Goal: Communication & Community: Participate in discussion

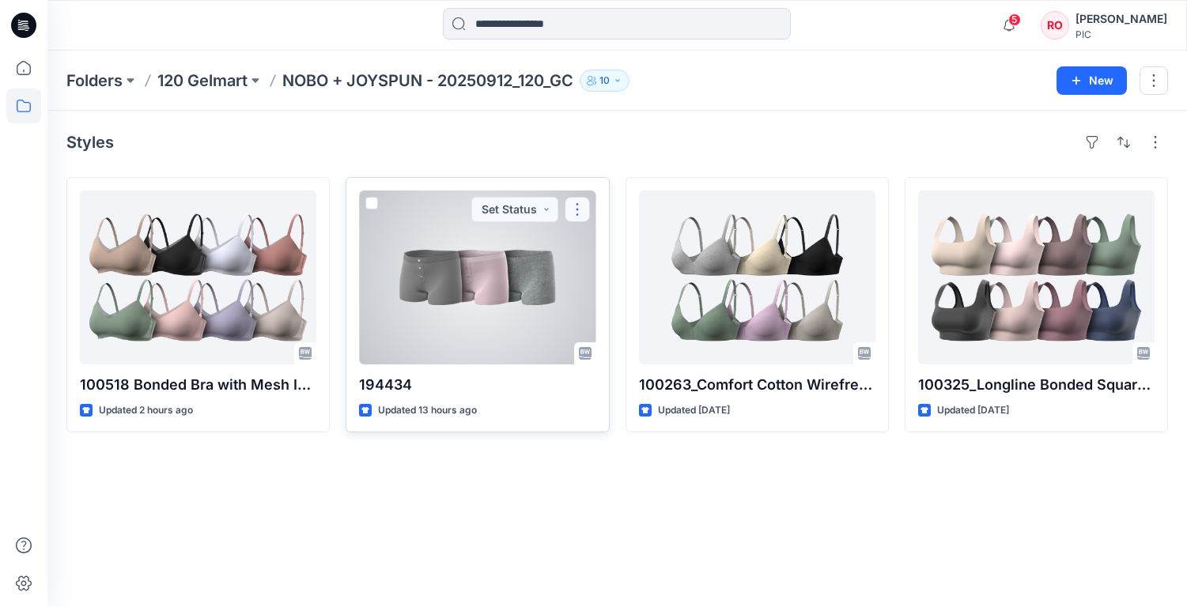
click at [573, 216] on button "button" at bounding box center [576, 209] width 25 height 25
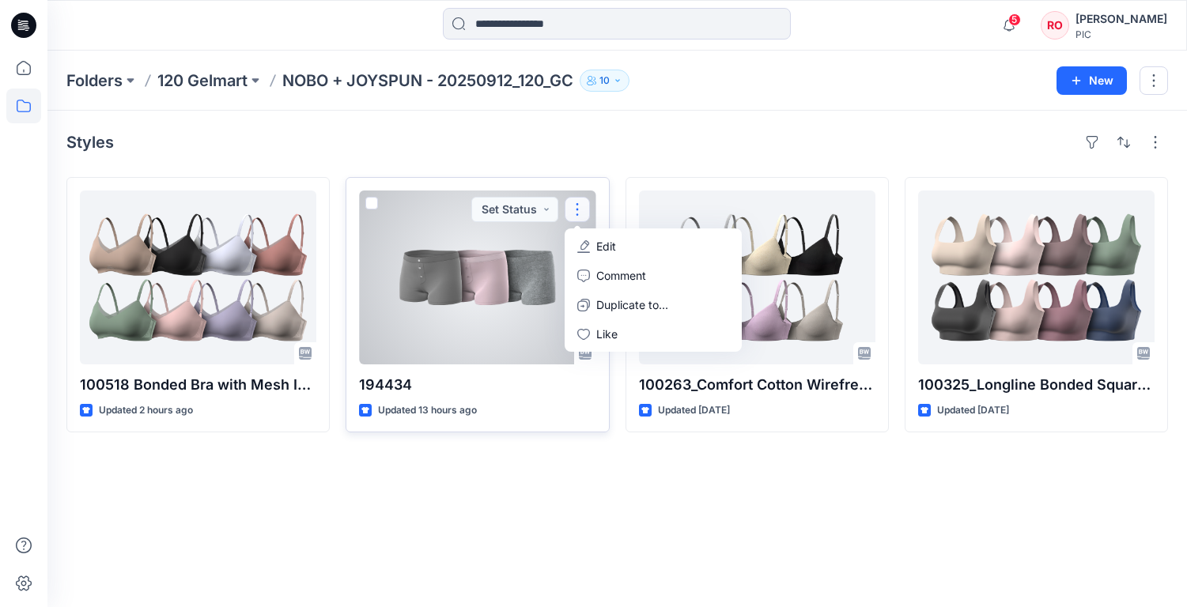
click at [508, 300] on div at bounding box center [477, 278] width 236 height 174
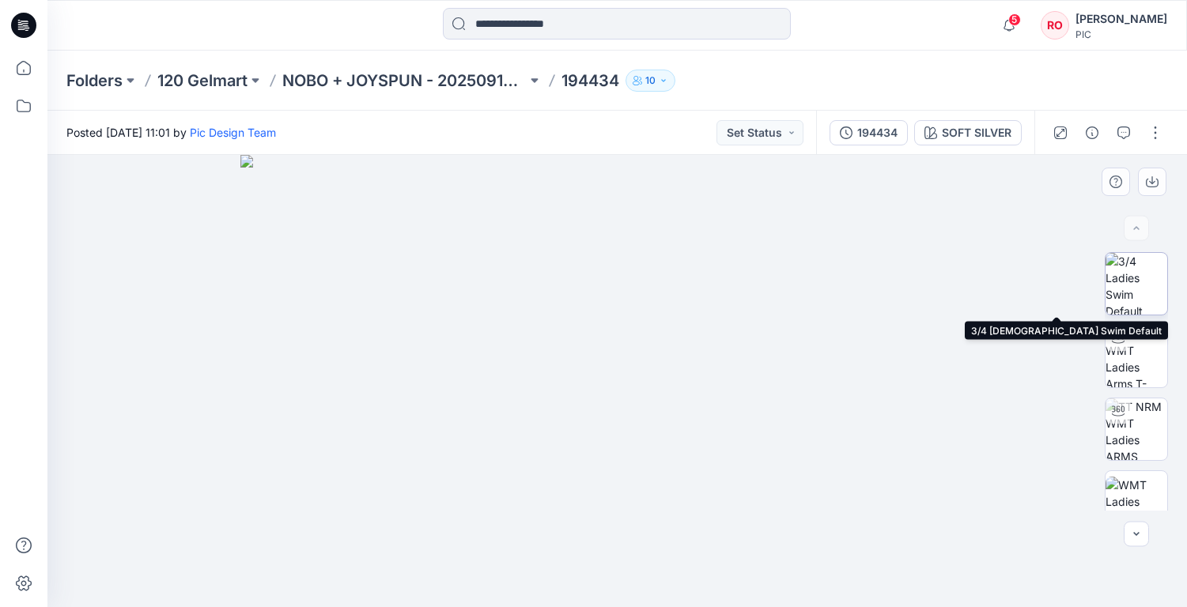
click at [1145, 283] on img at bounding box center [1136, 284] width 62 height 62
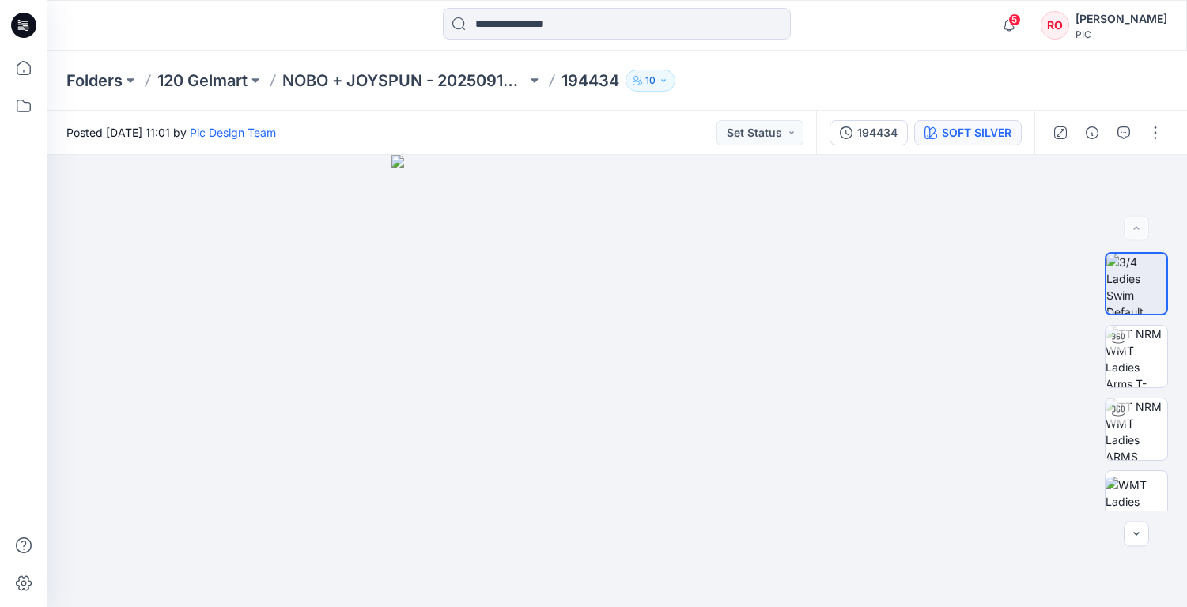
click at [964, 126] on div "SOFT SILVER" at bounding box center [977, 132] width 70 height 17
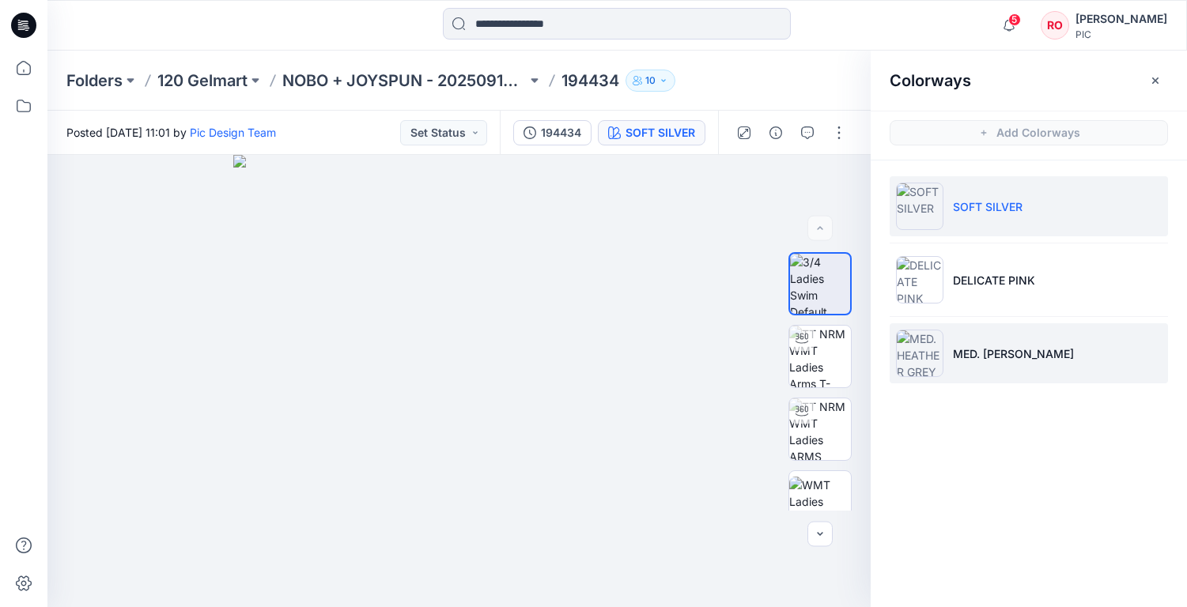
click at [977, 357] on p "MED. [PERSON_NAME]" at bounding box center [1013, 353] width 121 height 17
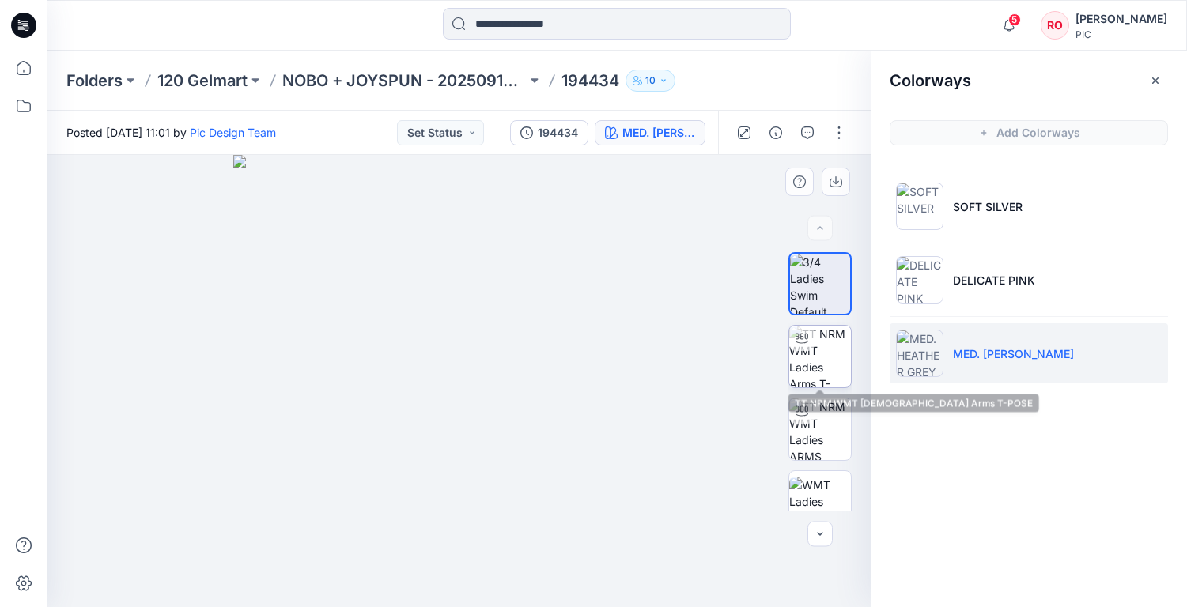
click at [804, 357] on img at bounding box center [820, 357] width 62 height 62
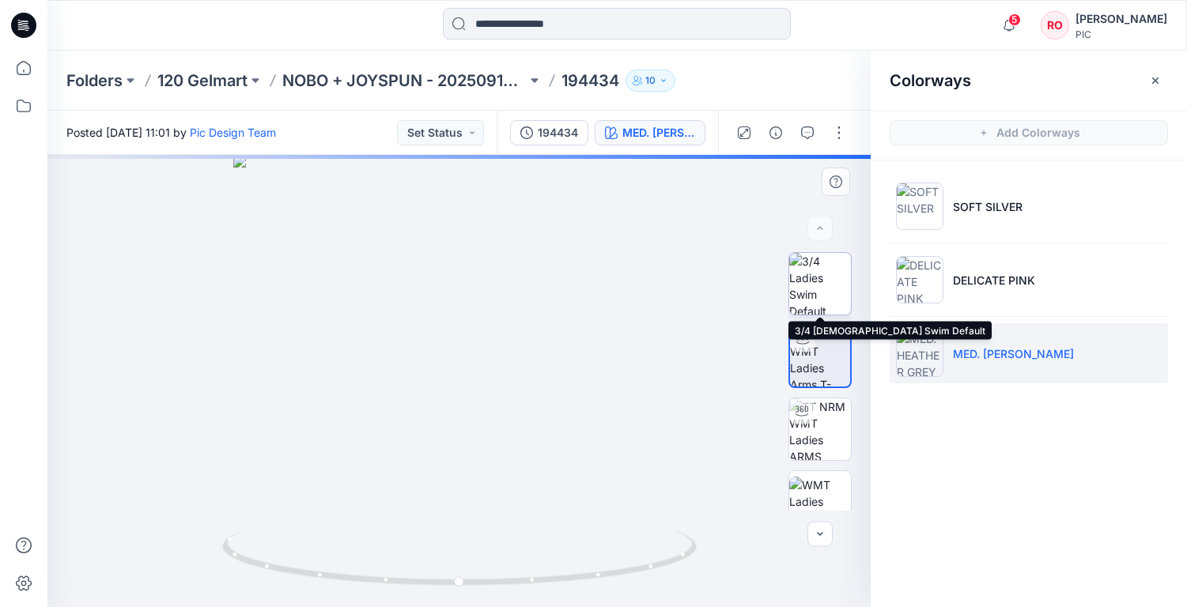
click at [810, 282] on img at bounding box center [820, 284] width 62 height 62
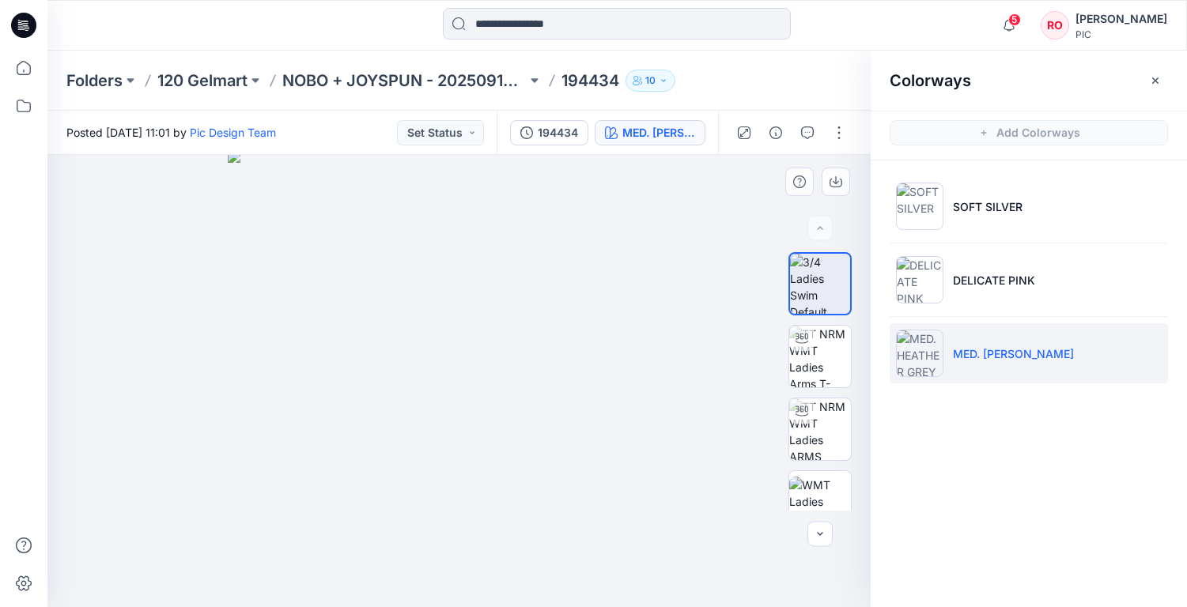
click at [439, 406] on img at bounding box center [459, 378] width 462 height 457
click at [816, 535] on icon "button" at bounding box center [819, 534] width 13 height 13
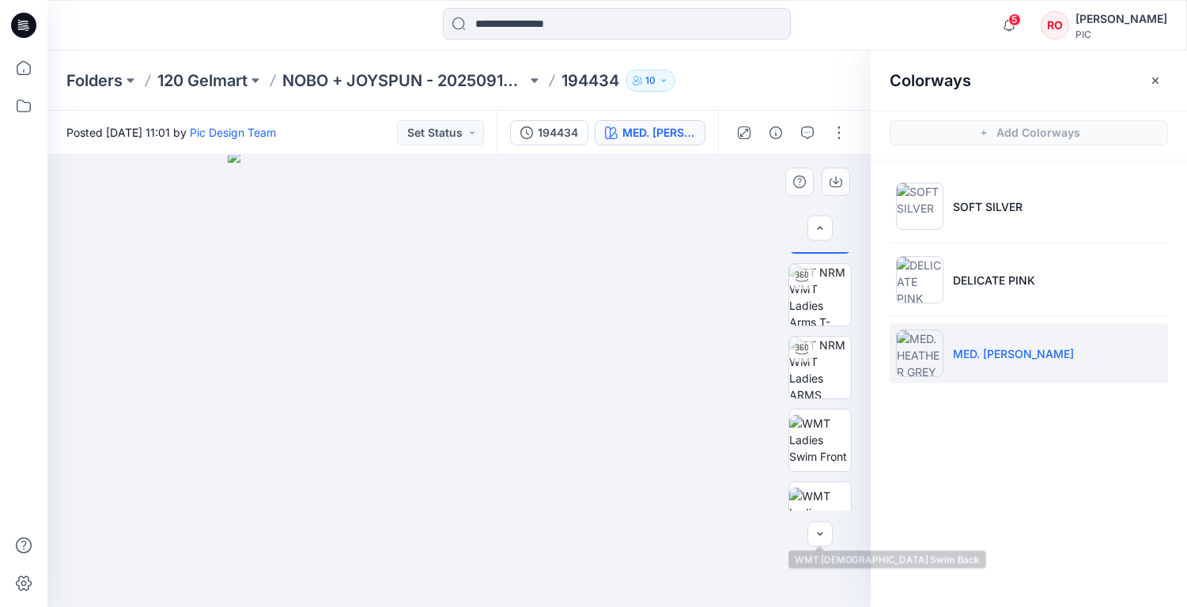
click at [820, 519] on div at bounding box center [458, 381] width 823 height 452
click at [820, 531] on icon "button" at bounding box center [819, 534] width 13 height 13
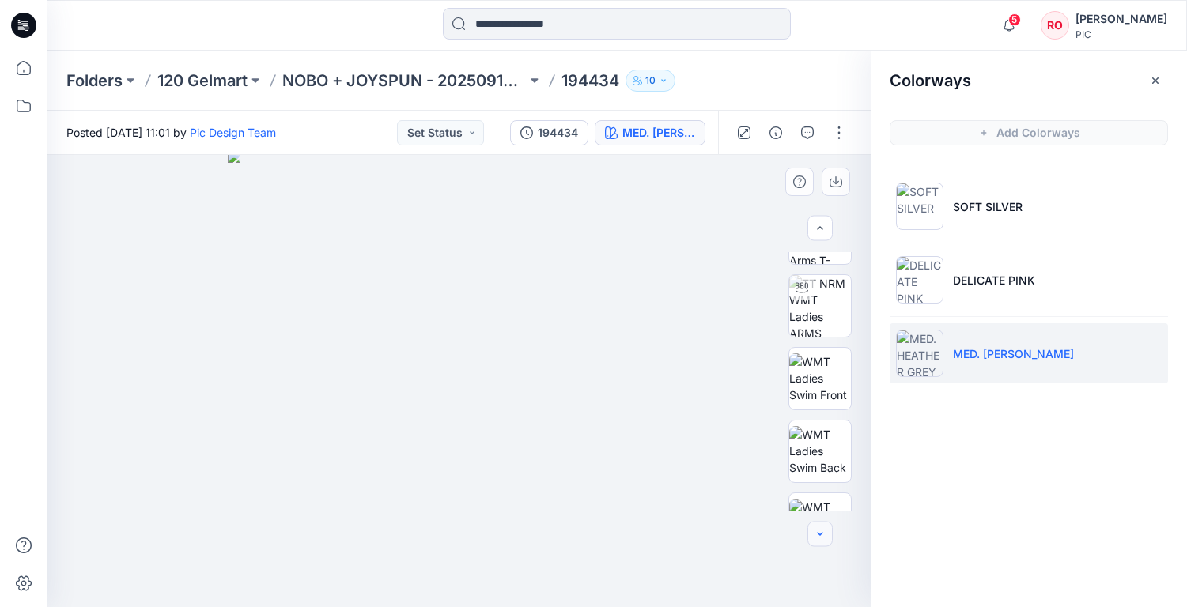
click at [820, 531] on icon "button" at bounding box center [819, 534] width 13 height 13
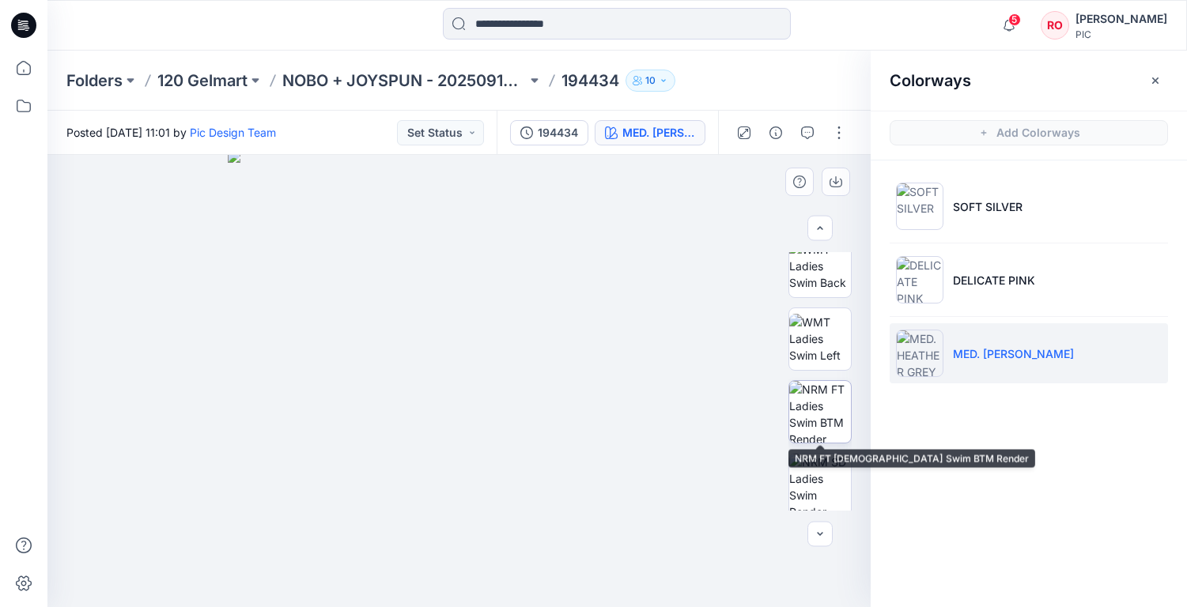
click at [819, 423] on img at bounding box center [820, 412] width 62 height 62
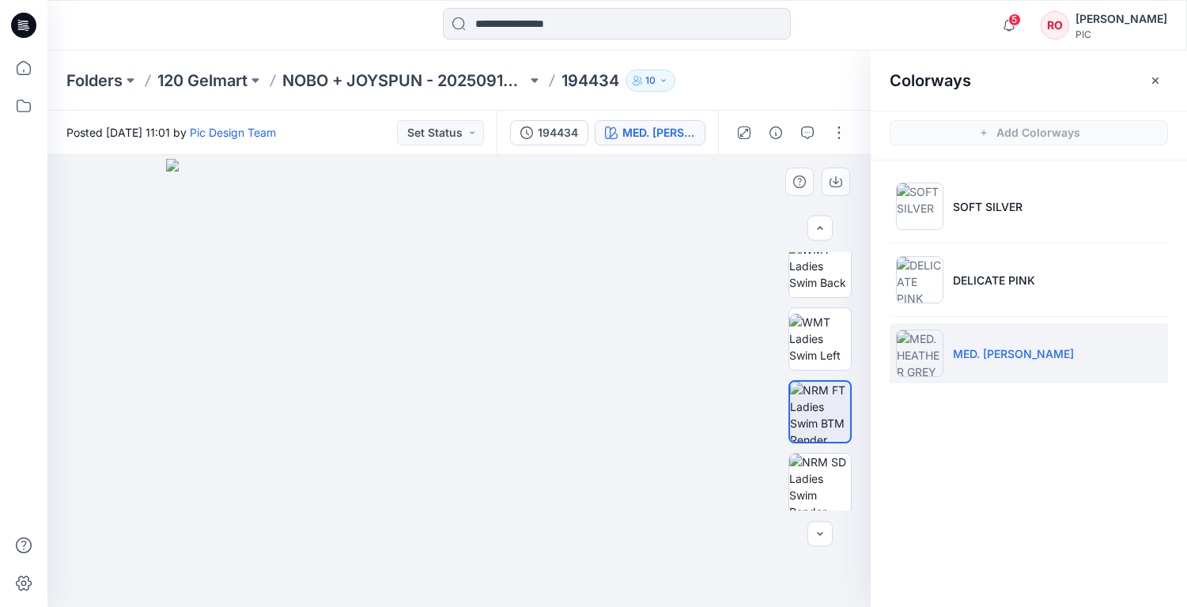
drag, startPoint x: 439, startPoint y: 370, endPoint x: 361, endPoint y: 361, distance: 78.0
click at [361, 361] on img at bounding box center [459, 383] width 587 height 448
click at [171, 536] on img at bounding box center [459, 383] width 587 height 448
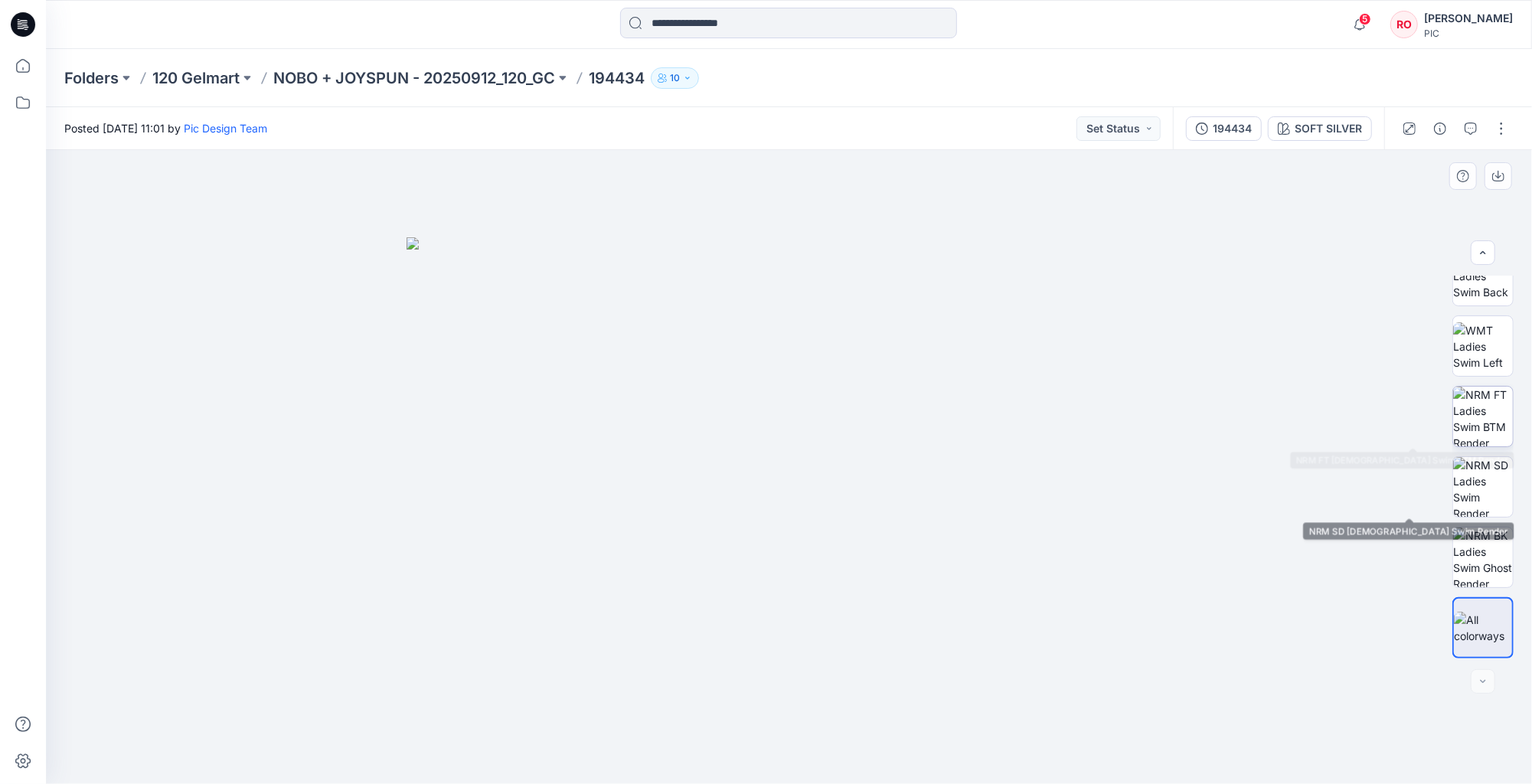
scroll to position [313, 0]
click at [1470, 414] on img at bounding box center [1483, 416] width 60 height 60
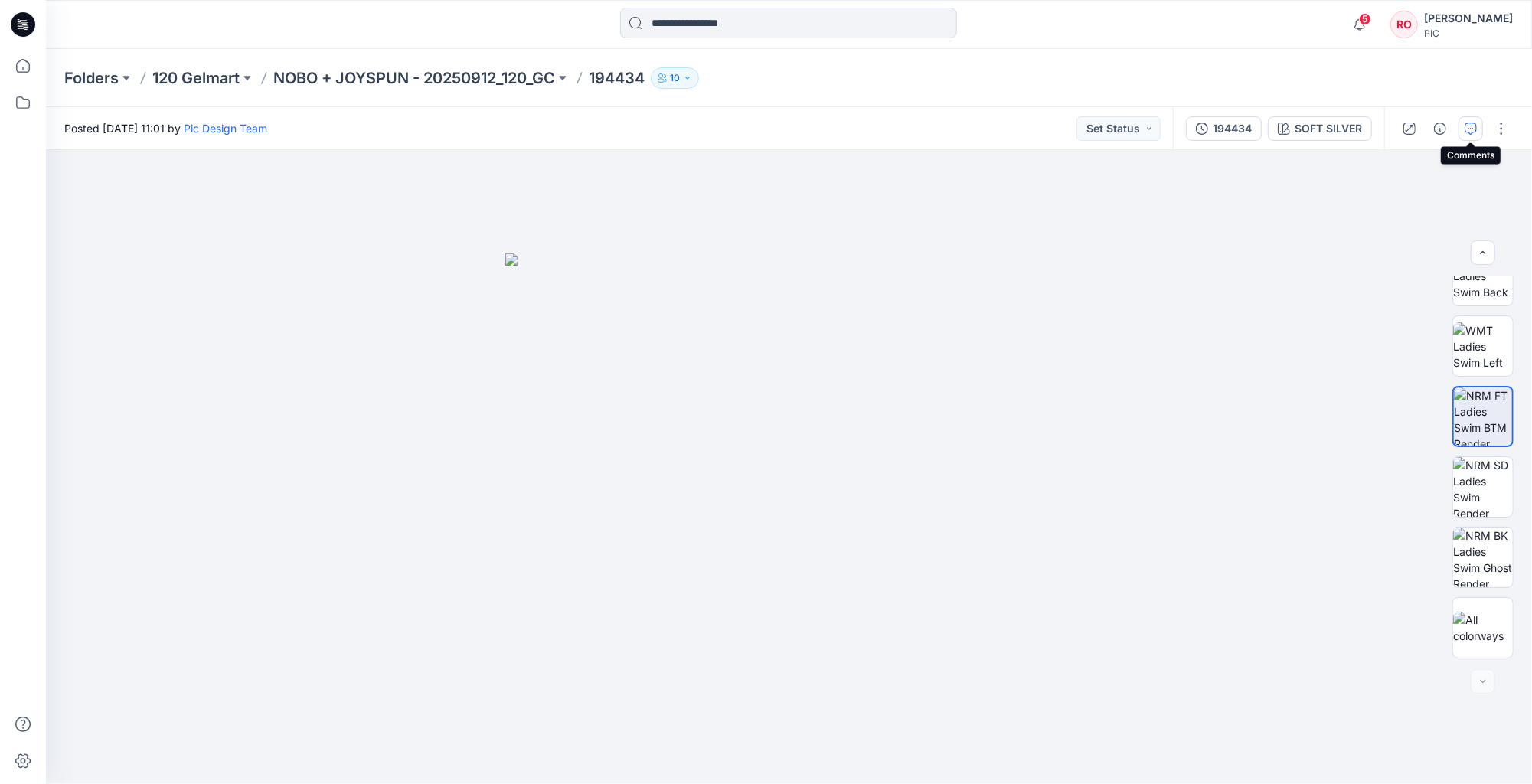
click at [1464, 129] on icon "button" at bounding box center [1470, 128] width 13 height 13
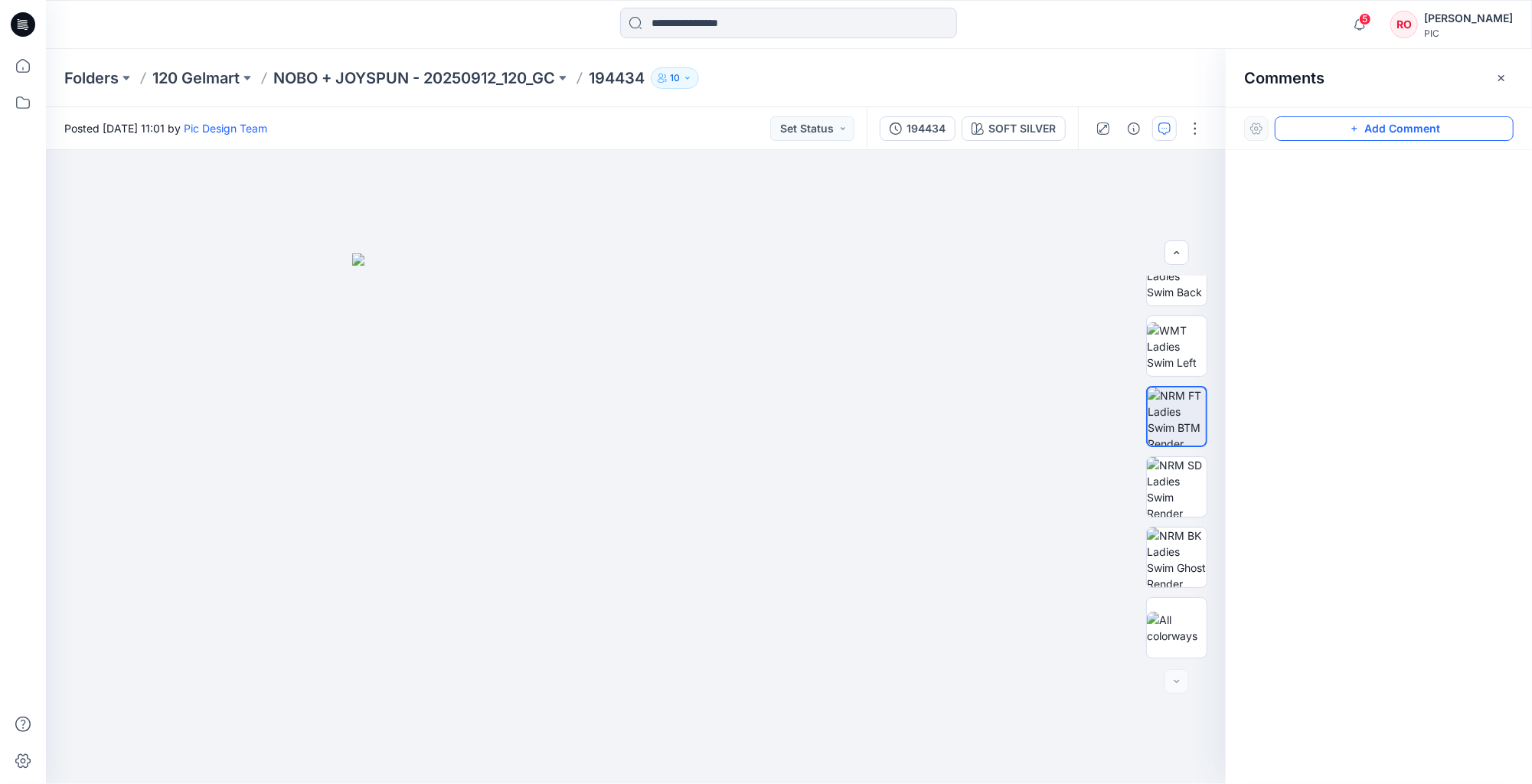
click at [1302, 126] on button "Add Comment" at bounding box center [1394, 128] width 239 height 24
click at [946, 277] on div "1" at bounding box center [635, 467] width 1180 height 634
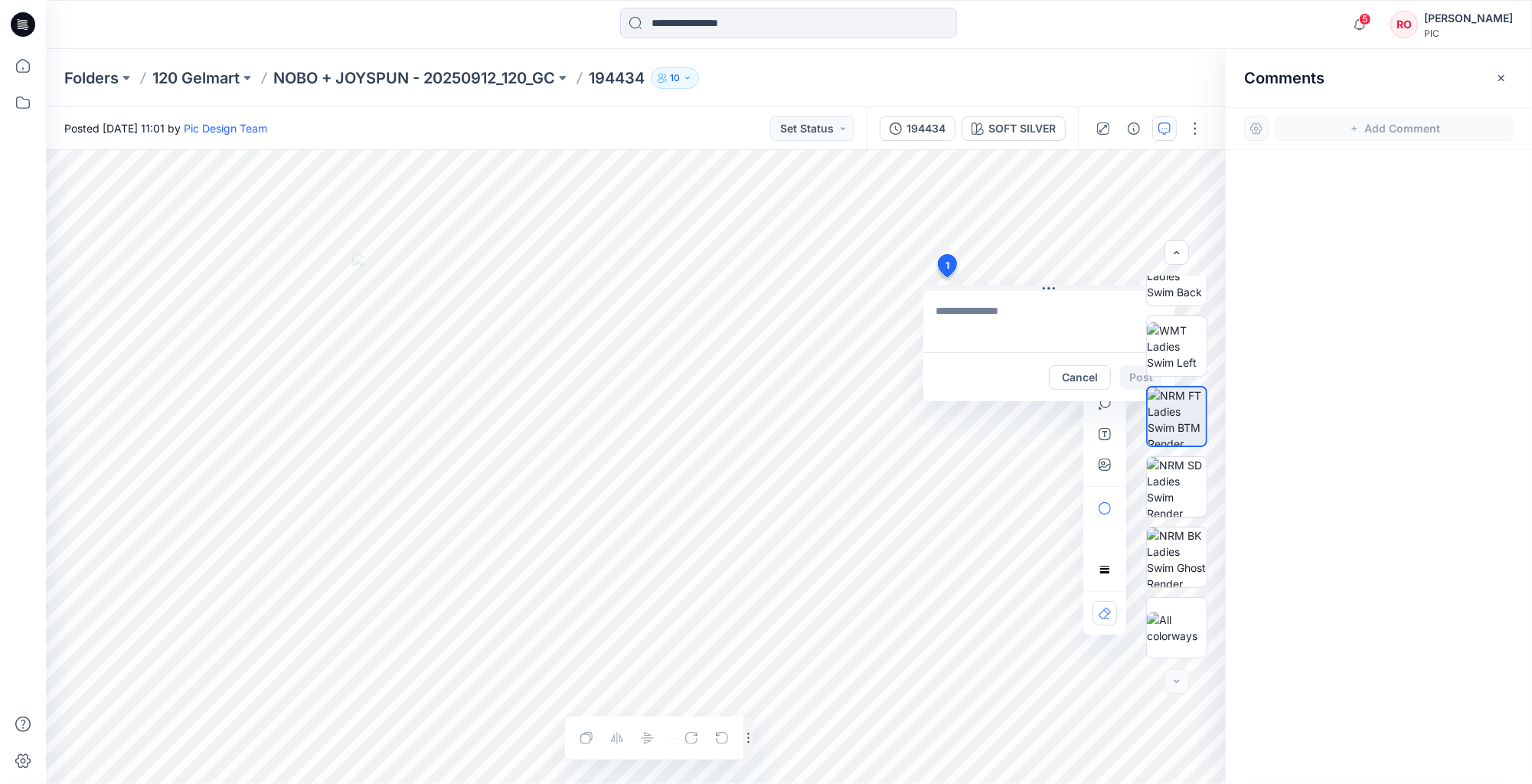
type textarea "**********"
click at [1125, 133] on button "button" at bounding box center [1133, 128] width 24 height 24
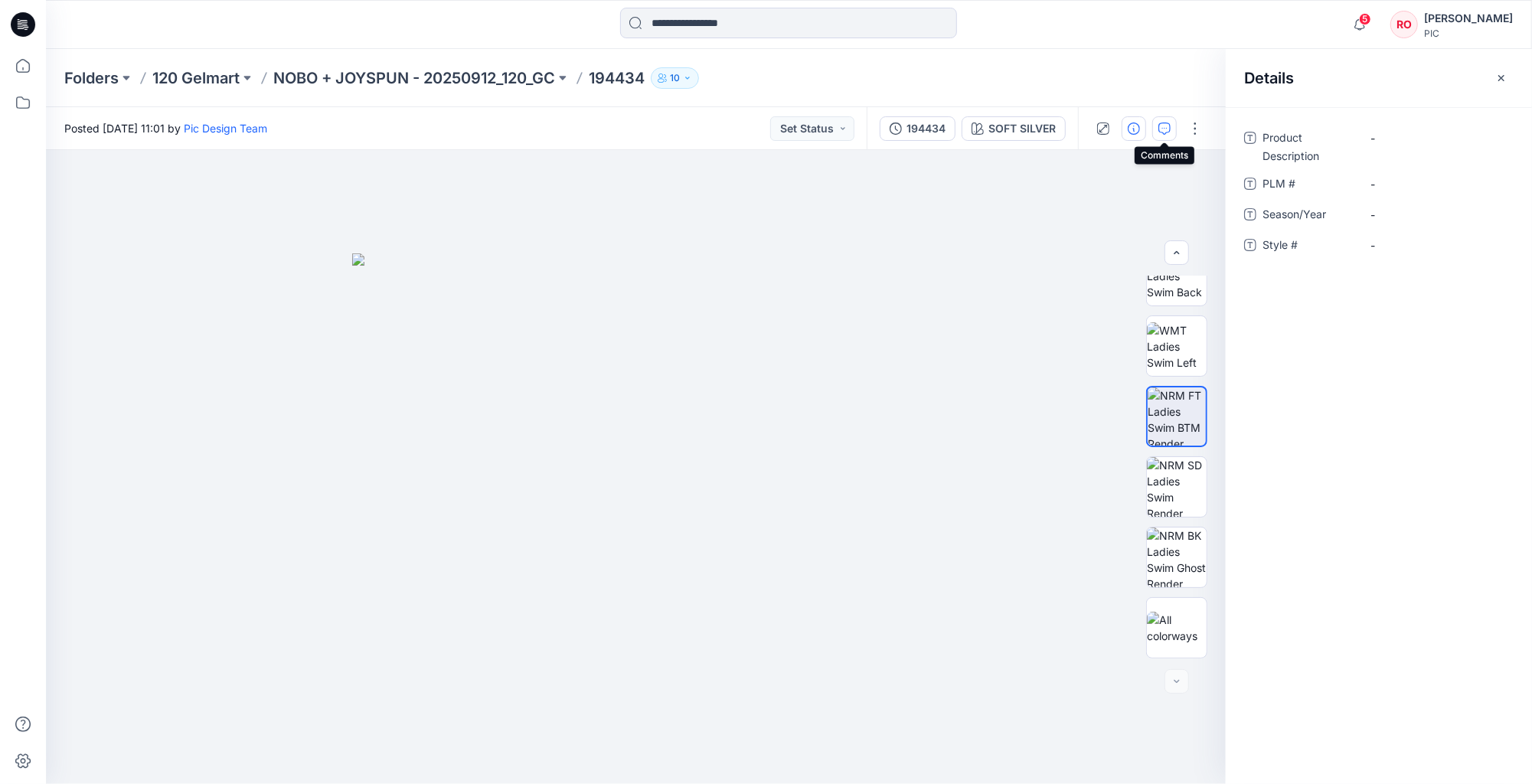
click at [1159, 130] on icon "button" at bounding box center [1164, 128] width 13 height 13
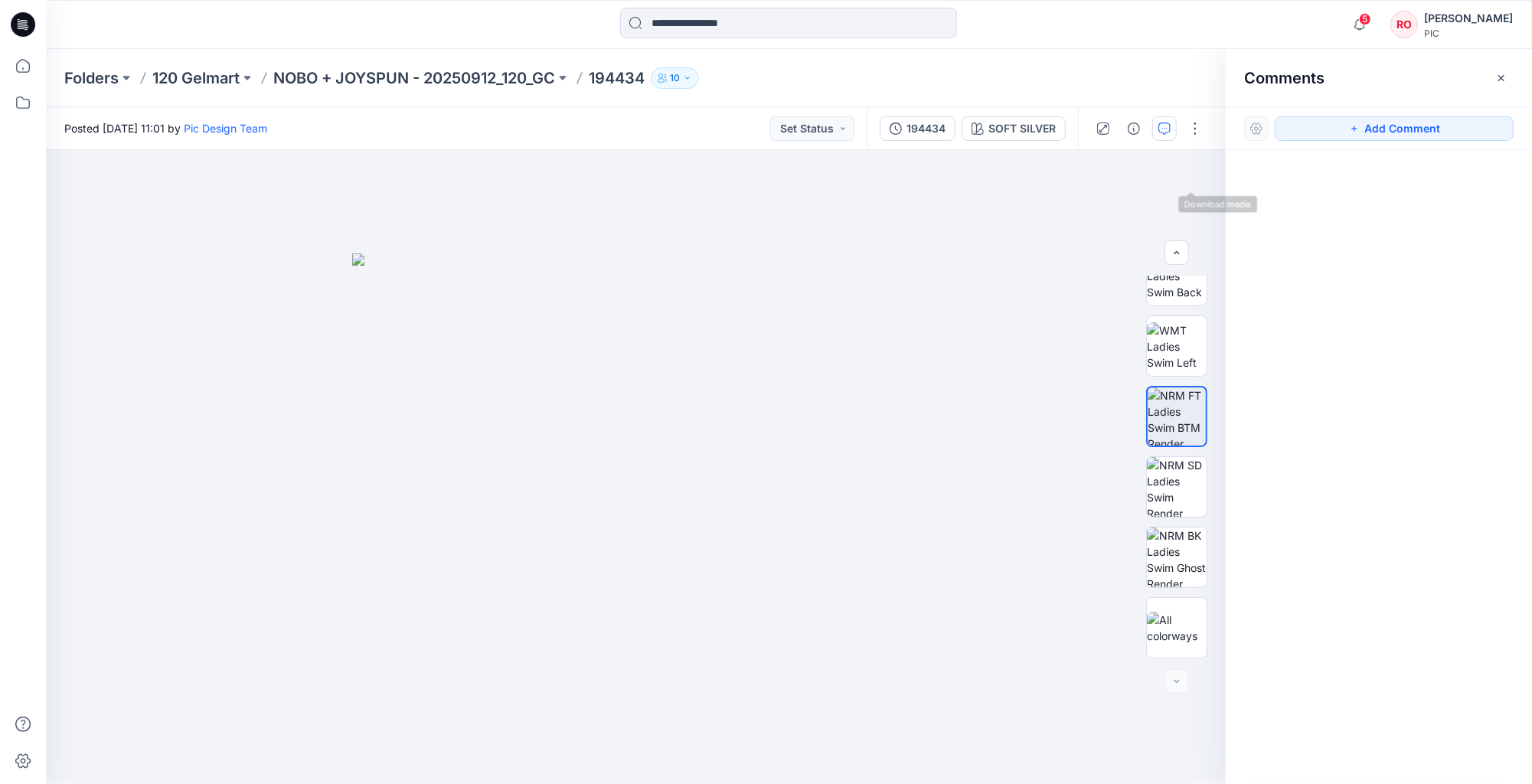
click at [1168, 126] on icon "button" at bounding box center [1164, 128] width 13 height 13
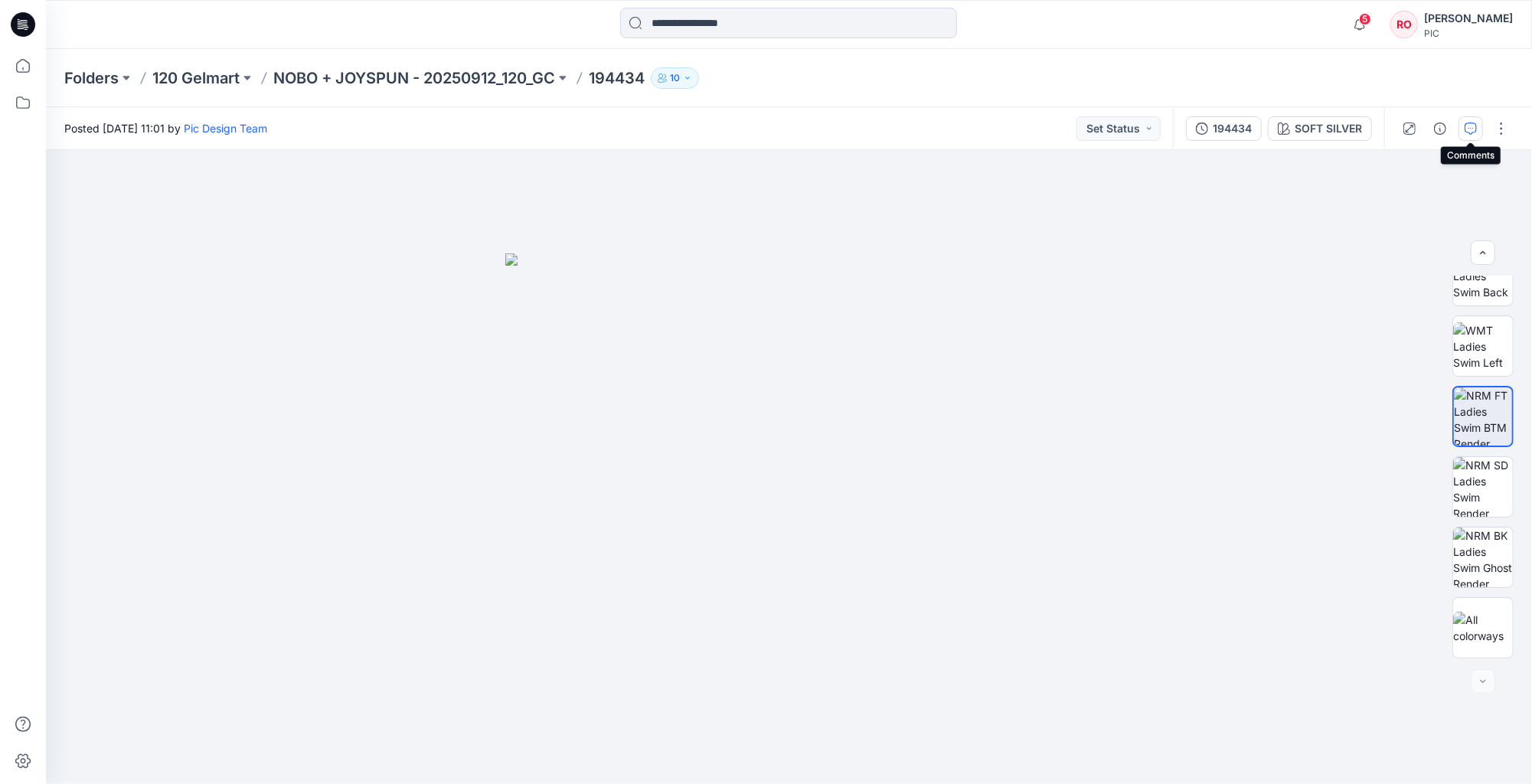
click at [1464, 122] on icon "button" at bounding box center [1470, 128] width 13 height 13
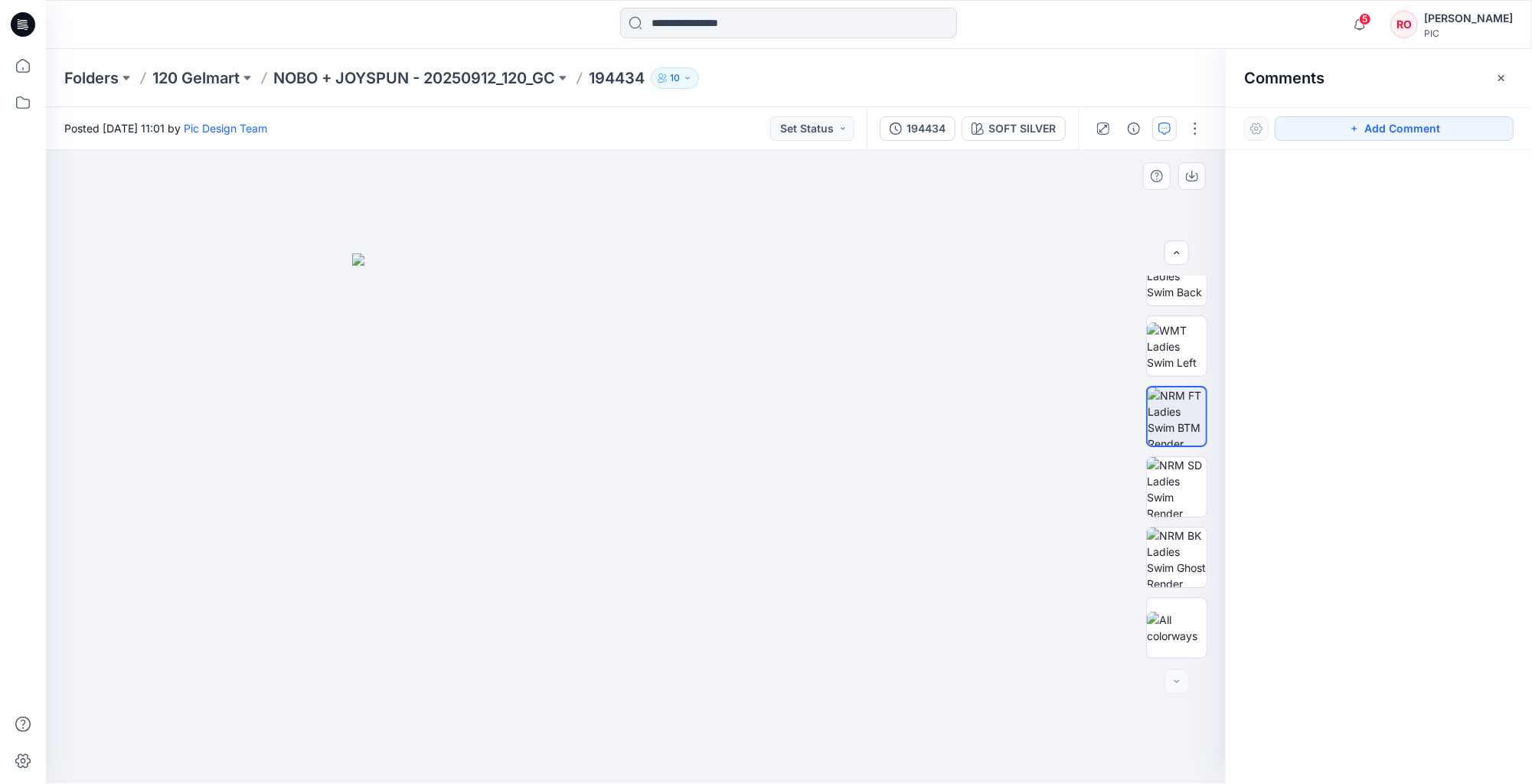
click at [896, 301] on img at bounding box center [636, 519] width 568 height 530
click at [1342, 134] on button "Add Comment" at bounding box center [1394, 128] width 239 height 24
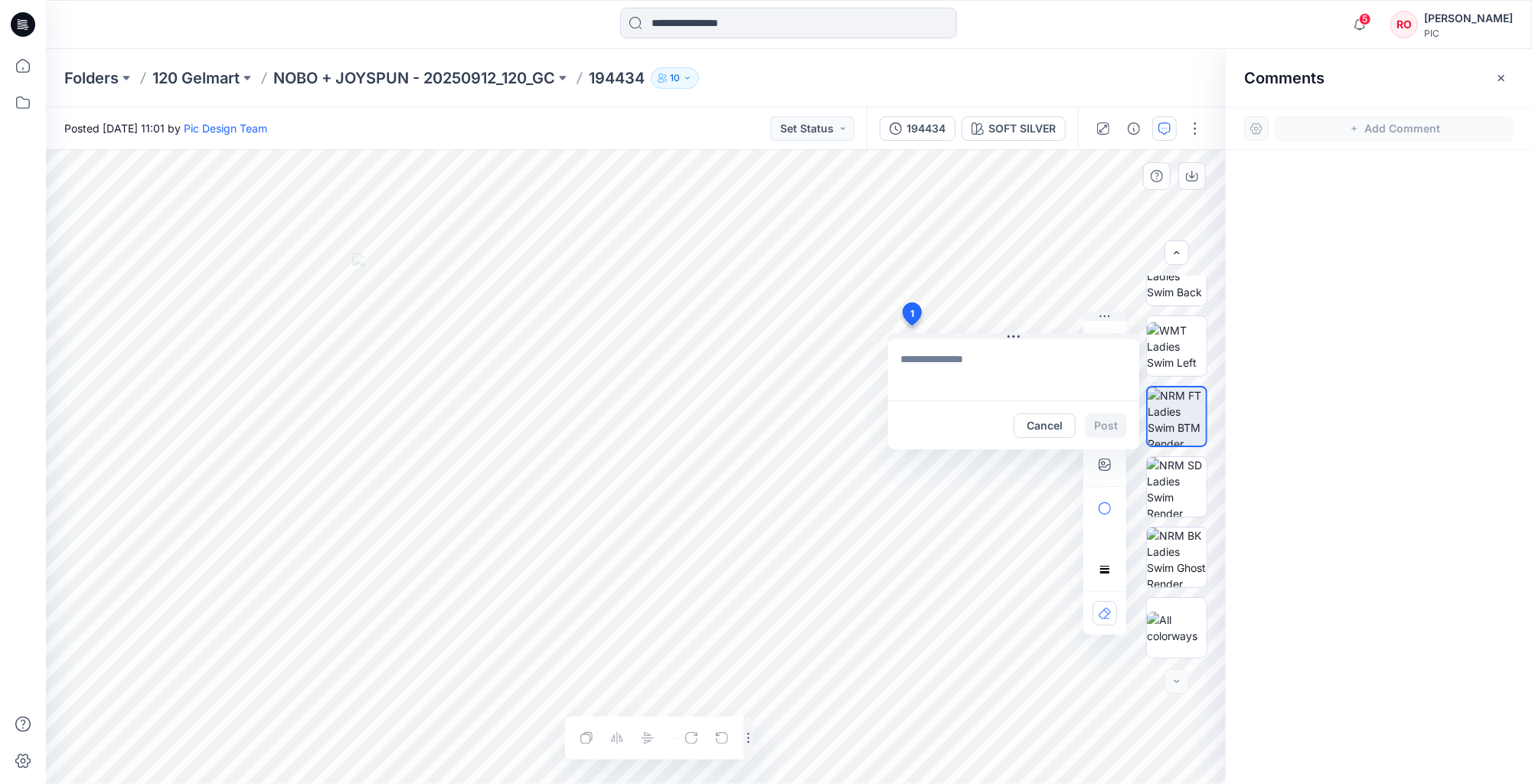
click at [911, 325] on div "1 Cancel Post Layer 1" at bounding box center [635, 467] width 1180 height 634
click at [583, 739] on div at bounding box center [617, 737] width 86 height 24
click at [1061, 348] on textarea at bounding box center [1013, 369] width 251 height 61
drag, startPoint x: 1118, startPoint y: 324, endPoint x: 1063, endPoint y: 499, distance: 183.4
click at [1057, 613] on icon "button" at bounding box center [1058, 612] width 4 height 4
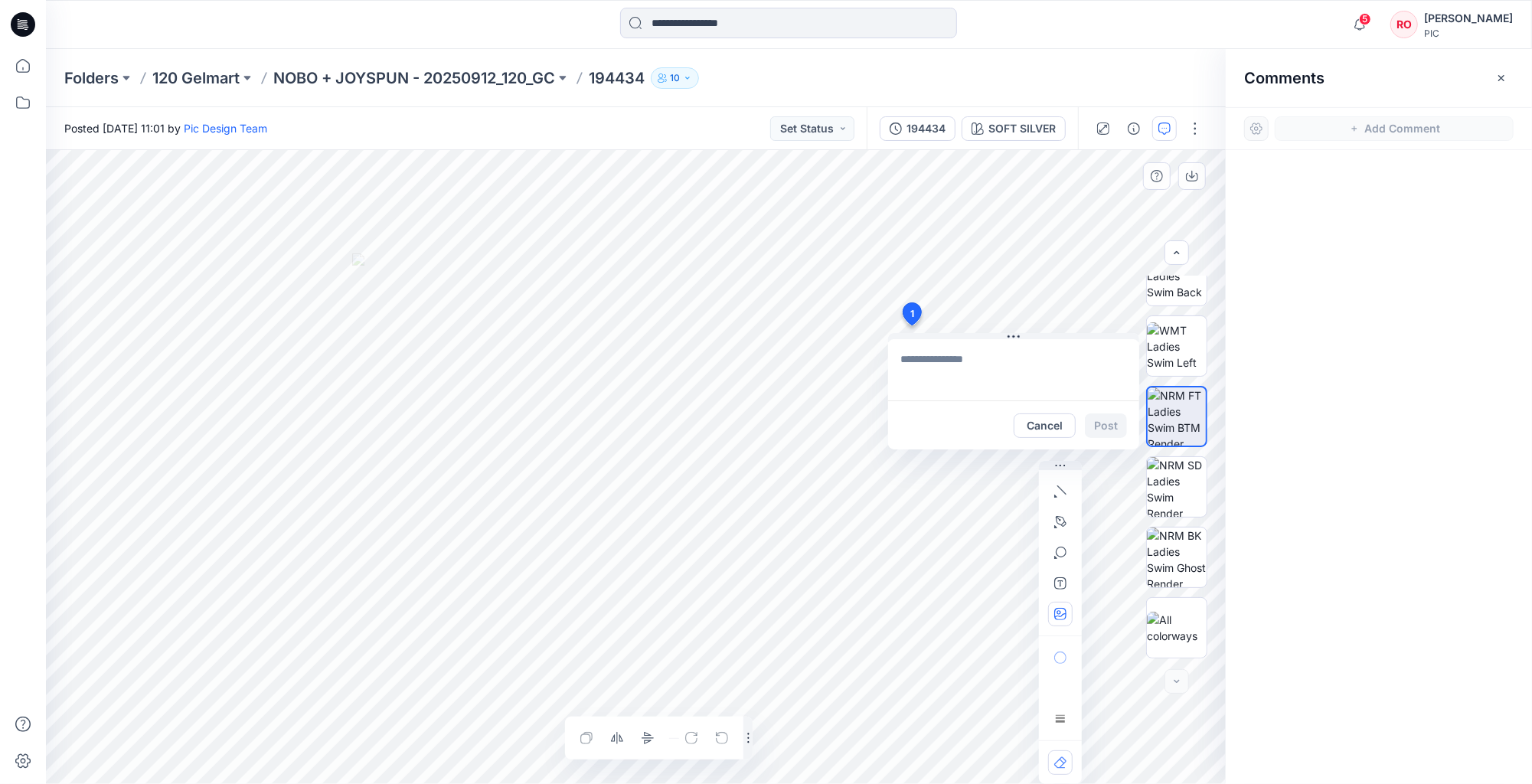
type input"] "**********"
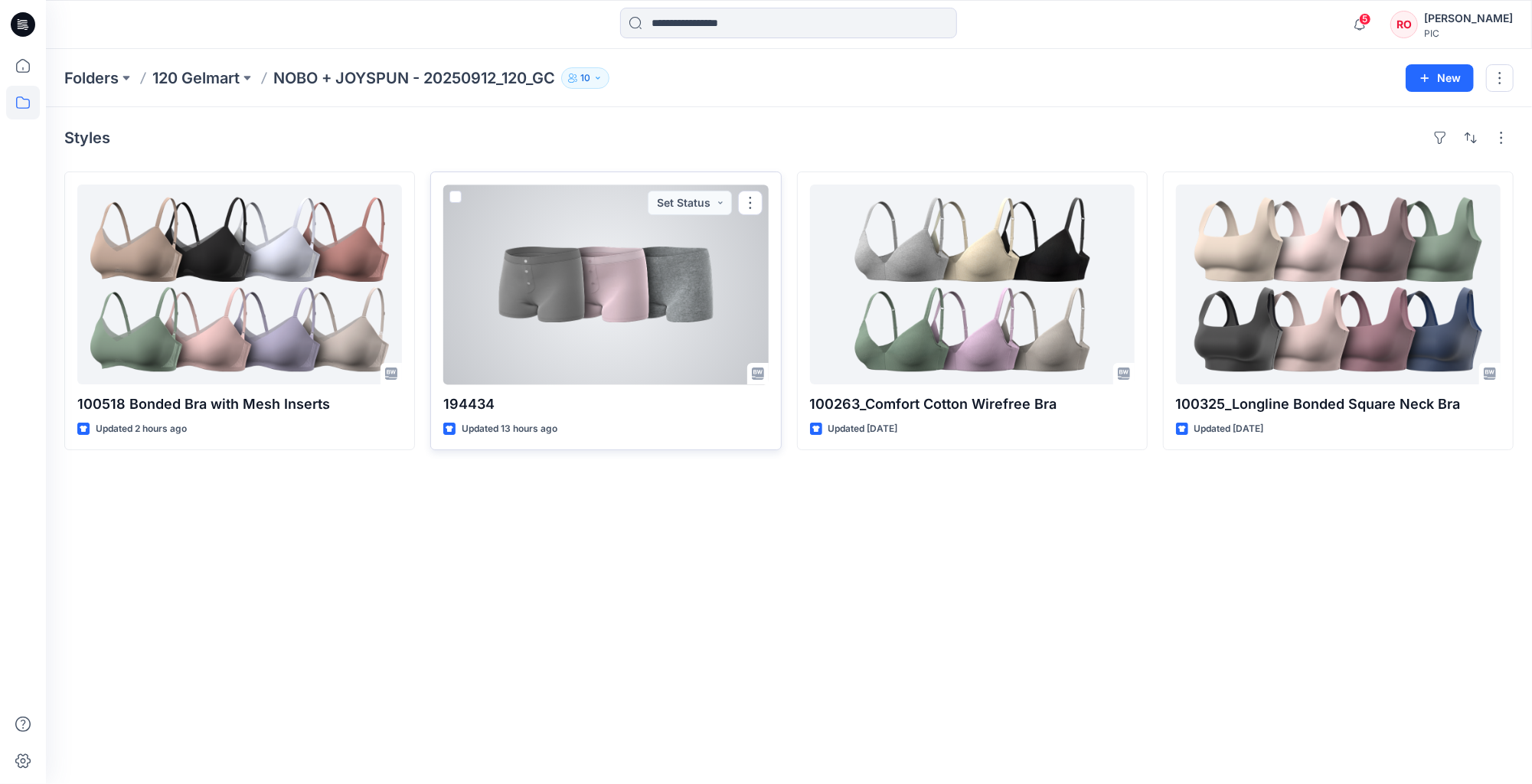
click at [506, 314] on div at bounding box center [605, 285] width 324 height 199
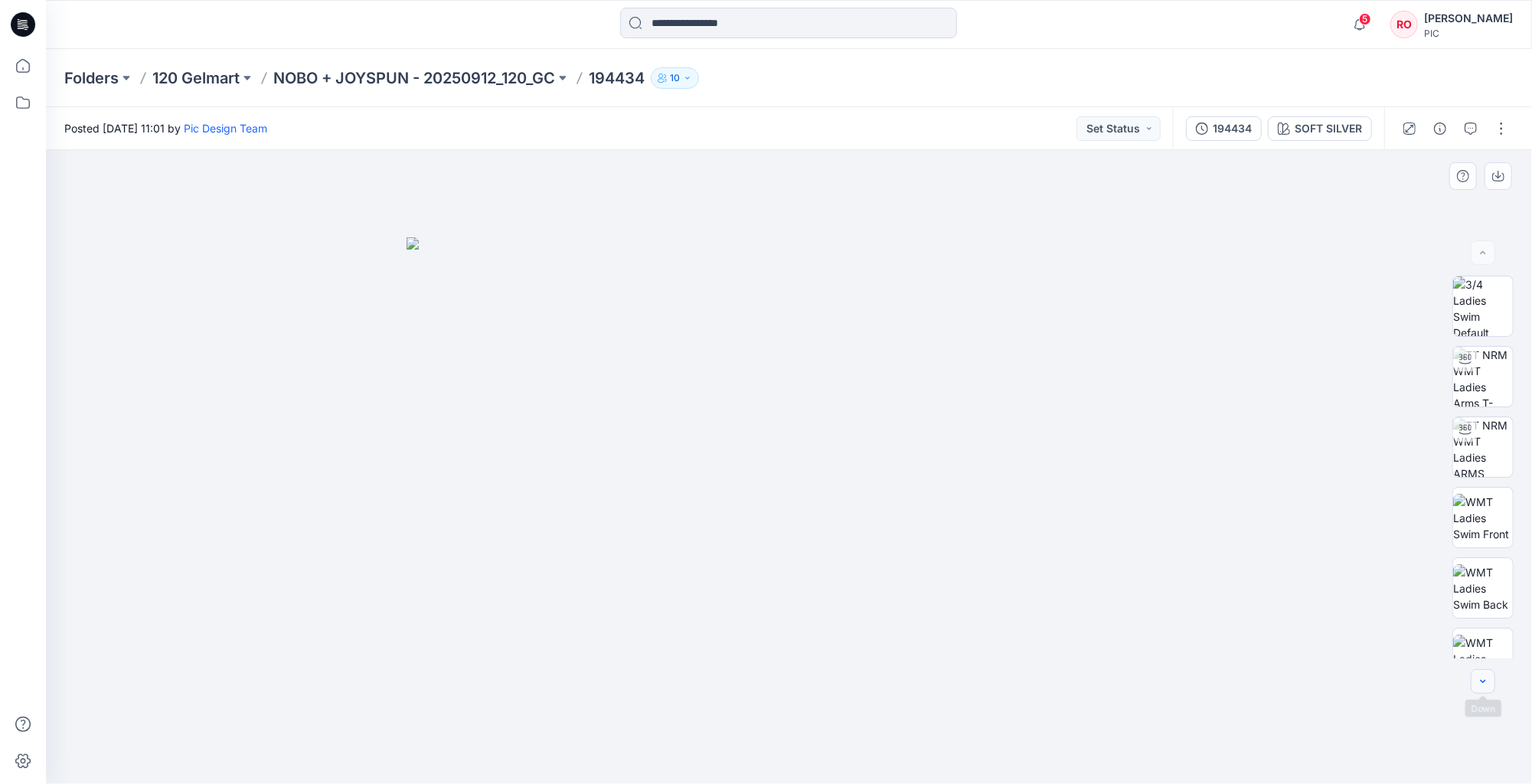
click at [1484, 682] on icon "button" at bounding box center [1483, 680] width 13 height 13
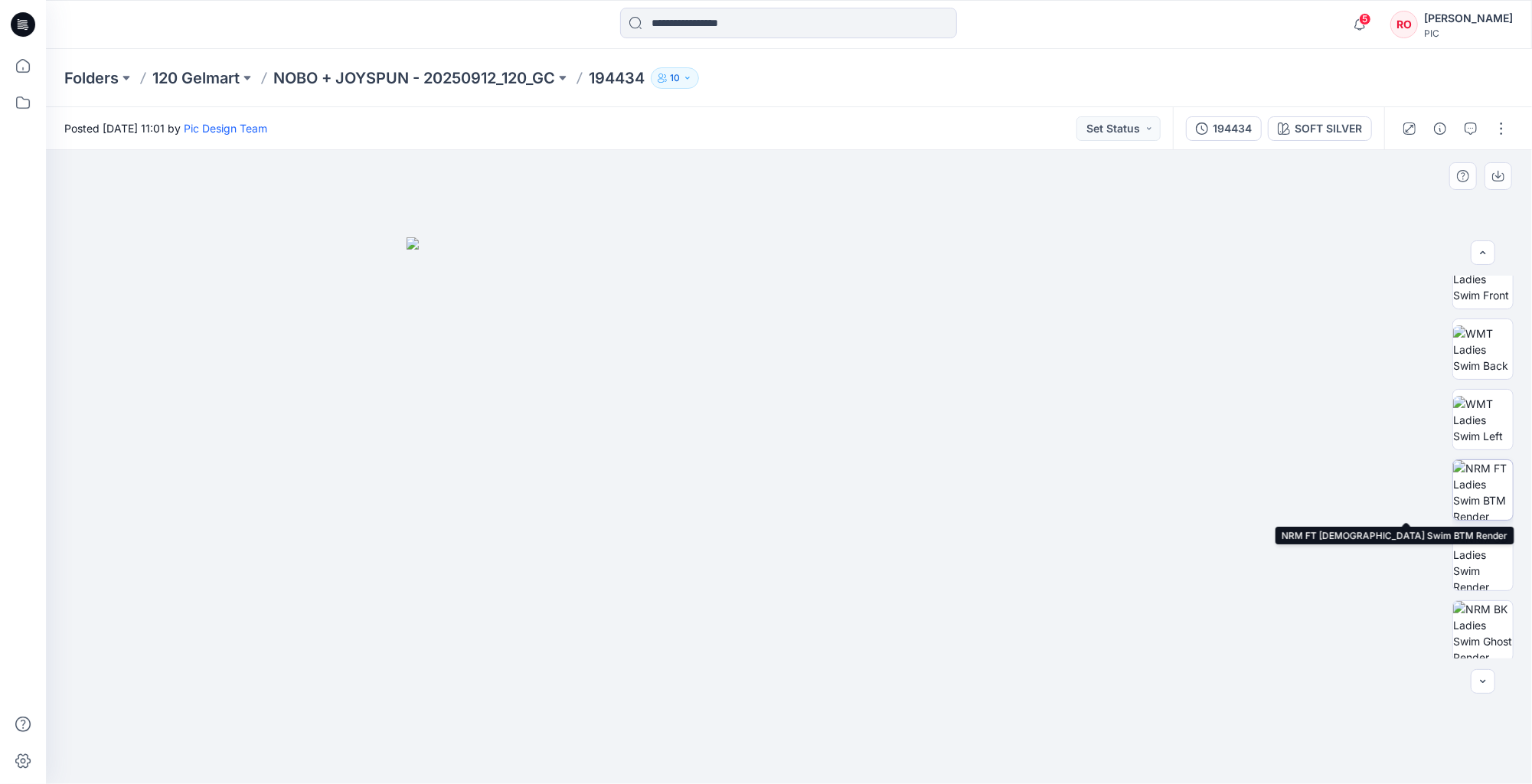
click at [1479, 517] on img at bounding box center [1483, 490] width 60 height 60
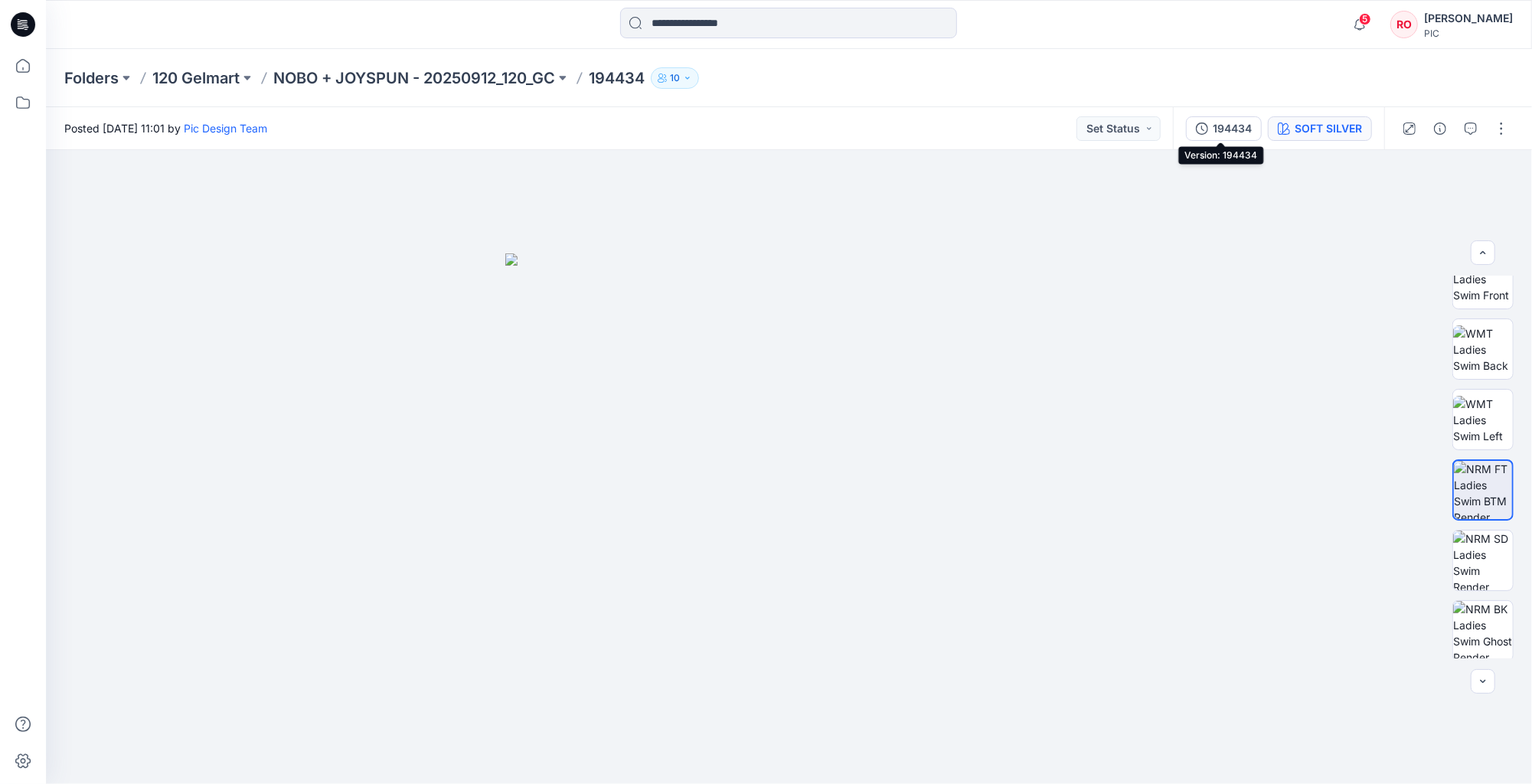
click at [1295, 126] on div "SOFT SILVER" at bounding box center [1329, 128] width 68 height 16
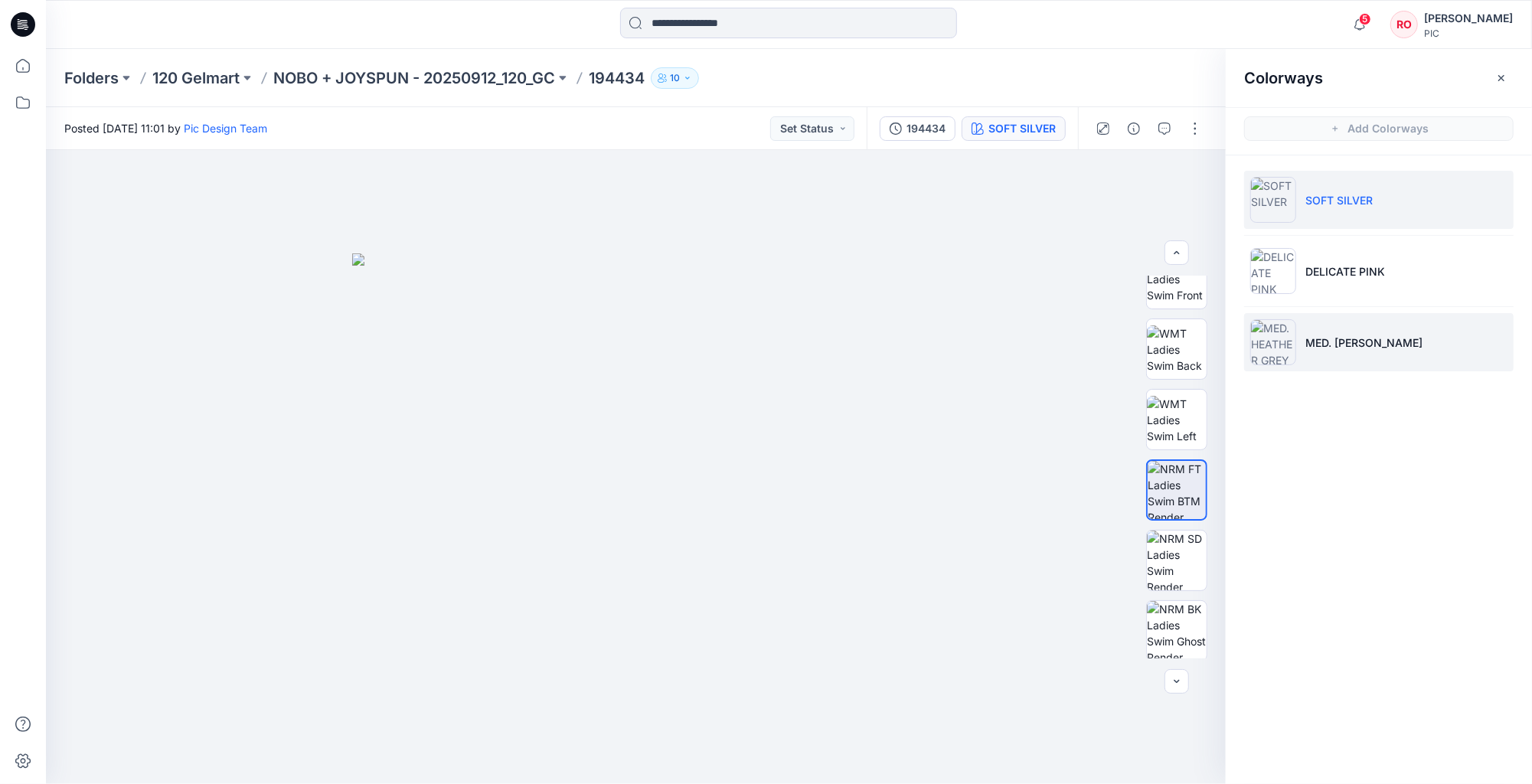
click at [1308, 334] on p "MED. [PERSON_NAME]" at bounding box center [1363, 342] width 117 height 16
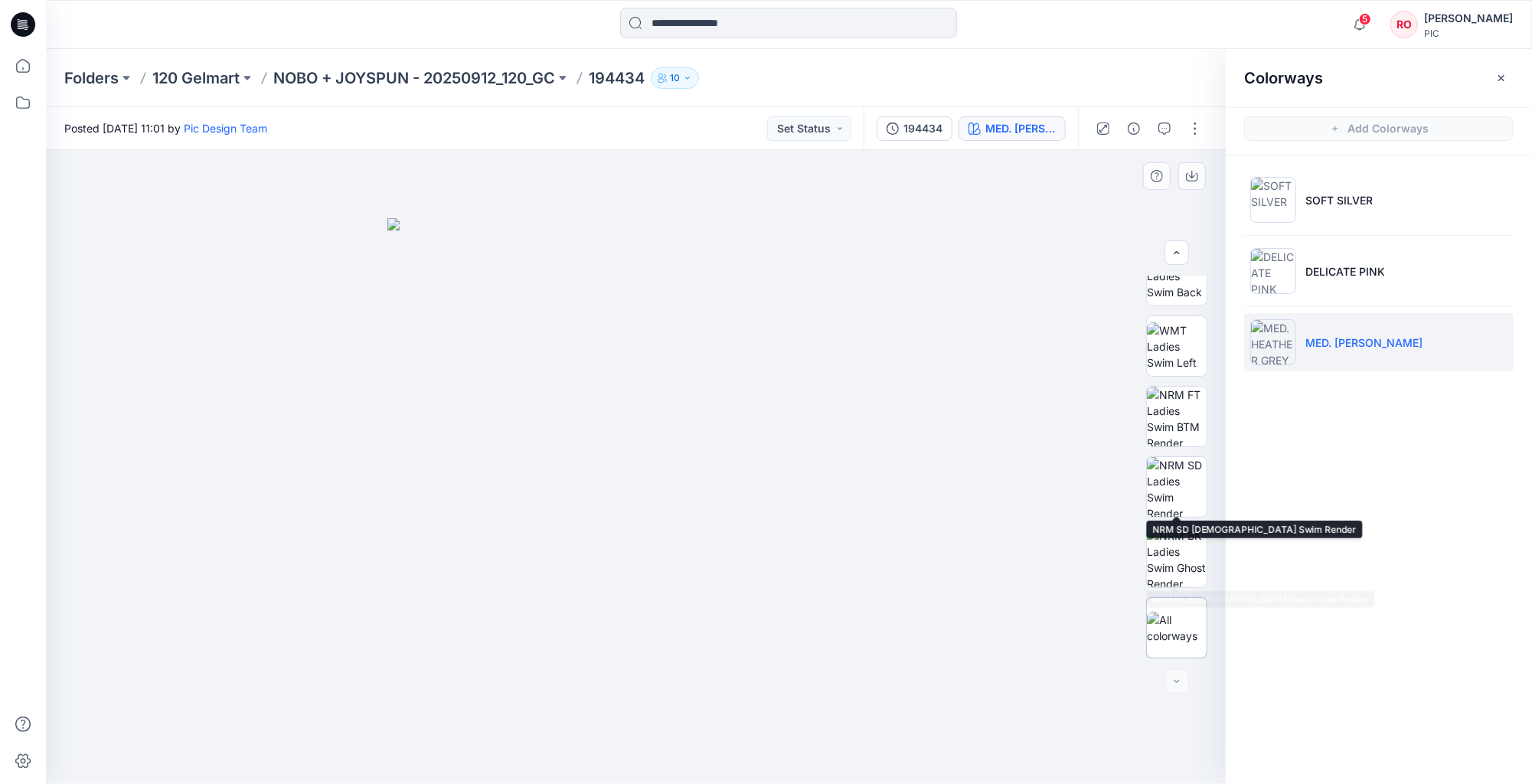
scroll to position [313, 0]
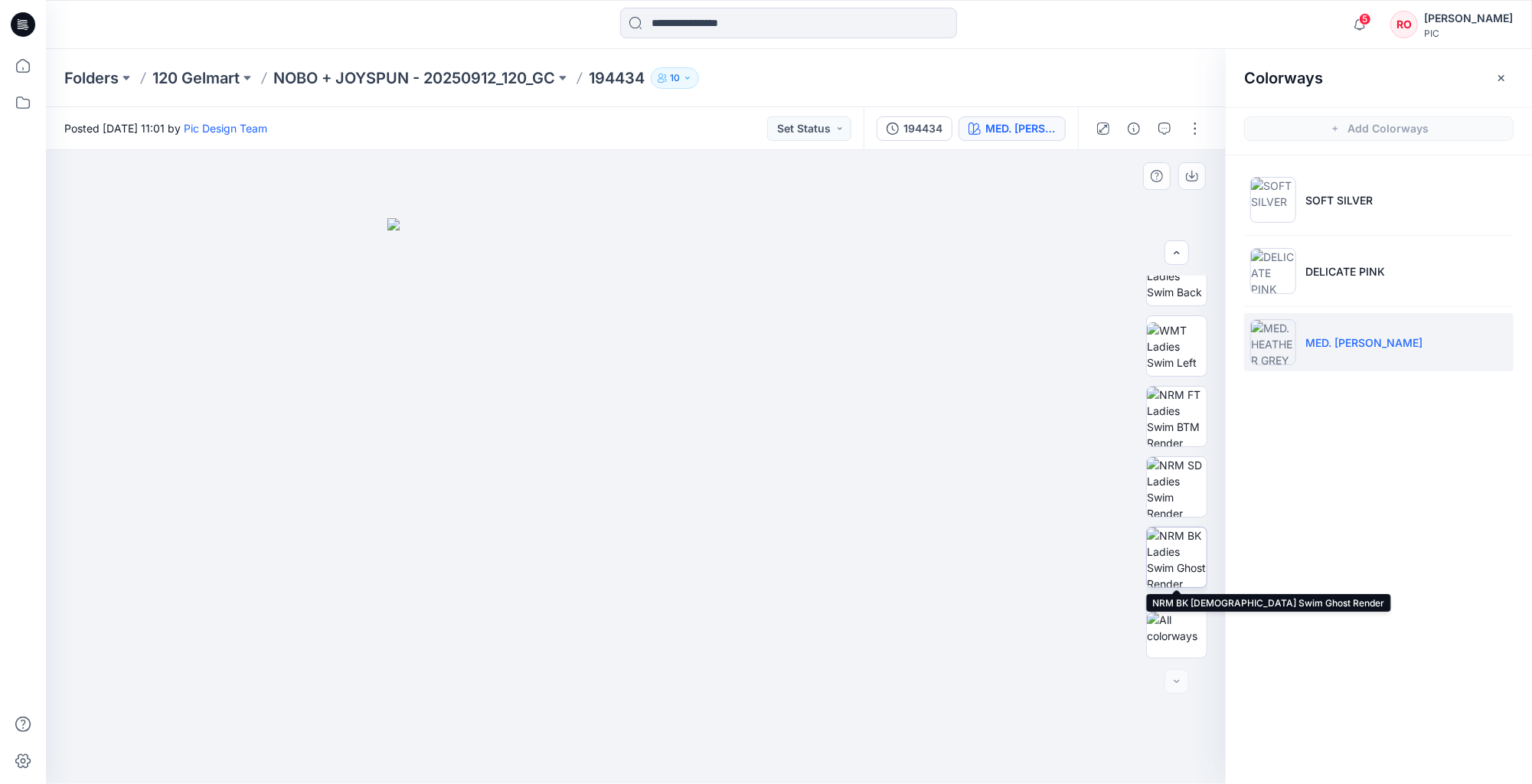
click at [1167, 560] on img at bounding box center [1177, 558] width 60 height 60
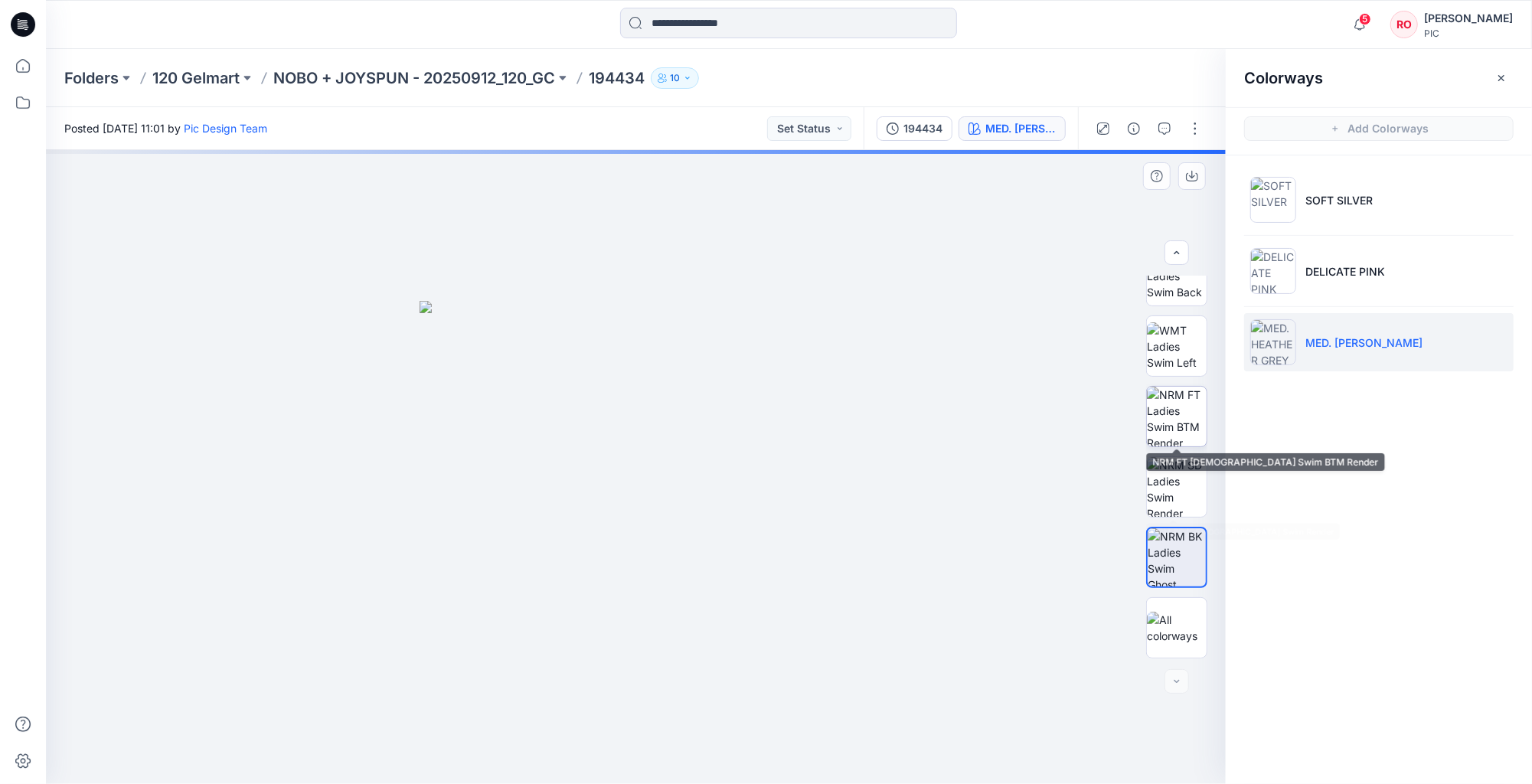
click at [1161, 417] on img at bounding box center [1177, 416] width 60 height 60
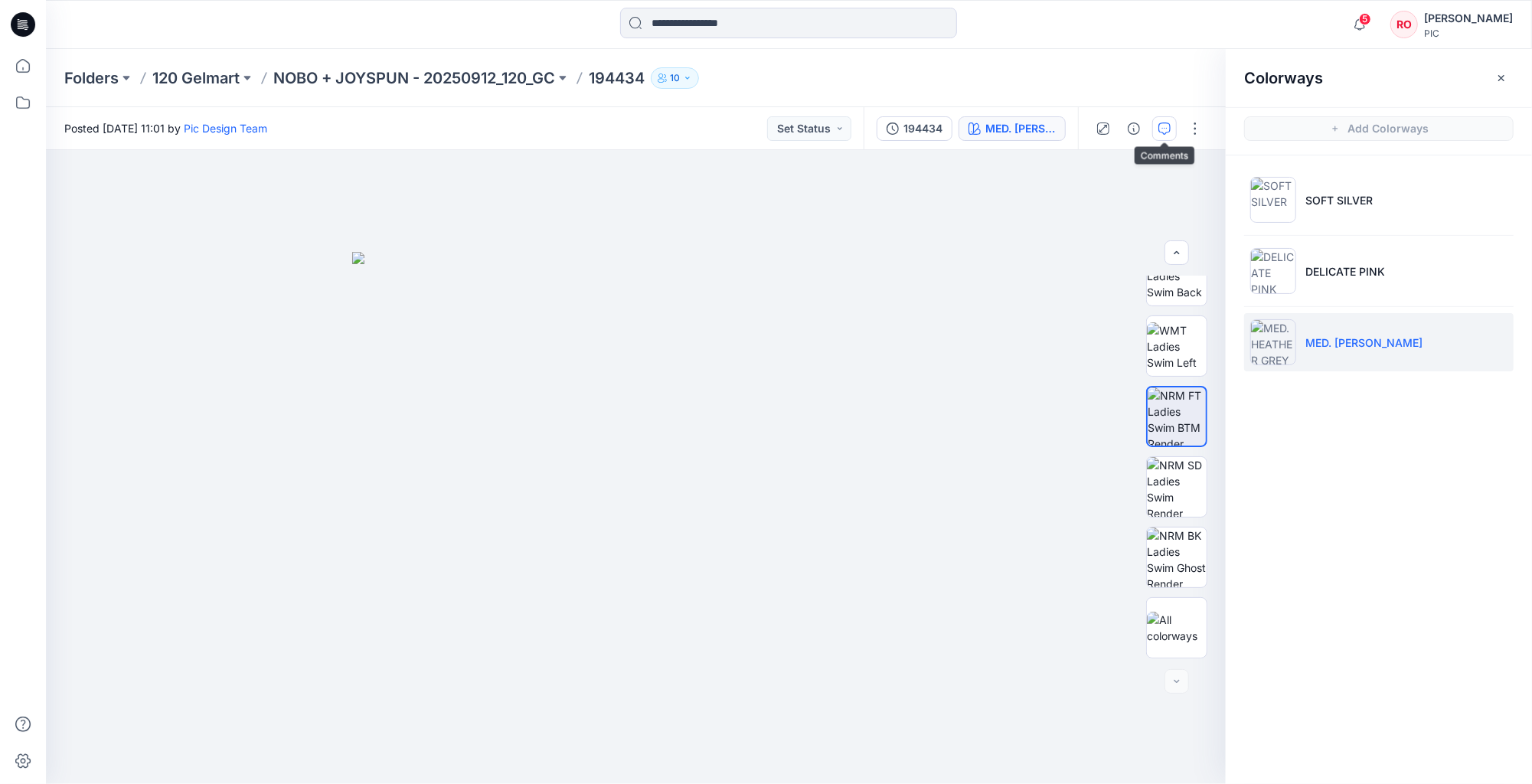
click at [1164, 130] on icon "button" at bounding box center [1164, 128] width 13 height 13
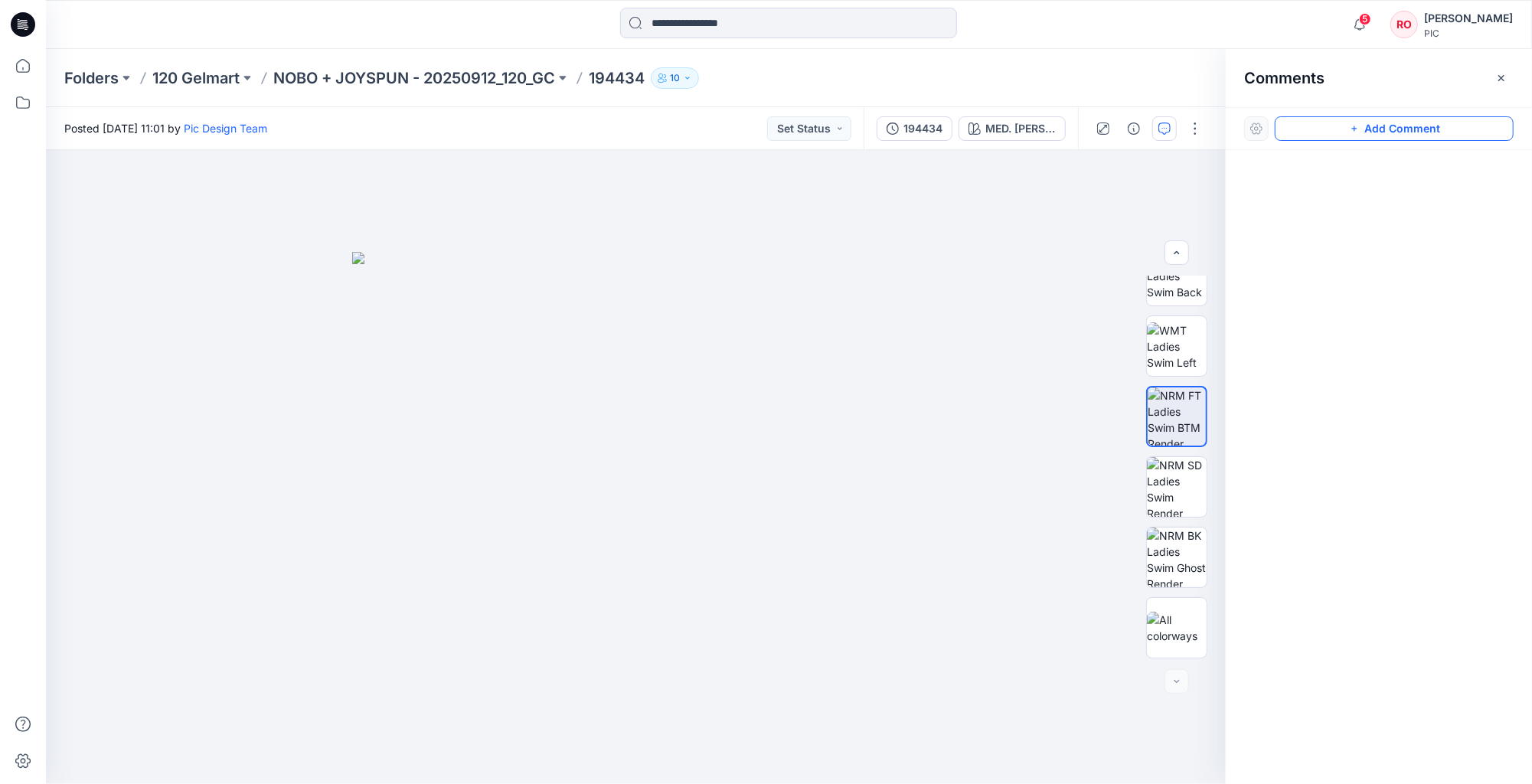
click at [1354, 127] on icon "button" at bounding box center [1354, 129] width 6 height 6
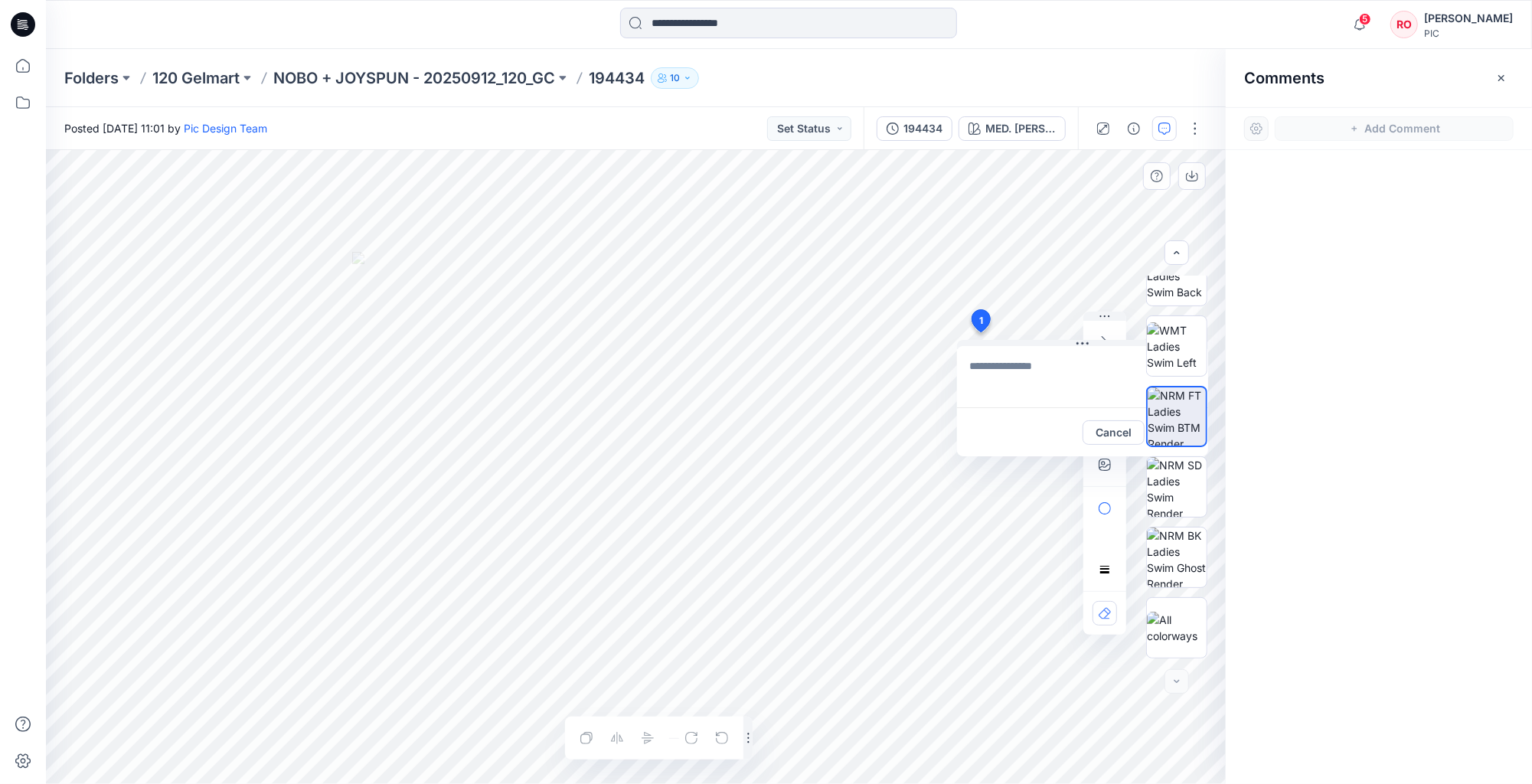
click at [980, 332] on div "1 Cancel Post Layer 1" at bounding box center [635, 467] width 1180 height 634
click at [1097, 463] on button "button" at bounding box center [1104, 464] width 24 height 24
type input"] "**********"
click at [1003, 375] on textarea at bounding box center [1082, 376] width 251 height 61
click at [1036, 368] on textarea "**********" at bounding box center [1082, 376] width 251 height 61
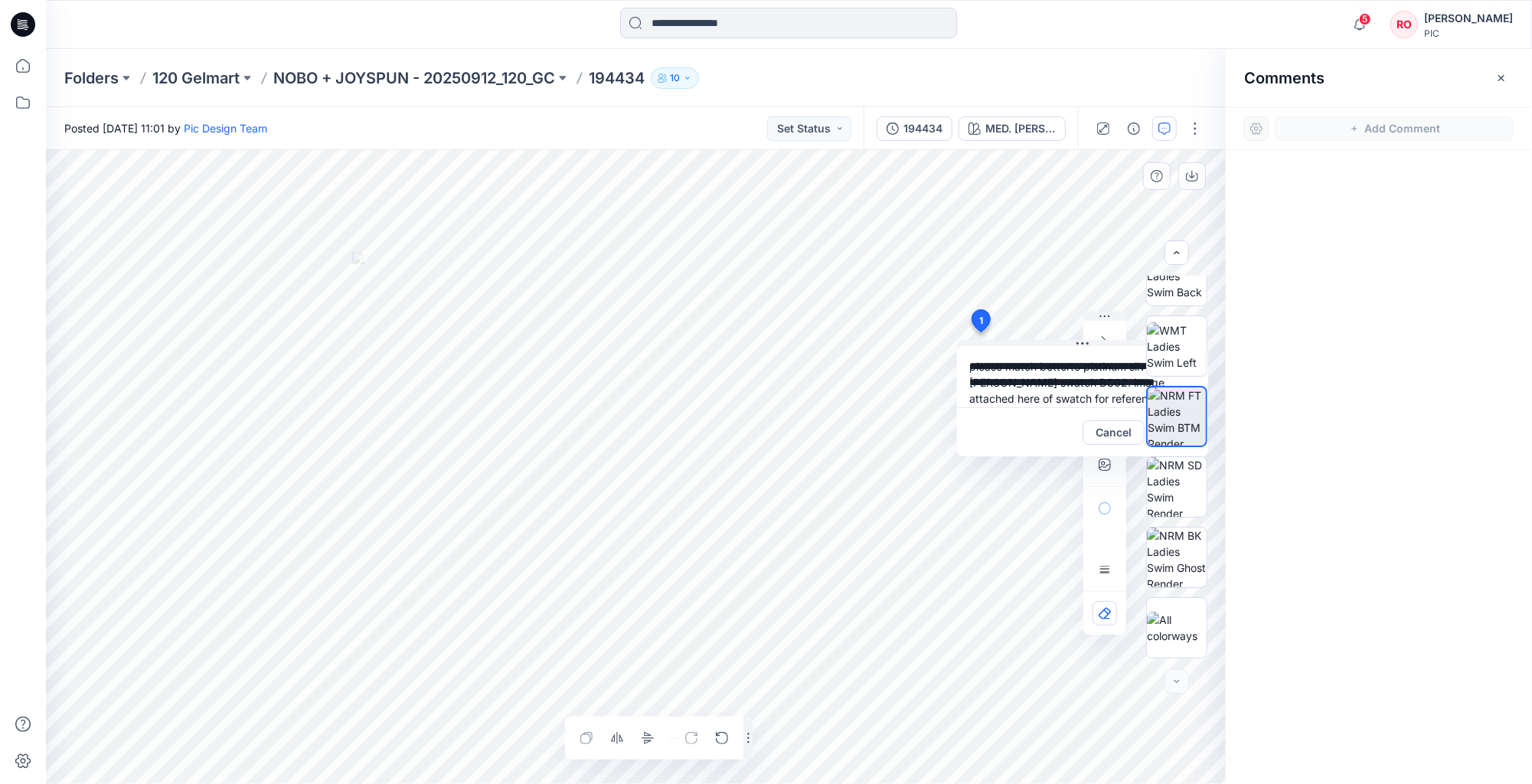
type textarea "**********"
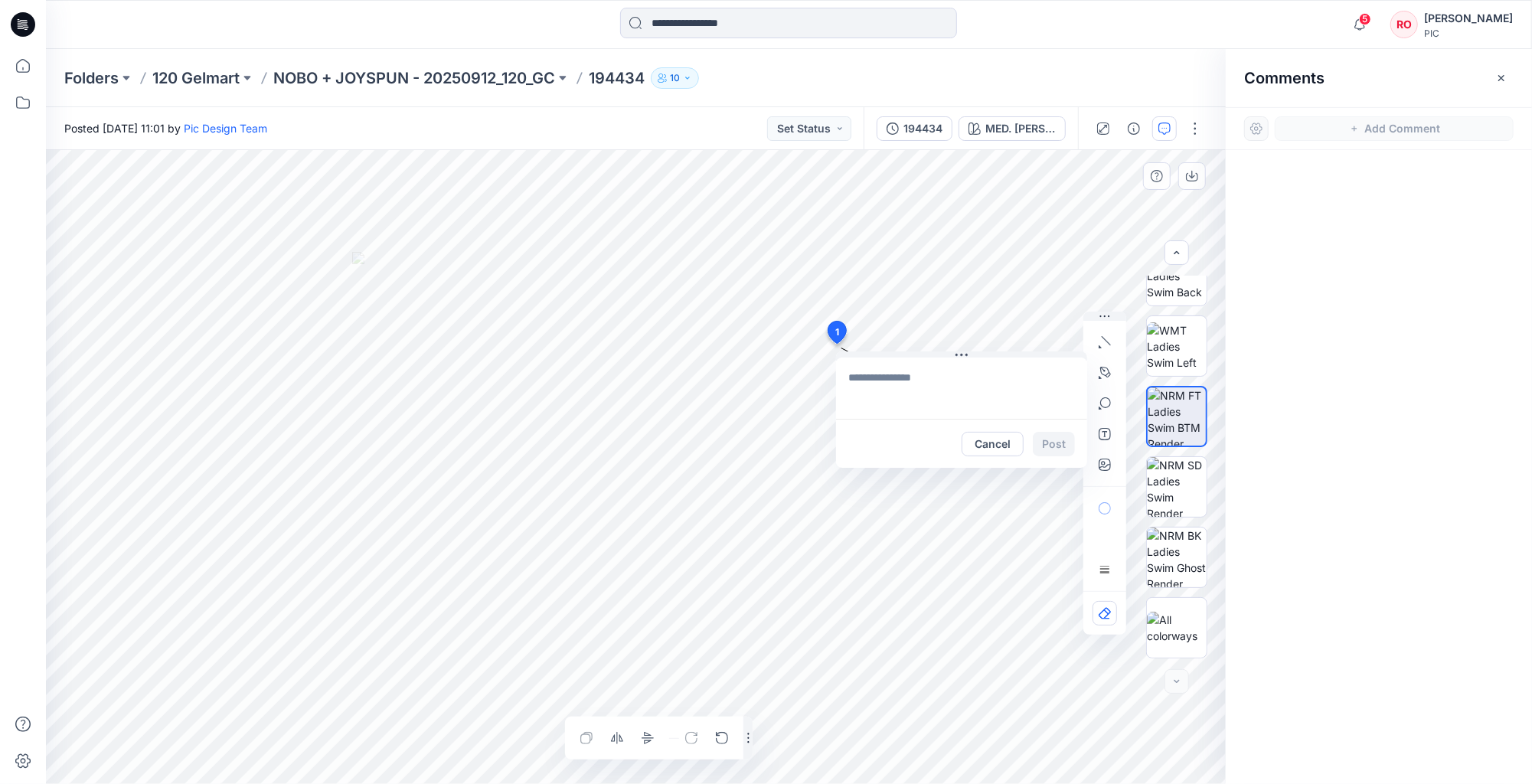
drag, startPoint x: 980, startPoint y: 322, endPoint x: 758, endPoint y: 317, distance: 222.1
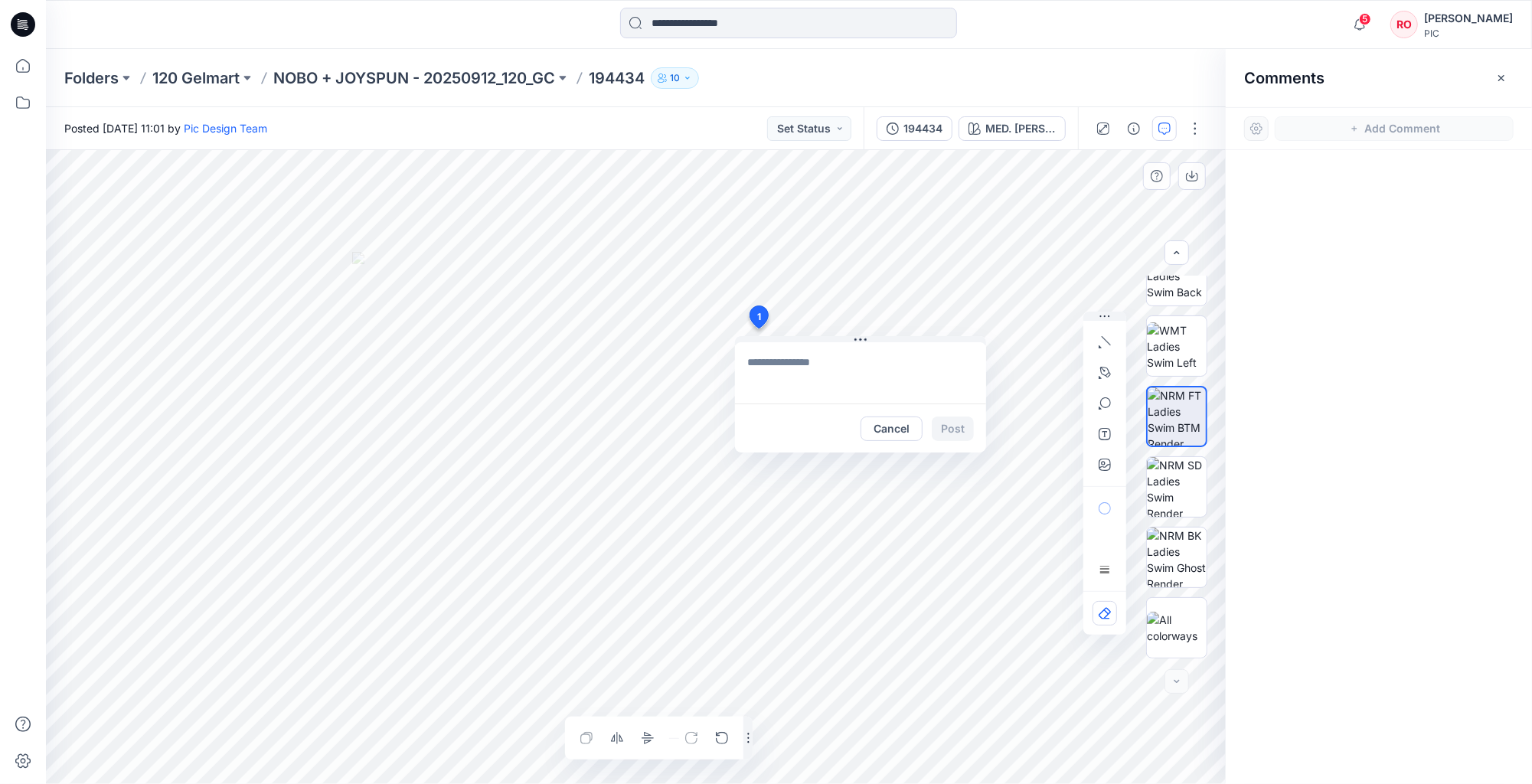
click at [843, 374] on textarea at bounding box center [860, 372] width 251 height 61
click at [748, 363] on textarea "**********" at bounding box center [860, 372] width 251 height 61
type textarea "*"
click at [749, 356] on textarea "**********" at bounding box center [860, 372] width 251 height 61
click at [915, 364] on textarea "**********" at bounding box center [860, 372] width 251 height 61
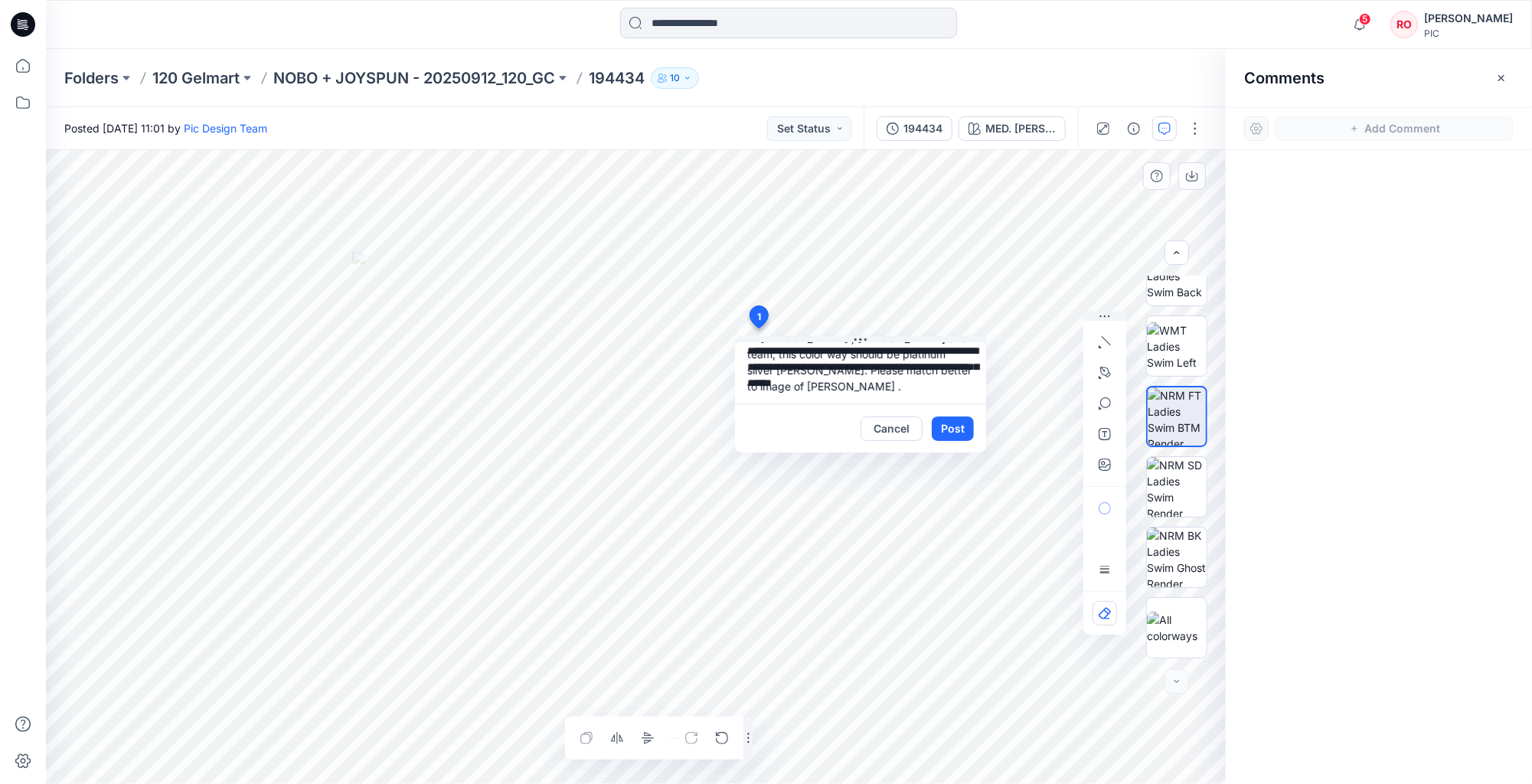
scroll to position [13, 0]
click at [906, 355] on textarea "**********" at bounding box center [860, 372] width 251 height 61
type textarea "**********"
click at [957, 419] on button "Post" at bounding box center [952, 428] width 42 height 24
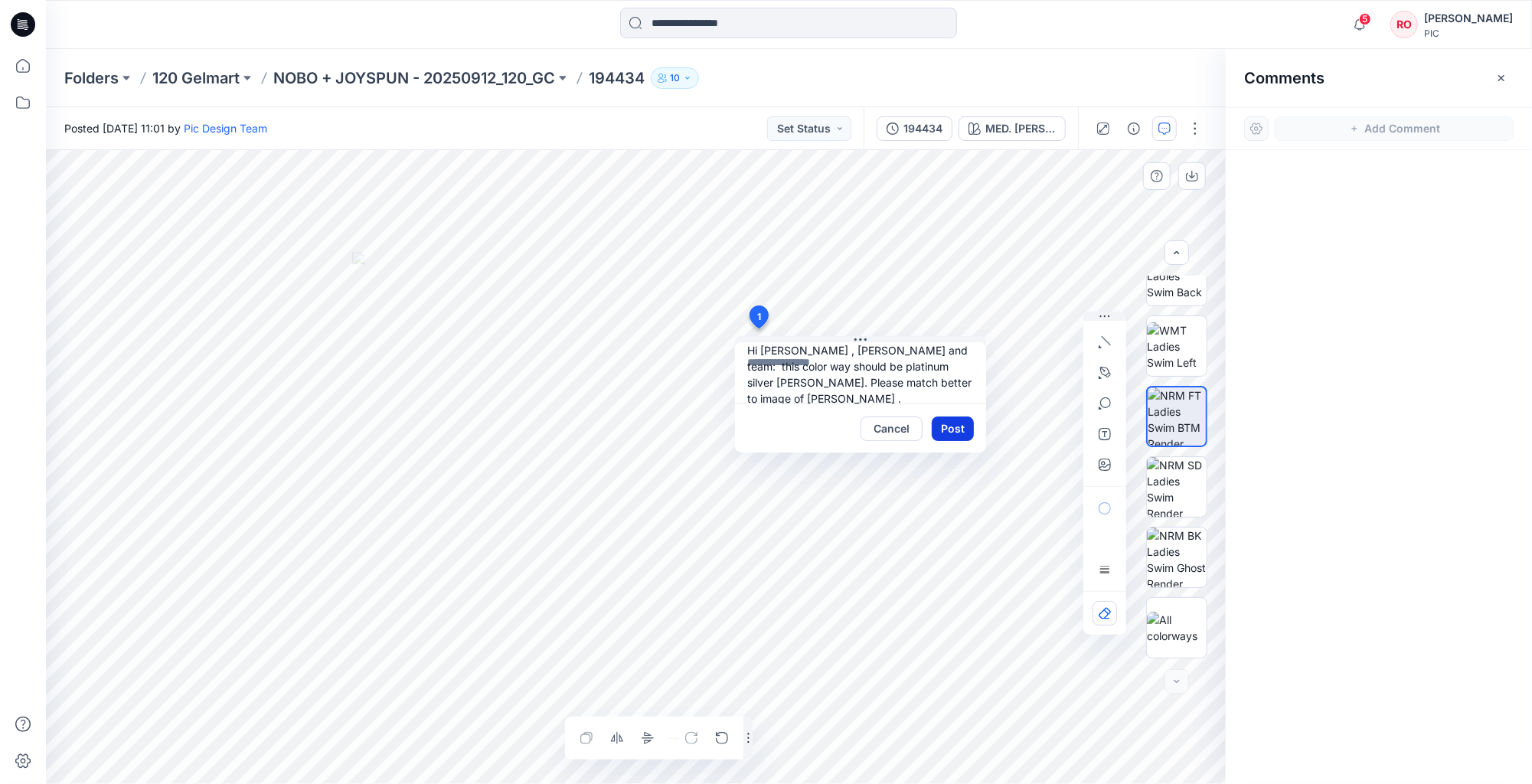
scroll to position [0, 0]
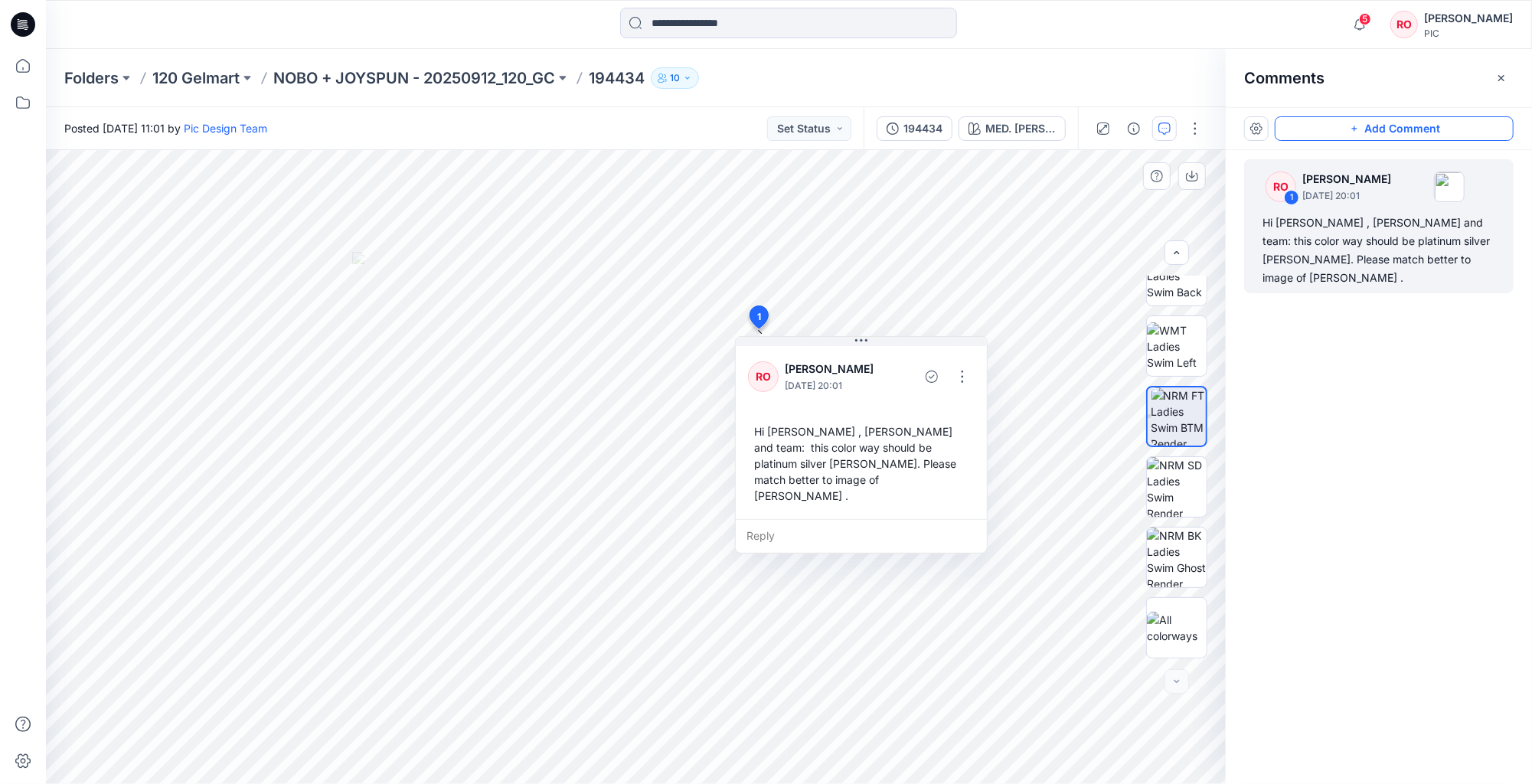
click at [754, 317] on icon at bounding box center [759, 317] width 18 height 22
click at [957, 375] on button "button" at bounding box center [962, 376] width 24 height 24
click at [950, 407] on p "Edit comment" at bounding box center [966, 411] width 69 height 16
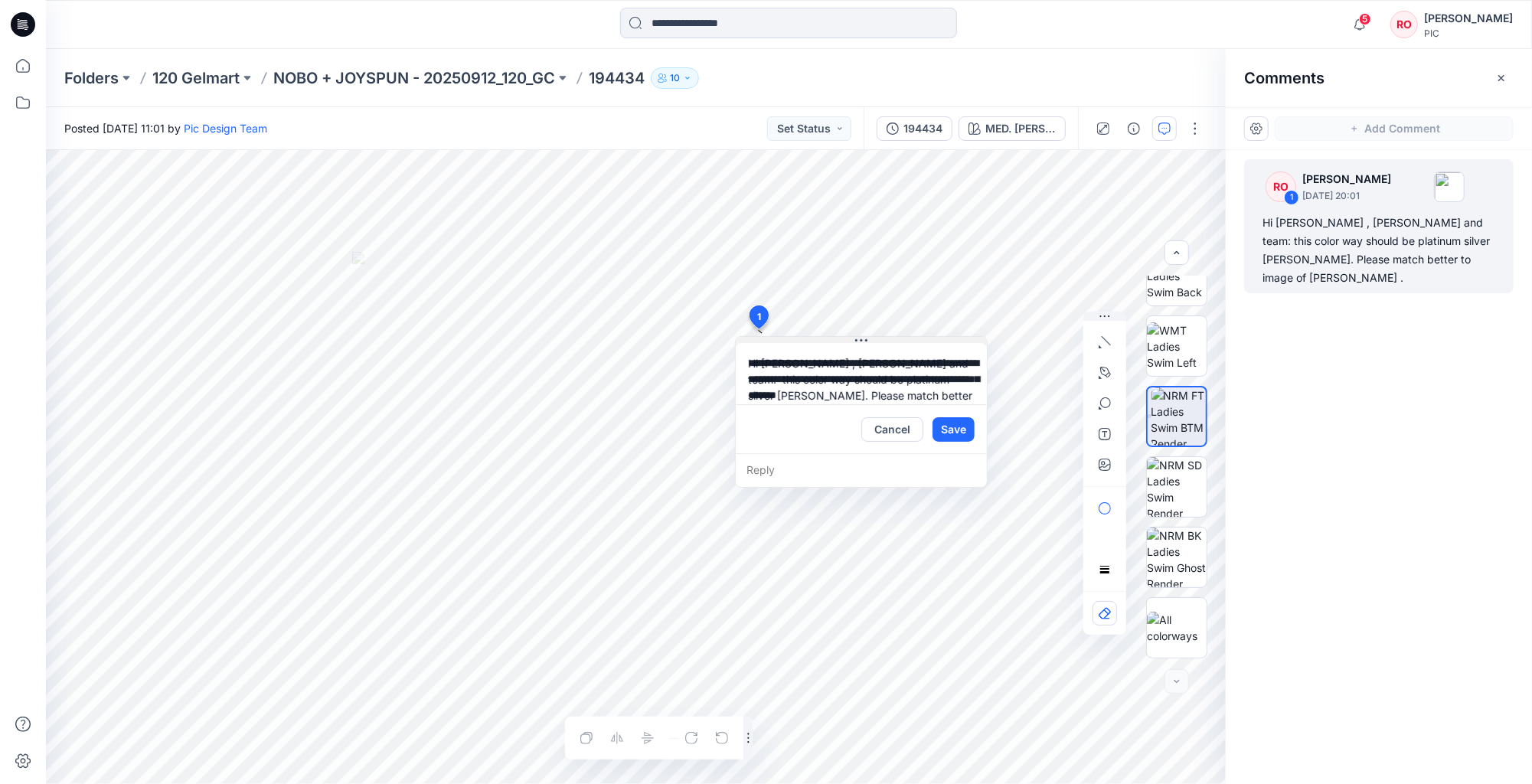
drag, startPoint x: 762, startPoint y: 313, endPoint x: 757, endPoint y: 338, distance: 25.5
click at [753, 400] on div "**********" at bounding box center [635, 467] width 1180 height 634
click at [952, 424] on button "Save" at bounding box center [953, 429] width 42 height 24
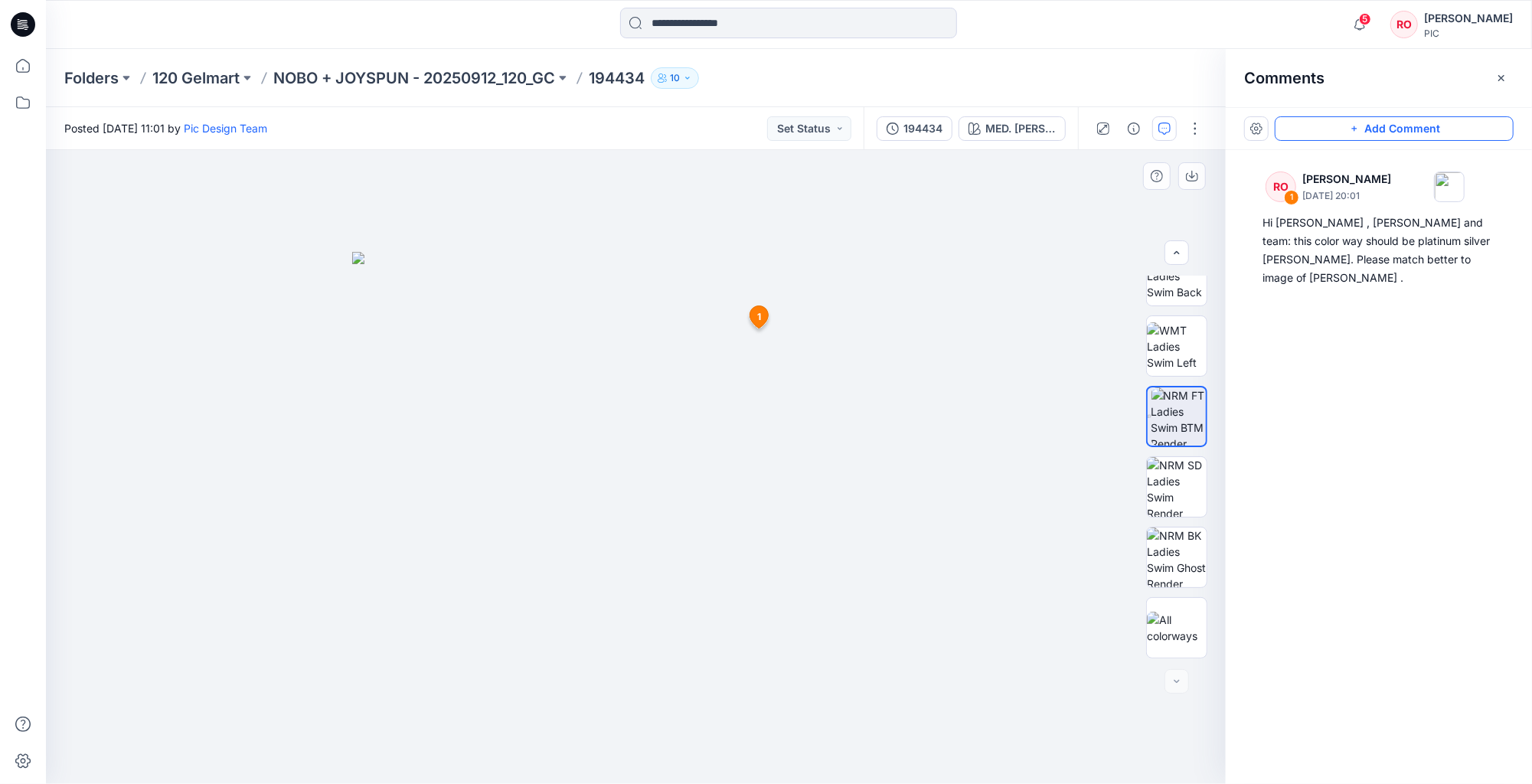
click at [754, 314] on icon at bounding box center [759, 317] width 18 height 22
click at [1028, 264] on div "2 1 RO Raquel Ortiz September 24, 2025 20:01 Hi Topher , Poornima and team: thi…" at bounding box center [635, 467] width 1180 height 634
click at [807, 323] on div "2 1 RO Raquel Ortiz September 24, 2025 20:01 Hi Topher , Poornima and team: thi…" at bounding box center [635, 467] width 1180 height 634
click at [748, 314] on icon at bounding box center [759, 319] width 25 height 29
click at [1102, 506] on div "2 1 RO Raquel Ortiz September 24, 2025 20:01 Hi Topher , Poornima and team: thi…" at bounding box center [635, 467] width 1180 height 634
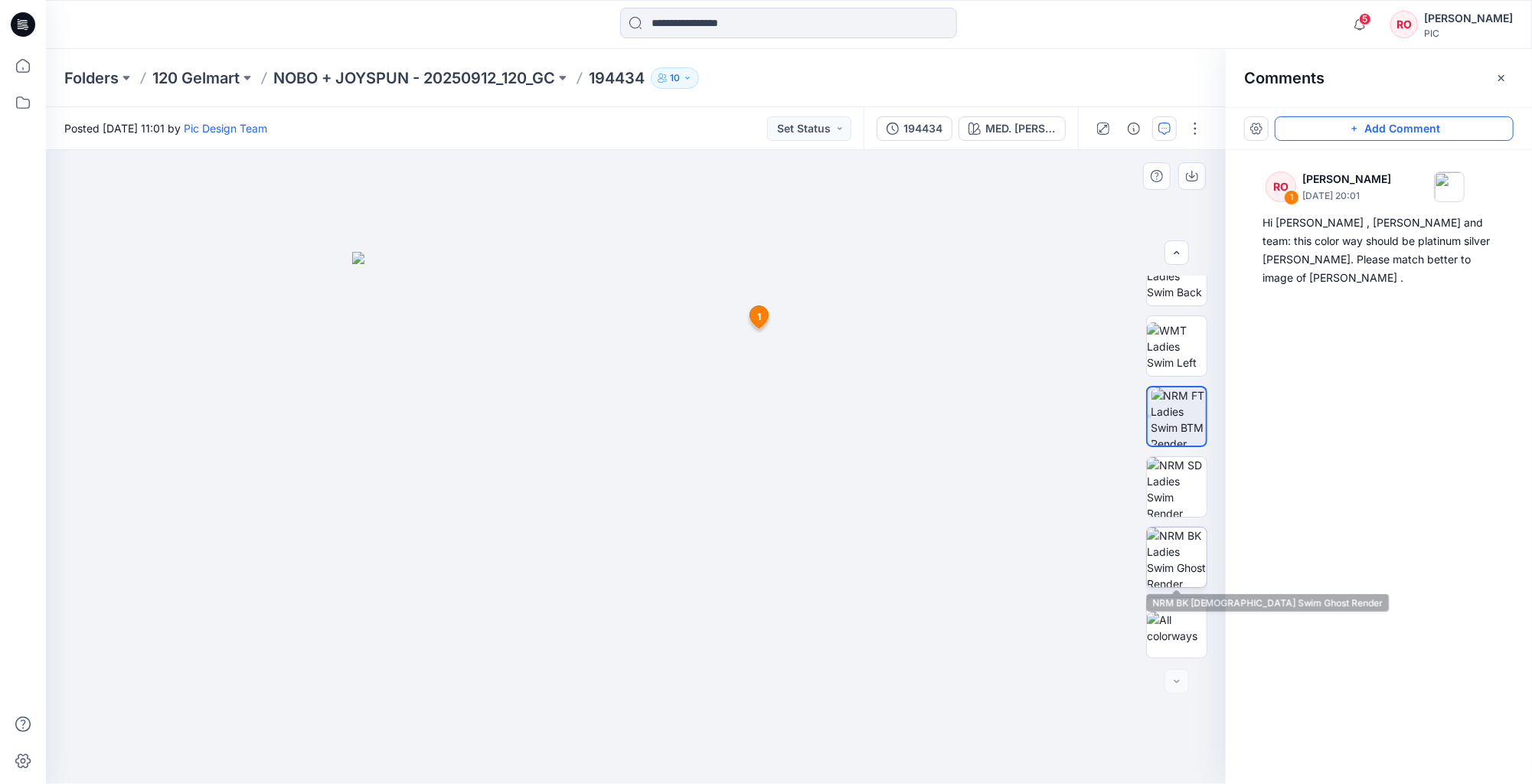
click at [1186, 546] on img at bounding box center [1177, 558] width 60 height 60
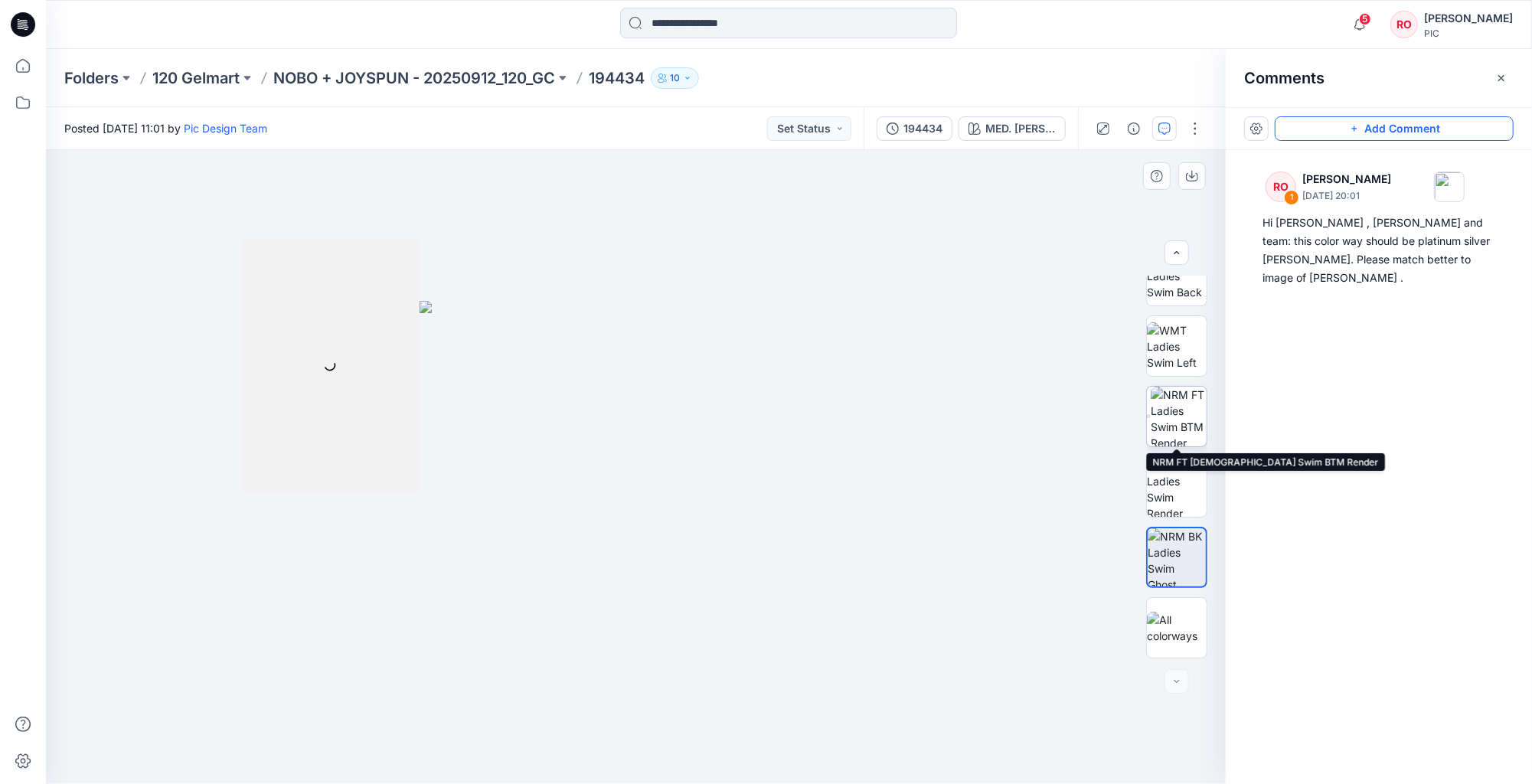
click at [1161, 396] on img at bounding box center [1179, 416] width 56 height 60
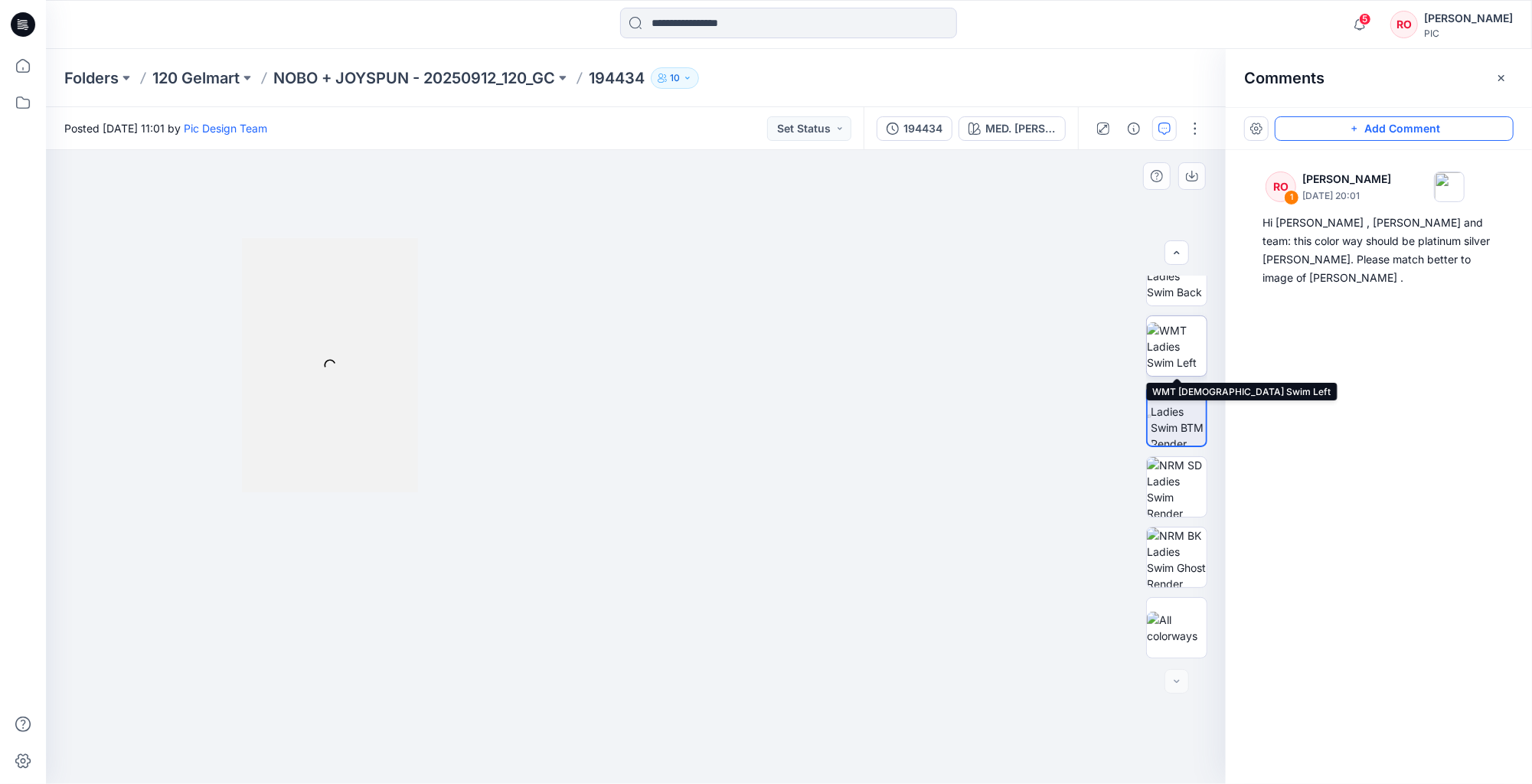
click at [1168, 331] on img at bounding box center [1177, 347] width 60 height 48
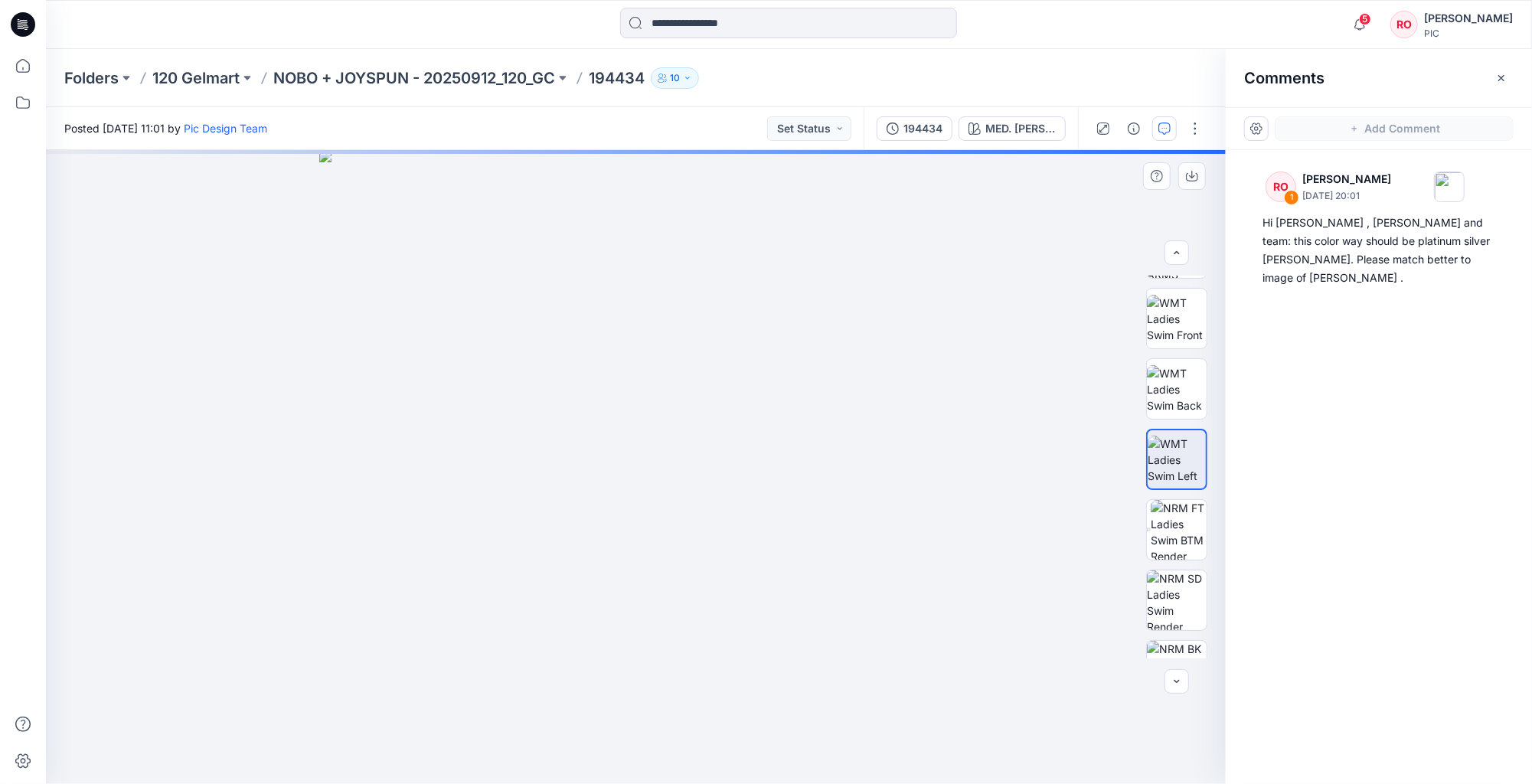
scroll to position [195, 0]
click at [1174, 328] on img at bounding box center [1177, 323] width 60 height 48
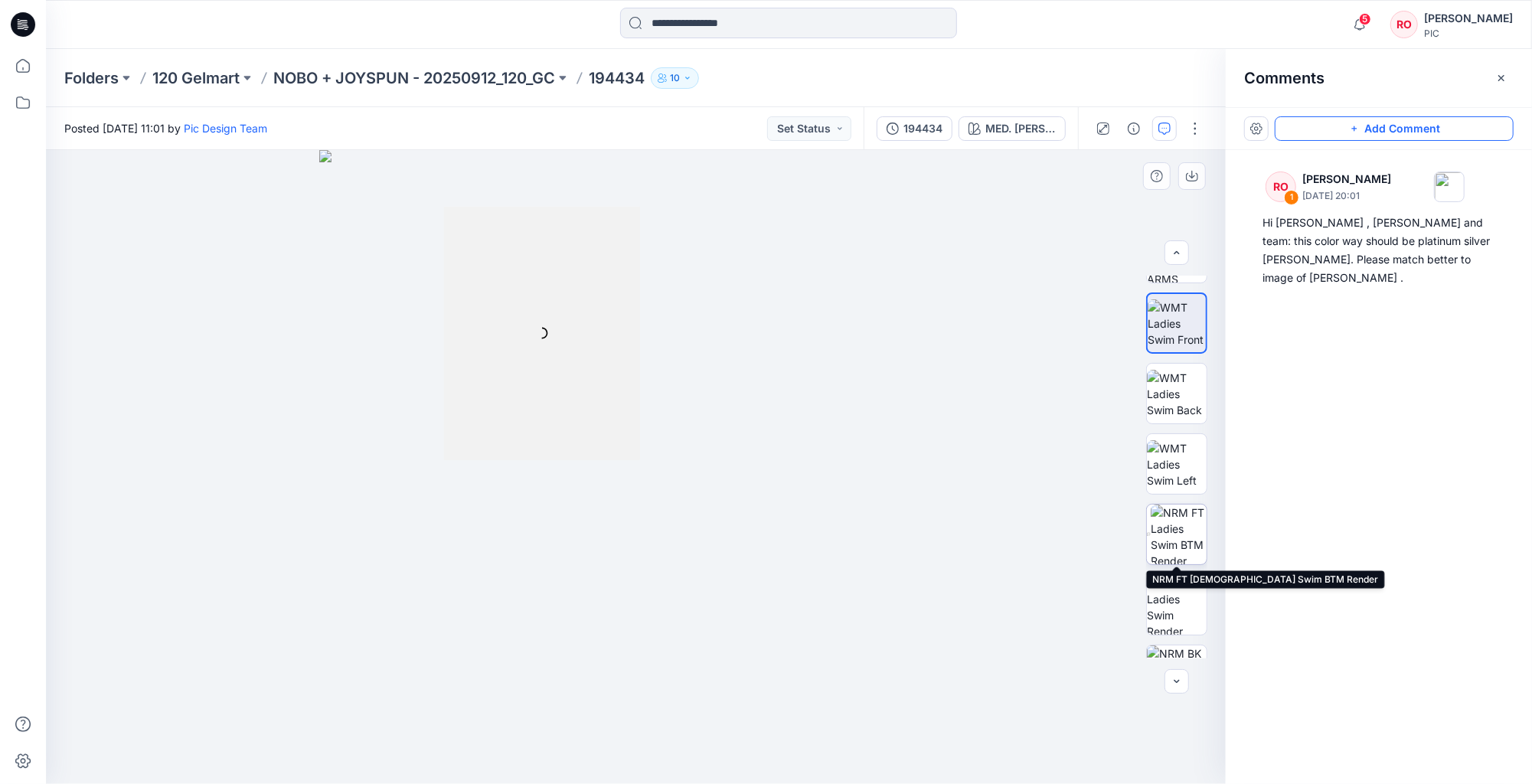
click at [1177, 528] on img at bounding box center [1179, 534] width 56 height 60
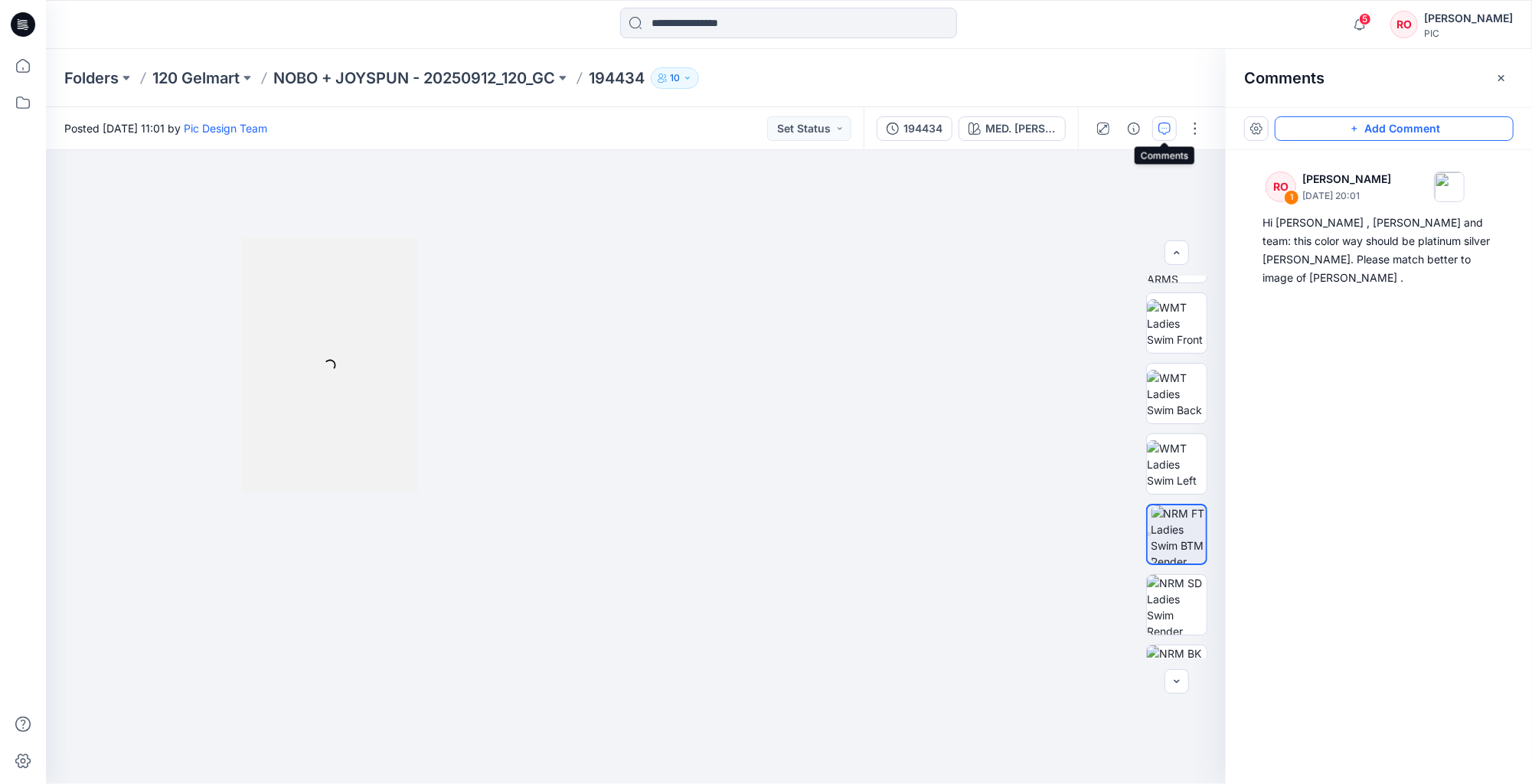
click at [1164, 126] on icon "button" at bounding box center [1164, 128] width 13 height 13
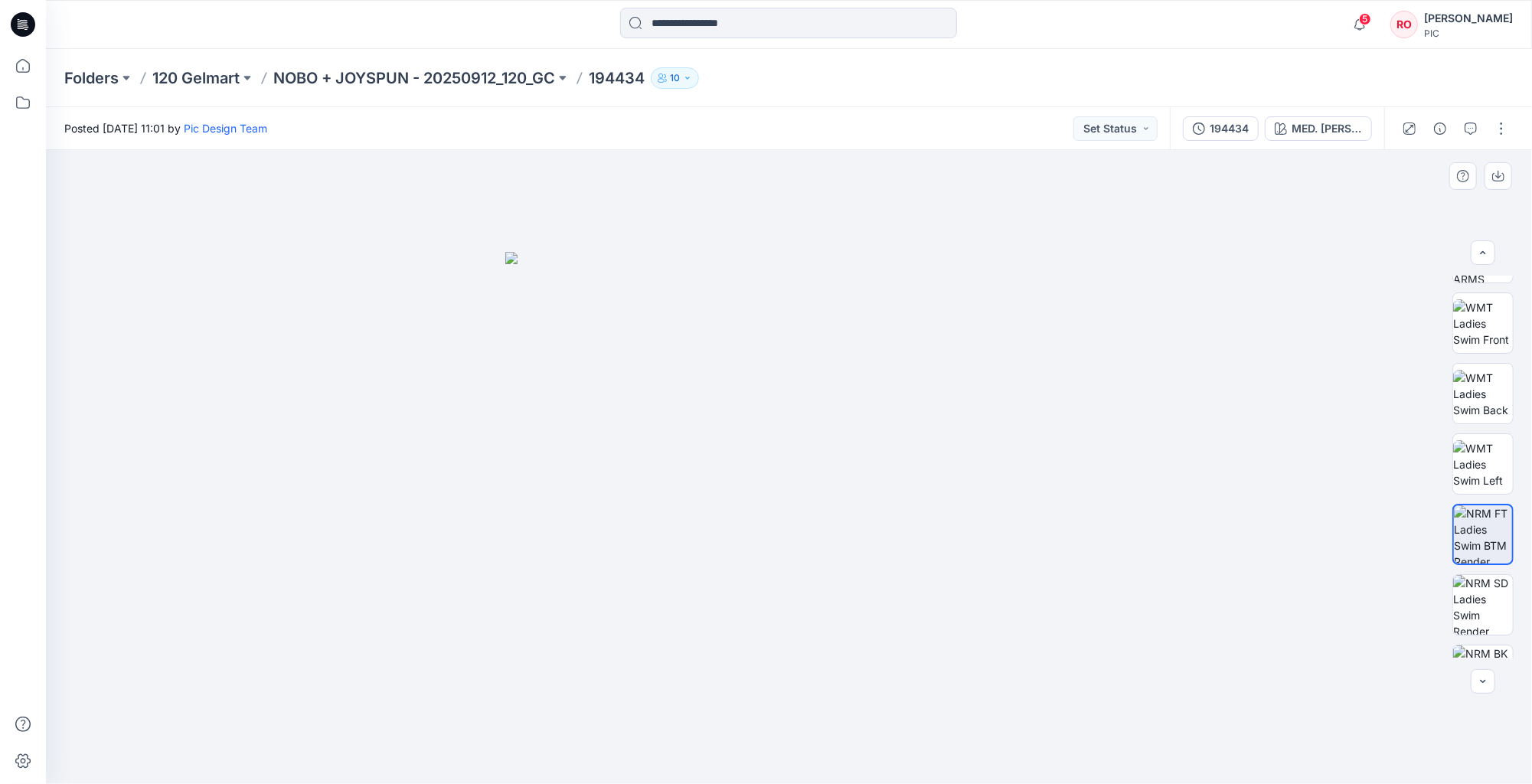
click at [1125, 325] on div at bounding box center [788, 467] width 1486 height 634
click at [1473, 129] on icon "button" at bounding box center [1470, 128] width 13 height 13
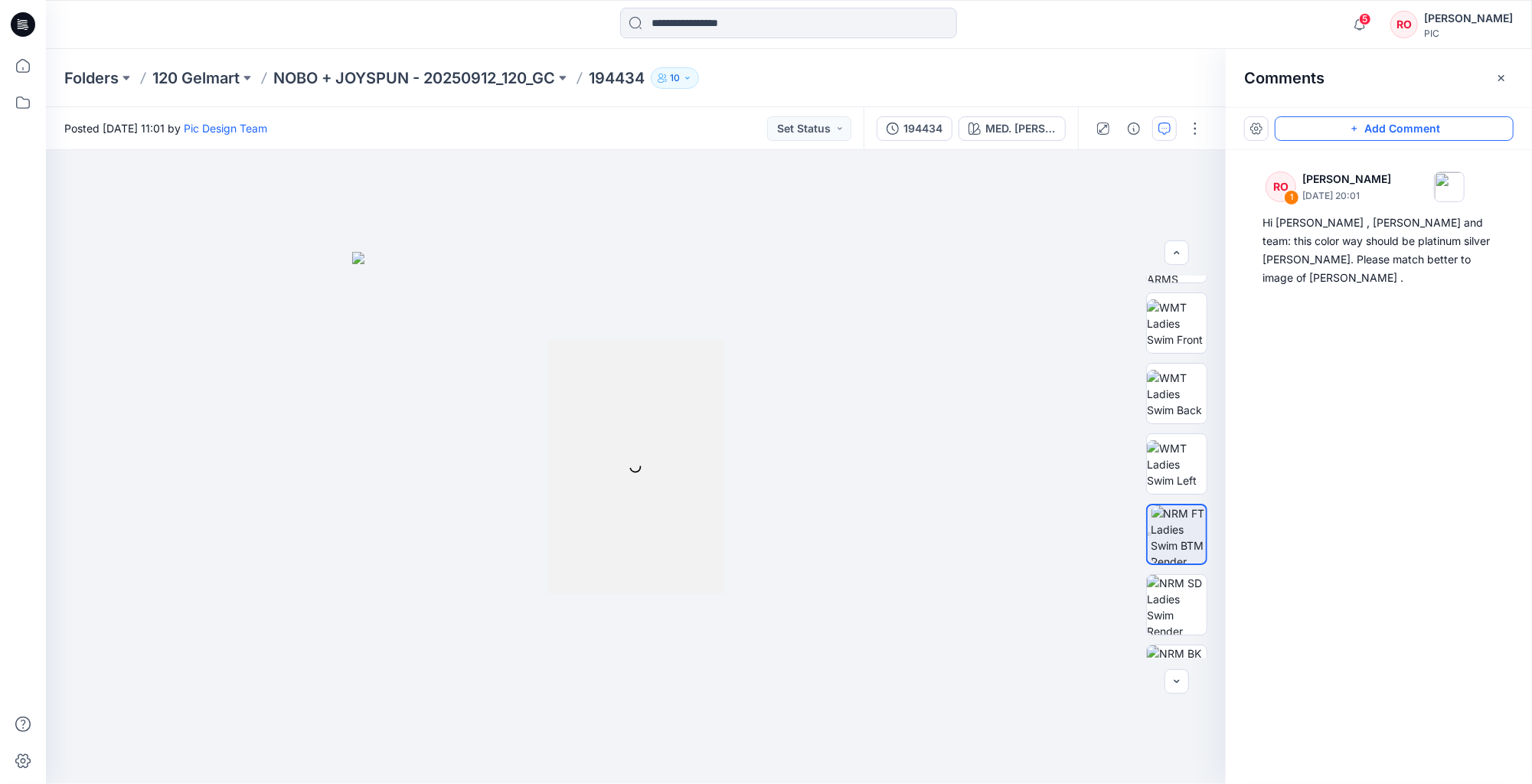
click at [1354, 126] on icon "button" at bounding box center [1354, 128] width 13 height 13
click at [677, 298] on div "2" at bounding box center [635, 467] width 1180 height 634
click at [954, 289] on div "2" at bounding box center [635, 467] width 1180 height 634
click at [865, 314] on div "2" at bounding box center [635, 467] width 1180 height 634
click at [1164, 130] on icon "button" at bounding box center [1164, 128] width 13 height 13
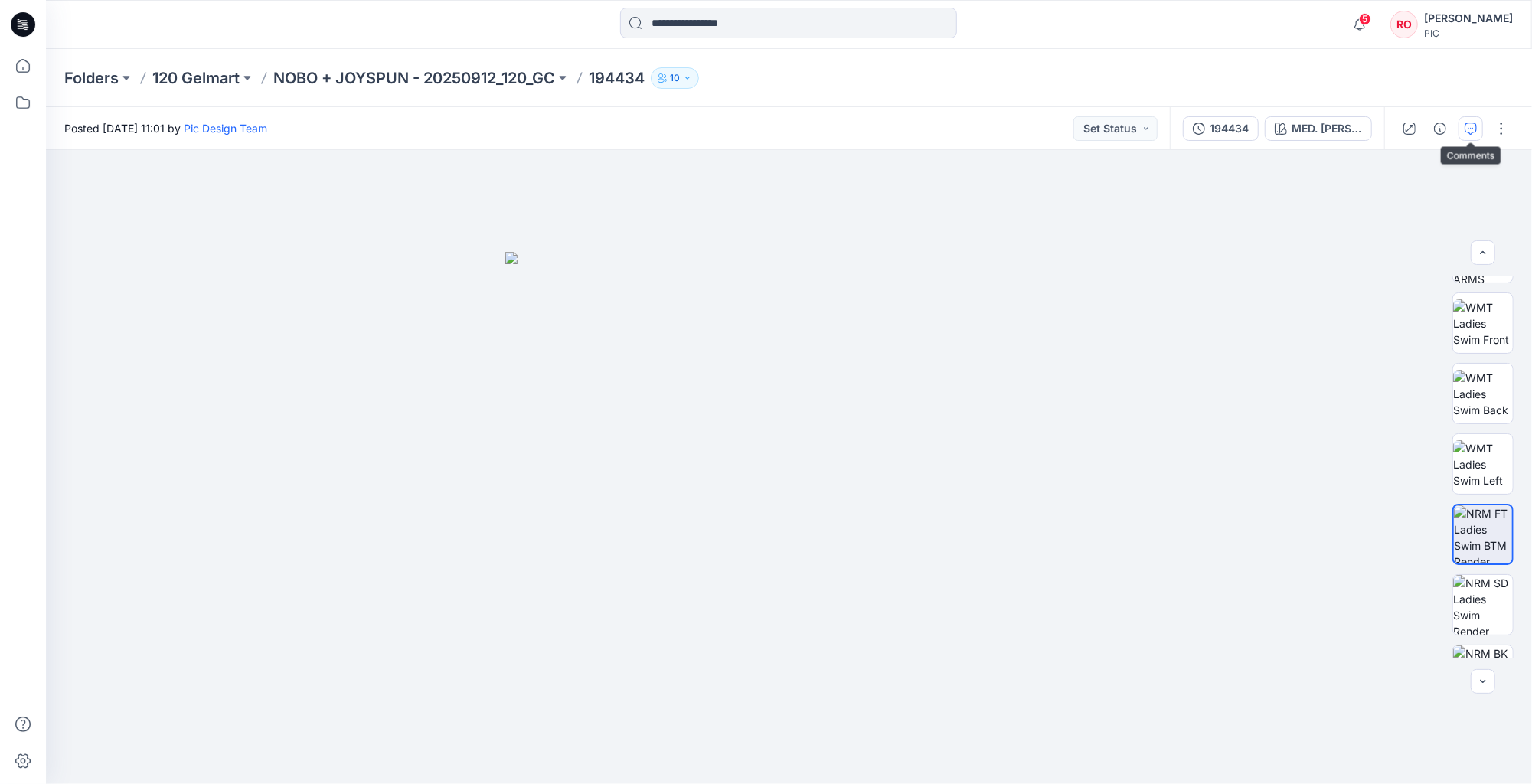
click at [1474, 126] on icon "button" at bounding box center [1470, 128] width 13 height 13
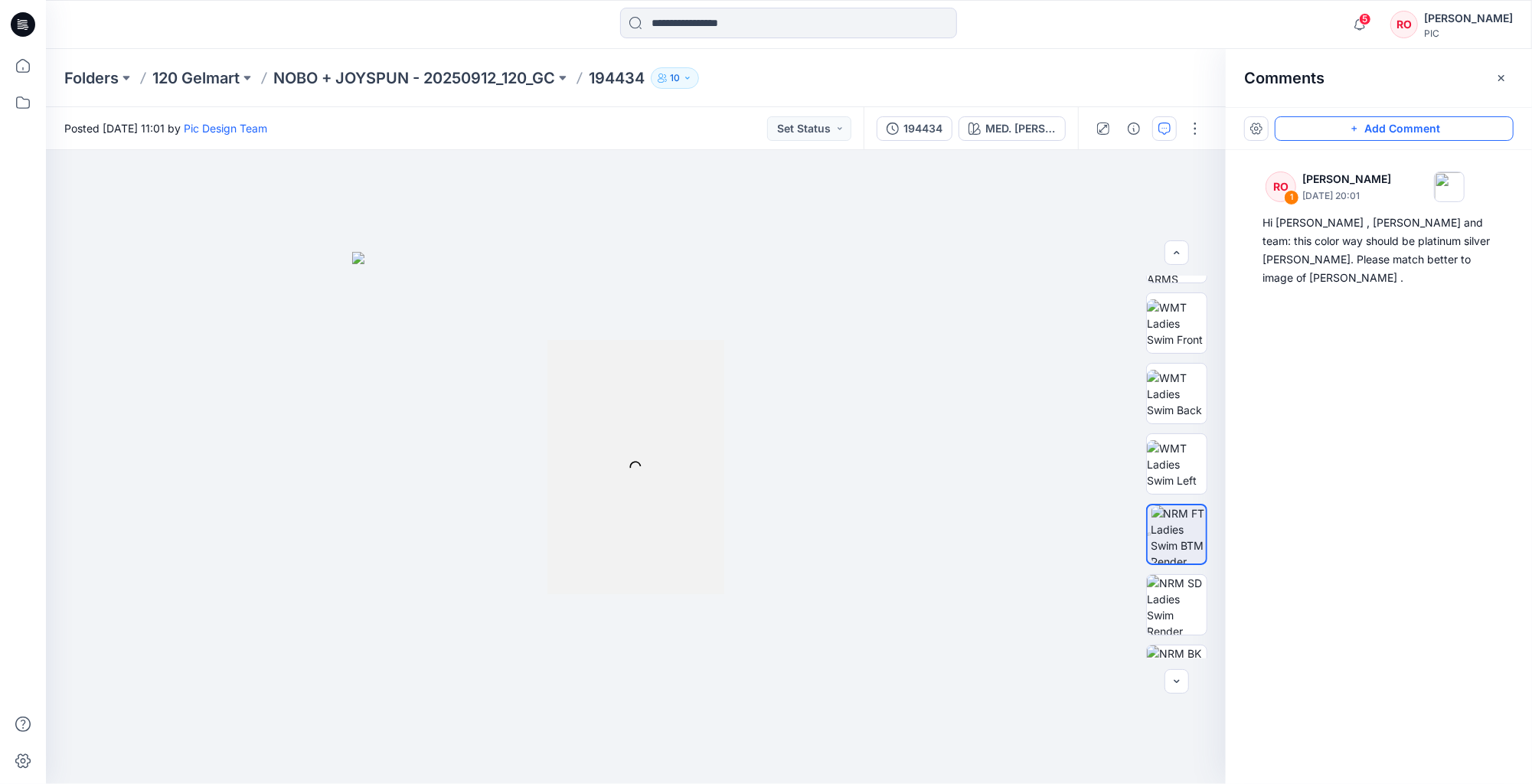
click at [1363, 124] on button "Add Comment" at bounding box center [1394, 128] width 239 height 24
click at [827, 345] on div "2" at bounding box center [635, 467] width 1180 height 634
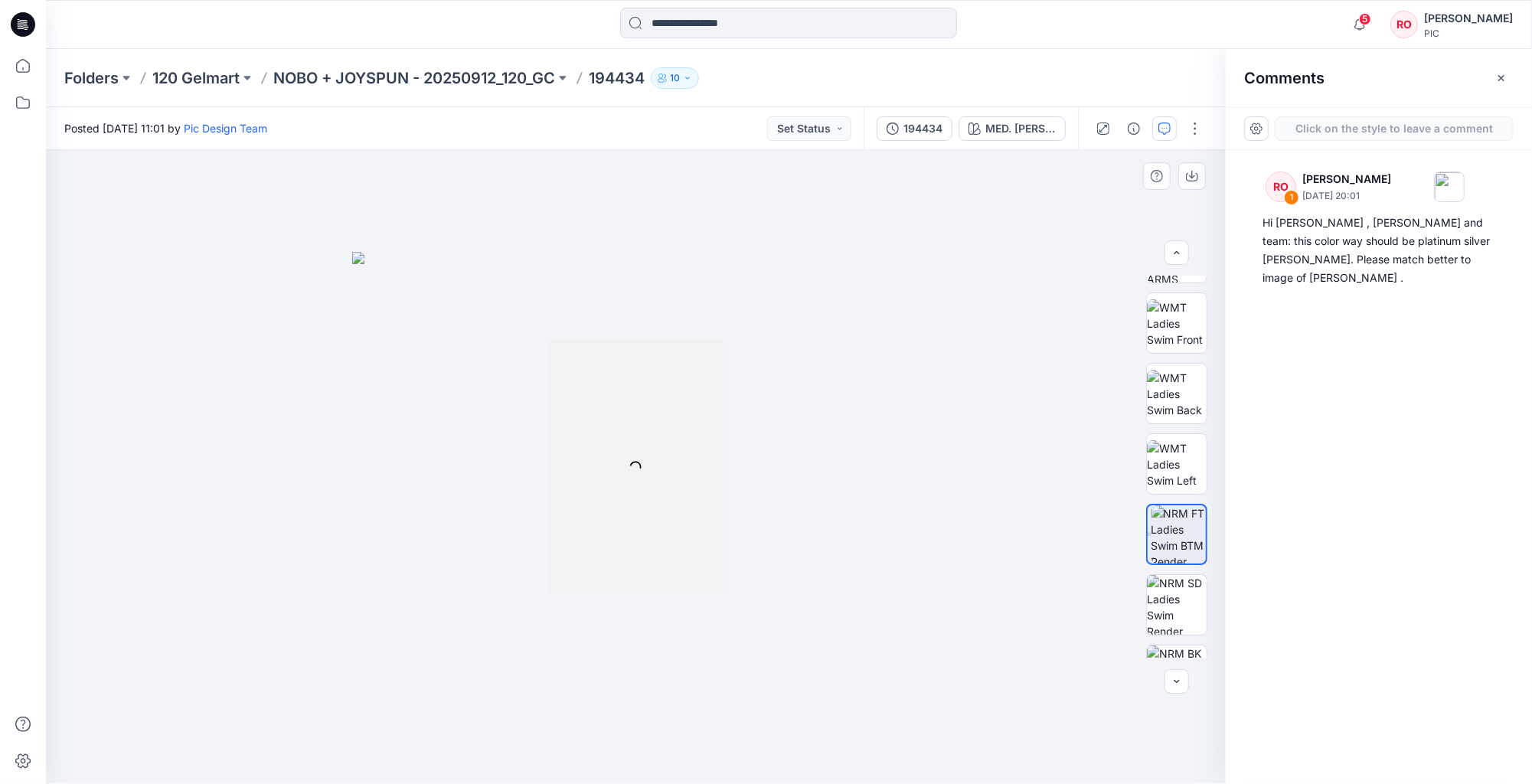
click at [827, 345] on div "2" at bounding box center [635, 467] width 1180 height 634
click at [920, 313] on div "2" at bounding box center [635, 467] width 1180 height 634
click at [594, 386] on div at bounding box center [635, 467] width 176 height 254
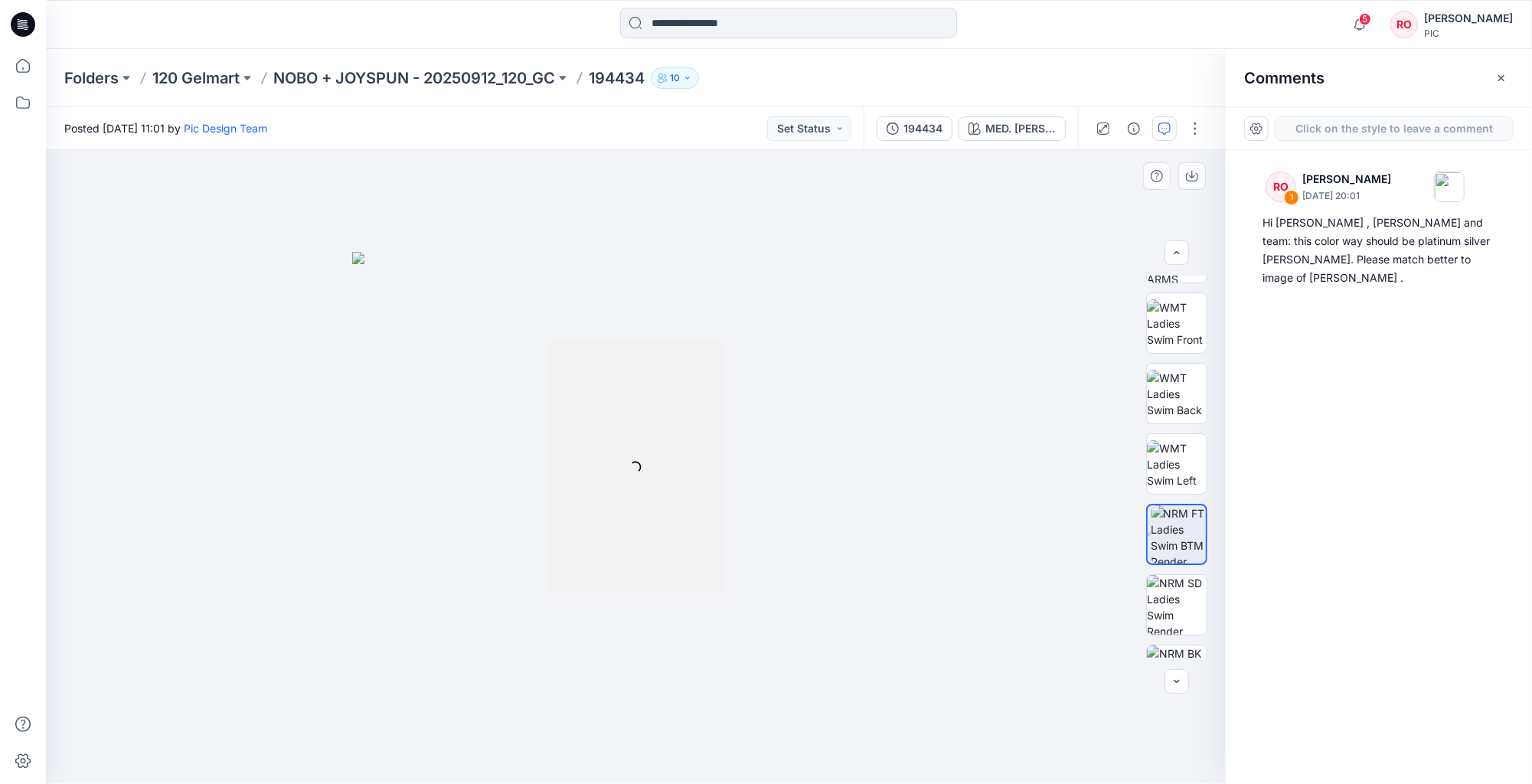
drag, startPoint x: 588, startPoint y: 369, endPoint x: 821, endPoint y: 319, distance: 238.3
click at [821, 319] on div "2" at bounding box center [635, 467] width 1180 height 634
click at [1147, 456] on img at bounding box center [1177, 465] width 60 height 48
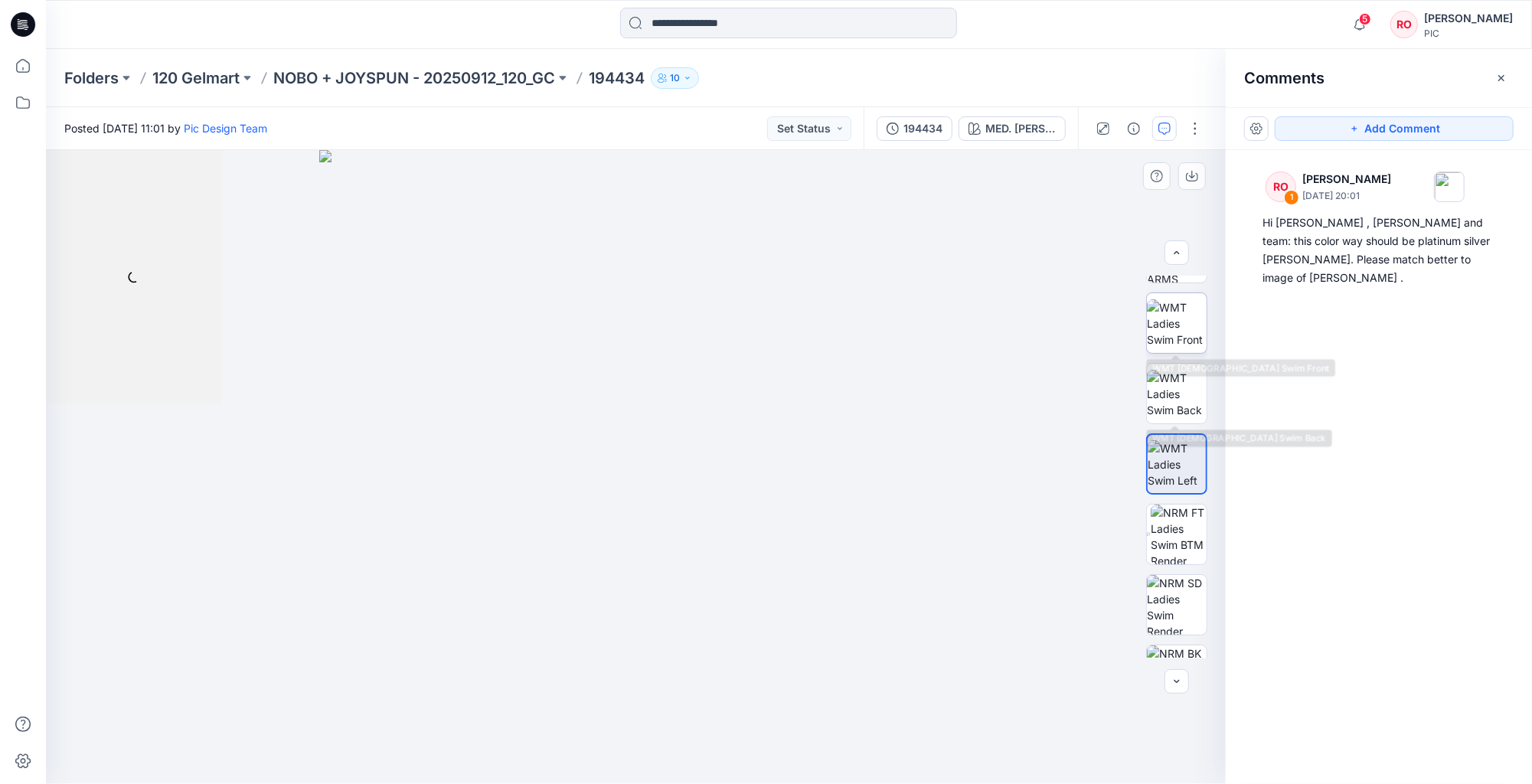
click at [1183, 337] on img at bounding box center [1177, 323] width 60 height 48
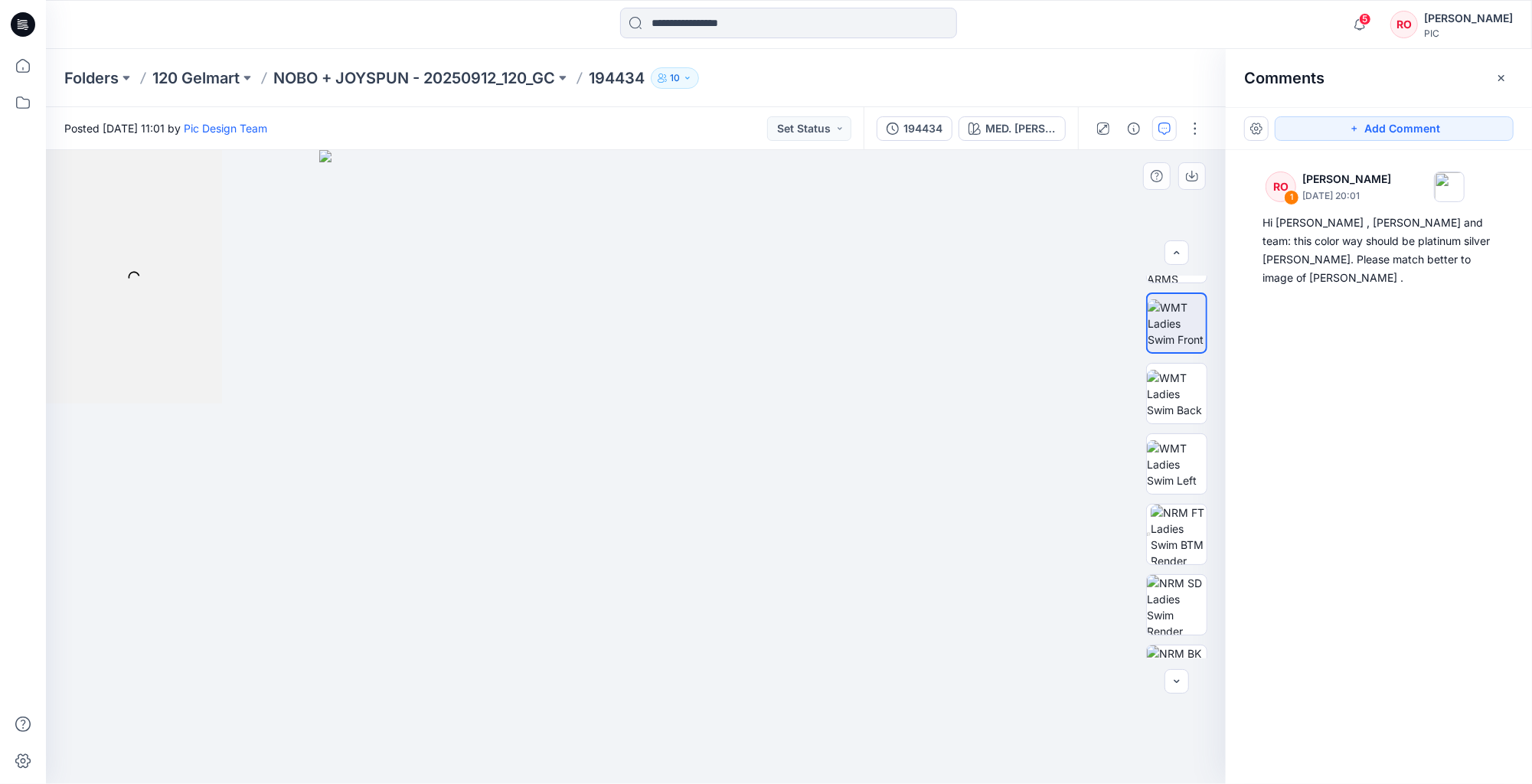
scroll to position [0, 0]
click at [1168, 539] on img at bounding box center [1179, 534] width 56 height 60
click at [1324, 126] on button "Add Comment" at bounding box center [1394, 128] width 239 height 24
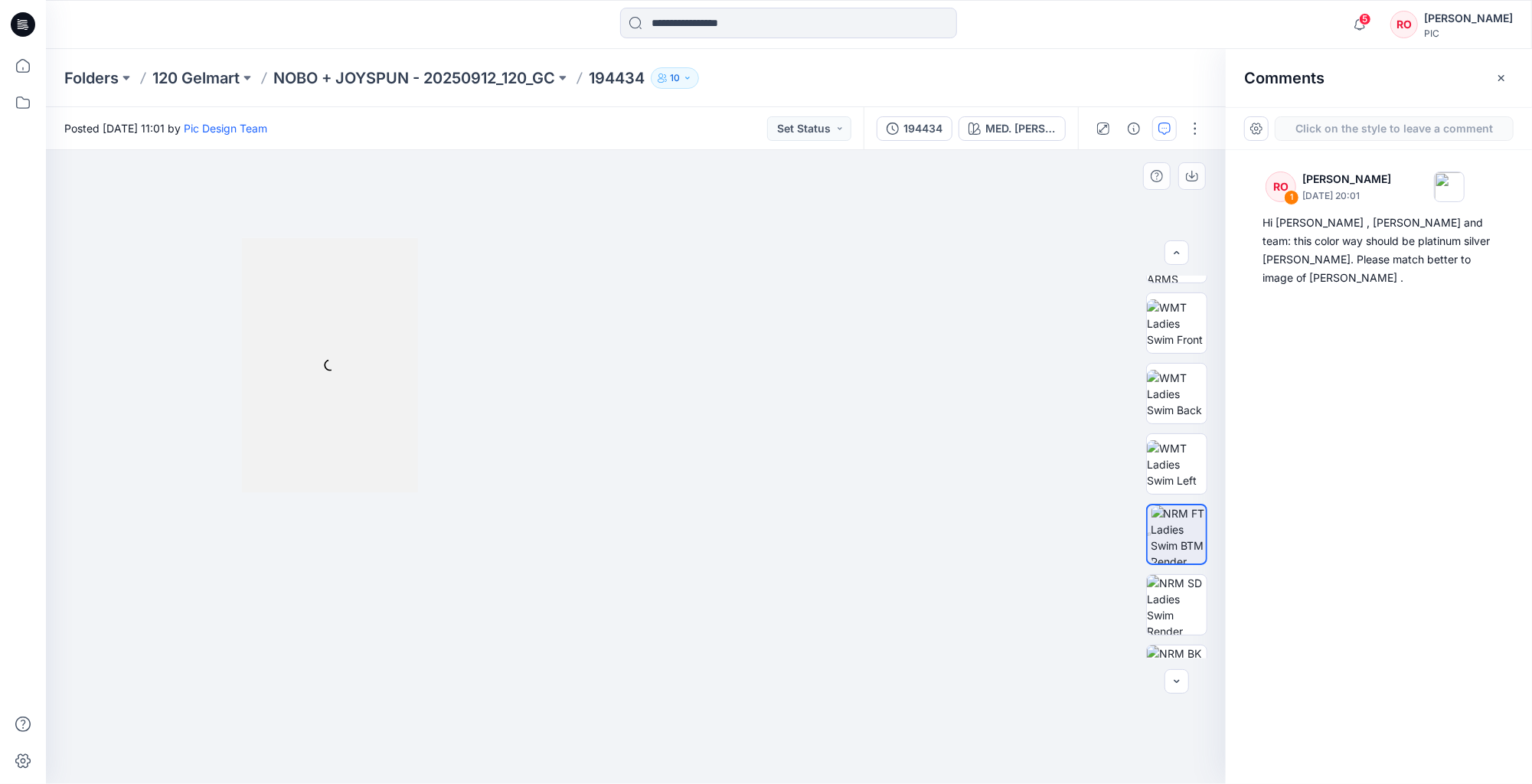
click at [849, 468] on div "2" at bounding box center [635, 467] width 1180 height 634
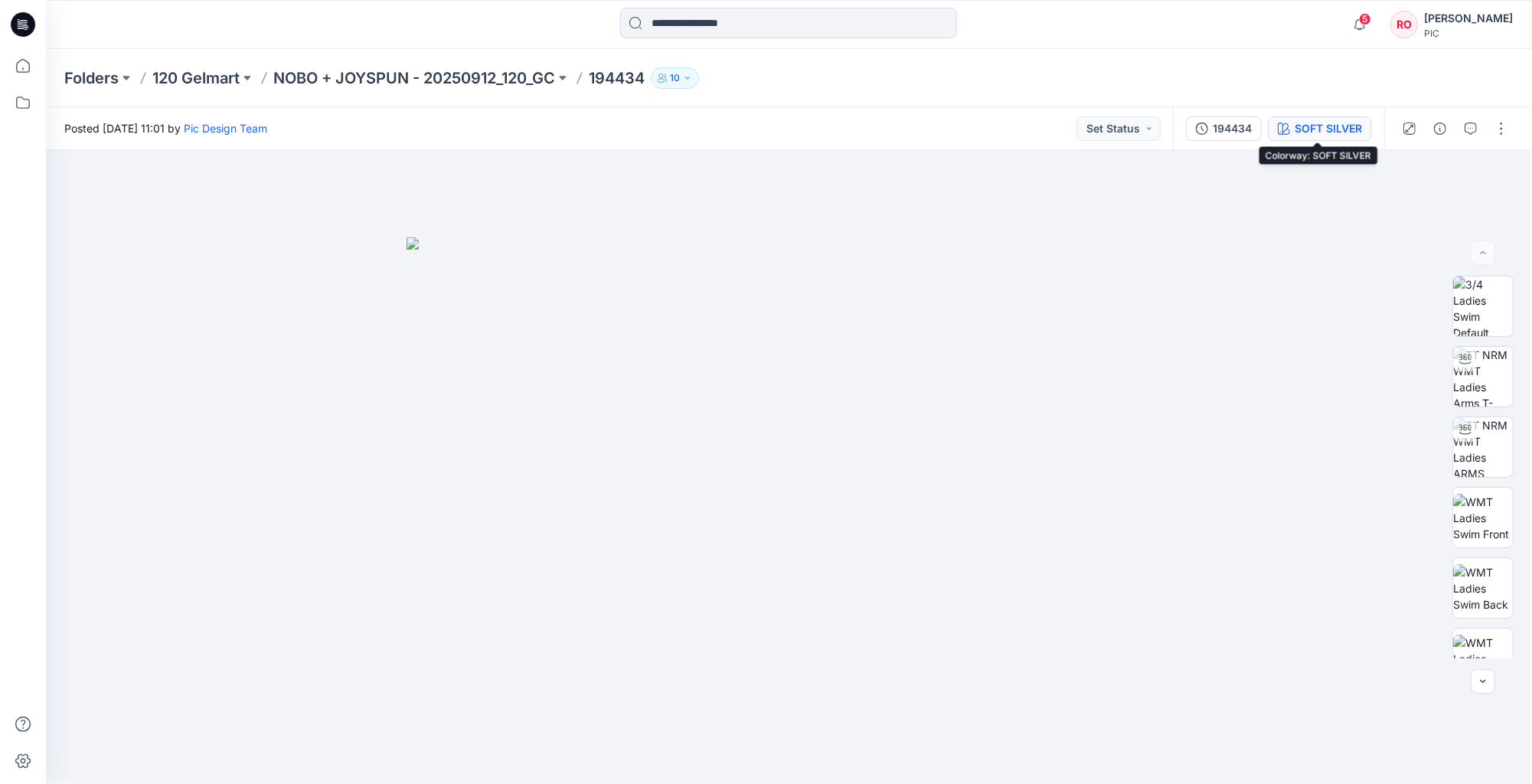
click at [1300, 127] on div "SOFT SILVER" at bounding box center [1329, 128] width 68 height 16
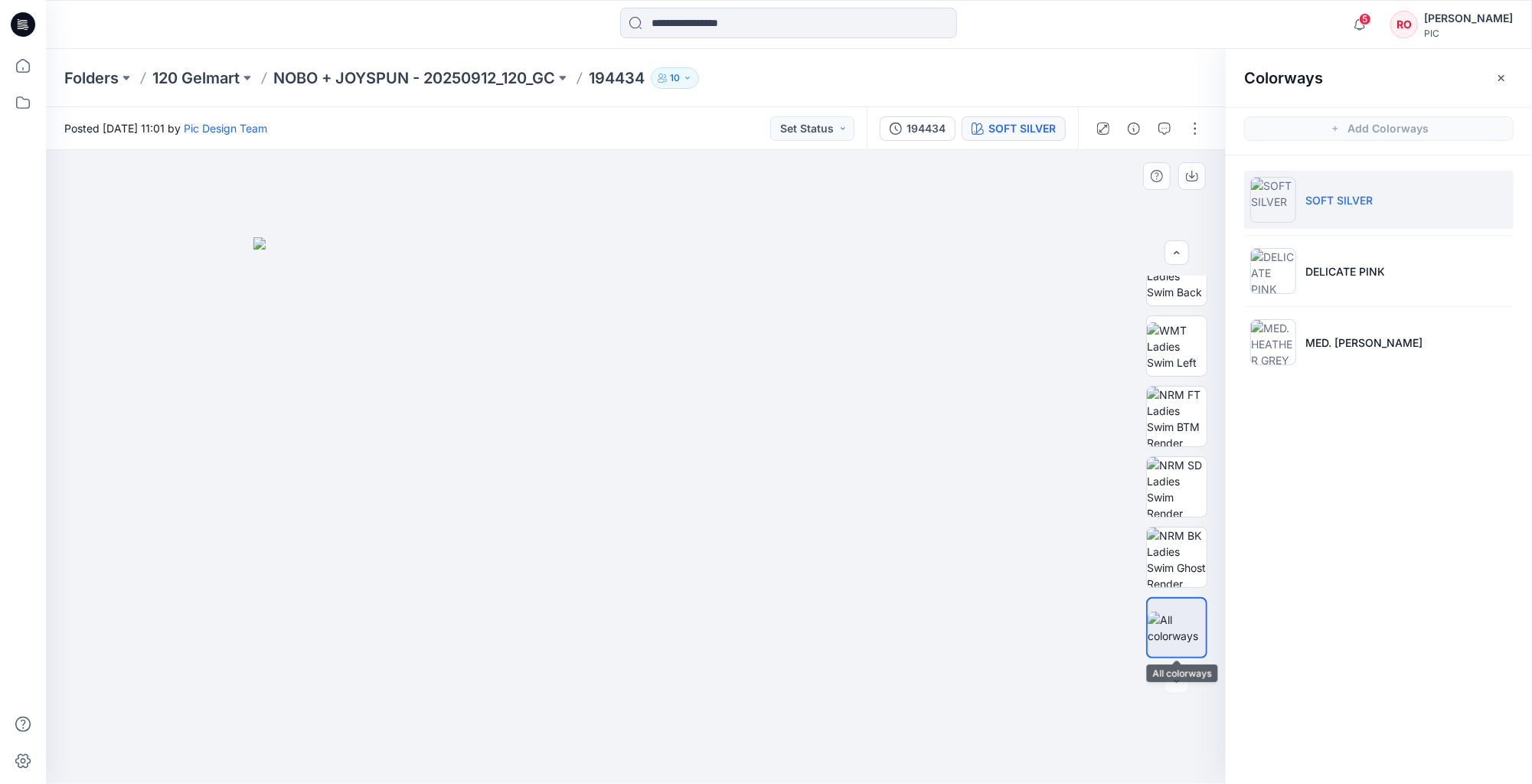
scroll to position [313, 0]
click at [1179, 444] on img at bounding box center [1177, 416] width 60 height 60
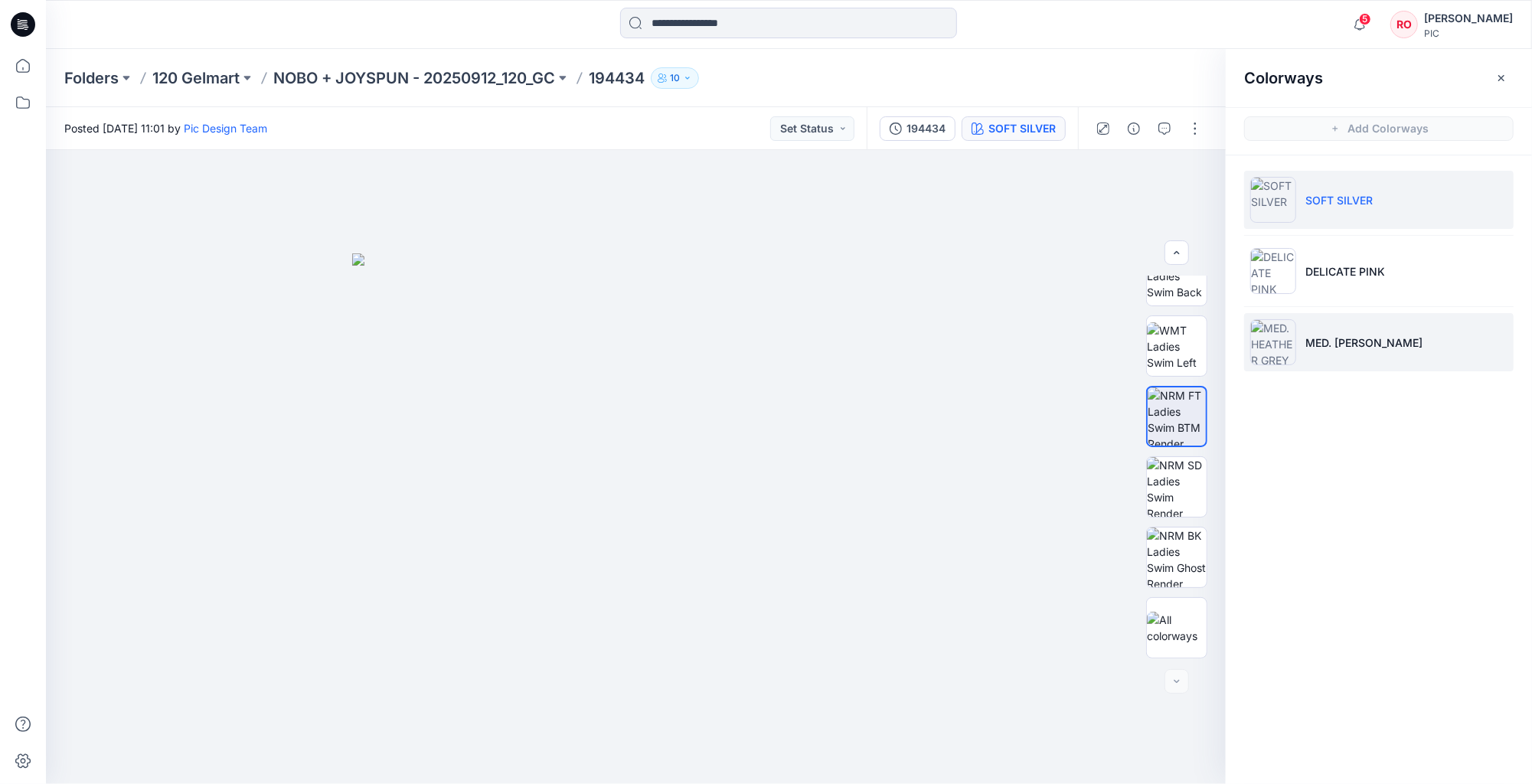
click at [1285, 340] on img at bounding box center [1272, 342] width 46 height 45
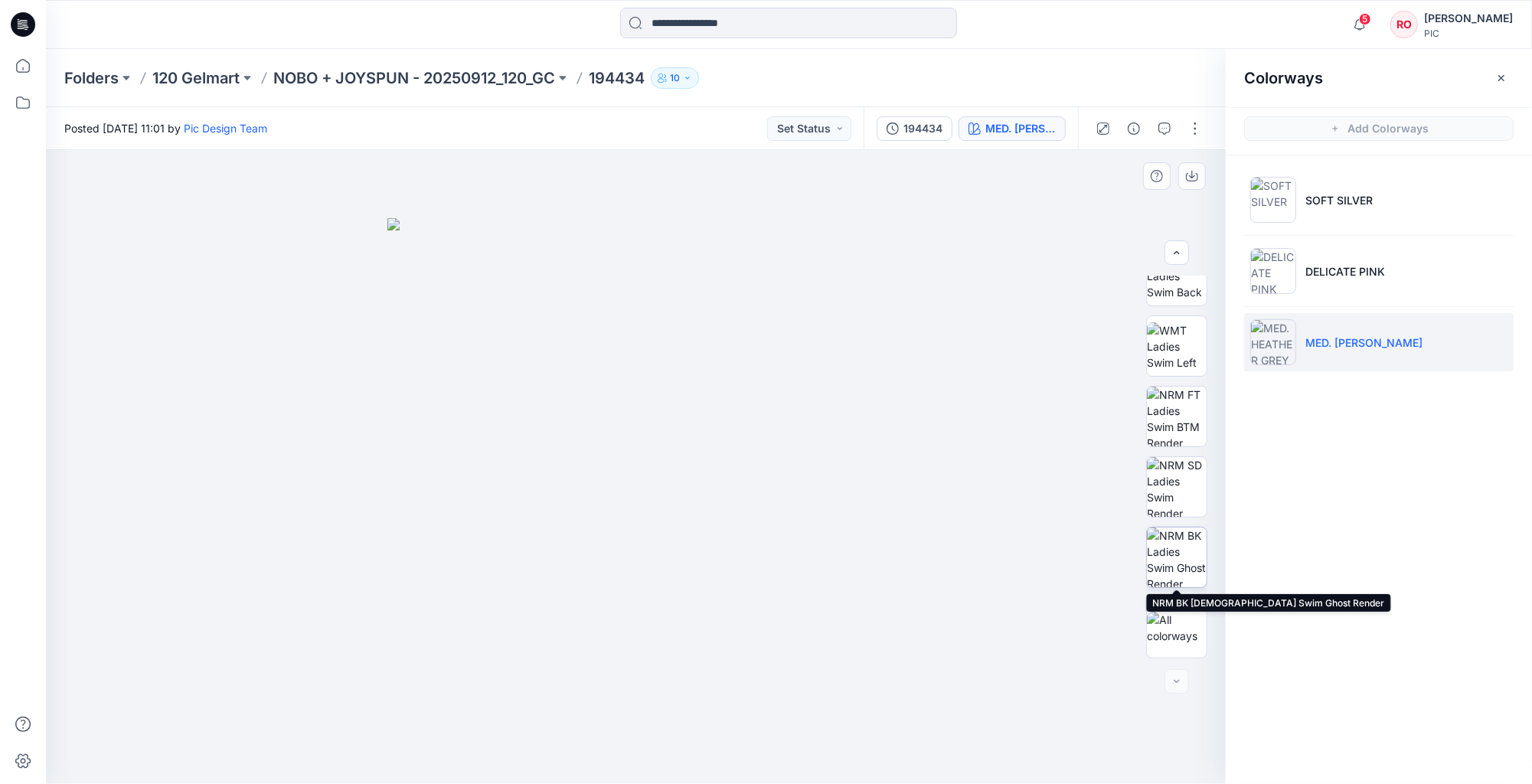
click at [1183, 530] on img at bounding box center [1177, 558] width 60 height 60
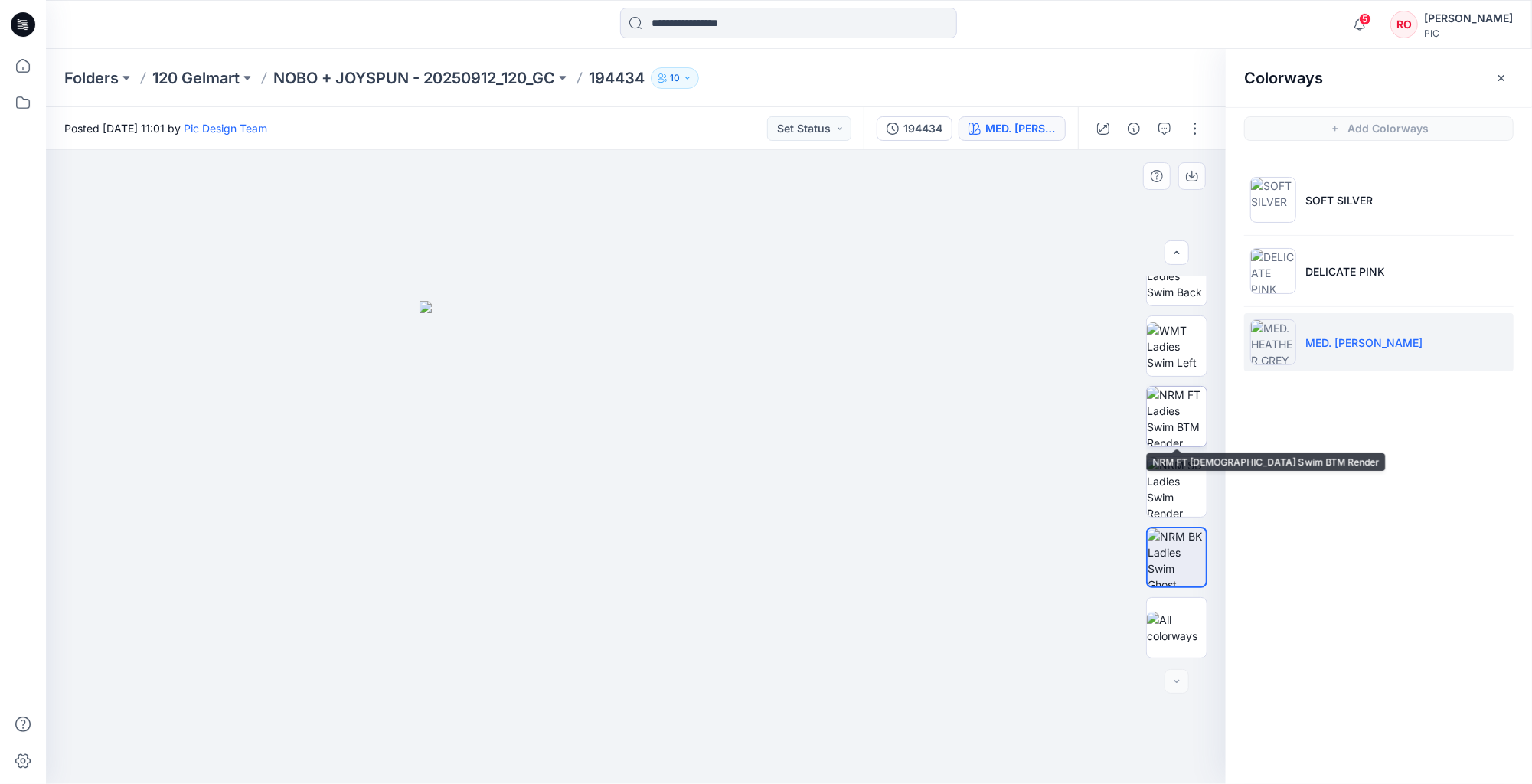
click at [1189, 411] on img at bounding box center [1177, 416] width 60 height 60
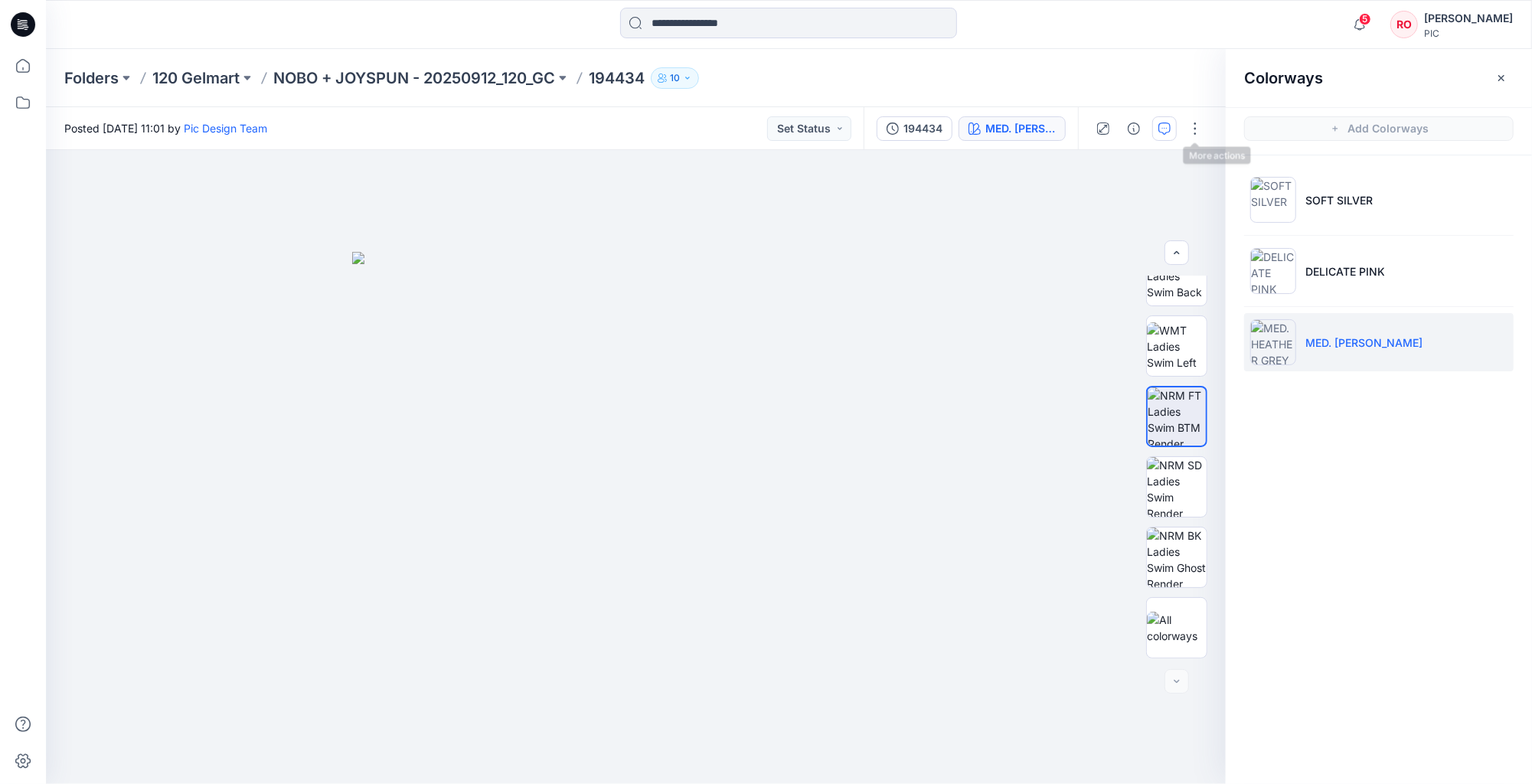
click at [1165, 132] on icon "button" at bounding box center [1164, 128] width 13 height 13
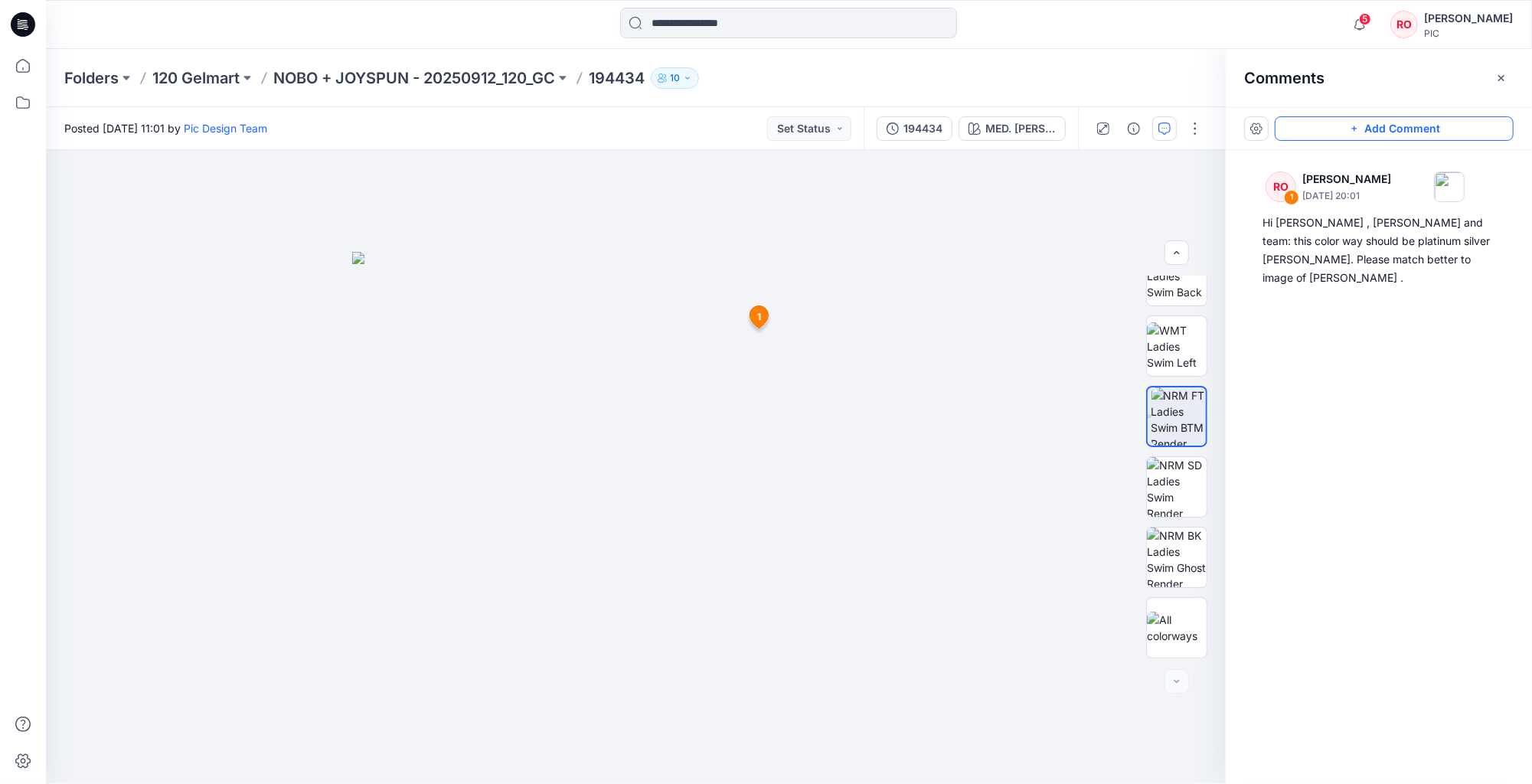
click at [1305, 133] on button "Add Comment" at bounding box center [1394, 128] width 239 height 24
click at [653, 297] on div "2 1 RO Raquel Ortiz September 24, 2025 20:01 Hi Topher , Poornima and team: thi…" at bounding box center [635, 467] width 1180 height 634
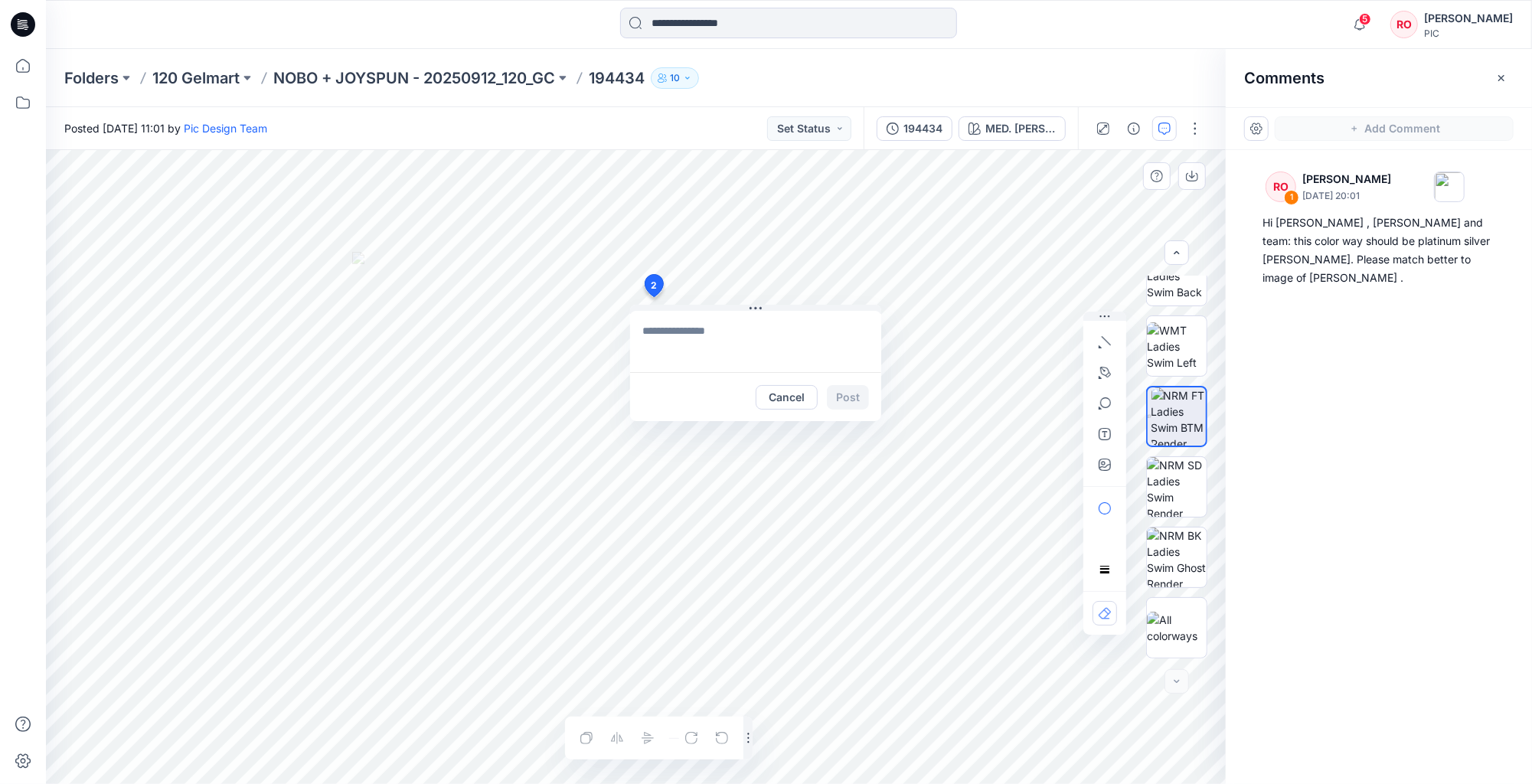
type textarea "*"
paste textarea "**********"
click at [785, 332] on textarea "**********" at bounding box center [755, 341] width 251 height 61
click at [773, 331] on textarea "**********" at bounding box center [755, 341] width 251 height 61
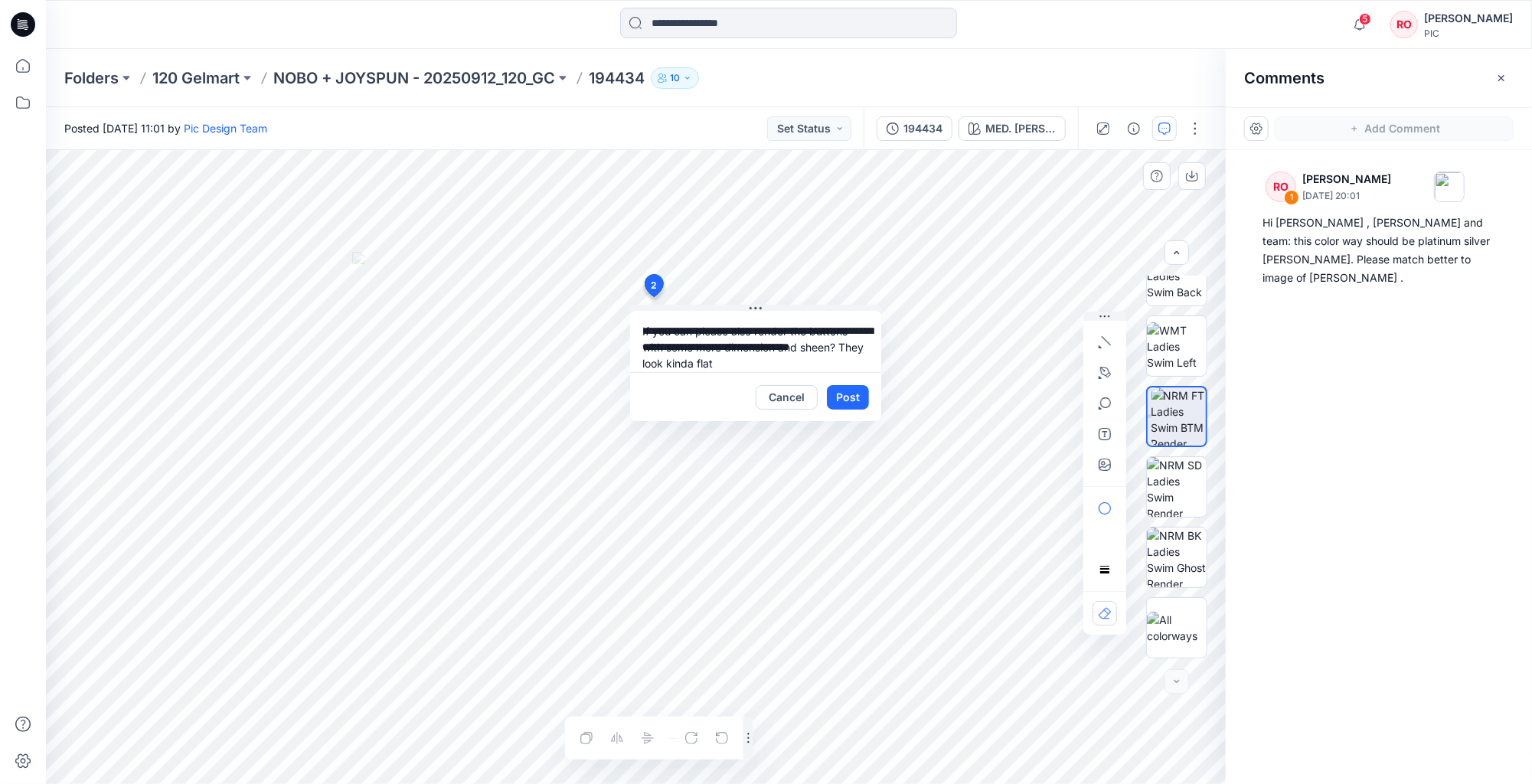
drag, startPoint x: 762, startPoint y: 363, endPoint x: 635, endPoint y: 366, distance: 127.0
click at [635, 366] on textarea "**********" at bounding box center [755, 341] width 251 height 61
drag, startPoint x: 706, startPoint y: 311, endPoint x: 729, endPoint y: 313, distance: 23.1
click at [729, 313] on textarea "**********" at bounding box center [755, 341] width 251 height 61
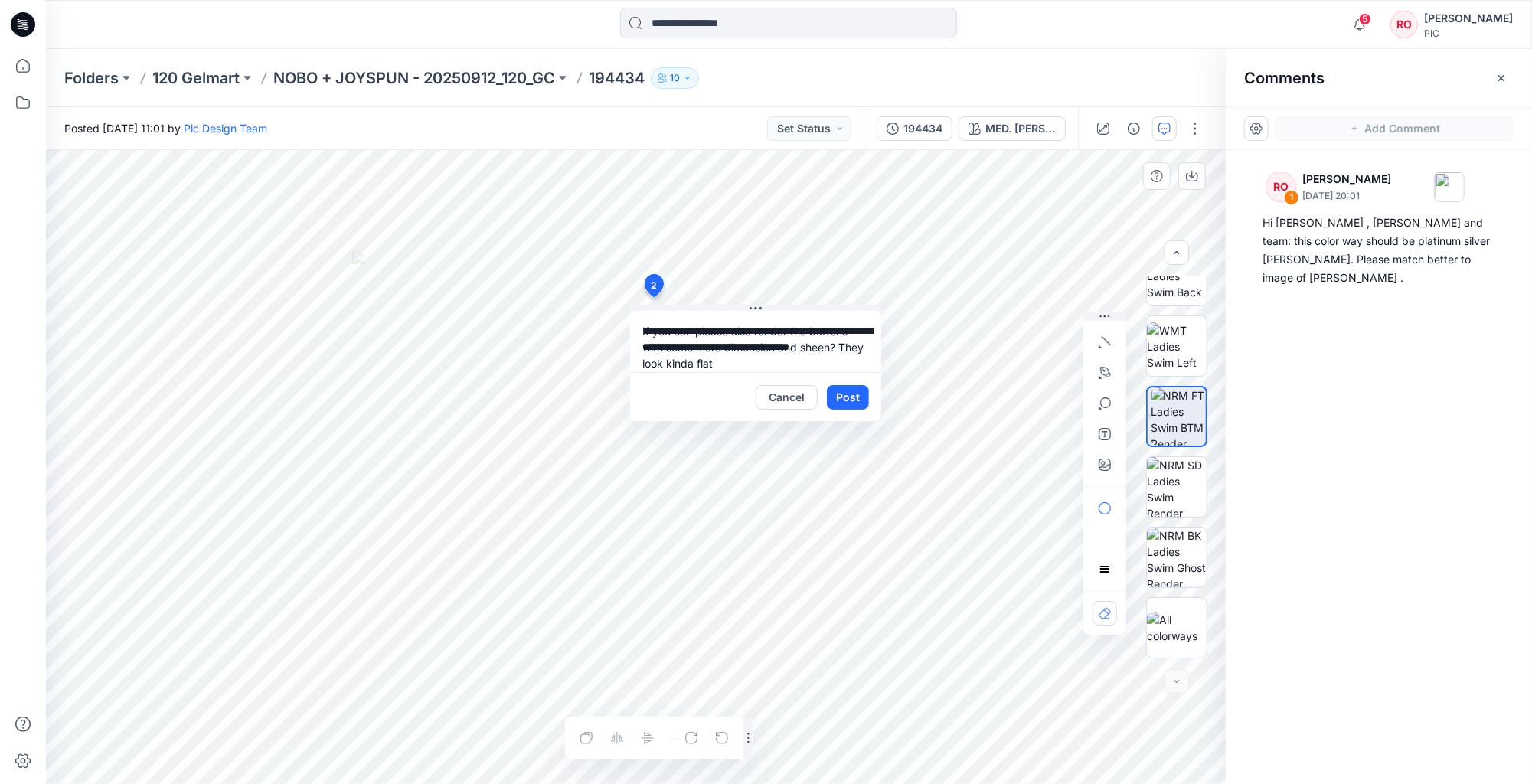
drag, startPoint x: 646, startPoint y: 360, endPoint x: 769, endPoint y: 372, distance: 123.6
click at [769, 372] on div "**********" at bounding box center [755, 366] width 251 height 110
click at [644, 319] on textarea "**********" at bounding box center [755, 341] width 251 height 61
click at [852, 348] on textarea "**********" at bounding box center [755, 341] width 251 height 61
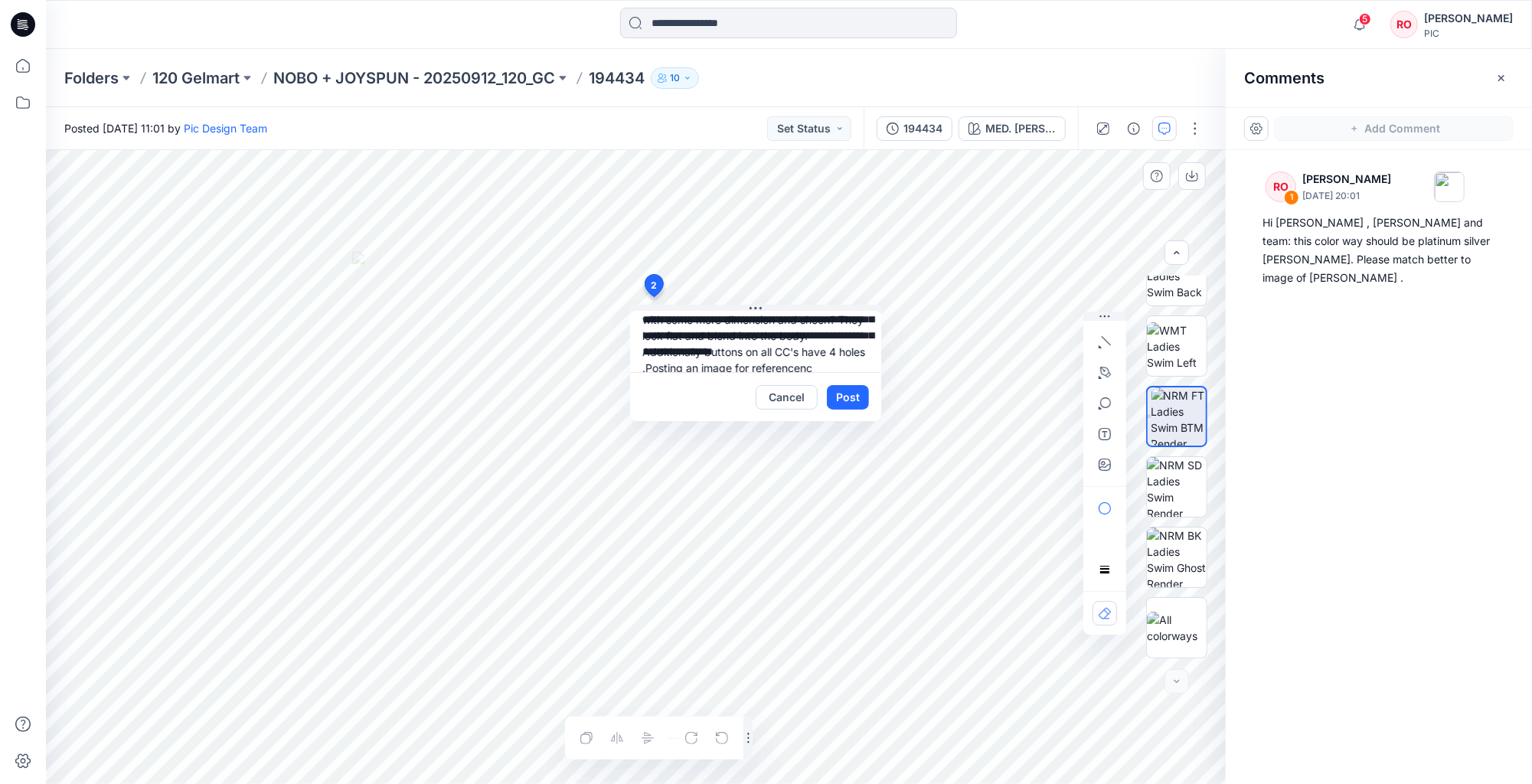
scroll to position [40, 0]
drag, startPoint x: 841, startPoint y: 350, endPoint x: 861, endPoint y: 350, distance: 20.0
click at [861, 350] on textarea "**********" at bounding box center [755, 341] width 251 height 61
type textarea "**********"
click at [1106, 457] on button "button" at bounding box center [1104, 464] width 24 height 24
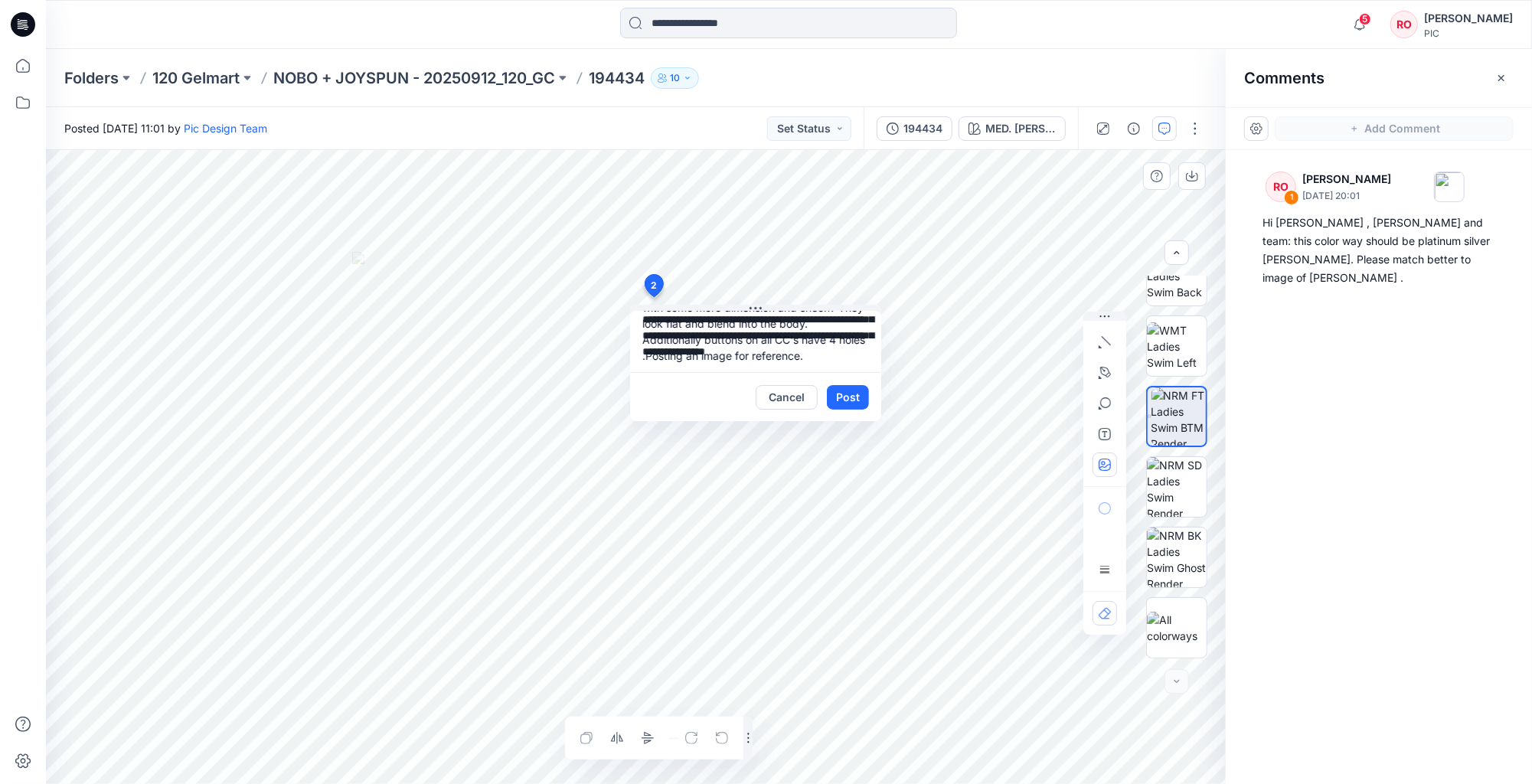
type input"] "**********"
click at [845, 399] on button "Post" at bounding box center [847, 397] width 42 height 24
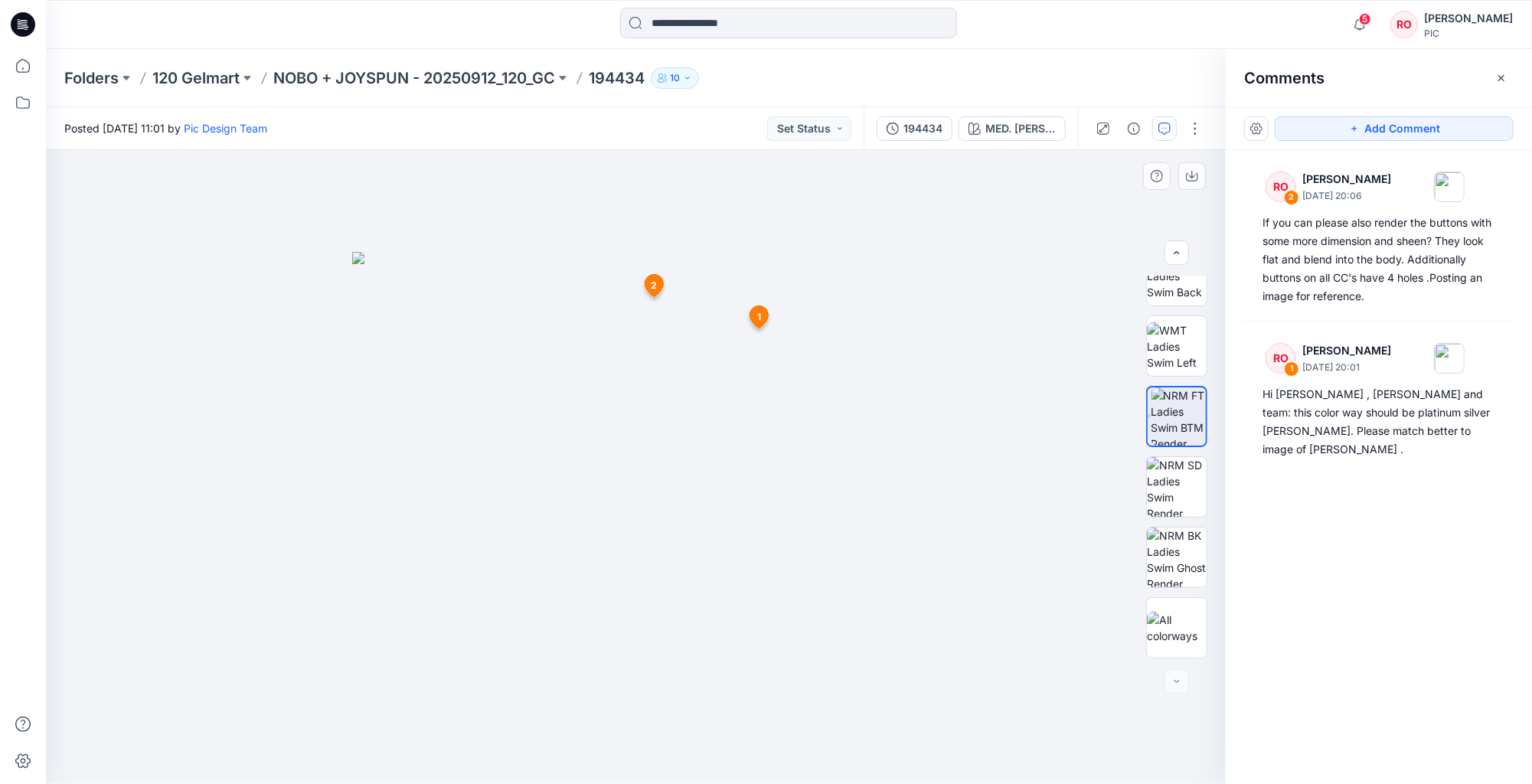
click at [754, 311] on icon at bounding box center [759, 317] width 18 height 22
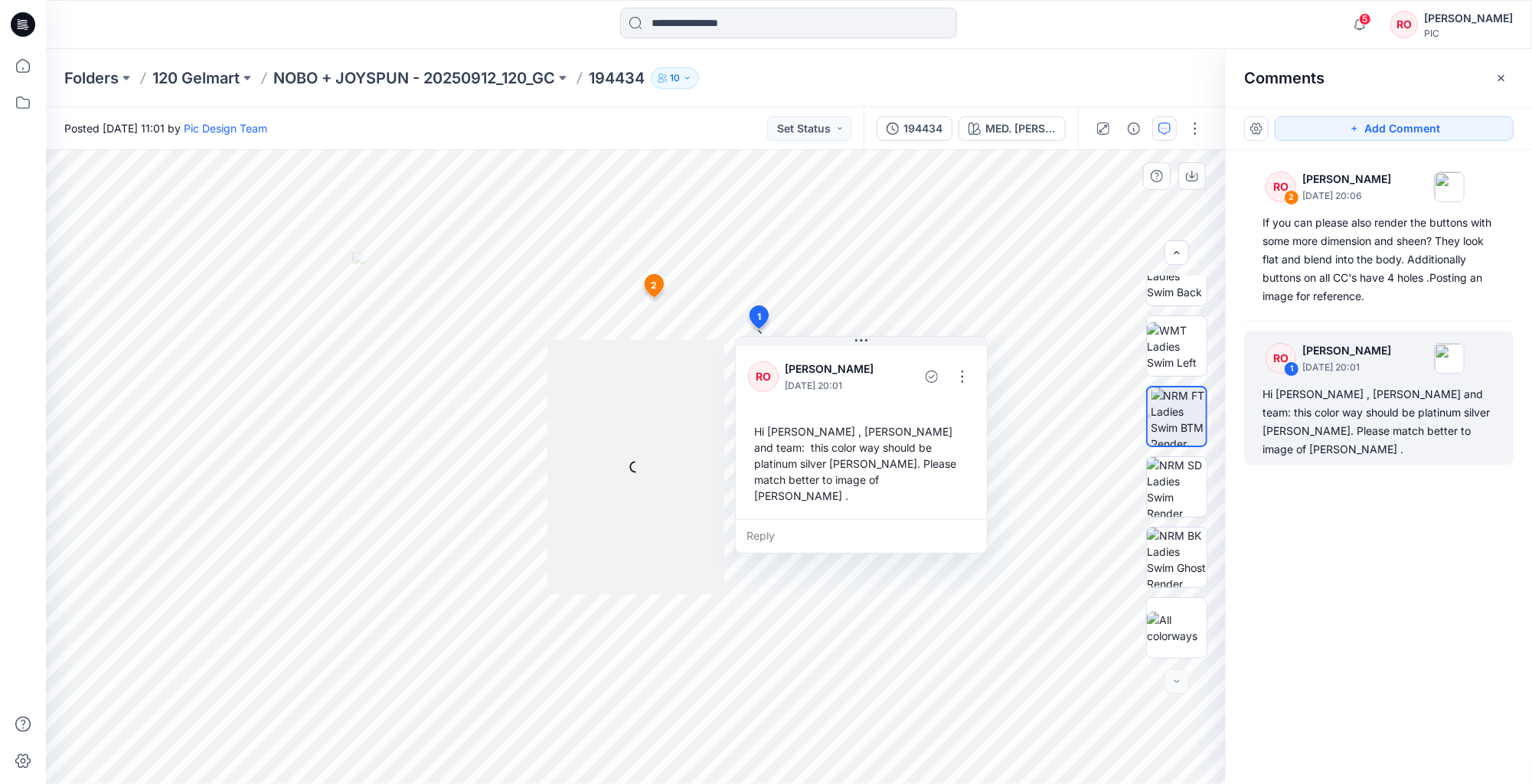
click at [756, 317] on icon at bounding box center [759, 317] width 18 height 22
click at [646, 285] on icon at bounding box center [654, 286] width 18 height 22
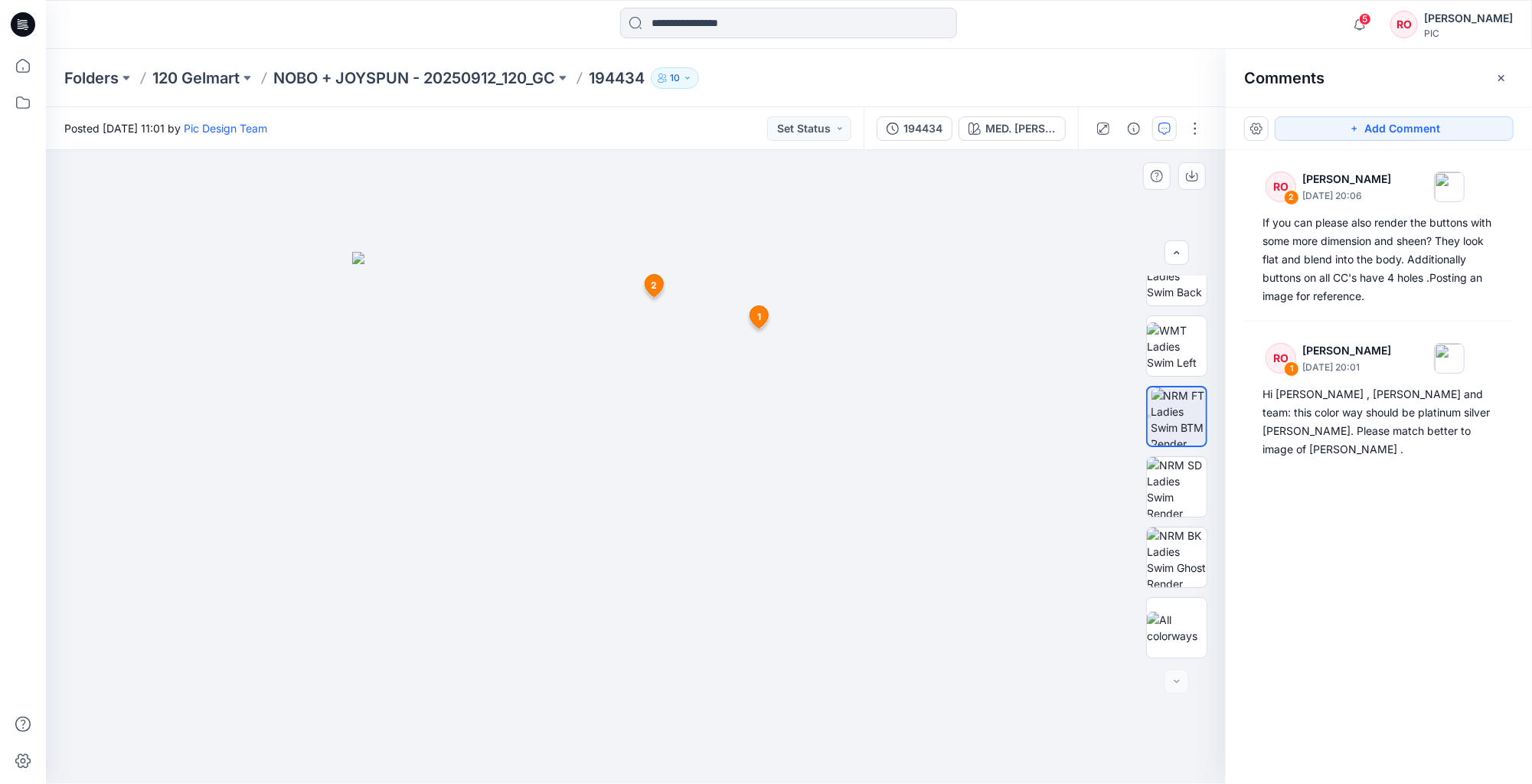
click at [751, 335] on img at bounding box center [636, 517] width 568 height 531
click at [1164, 126] on icon "button" at bounding box center [1164, 128] width 13 height 13
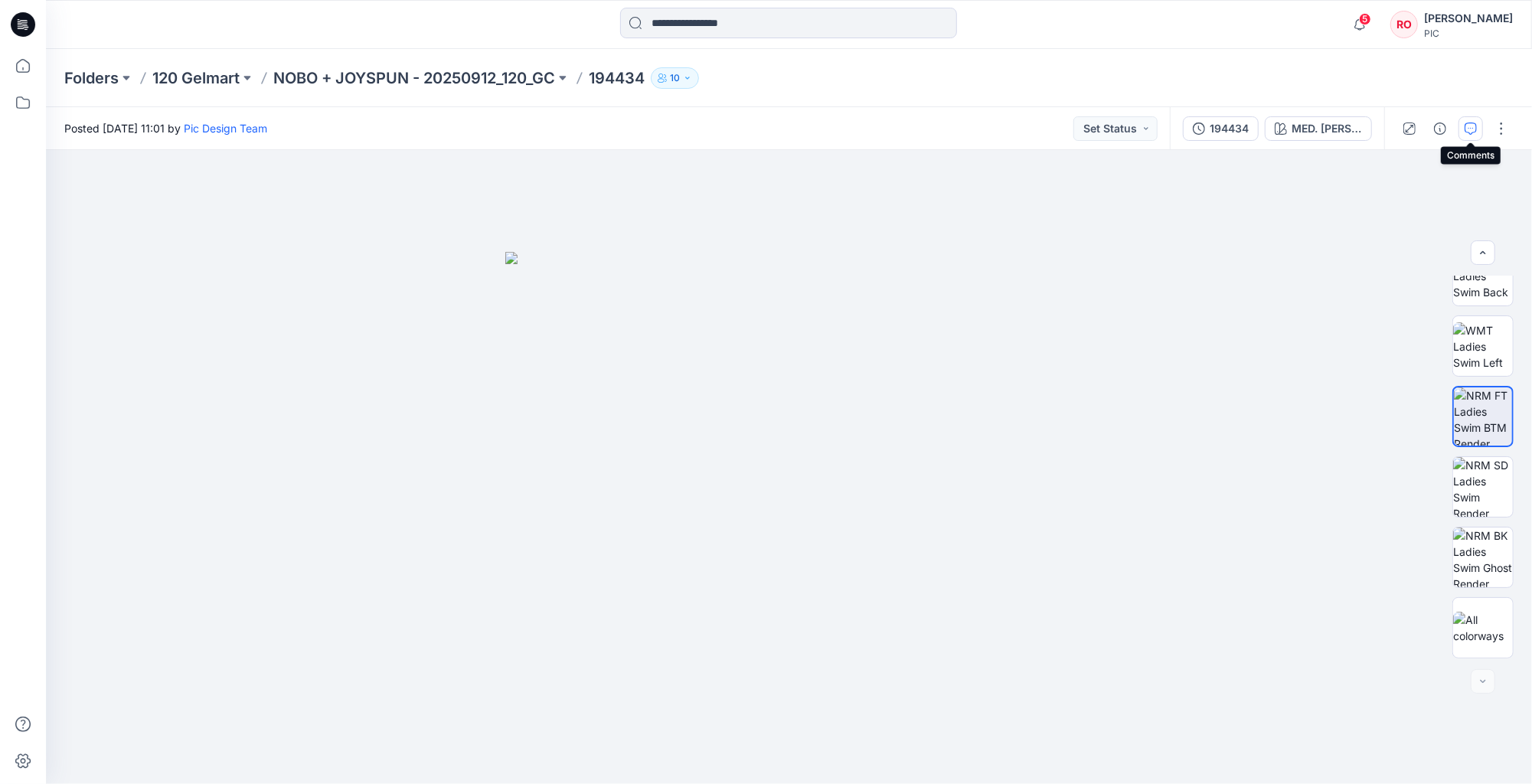
click at [1474, 124] on icon "button" at bounding box center [1470, 128] width 13 height 13
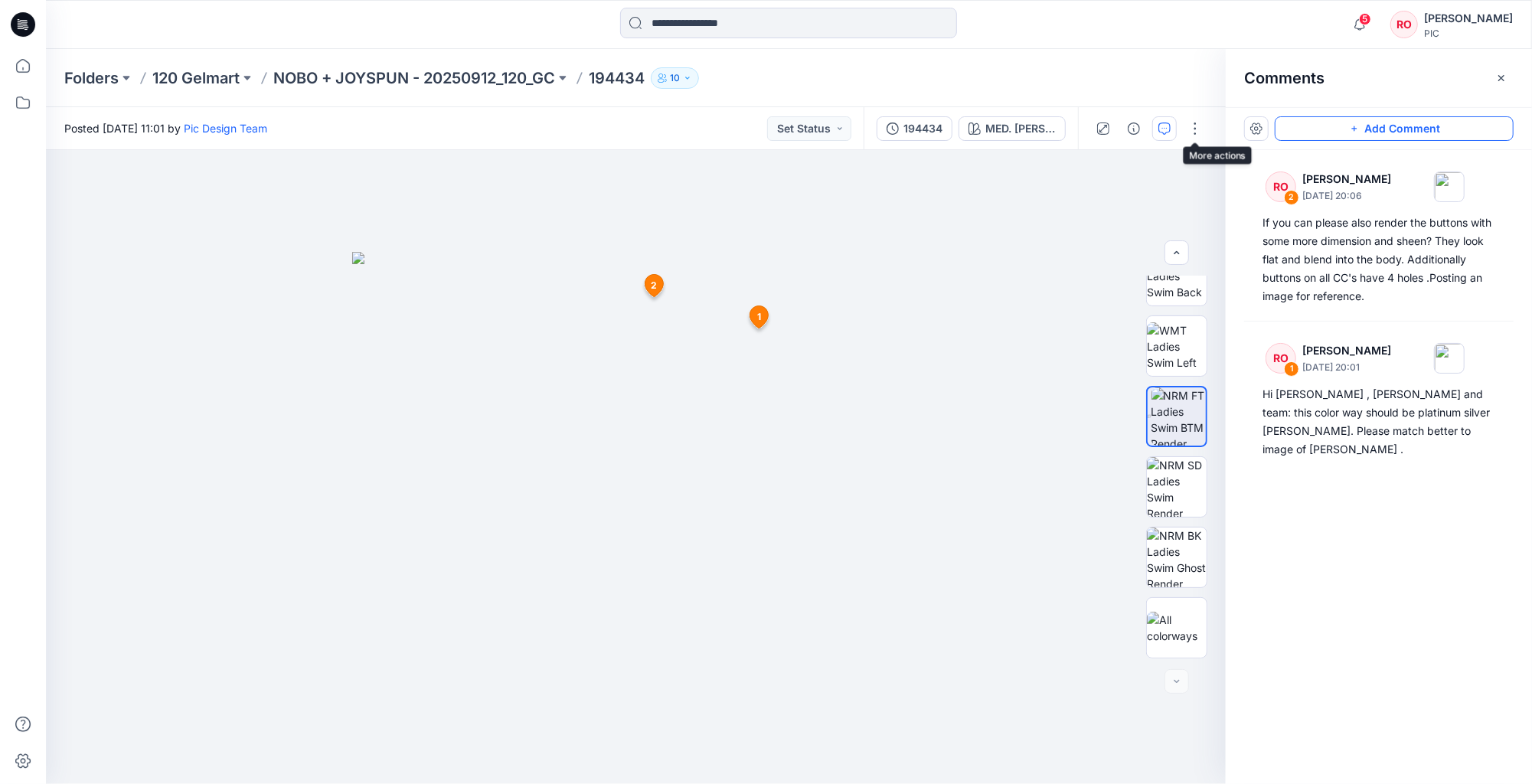
click at [1327, 130] on button "Add Comment" at bounding box center [1394, 128] width 239 height 24
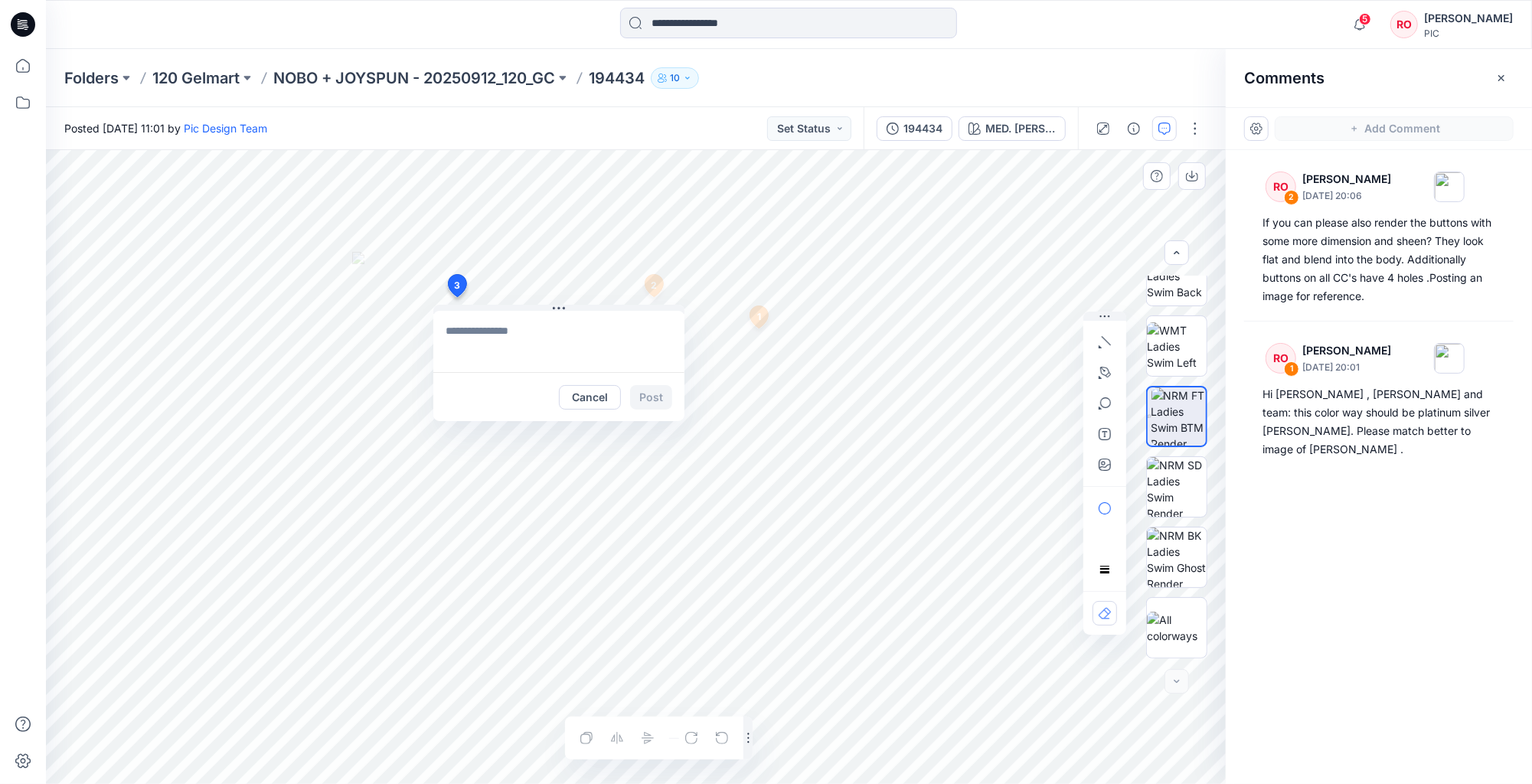
click at [456, 297] on div "3 Cancel Post 1 RO Raquel Ortiz September 24, 2025 20:01 Hi Topher , Poornima a…" at bounding box center [635, 467] width 1180 height 634
type textarea "**********"
click at [1109, 466] on icon "button" at bounding box center [1104, 465] width 13 height 13
type input"] "**********"
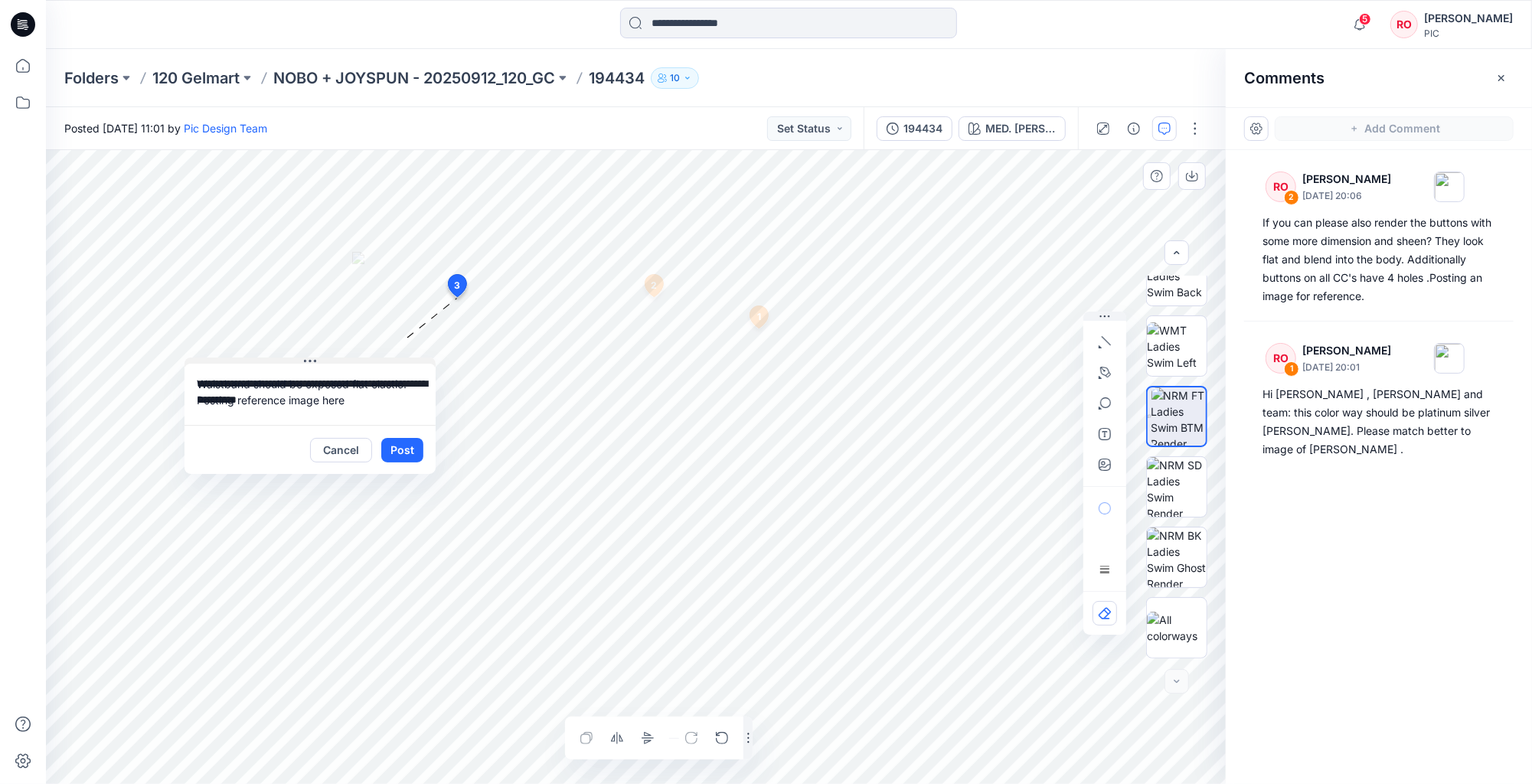
drag, startPoint x: 549, startPoint y: 310, endPoint x: 300, endPoint y: 356, distance: 253.2
click at [341, 408] on textarea "**********" at bounding box center [310, 390] width 251 height 61
drag, startPoint x: 351, startPoint y: 398, endPoint x: 199, endPoint y: 392, distance: 152.1
click at [199, 392] on textarea "**********" at bounding box center [310, 390] width 251 height 61
click at [1099, 463] on icon "button" at bounding box center [1104, 465] width 13 height 13
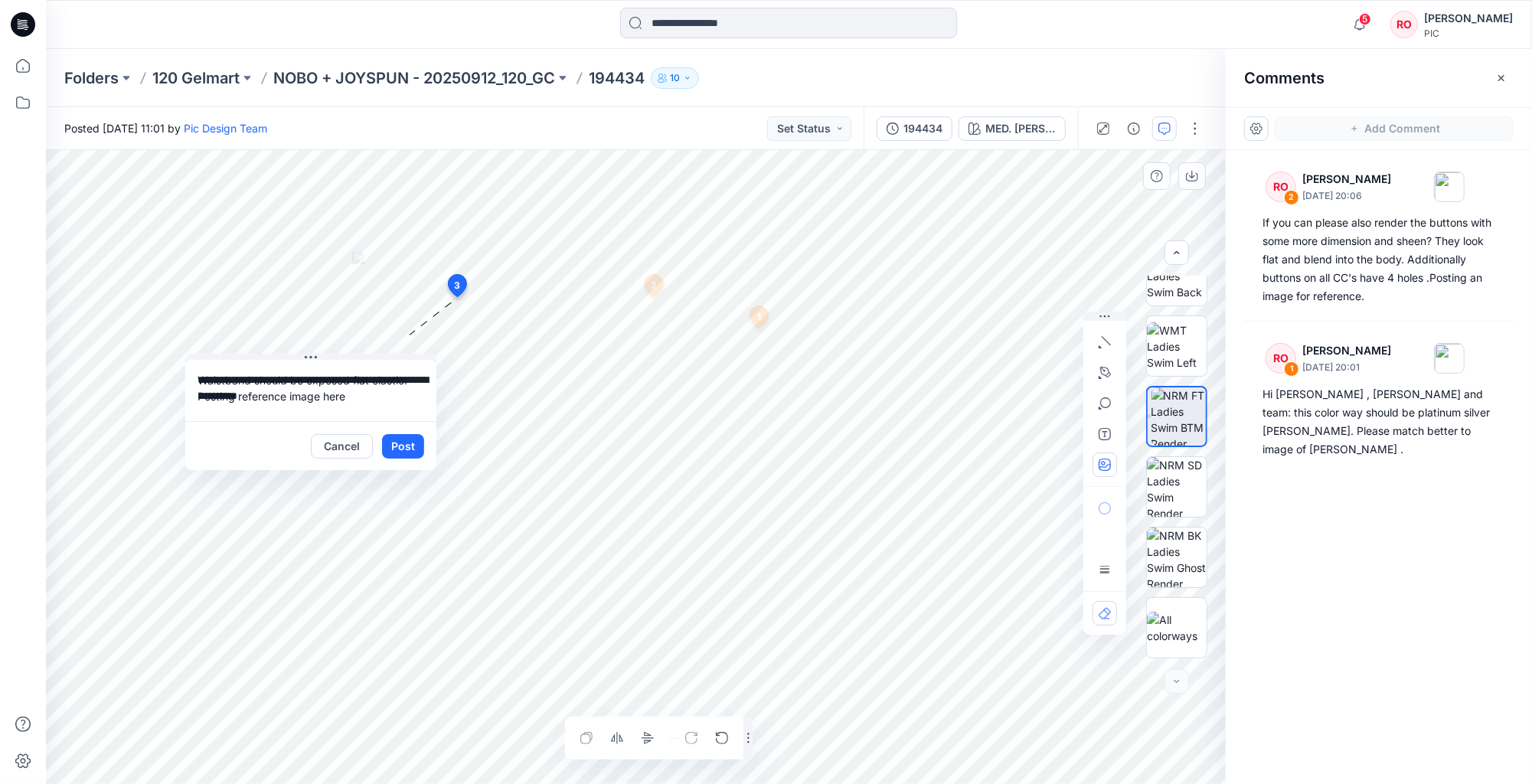
type input"] "**********"
click at [198, 464] on div "**********" at bounding box center [635, 467] width 1180 height 634
click at [243, 408] on div "**********" at bounding box center [635, 467] width 1180 height 634
click at [353, 402] on textarea "**********" at bounding box center [310, 390] width 251 height 61
type textarea "**********"
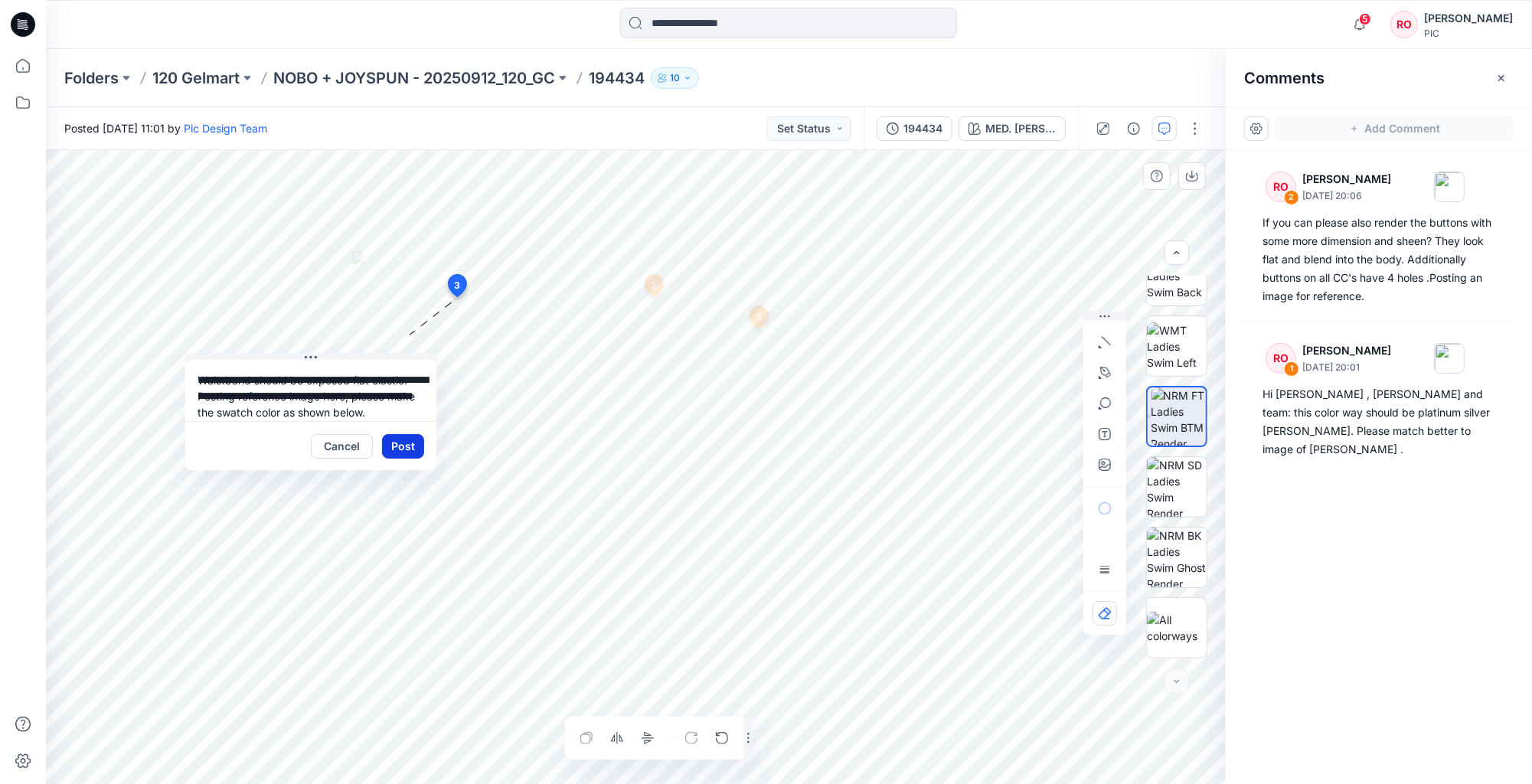
click at [412, 441] on button "Post" at bounding box center [402, 445] width 42 height 24
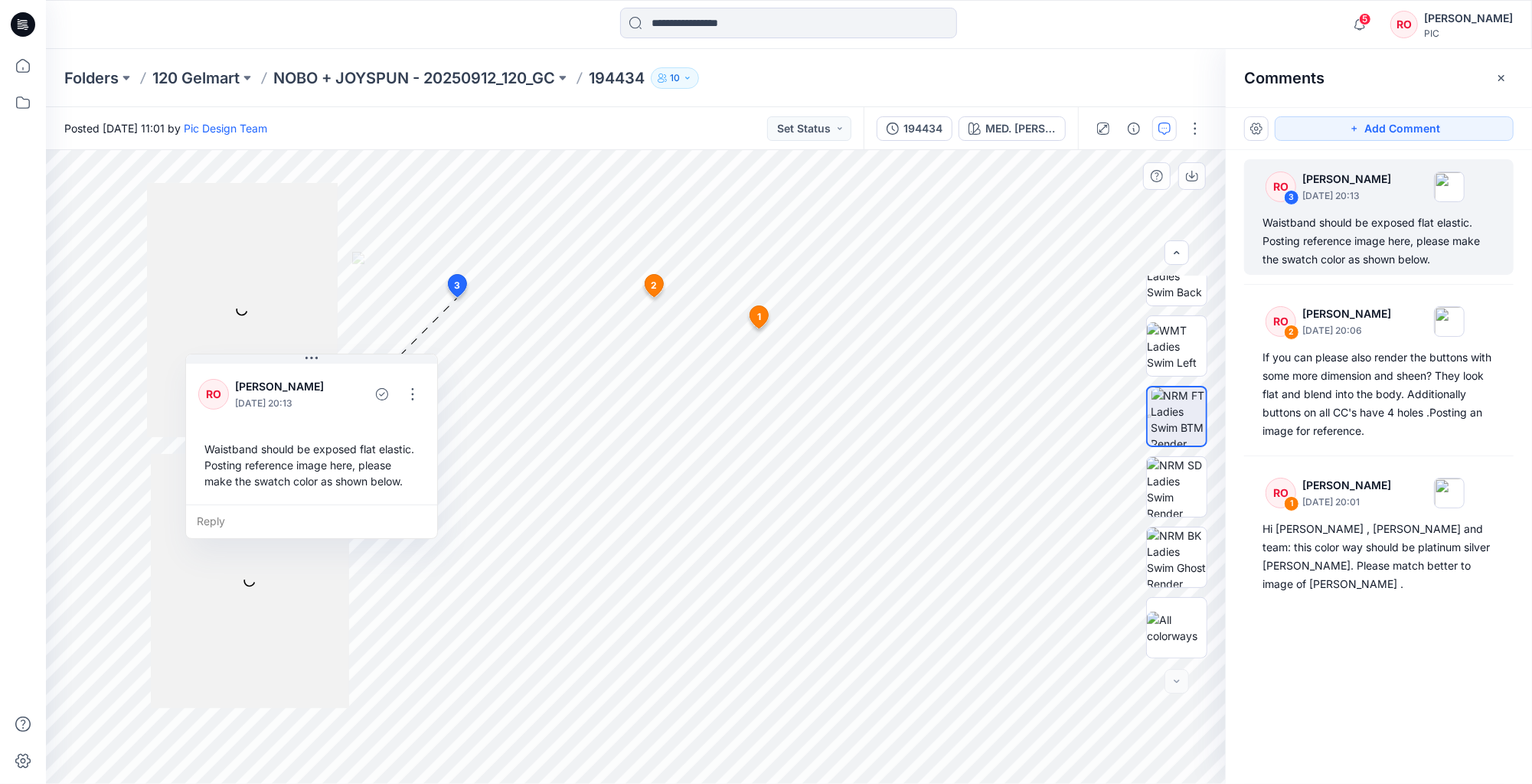
click at [374, 466] on div "Waistband should be exposed flat elastic. Posting reference image here, please …" at bounding box center [312, 465] width 227 height 60
click at [1130, 420] on div at bounding box center [1176, 467] width 98 height 382
click at [412, 396] on button "button" at bounding box center [412, 393] width 24 height 24
click at [409, 444] on div "Edit comment Delete thread" at bounding box center [414, 450] width 122 height 75
click at [408, 438] on button "Edit comment" at bounding box center [414, 429] width 116 height 28
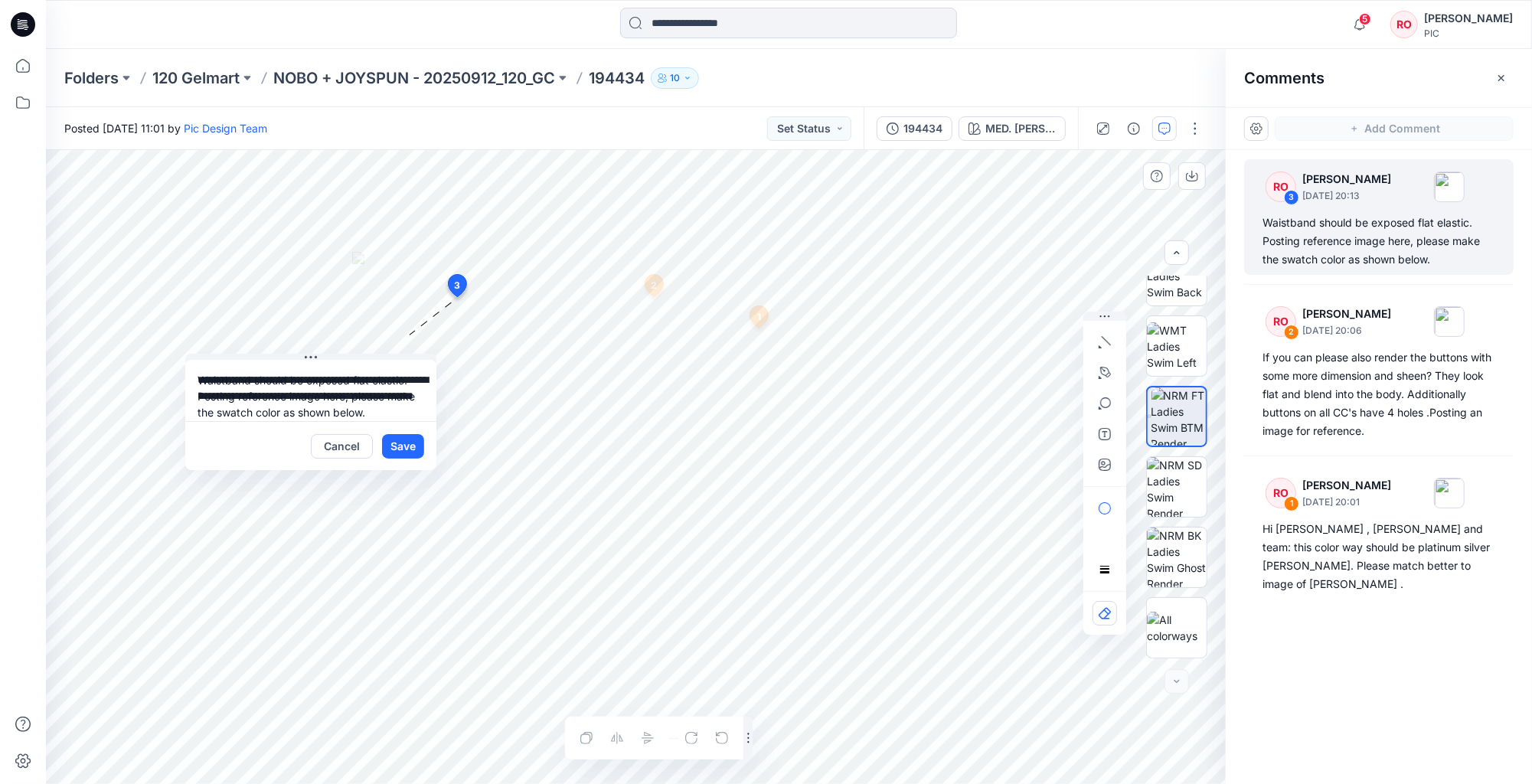
click at [320, 403] on textarea "**********" at bounding box center [310, 390] width 251 height 61
click at [225, 408] on textarea "**********" at bounding box center [310, 390] width 251 height 61
type textarea "**********"
click at [408, 454] on button "Save" at bounding box center [402, 445] width 42 height 24
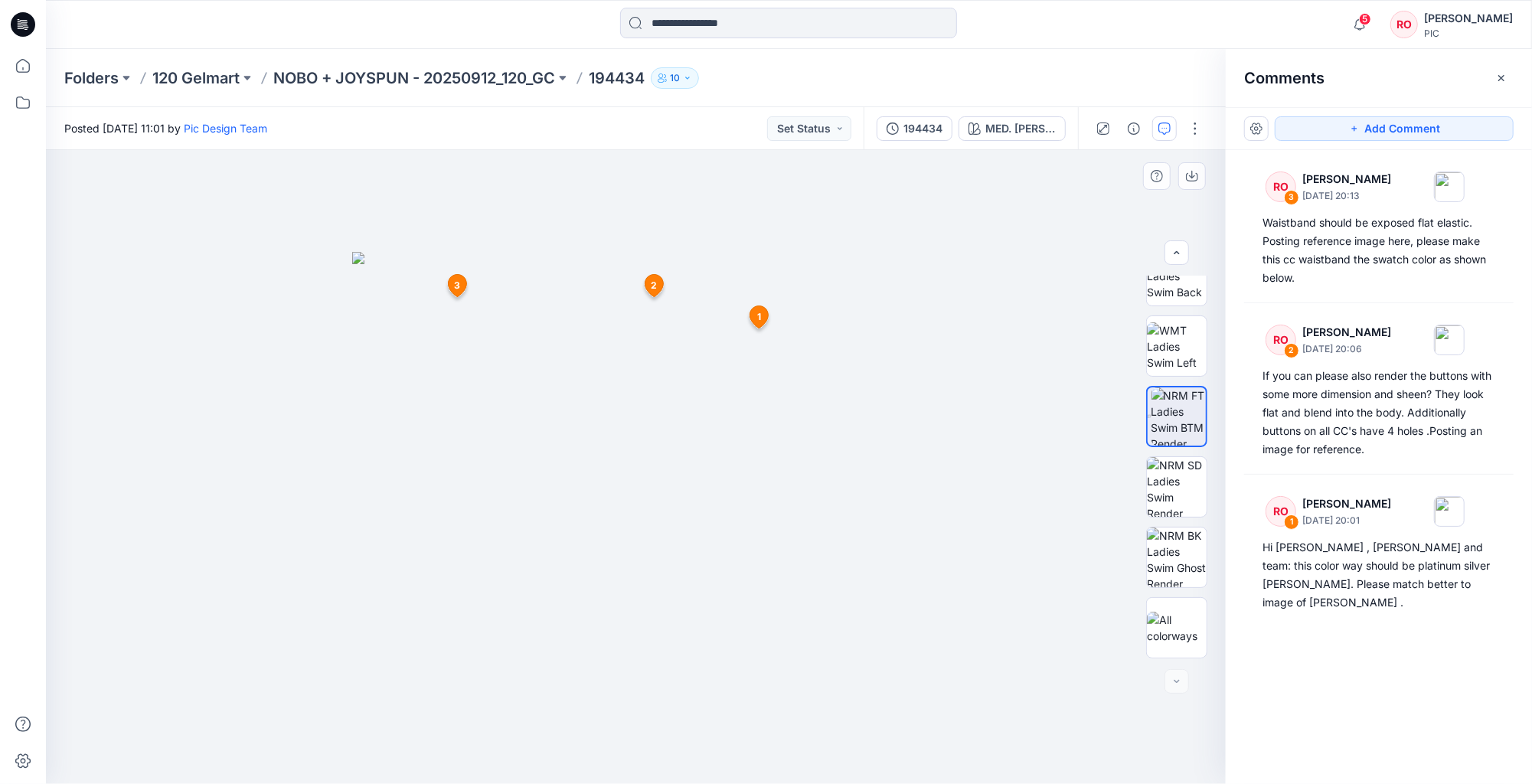
click at [763, 304] on img at bounding box center [636, 517] width 568 height 531
click at [763, 322] on icon at bounding box center [759, 317] width 18 height 22
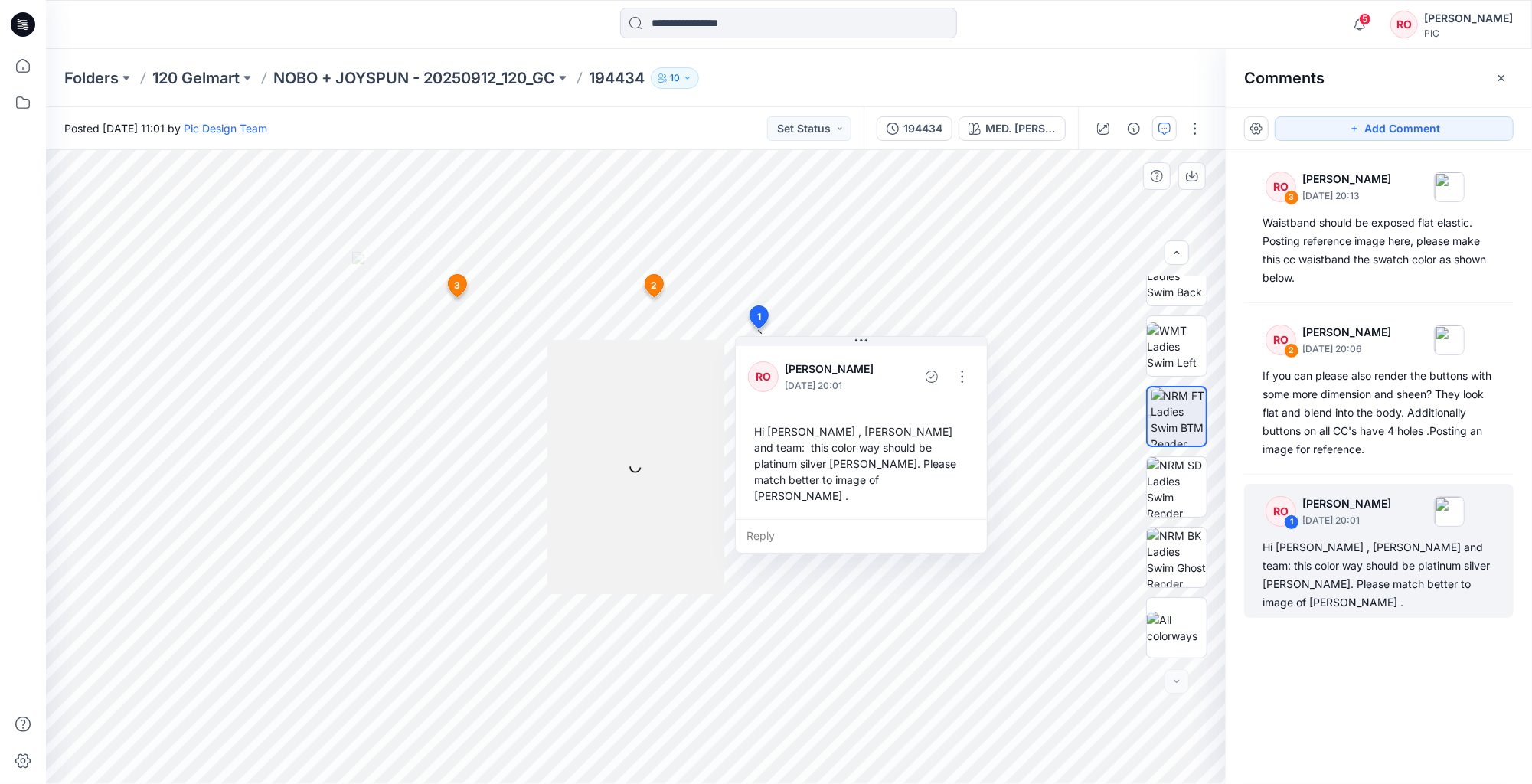
click at [659, 458] on div at bounding box center [635, 467] width 176 height 254
click at [678, 410] on div at bounding box center [635, 467] width 176 height 254
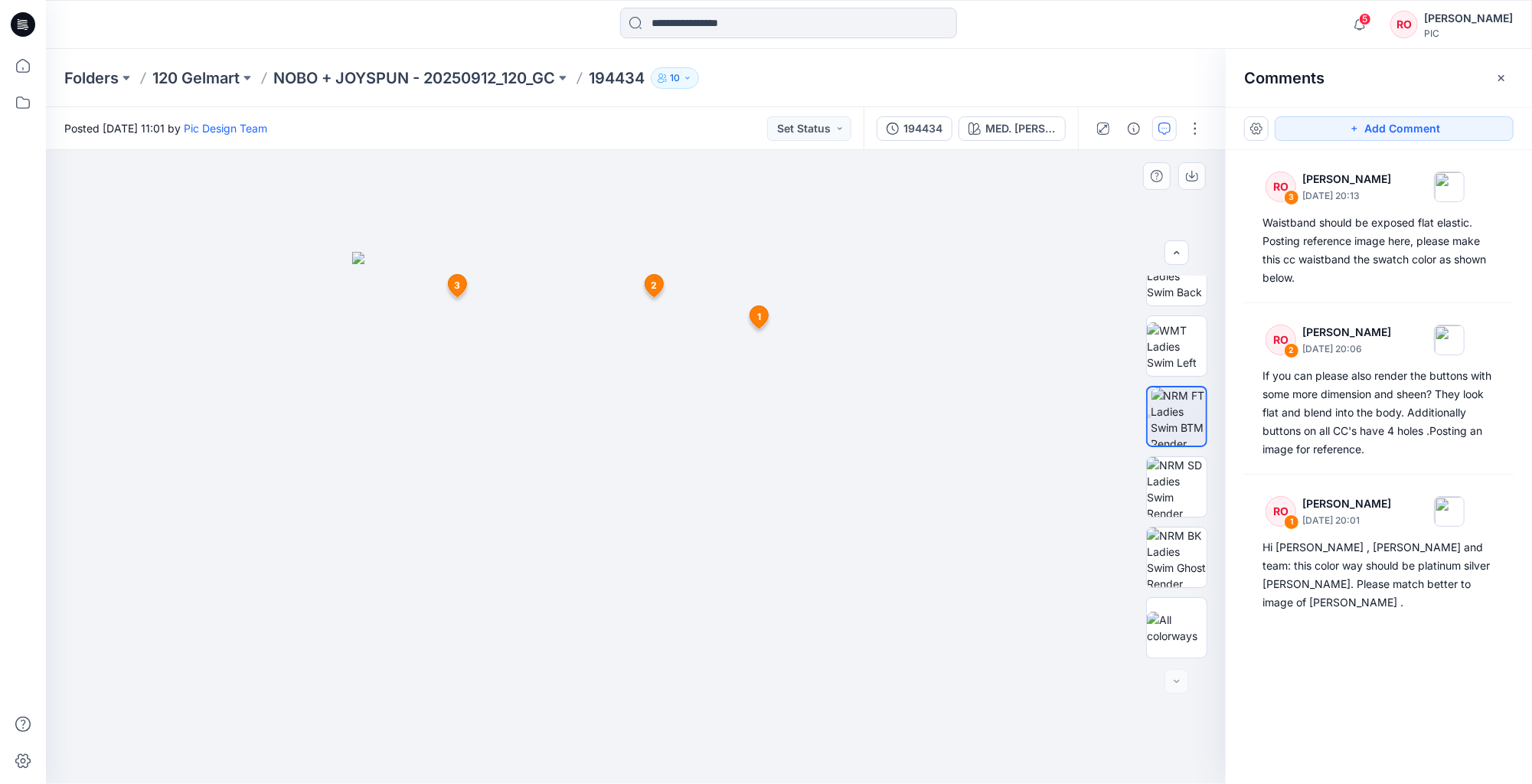
click at [758, 316] on span "1" at bounding box center [759, 317] width 4 height 14
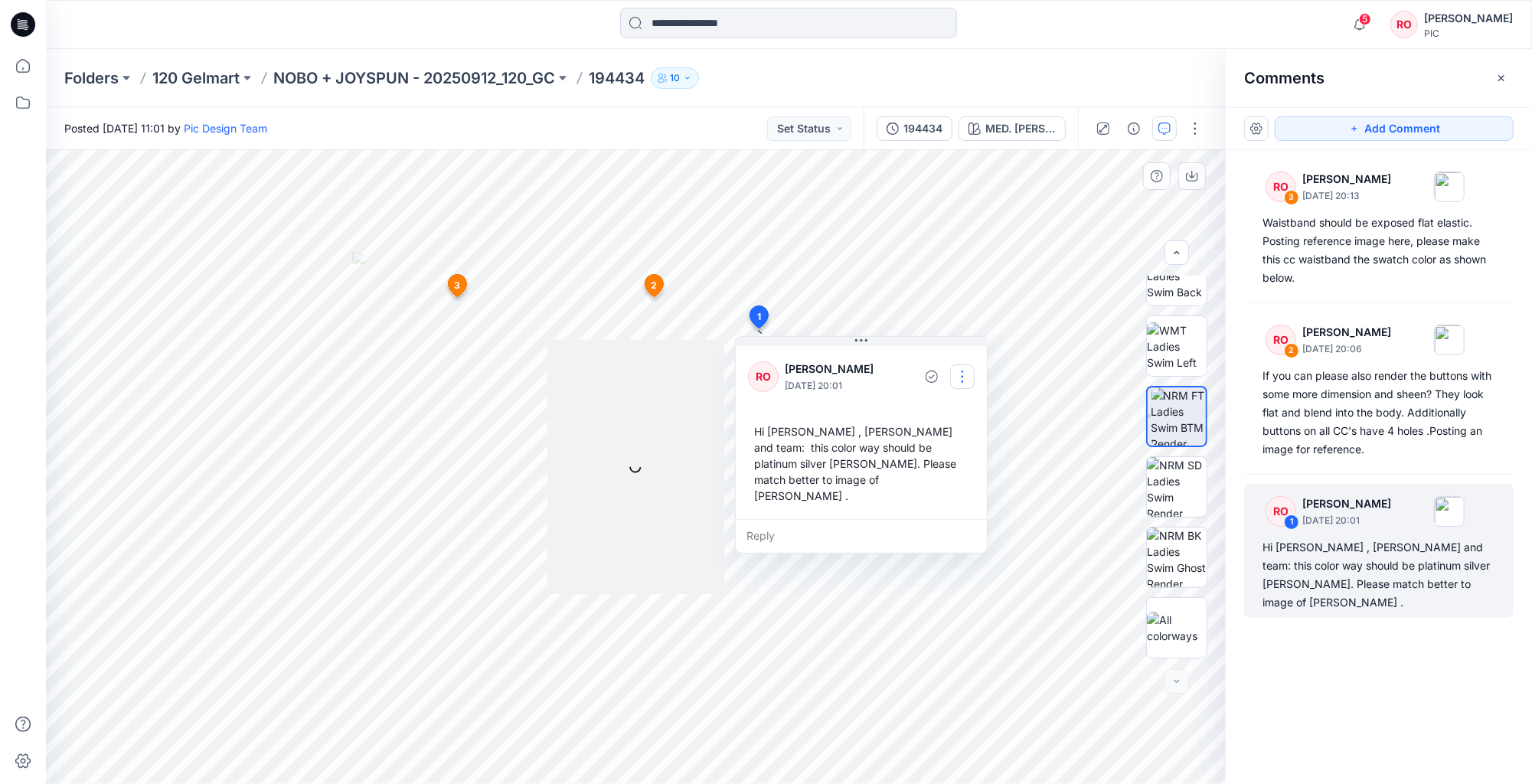
click at [963, 379] on button "button" at bounding box center [962, 376] width 24 height 24
click at [954, 407] on p "Edit comment" at bounding box center [966, 411] width 69 height 16
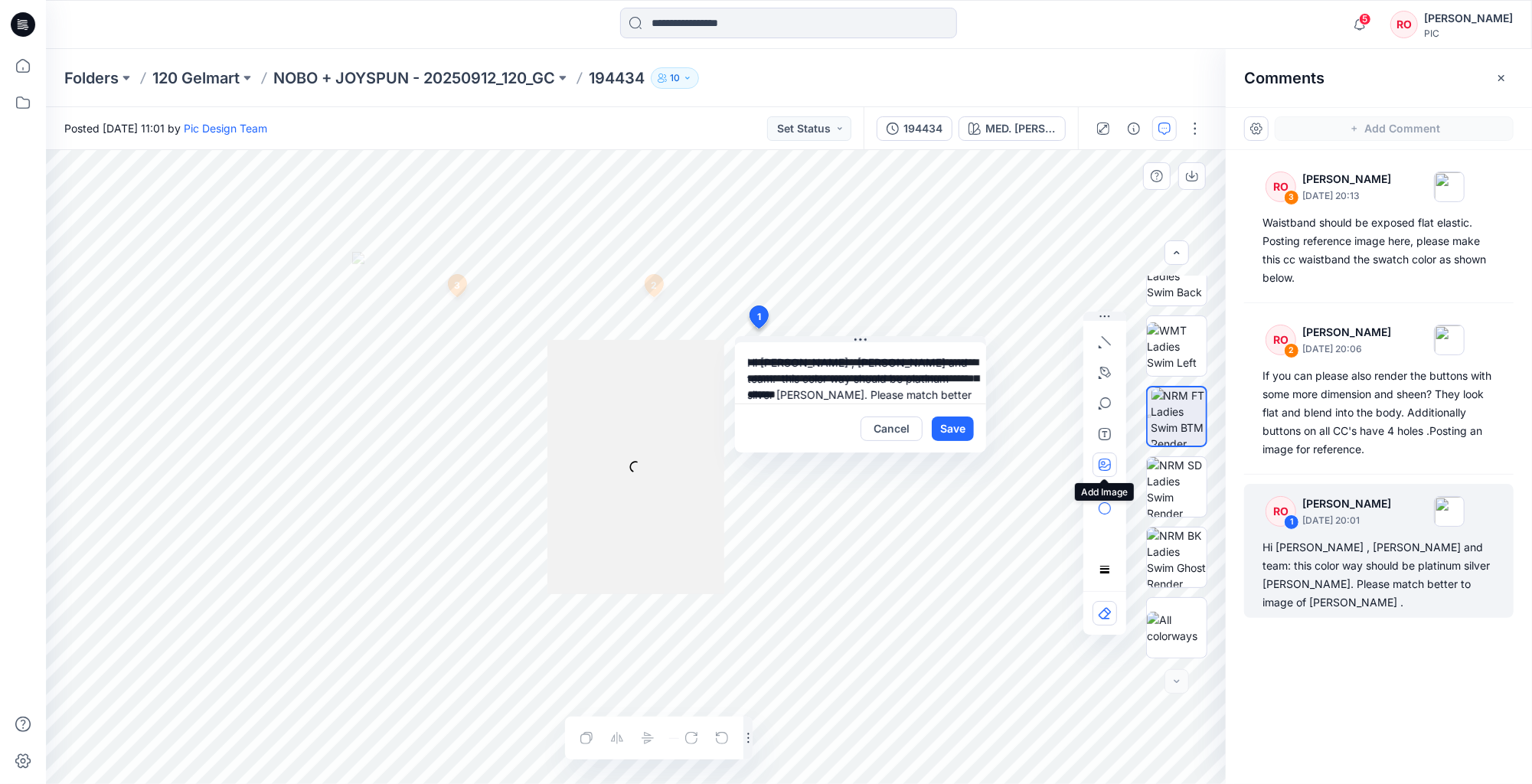
click at [1100, 463] on icon "button" at bounding box center [1104, 465] width 13 height 13
type input"] "**********"
click at [610, 410] on div at bounding box center [635, 467] width 176 height 254
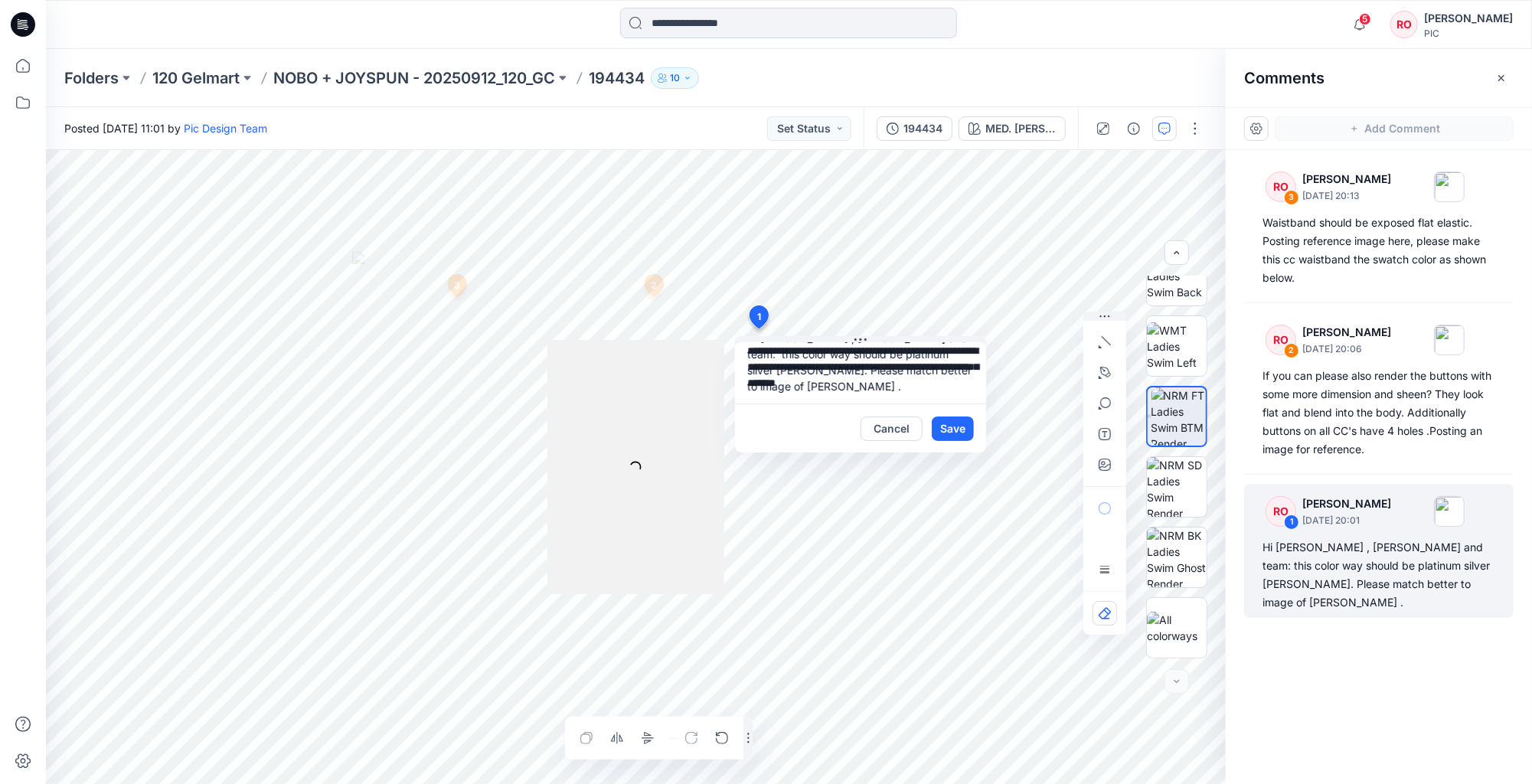
click at [1004, 455] on div "**********" at bounding box center [635, 467] width 1180 height 634
click at [896, 433] on button "Cancel" at bounding box center [892, 428] width 62 height 24
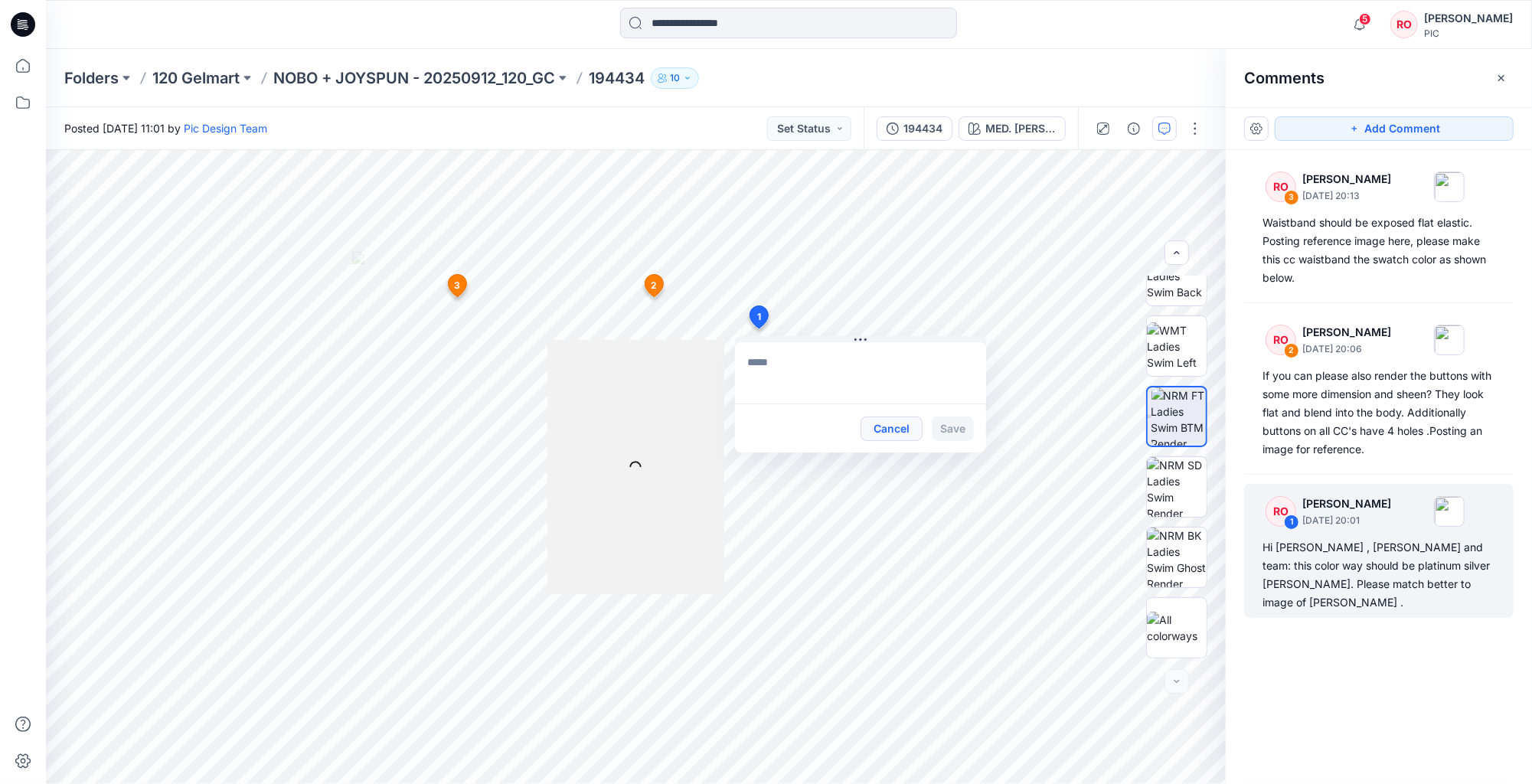
scroll to position [0, 0]
click at [896, 433] on button "Cancel" at bounding box center [892, 428] width 62 height 24
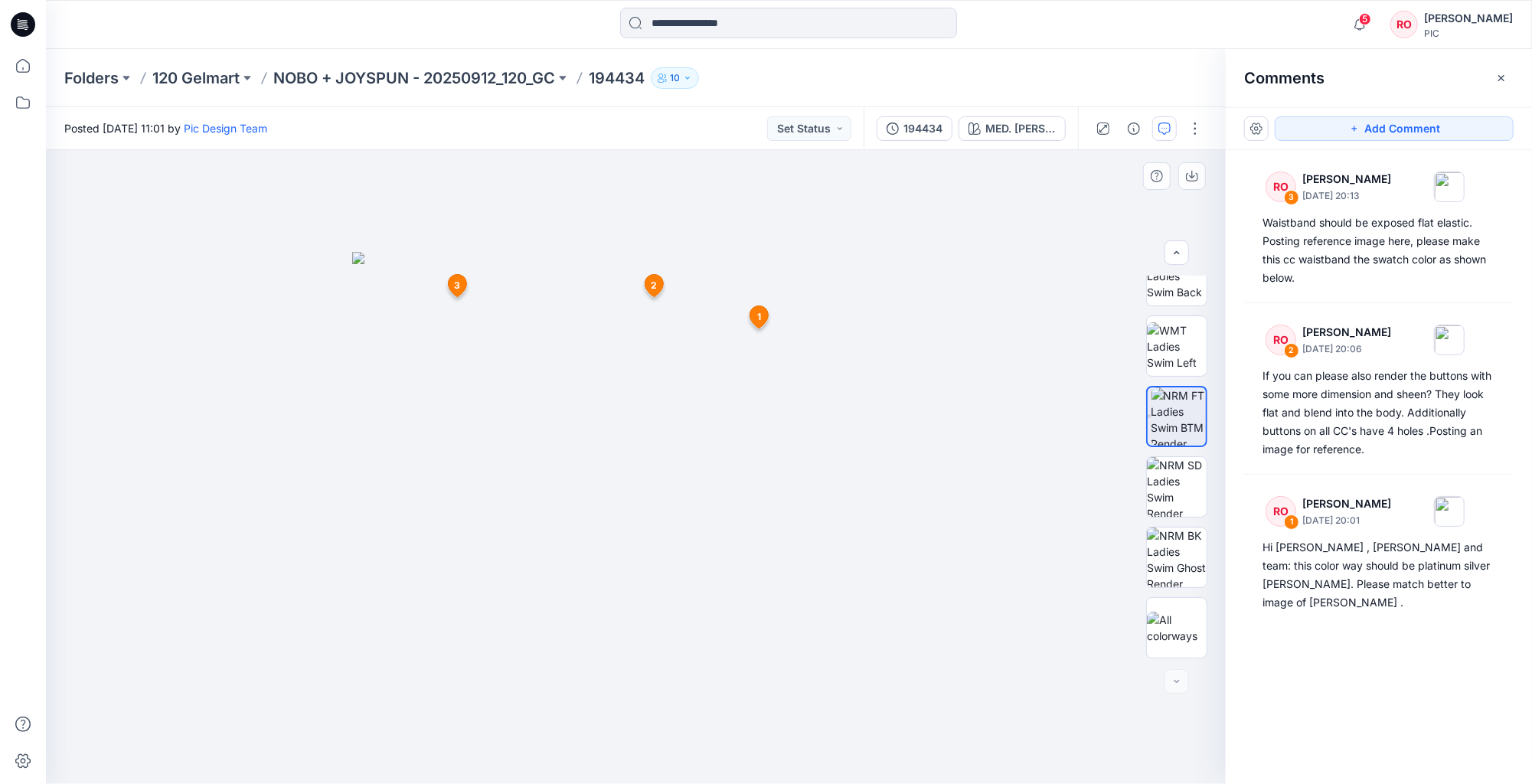
click at [758, 319] on span "1" at bounding box center [759, 317] width 4 height 14
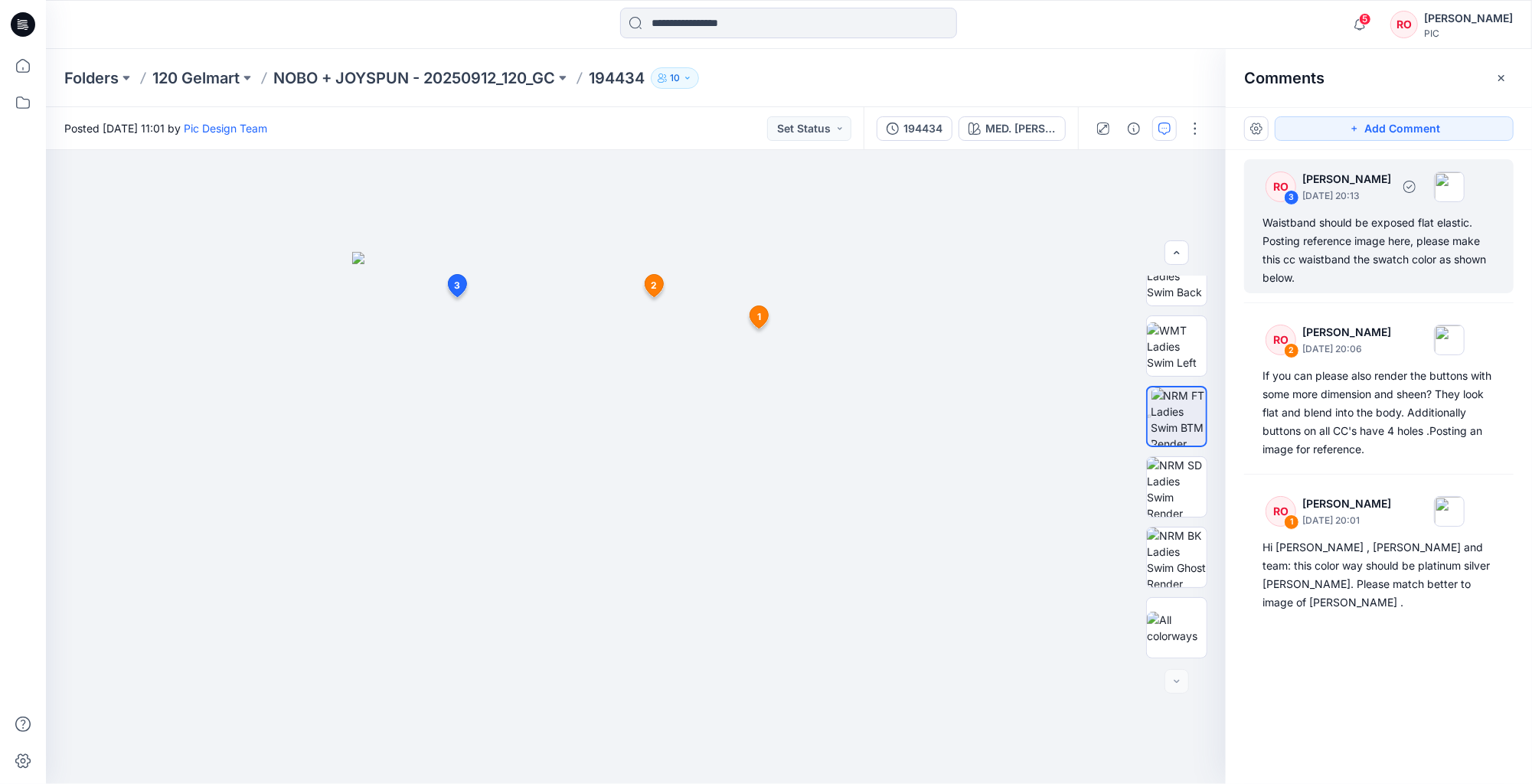
click at [1317, 234] on div "Waistband should be exposed flat elastic. Posting reference image here, please …" at bounding box center [1379, 251] width 232 height 74
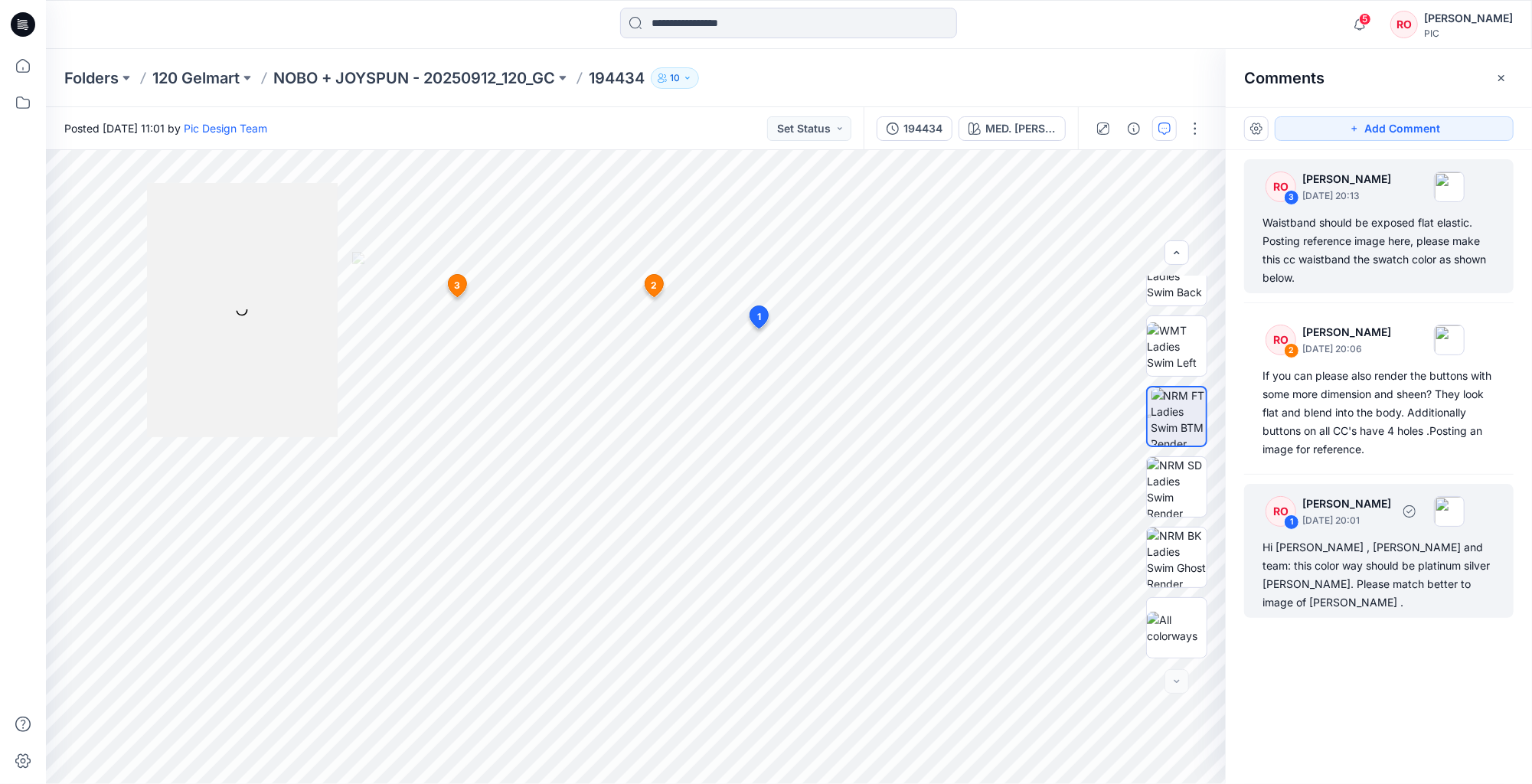
click at [1305, 556] on div "Hi Topher , Poornima and team: this color way should be platinum silver heather…" at bounding box center [1379, 575] width 232 height 74
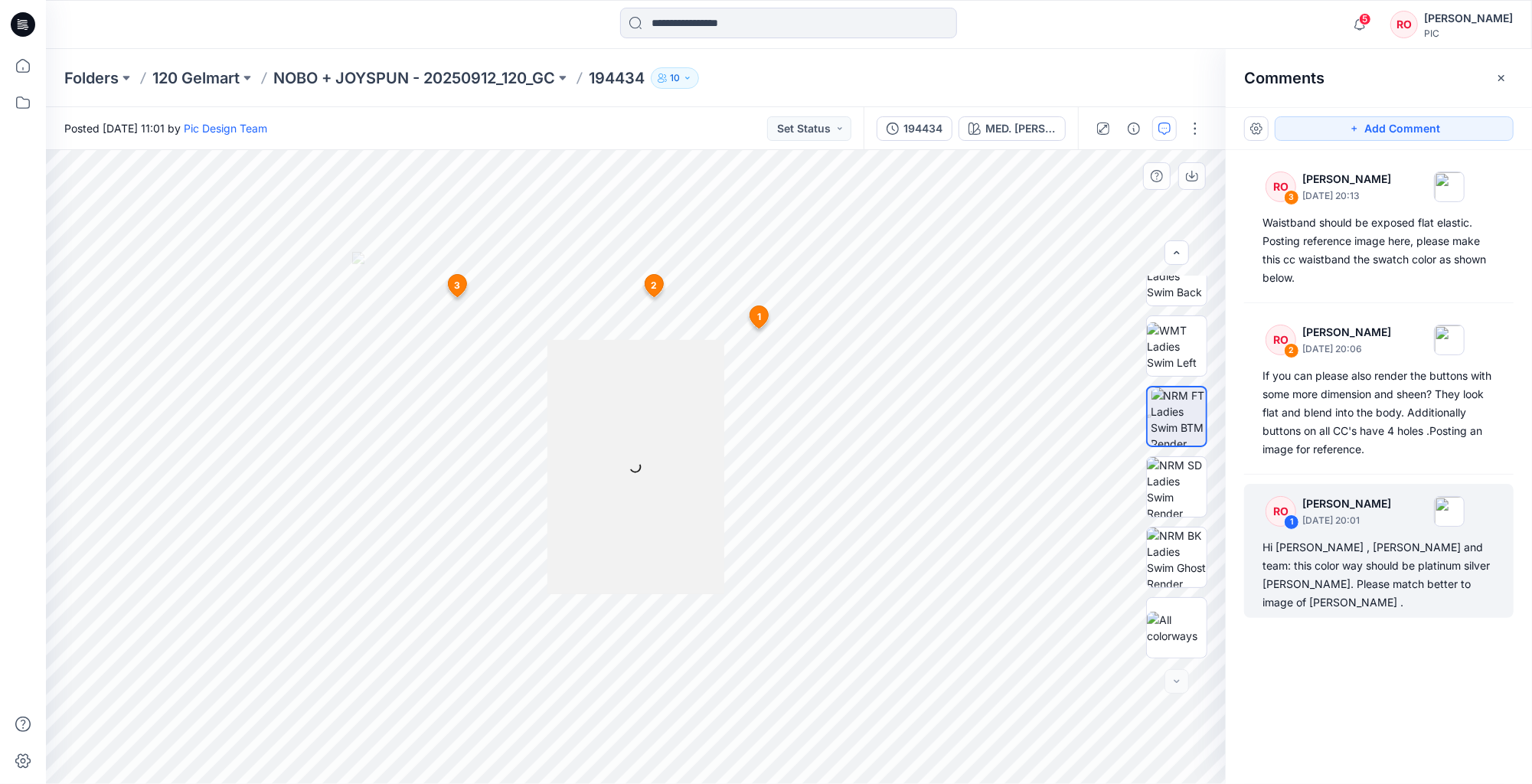
click at [895, 311] on div "4 1 RO Raquel Ortiz September 24, 2025 20:01 Hi Topher , Poornima and team: thi…" at bounding box center [635, 467] width 1180 height 634
click at [751, 321] on icon at bounding box center [759, 317] width 19 height 23
click at [762, 318] on icon at bounding box center [759, 317] width 18 height 22
click at [1396, 558] on div "Hi Topher , Poornima and team: this color way should be platinum silver heather…" at bounding box center [1379, 575] width 232 height 74
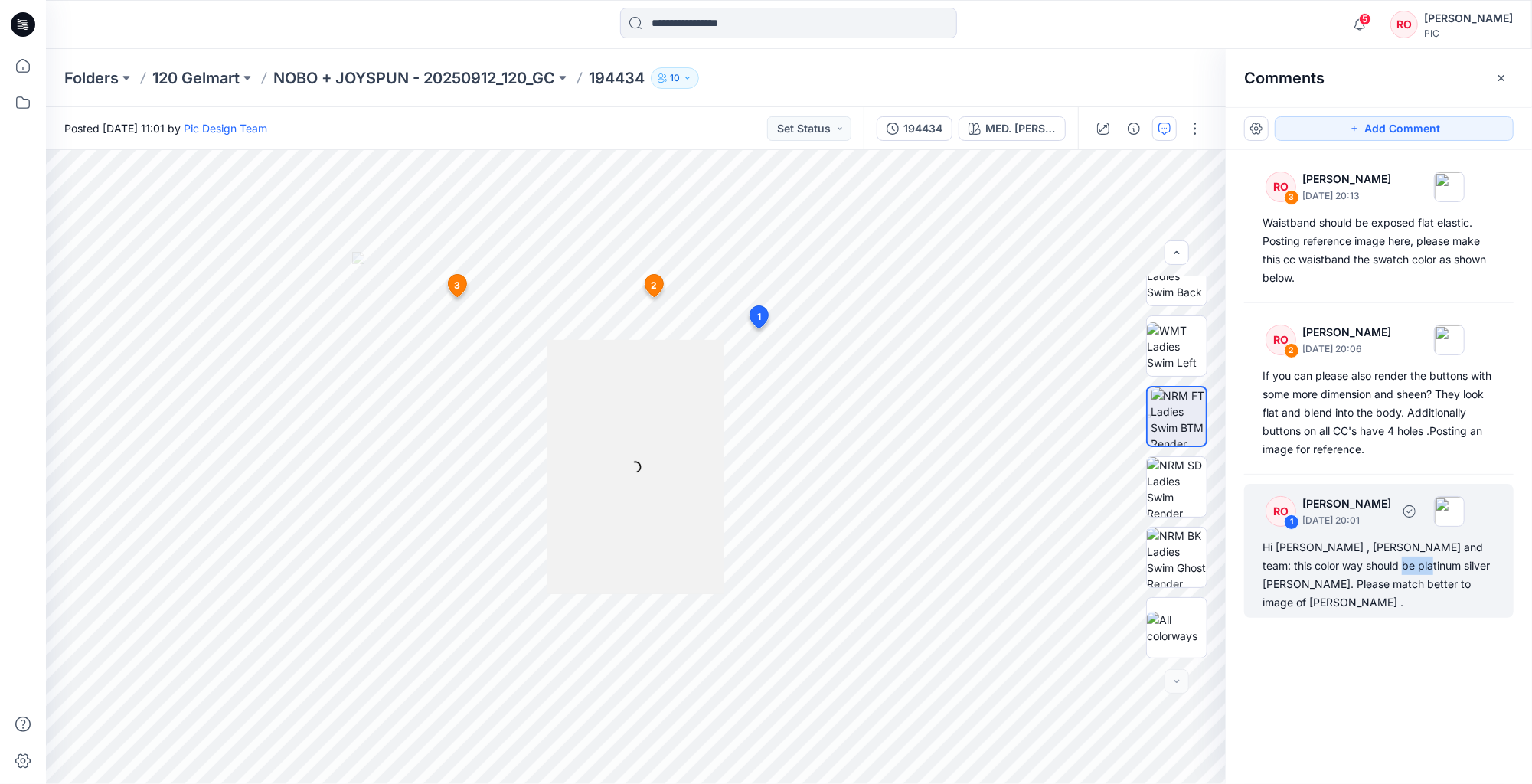
click at [1396, 558] on div "Hi Topher , Poornima and team: this color way should be platinum silver heather…" at bounding box center [1379, 575] width 232 height 74
click at [1328, 564] on div "Hi Topher , Poornima and team: this color way should be platinum silver heather…" at bounding box center [1379, 575] width 232 height 74
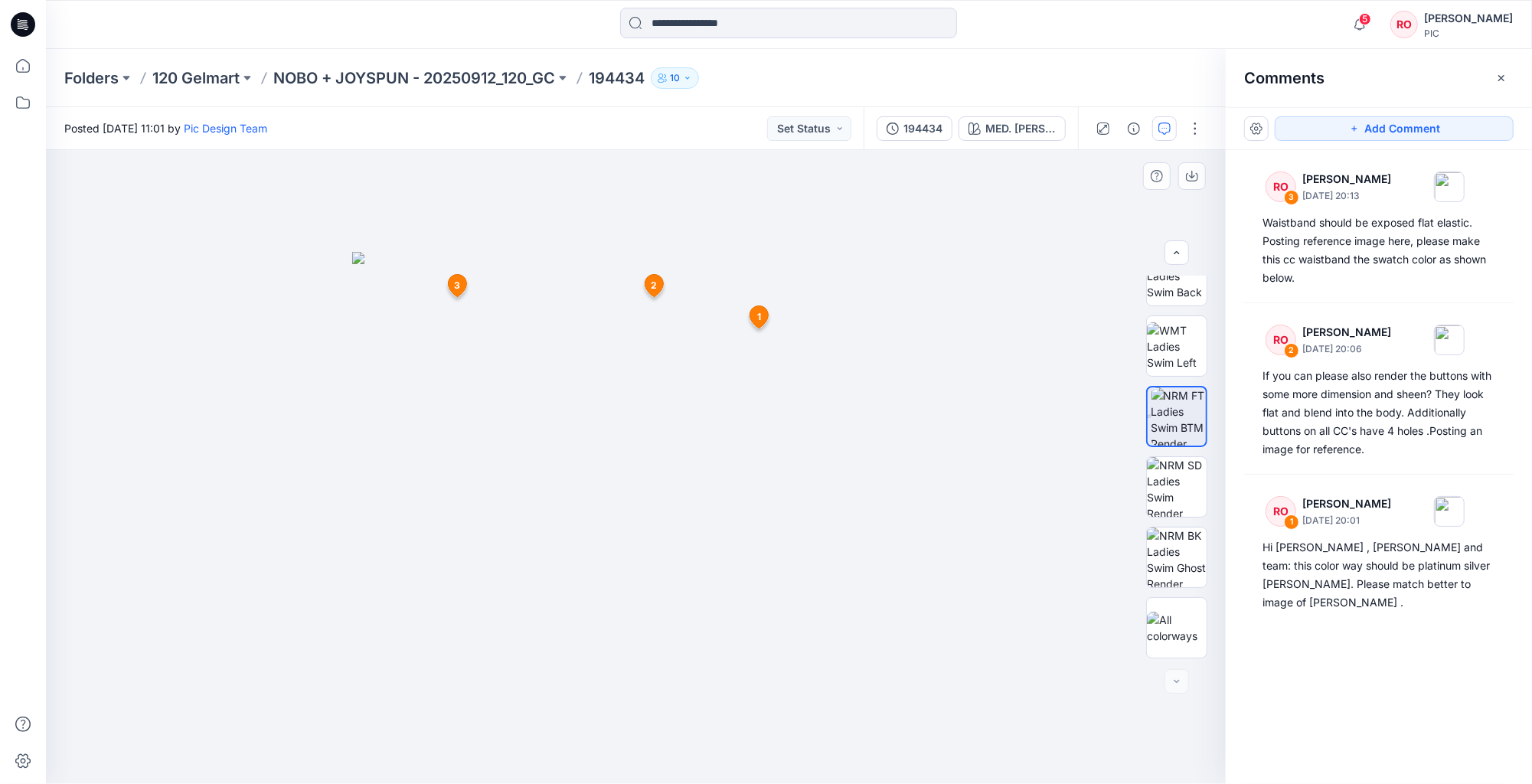
click at [761, 322] on span "1" at bounding box center [759, 317] width 4 height 14
click at [894, 254] on div "4 1 RO Raquel Ortiz September 24, 2025 20:01 Hi Topher , Poornima and team: thi…" at bounding box center [635, 467] width 1180 height 634
click at [1155, 127] on button "button" at bounding box center [1164, 128] width 24 height 24
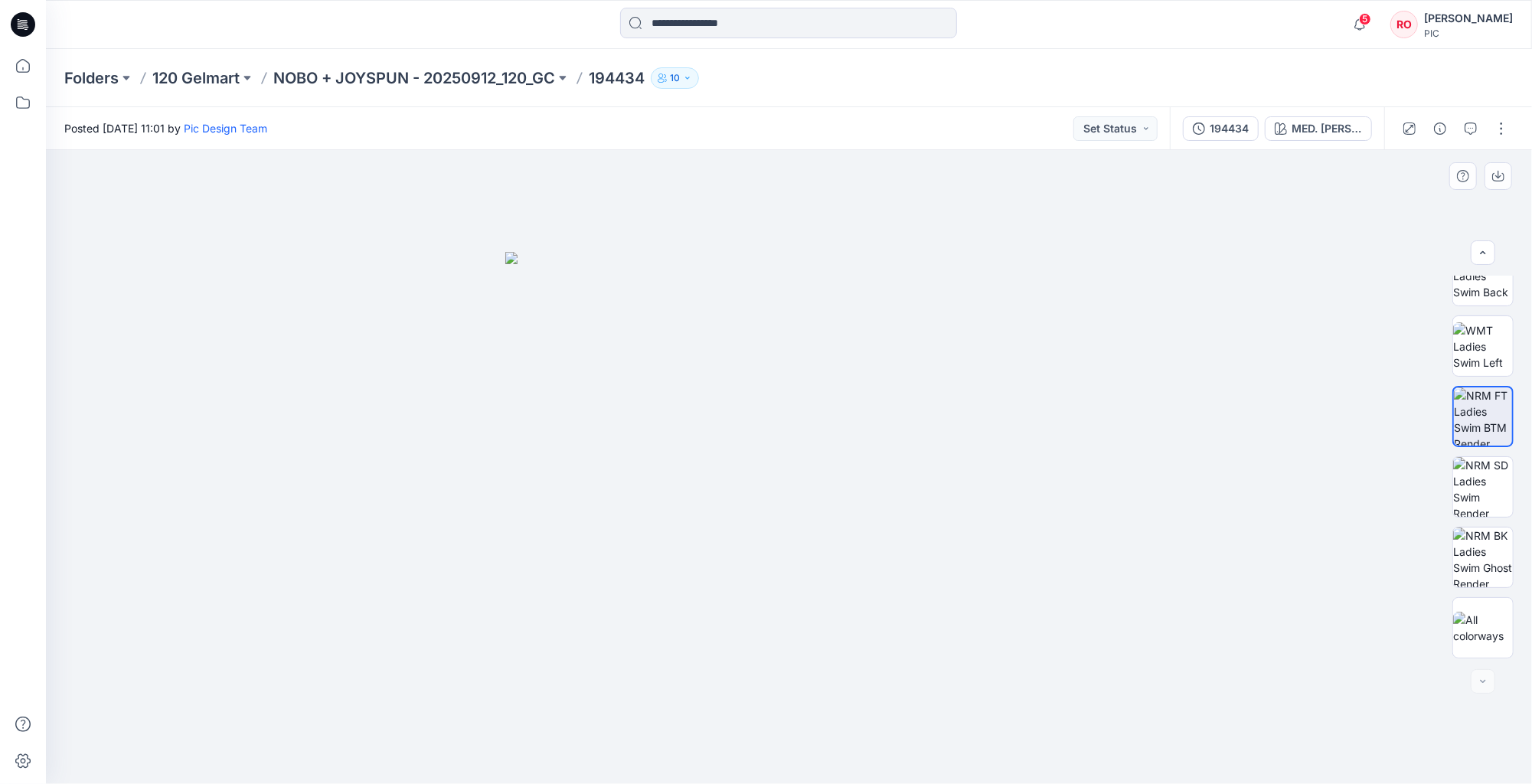
click at [1085, 327] on div at bounding box center [788, 467] width 1486 height 634
click at [1462, 127] on button "button" at bounding box center [1470, 128] width 24 height 24
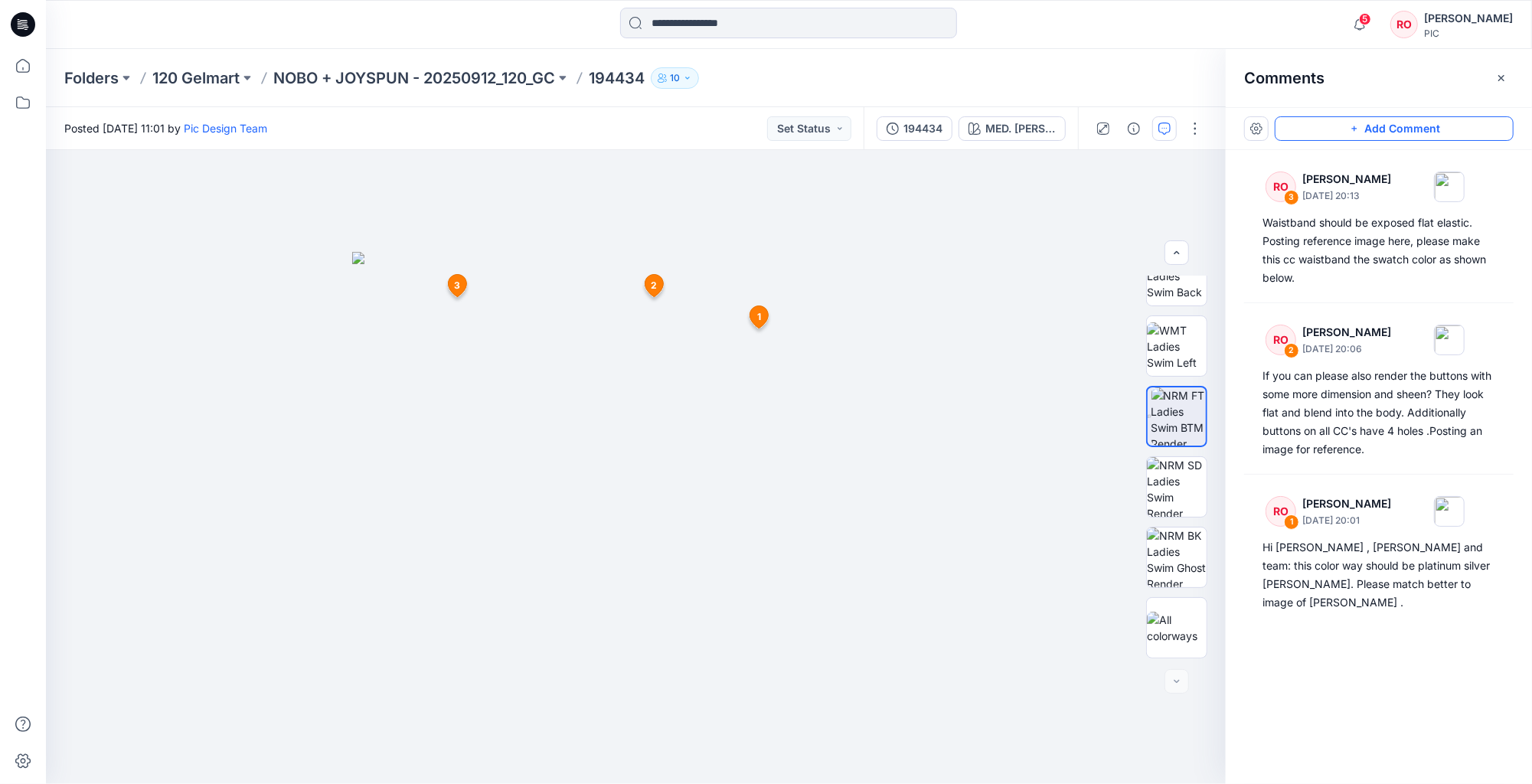
click at [1320, 126] on button "Add Comment" at bounding box center [1394, 128] width 239 height 24
click at [920, 316] on div "4 1 RO Raquel Ortiz September 24, 2025 20:01 Hi Topher , Poornima and team: thi…" at bounding box center [635, 467] width 1180 height 634
click at [824, 319] on div "4 1 RO Raquel Ortiz September 24, 2025 20:01 Hi Topher , Poornima and team: thi…" at bounding box center [635, 467] width 1180 height 634
click at [1168, 126] on icon "button" at bounding box center [1164, 128] width 13 height 13
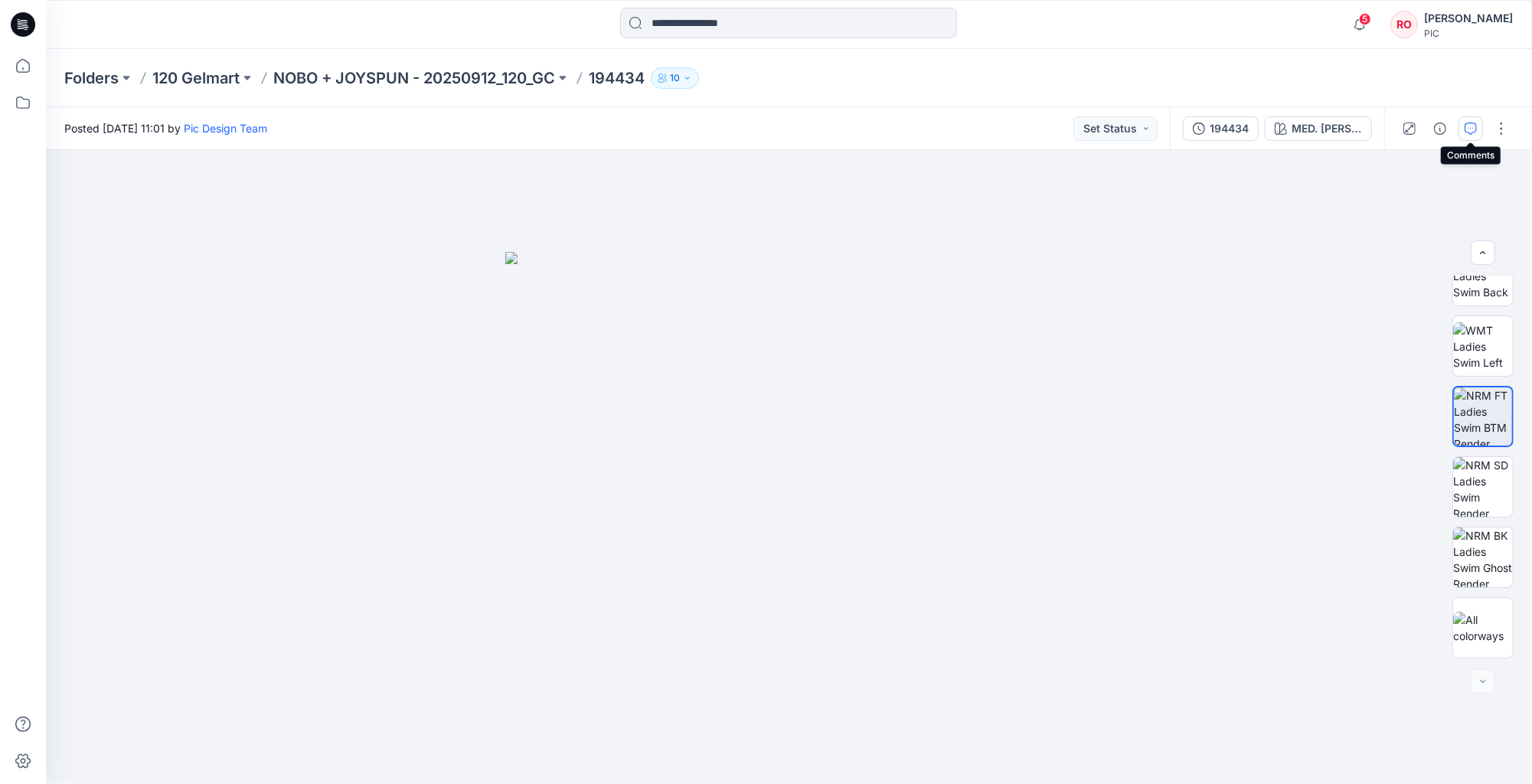
click at [1465, 122] on icon "button" at bounding box center [1470, 128] width 13 height 13
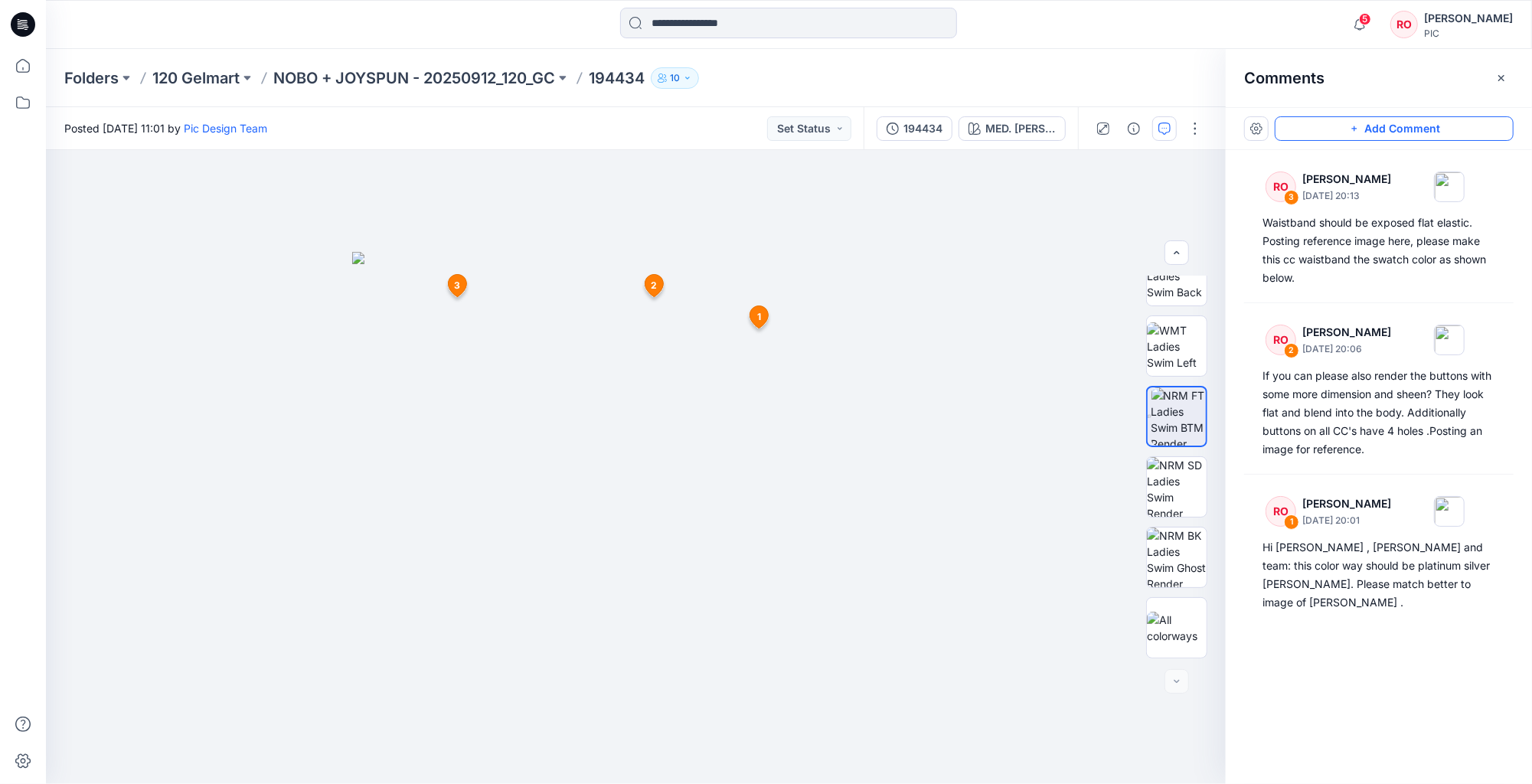
click at [1310, 126] on button "Add Comment" at bounding box center [1394, 128] width 239 height 24
click at [845, 343] on div "4 1 RO Raquel Ortiz September 24, 2025 20:01 Hi Topher , Poornima and team: thi…" at bounding box center [635, 467] width 1180 height 634
click at [722, 309] on div "4 1 RO Raquel Ortiz September 24, 2025 20:01 Hi Topher , Poornima and team: thi…" at bounding box center [635, 467] width 1180 height 634
click at [1182, 322] on img at bounding box center [1177, 347] width 60 height 48
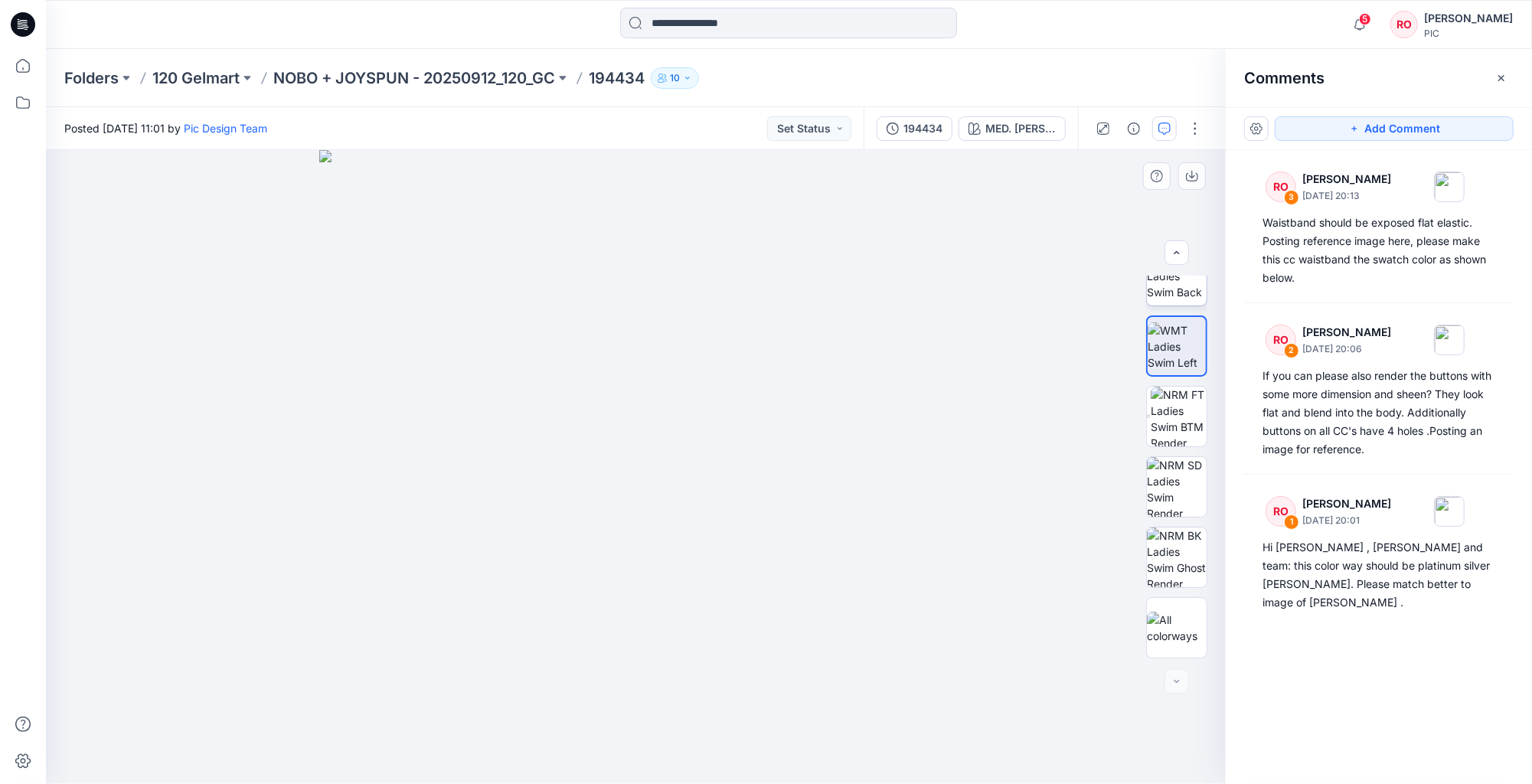
click at [1177, 298] on img at bounding box center [1177, 276] width 60 height 48
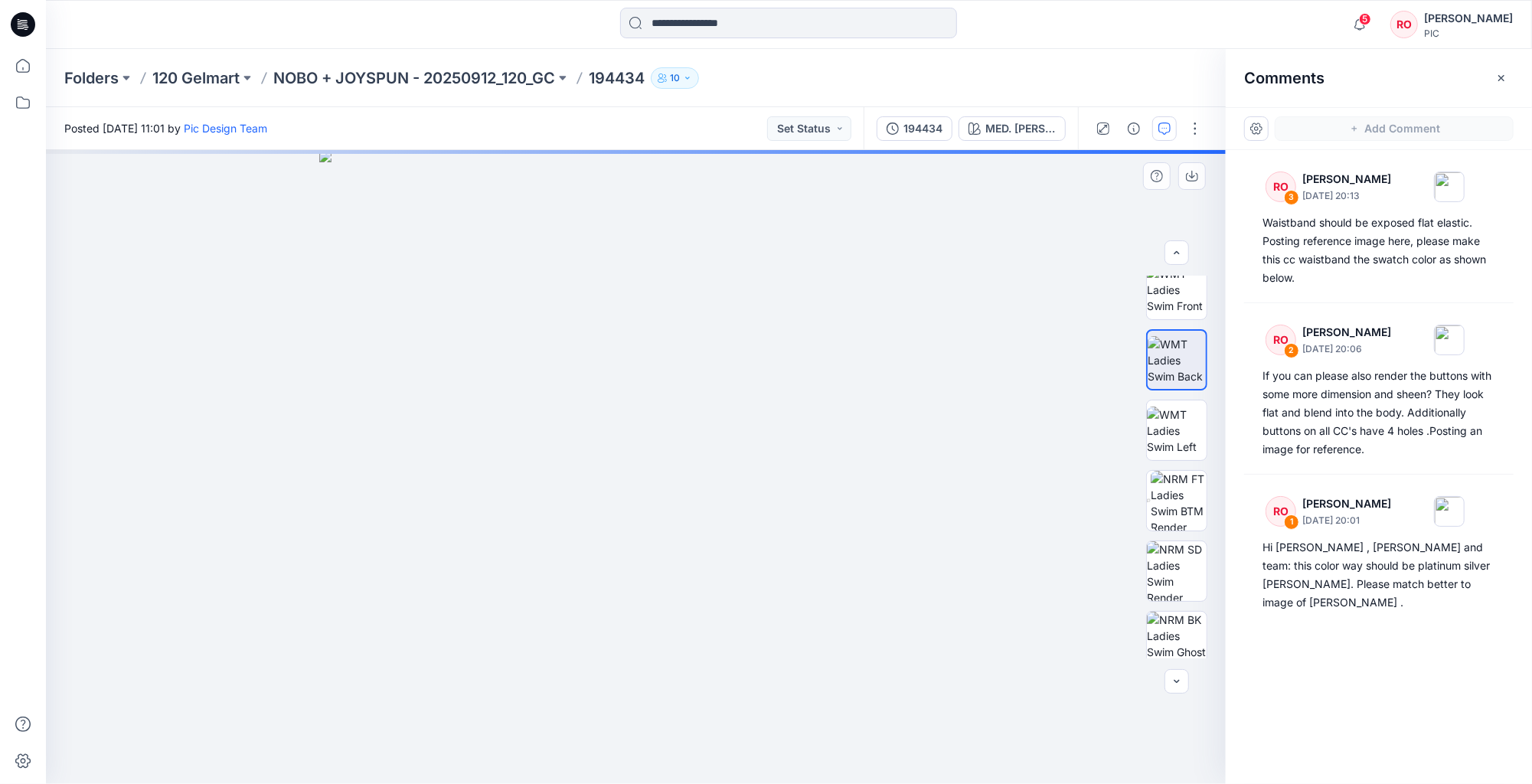
scroll to position [224, 0]
click at [1175, 318] on img at bounding box center [1177, 294] width 60 height 48
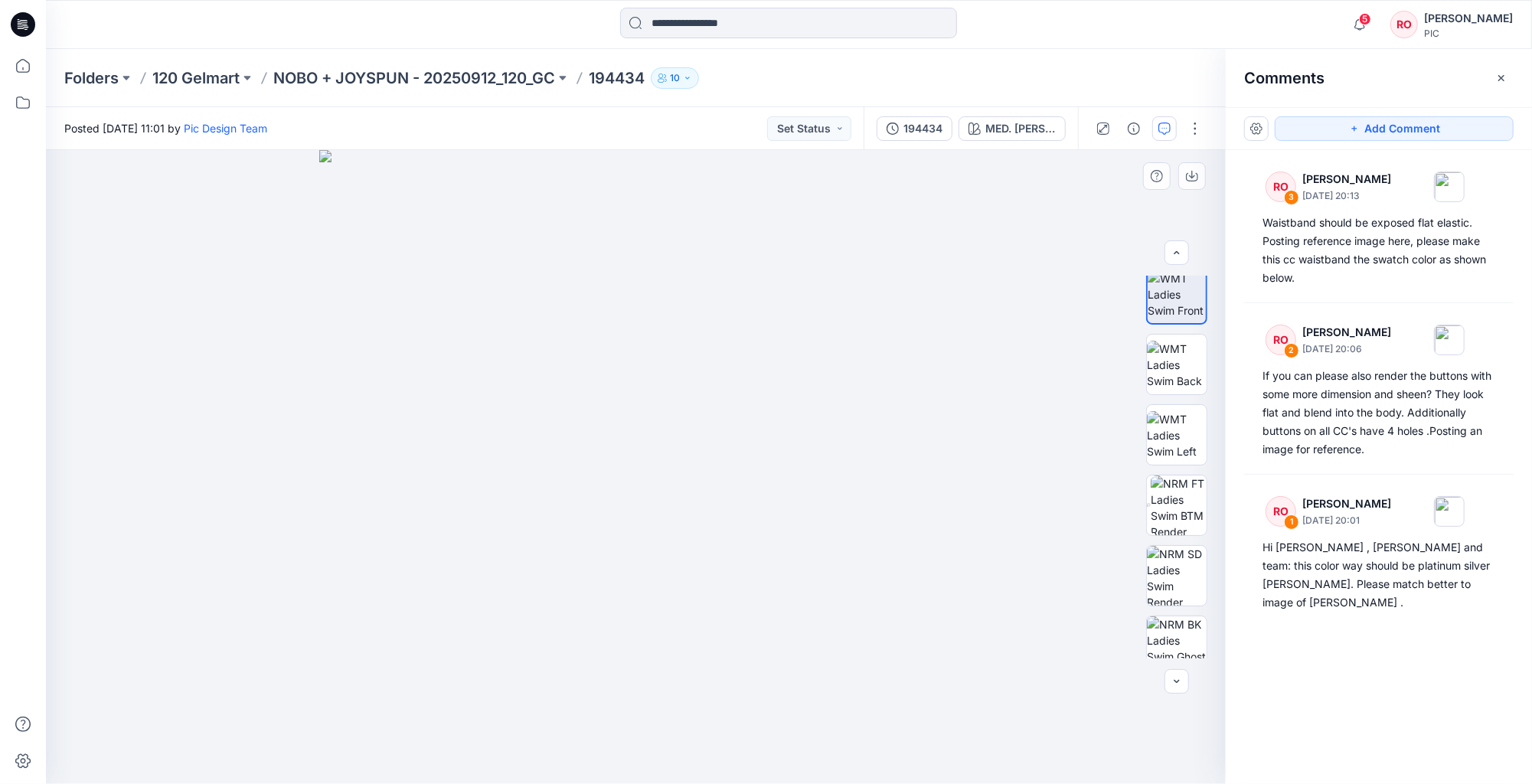
scroll to position [0, 0]
click at [1159, 130] on icon "button" at bounding box center [1164, 128] width 13 height 13
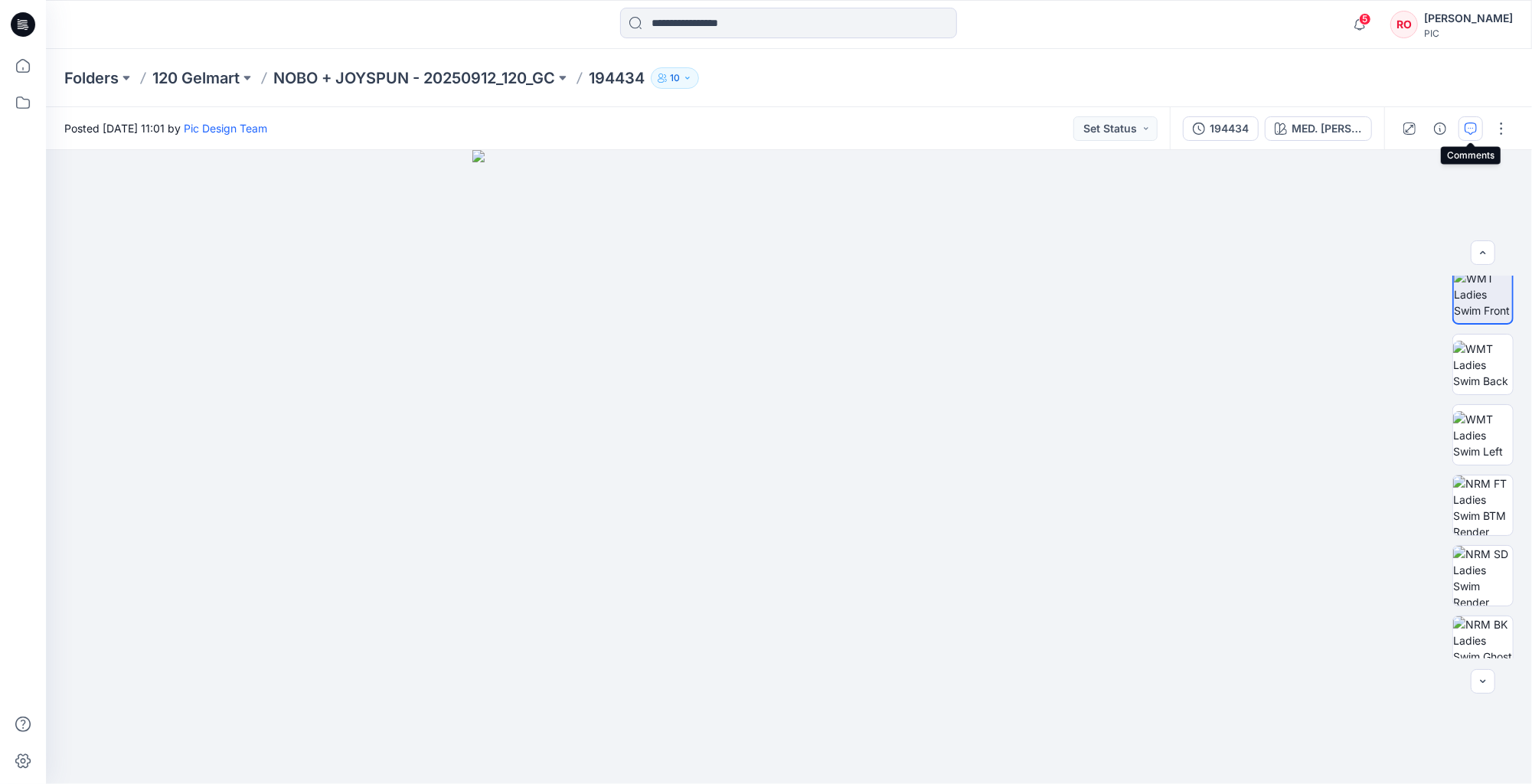
click at [1474, 126] on icon "button" at bounding box center [1470, 128] width 13 height 13
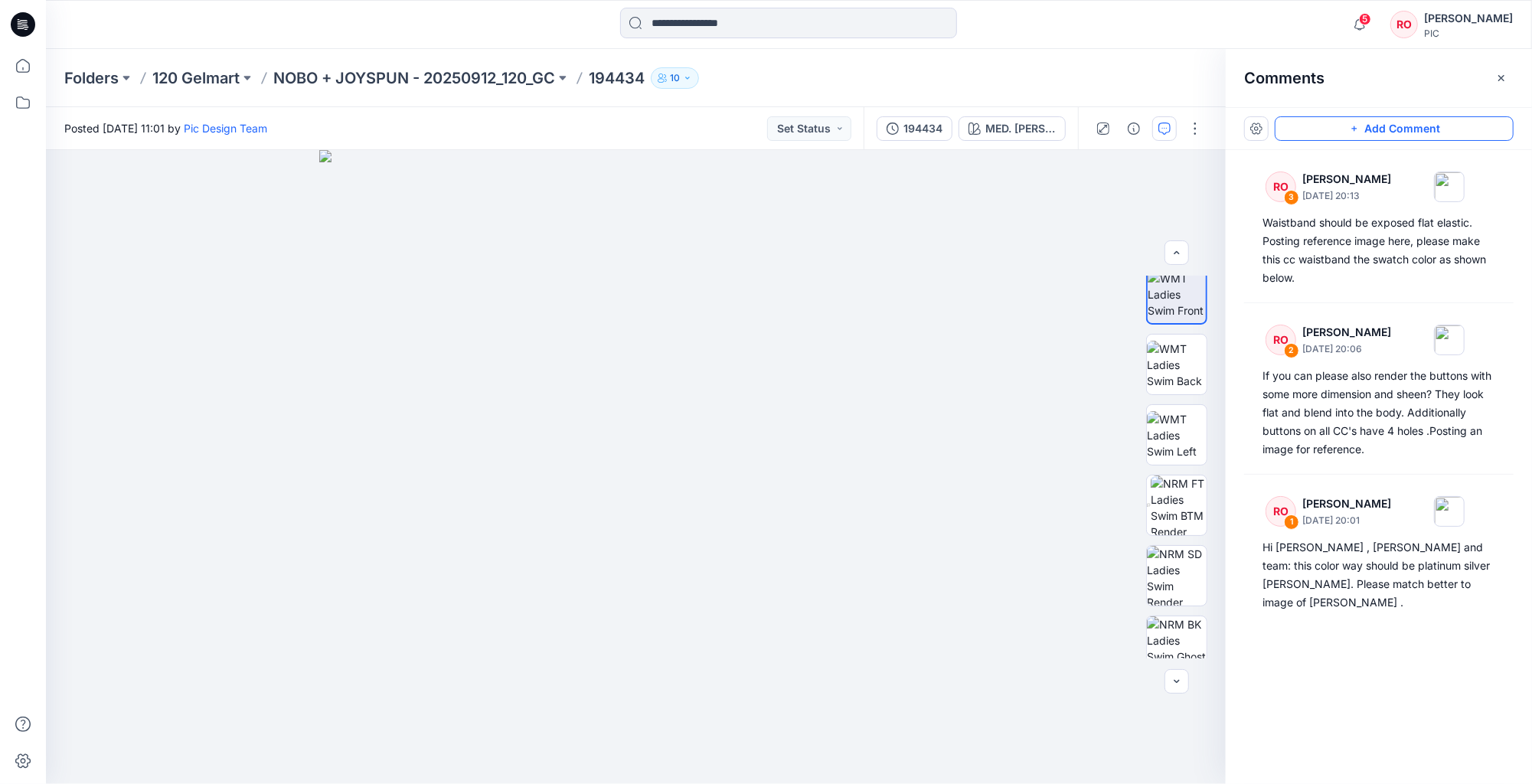
click at [1446, 122] on button "Add Comment" at bounding box center [1394, 128] width 239 height 24
click at [1159, 127] on icon "button" at bounding box center [1164, 128] width 13 height 13
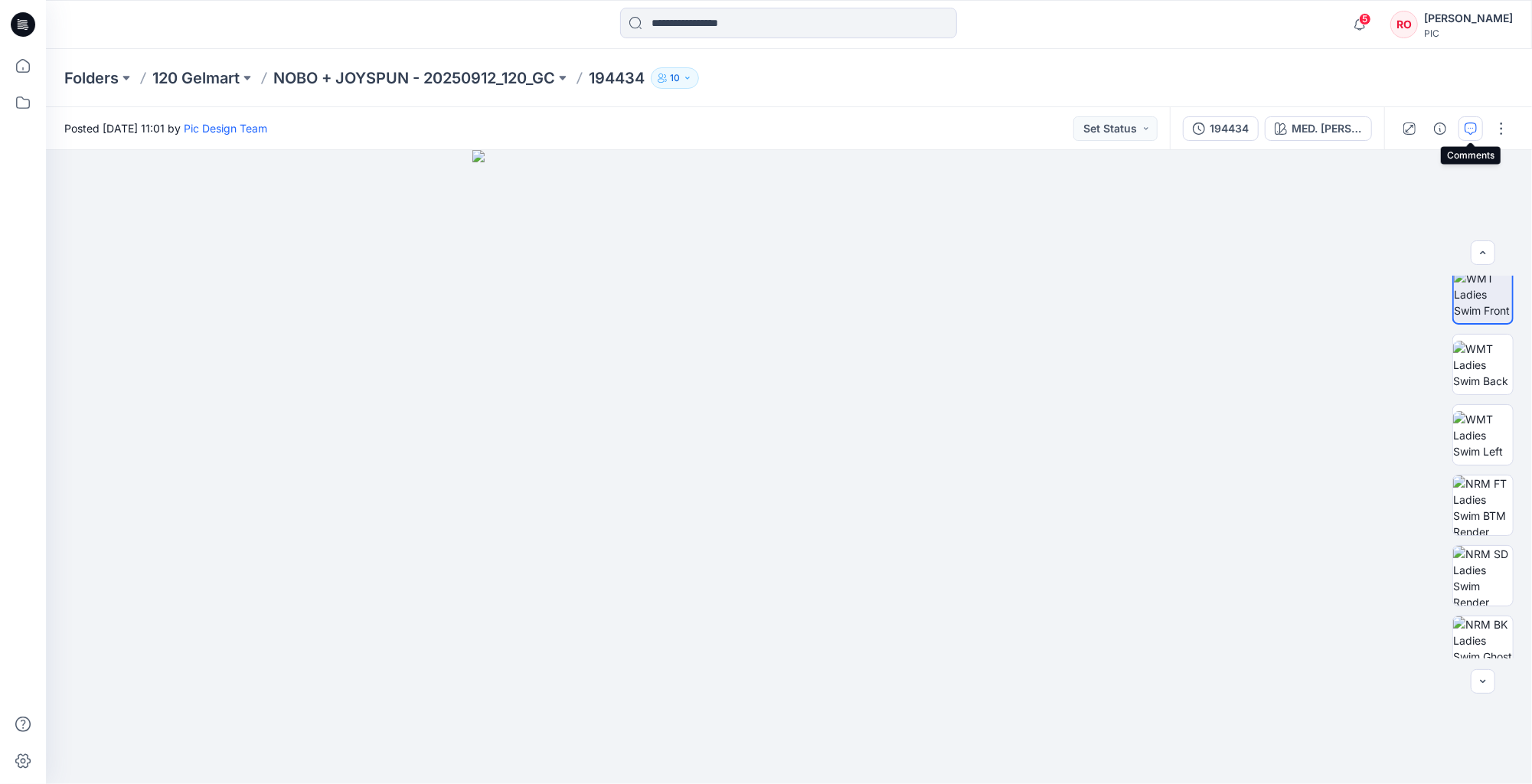
click at [1474, 120] on button "button" at bounding box center [1470, 128] width 24 height 24
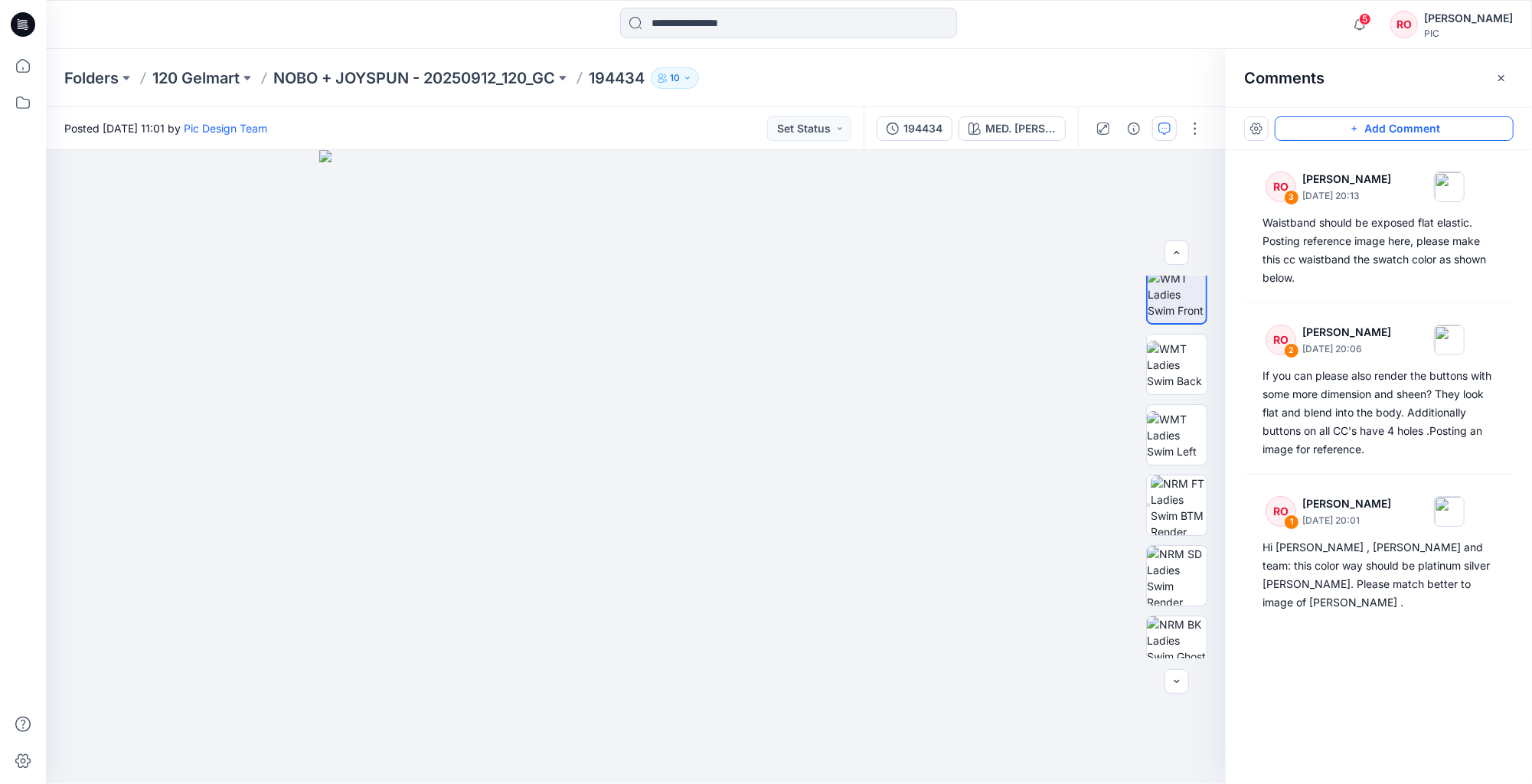
click at [1351, 136] on button "Add Comment" at bounding box center [1394, 128] width 239 height 24
click at [689, 647] on div "4" at bounding box center [635, 467] width 1180 height 634
click at [685, 617] on div "4" at bounding box center [635, 467] width 1180 height 634
click at [687, 495] on div "4" at bounding box center [635, 467] width 1180 height 634
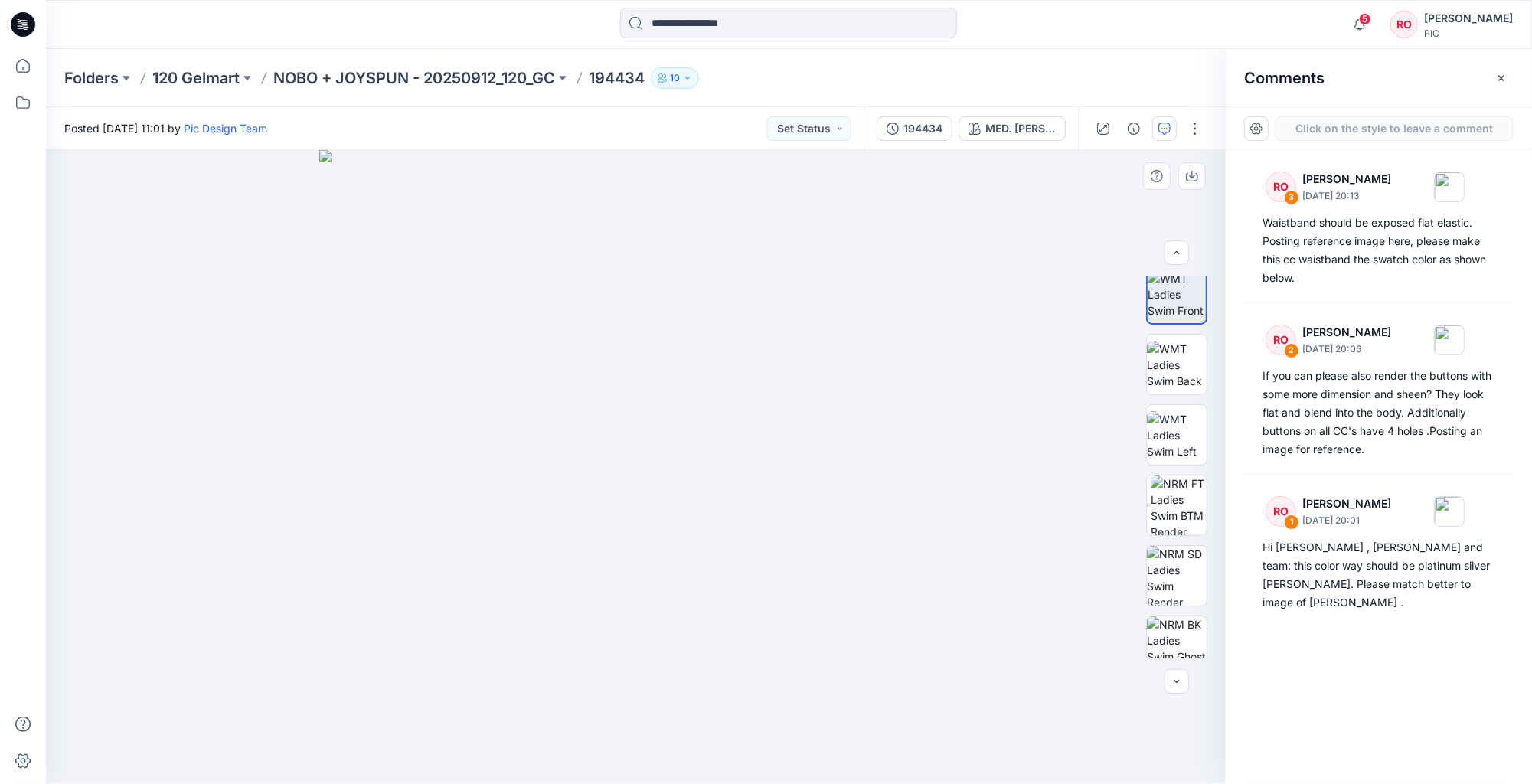
click at [687, 495] on div "4" at bounding box center [635, 467] width 1180 height 634
click at [1182, 498] on img at bounding box center [1179, 505] width 56 height 60
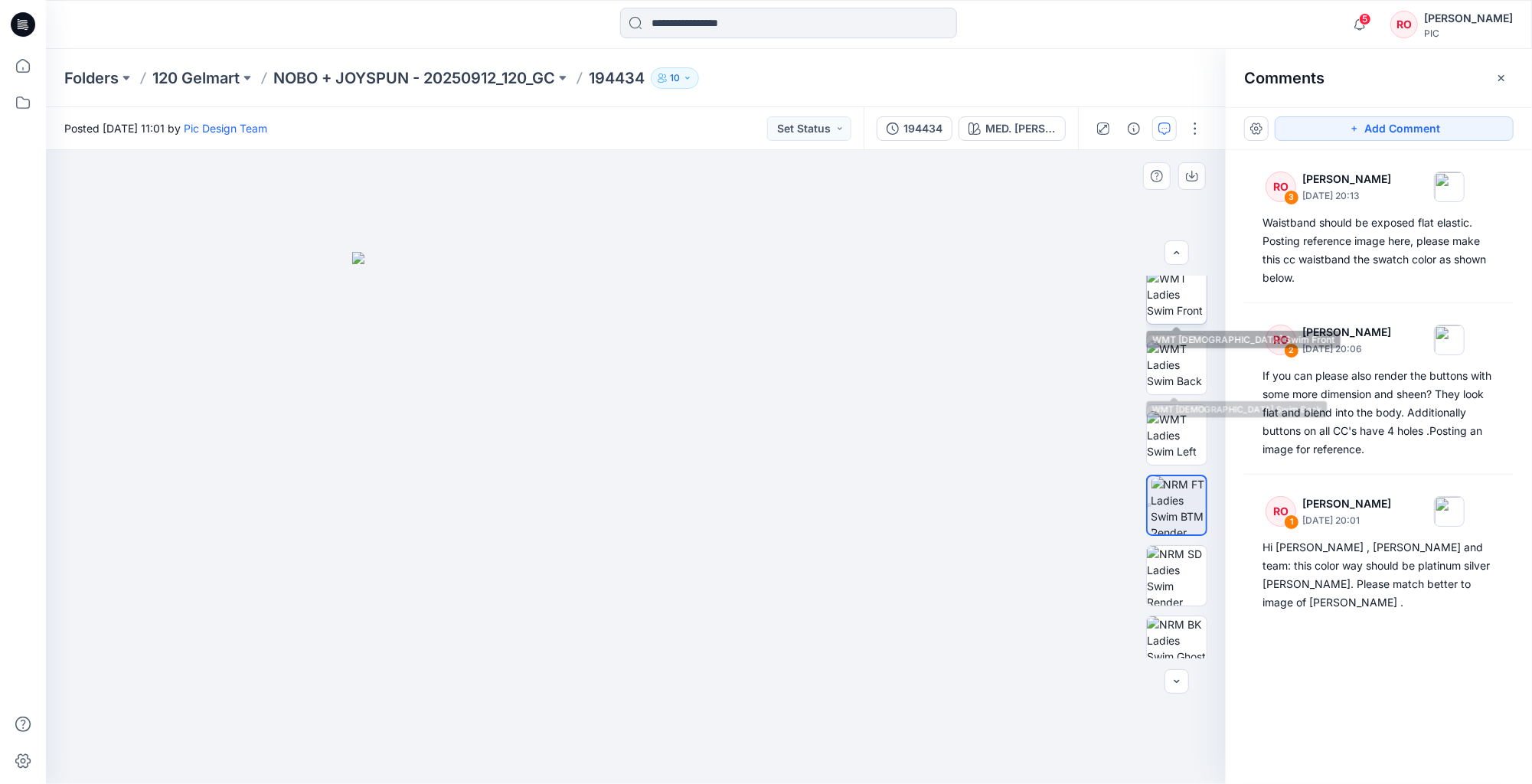
click at [1177, 300] on img at bounding box center [1177, 294] width 60 height 48
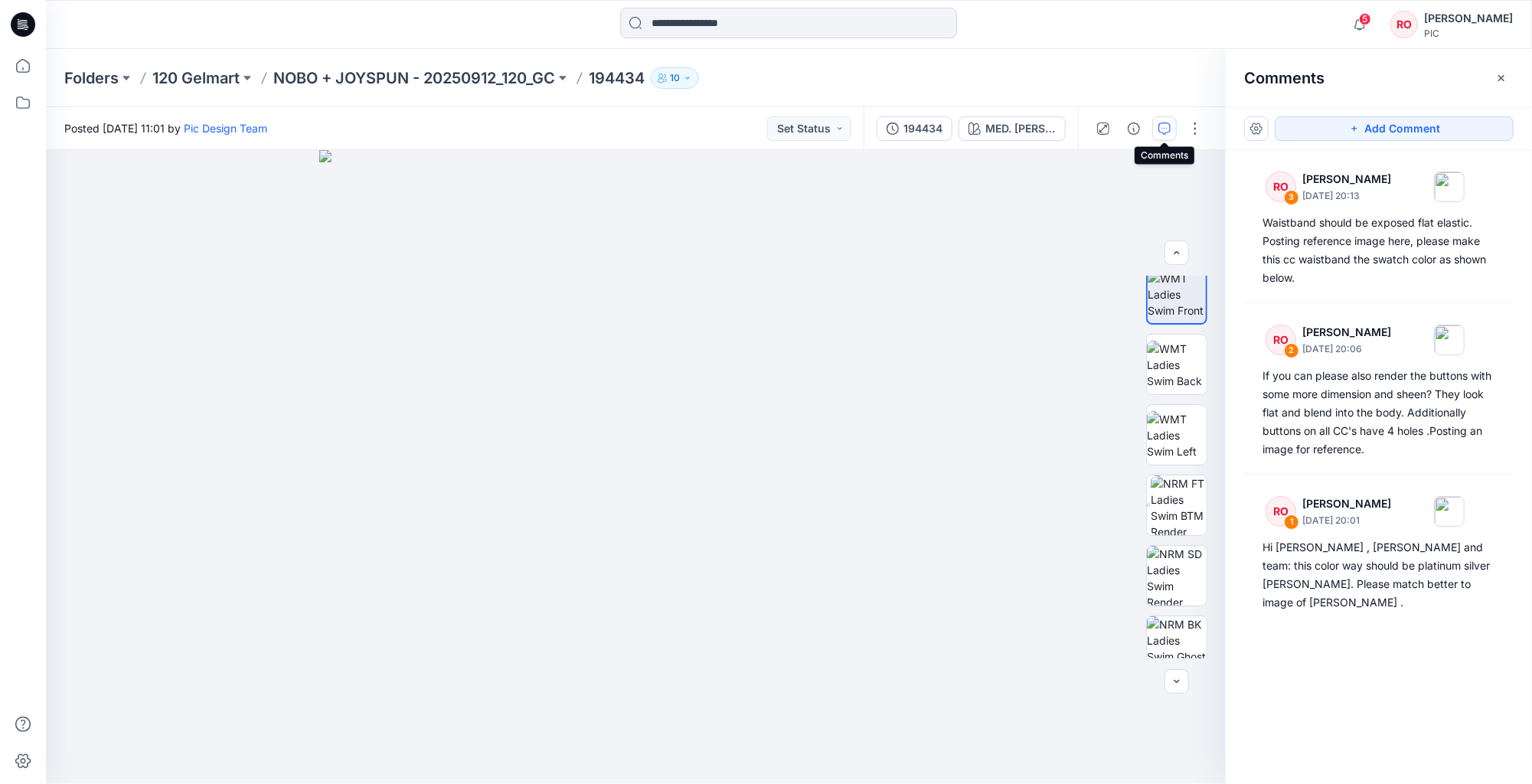
click at [1168, 134] on icon "button" at bounding box center [1164, 128] width 13 height 13
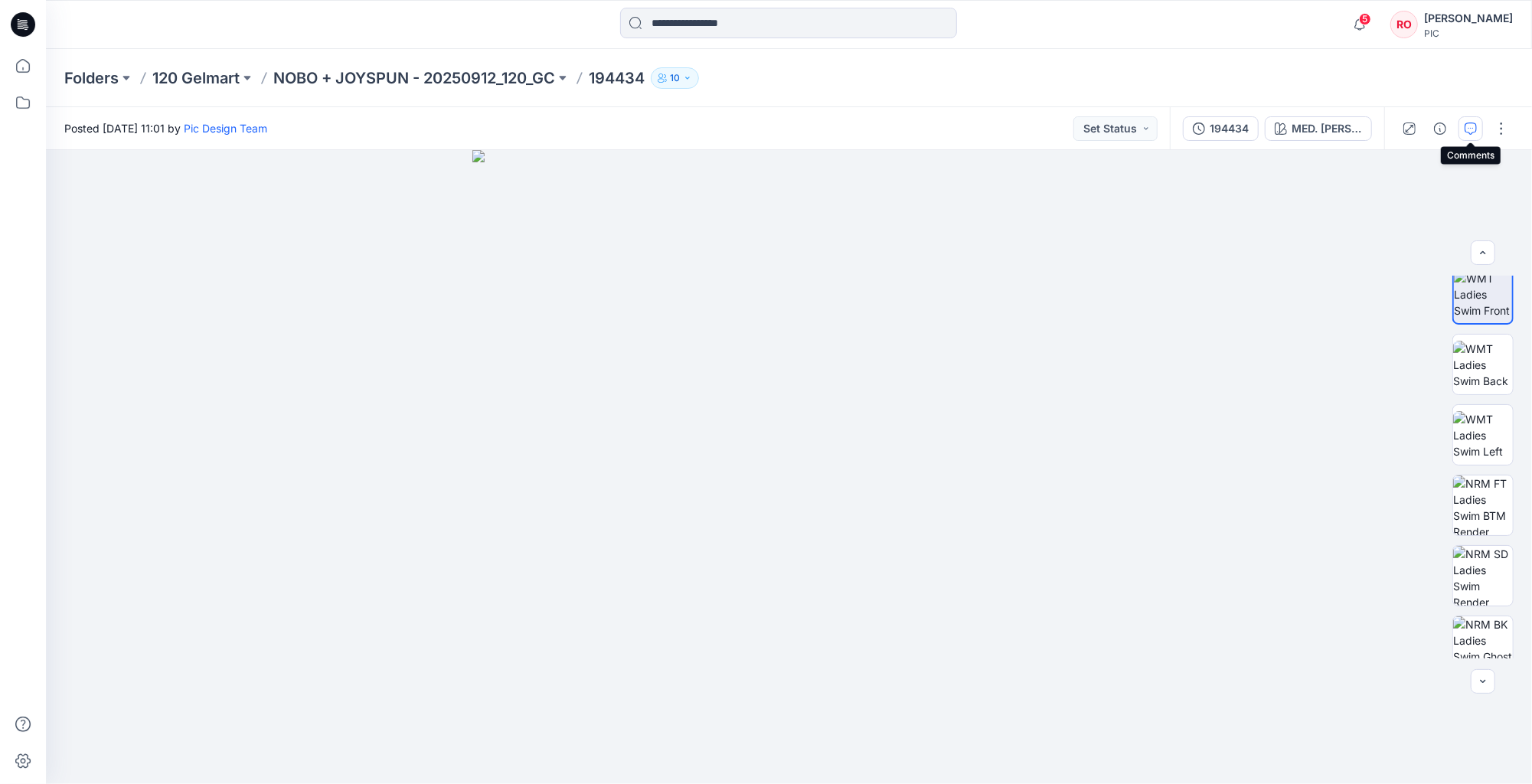
click at [1471, 130] on icon "button" at bounding box center [1470, 128] width 13 height 13
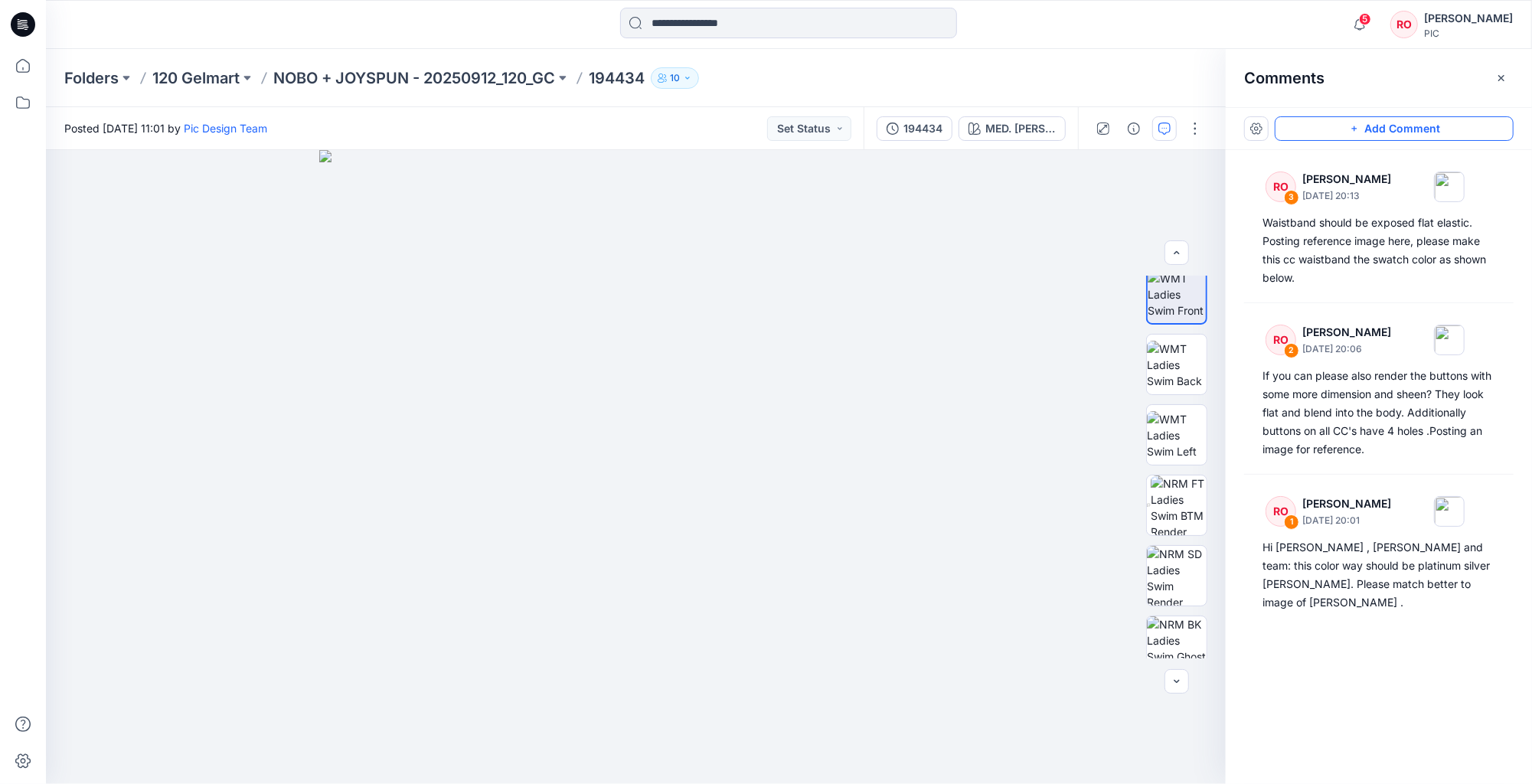
click at [1471, 121] on button "Add Comment" at bounding box center [1394, 128] width 239 height 24
click at [592, 680] on div "4" at bounding box center [635, 467] width 1180 height 634
click at [592, 679] on div "4" at bounding box center [635, 467] width 1180 height 634
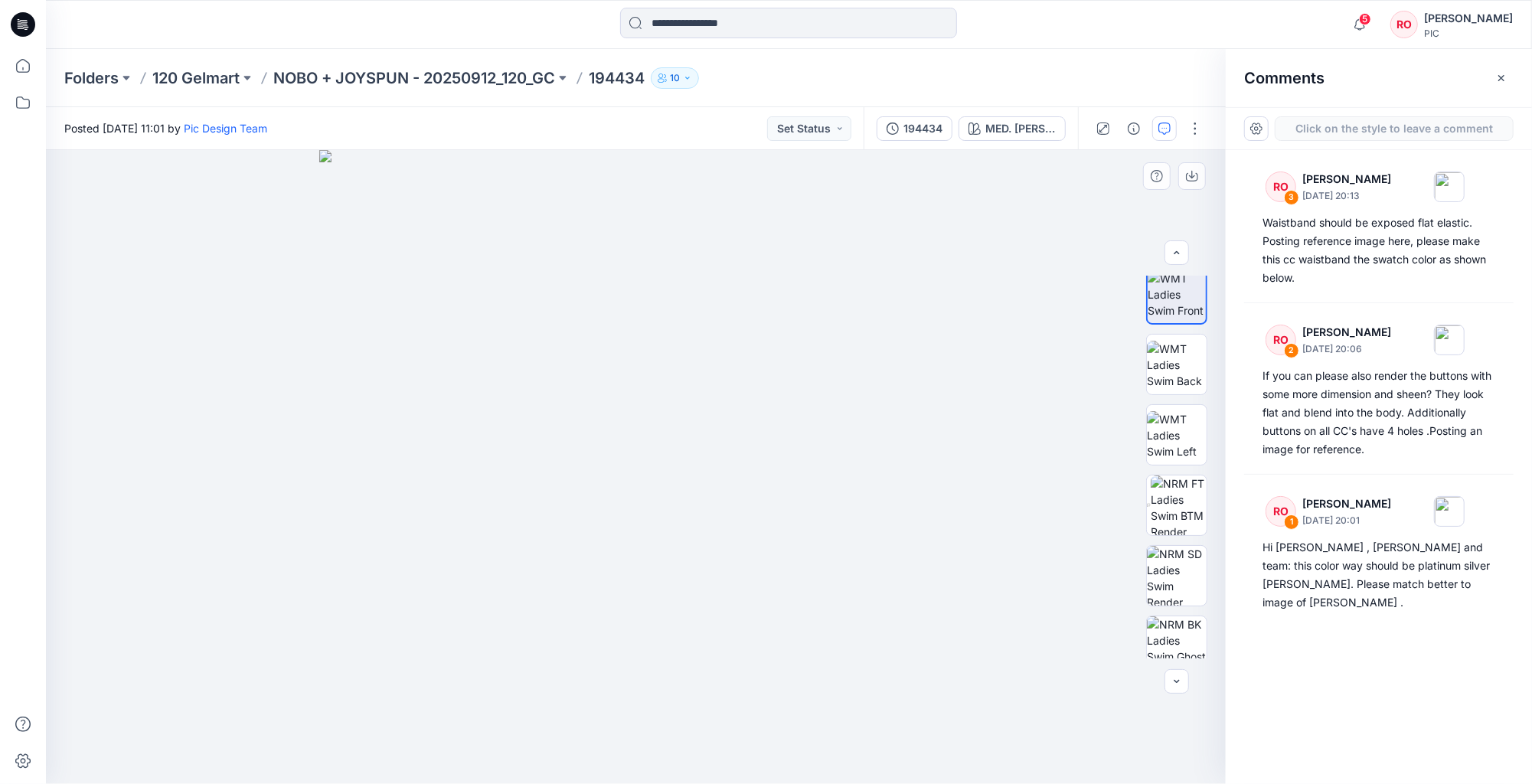
click at [592, 679] on div "4" at bounding box center [635, 467] width 1180 height 634
click at [590, 678] on div "4" at bounding box center [635, 467] width 1180 height 634
click at [590, 674] on div "4" at bounding box center [635, 467] width 1180 height 634
drag, startPoint x: 590, startPoint y: 675, endPoint x: 606, endPoint y: 666, distance: 18.4
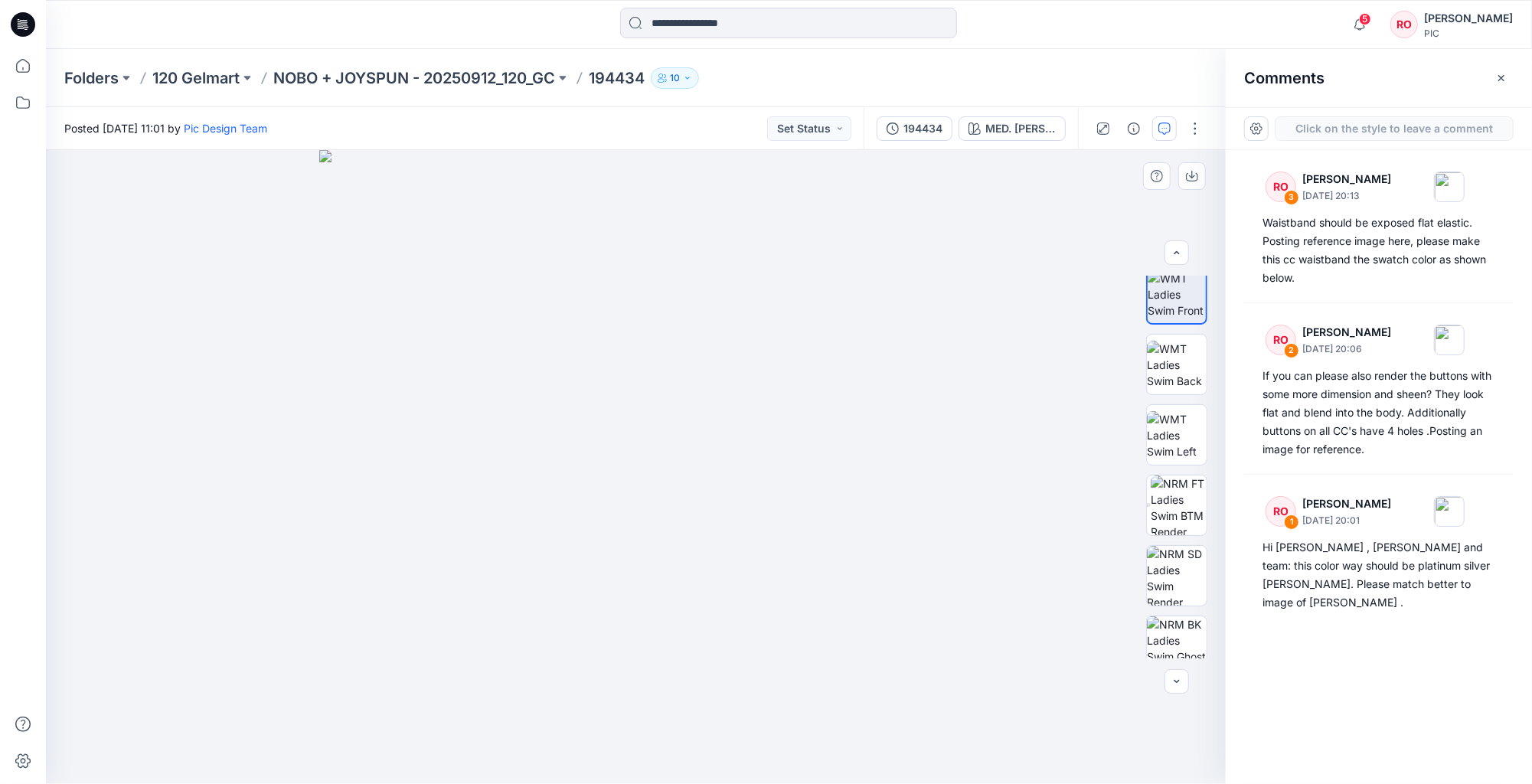
click at [590, 666] on div "4" at bounding box center [635, 467] width 1180 height 634
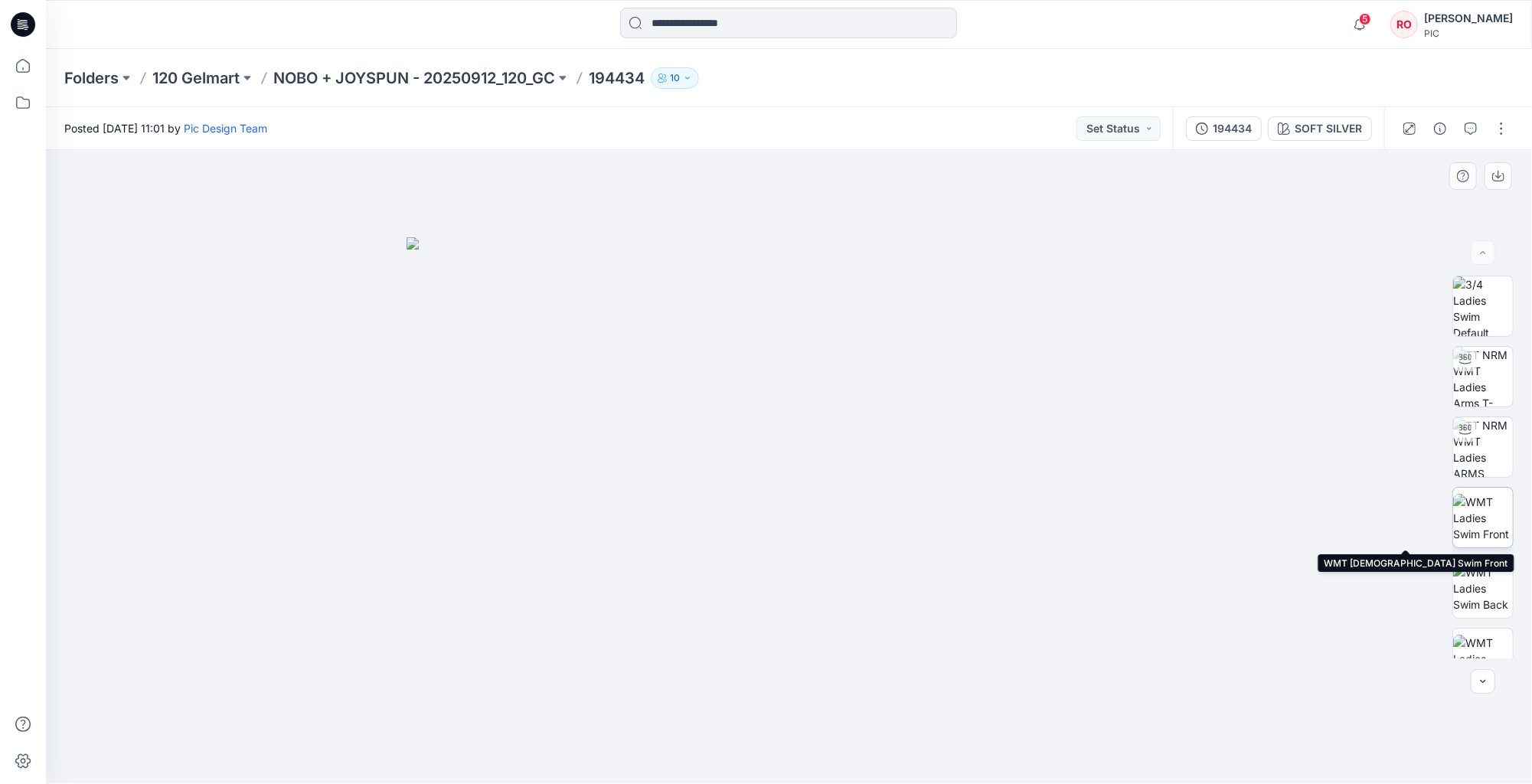
click at [1478, 530] on img at bounding box center [1483, 518] width 60 height 48
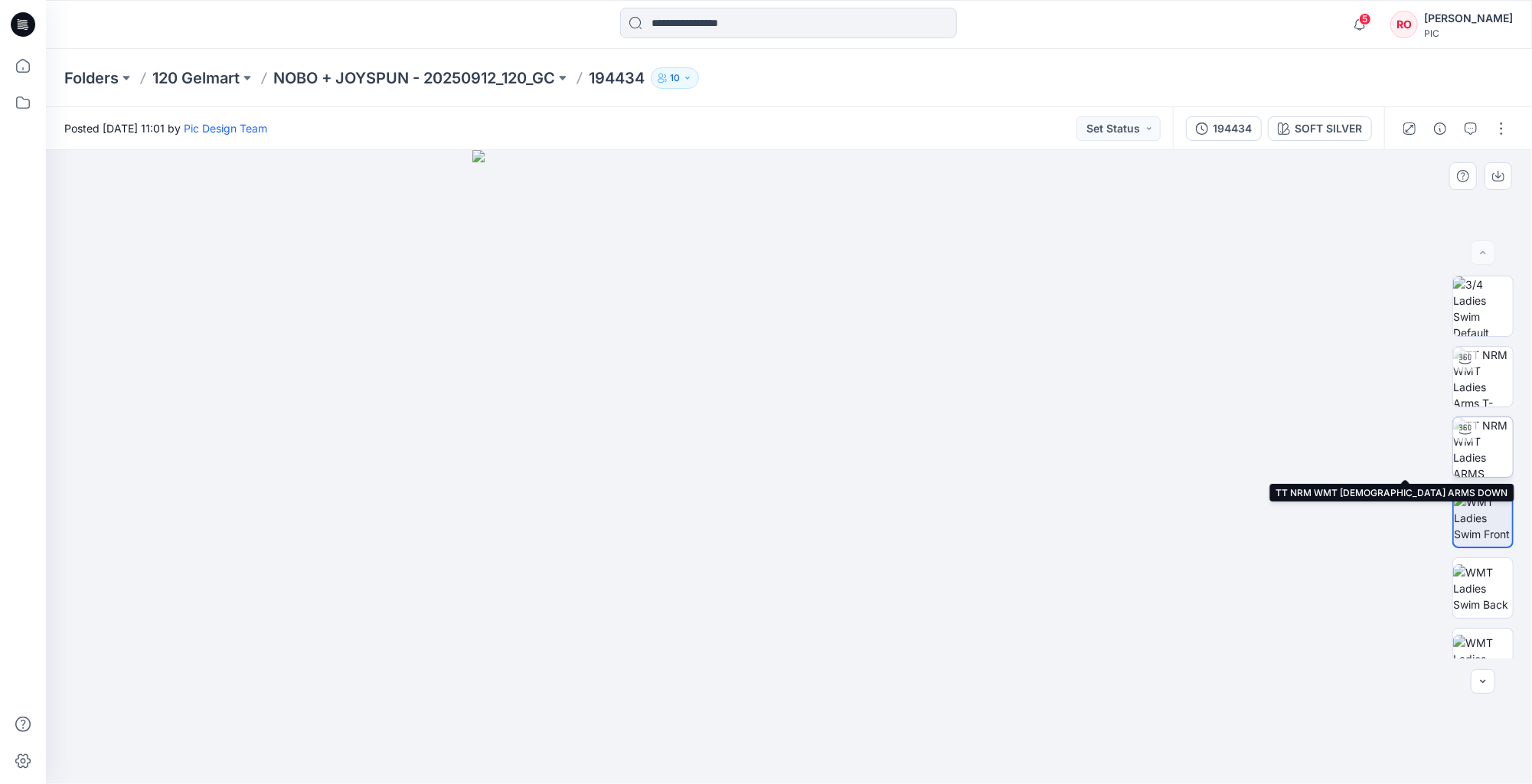
click at [1477, 433] on div at bounding box center [1464, 429] width 24 height 24
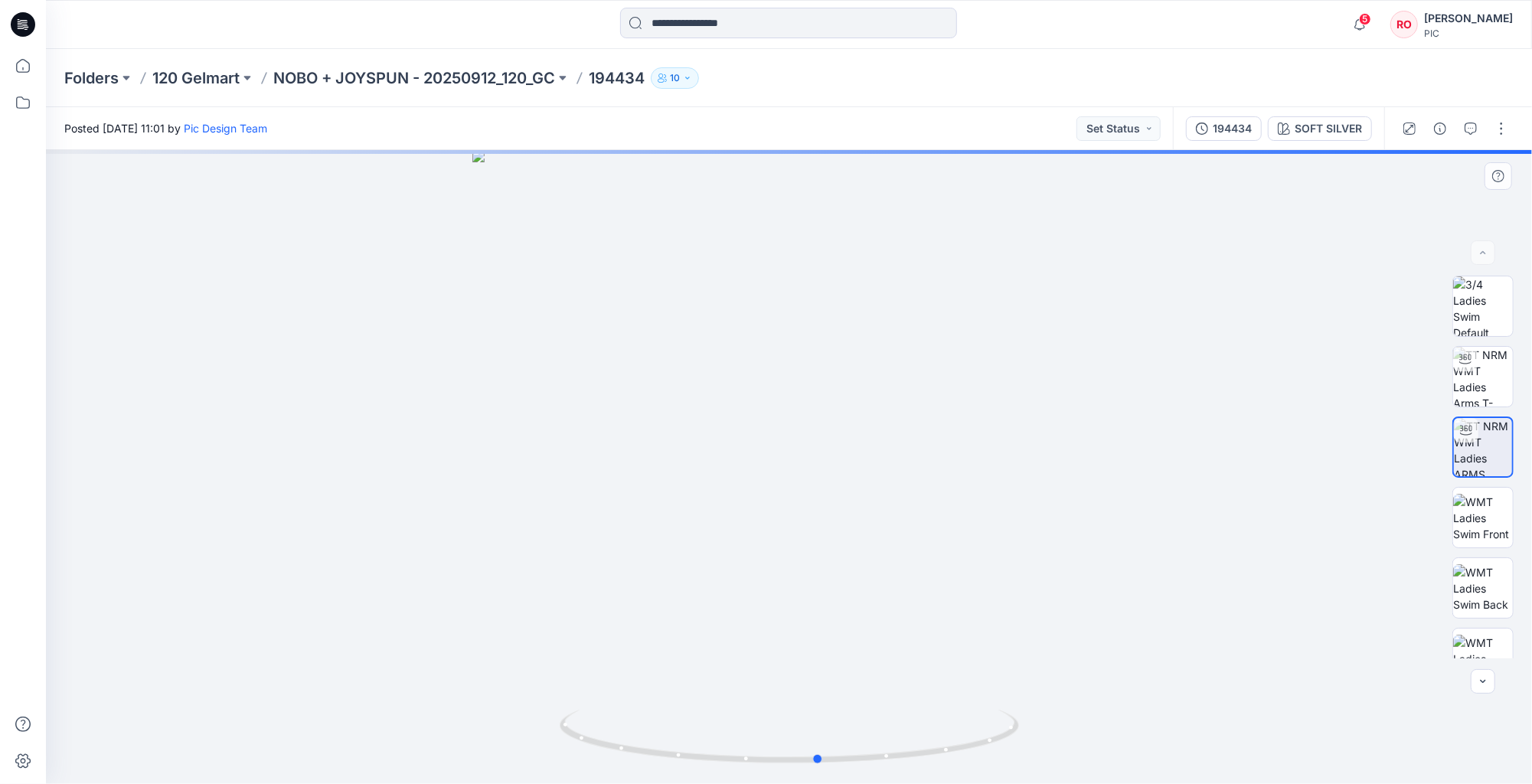
drag, startPoint x: 883, startPoint y: 683, endPoint x: 912, endPoint y: 680, distance: 29.2
click at [912, 680] on div at bounding box center [788, 467] width 1486 height 634
click at [1483, 133] on div at bounding box center [1455, 129] width 141 height 43
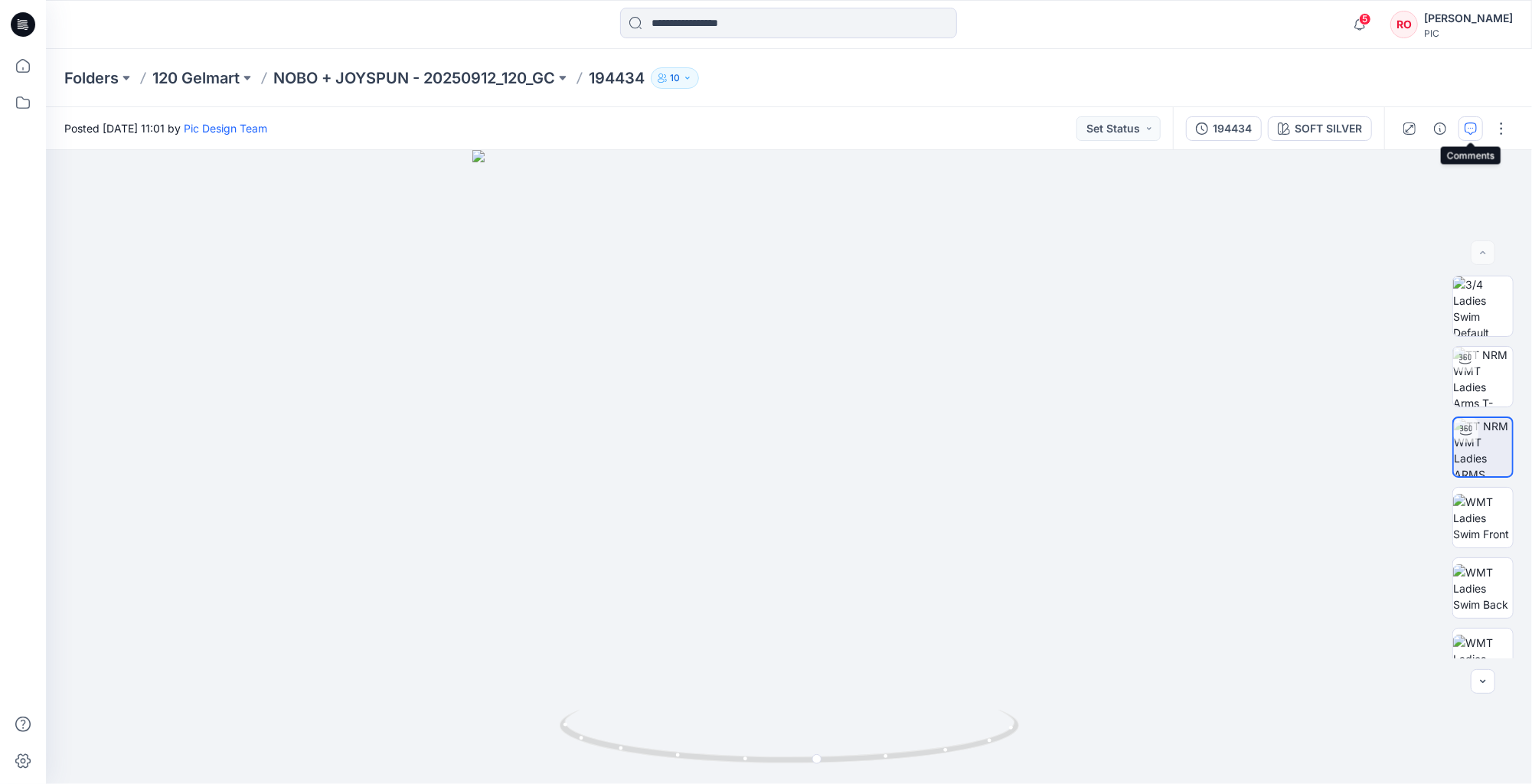
click at [1468, 129] on icon "button" at bounding box center [1470, 128] width 13 height 13
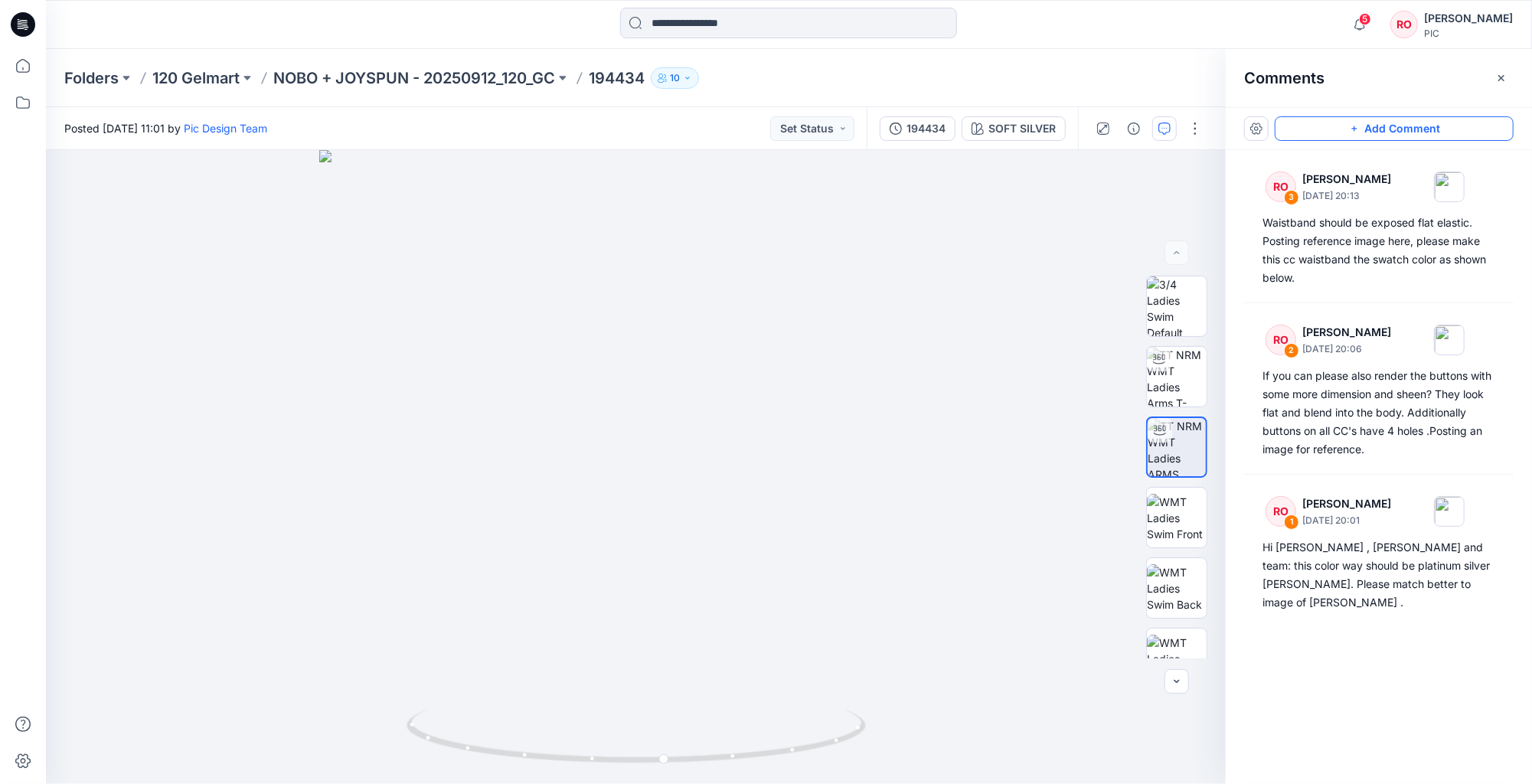
click at [1416, 130] on button "Add Comment" at bounding box center [1394, 128] width 239 height 24
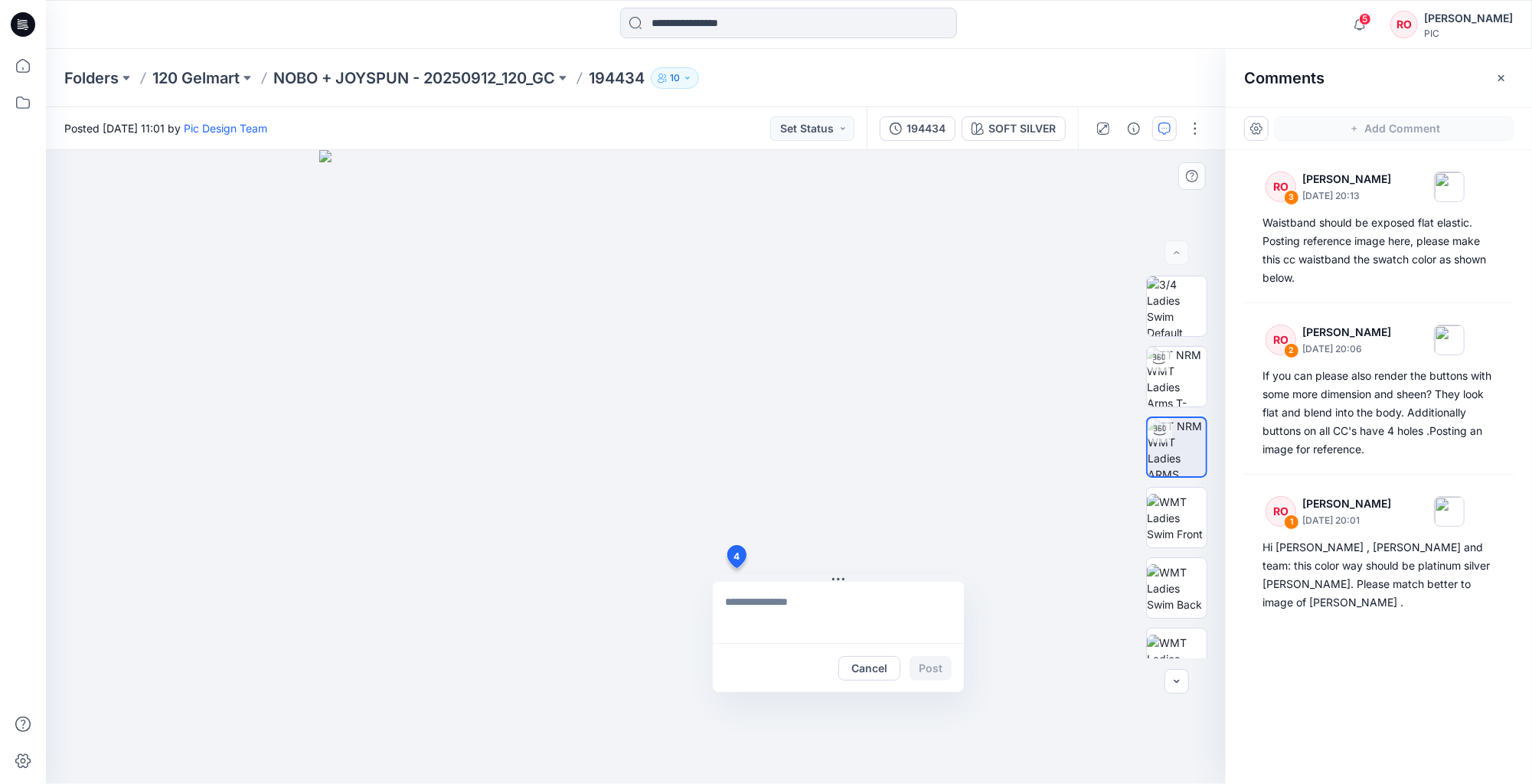
click at [736, 568] on div "4 Cancel Post" at bounding box center [635, 467] width 1180 height 634
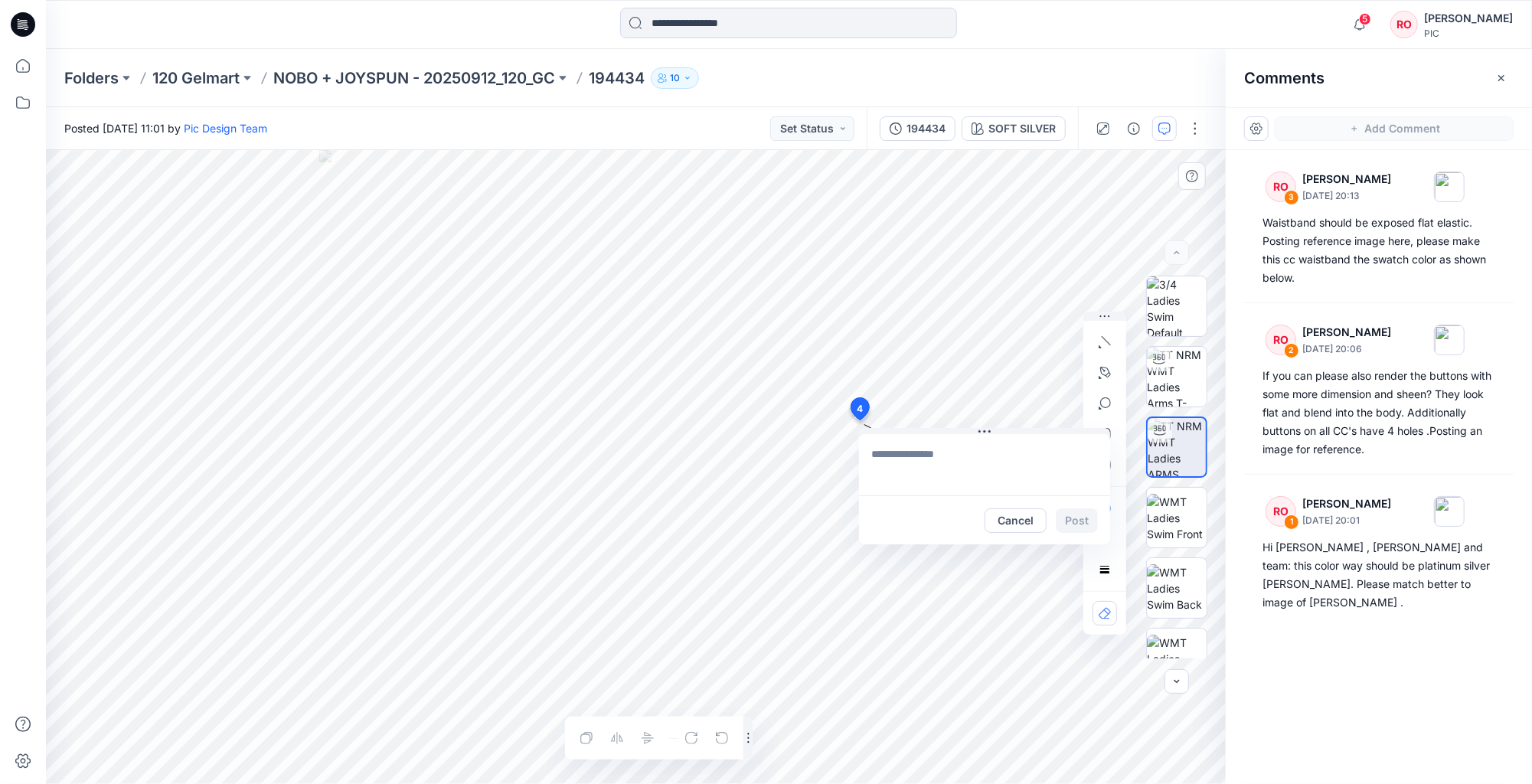
drag, startPoint x: 740, startPoint y: 561, endPoint x: 859, endPoint y: 408, distance: 193.8
click at [896, 491] on textarea "**********" at bounding box center [961, 466] width 251 height 61
click at [898, 456] on textarea "**********" at bounding box center [961, 466] width 251 height 61
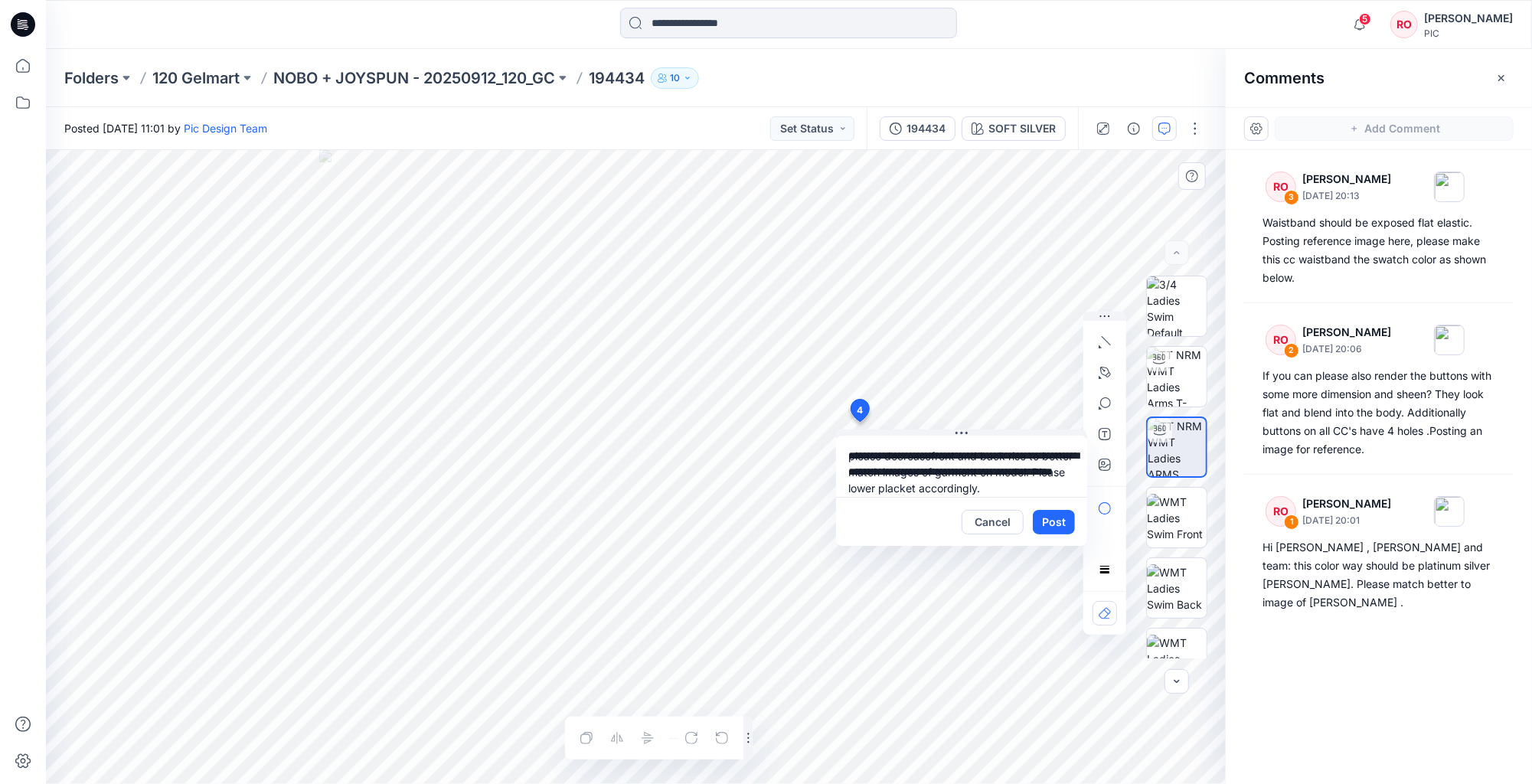
click at [882, 482] on textarea "**********" at bounding box center [961, 466] width 251 height 61
click at [920, 476] on textarea "**********" at bounding box center [961, 466] width 251 height 61
click at [934, 477] on textarea "**********" at bounding box center [961, 466] width 251 height 61
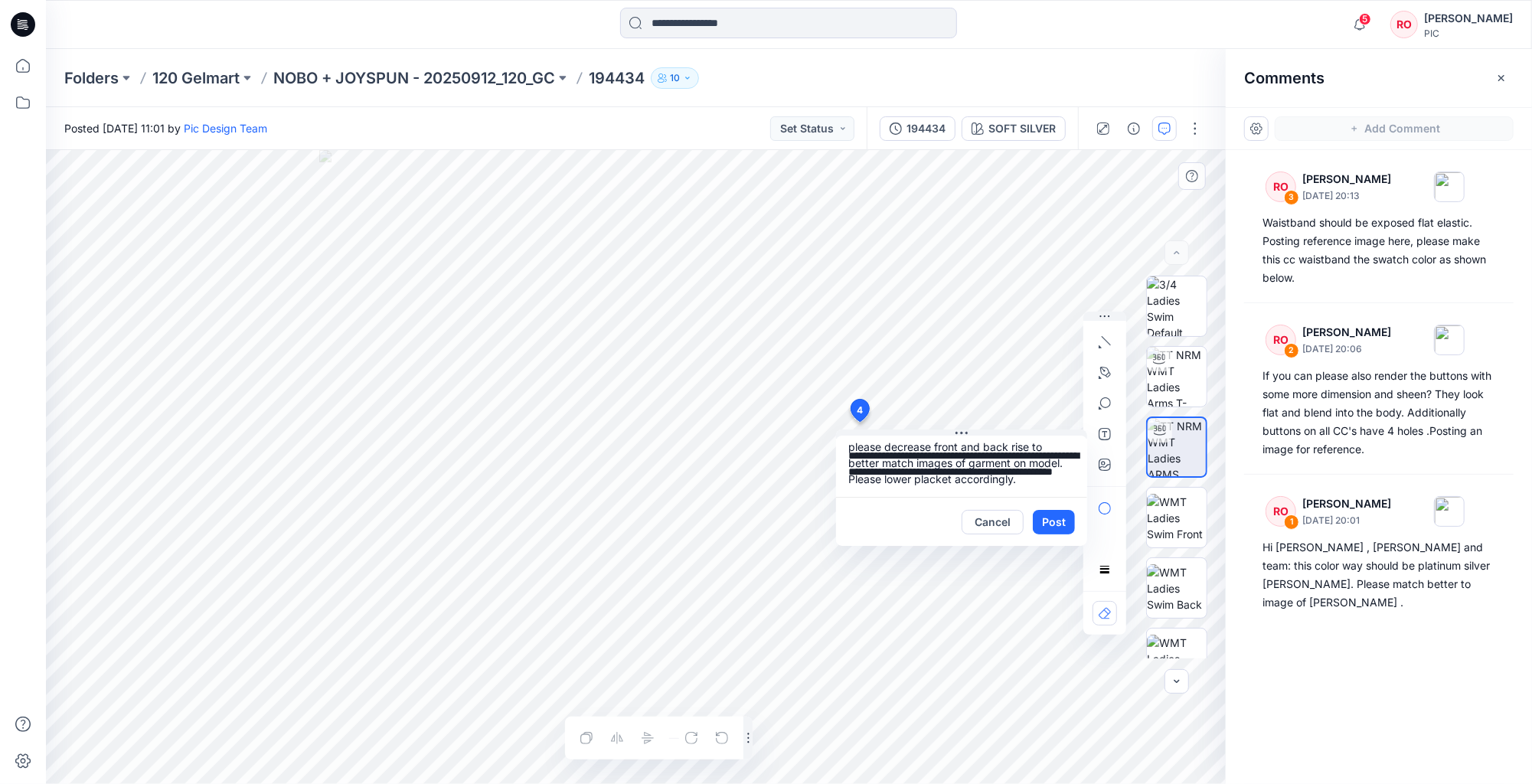
click at [934, 477] on textarea "**********" at bounding box center [961, 466] width 251 height 61
click at [911, 491] on textarea "**********" at bounding box center [961, 466] width 251 height 61
click at [1036, 471] on textarea "**********" at bounding box center [961, 466] width 251 height 61
type textarea "**********"
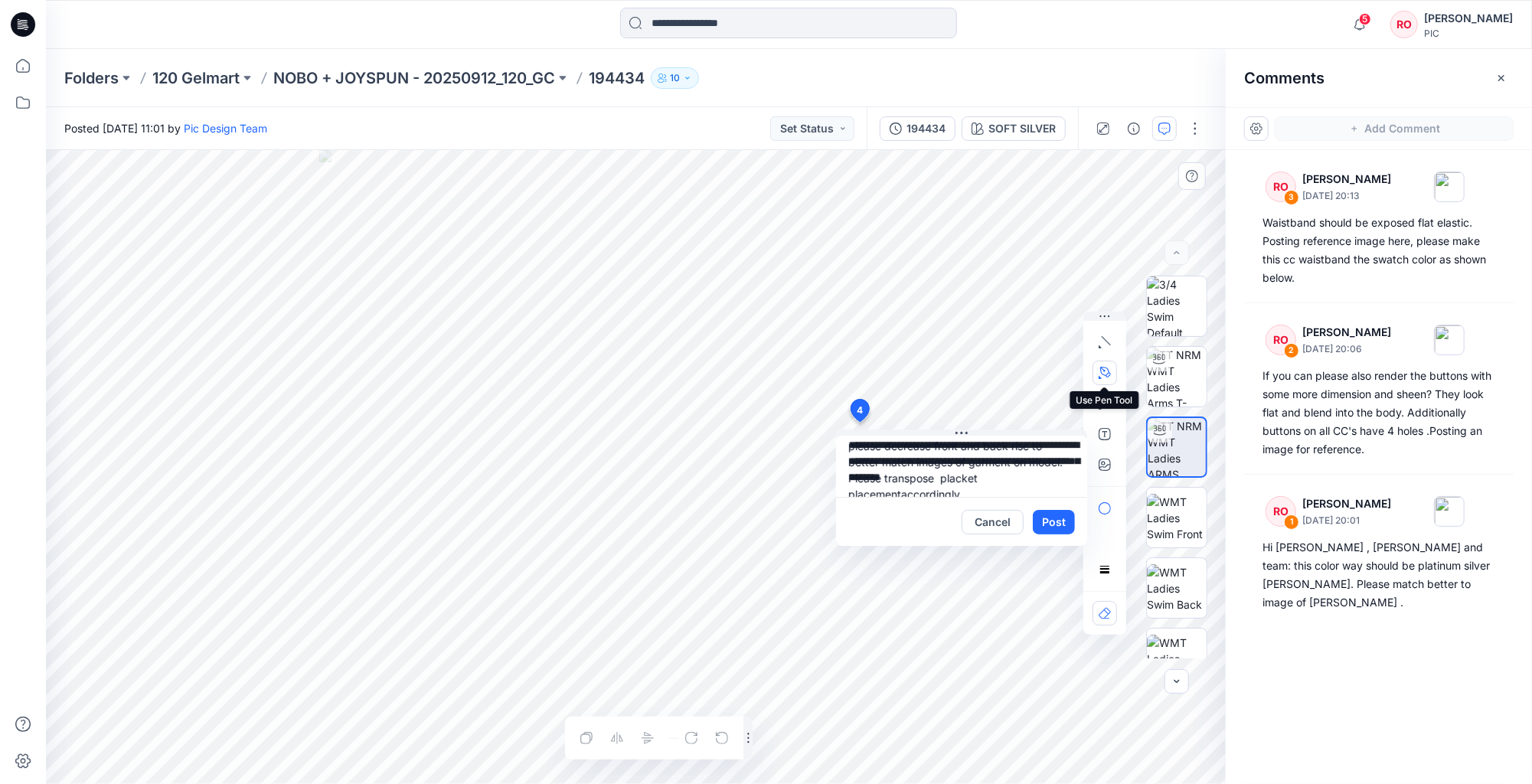
click at [1106, 367] on icon "button" at bounding box center [1105, 372] width 11 height 11
click at [498, 484] on icon "Layer 1" at bounding box center [635, 467] width 1180 height 634
drag, startPoint x: 782, startPoint y: 479, endPoint x: 938, endPoint y: 451, distance: 158.5
click at [938, 451] on div "**********" at bounding box center [635, 467] width 1180 height 634
click at [930, 430] on button at bounding box center [961, 433] width 251 height 9
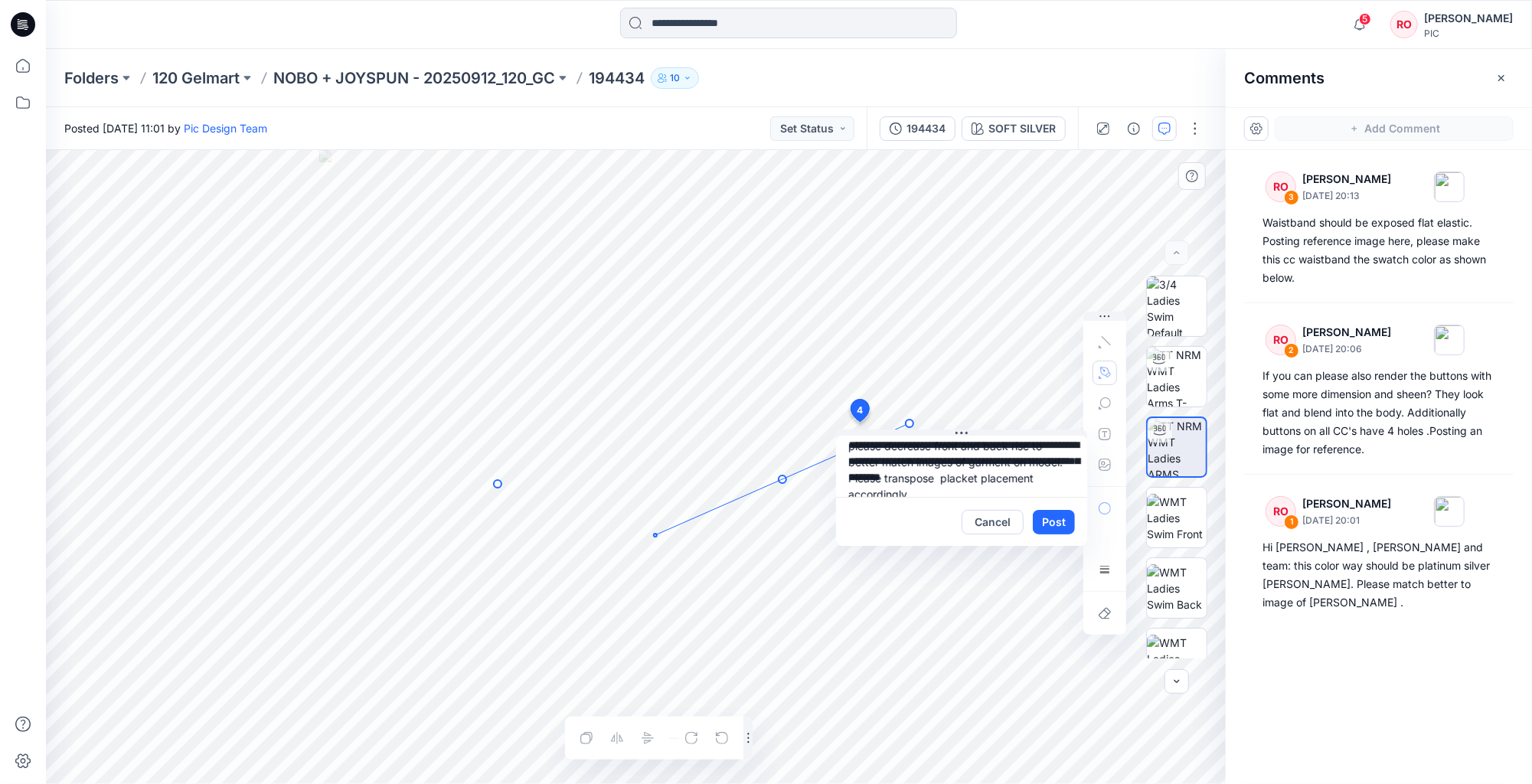
click at [909, 423] on g at bounding box center [703, 477] width 419 height 117
click at [1107, 365] on button "button" at bounding box center [1104, 372] width 24 height 24
click at [1022, 369] on icon "button" at bounding box center [1024, 370] width 4 height 4
click at [720, 735] on icon "button" at bounding box center [721, 738] width 13 height 13
click at [1113, 375] on button "button" at bounding box center [1104, 372] width 24 height 24
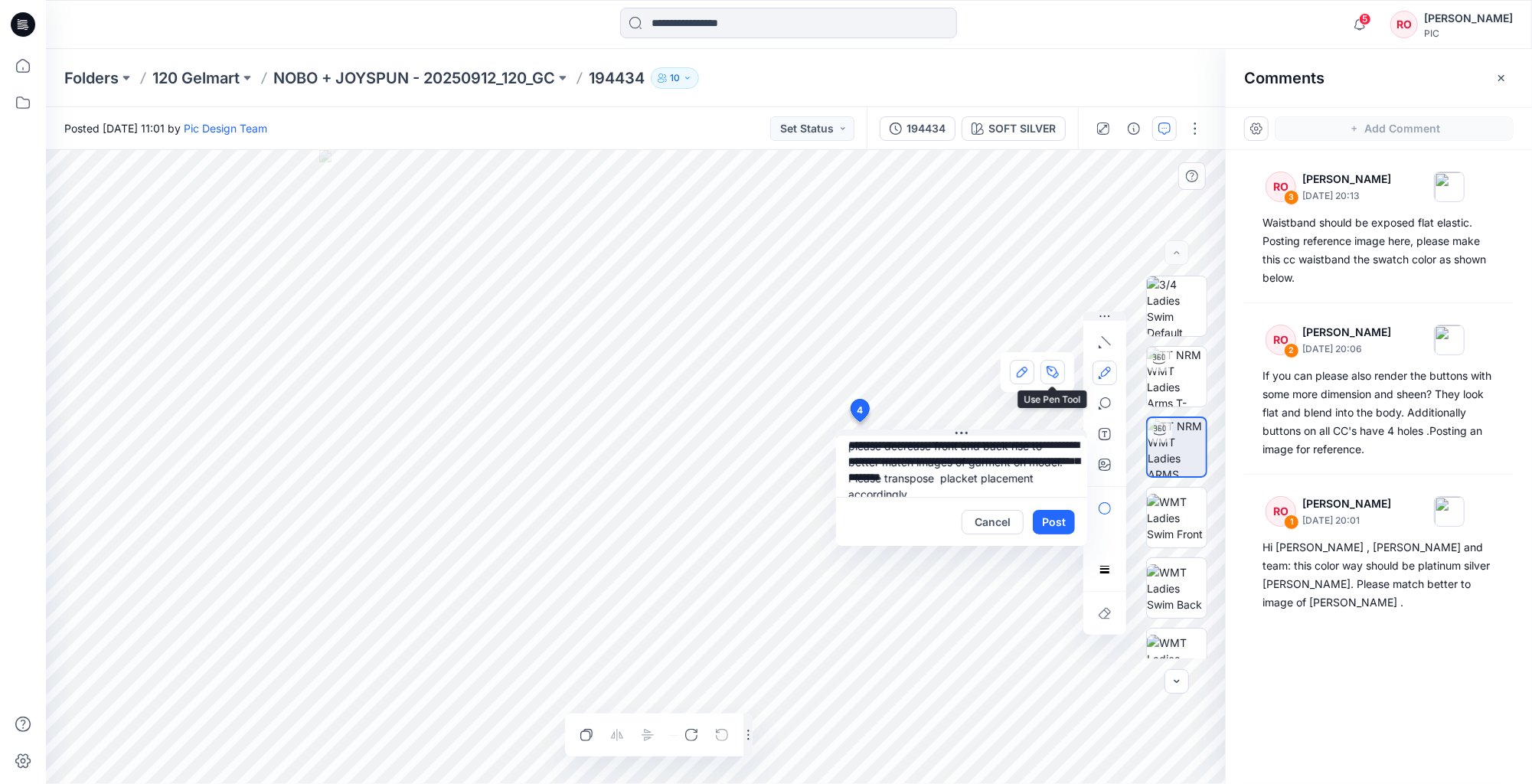
click at [1055, 375] on icon "button" at bounding box center [1053, 372] width 13 height 13
click at [493, 498] on icon "Layer 1" at bounding box center [635, 467] width 1180 height 634
drag, startPoint x: 810, startPoint y: 496, endPoint x: 1061, endPoint y: 439, distance: 257.4
click at [1064, 439] on div "**********" at bounding box center [635, 467] width 1180 height 634
click at [923, 473] on textarea "**********" at bounding box center [961, 466] width 251 height 61
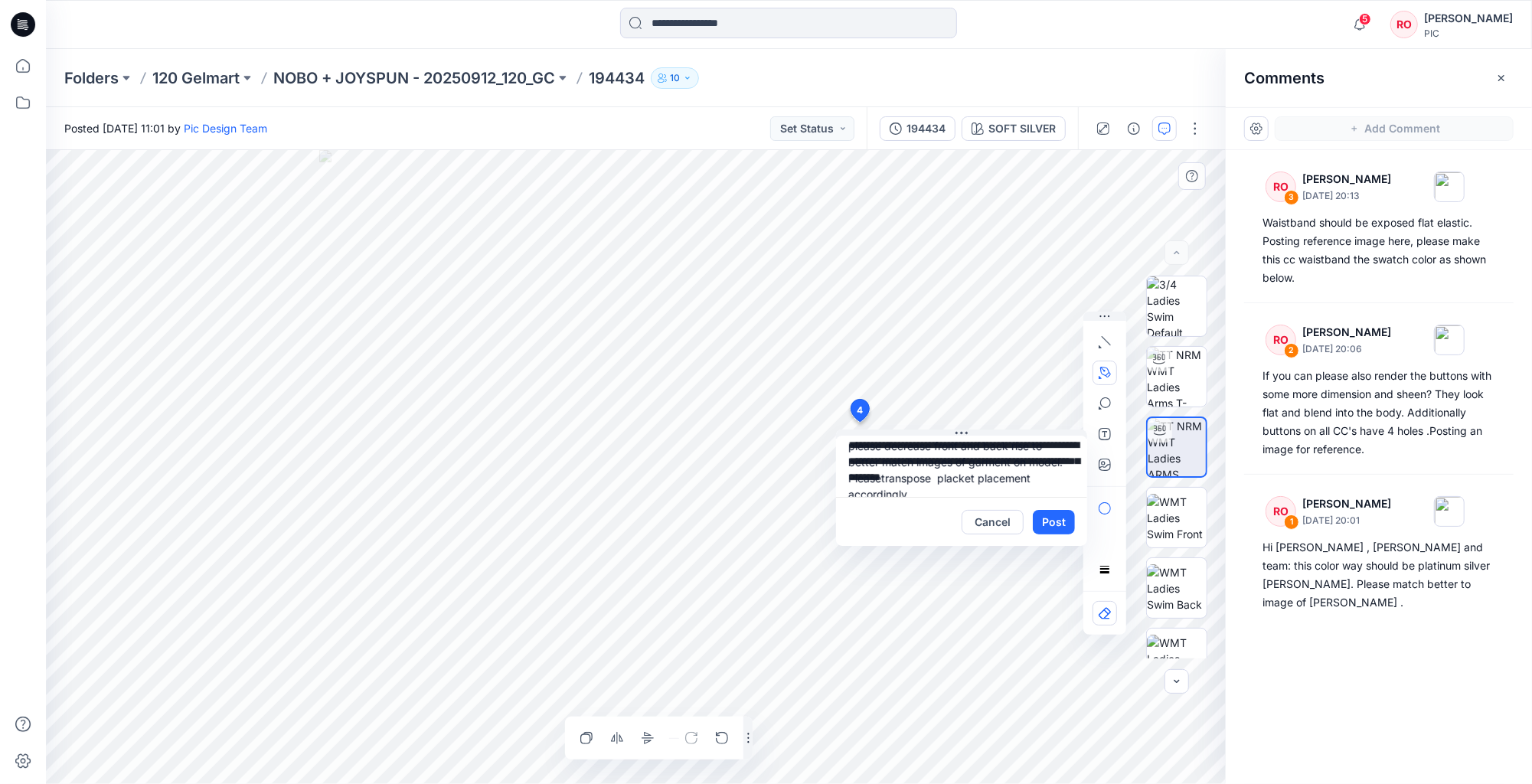
click at [1106, 374] on icon "button" at bounding box center [1104, 373] width 13 height 13
click at [499, 482] on icon "Layer 1" at bounding box center [635, 467] width 1180 height 634
click at [784, 484] on icon "Layer 1" at bounding box center [635, 467] width 1180 height 634
click at [717, 735] on div at bounding box center [706, 737] width 55 height 24
click at [781, 485] on circle at bounding box center [782, 484] width 3 height 3
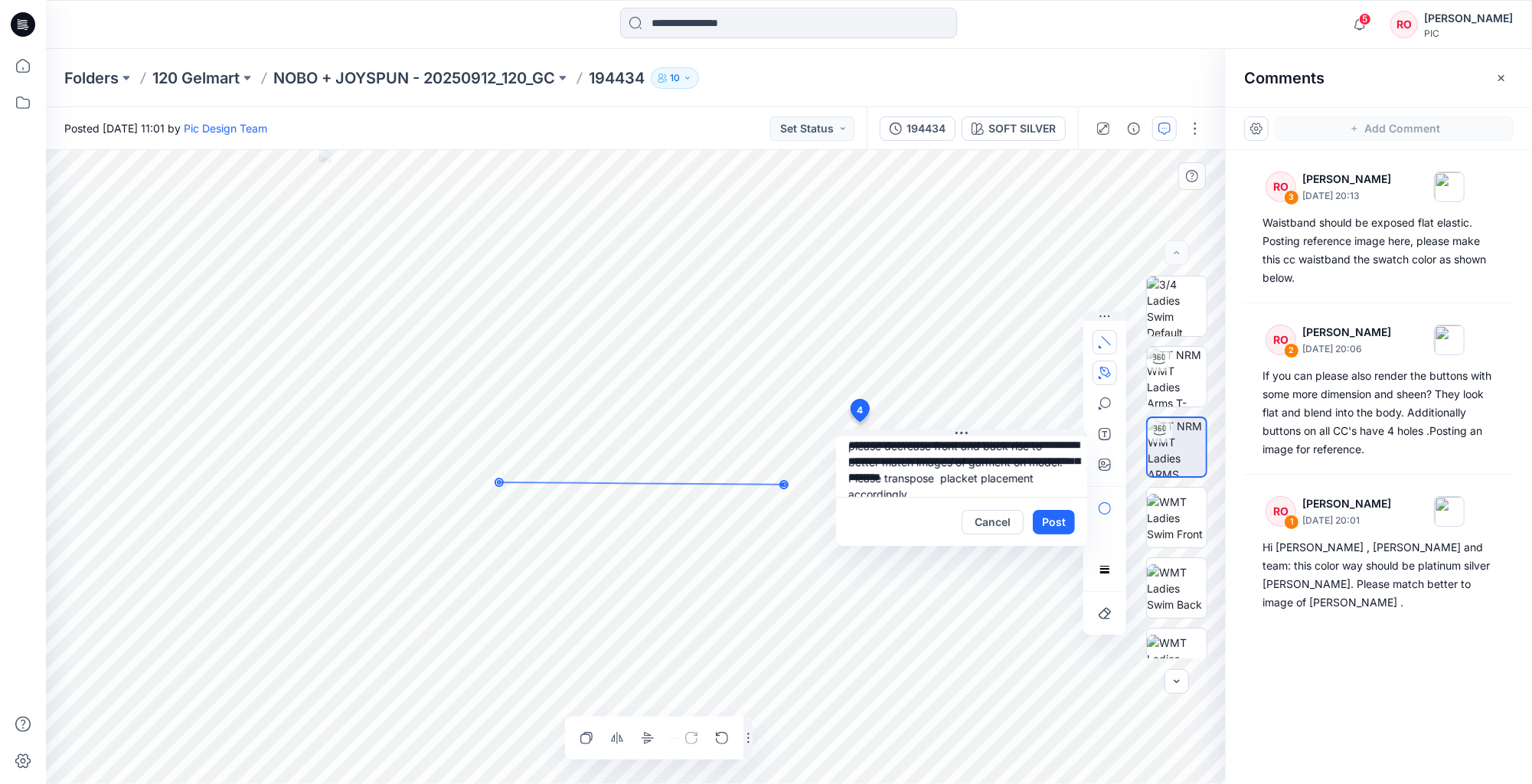
click at [1107, 341] on icon "button" at bounding box center [1106, 340] width 9 height 9
drag, startPoint x: 637, startPoint y: 482, endPoint x: 638, endPoint y: 506, distance: 24.0
click at [499, 482] on icon at bounding box center [499, 482] width 0 height 0
drag, startPoint x: 638, startPoint y: 506, endPoint x: 634, endPoint y: 492, distance: 14.6
click at [634, 506] on icon at bounding box center [643, 507] width 285 height 2
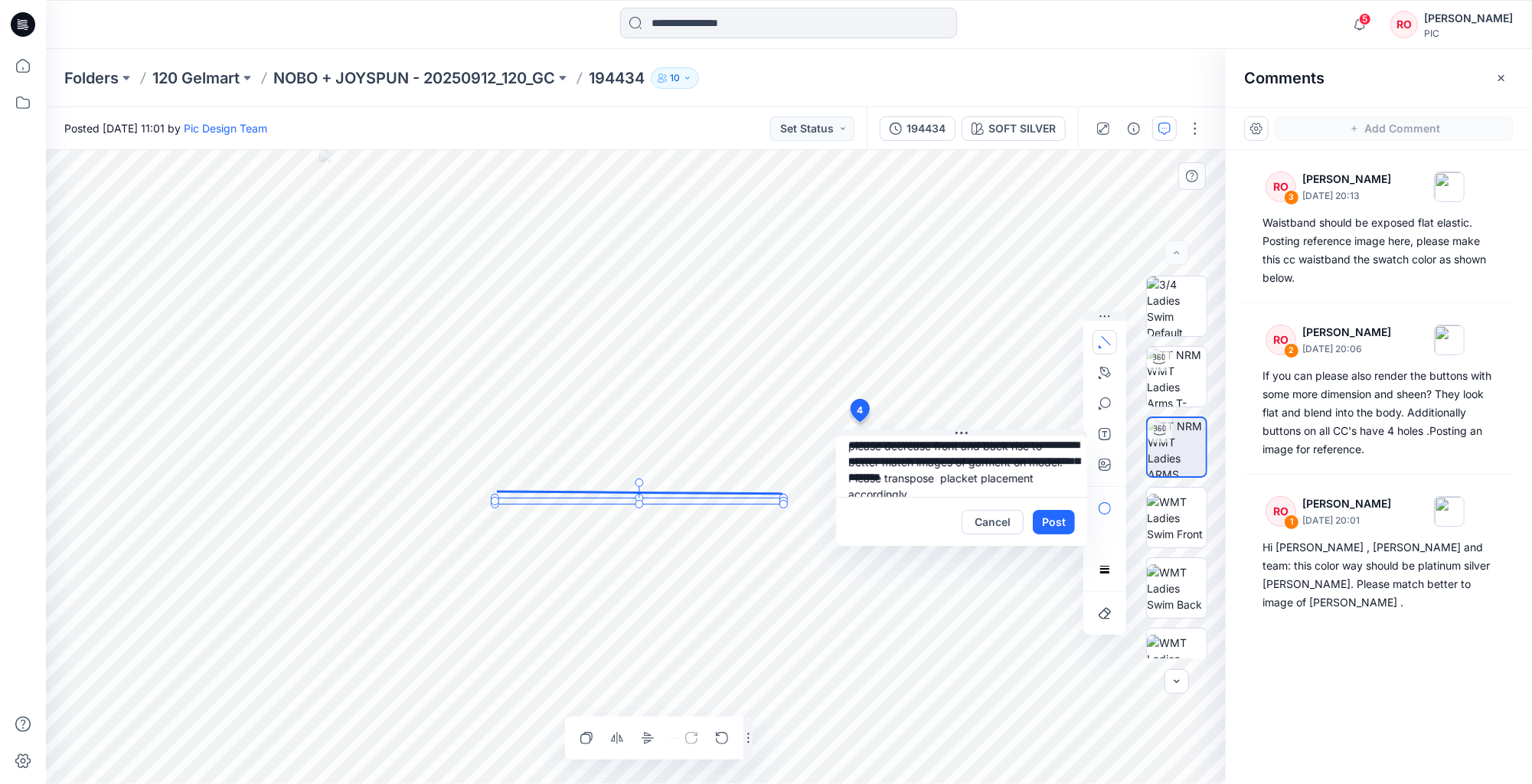
drag, startPoint x: 634, startPoint y: 492, endPoint x: 634, endPoint y: 500, distance: 8.0
click at [634, 494] on icon at bounding box center [639, 493] width 285 height 2
drag, startPoint x: 634, startPoint y: 499, endPoint x: 631, endPoint y: 482, distance: 17.3
click at [631, 482] on icon "Layer 1" at bounding box center [635, 467] width 1180 height 634
click at [616, 500] on icon at bounding box center [639, 501] width 285 height 2
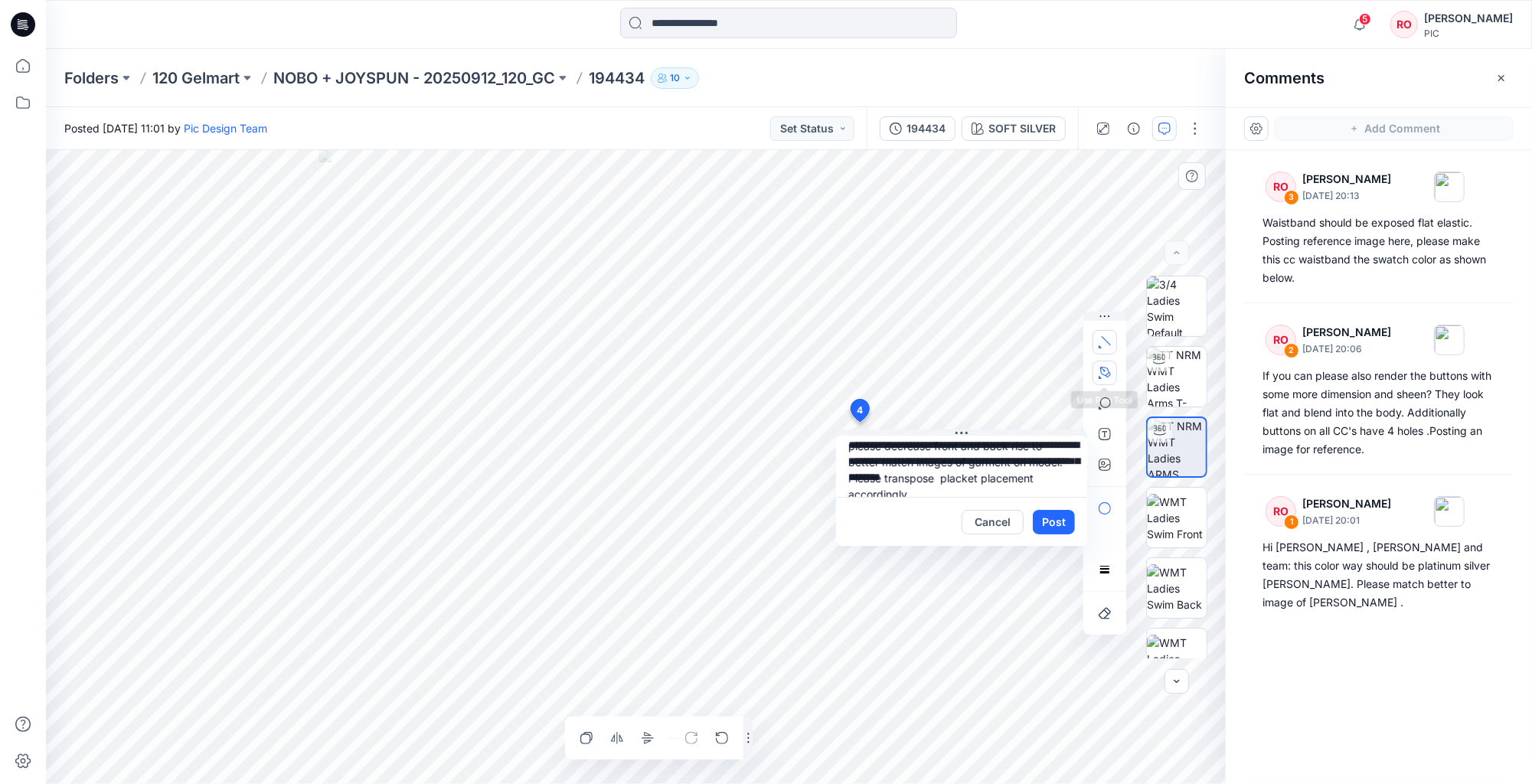
click at [1109, 363] on button "button" at bounding box center [1104, 372] width 24 height 24
click at [503, 473] on icon "Layer 1" at bounding box center [635, 467] width 1180 height 634
click at [506, 477] on g at bounding box center [503, 473] width 8 height 8
click at [714, 736] on div at bounding box center [706, 737] width 55 height 24
click at [720, 733] on div at bounding box center [706, 737] width 55 height 24
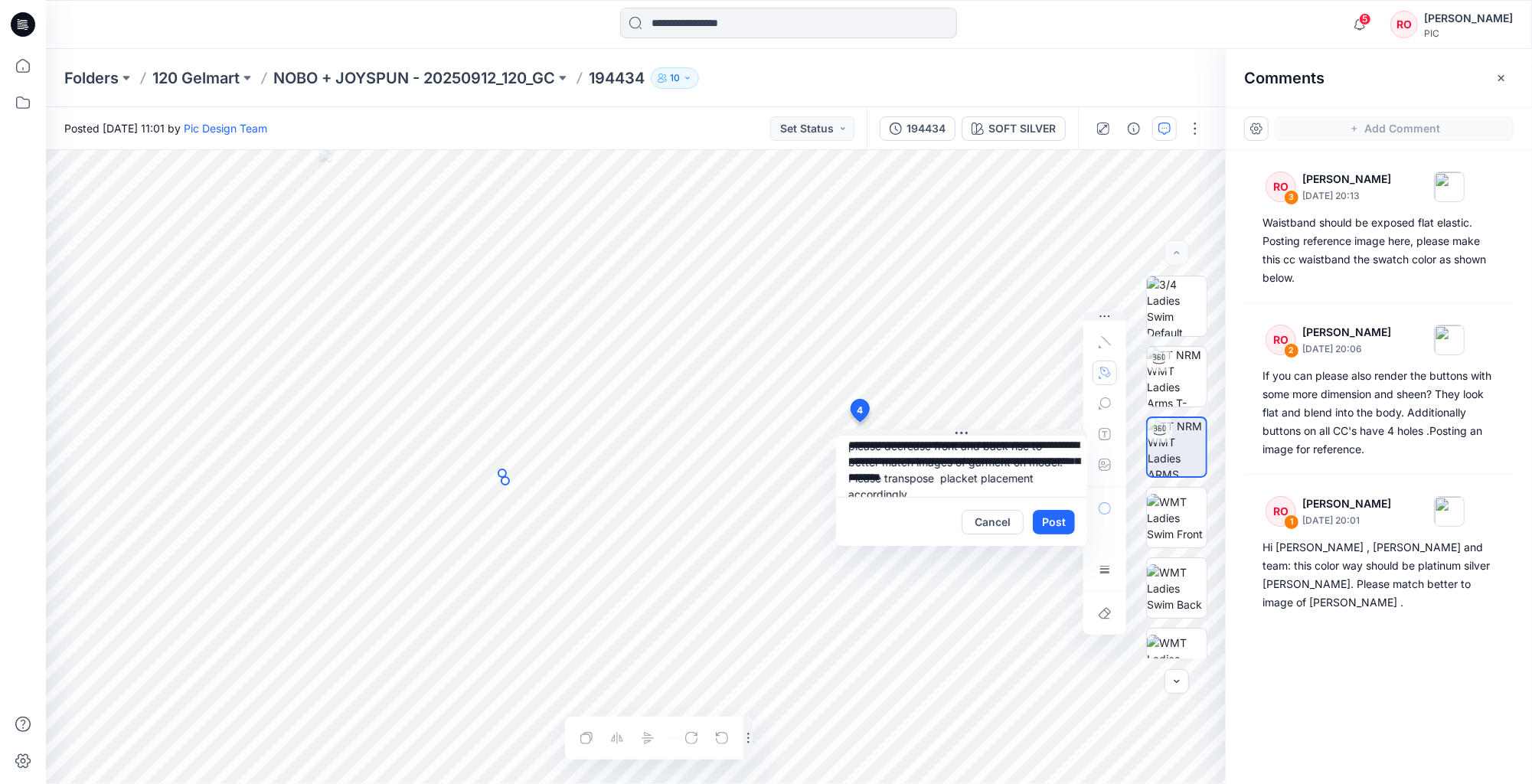
click at [1102, 372] on div at bounding box center [1104, 404] width 24 height 147
click at [1106, 346] on div at bounding box center [1104, 404] width 24 height 147
click at [503, 466] on g at bounding box center [504, 472] width 11 height 22
click at [504, 474] on circle at bounding box center [503, 473] width 8 height 8
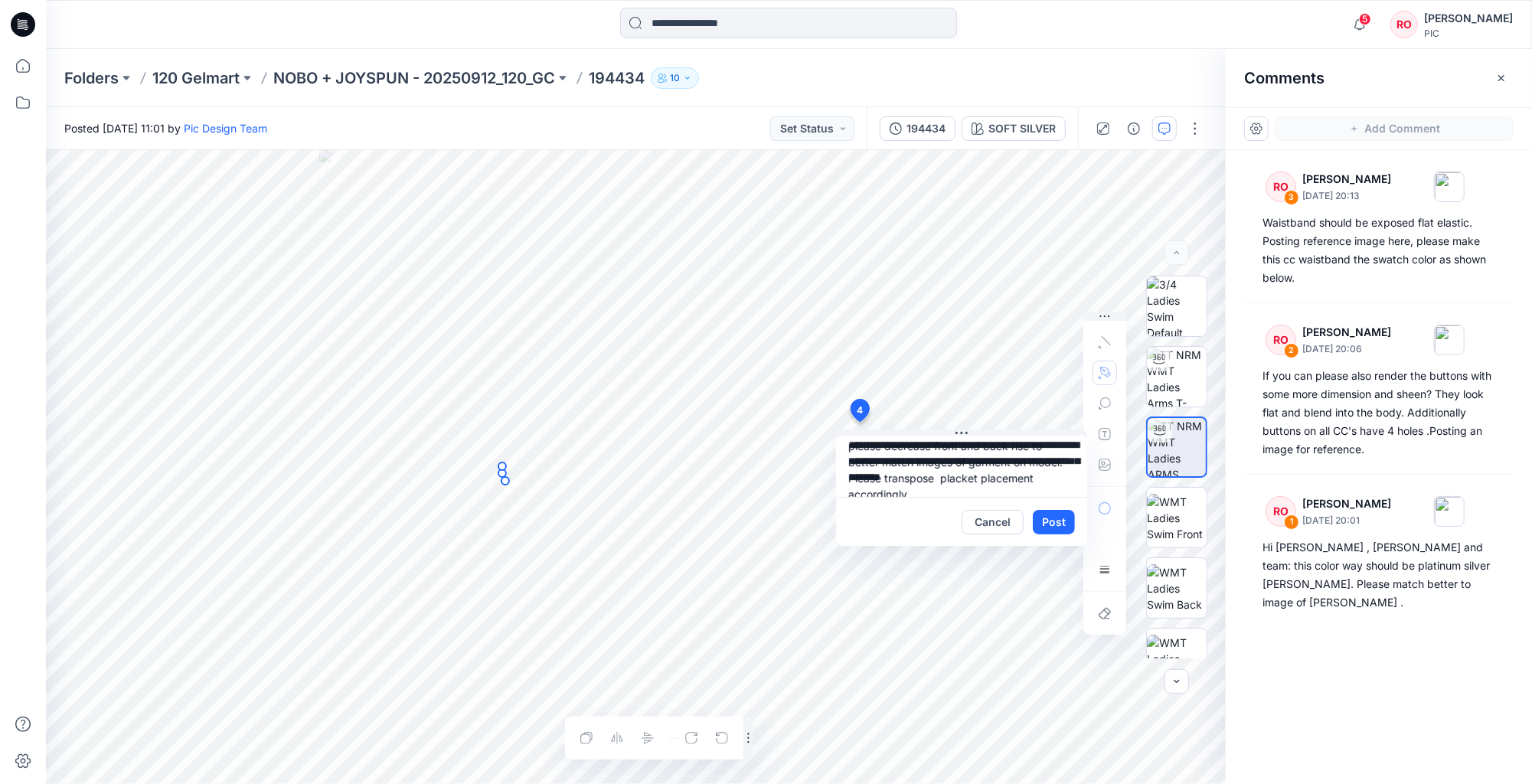
click at [504, 474] on circle at bounding box center [503, 473] width 8 height 8
click at [504, 474] on circle at bounding box center [502, 472] width 3 height 3
click at [721, 733] on div at bounding box center [706, 737] width 55 height 24
click at [509, 472] on icon "Layer 1" at bounding box center [635, 467] width 1180 height 634
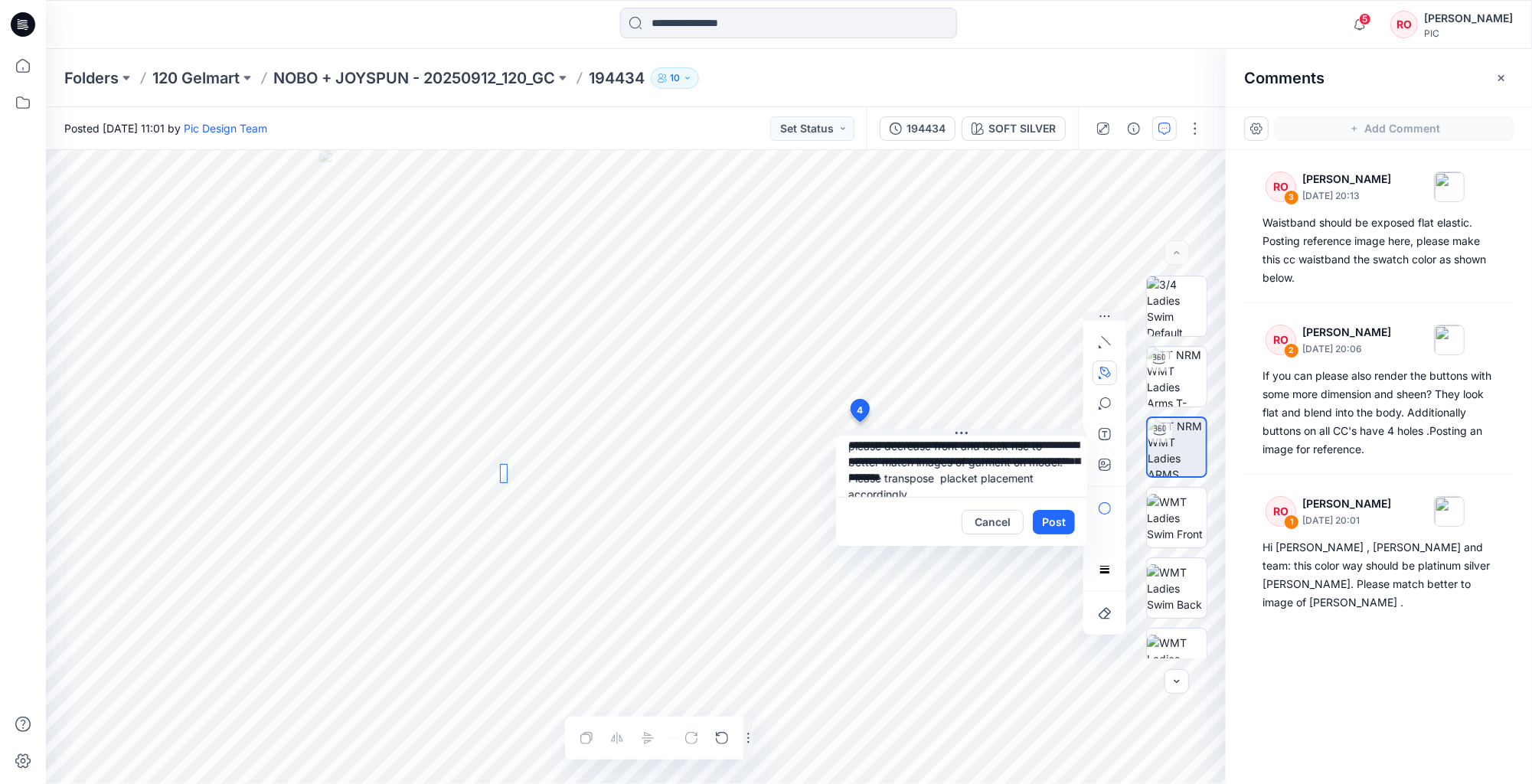
click at [503, 473] on icon at bounding box center [503, 473] width 0 height 0
drag, startPoint x: 503, startPoint y: 476, endPoint x: 482, endPoint y: 456, distance: 29.0
click at [482, 456] on icon "Layer 1" at bounding box center [635, 467] width 1180 height 634
click at [497, 469] on icon "Layer 1" at bounding box center [635, 467] width 1180 height 634
drag, startPoint x: 777, startPoint y: 471, endPoint x: 937, endPoint y: 429, distance: 165.4
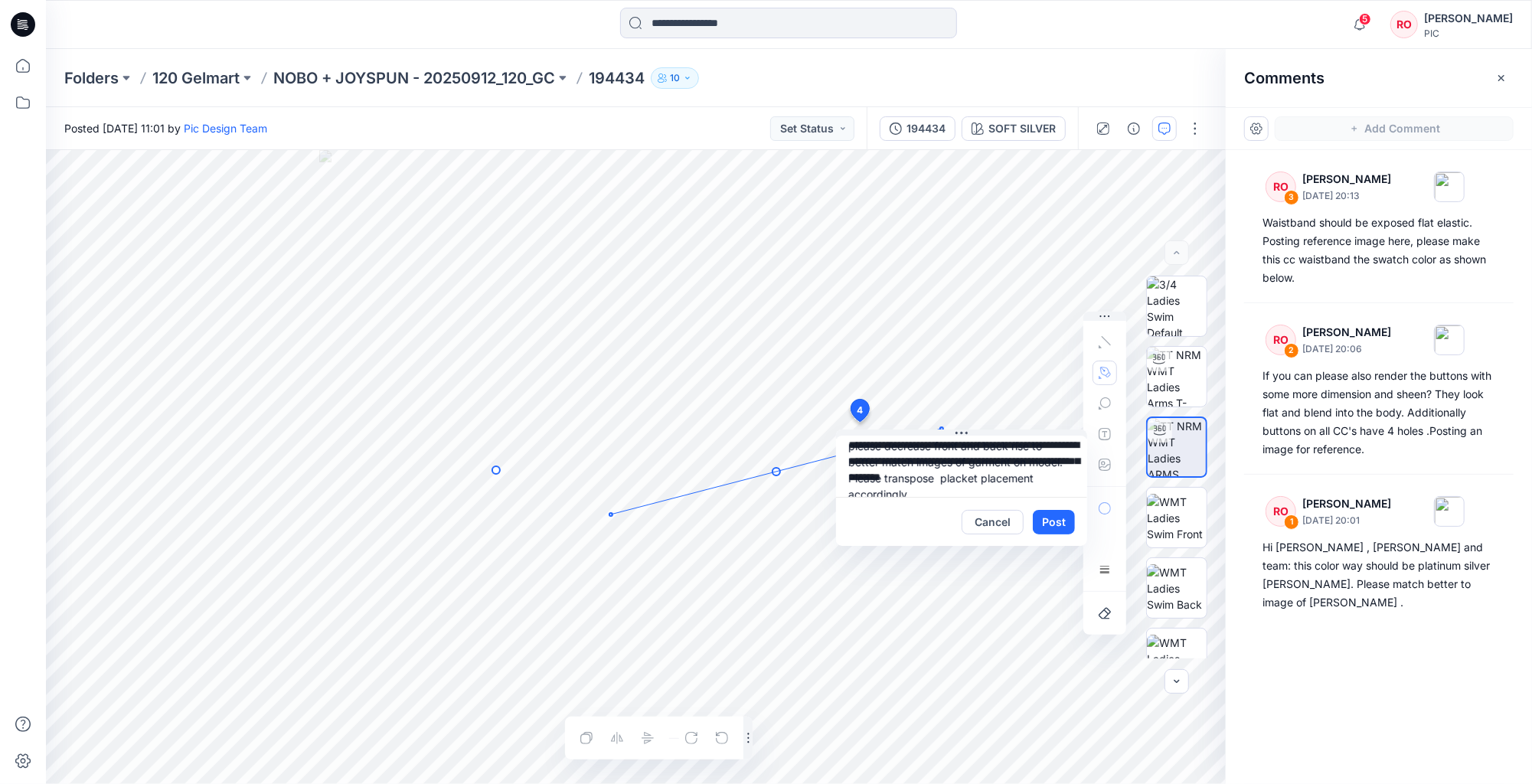
click at [937, 429] on div "**********" at bounding box center [635, 467] width 1180 height 634
click at [923, 424] on g at bounding box center [709, 470] width 435 height 101
click at [496, 467] on circle at bounding box center [496, 469] width 8 height 8
click at [715, 730] on button "button" at bounding box center [721, 737] width 24 height 24
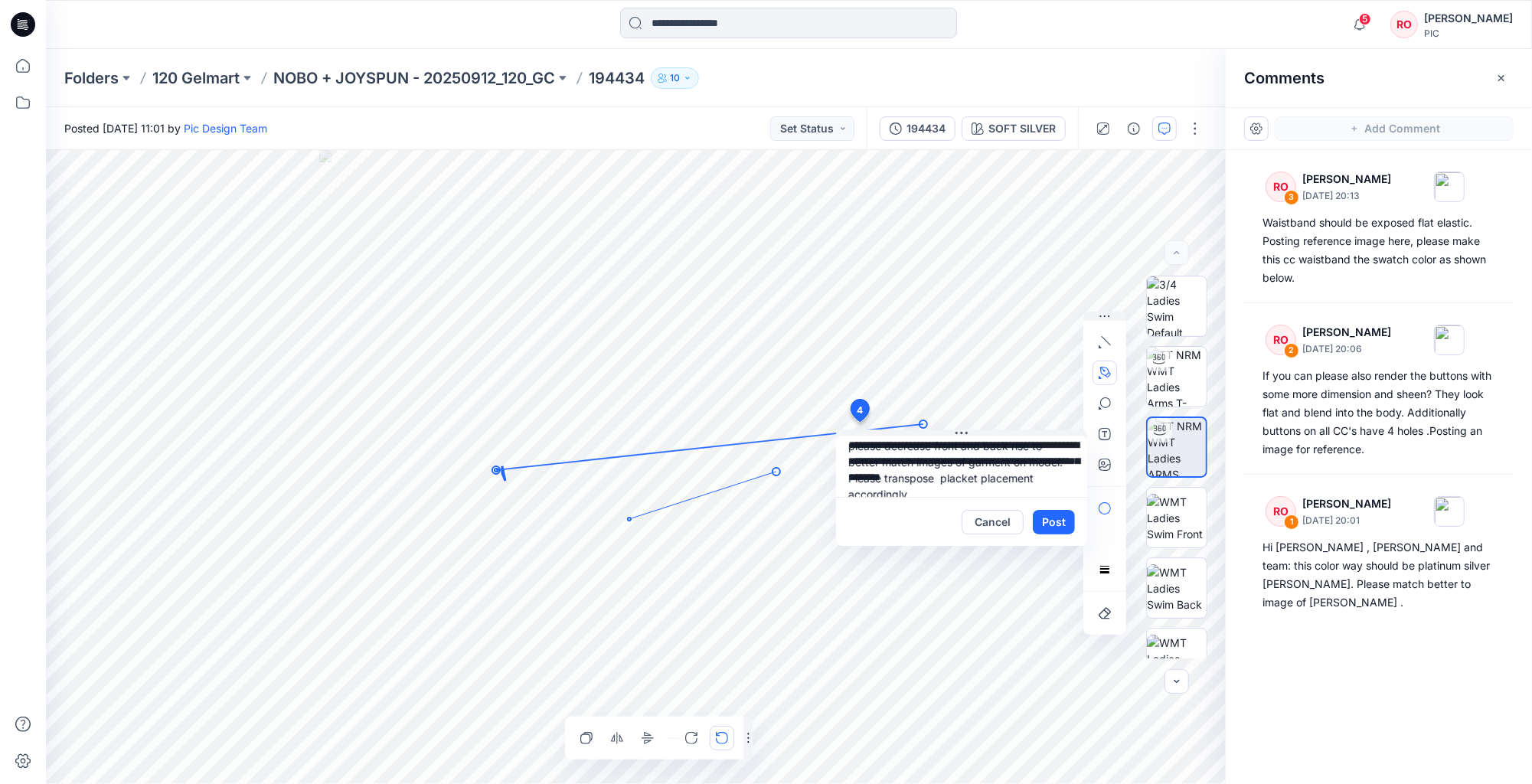
click at [721, 736] on icon "button" at bounding box center [721, 738] width 13 height 13
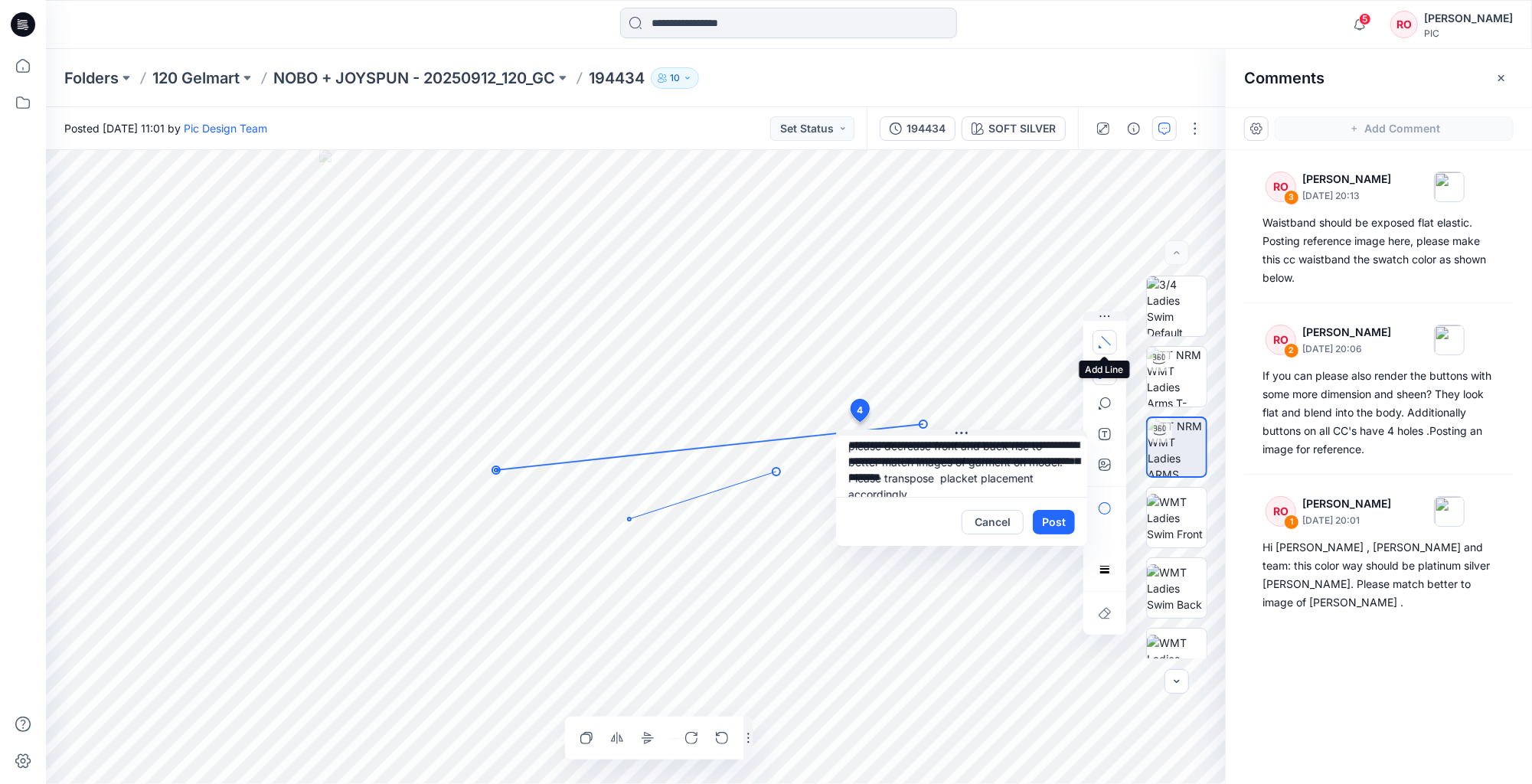
click at [1102, 336] on icon "button" at bounding box center [1104, 342] width 13 height 13
click at [1106, 374] on icon "button" at bounding box center [1104, 373] width 13 height 13
click at [1026, 372] on icon "button" at bounding box center [1022, 372] width 13 height 13
click at [723, 733] on icon "button" at bounding box center [721, 738] width 13 height 13
click at [724, 736] on icon "button" at bounding box center [721, 738] width 13 height 13
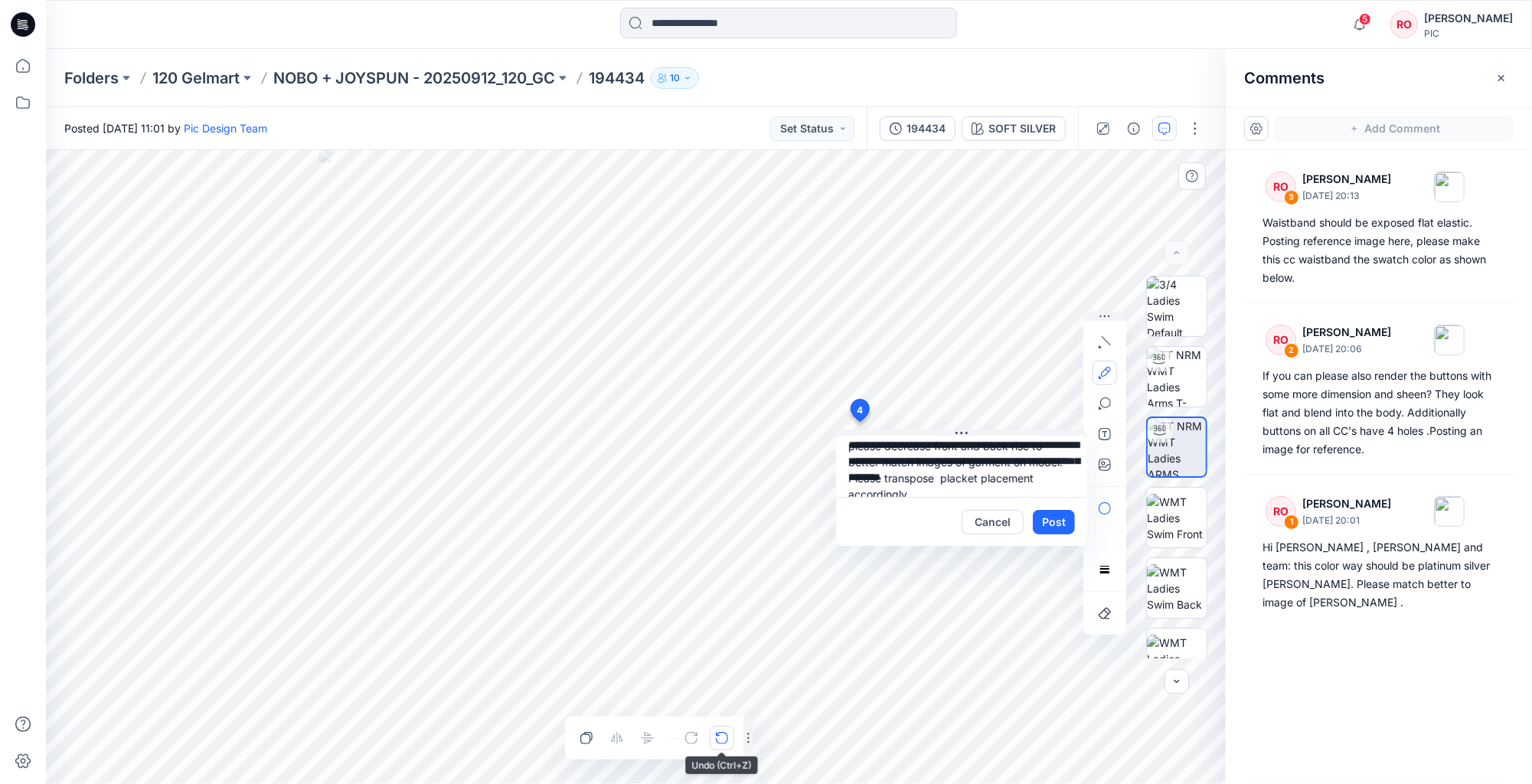
click at [730, 739] on button "button" at bounding box center [721, 737] width 24 height 24
click at [1106, 369] on icon "button" at bounding box center [1106, 372] width 10 height 10
click at [1117, 325] on div at bounding box center [1105, 473] width 43 height 323
click at [1103, 343] on icon "button" at bounding box center [1104, 342] width 13 height 13
click at [1100, 319] on icon "button" at bounding box center [1104, 317] width 13 height 10
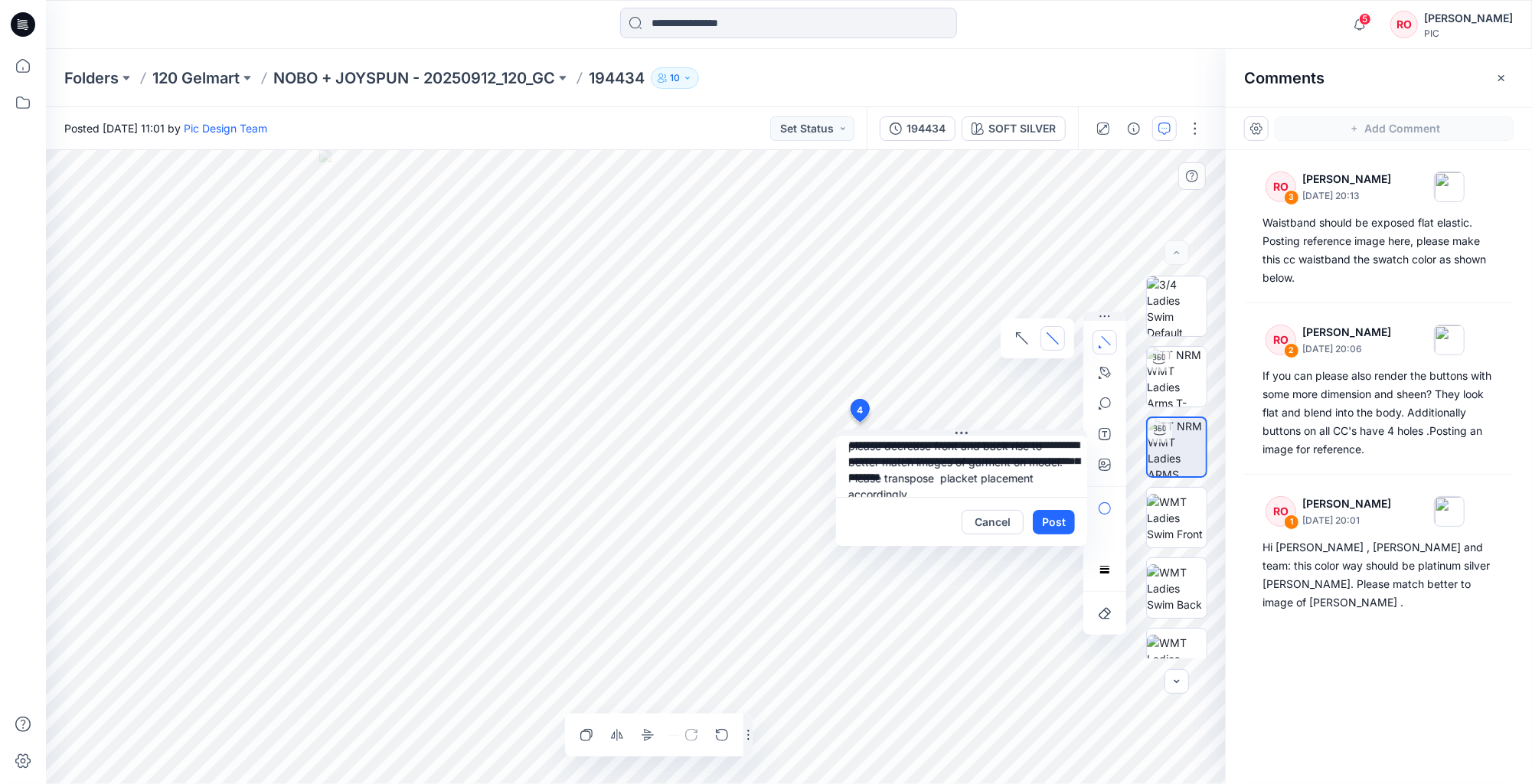
click at [1097, 550] on div at bounding box center [1104, 538] width 24 height 86
click at [1098, 464] on icon "button" at bounding box center [1104, 465] width 13 height 13
type input"] "**********"
click at [1032, 456] on textarea "**********" at bounding box center [961, 466] width 251 height 61
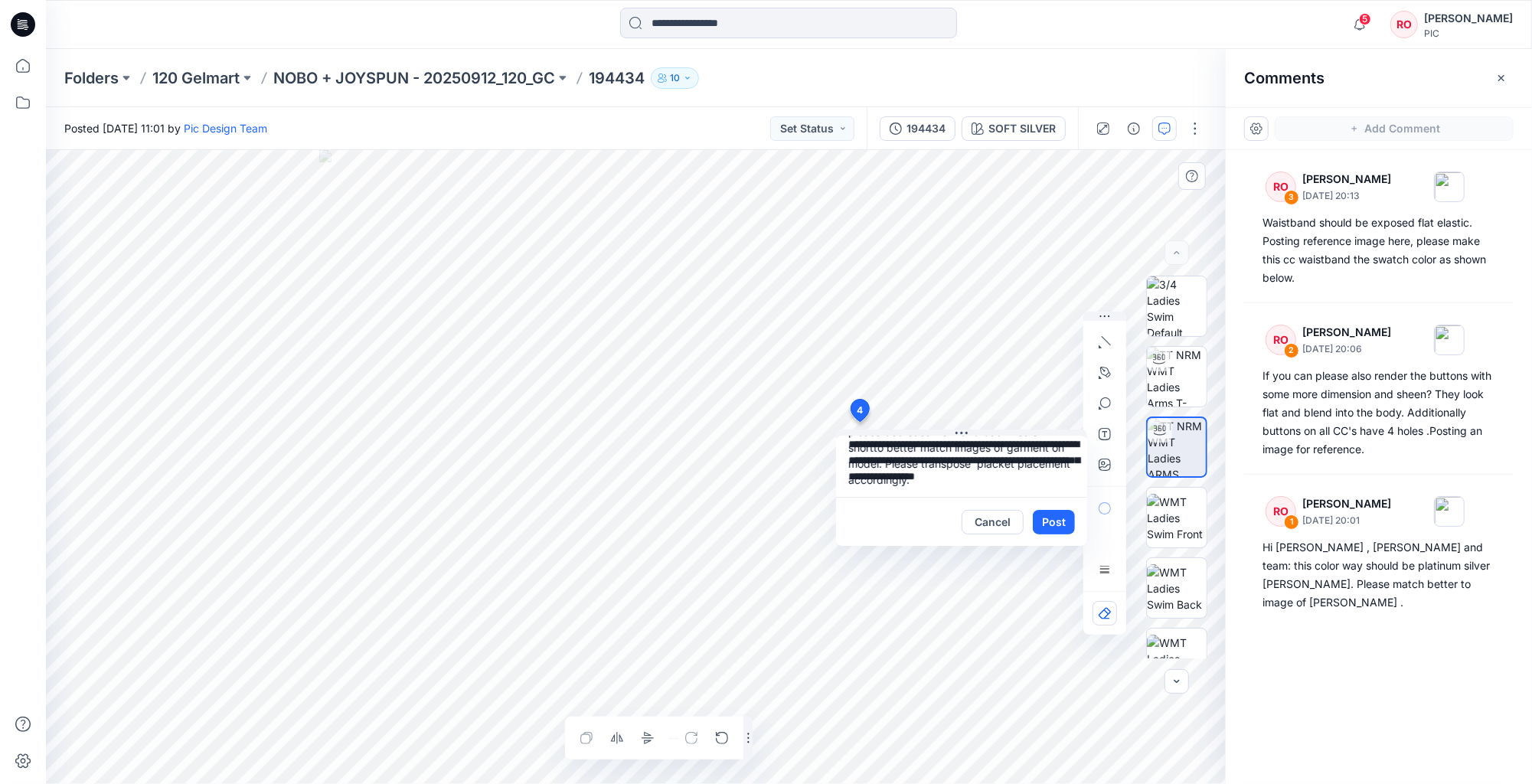
scroll to position [24, 0]
click at [986, 480] on textarea "**********" at bounding box center [961, 466] width 251 height 61
type textarea "**********"
click at [1059, 521] on button "Post" at bounding box center [1053, 521] width 42 height 24
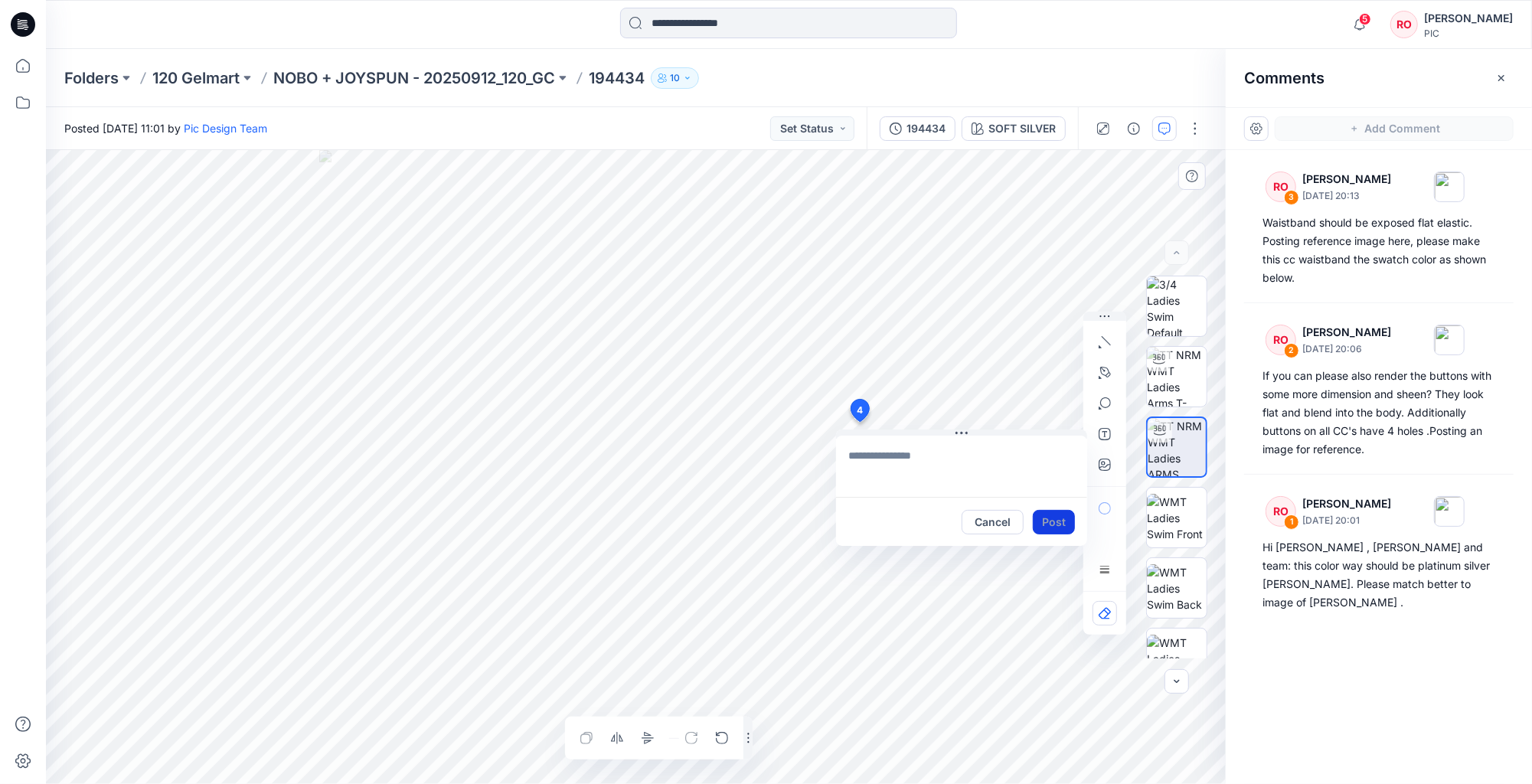
scroll to position [0, 0]
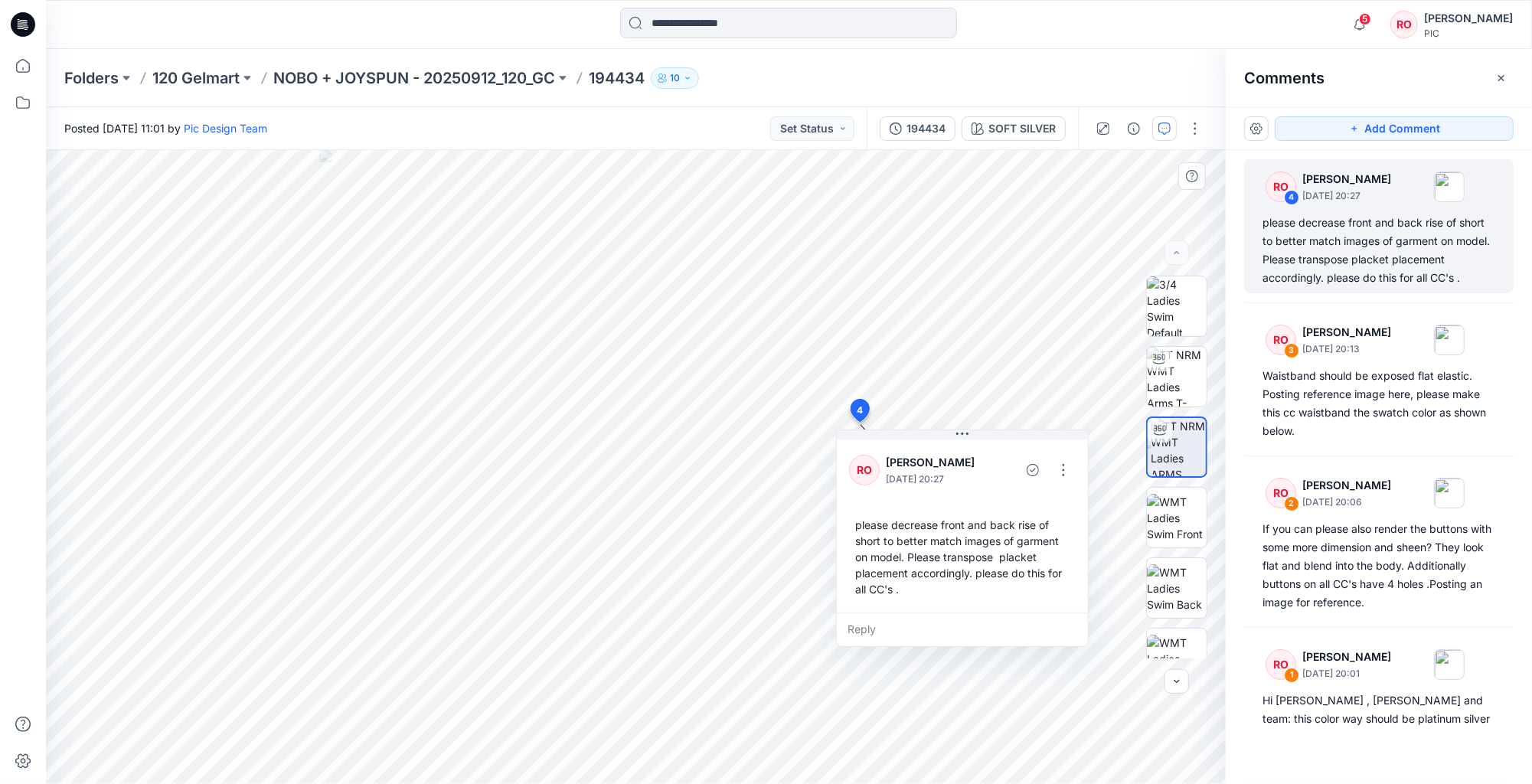
click at [991, 558] on div "please decrease front and back rise of short to better match images of garment …" at bounding box center [963, 557] width 227 height 93
click at [1059, 467] on button "button" at bounding box center [1062, 469] width 24 height 24
click at [1057, 505] on p "Edit comment" at bounding box center [1067, 505] width 69 height 16
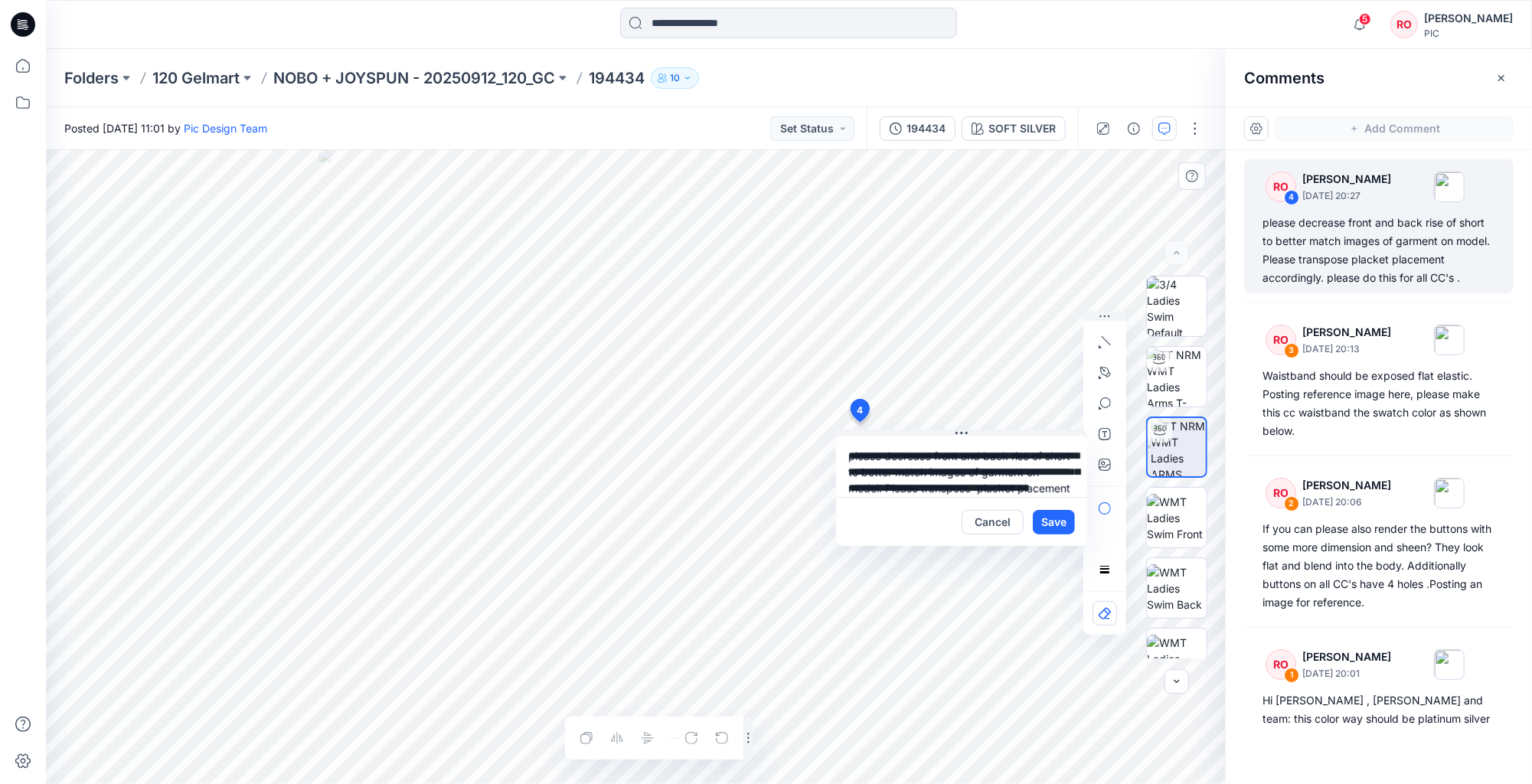
click at [1033, 487] on textarea "**********" at bounding box center [961, 466] width 251 height 61
click at [902, 462] on textarea "**********" at bounding box center [961, 466] width 251 height 61
type textarea "**********"
click at [1055, 527] on button "Save" at bounding box center [1053, 521] width 42 height 24
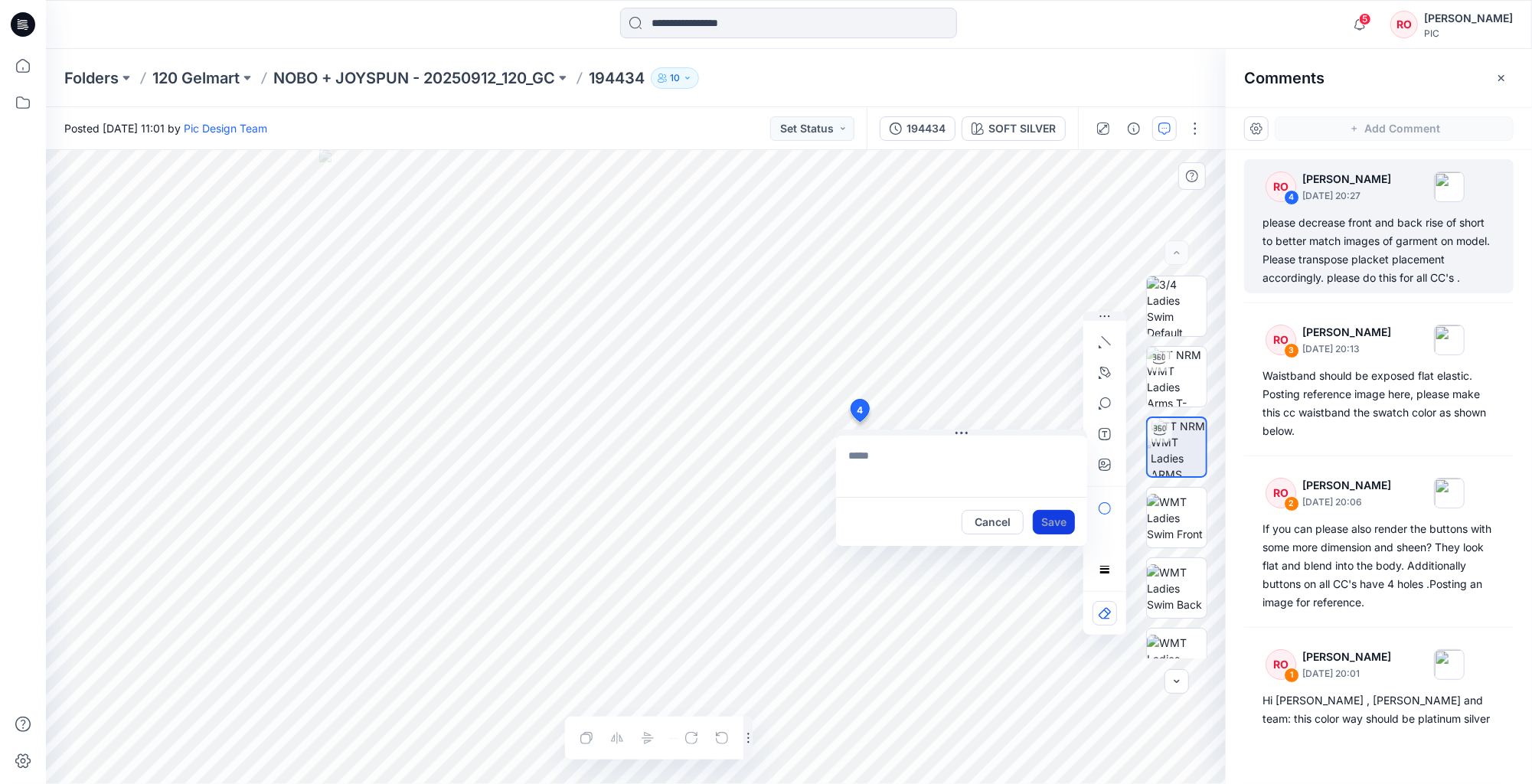
scroll to position [0, 0]
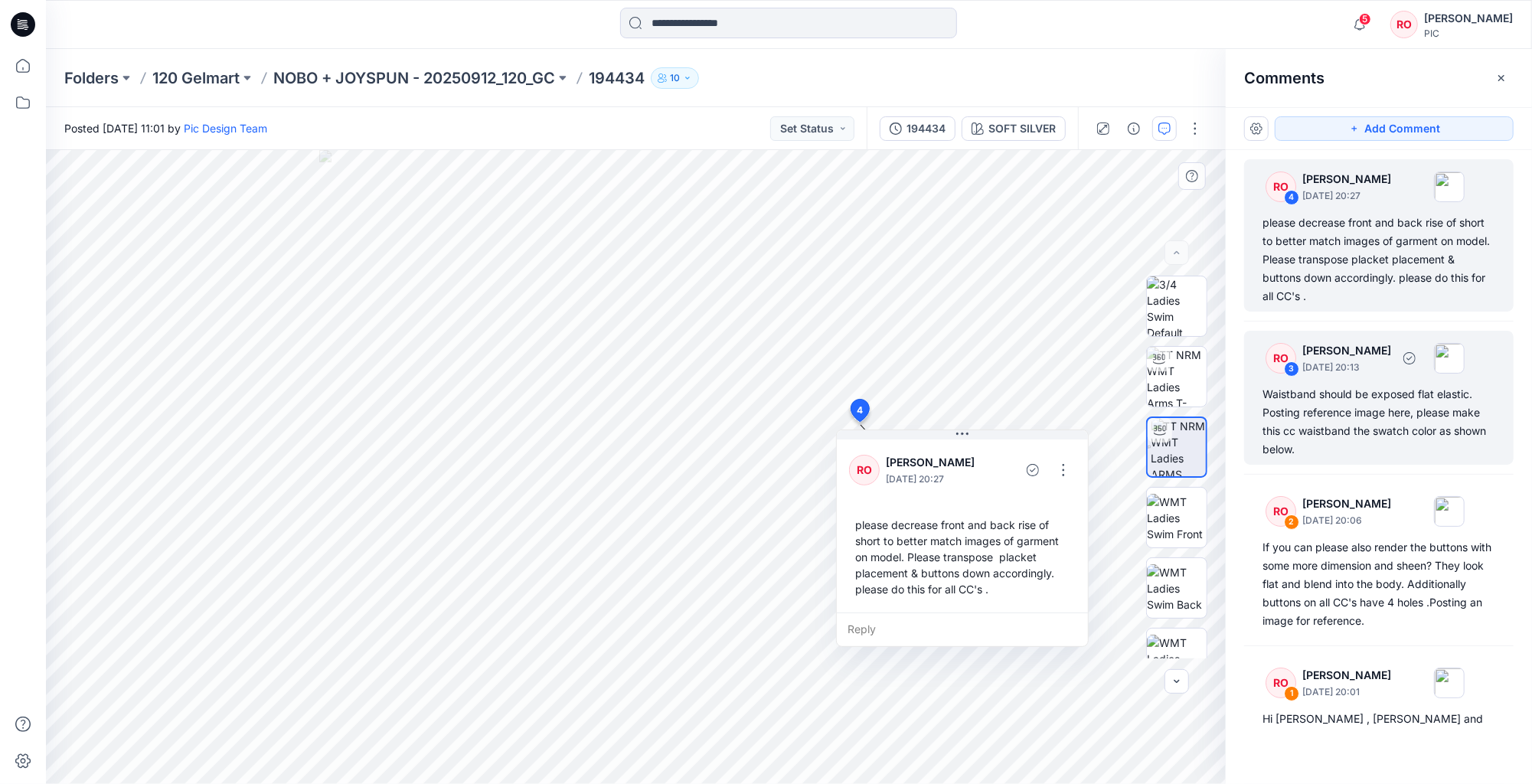
click at [1305, 378] on div "RO 3 Raquel Ortiz September 24, 2025 20:13" at bounding box center [1359, 357] width 211 height 42
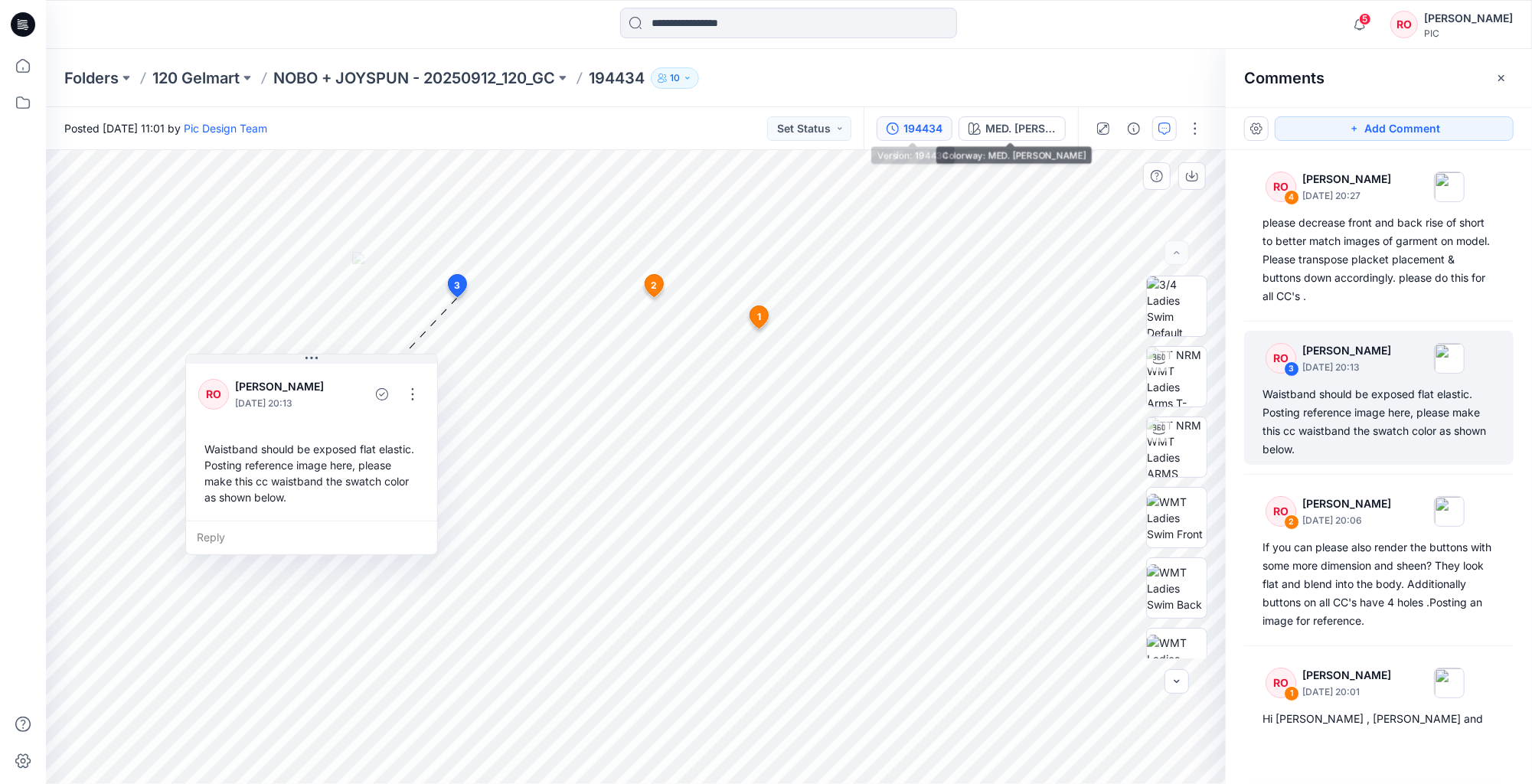
click at [926, 129] on div "194434" at bounding box center [923, 128] width 39 height 16
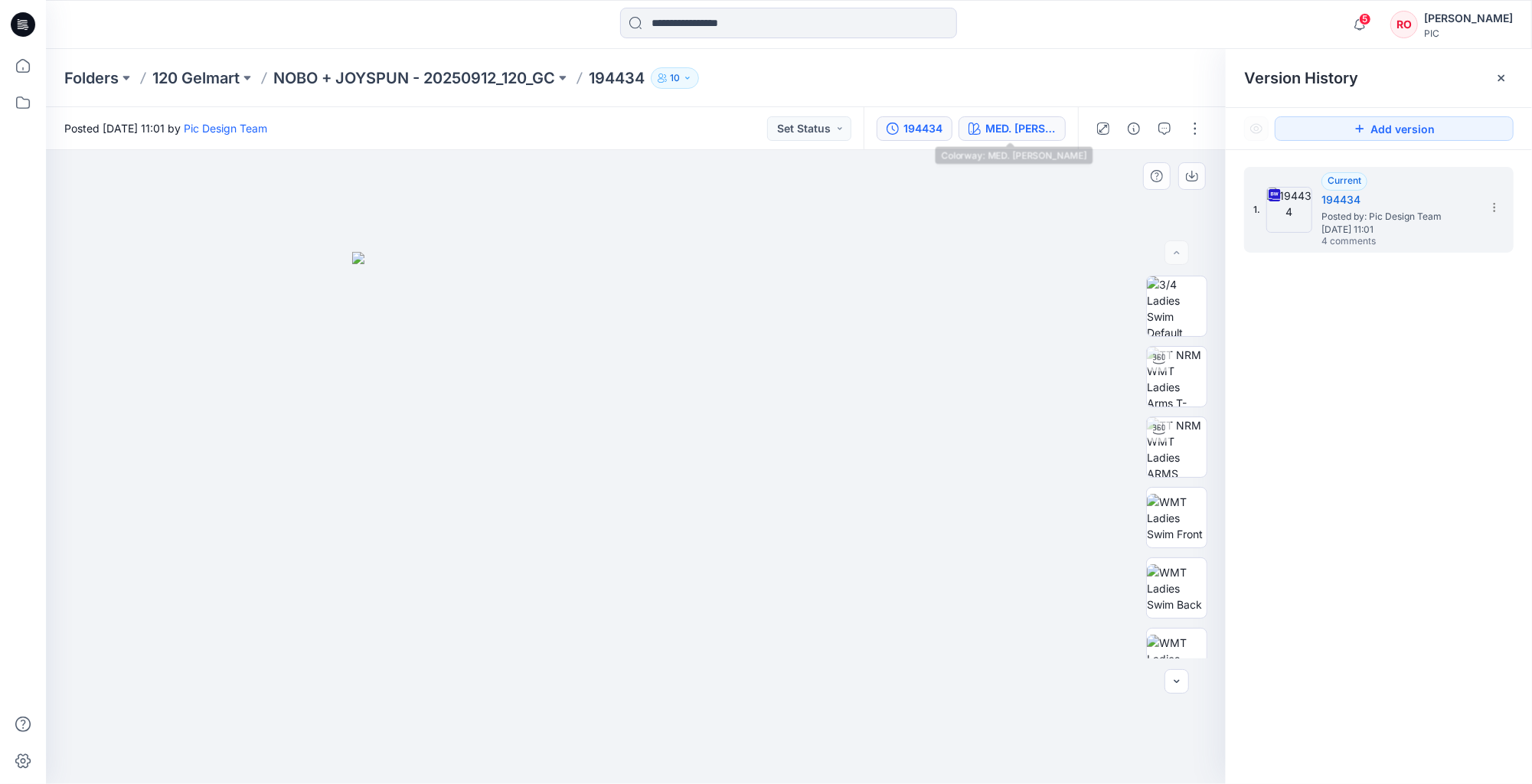
click at [985, 129] on div "MED. [PERSON_NAME]" at bounding box center [1020, 128] width 71 height 16
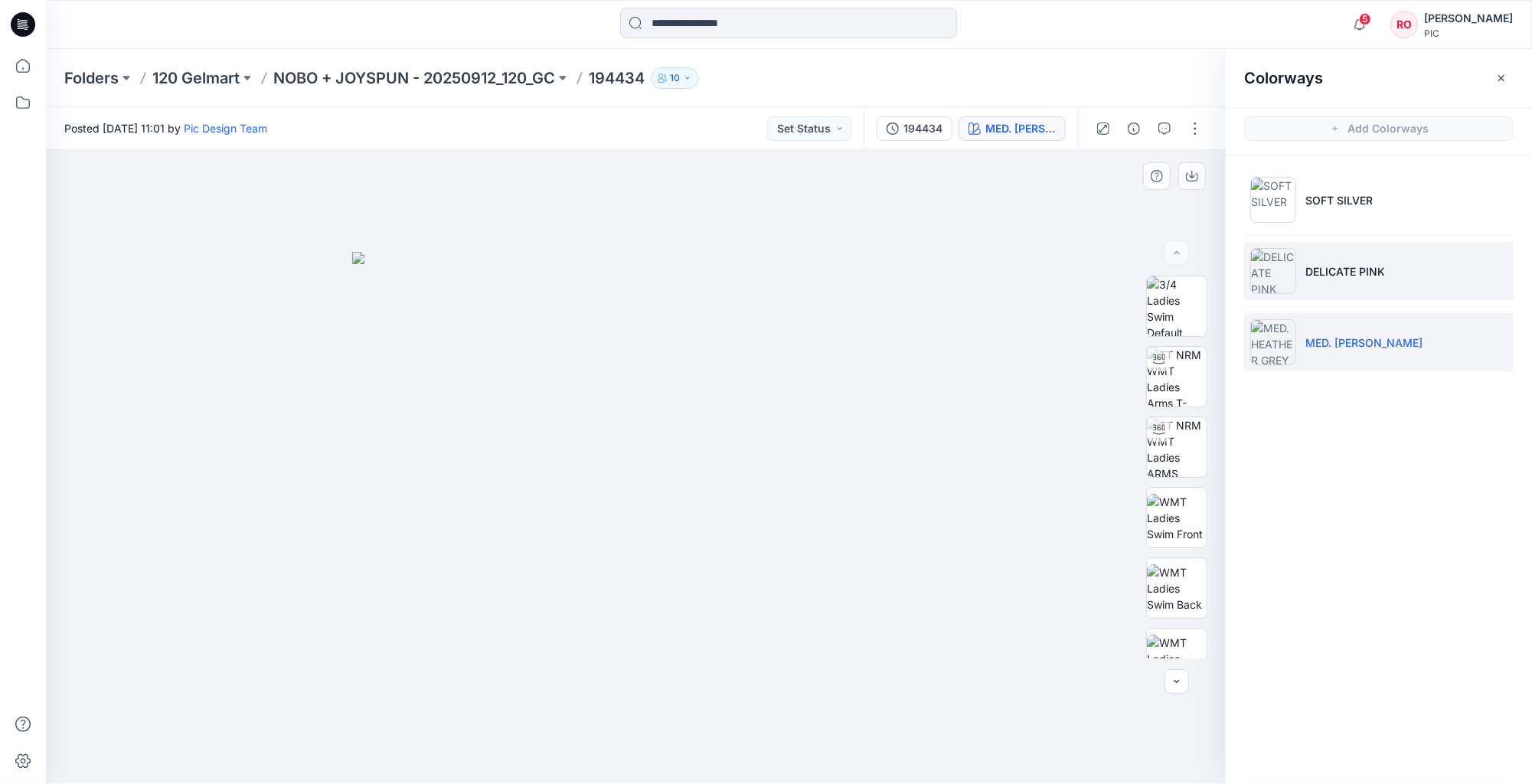
click at [1309, 274] on p "DELICATE PINK" at bounding box center [1345, 271] width 79 height 16
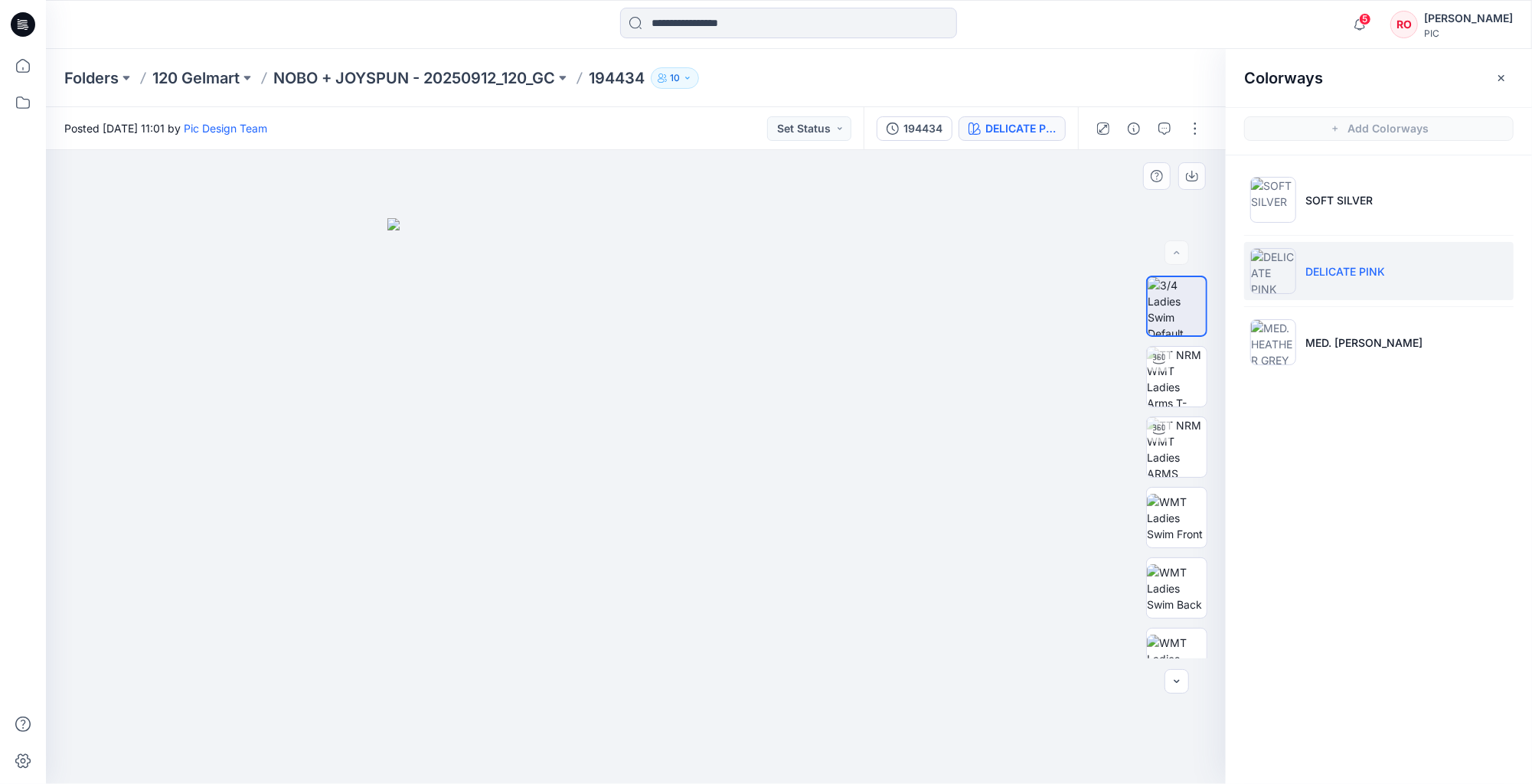
click at [651, 466] on img at bounding box center [636, 500] width 498 height 565
click at [703, 406] on img at bounding box center [636, 500] width 498 height 565
click at [1195, 374] on img at bounding box center [1177, 377] width 60 height 60
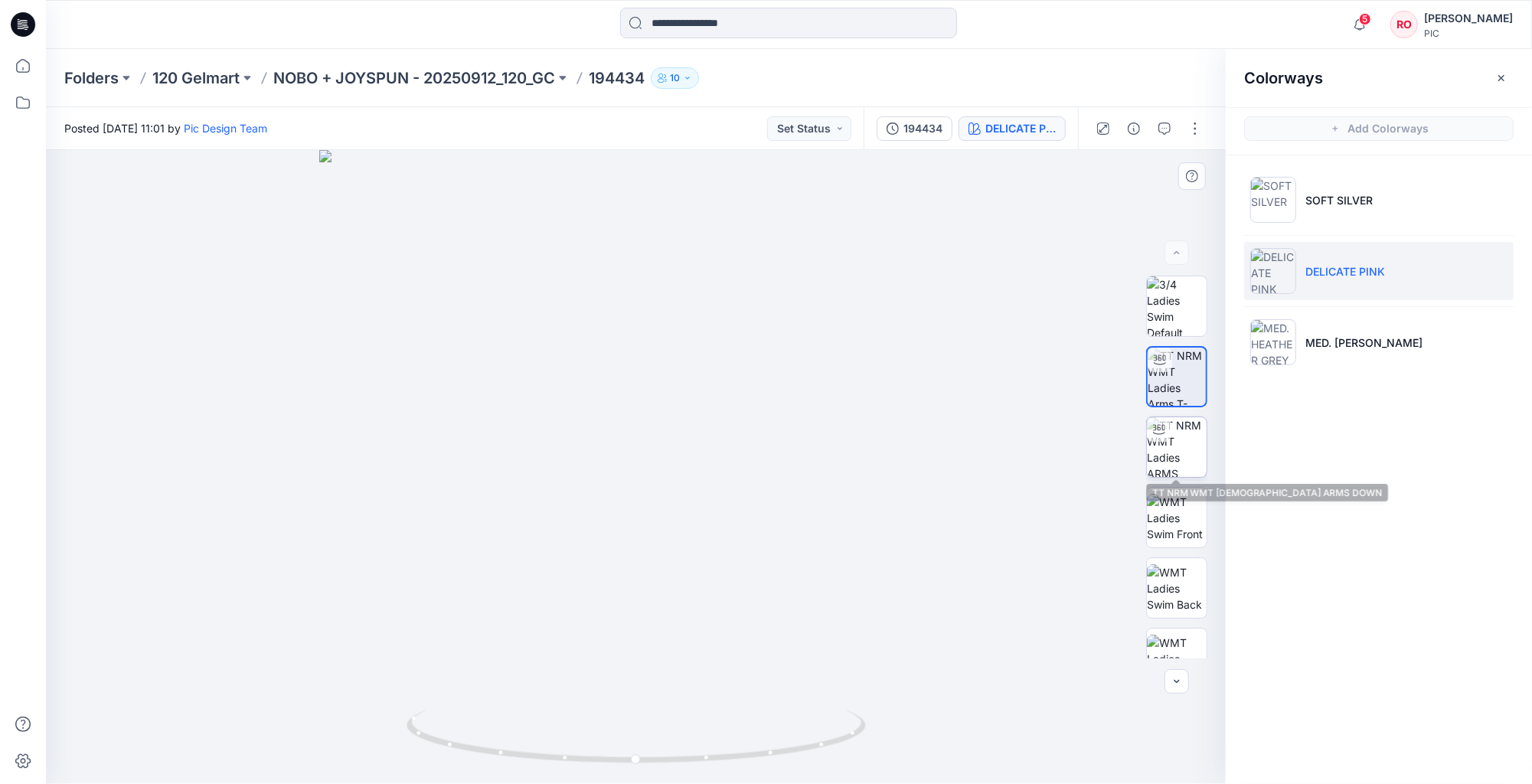
click at [1156, 439] on div at bounding box center [1158, 429] width 24 height 24
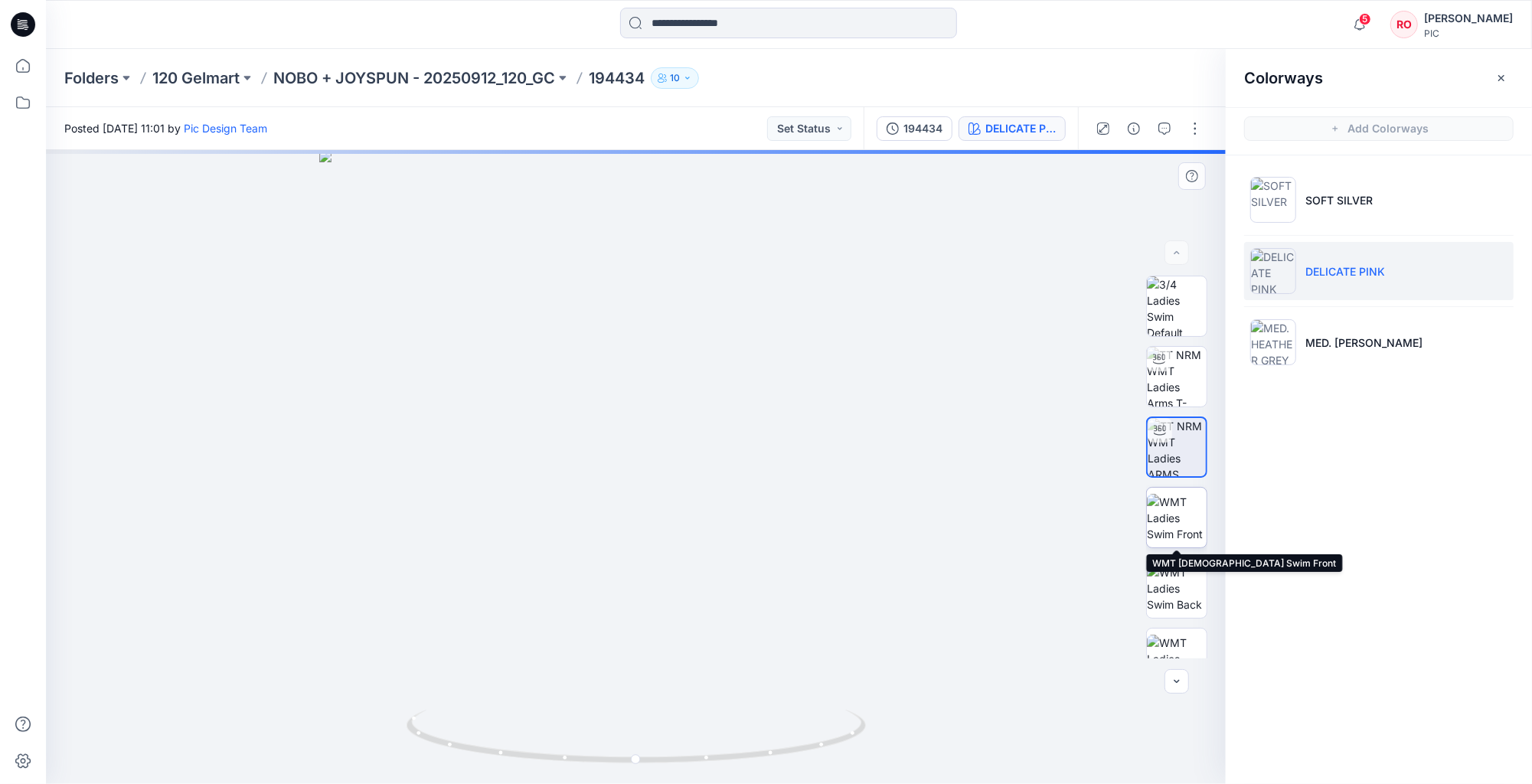
click at [1173, 521] on img at bounding box center [1177, 518] width 60 height 48
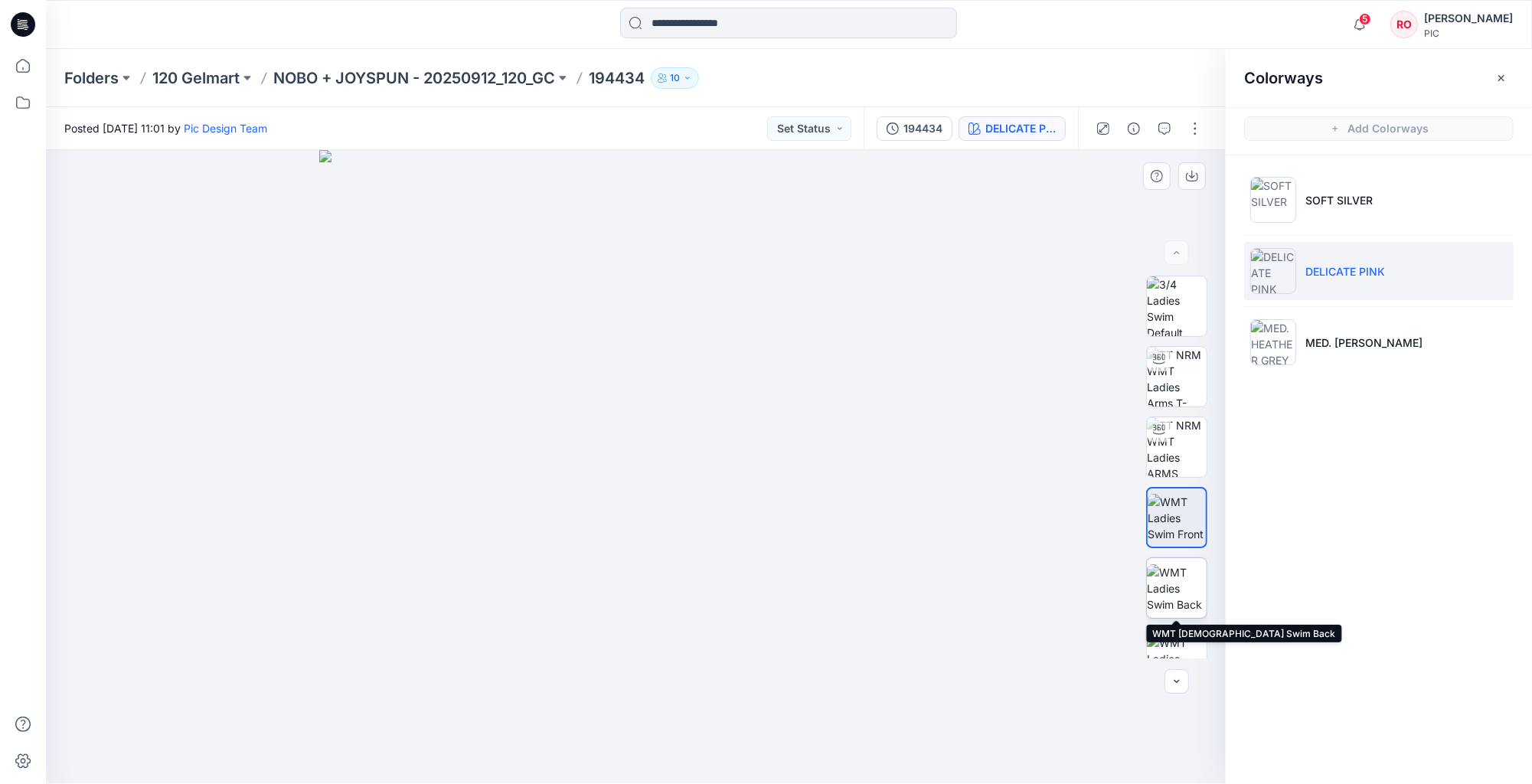
click at [1178, 588] on img at bounding box center [1177, 588] width 60 height 48
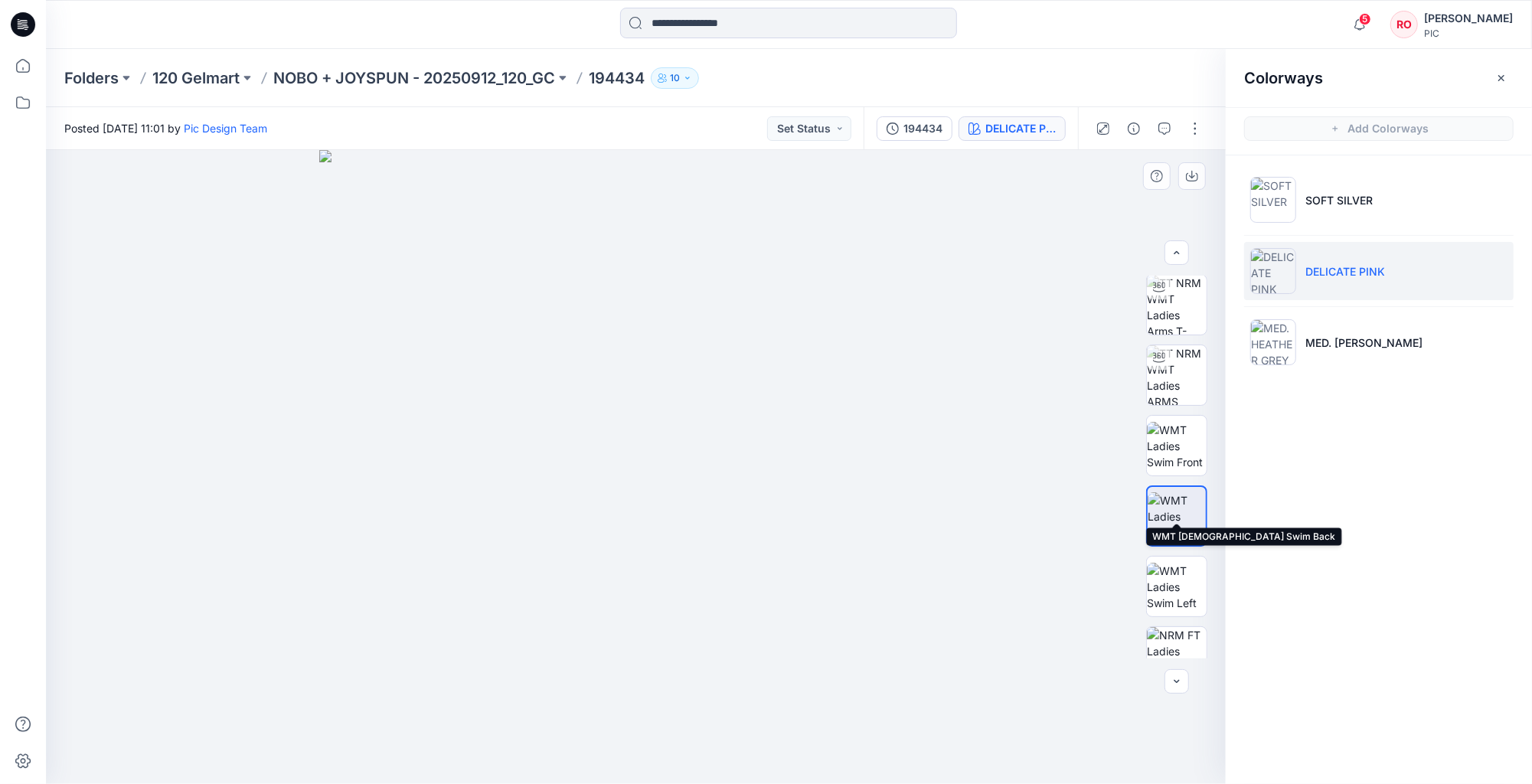
scroll to position [126, 0]
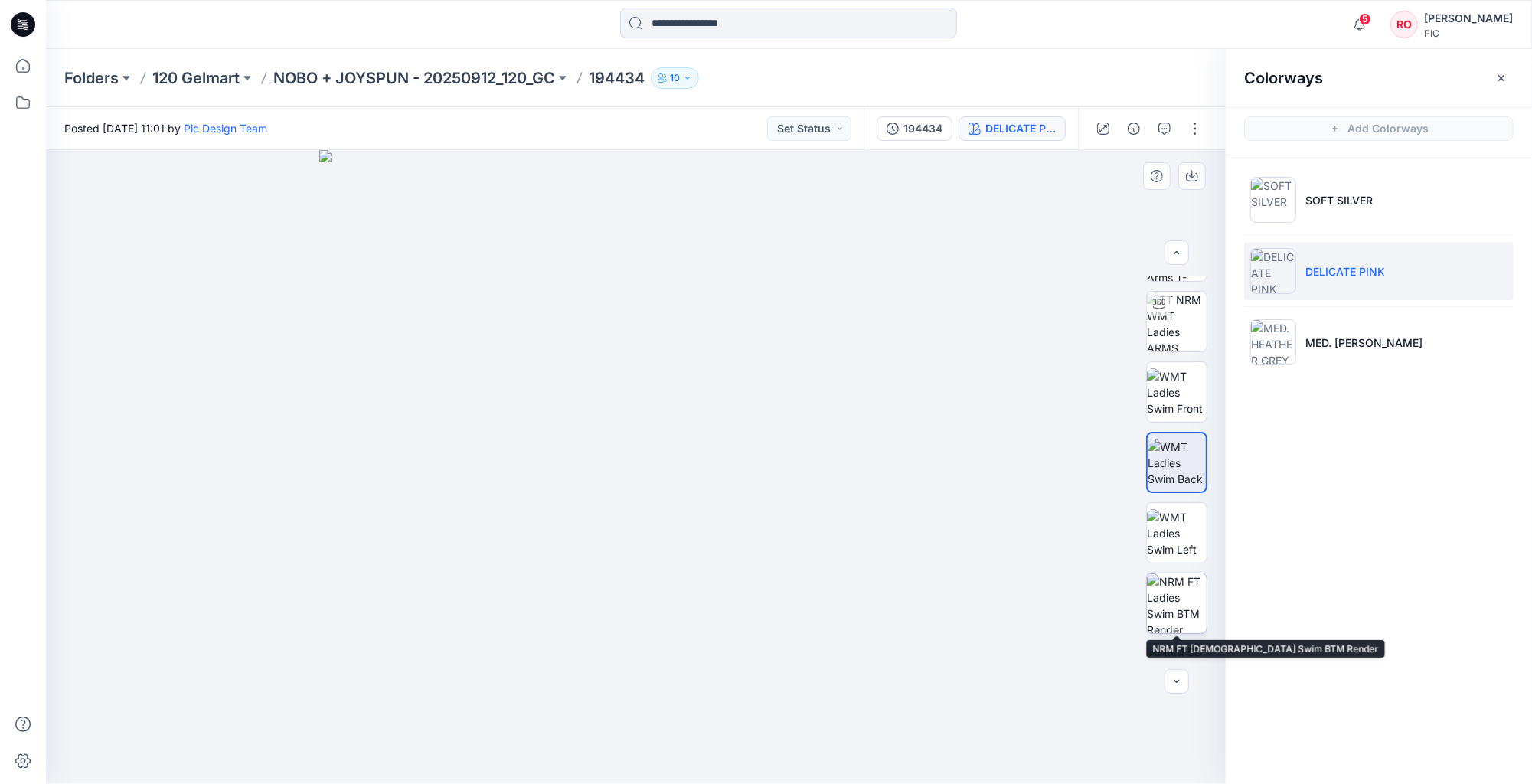
click at [1175, 576] on img at bounding box center [1177, 603] width 60 height 60
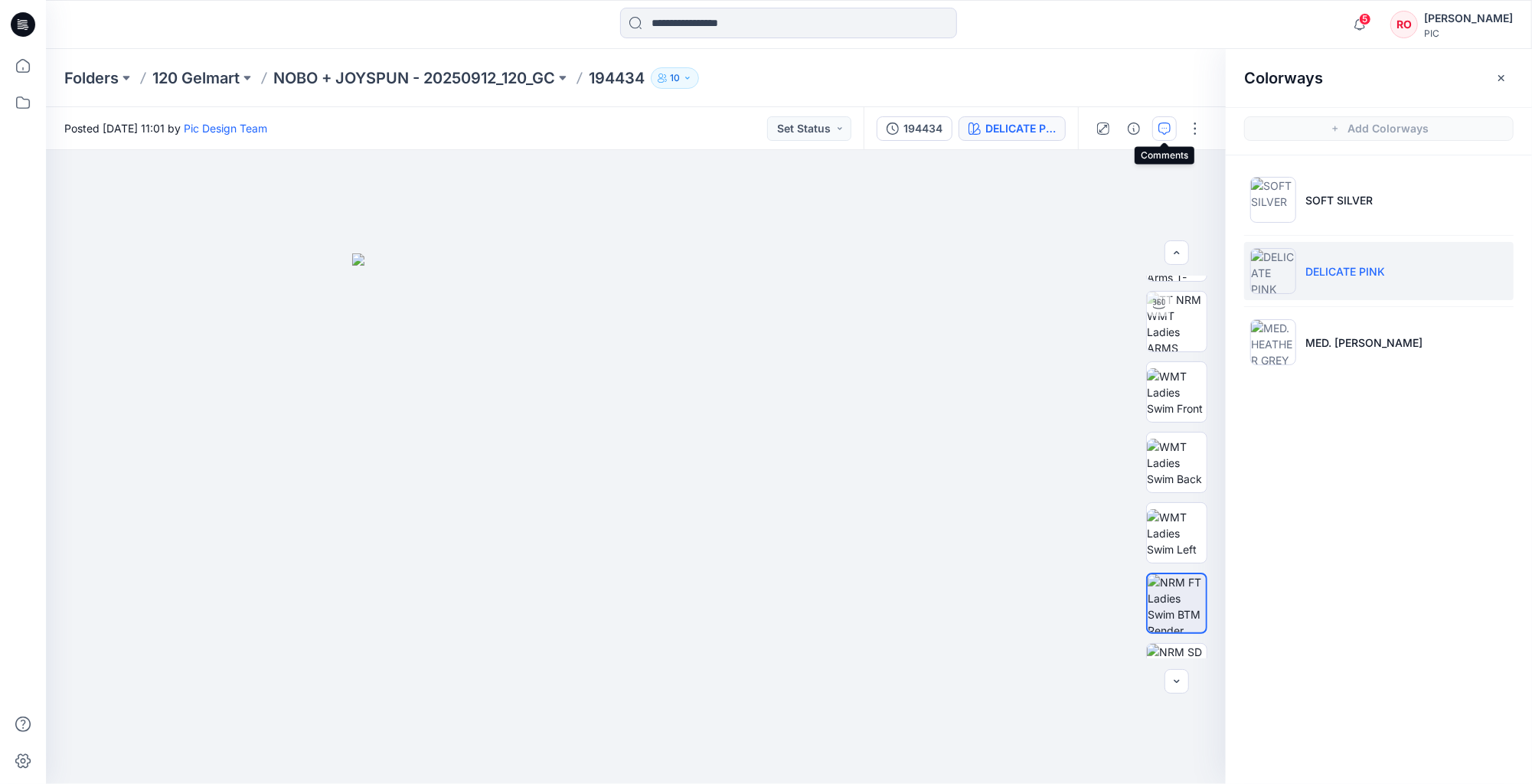
click at [1167, 136] on button "button" at bounding box center [1164, 128] width 24 height 24
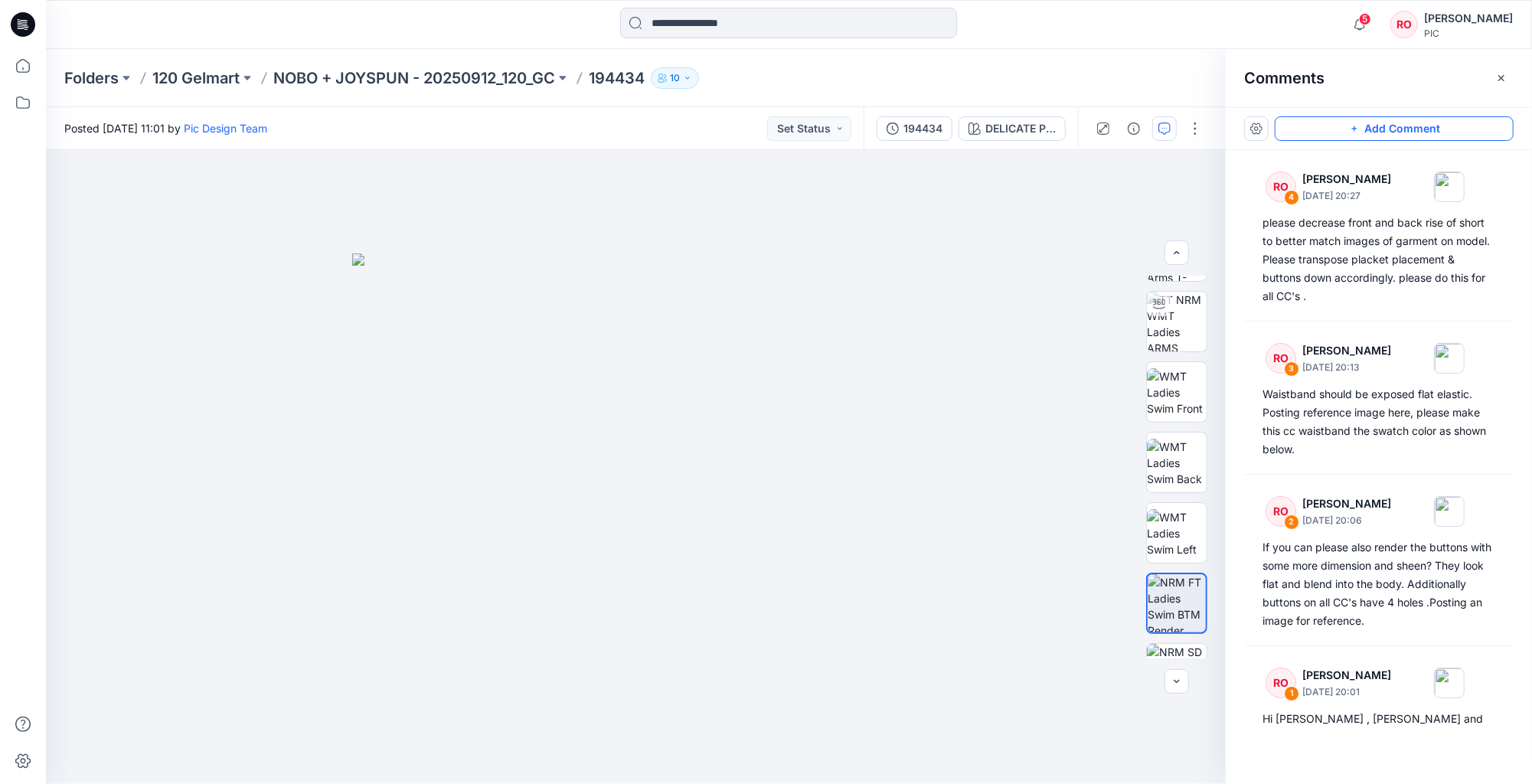
click at [1290, 130] on button "Add Comment" at bounding box center [1394, 128] width 239 height 24
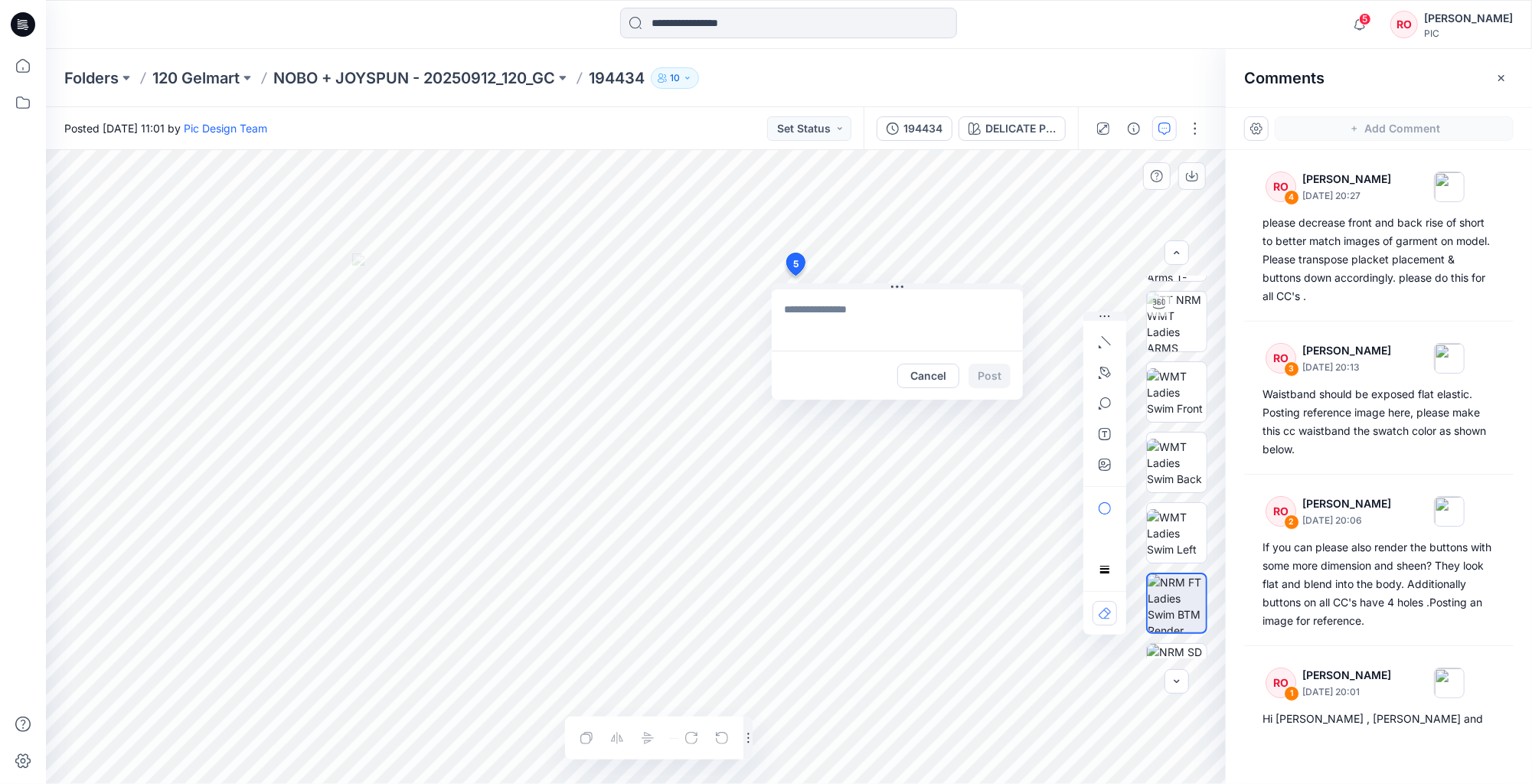
click at [795, 276] on div "5 Cancel Post Layer 1" at bounding box center [635, 467] width 1180 height 634
click at [784, 301] on textarea "*******" at bounding box center [897, 319] width 251 height 61
click at [886, 301] on textarea "**********" at bounding box center [897, 319] width 251 height 61
click at [896, 309] on textarea "**********" at bounding box center [897, 319] width 251 height 61
click at [891, 308] on textarea "**********" at bounding box center [897, 319] width 251 height 61
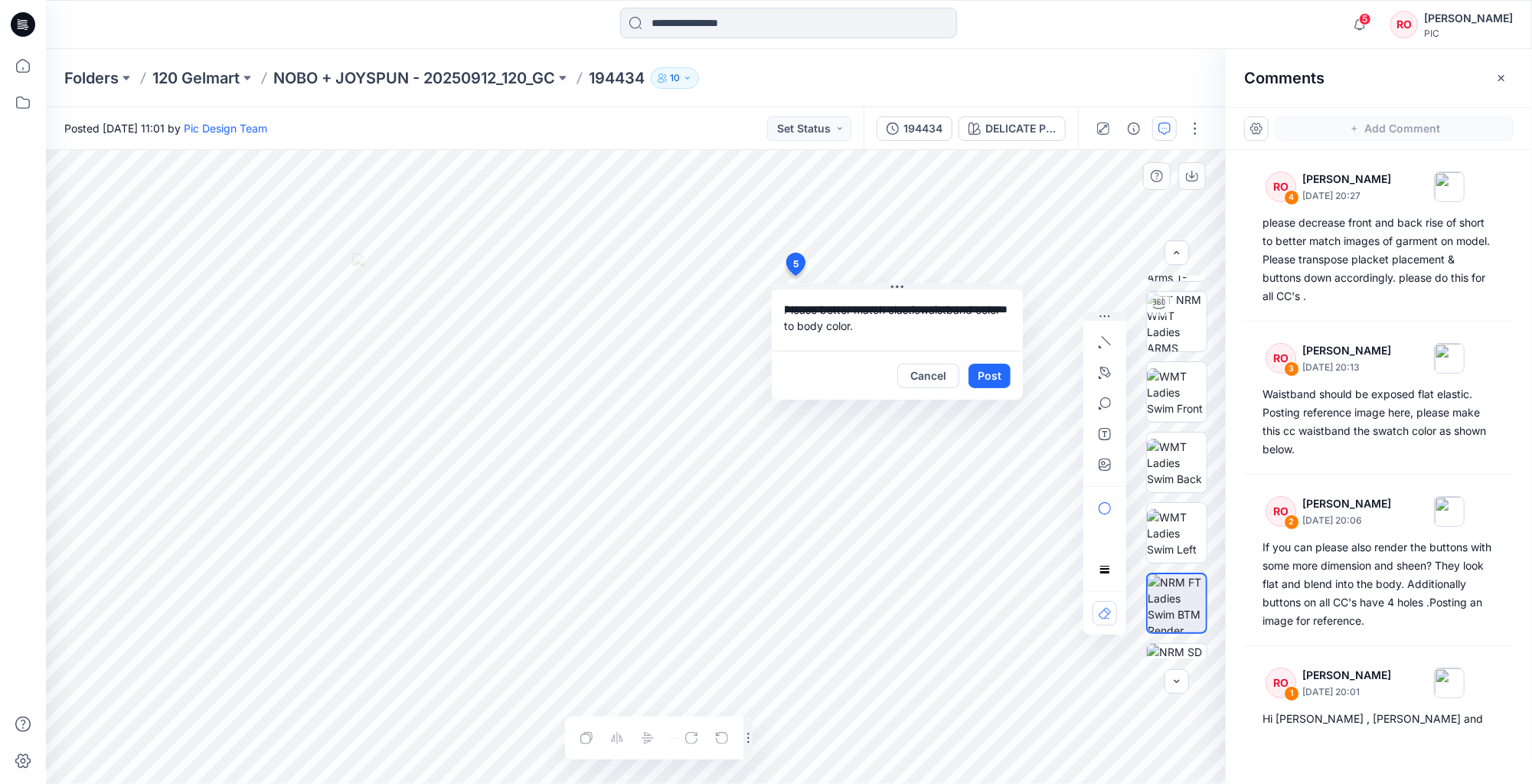
click at [858, 322] on textarea "**********" at bounding box center [897, 319] width 251 height 61
click at [855, 325] on textarea "**********" at bounding box center [897, 319] width 251 height 61
click at [801, 319] on textarea "**********" at bounding box center [897, 319] width 251 height 61
click at [800, 319] on textarea "**********" at bounding box center [897, 319] width 251 height 61
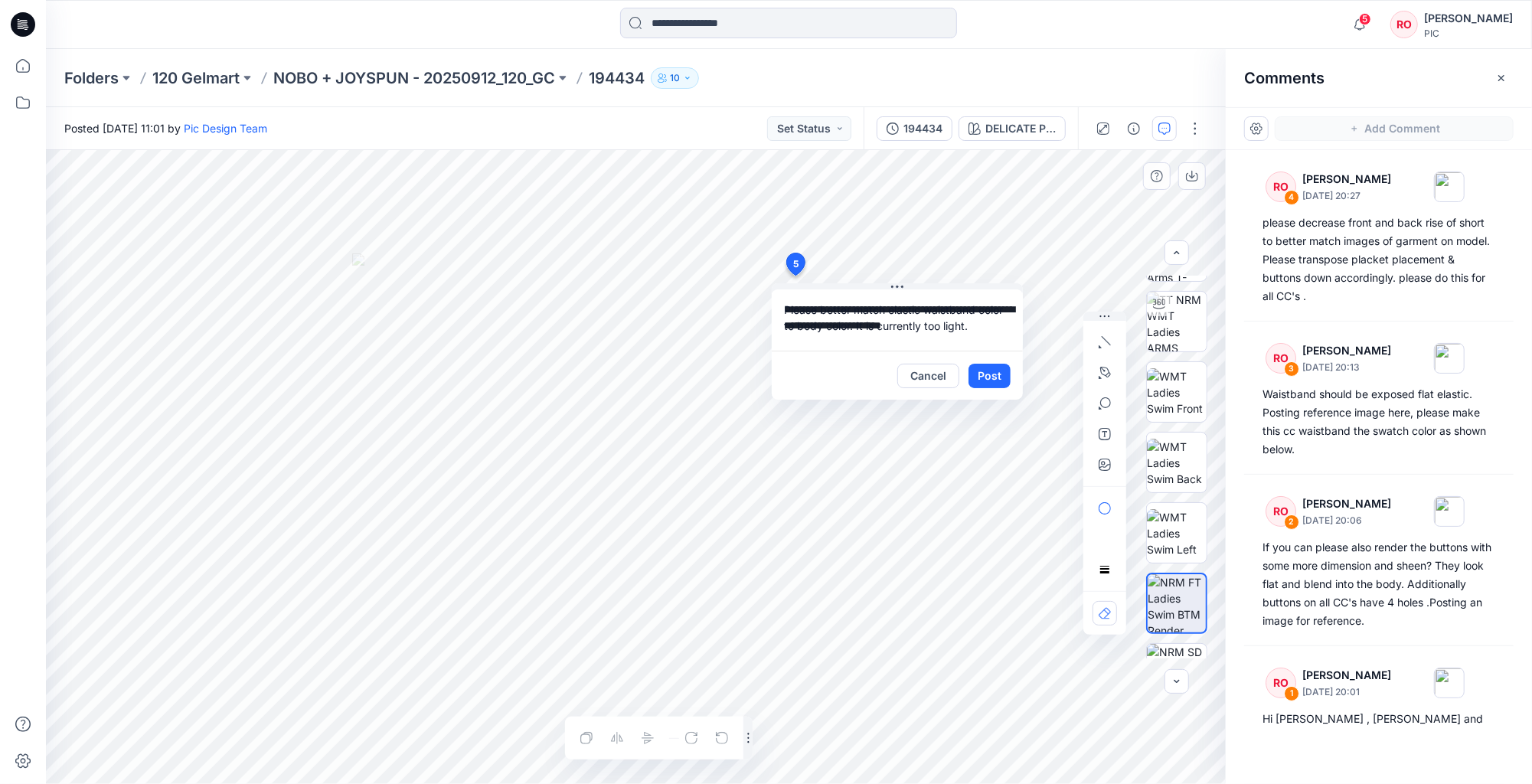
click at [798, 322] on textarea "**********" at bounding box center [897, 319] width 251 height 61
type textarea "**********"
click at [986, 369] on button "Post" at bounding box center [989, 376] width 42 height 24
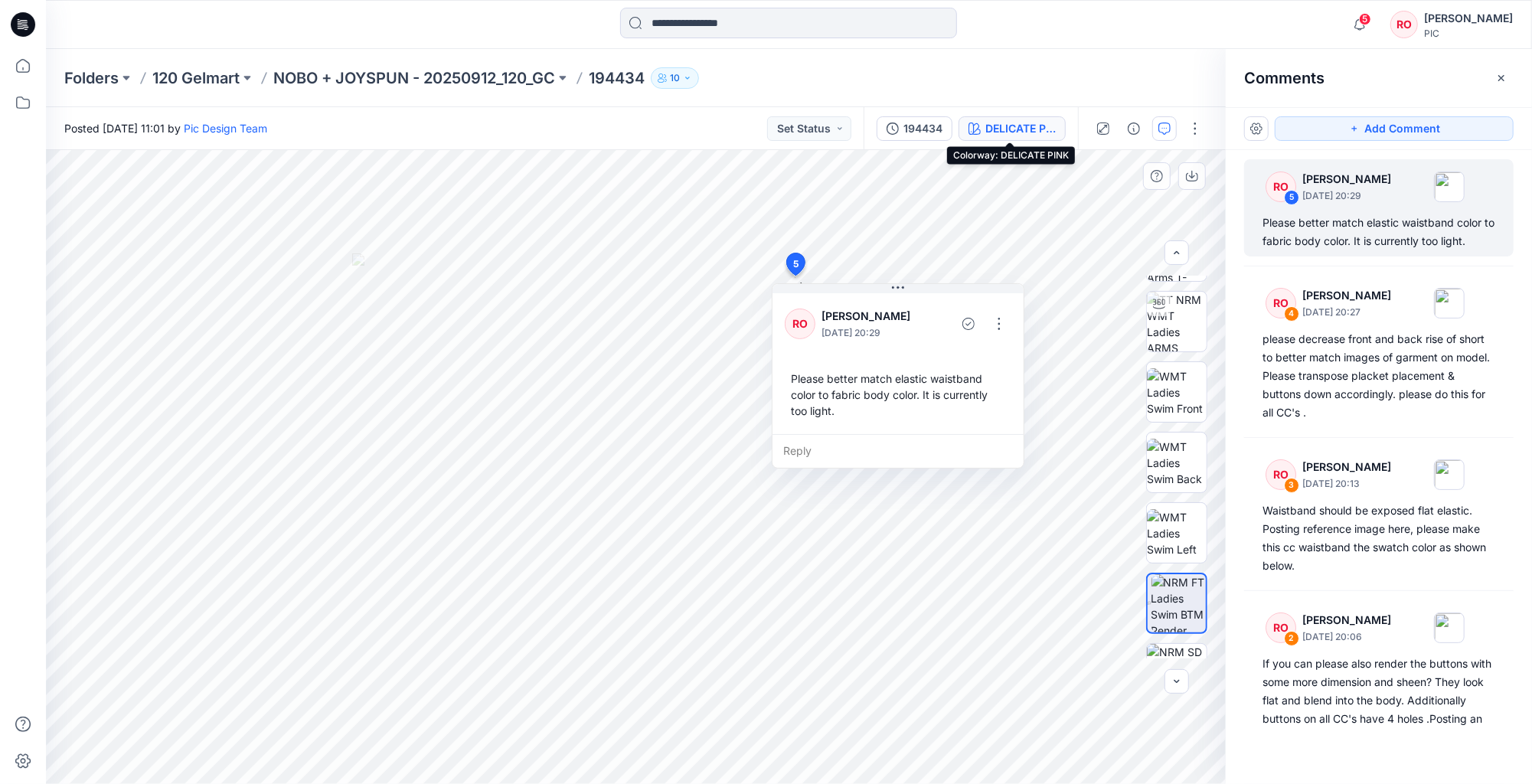
click at [1023, 120] on div "DELICATE PINK" at bounding box center [1020, 128] width 71 height 16
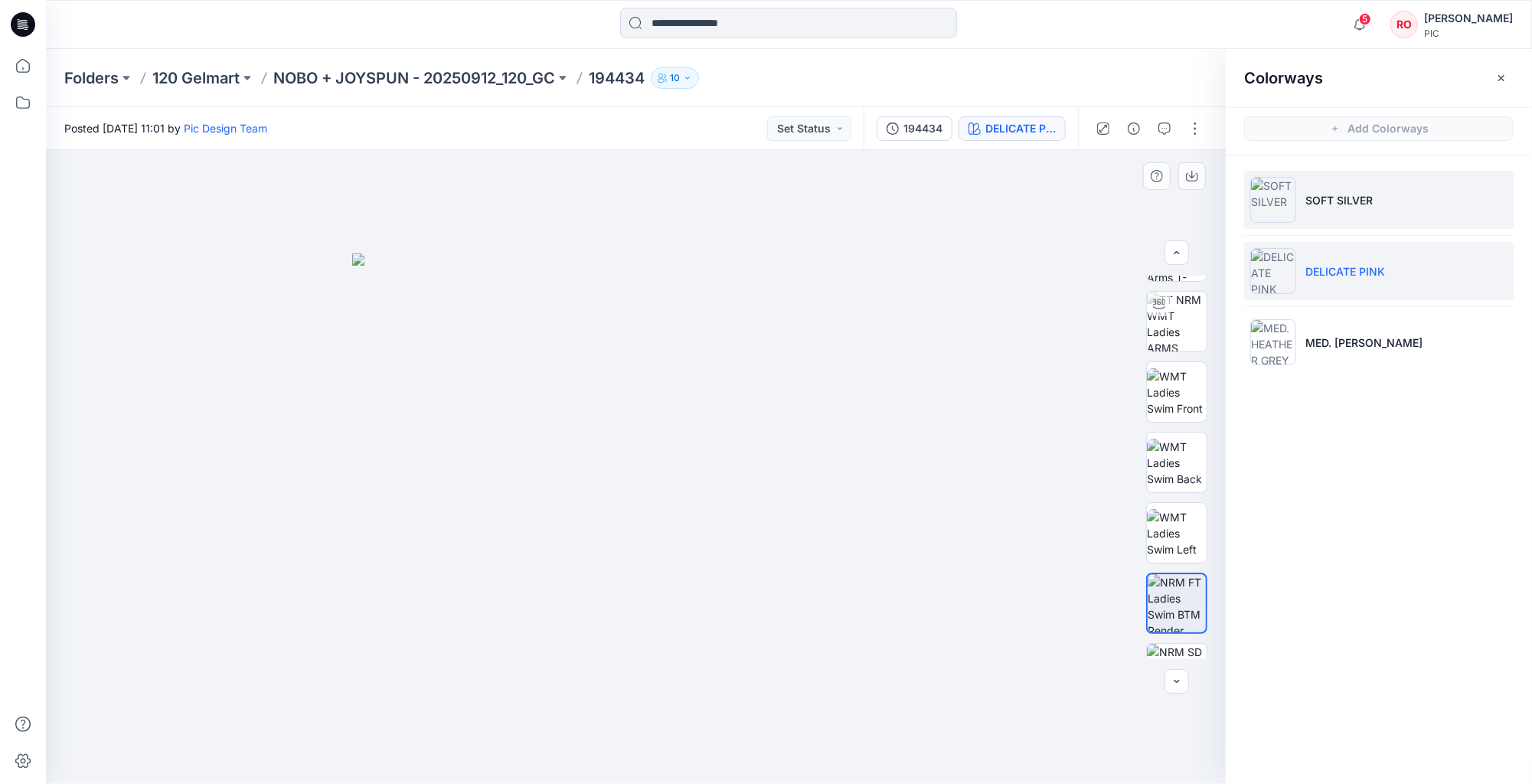
click at [1320, 205] on p "SOFT SILVER" at bounding box center [1339, 199] width 68 height 16
click at [1336, 264] on p "DELICATE PINK" at bounding box center [1345, 271] width 79 height 16
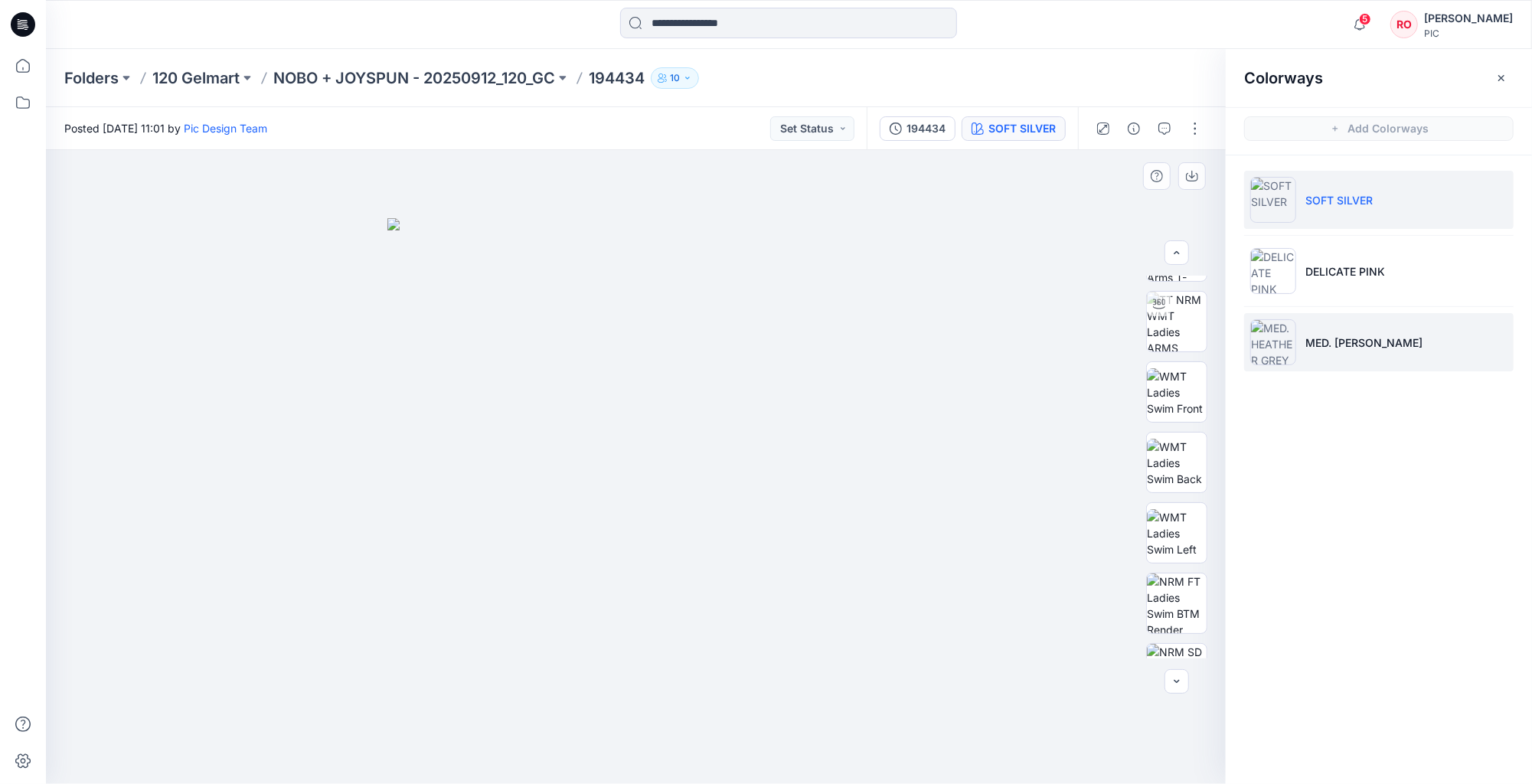
click at [1318, 327] on li "MED. [PERSON_NAME]" at bounding box center [1379, 342] width 269 height 58
click at [1160, 124] on icon "button" at bounding box center [1164, 128] width 13 height 13
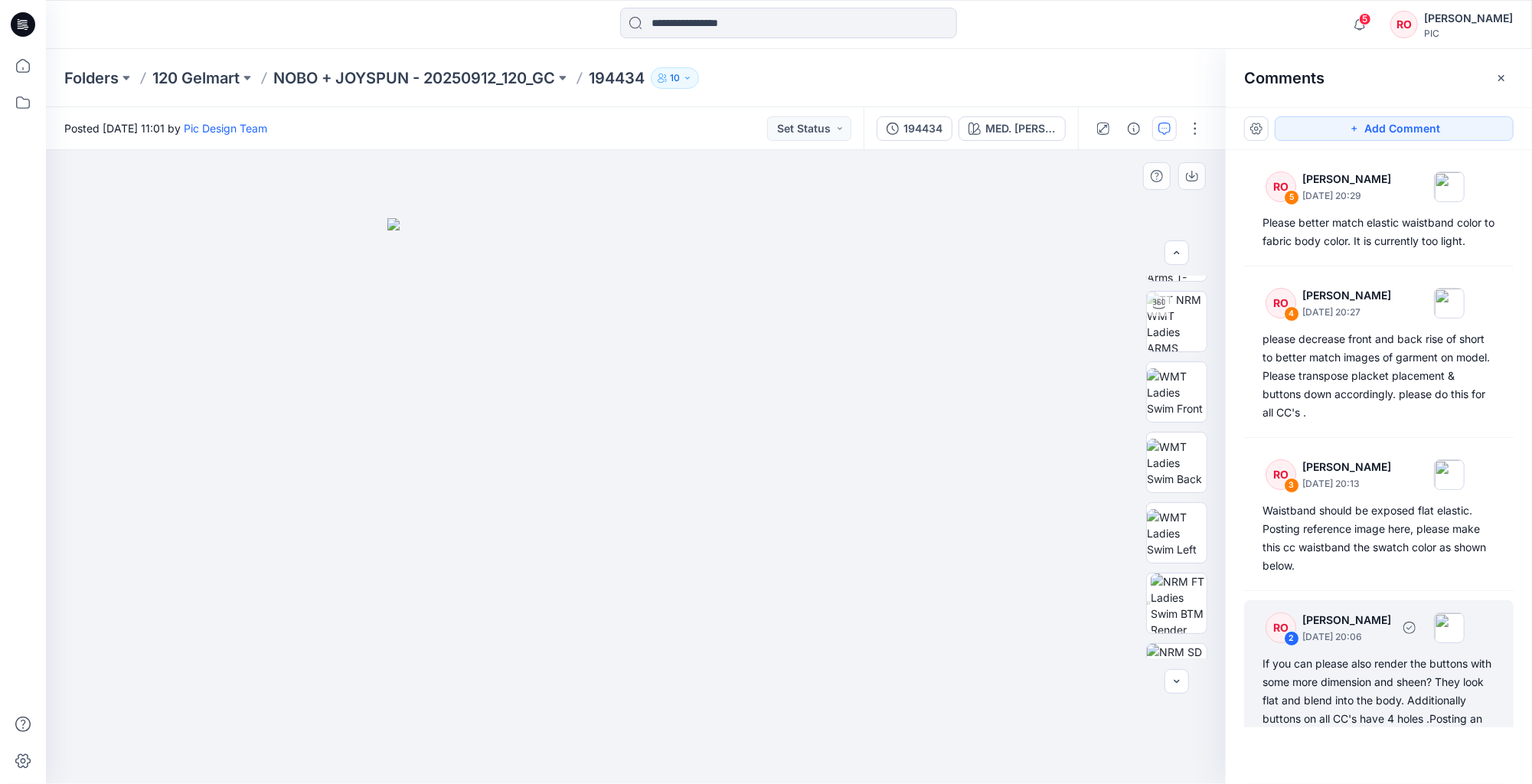
click at [1382, 708] on div "If you can please also render the buttons with some more dimension and sheen? T…" at bounding box center [1379, 700] width 232 height 92
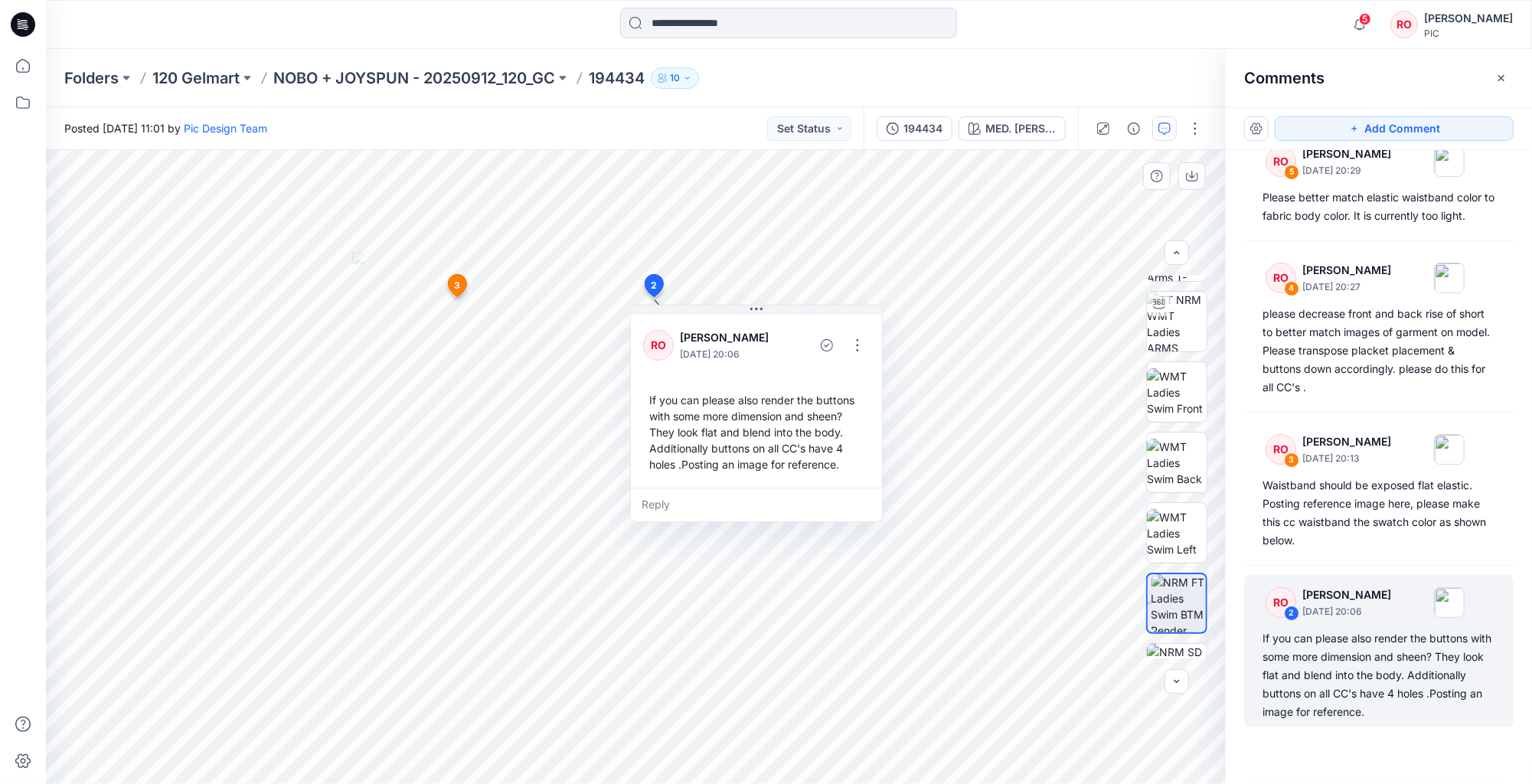
scroll to position [0, 0]
click at [705, 437] on div "If you can please also render the buttons with some more dimension and sheen? T…" at bounding box center [756, 432] width 227 height 93
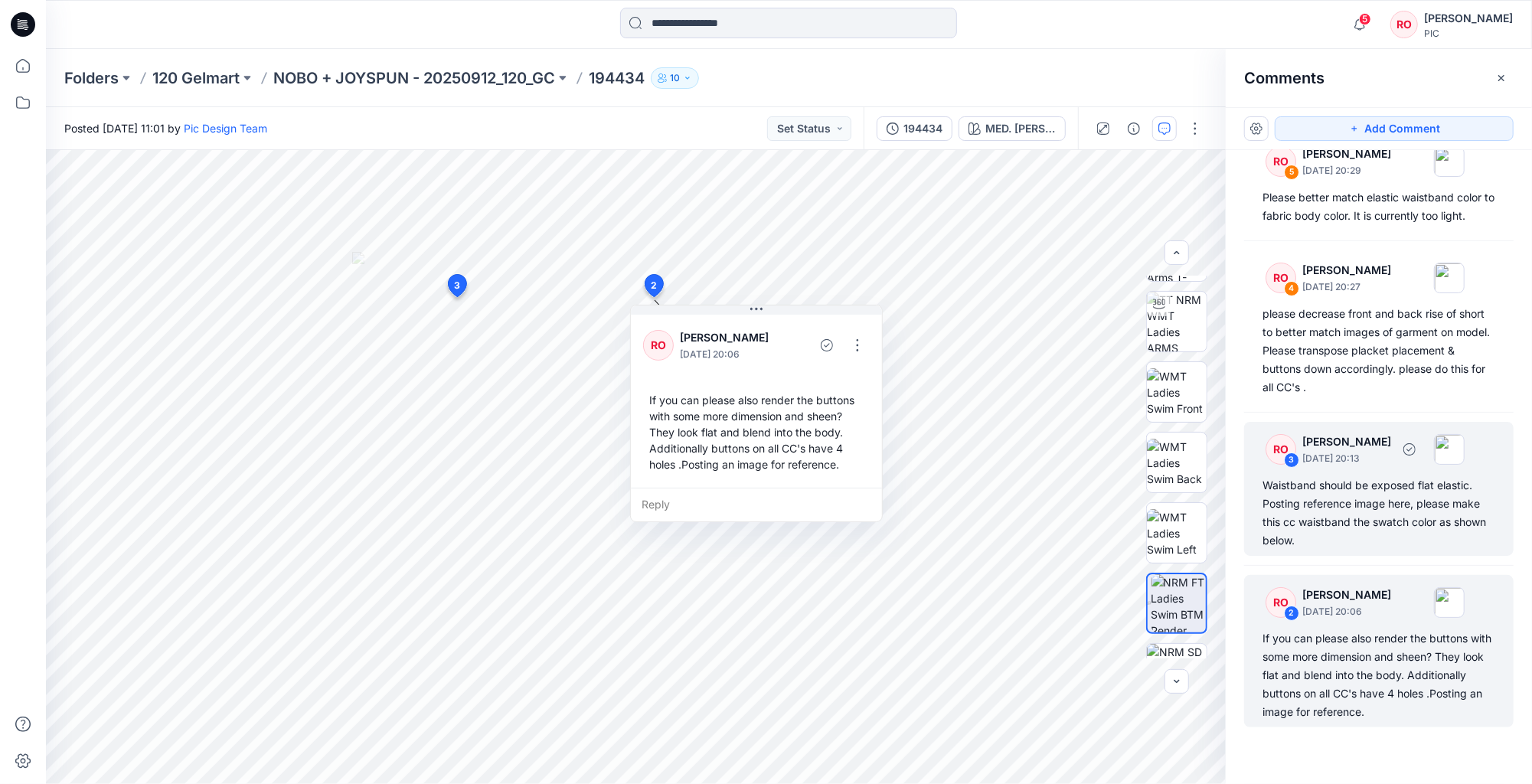
click at [1354, 479] on div "Waistband should be exposed flat elastic. Posting reference image here, please …" at bounding box center [1379, 513] width 232 height 74
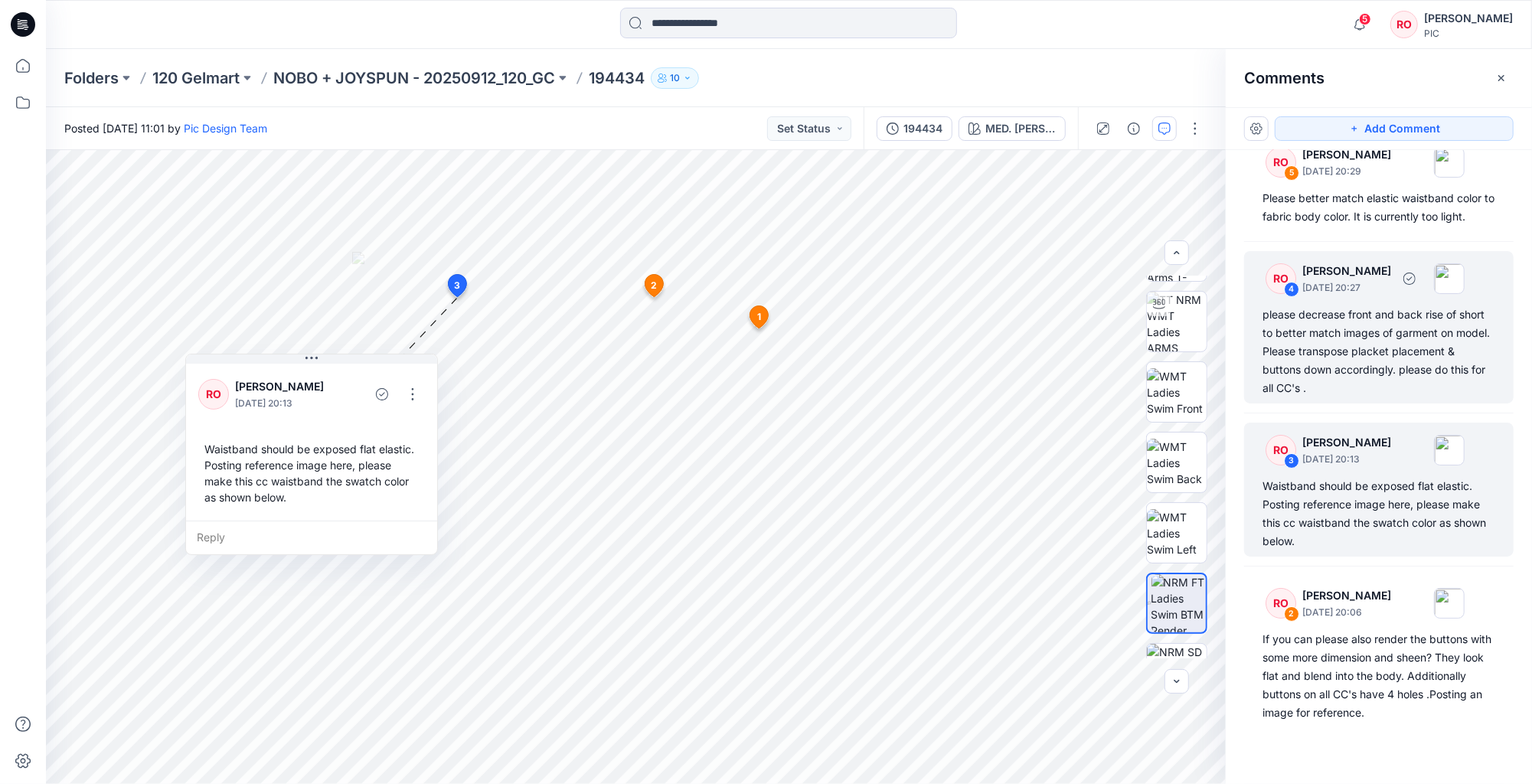
click at [1343, 371] on div "please decrease front and back rise of short to better match images of garment …" at bounding box center [1379, 350] width 232 height 92
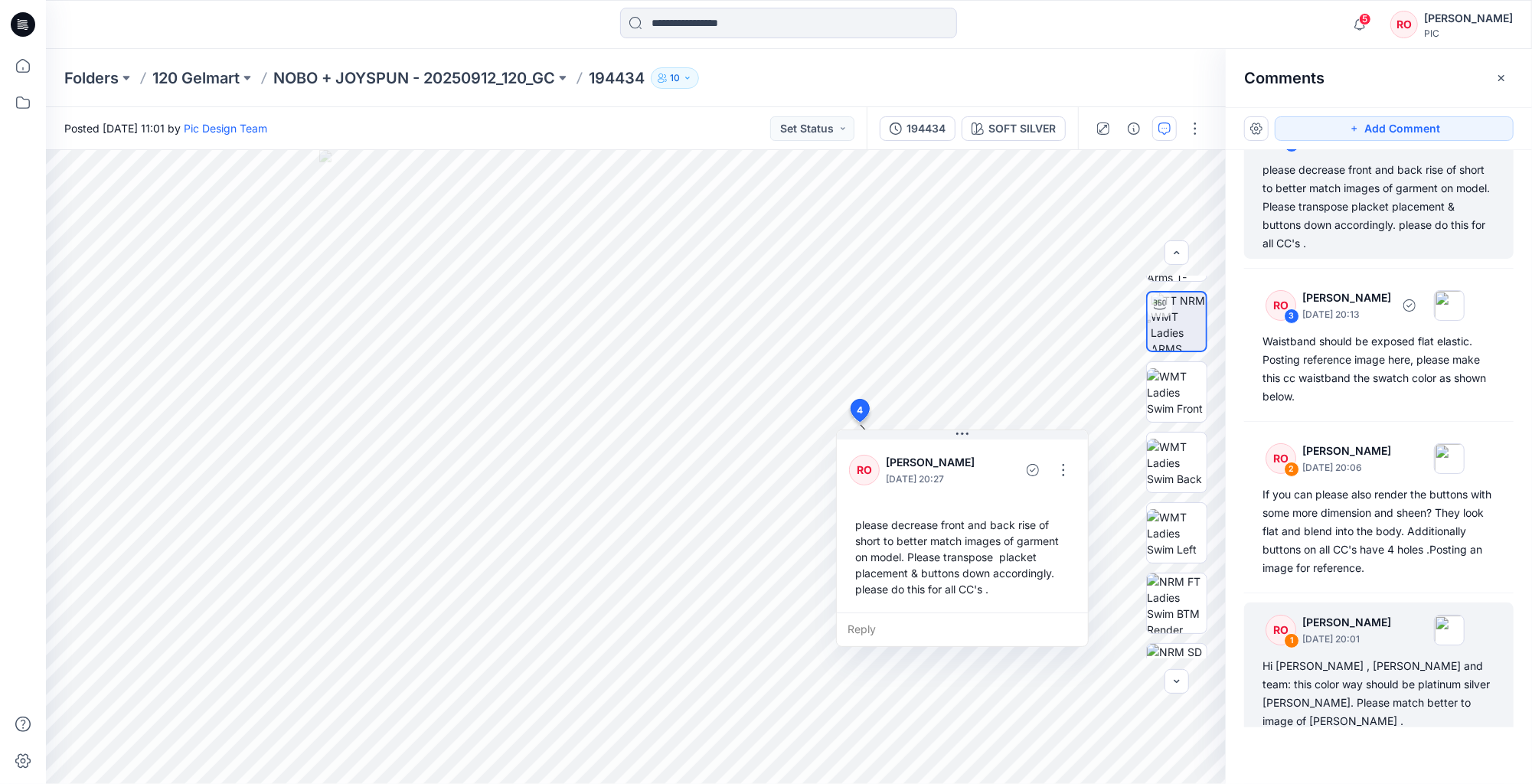
scroll to position [0, 0]
click at [1368, 666] on div "Hi Topher , Poornima and team: this color way should be platinum silver heather…" at bounding box center [1379, 693] width 232 height 74
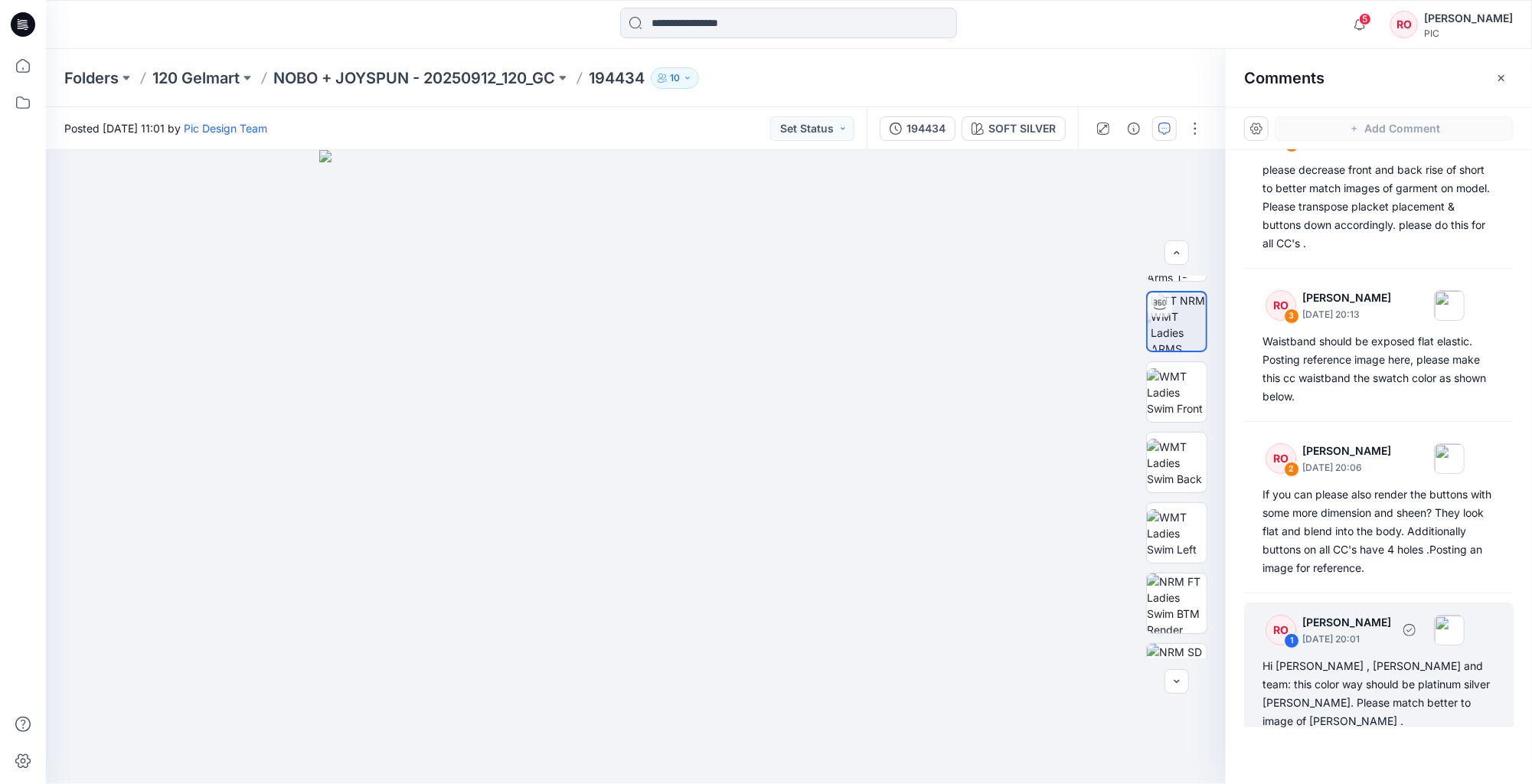
scroll to position [168, 0]
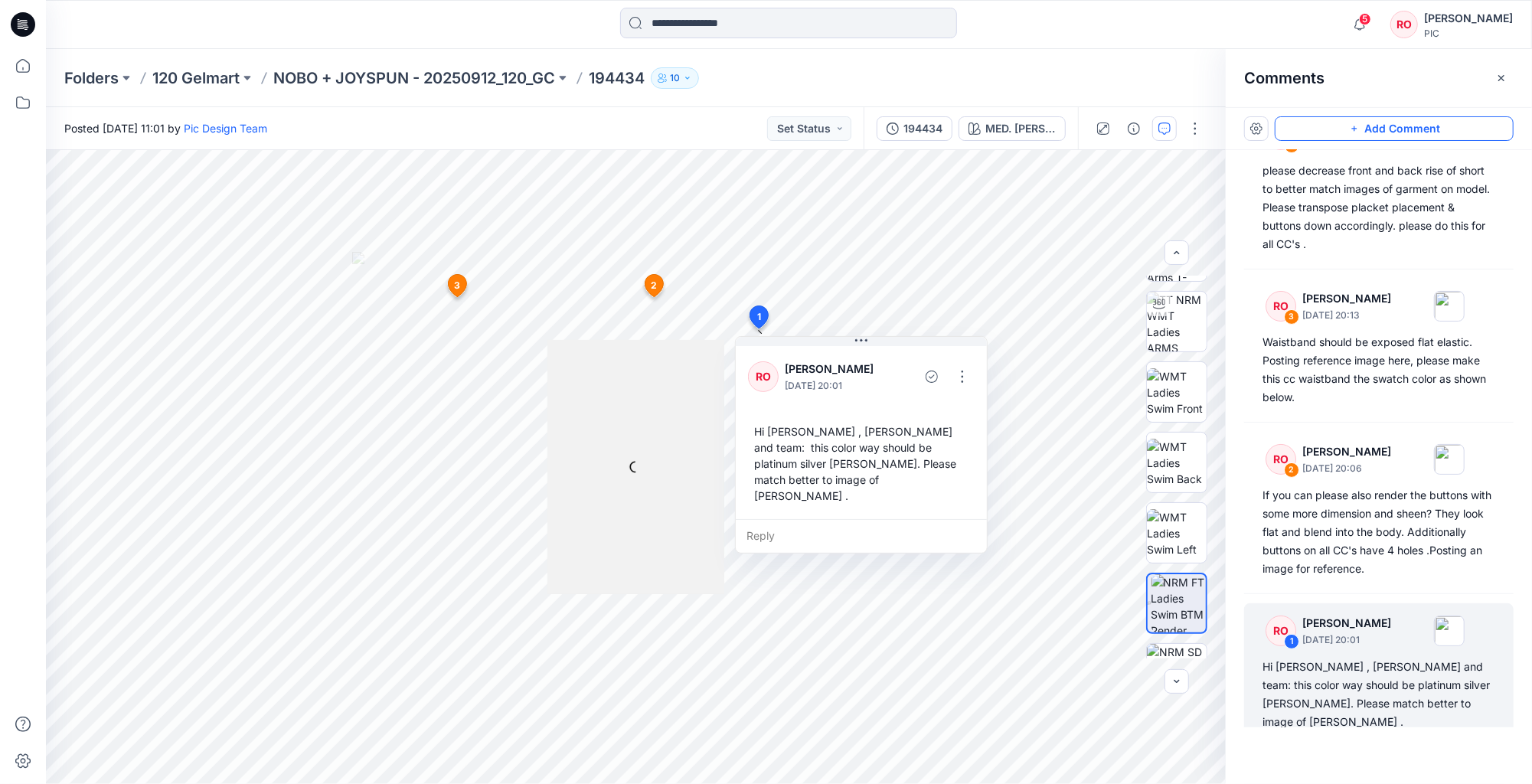
click at [1305, 133] on button "Add Comment" at bounding box center [1394, 128] width 239 height 24
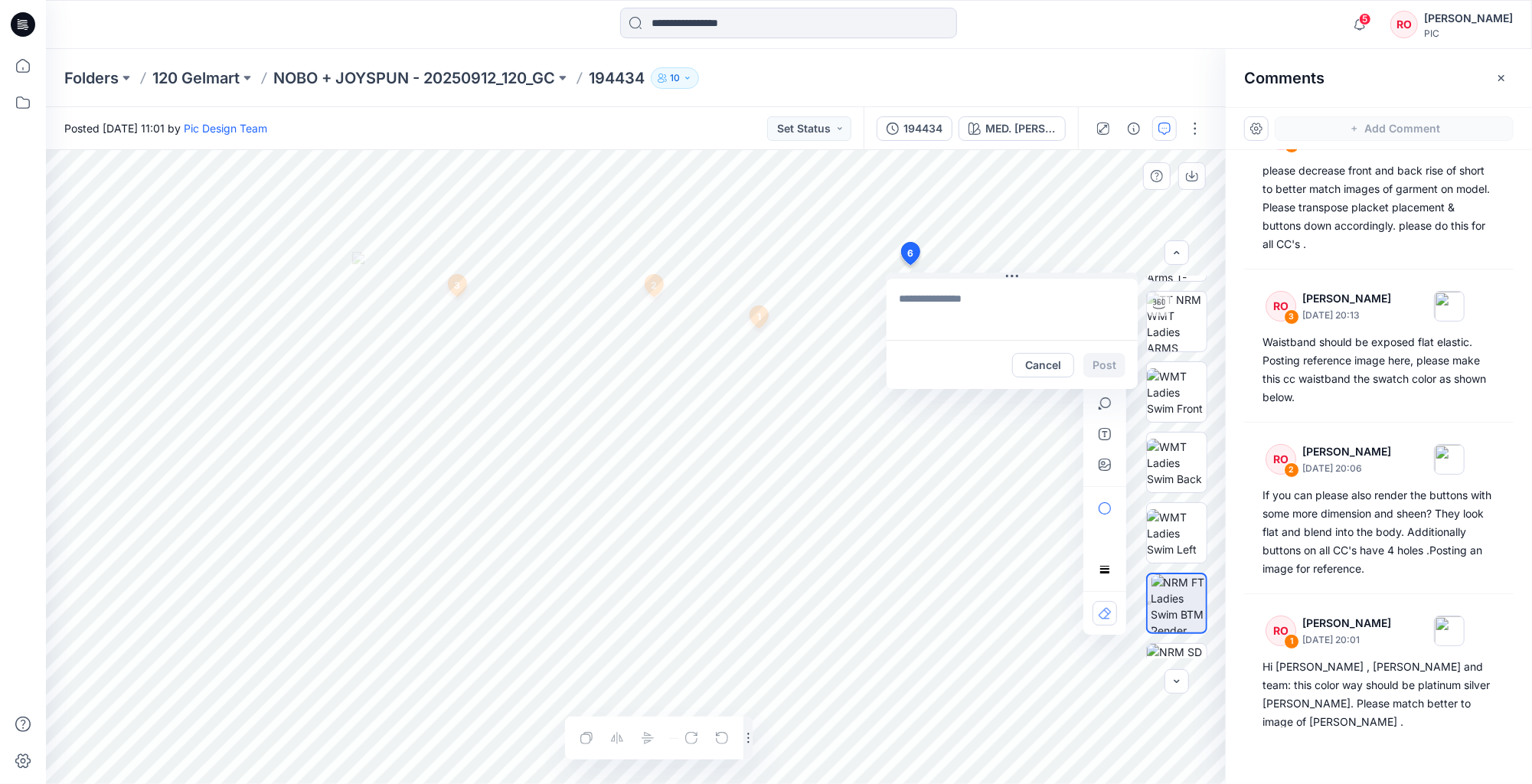
click at [909, 265] on div "6 Cancel Post 1 RO Raquel Ortiz September 24, 2025 20:01 Hi Topher , Poornima a…" at bounding box center [635, 467] width 1180 height 634
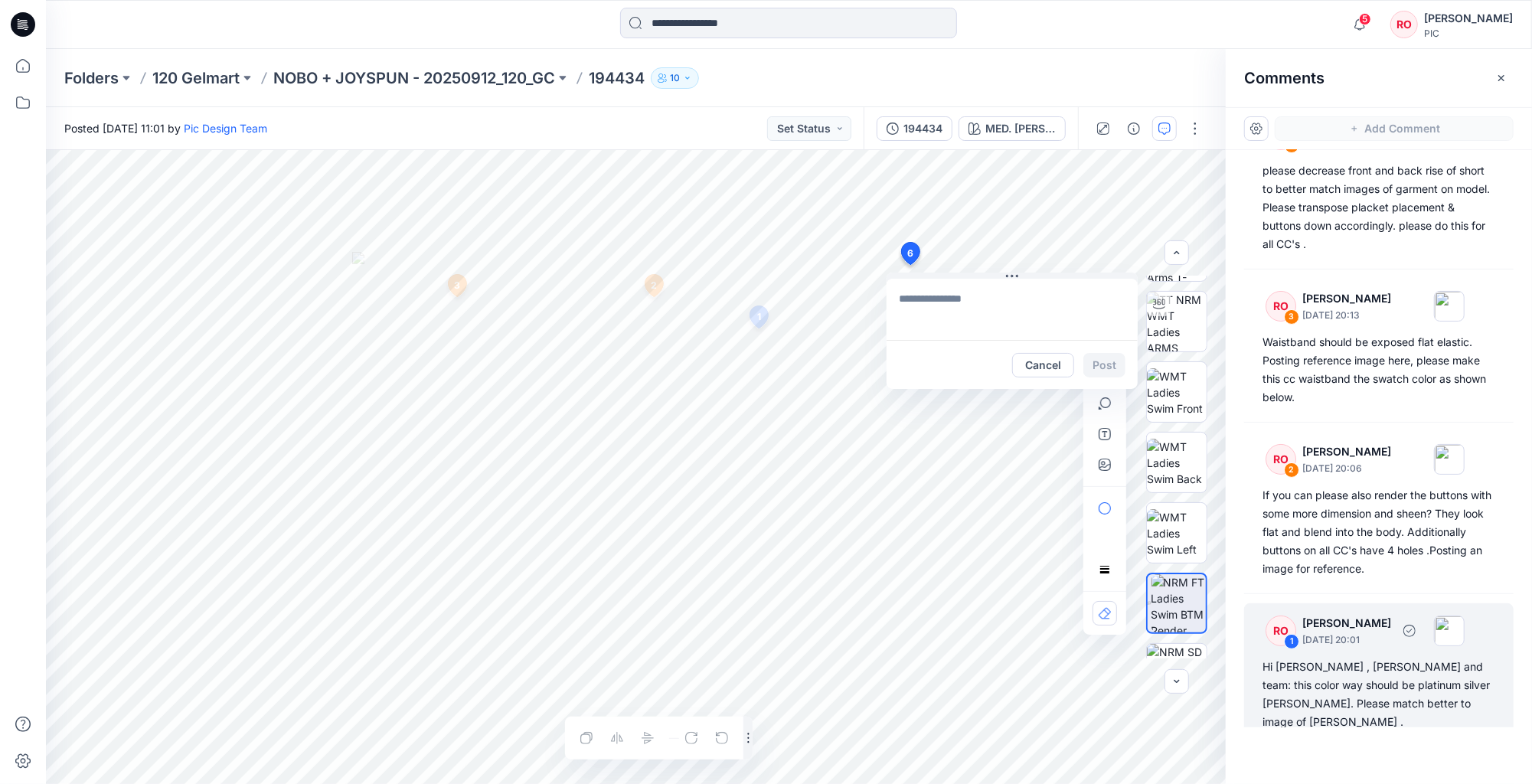
click at [1265, 656] on div "RO 1 Raquel Ortiz September 24, 2025 20:01 Hi Topher , Poornima and team: this …" at bounding box center [1379, 670] width 269 height 134
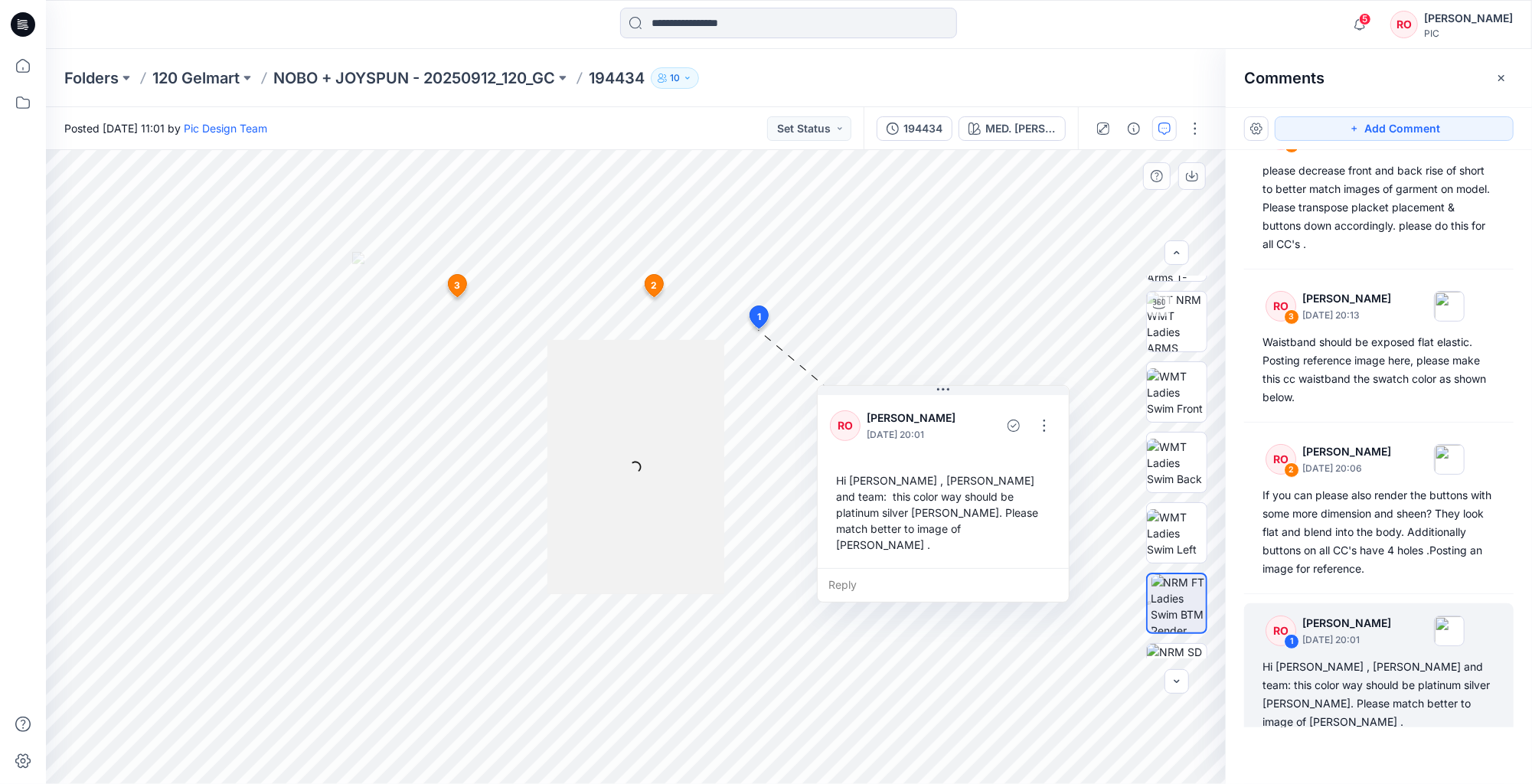
drag, startPoint x: 751, startPoint y: 421, endPoint x: 816, endPoint y: 458, distance: 74.8
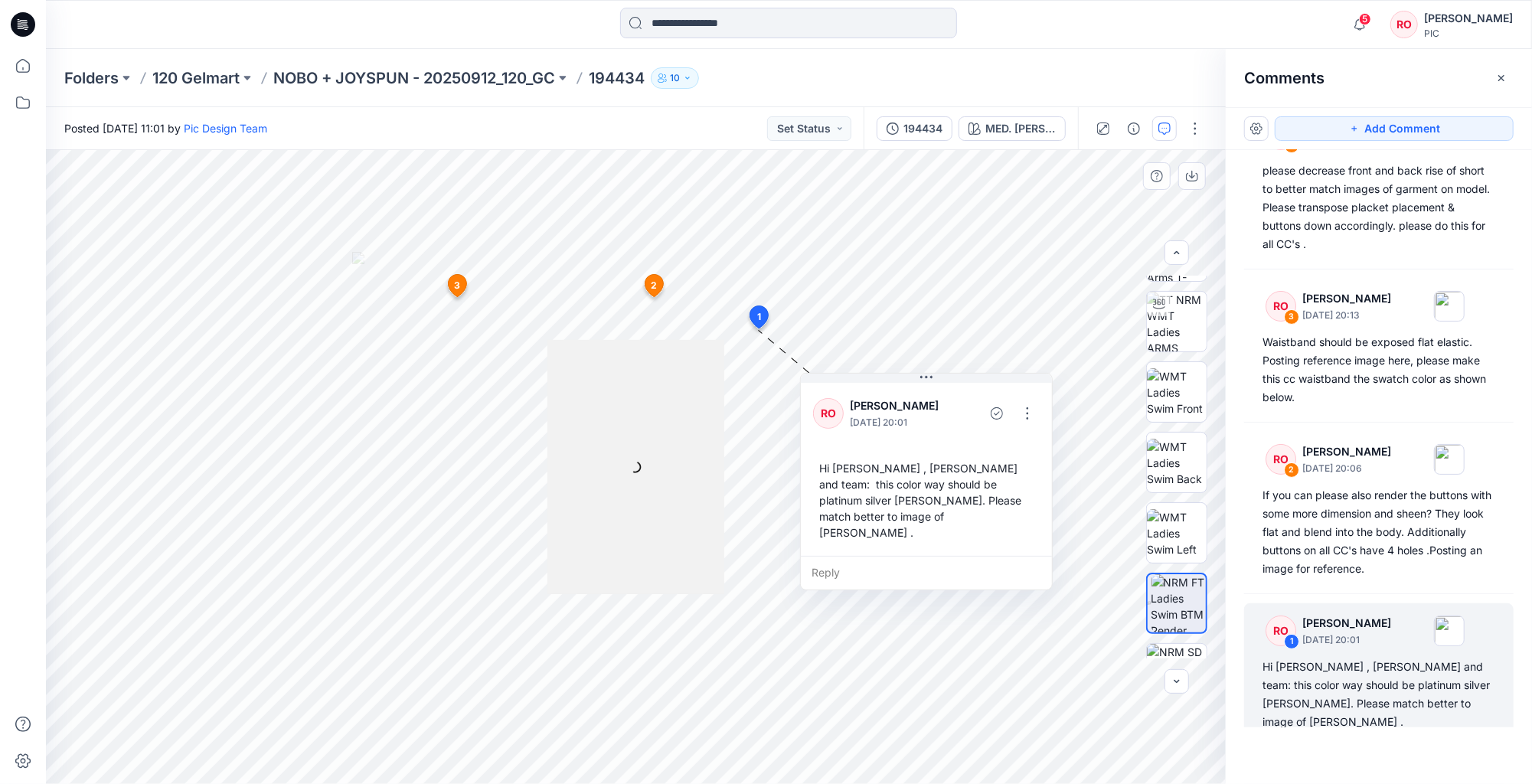
click at [831, 471] on div "Hi Topher , Poornima and team: this color way should be platinum silver heather…" at bounding box center [927, 500] width 227 height 93
click at [824, 468] on div "Hi Topher , Poornima and team: this color way should be platinum silver heather…" at bounding box center [927, 500] width 227 height 93
click at [916, 513] on div "Hi Topher , Poornima and team: this color way should be platinum silver heather…" at bounding box center [927, 500] width 227 height 93
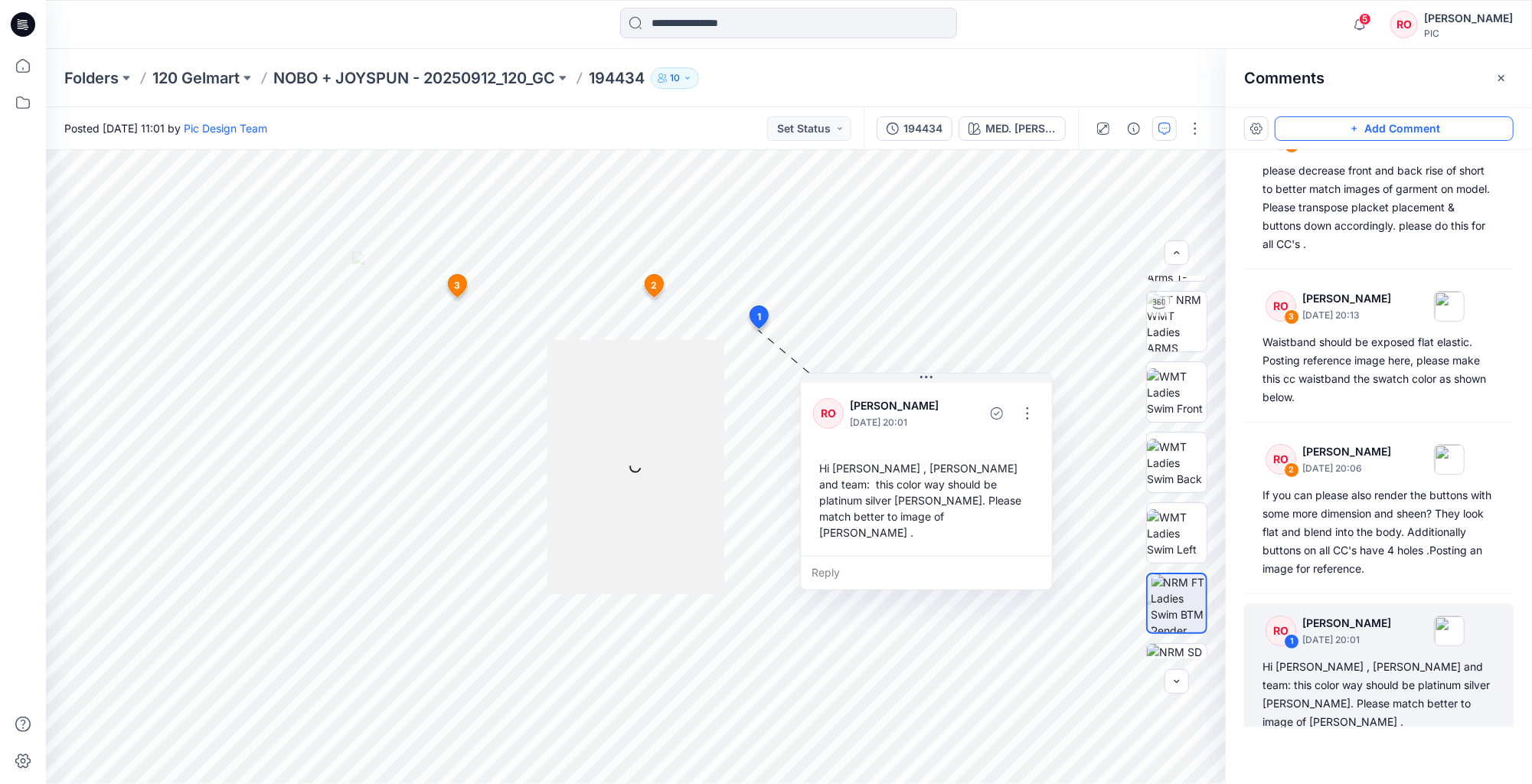
click at [1339, 130] on button "Add Comment" at bounding box center [1394, 128] width 239 height 24
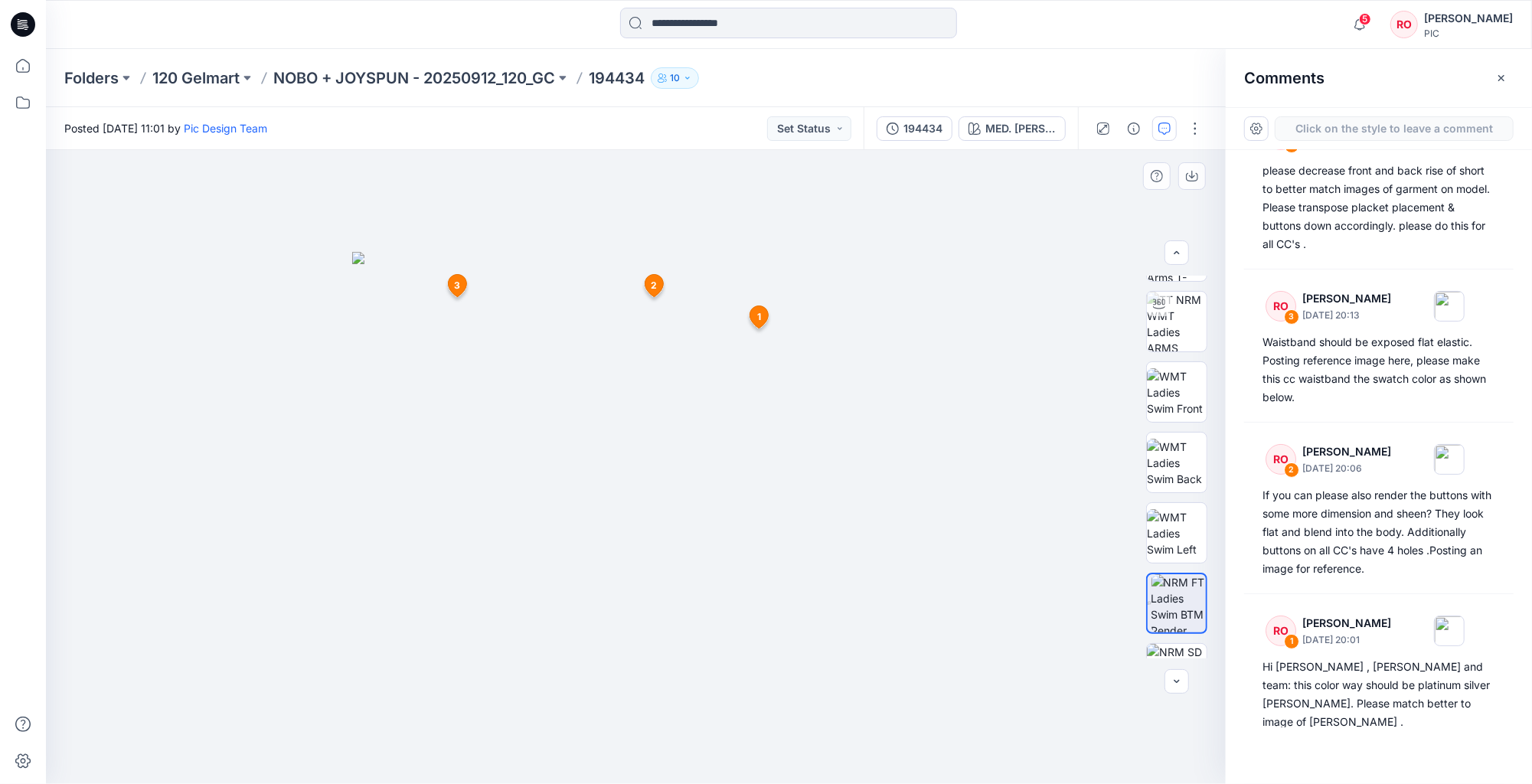
click at [935, 269] on div "6 1 RO Raquel Ortiz September 24, 2025 20:01 Hi Topher , Poornima and team: thi…" at bounding box center [635, 467] width 1180 height 634
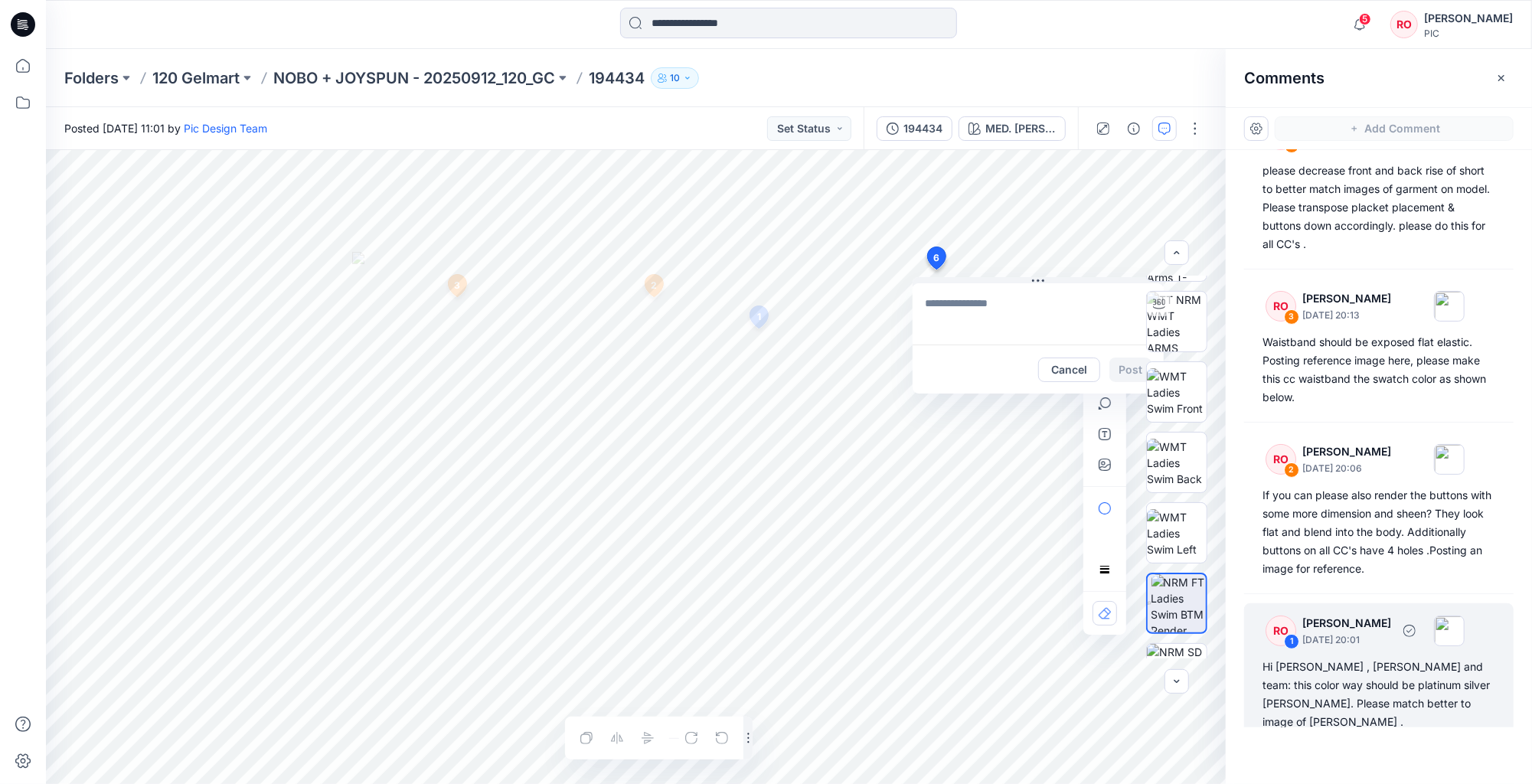
click at [1280, 692] on div "Hi Topher , Poornima and team: this color way should be platinum silver heather…" at bounding box center [1379, 694] width 232 height 74
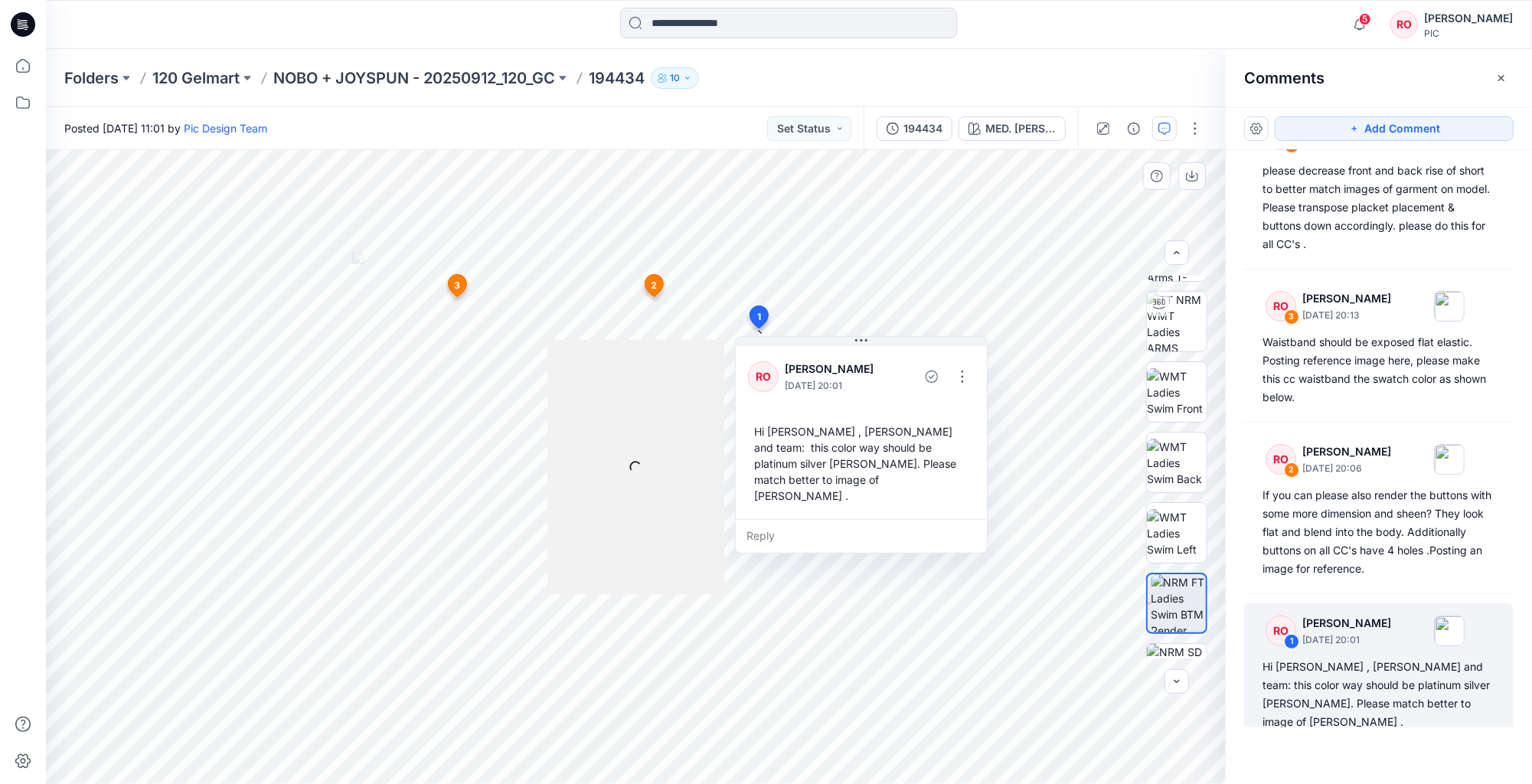
click at [791, 444] on div "Hi Topher , Poornima and team: this color way should be platinum silver heather…" at bounding box center [861, 464] width 227 height 93
click at [1381, 695] on div "Hi Topher , Poornima and team: this color way should be platinum silver heather…" at bounding box center [1379, 694] width 232 height 74
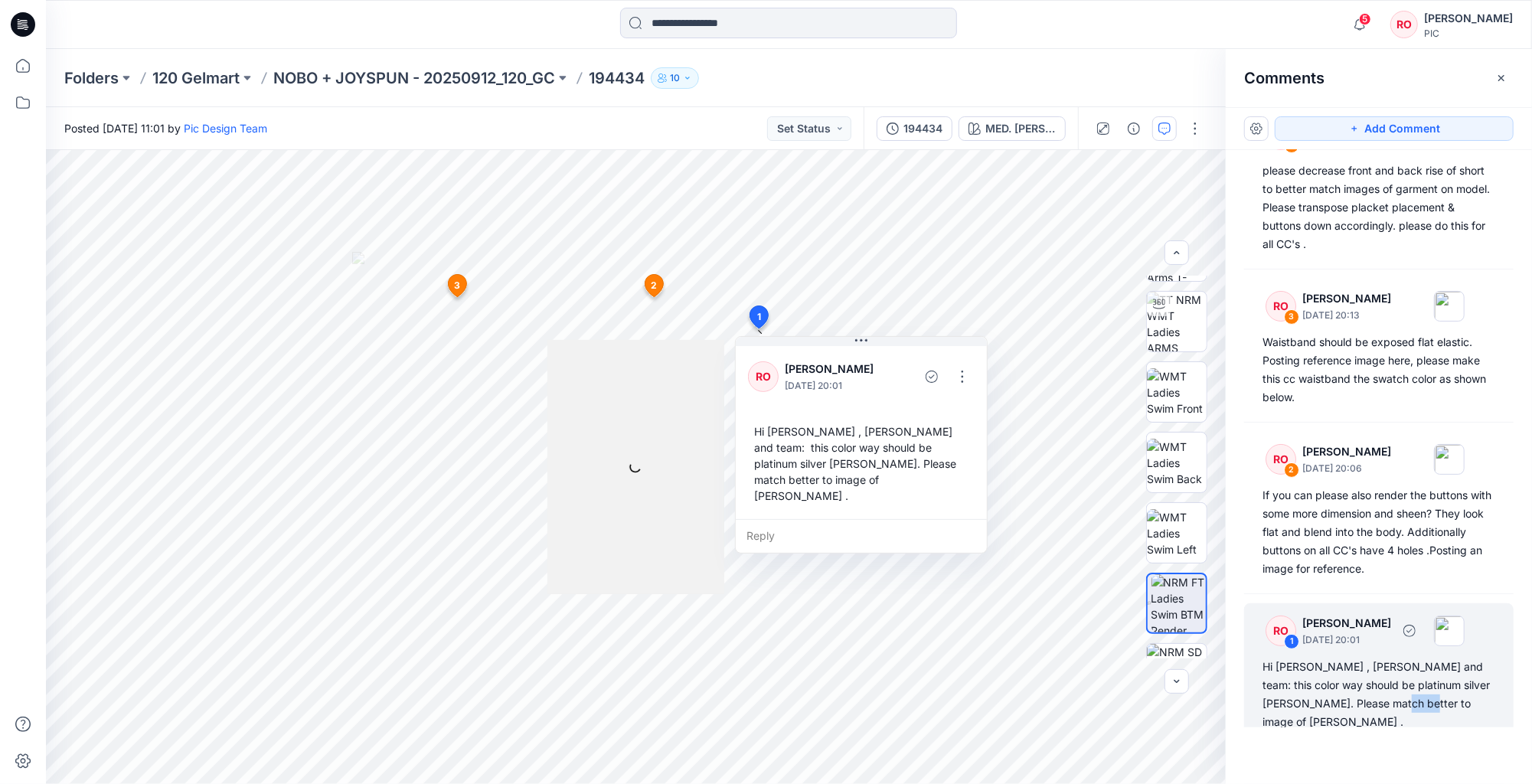
click at [1387, 695] on div "Hi Topher , Poornima and team: this color way should be platinum silver heather…" at bounding box center [1379, 694] width 232 height 74
click at [1386, 695] on div "Hi Topher , Poornima and team: this color way should be platinum silver heather…" at bounding box center [1379, 694] width 232 height 74
copy div "Hi Topher , Poornima and team: this color way should be platinum silver heather…"
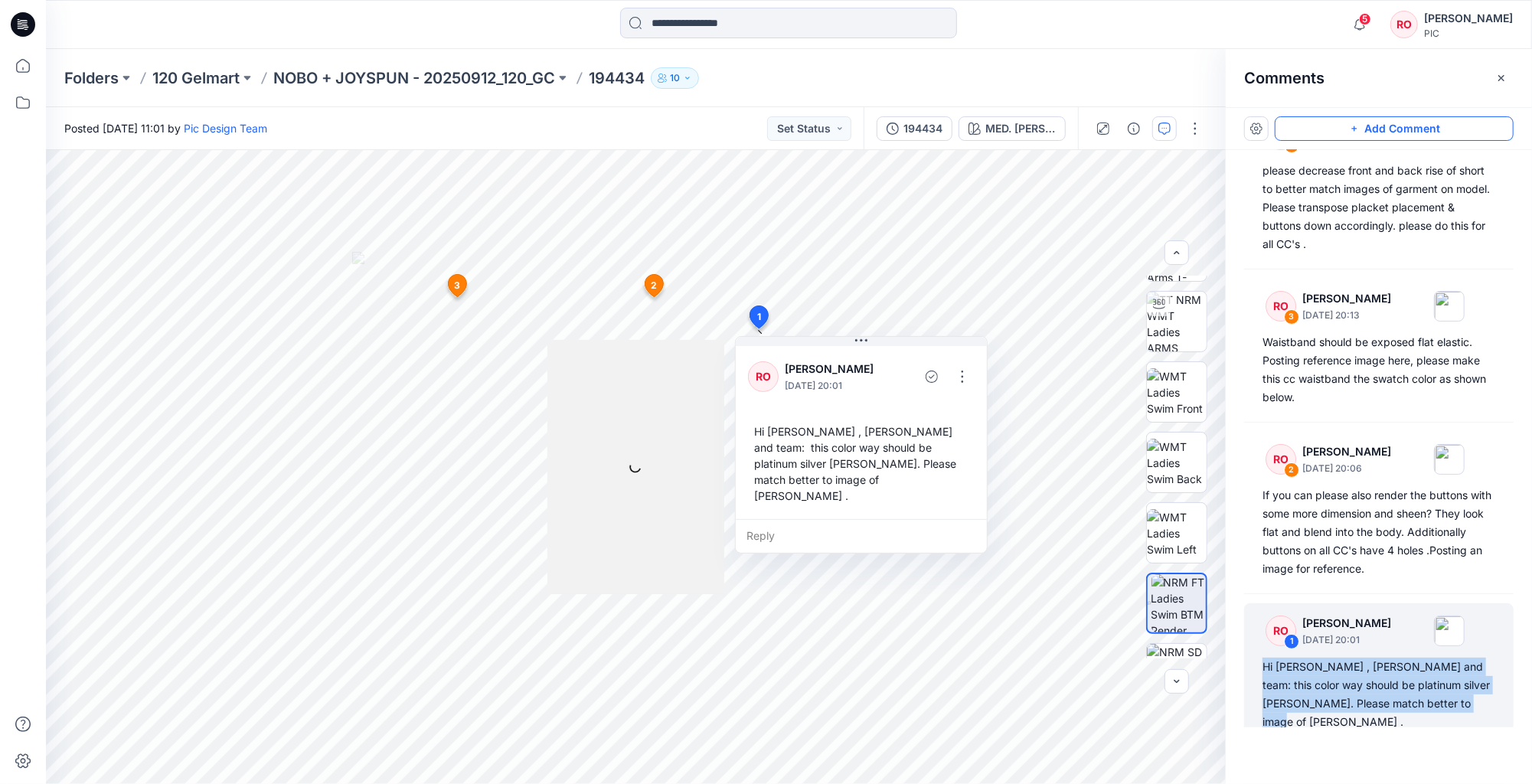
click at [1413, 126] on button "Add Comment" at bounding box center [1394, 128] width 239 height 24
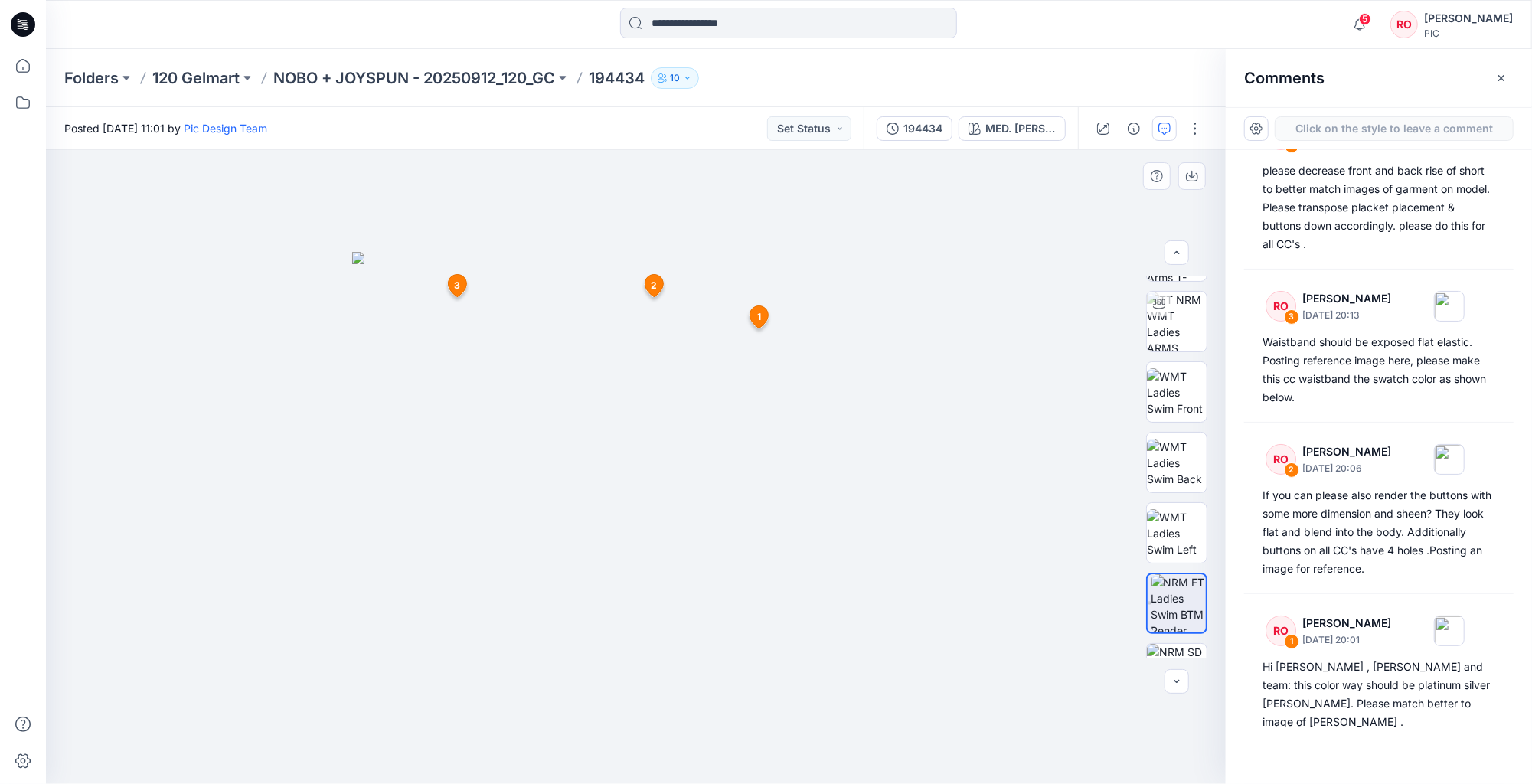
click at [836, 291] on div "6 1 RO Raquel Ortiz September 24, 2025 20:01 Hi Topher , Poornima and team: thi…" at bounding box center [635, 467] width 1180 height 634
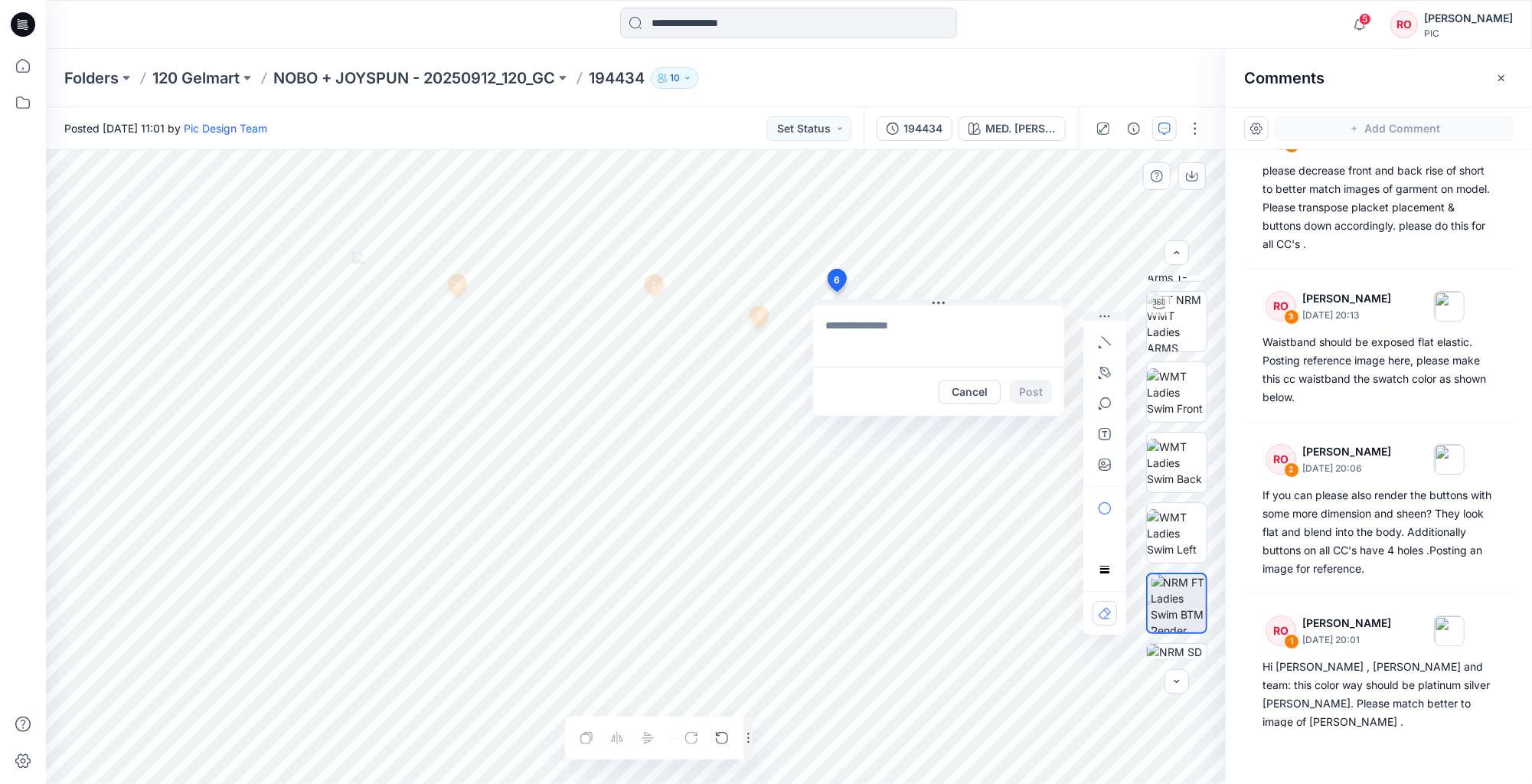
type textarea "**********"
click at [1101, 473] on button "button" at bounding box center [1104, 464] width 24 height 24
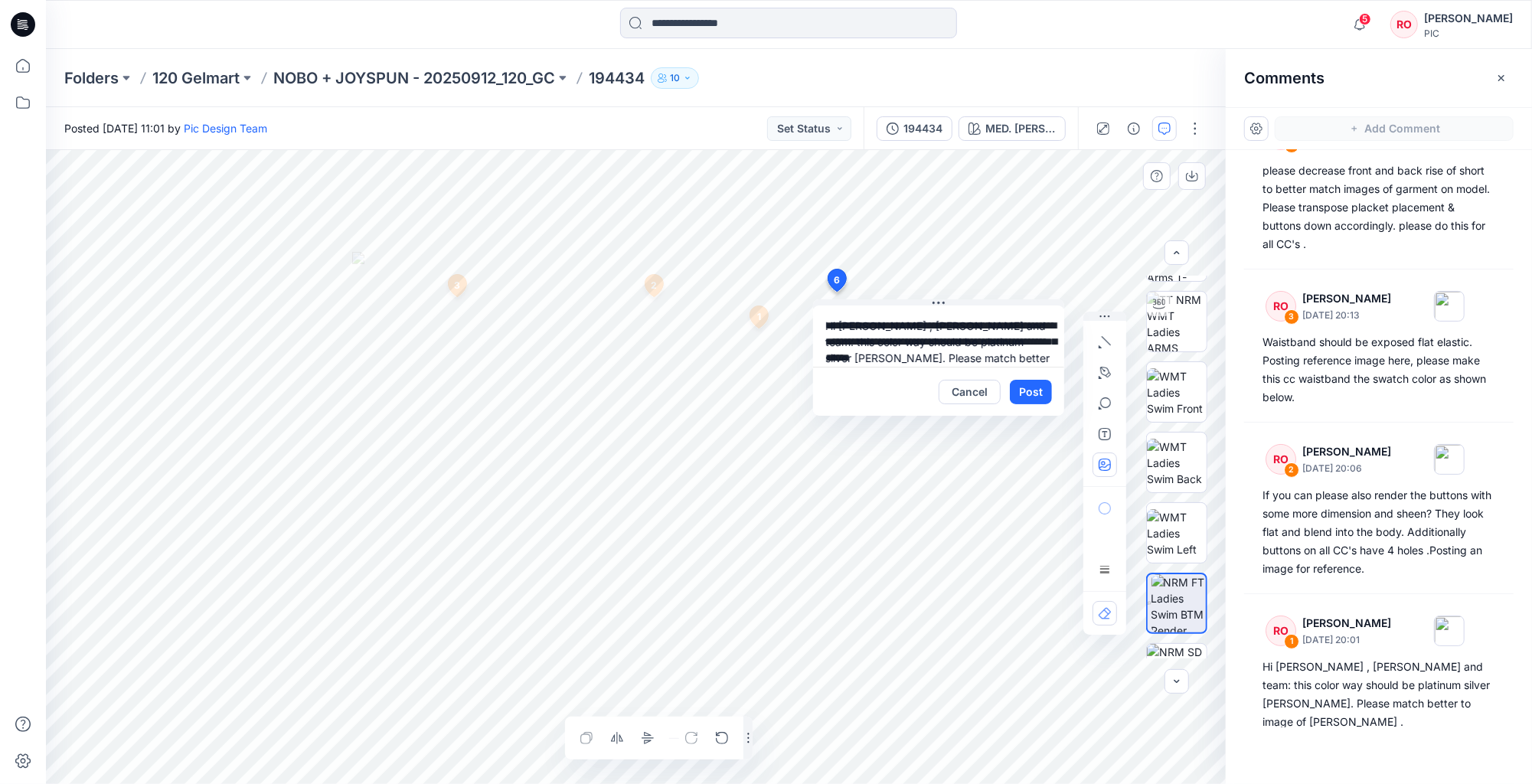
type input"] "**********"
click at [925, 332] on textarea "**********" at bounding box center [938, 335] width 251 height 61
click at [1004, 334] on textarea "**********" at bounding box center [938, 335] width 251 height 61
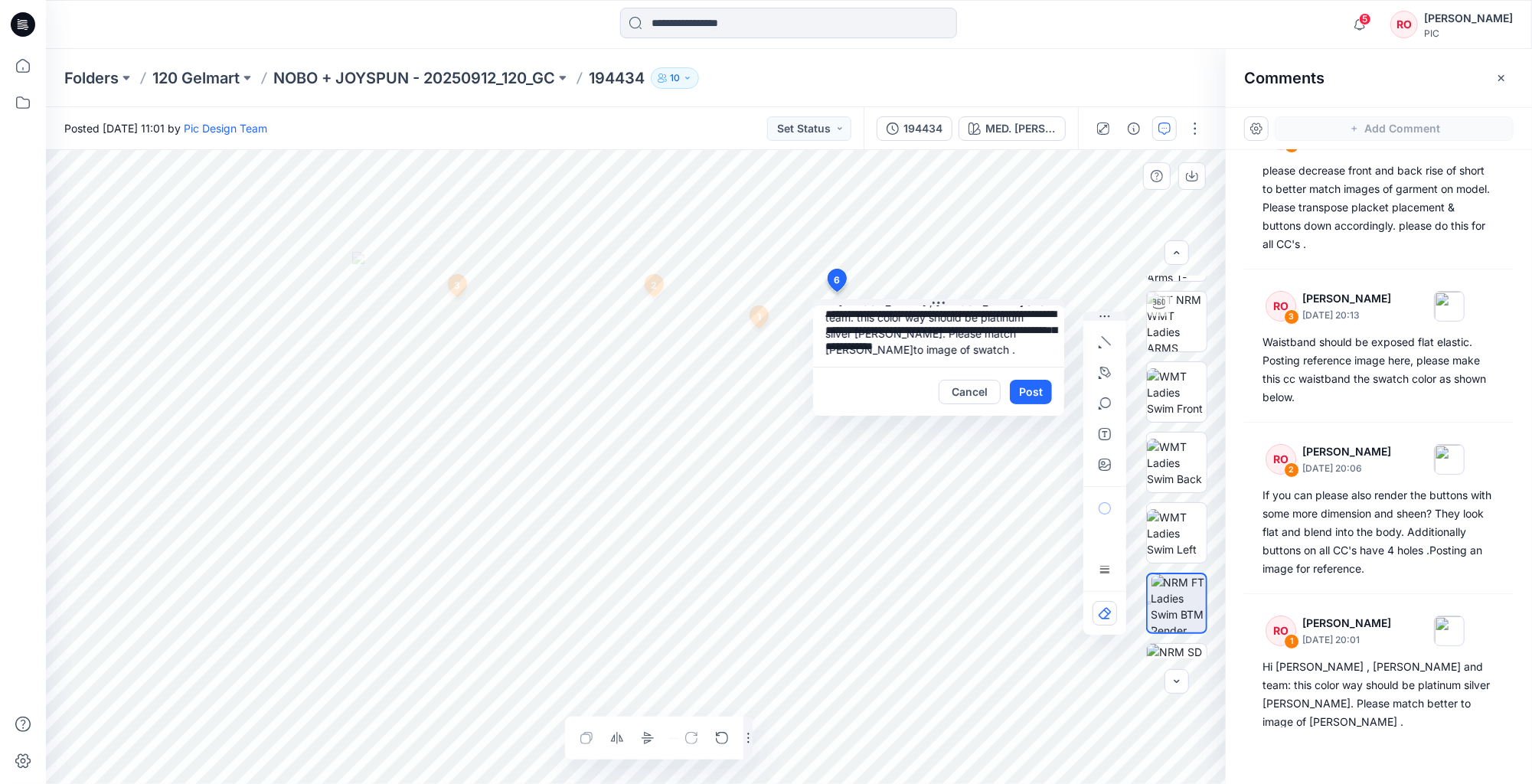
click at [885, 340] on textarea "**********" at bounding box center [938, 335] width 251 height 61
type textarea "**********"
click at [1018, 385] on button "Post" at bounding box center [1030, 391] width 42 height 24
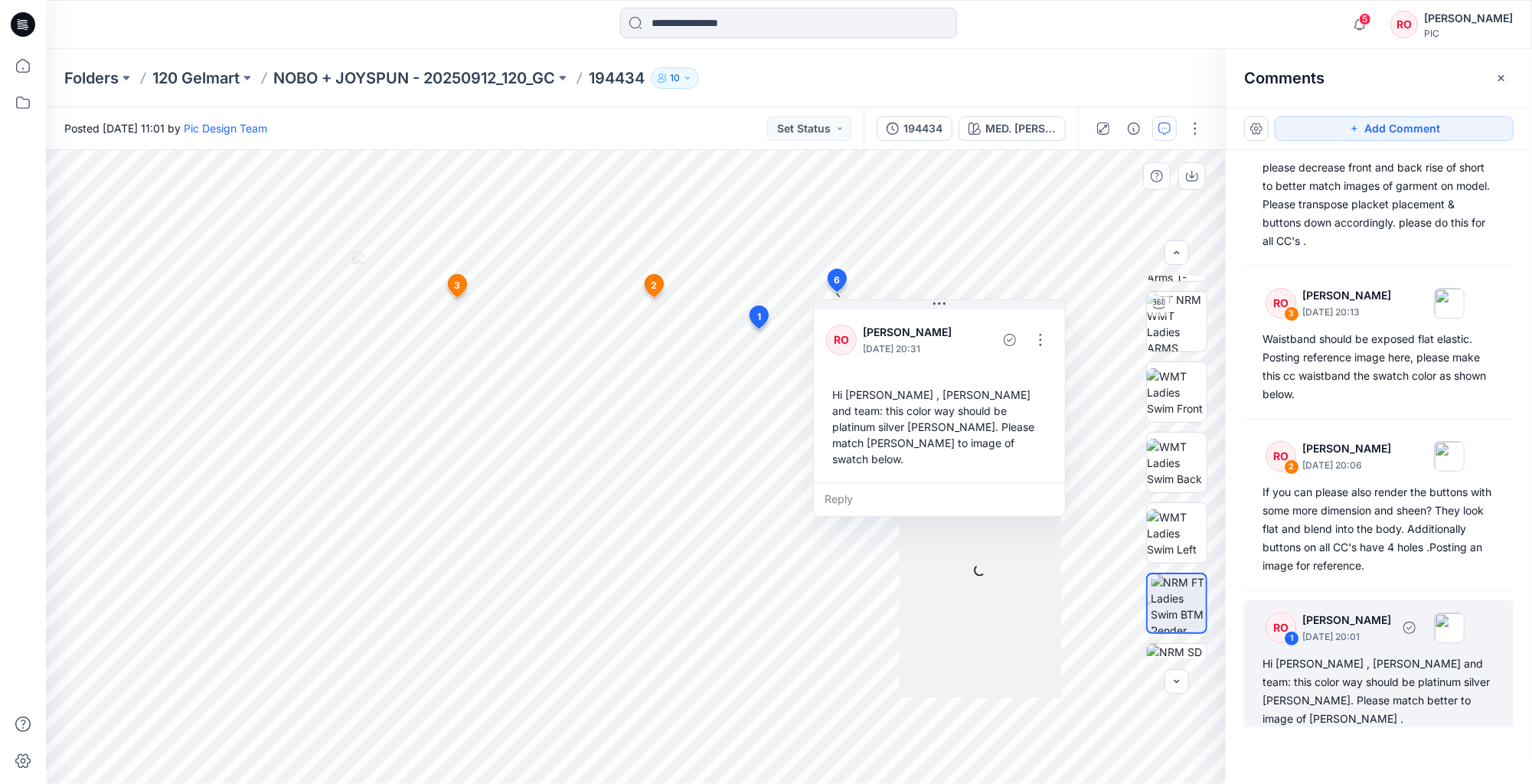
click at [1358, 663] on div "Hi Topher , Poornima and team: this color way should be platinum silver heather…" at bounding box center [1379, 691] width 232 height 74
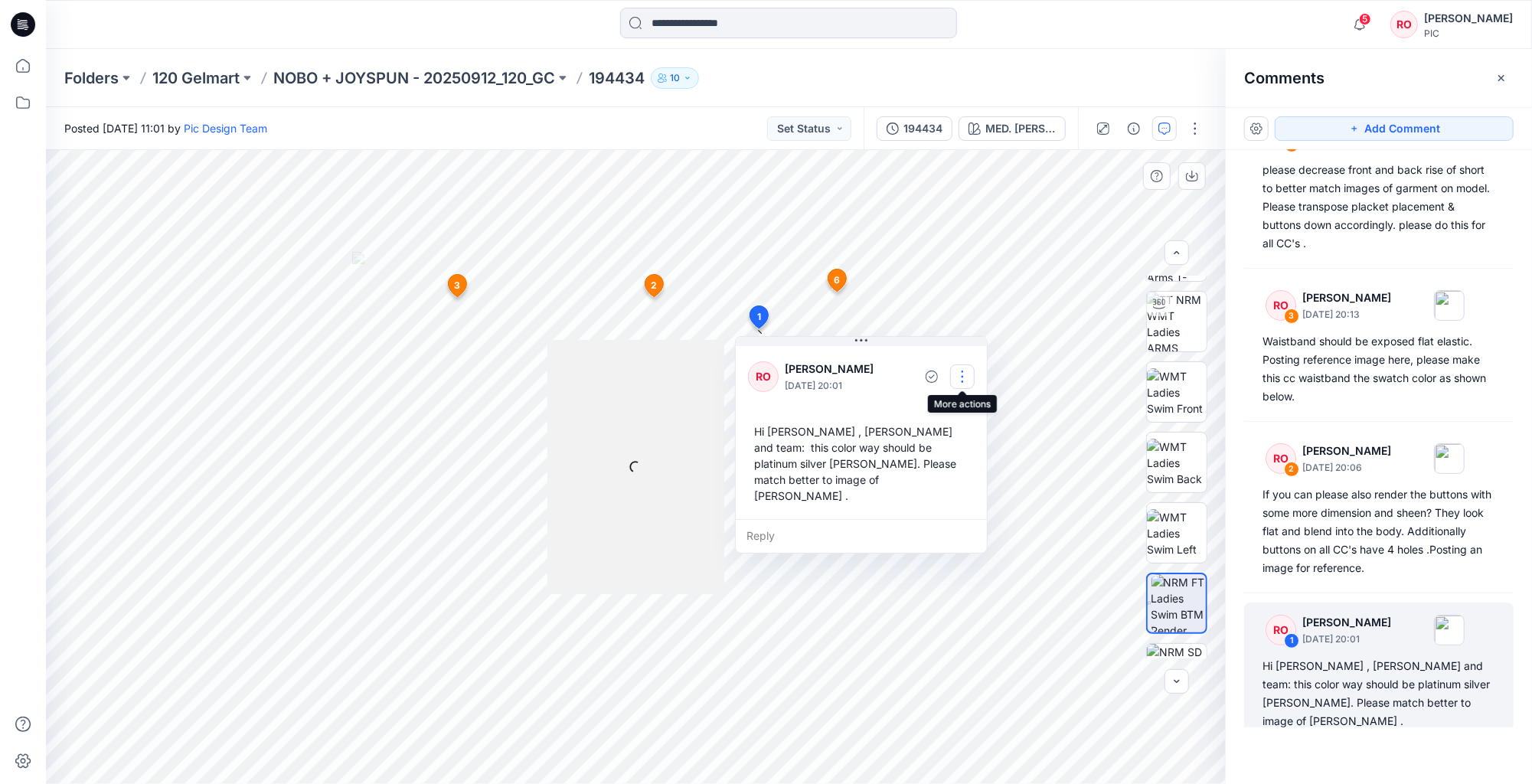
click at [963, 375] on button "button" at bounding box center [962, 376] width 24 height 24
click at [956, 451] on p "Delete thread" at bounding box center [966, 453] width 68 height 16
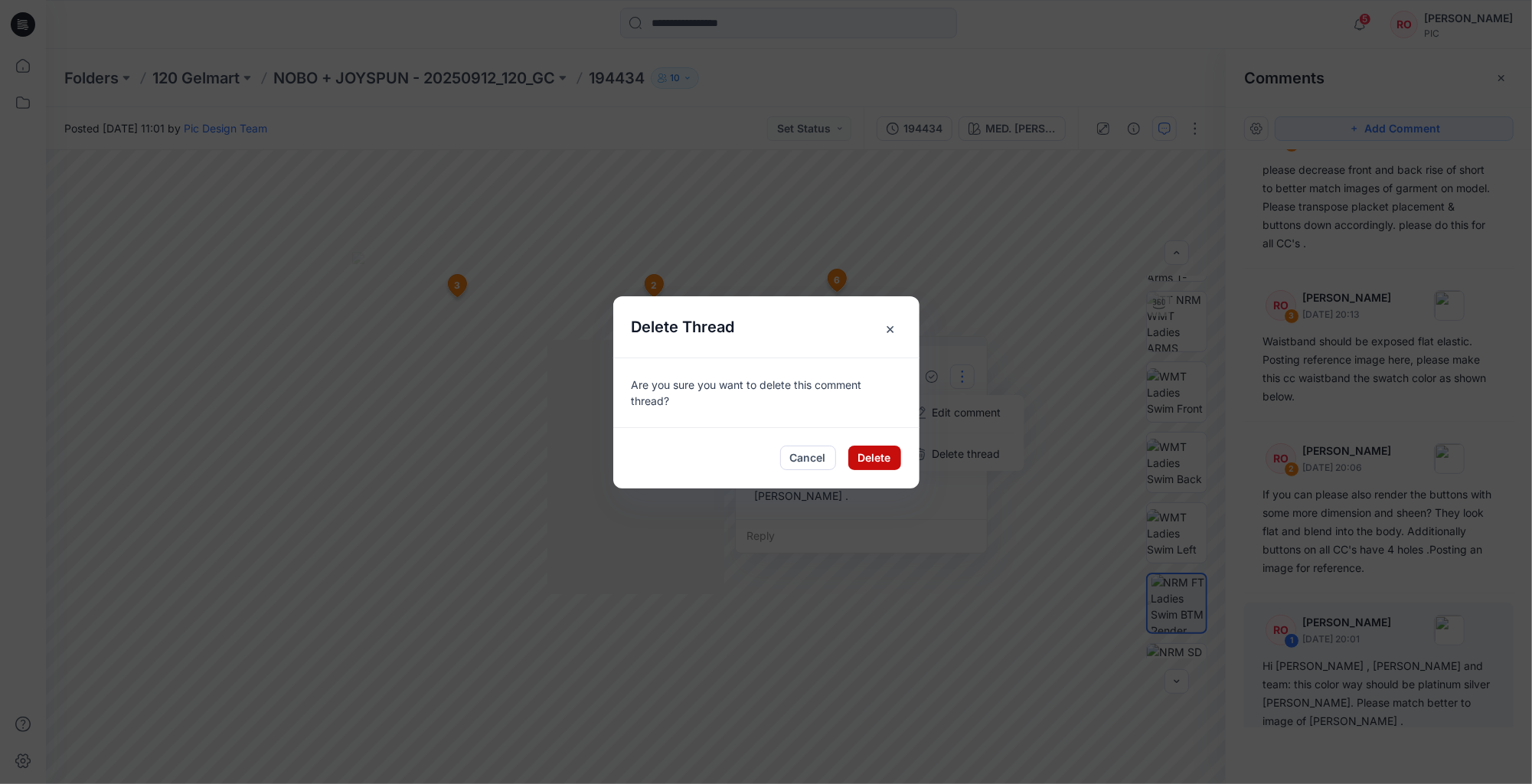
click at [865, 461] on button "Delete" at bounding box center [874, 457] width 53 height 24
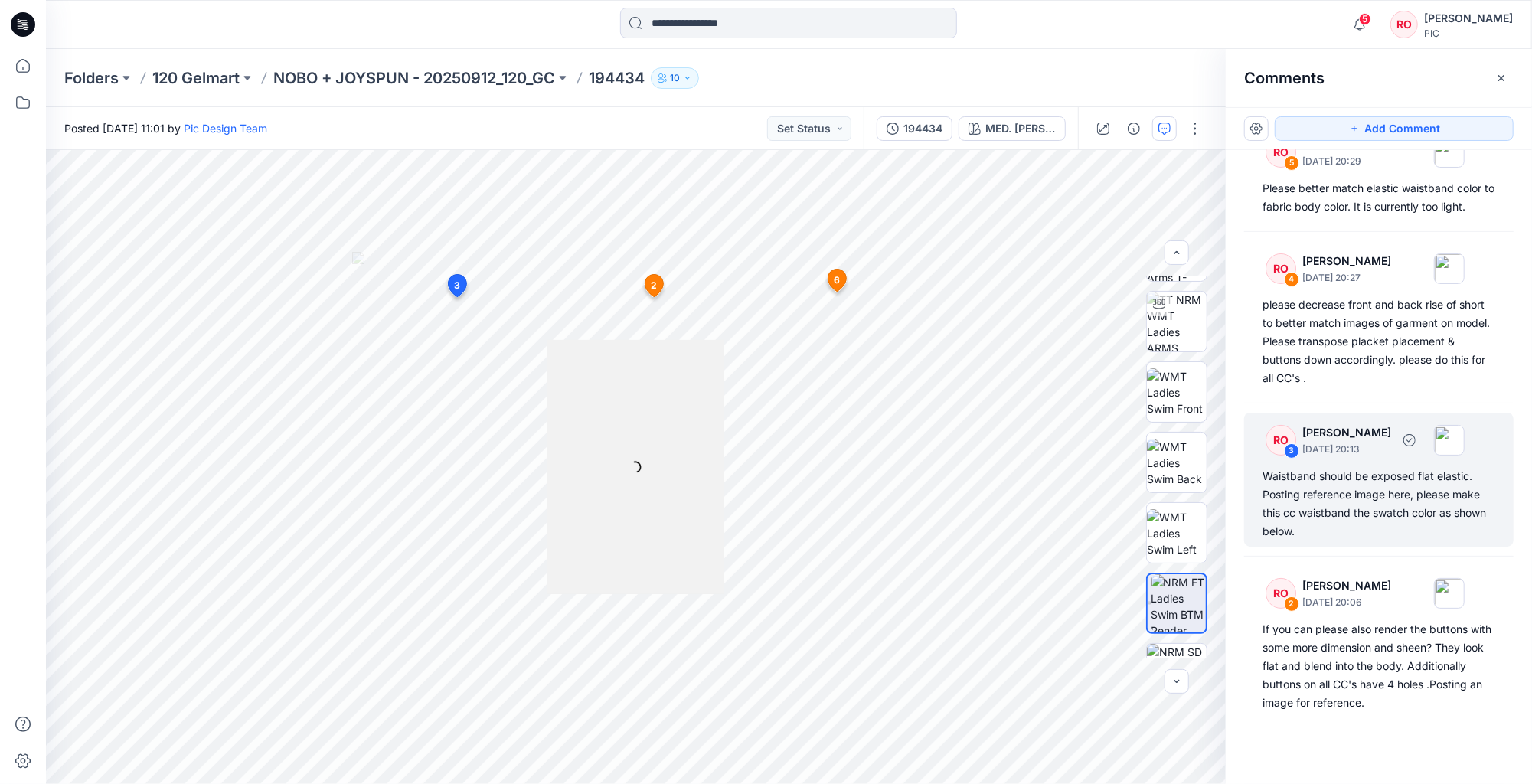
scroll to position [0, 0]
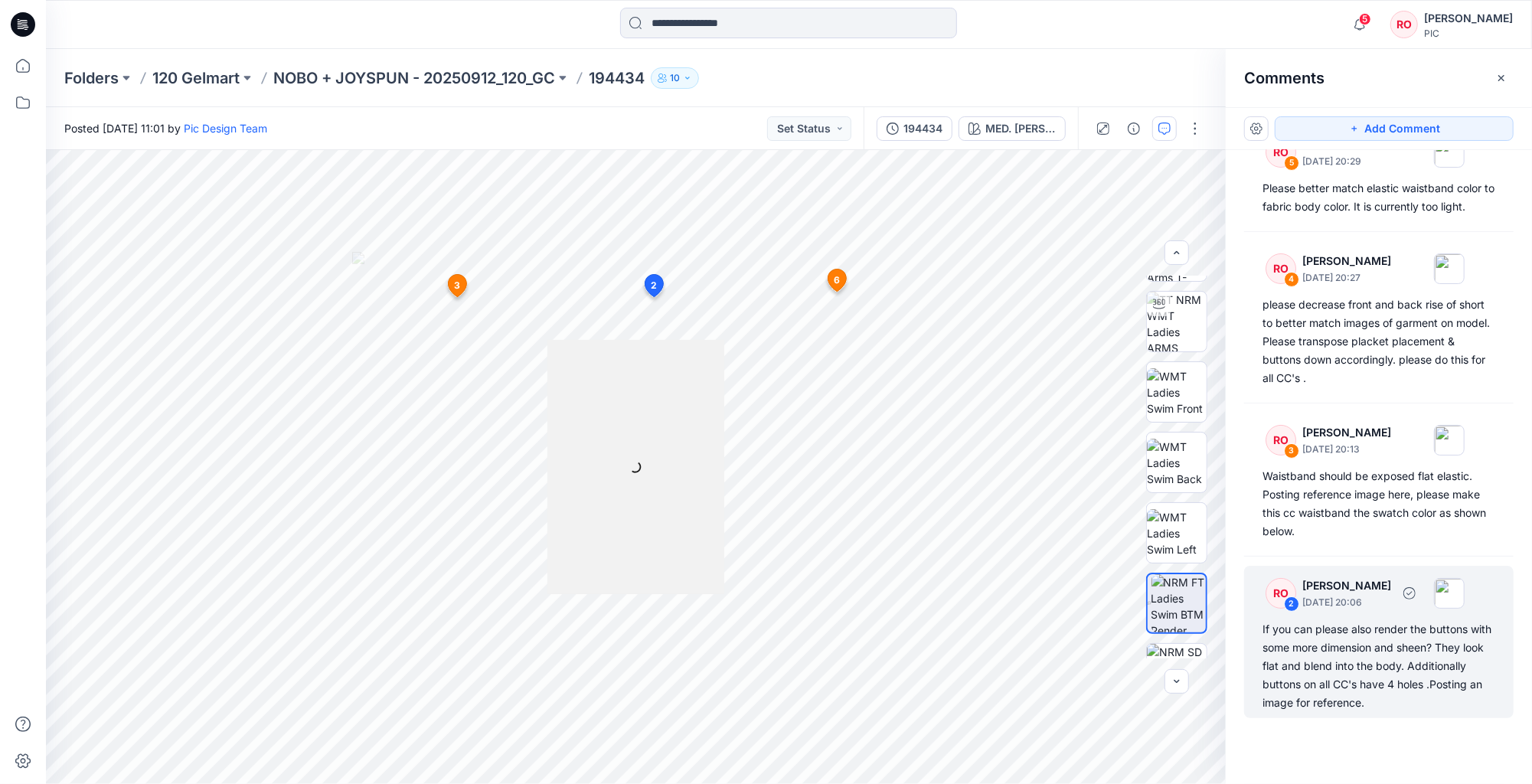
click at [1348, 624] on div "If you can please also render the buttons with some more dimension and sheen? T…" at bounding box center [1379, 665] width 232 height 92
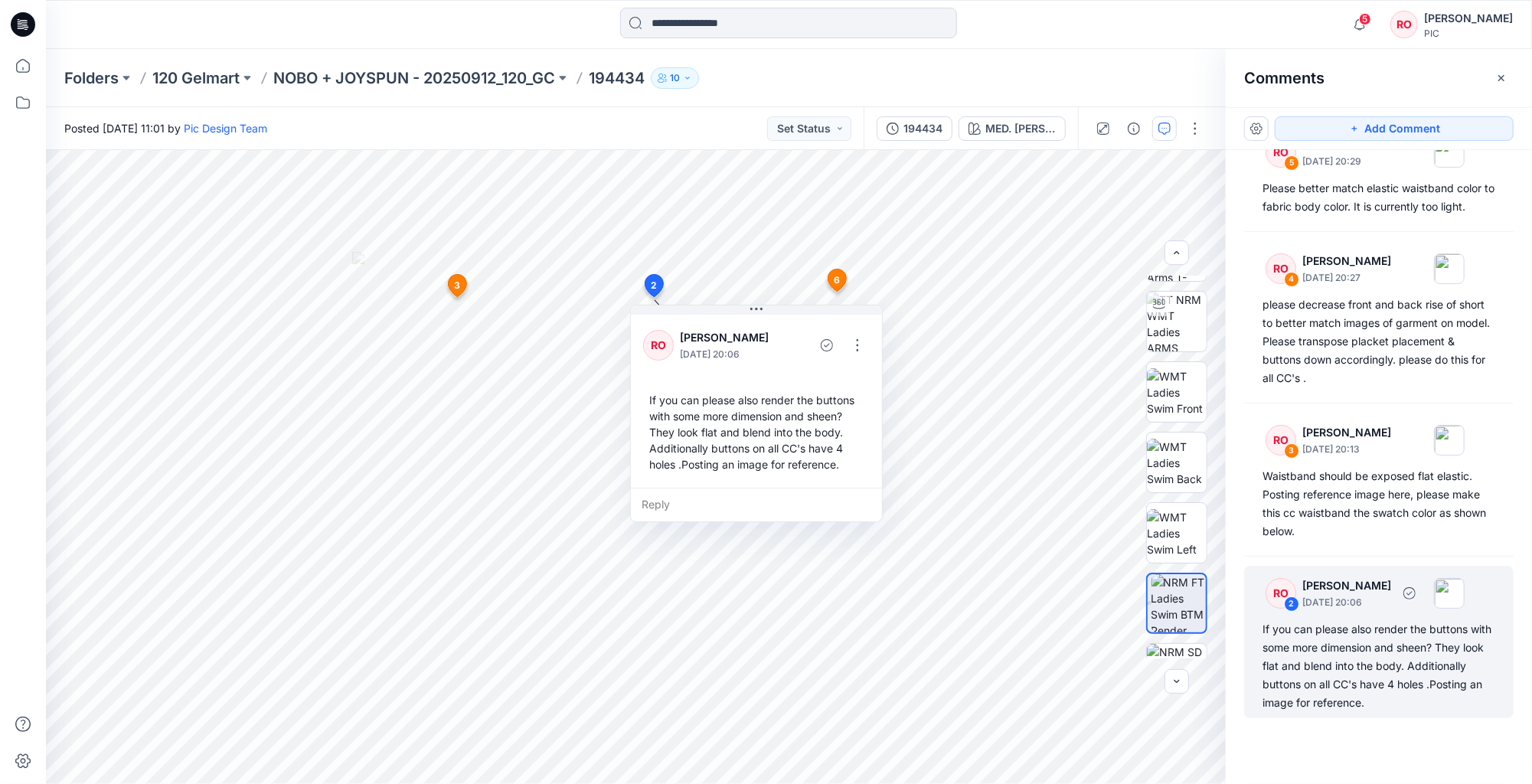
scroll to position [187, 0]
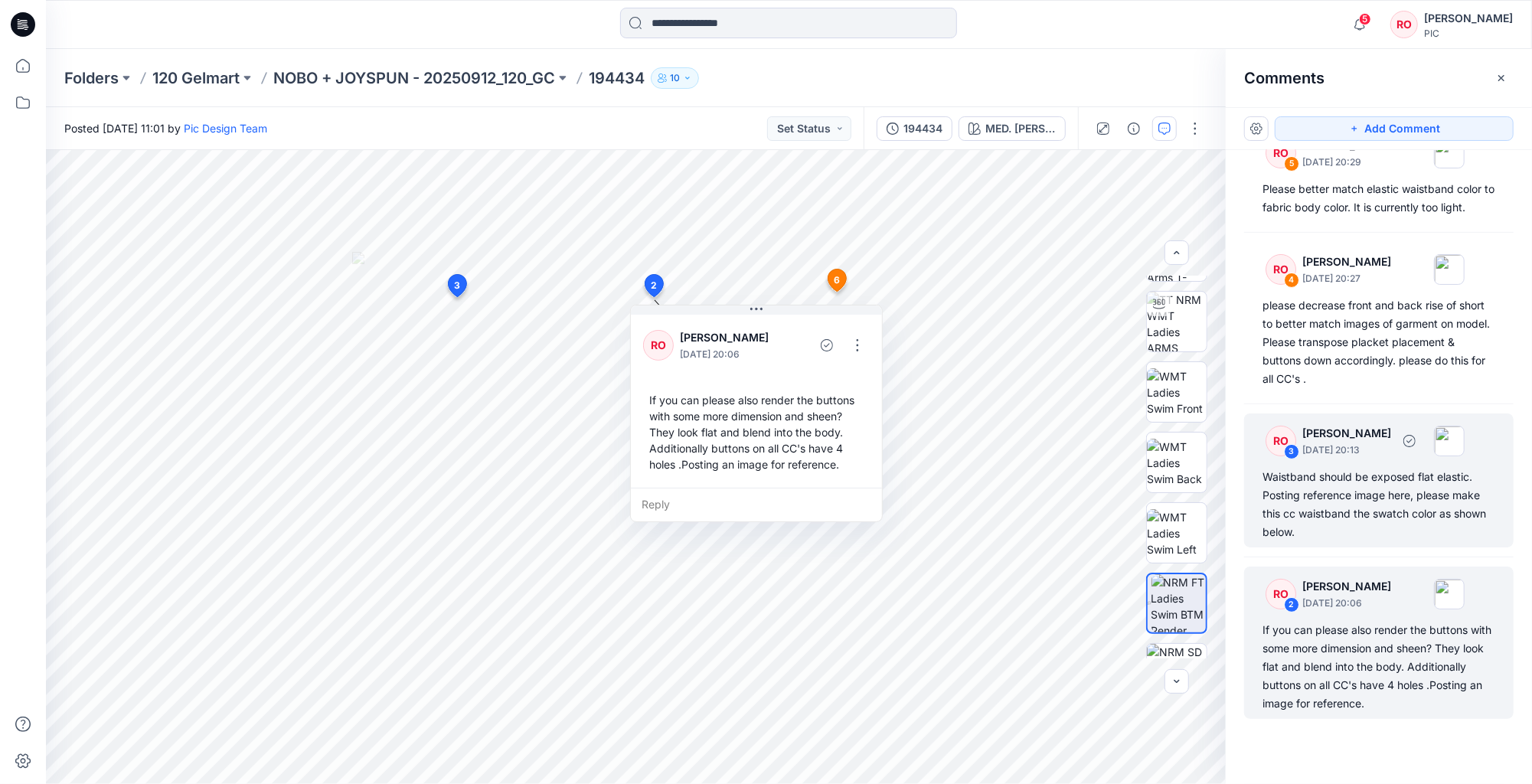
click at [1344, 529] on div "Waistband should be exposed flat elastic. Posting reference image here, please …" at bounding box center [1379, 504] width 232 height 74
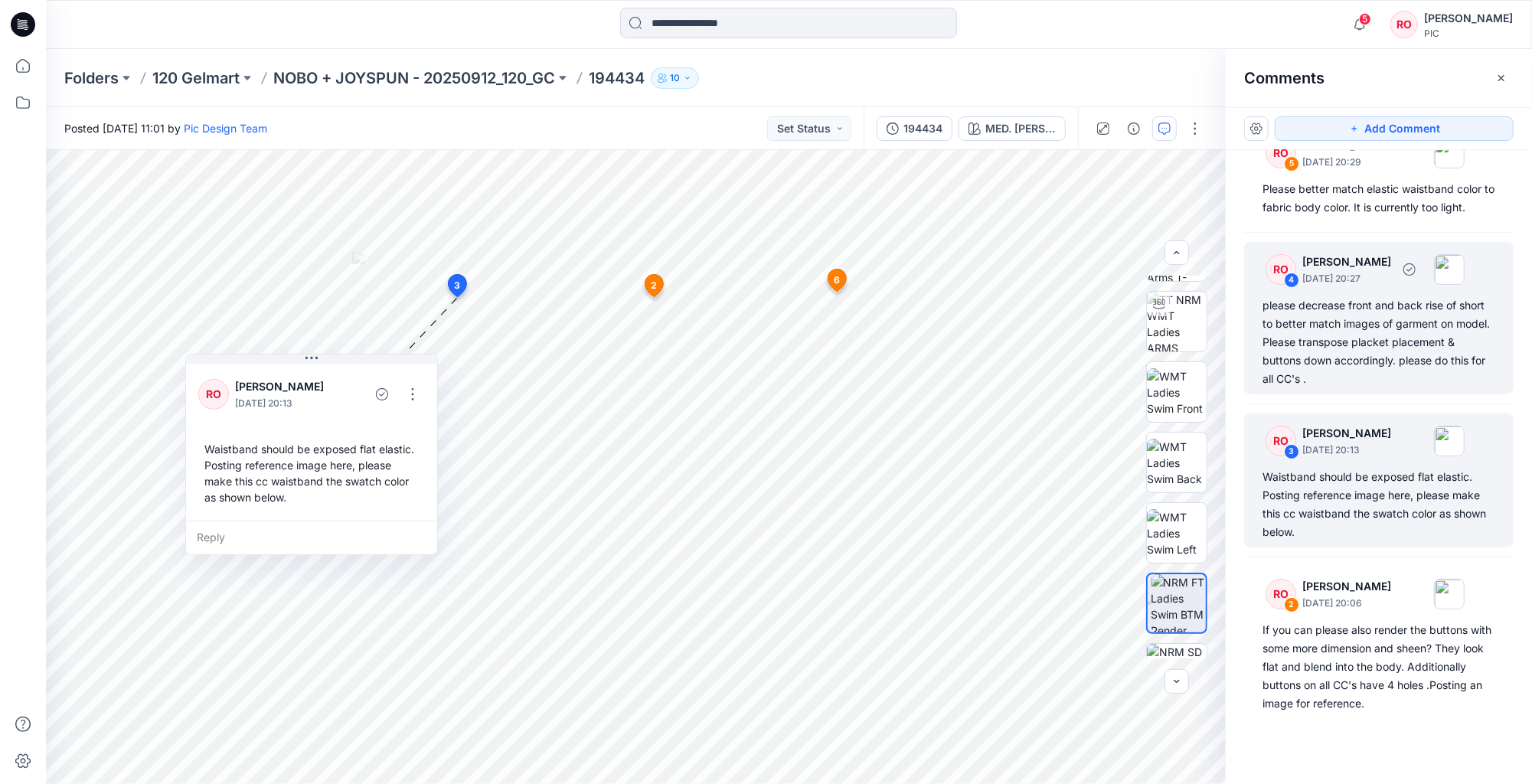
click at [1394, 313] on div "please decrease front and back rise of short to better match images of garment …" at bounding box center [1379, 342] width 232 height 92
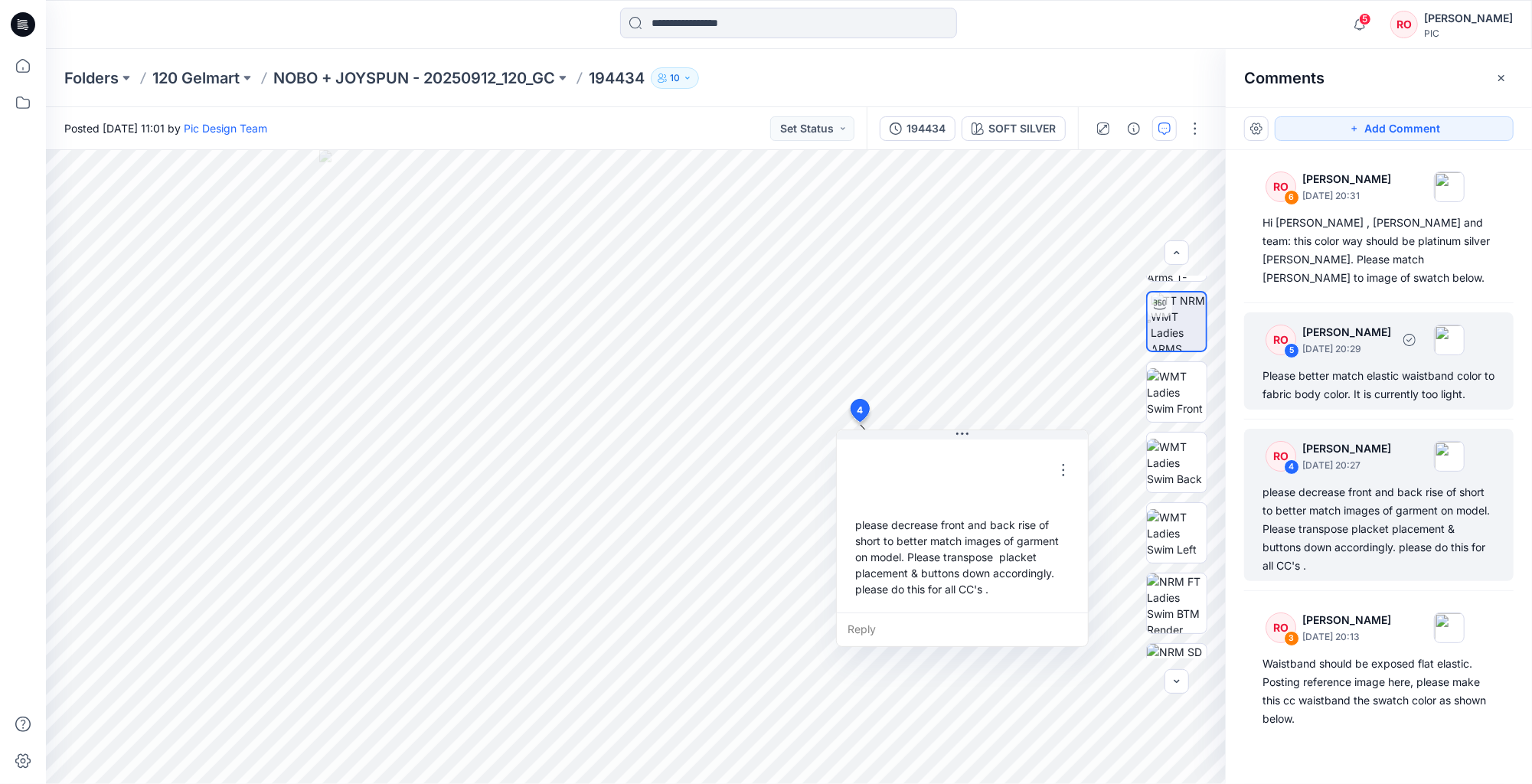
scroll to position [-1, 0]
click at [1324, 383] on div "Please better match elastic waistband color to fabric body color. It is current…" at bounding box center [1379, 385] width 232 height 37
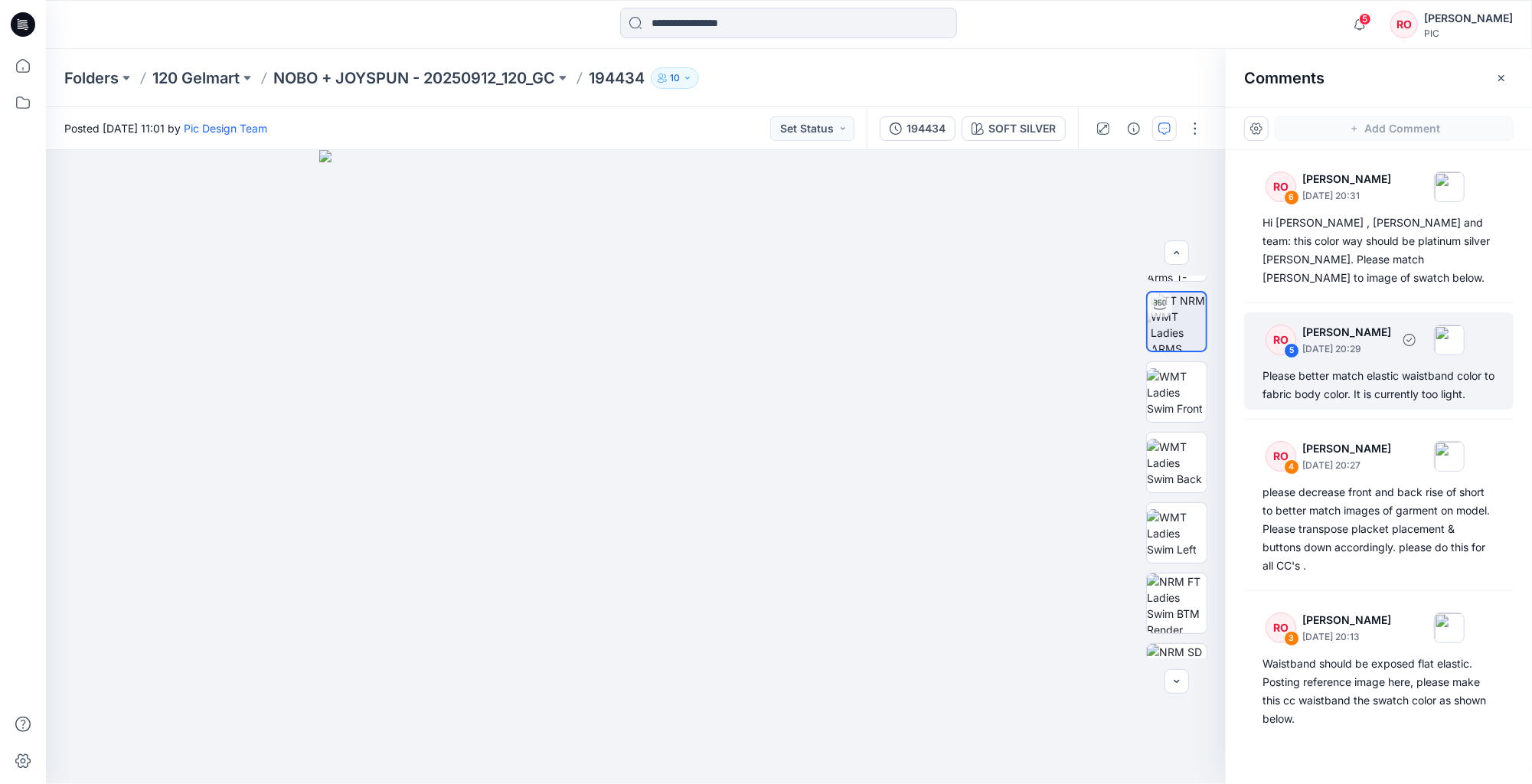
scroll to position [0, 0]
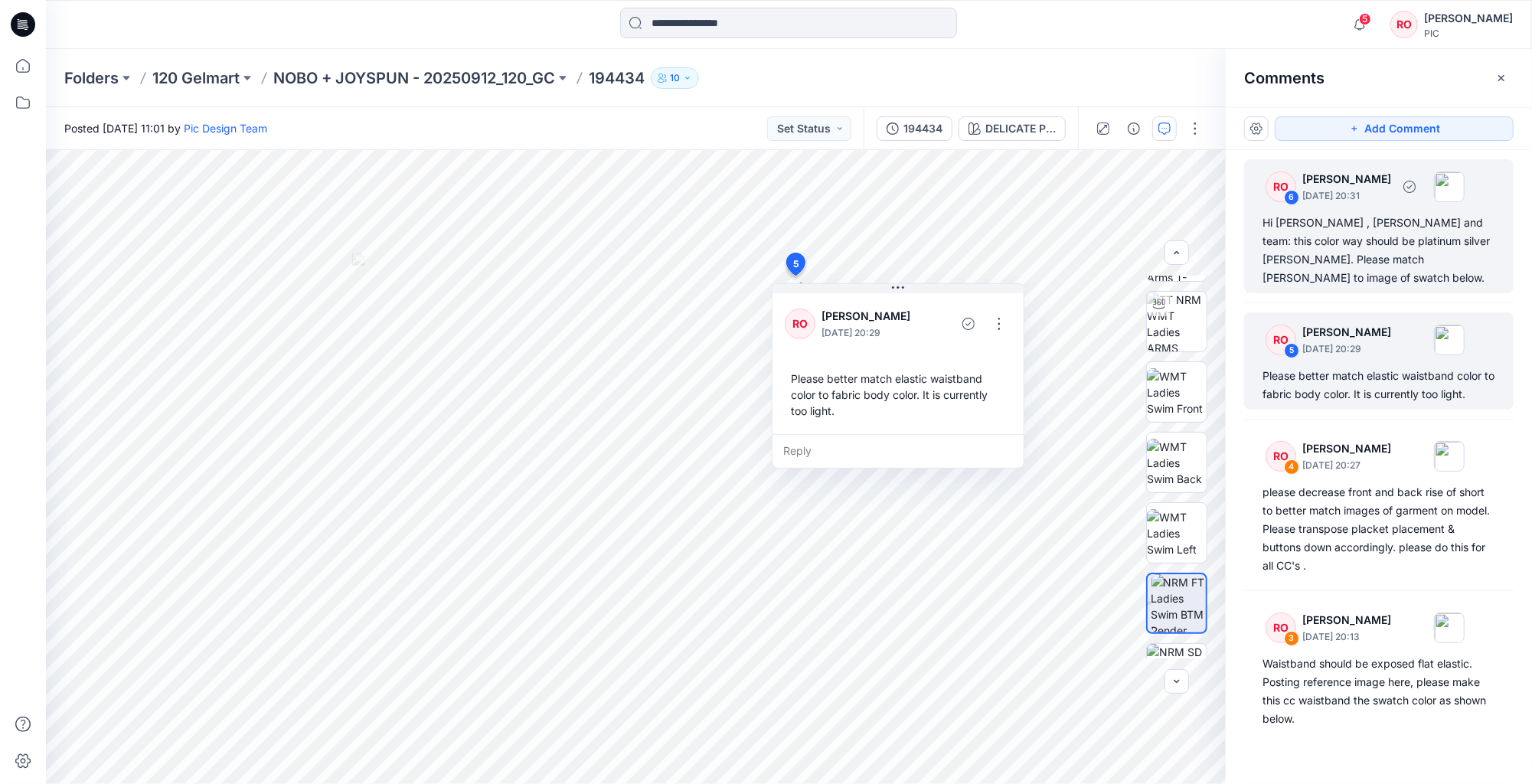
click at [1375, 234] on div "Hi Topher , Poornima and team: this color way should be platinum silver heather…" at bounding box center [1379, 251] width 232 height 74
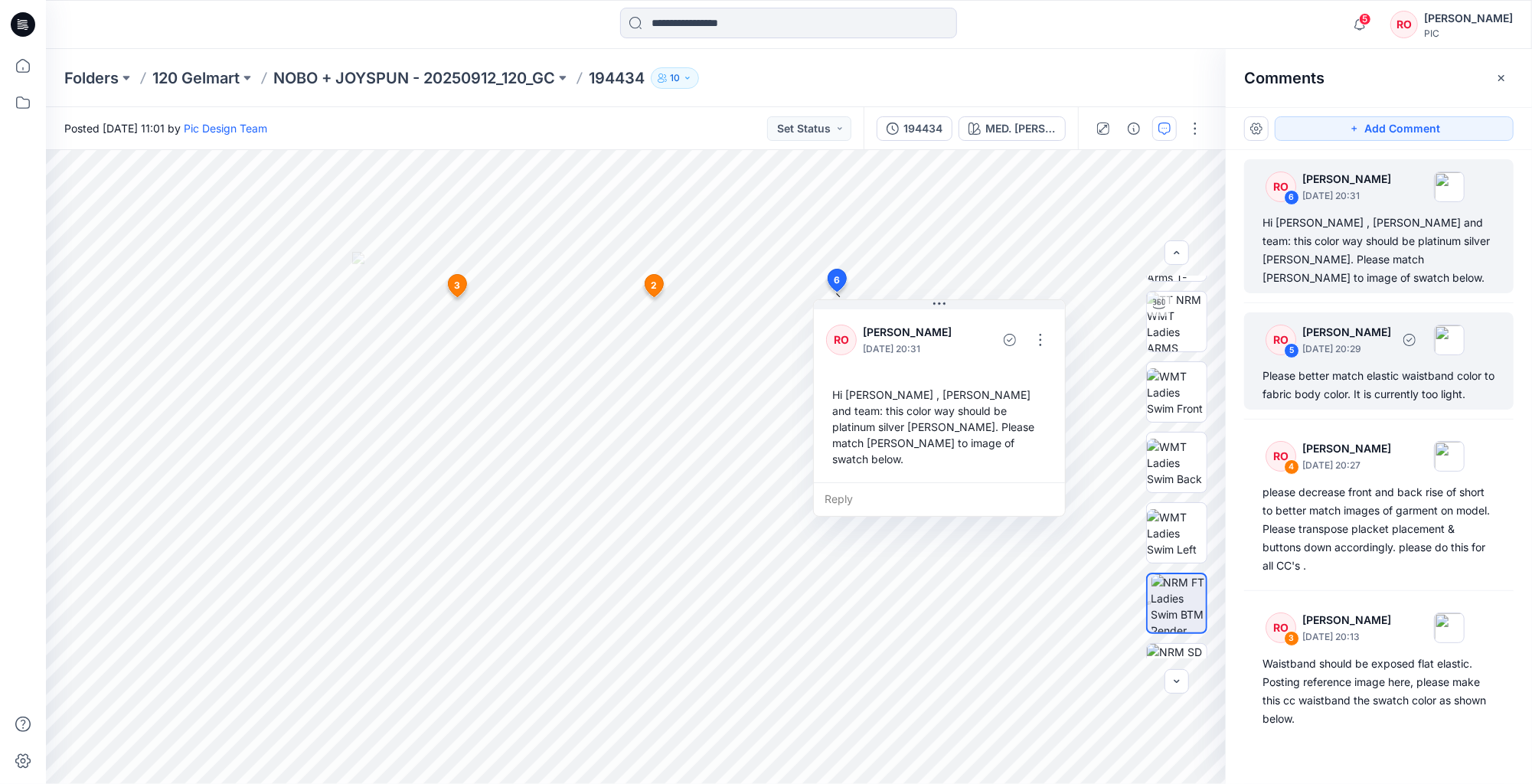
click at [1464, 347] on div at bounding box center [1431, 340] width 68 height 31
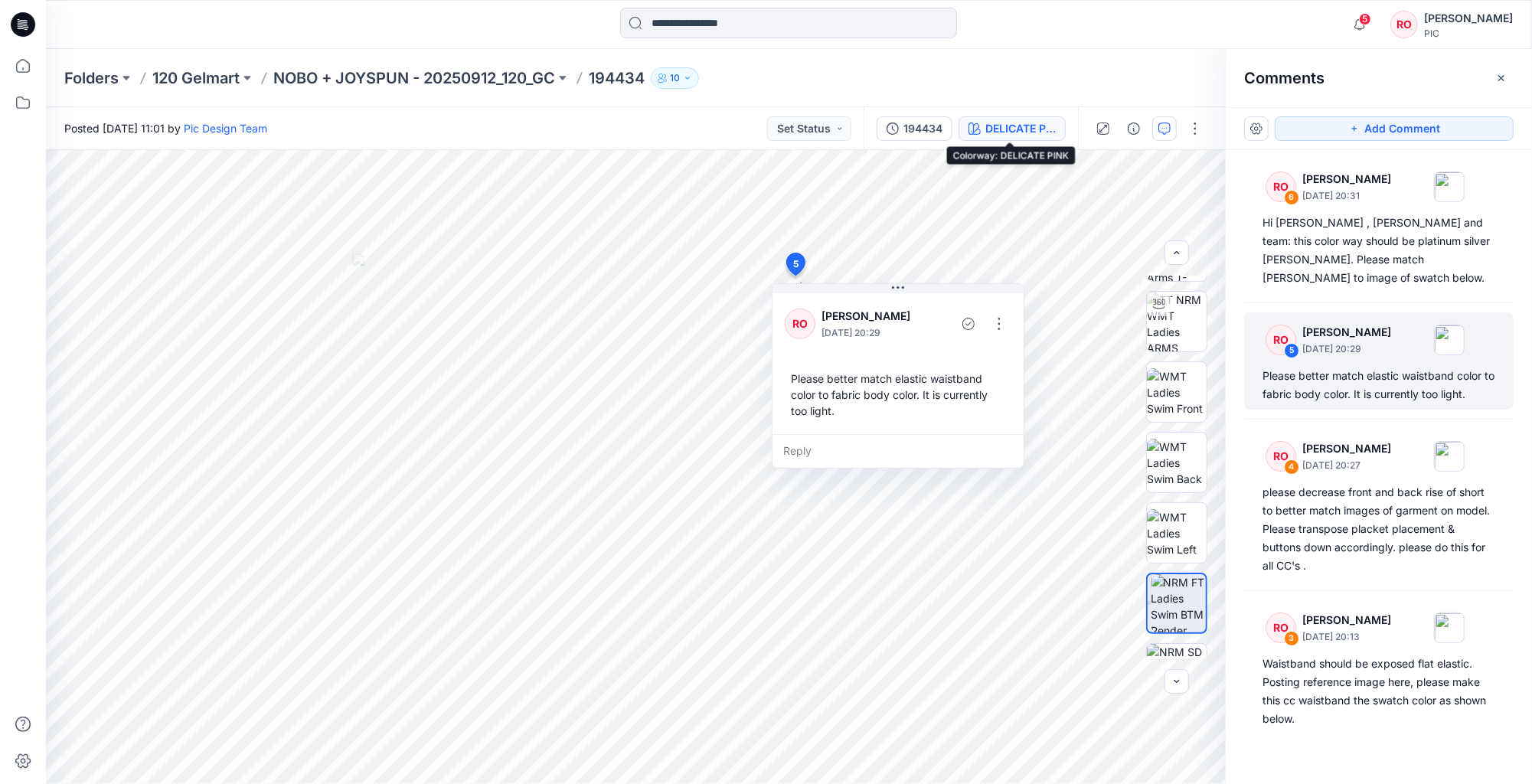
click at [1012, 133] on div "DELICATE PINK" at bounding box center [1020, 128] width 71 height 16
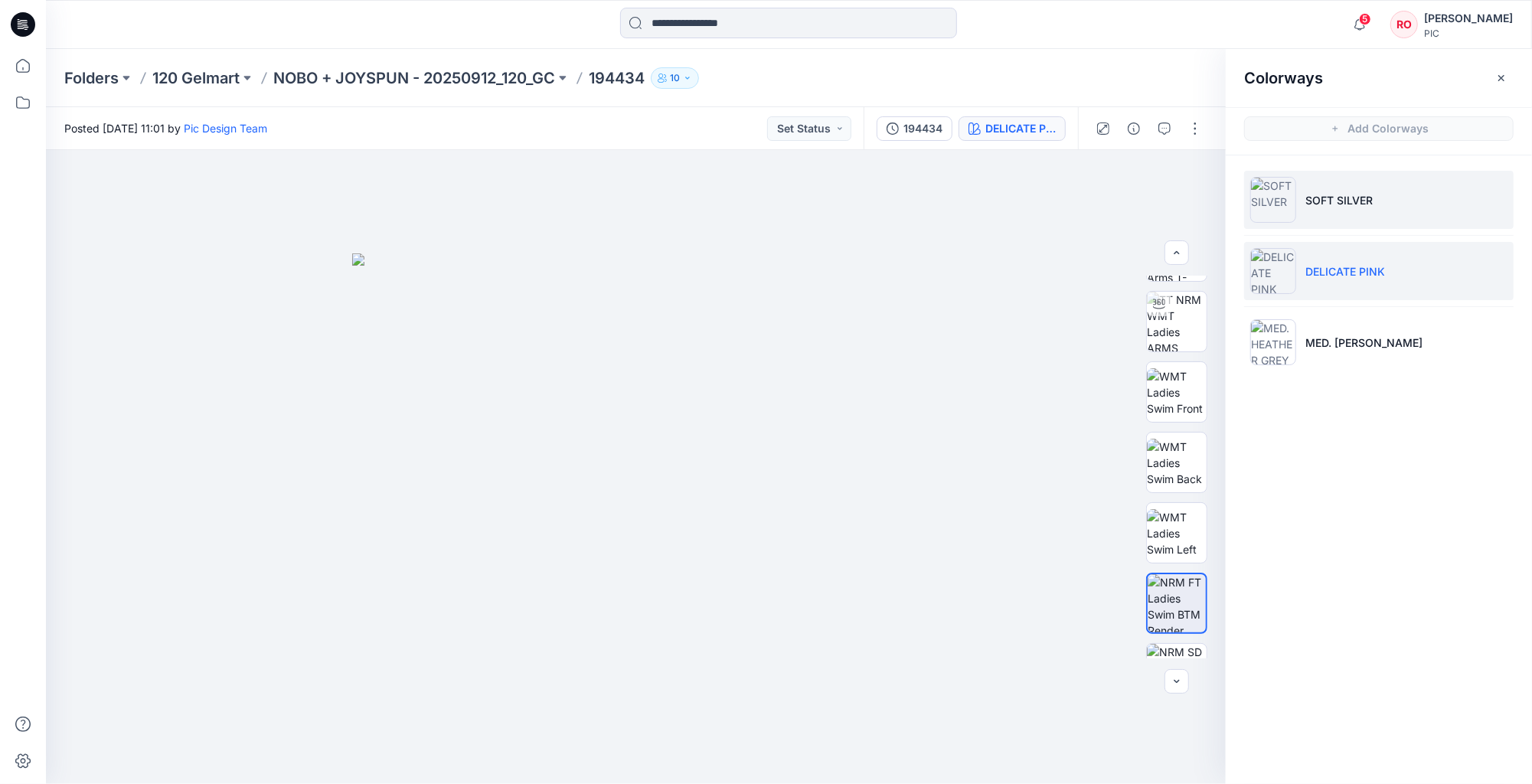
click at [1312, 202] on p "SOFT SILVER" at bounding box center [1339, 199] width 68 height 16
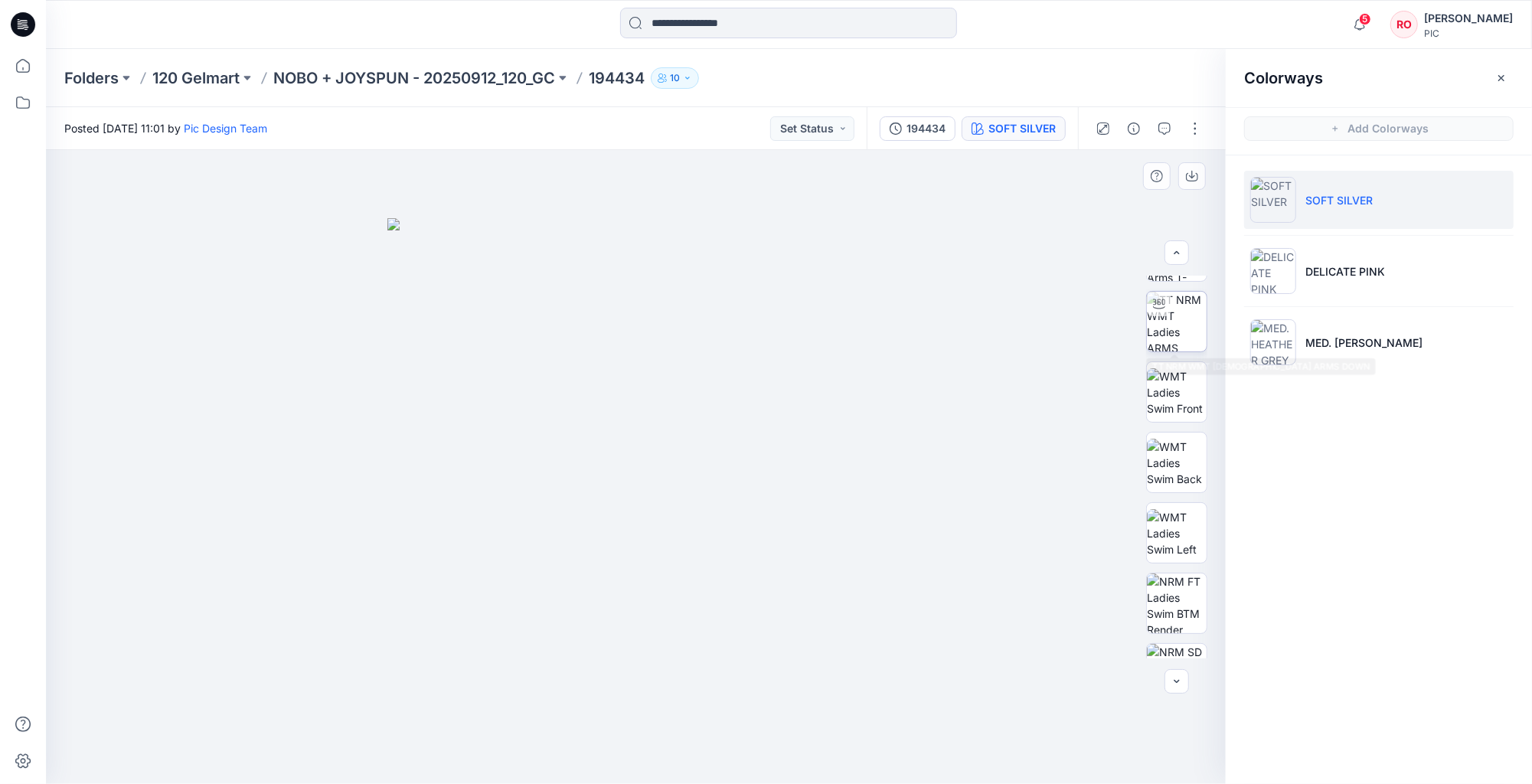
click at [1189, 326] on img at bounding box center [1177, 321] width 60 height 60
click at [1156, 416] on img at bounding box center [1177, 392] width 60 height 48
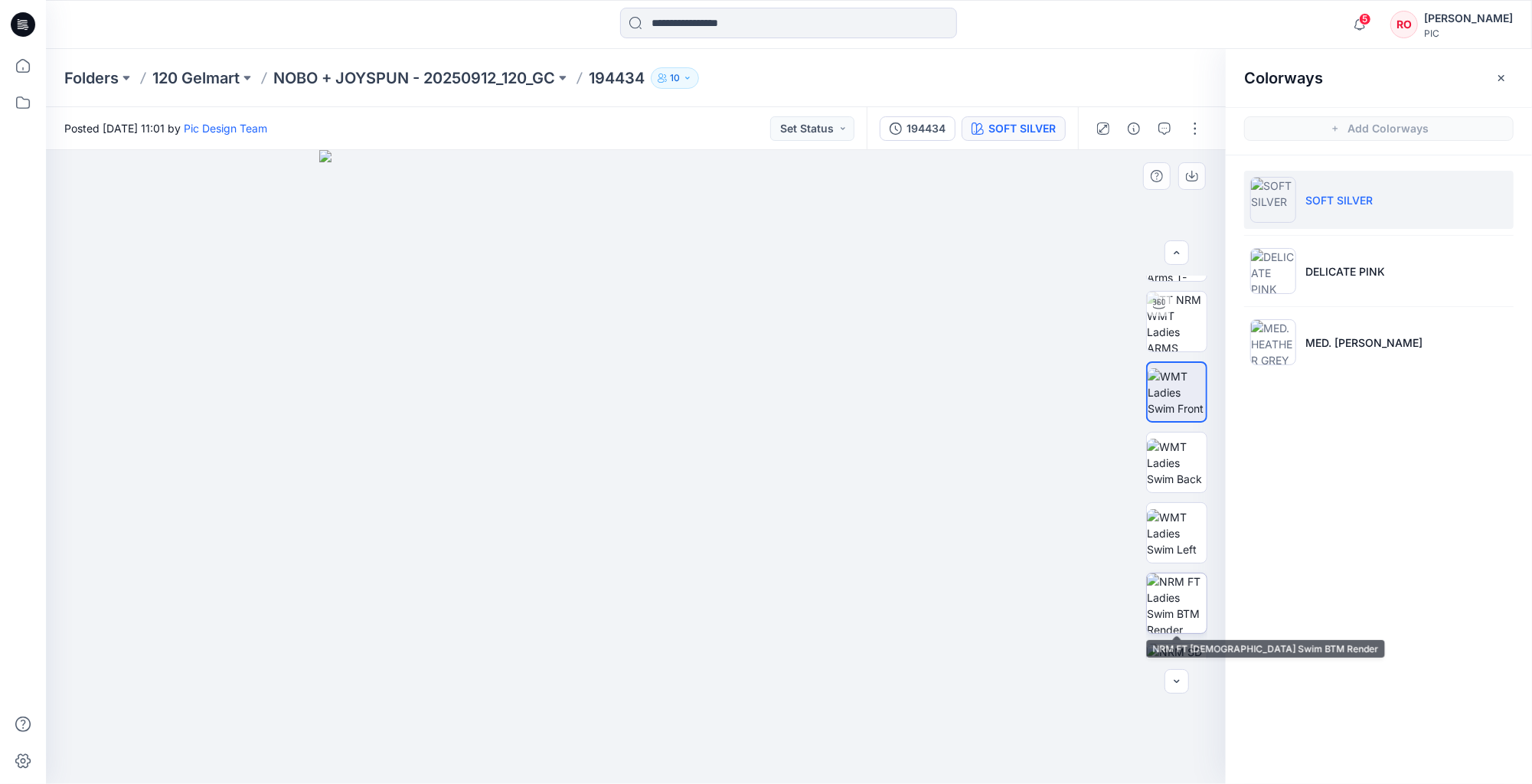
click at [1154, 600] on img at bounding box center [1177, 603] width 60 height 60
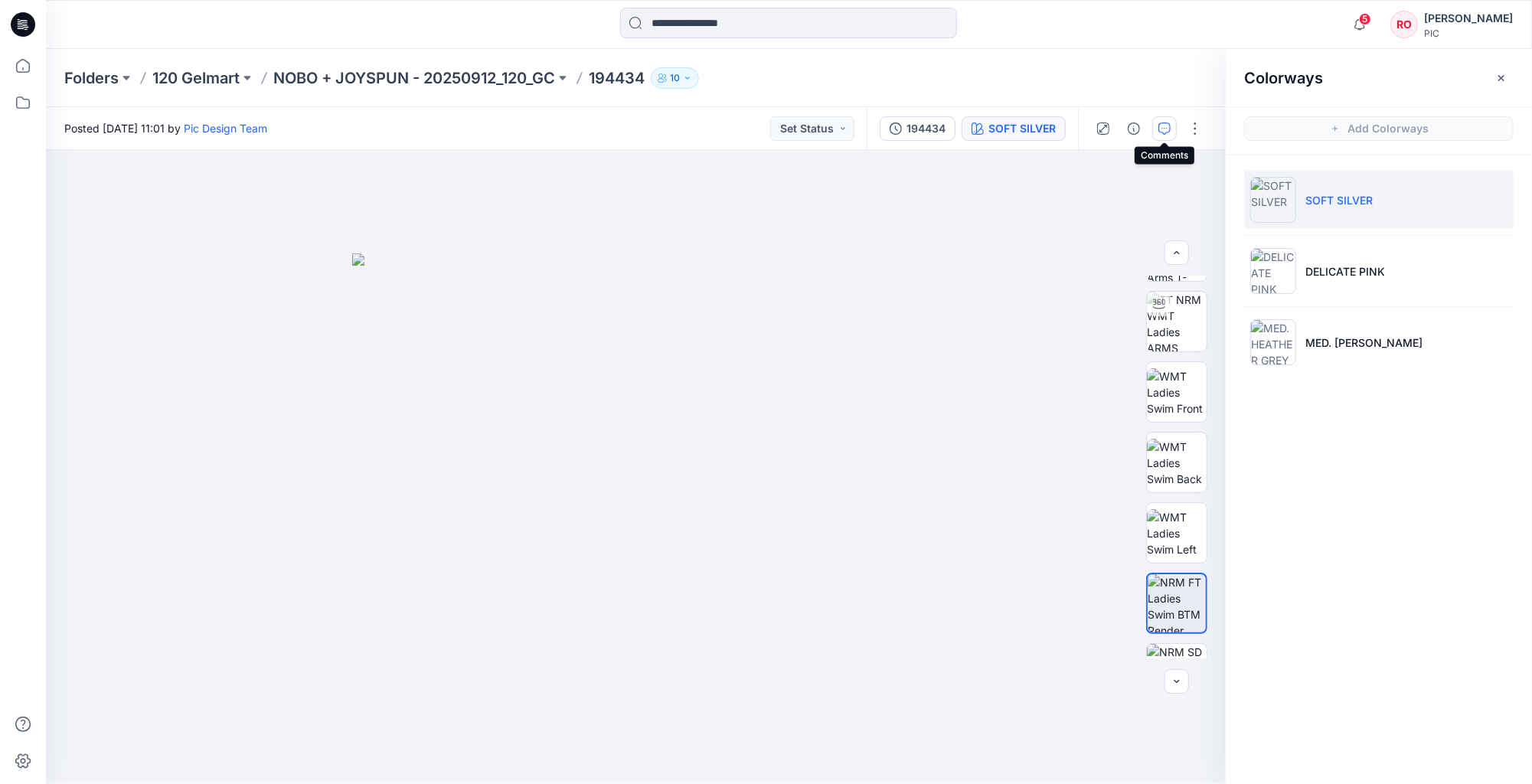
click at [1168, 126] on icon "button" at bounding box center [1164, 128] width 13 height 13
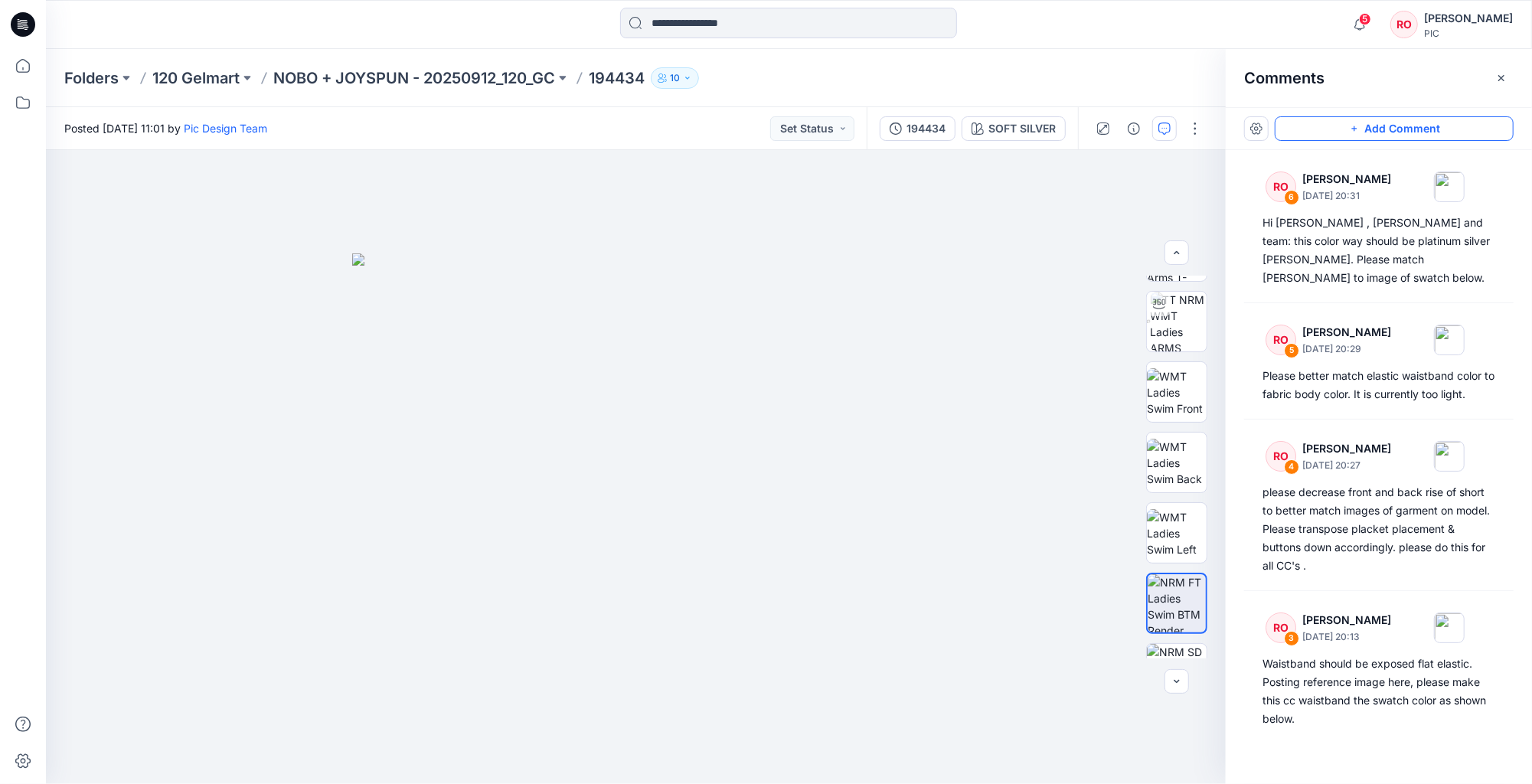
click at [1328, 134] on button "Add Comment" at bounding box center [1394, 128] width 239 height 24
click at [669, 331] on div "7" at bounding box center [635, 467] width 1180 height 634
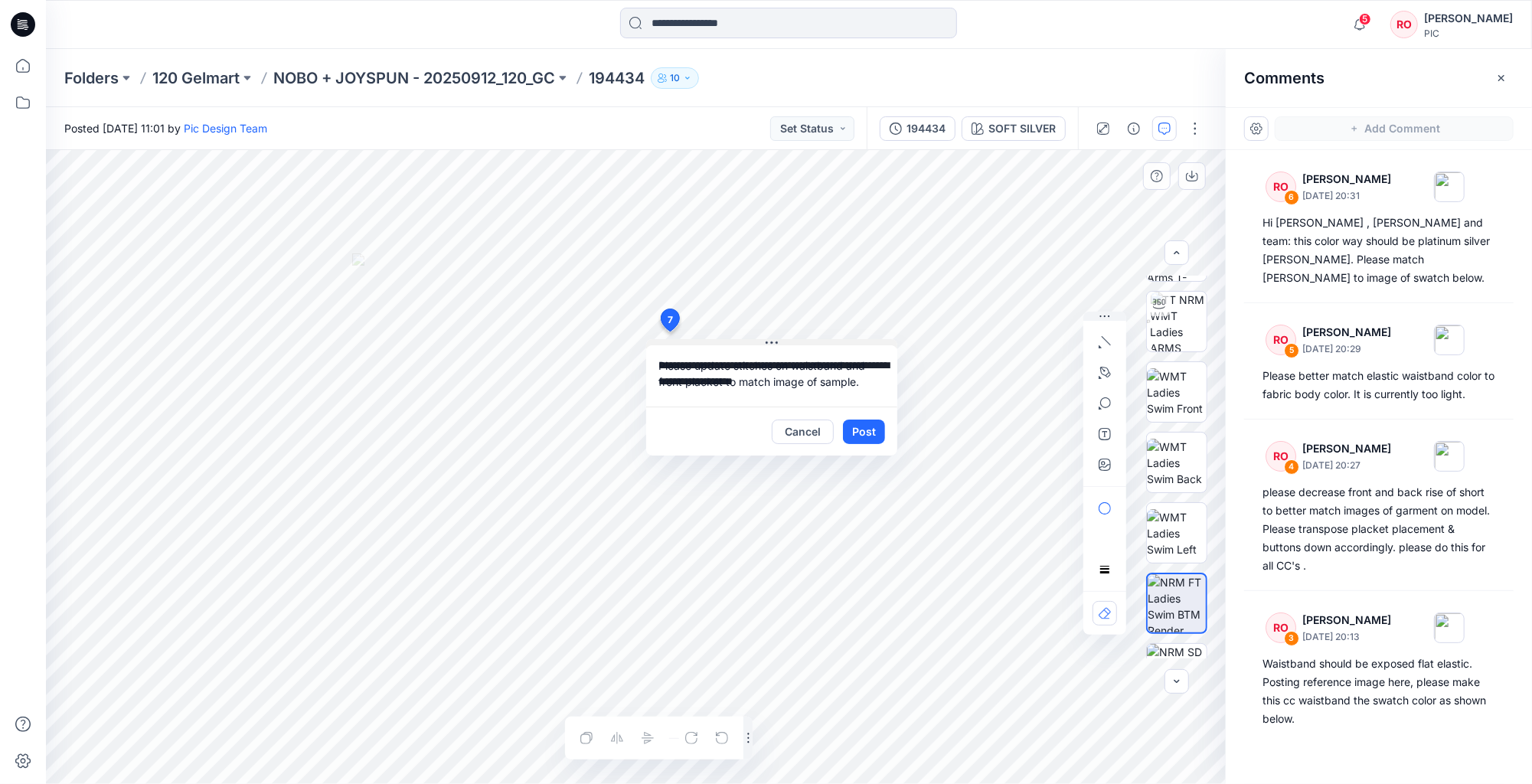
type textarea "**********"
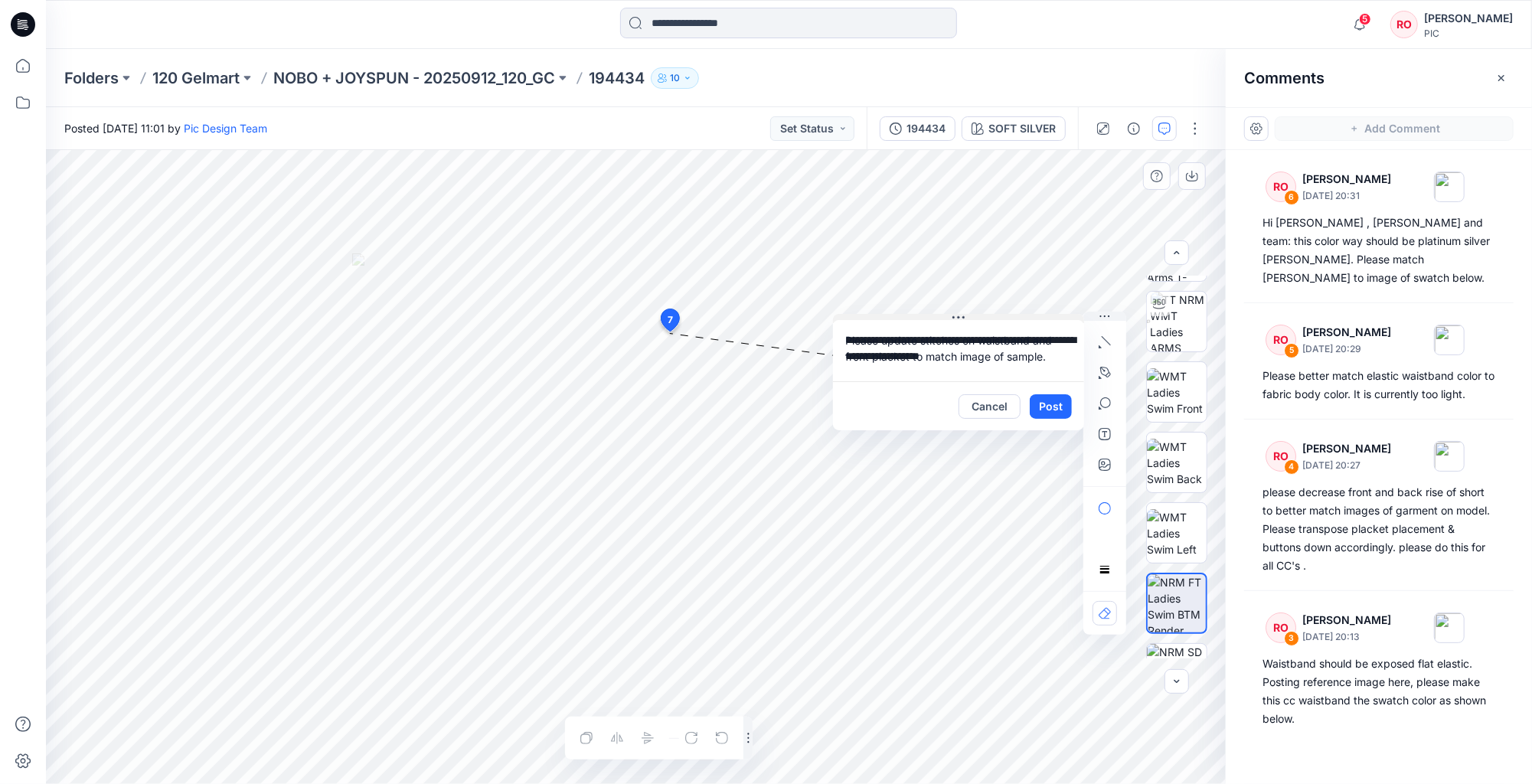
drag, startPoint x: 775, startPoint y: 342, endPoint x: 960, endPoint y: 316, distance: 186.8
click at [1112, 460] on button "button" at bounding box center [1104, 464] width 24 height 24
type input"] "**********"
click at [1011, 360] on textarea "**********" at bounding box center [958, 349] width 251 height 61
click at [919, 341] on textarea "**********" at bounding box center [958, 349] width 251 height 61
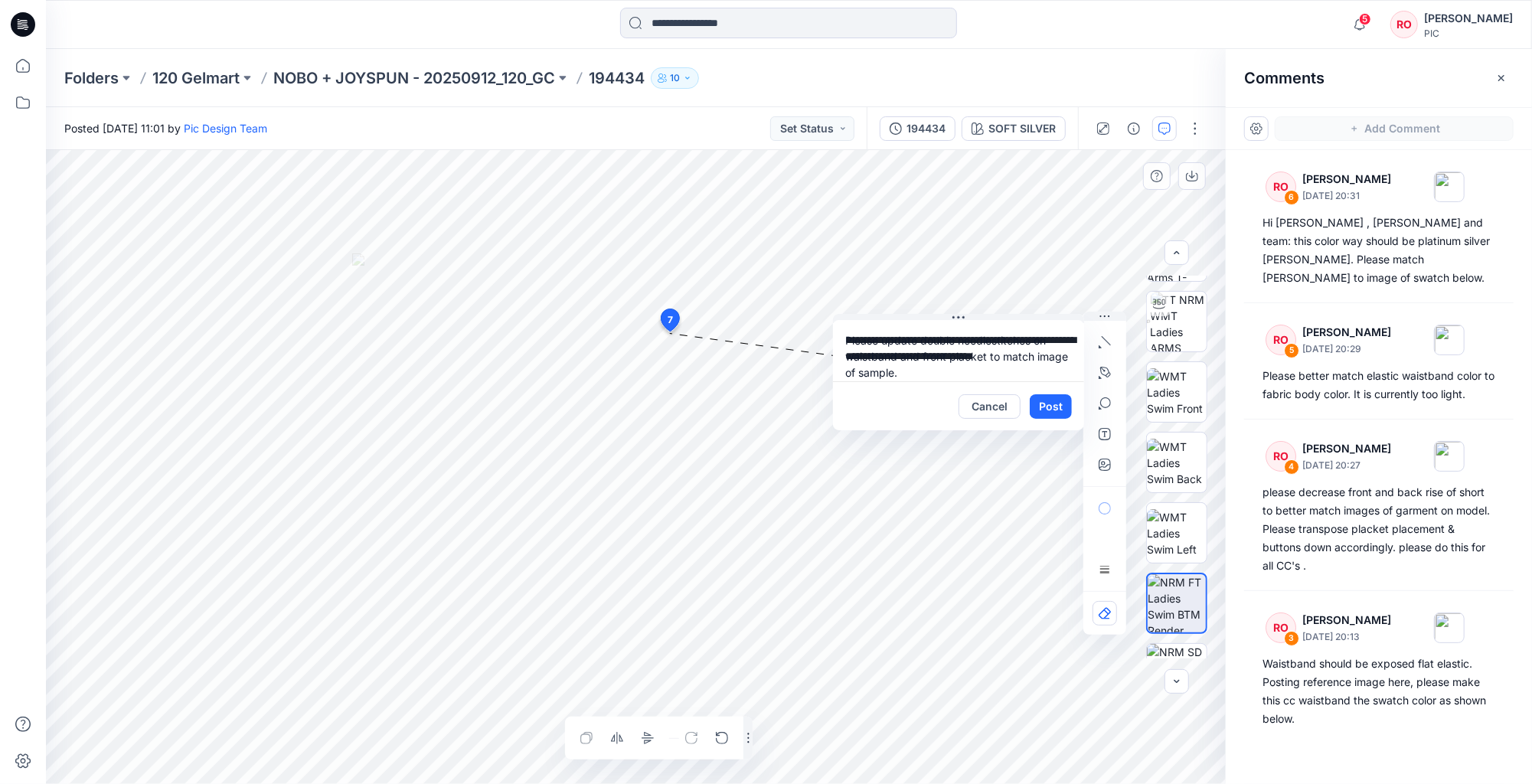
click at [917, 343] on textarea "**********" at bounding box center [958, 349] width 251 height 61
drag, startPoint x: 845, startPoint y: 371, endPoint x: 1014, endPoint y: 368, distance: 169.0
click at [1014, 368] on textarea "**********" at bounding box center [958, 349] width 251 height 61
drag, startPoint x: 846, startPoint y: 368, endPoint x: 957, endPoint y: 367, distance: 111.0
click at [957, 367] on textarea "**********" at bounding box center [958, 349] width 251 height 61
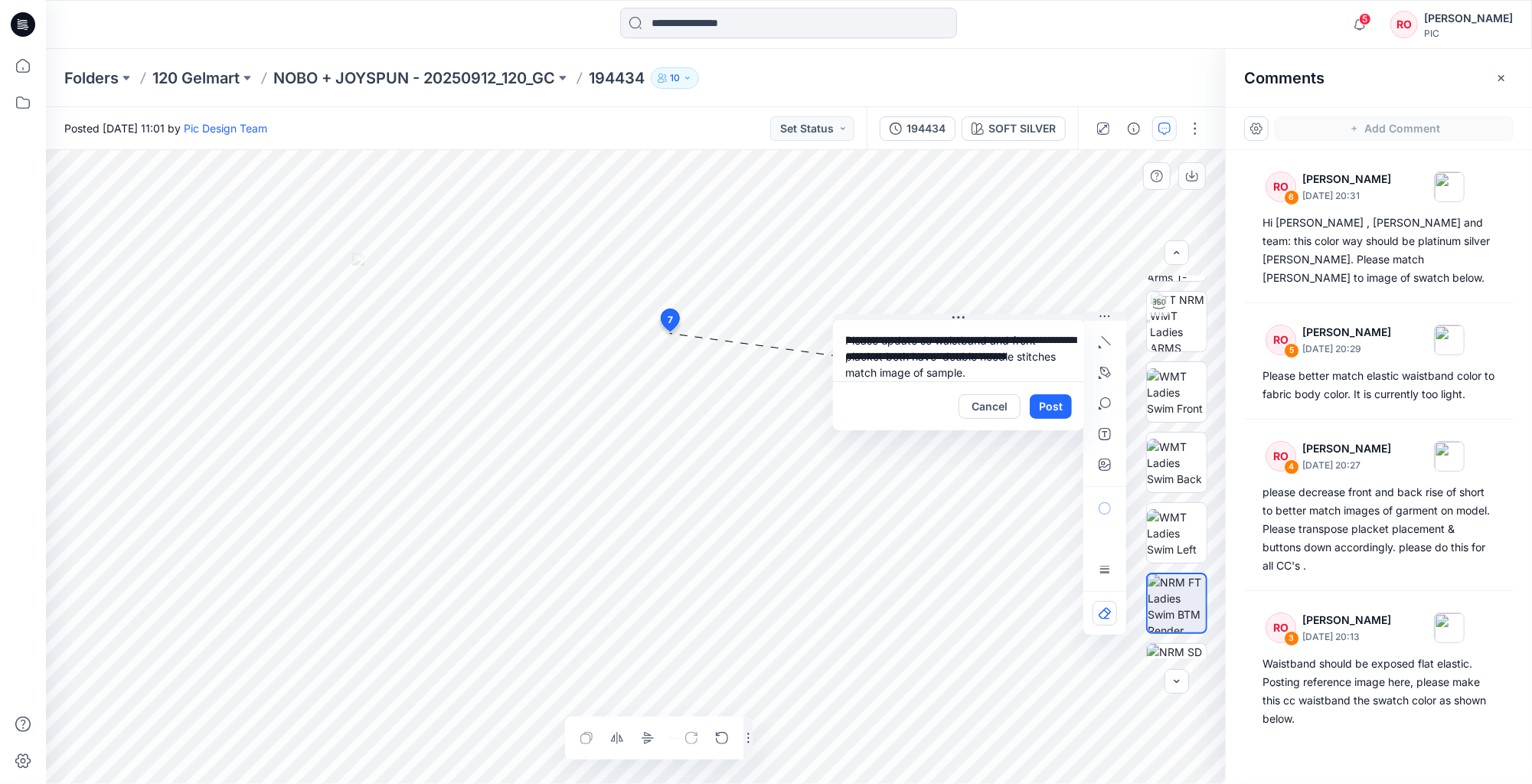
click at [957, 367] on textarea "**********" at bounding box center [958, 349] width 251 height 61
click at [778, 371] on div "**********" at bounding box center [635, 467] width 1180 height 634
click at [941, 356] on textarea "**********" at bounding box center [958, 349] width 251 height 61
type textarea "**********"
click at [1048, 404] on button "Post" at bounding box center [1050, 406] width 42 height 24
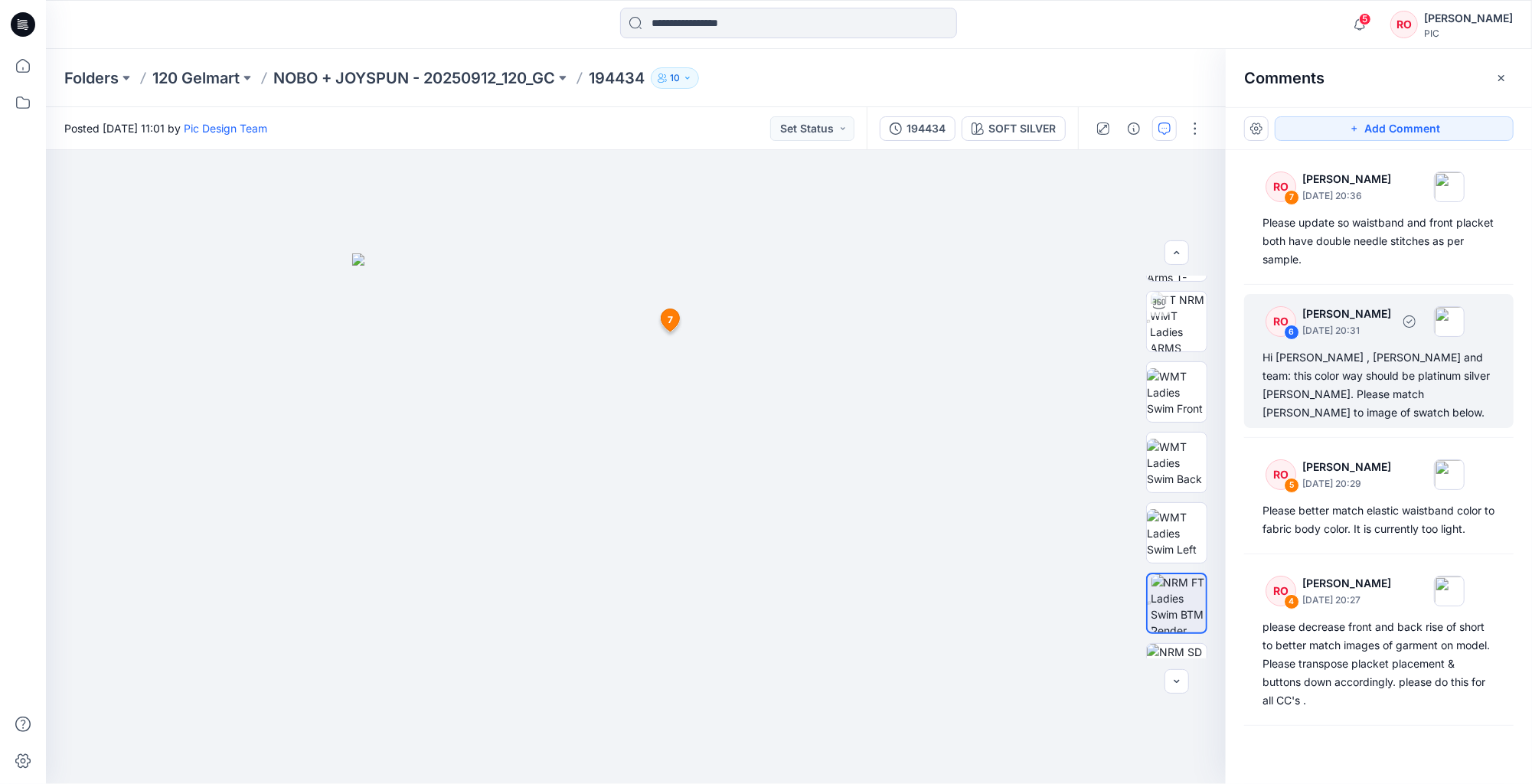
click at [1341, 359] on div "Hi Topher , Poornima and team: this color way should be platinum silver heather…" at bounding box center [1379, 385] width 232 height 74
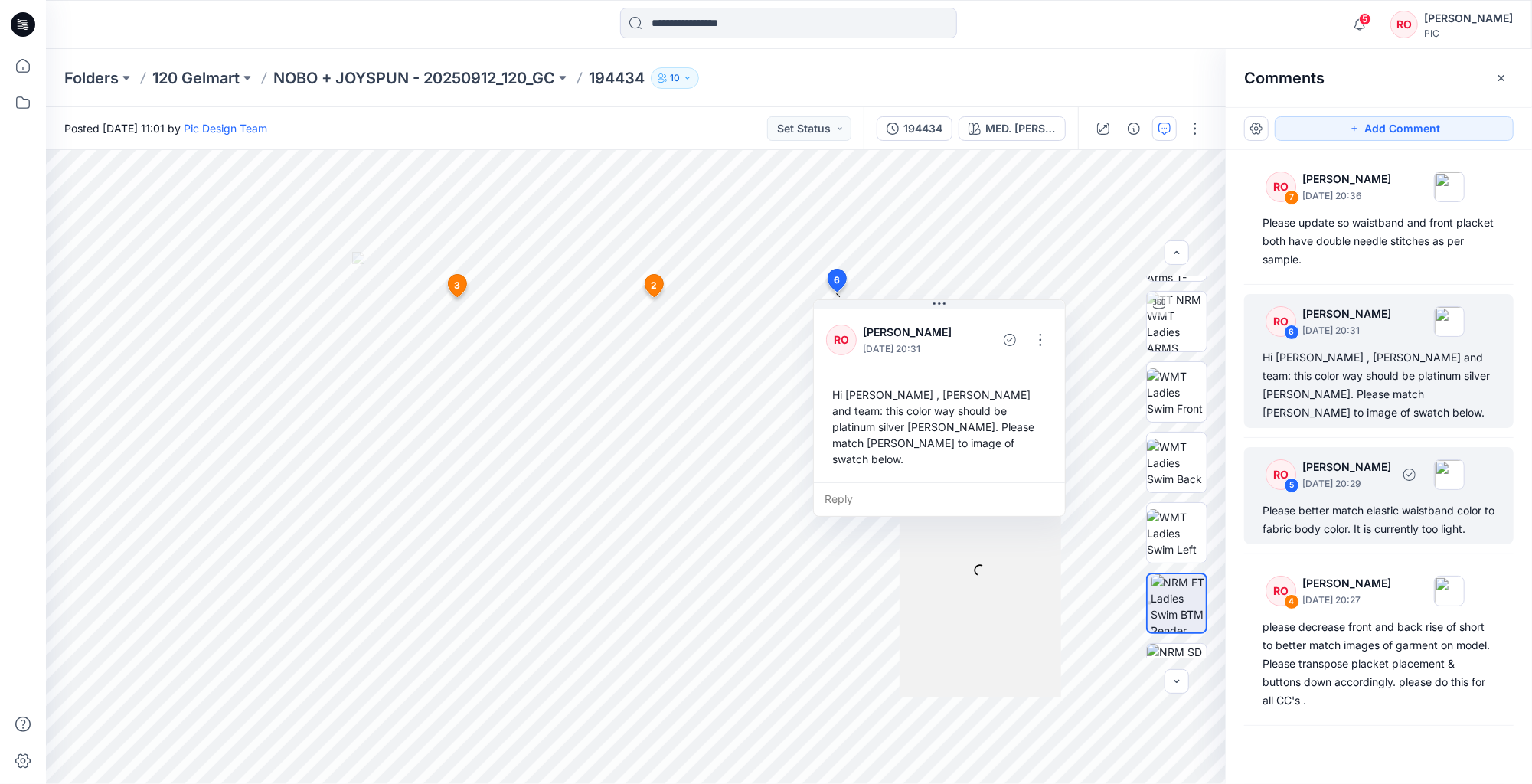
click at [1314, 461] on p "[PERSON_NAME]" at bounding box center [1347, 467] width 89 height 18
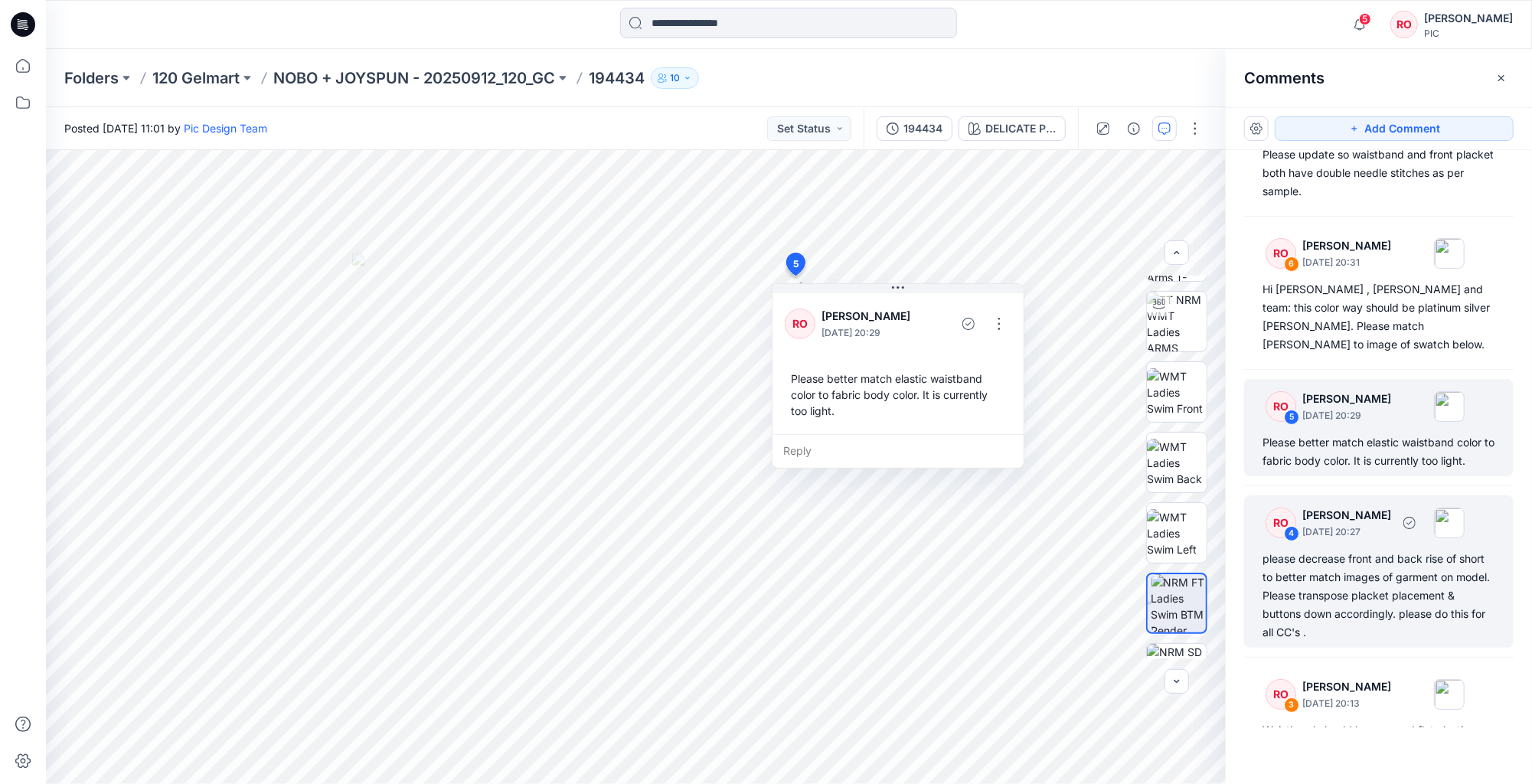
click at [1321, 561] on div "please decrease front and back rise of short to better match images of garment …" at bounding box center [1379, 595] width 232 height 92
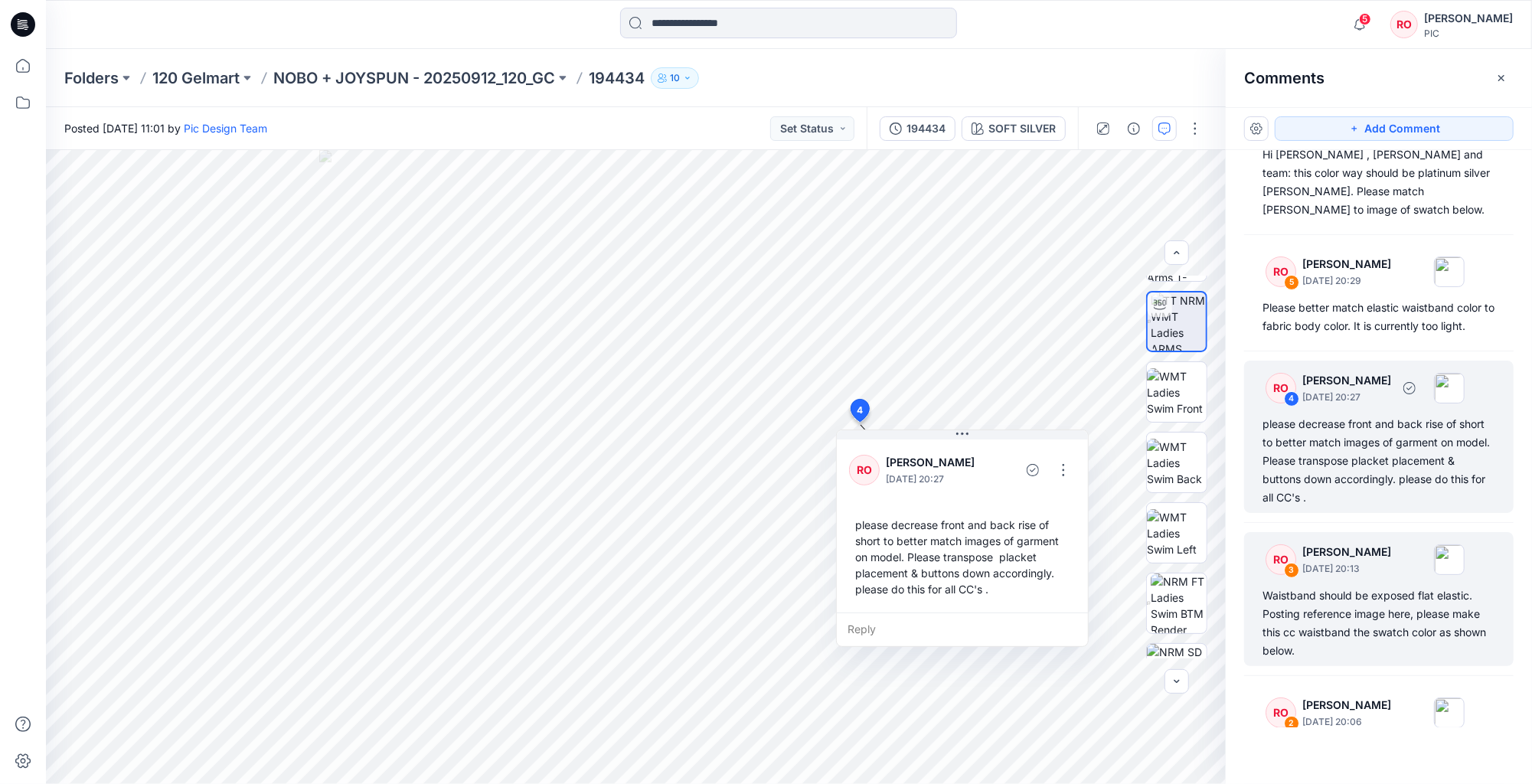
scroll to position [205, 0]
click at [1321, 607] on div "Waistband should be exposed flat elastic. Posting reference image here, please …" at bounding box center [1379, 620] width 232 height 74
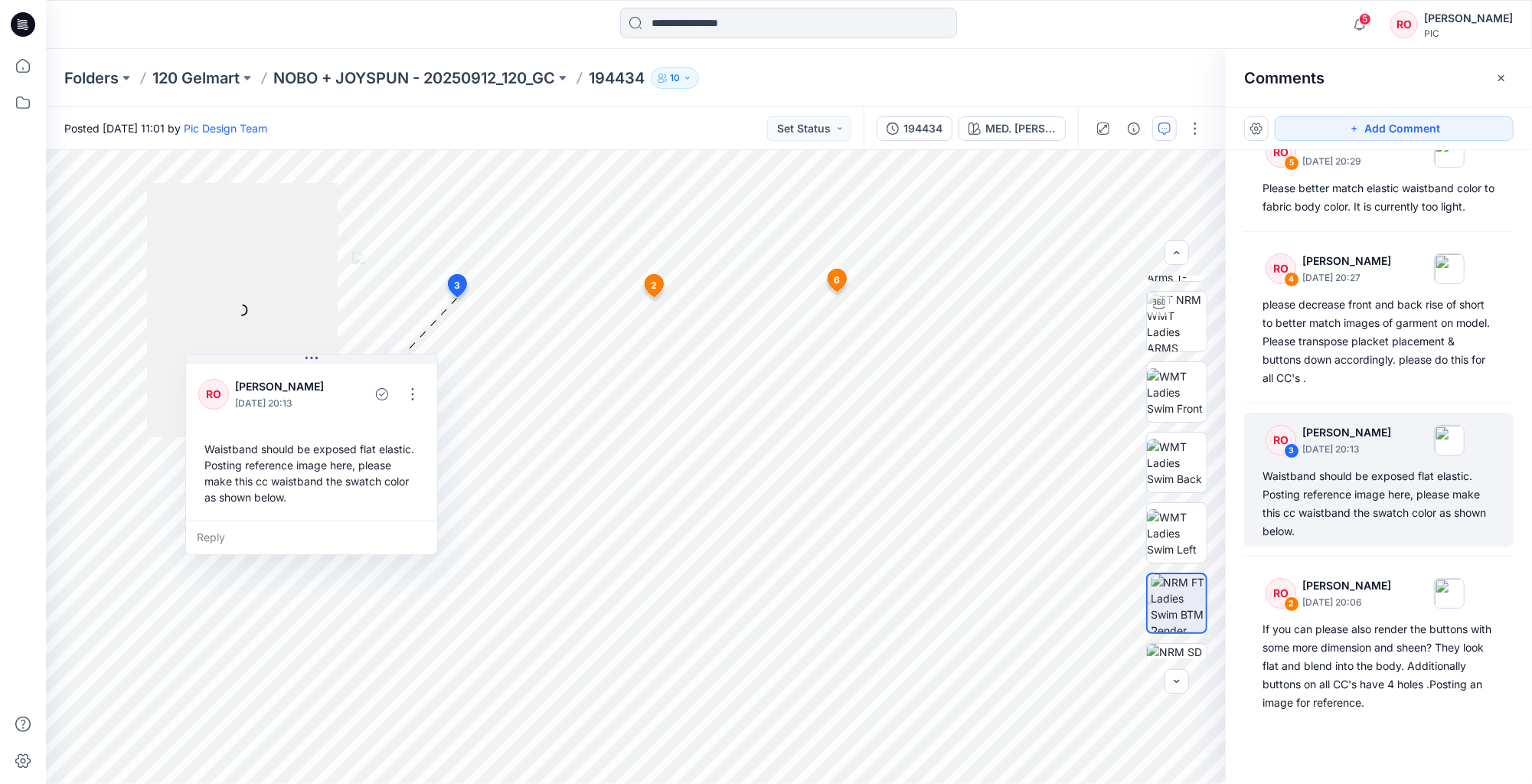
scroll to position [323, 0]
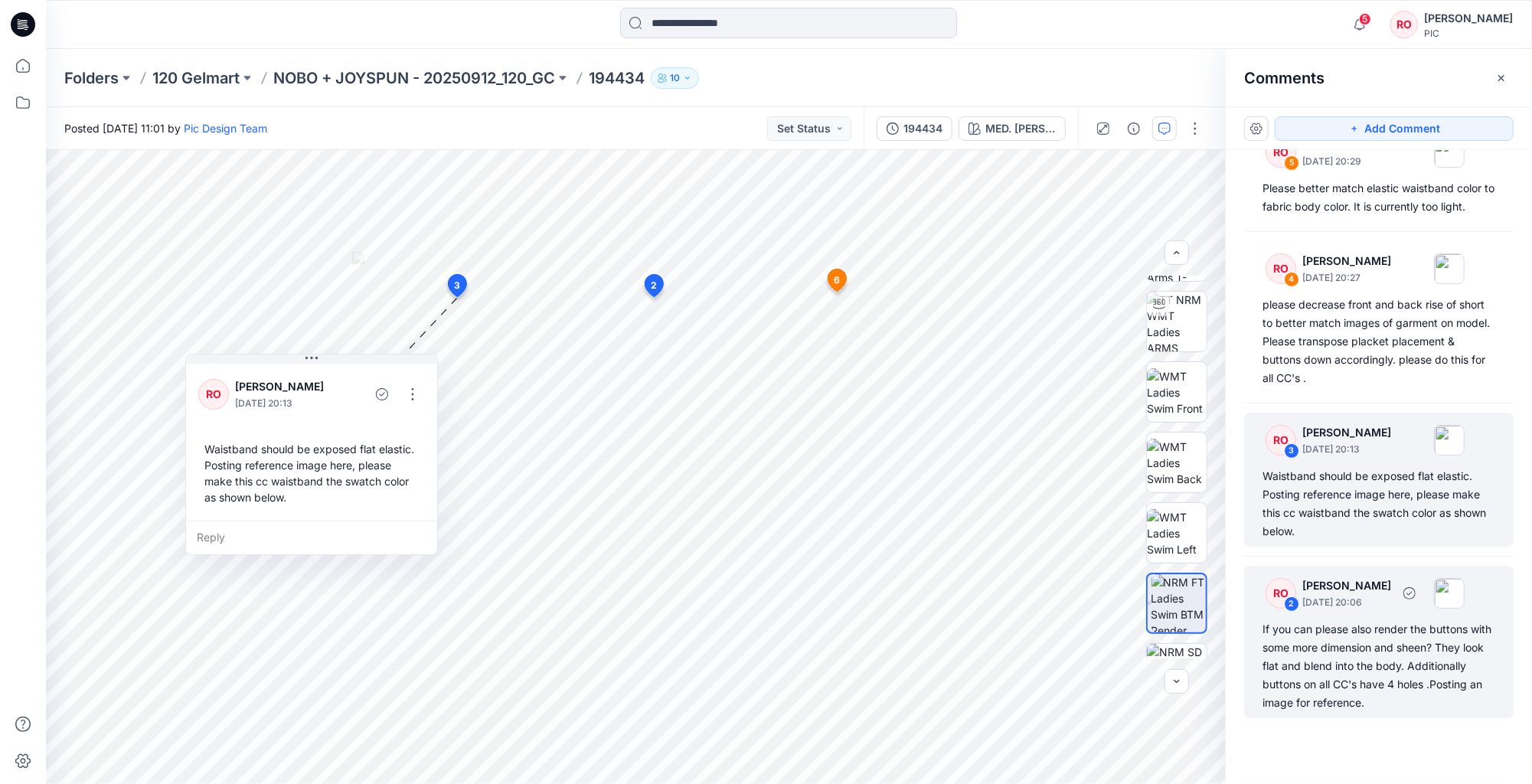
click at [1333, 646] on div "If you can please also render the buttons with some more dimension and sheen? T…" at bounding box center [1379, 665] width 232 height 92
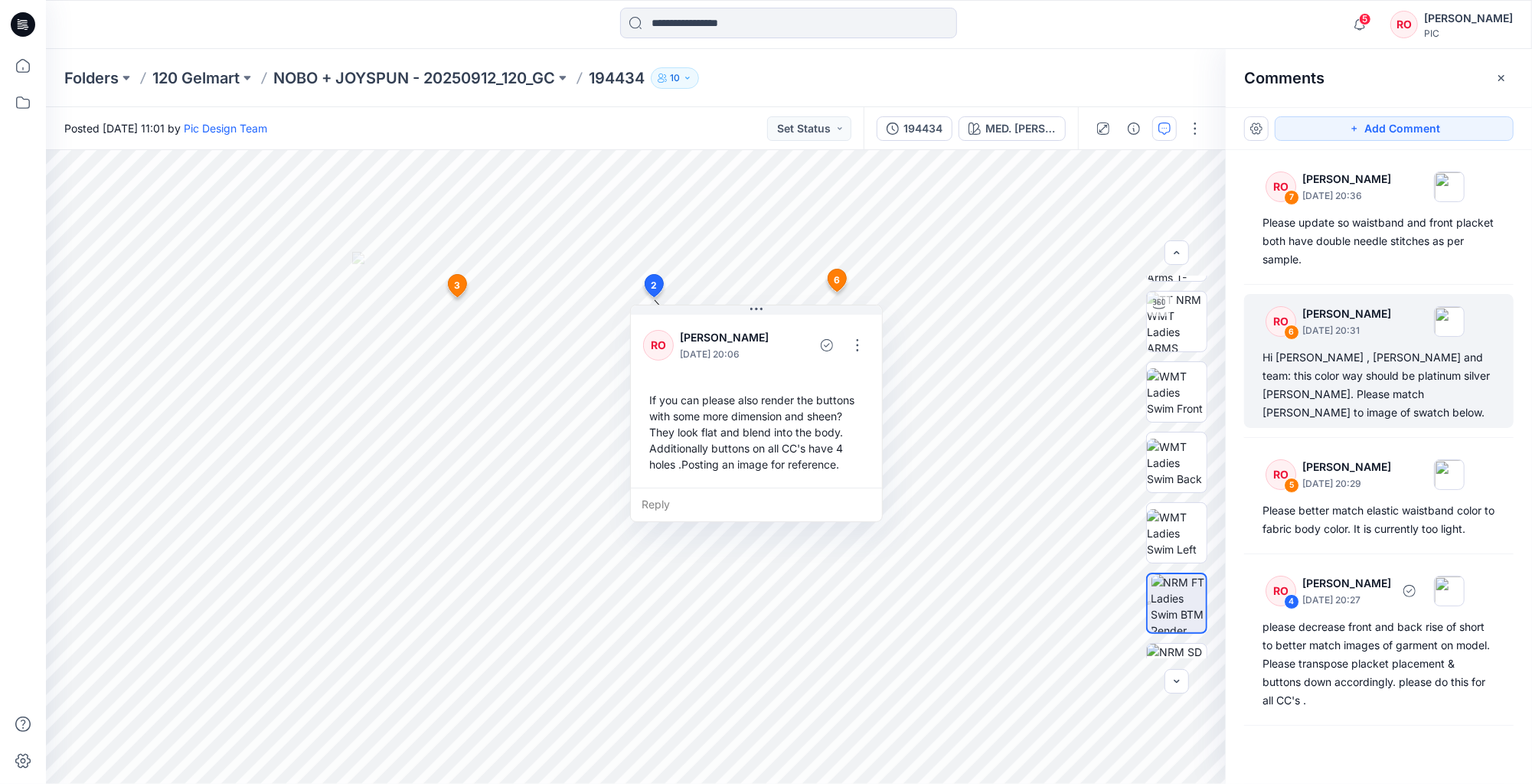
scroll to position [0, 0]
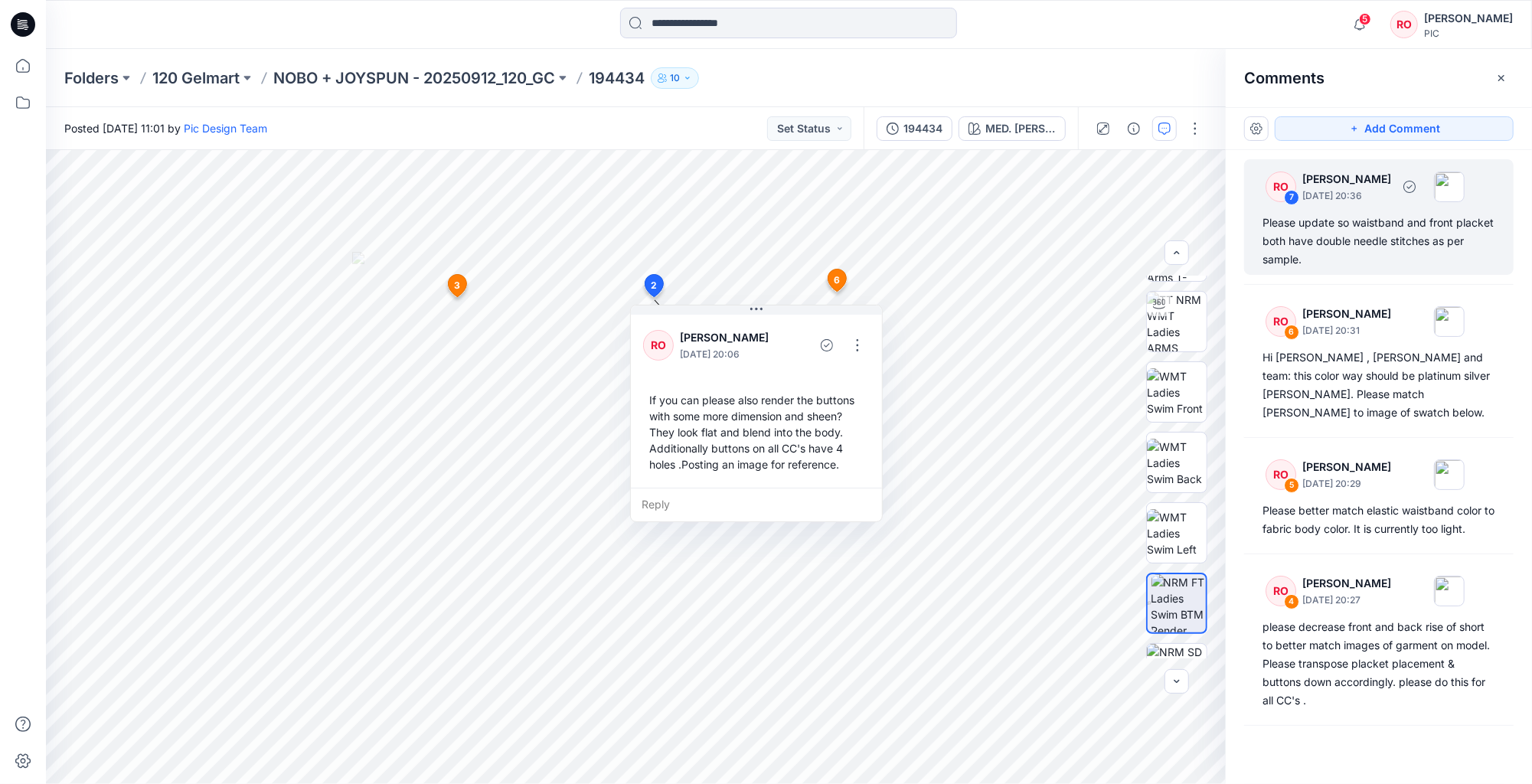
click at [1344, 224] on div "Please update so waistband and front placket both have double needle stitches a…" at bounding box center [1379, 241] width 232 height 55
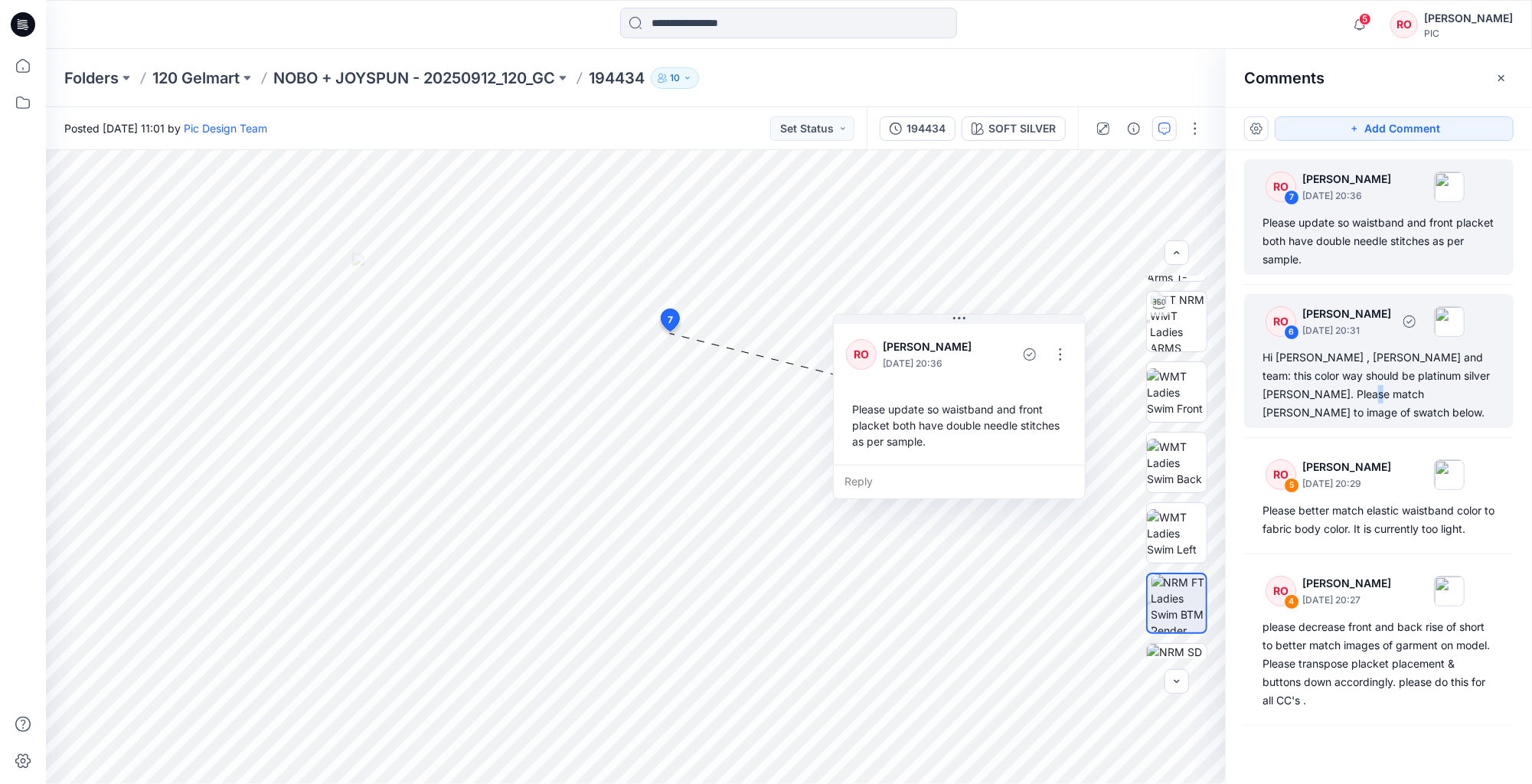
click at [1360, 384] on div "Hi Topher , Poornima and team: this color way should be platinum silver heather…" at bounding box center [1379, 385] width 232 height 74
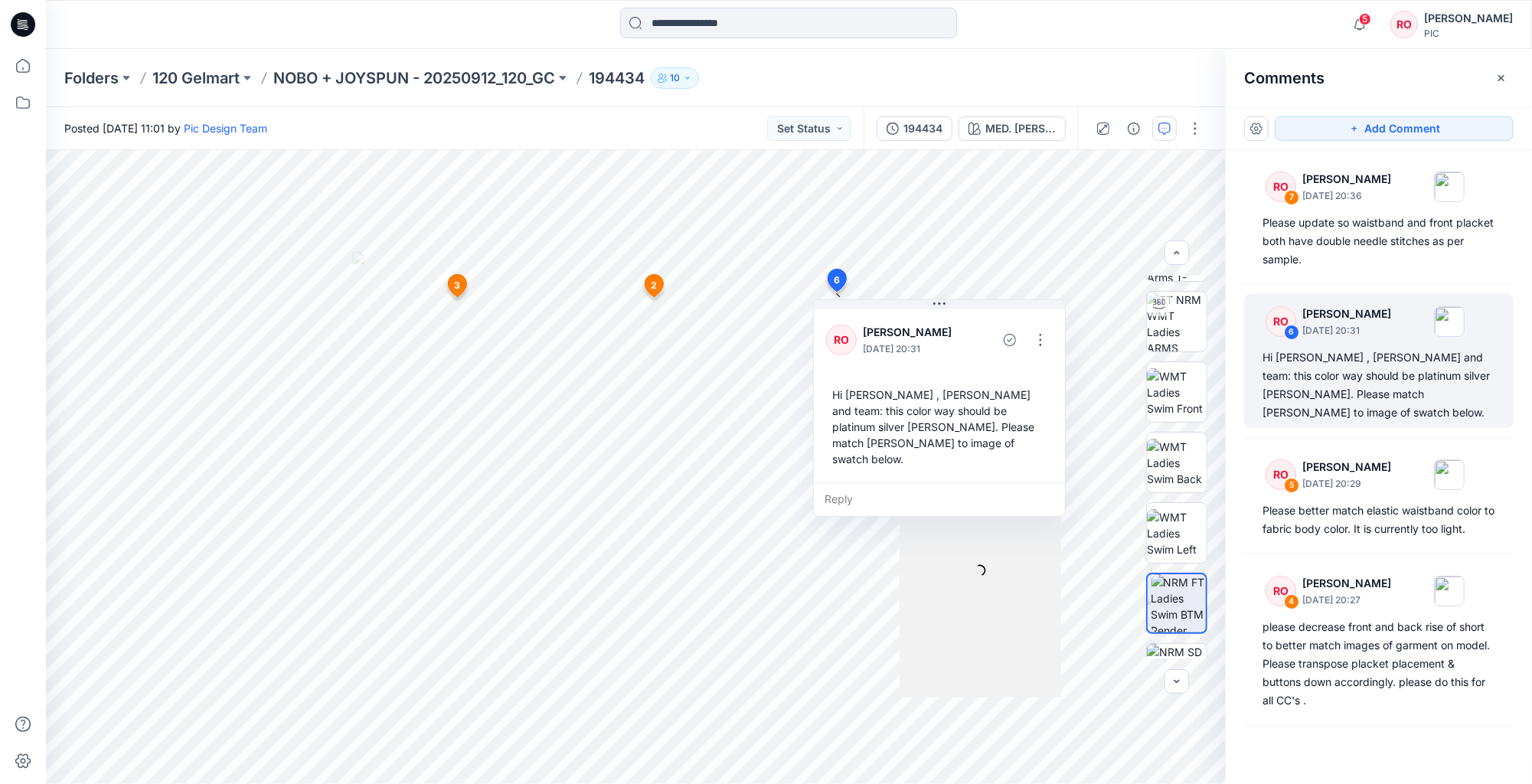
click at [1371, 16] on span "5" at bounding box center [1364, 18] width 13 height 13
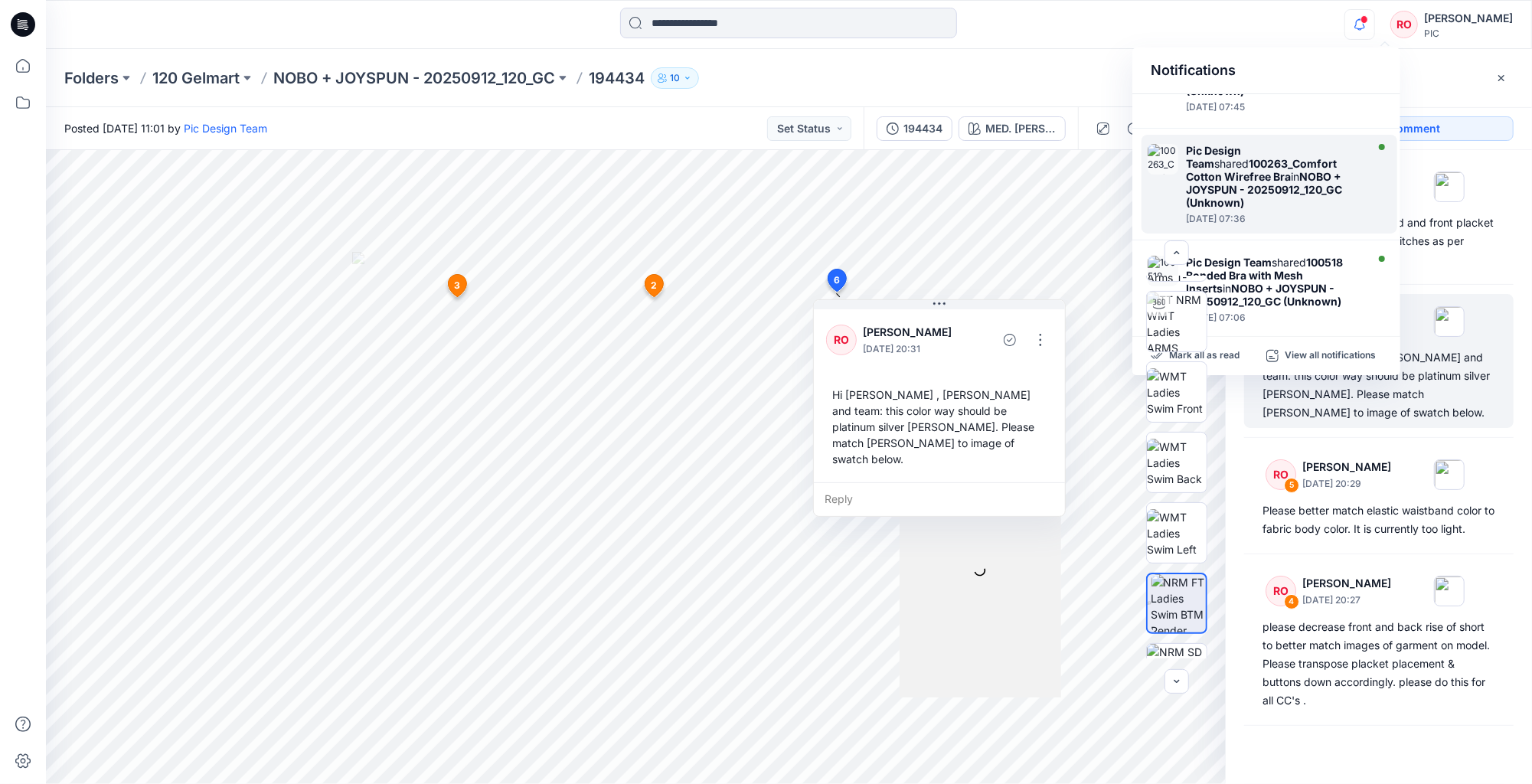
scroll to position [242, 0]
click at [470, 76] on p "NOBO + JOYSPUN - 20250912_120_GC" at bounding box center [414, 78] width 282 height 21
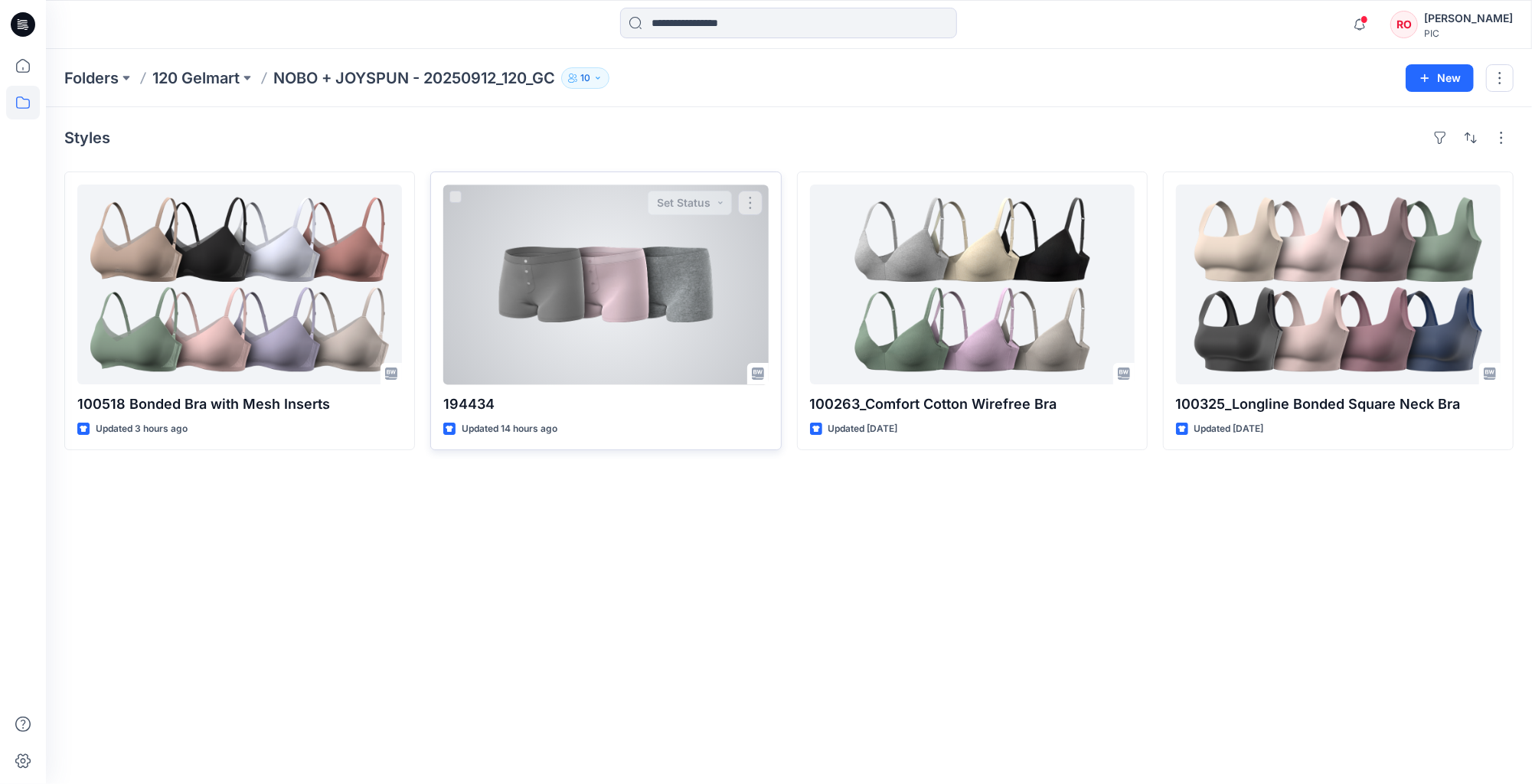
click at [648, 287] on div at bounding box center [605, 285] width 324 height 199
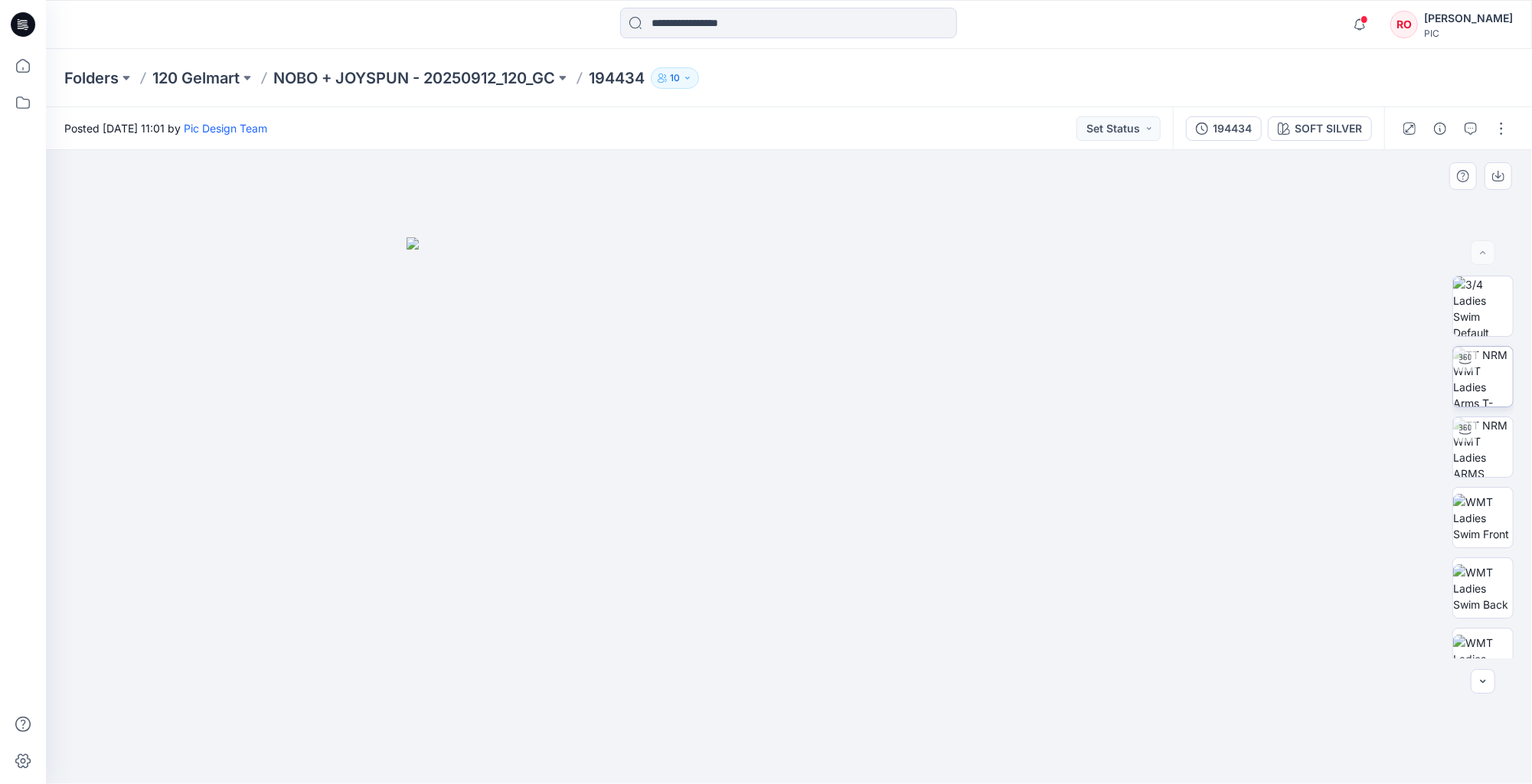
click at [1464, 386] on img at bounding box center [1483, 377] width 60 height 60
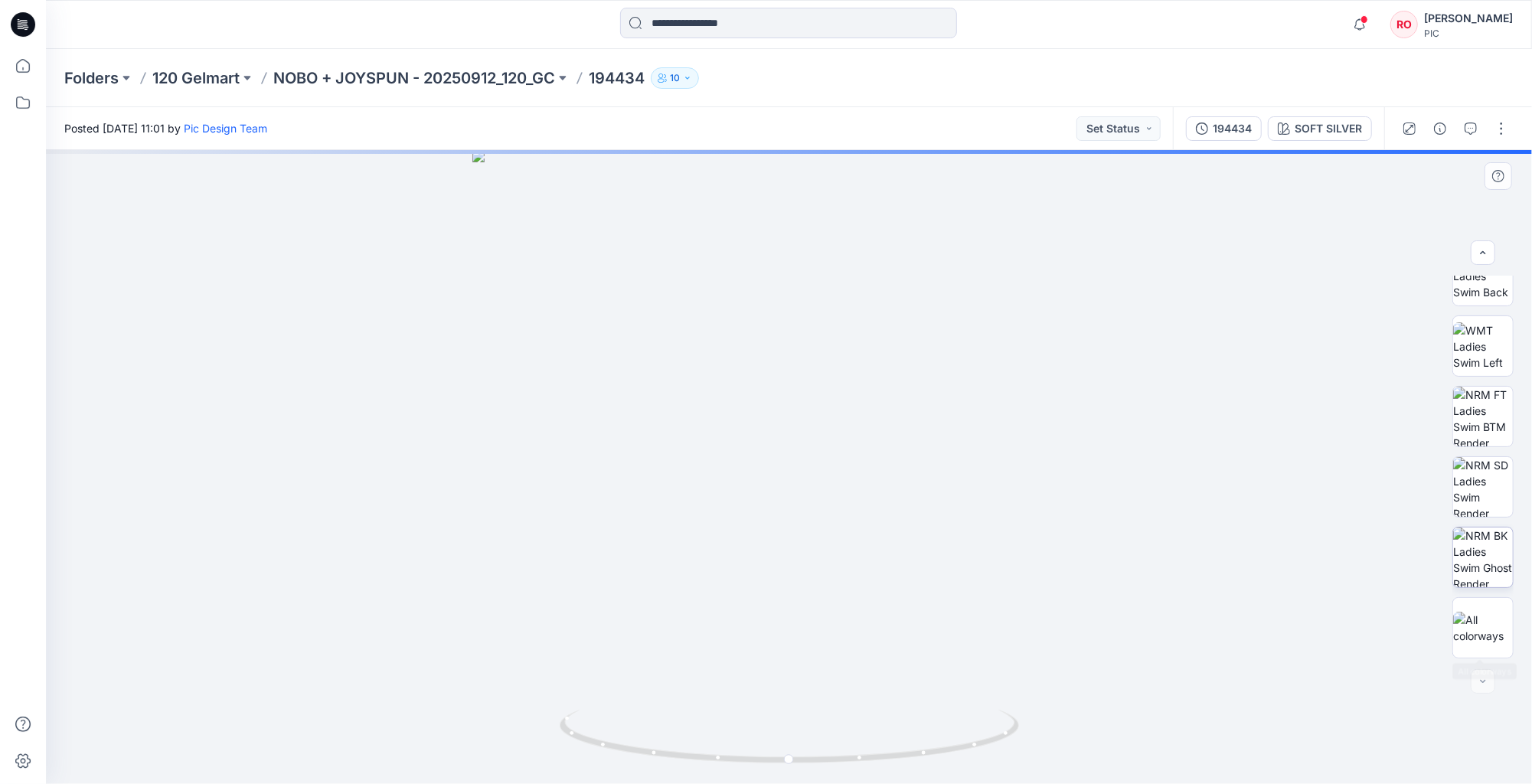
scroll to position [313, 0]
click at [1470, 421] on img at bounding box center [1483, 416] width 60 height 60
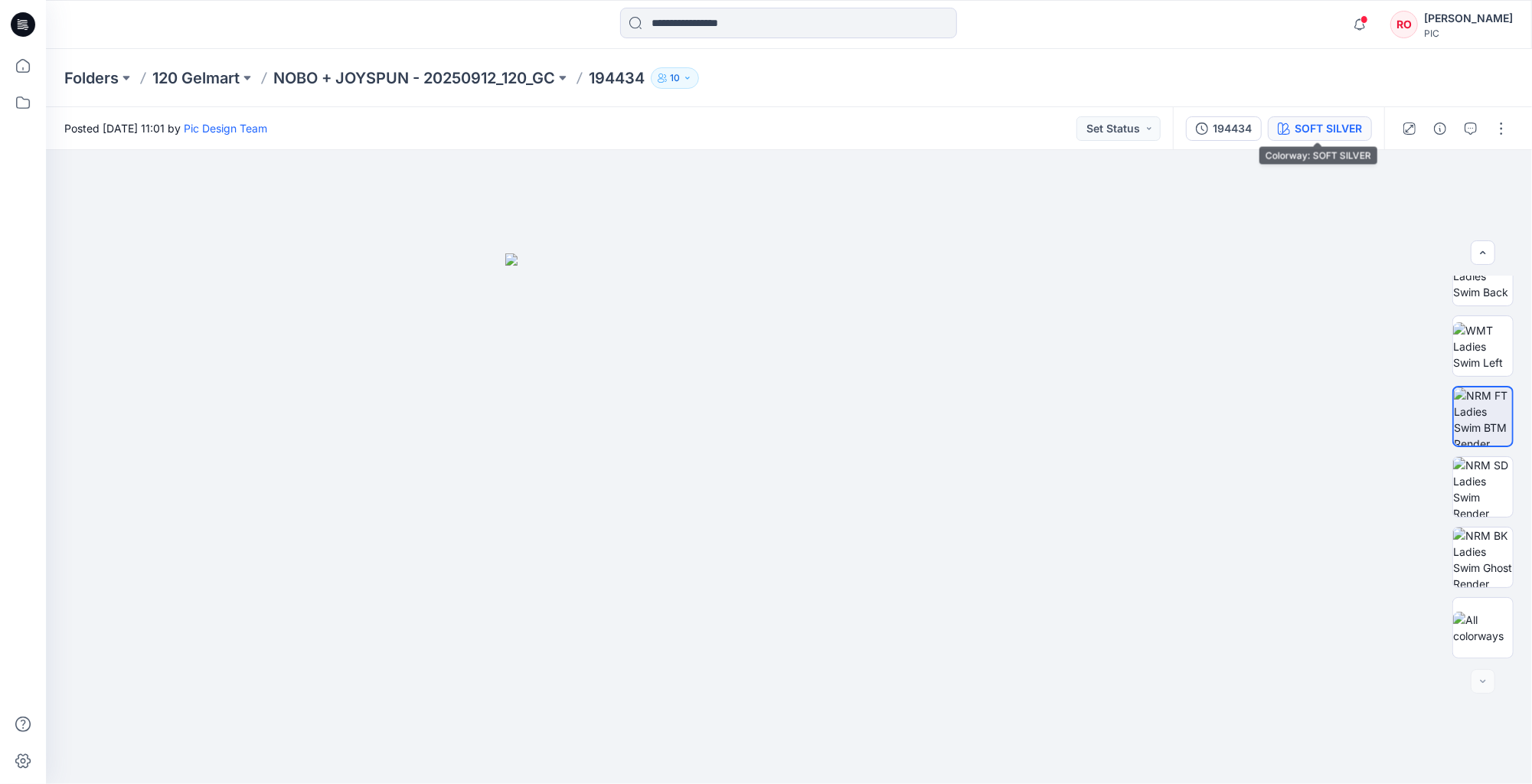
click at [1331, 130] on div "SOFT SILVER" at bounding box center [1329, 128] width 68 height 16
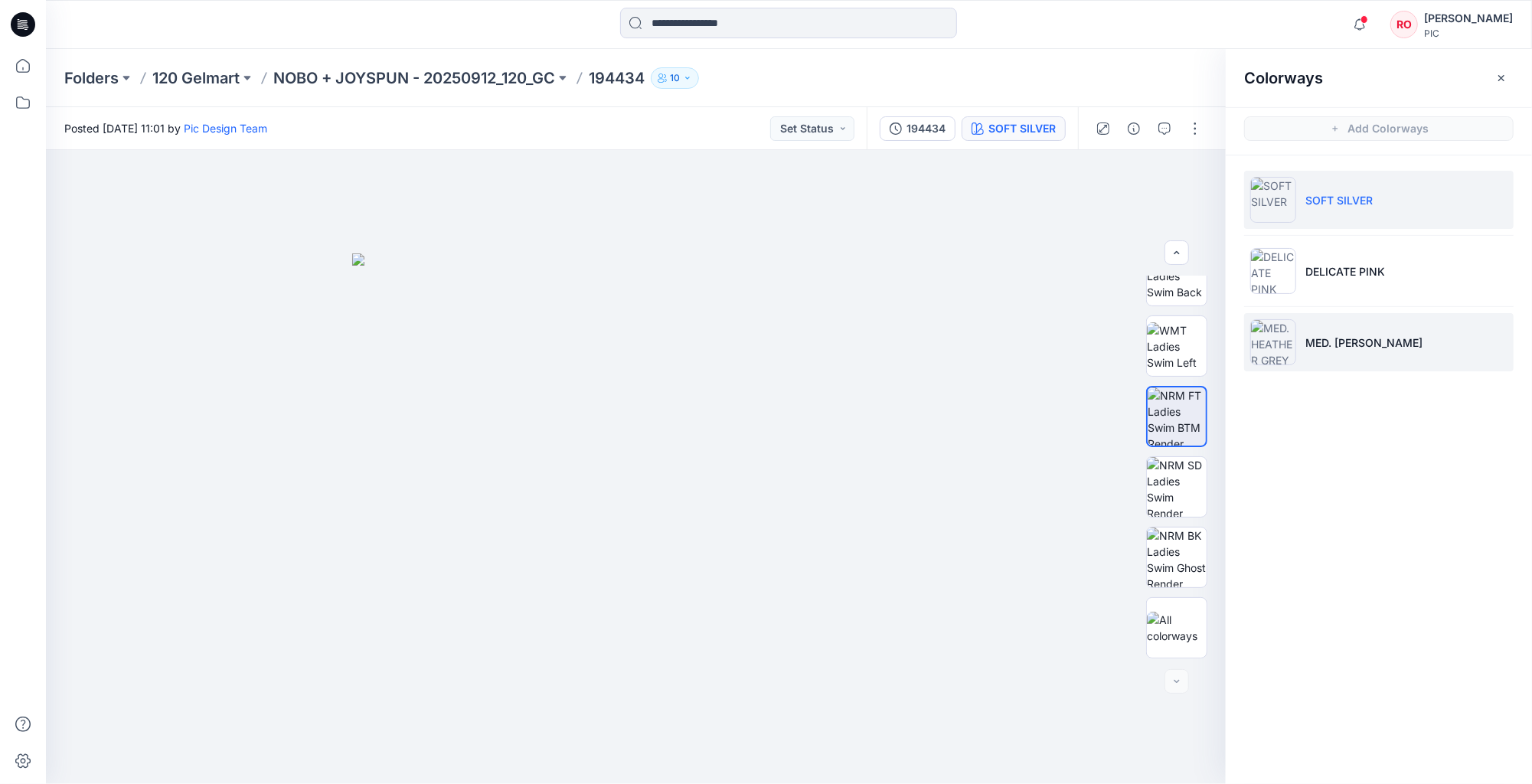
click at [1304, 344] on li "MED. [PERSON_NAME]" at bounding box center [1379, 342] width 269 height 58
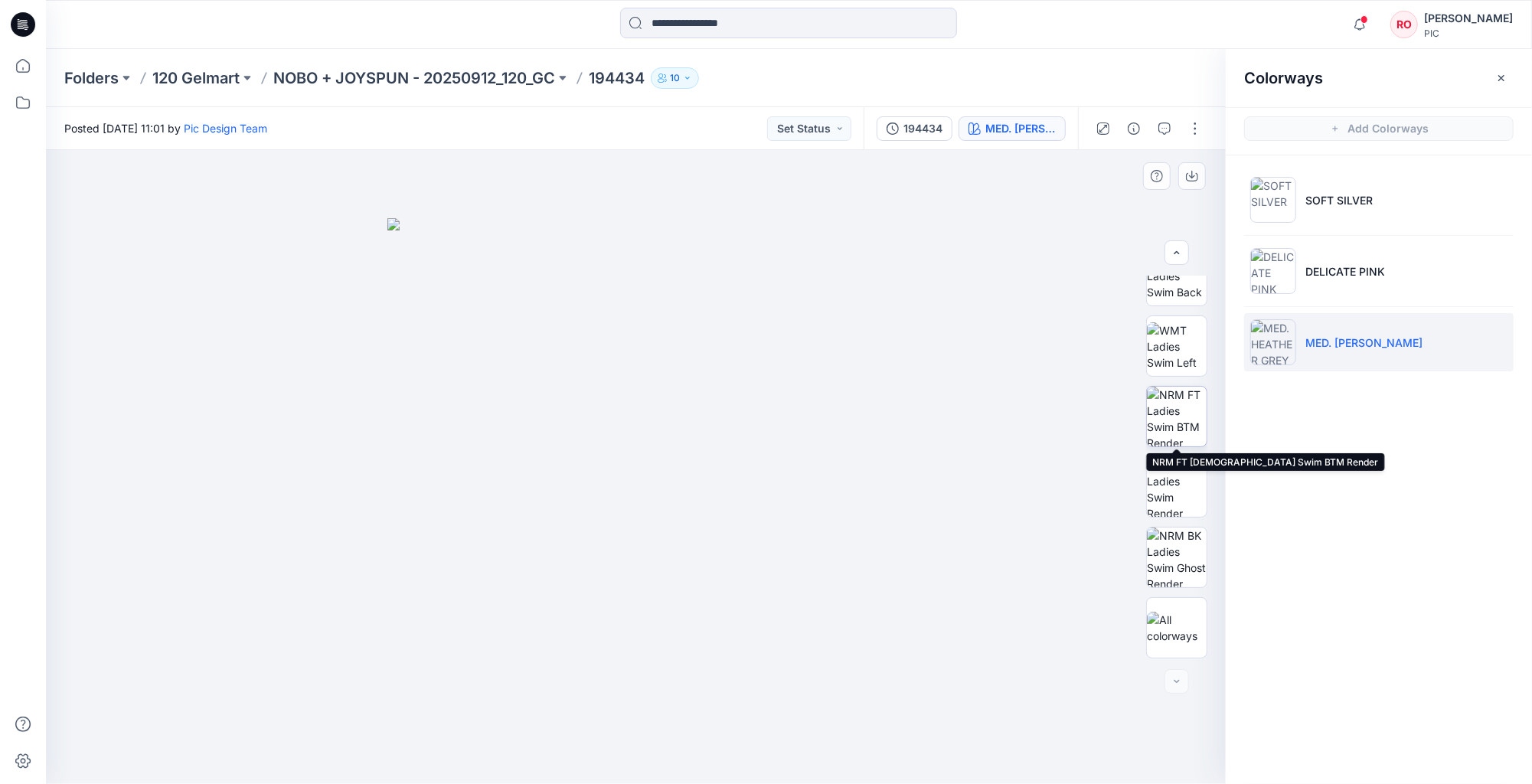
click at [1186, 407] on img at bounding box center [1177, 416] width 60 height 60
click at [1170, 127] on icon "button" at bounding box center [1164, 128] width 13 height 13
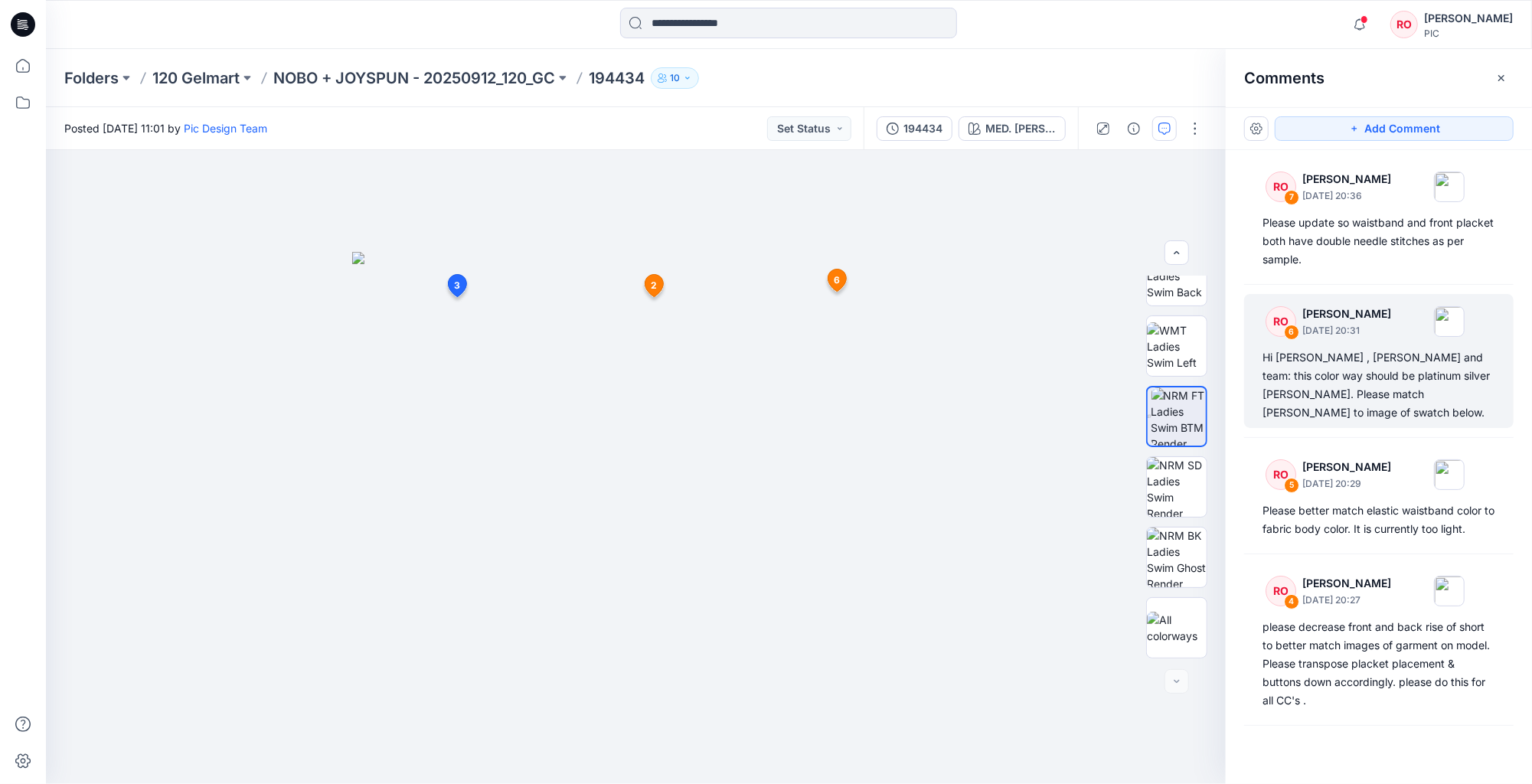
scroll to position [0, 0]
click at [1331, 347] on div "RO 6 Raquel Ortiz September 24, 2025 20:31 Hi Topher , Poornima and team: this …" at bounding box center [1379, 361] width 269 height 134
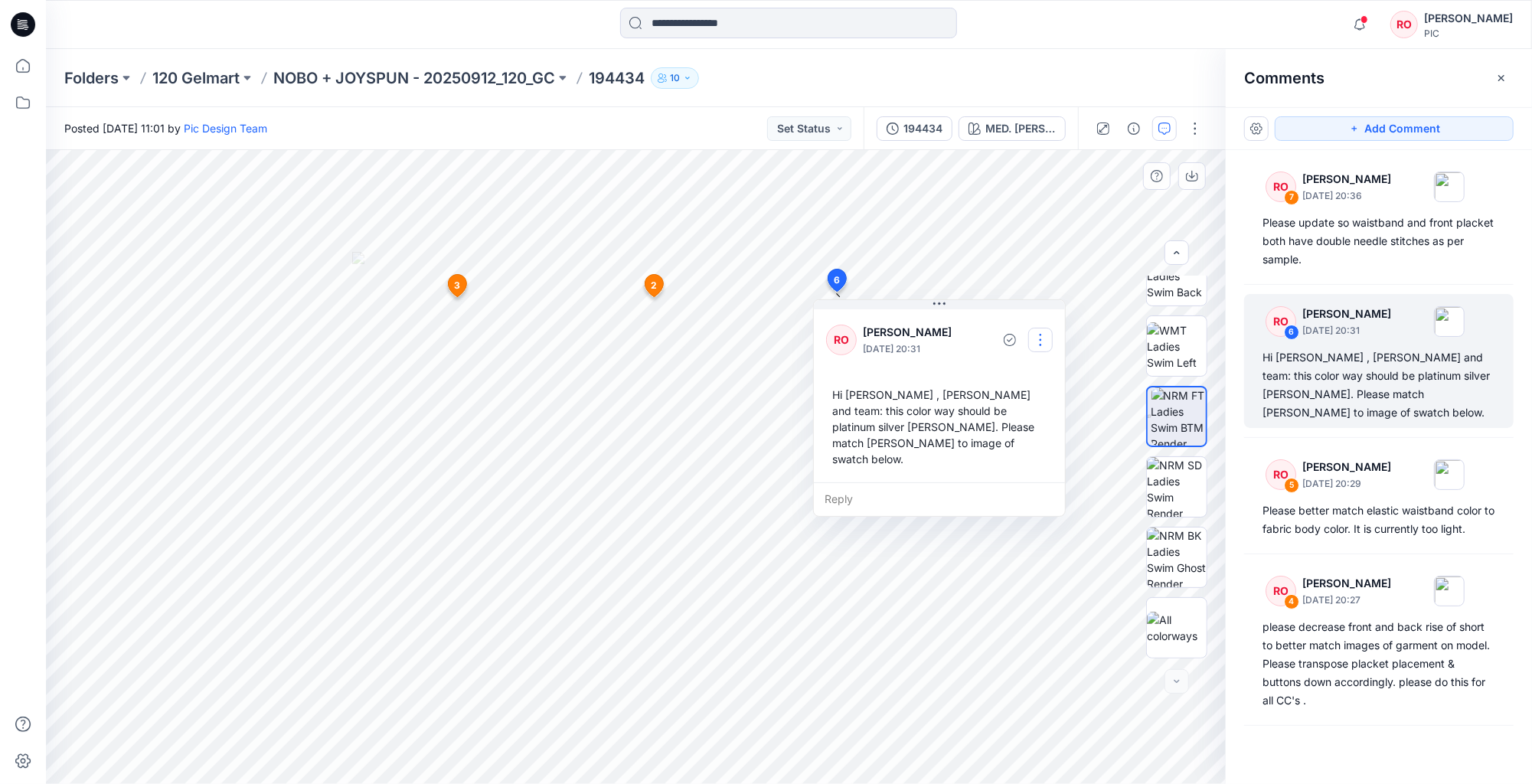
click at [1035, 346] on button "button" at bounding box center [1040, 339] width 24 height 24
click at [1035, 368] on button "Edit comment" at bounding box center [1041, 375] width 116 height 28
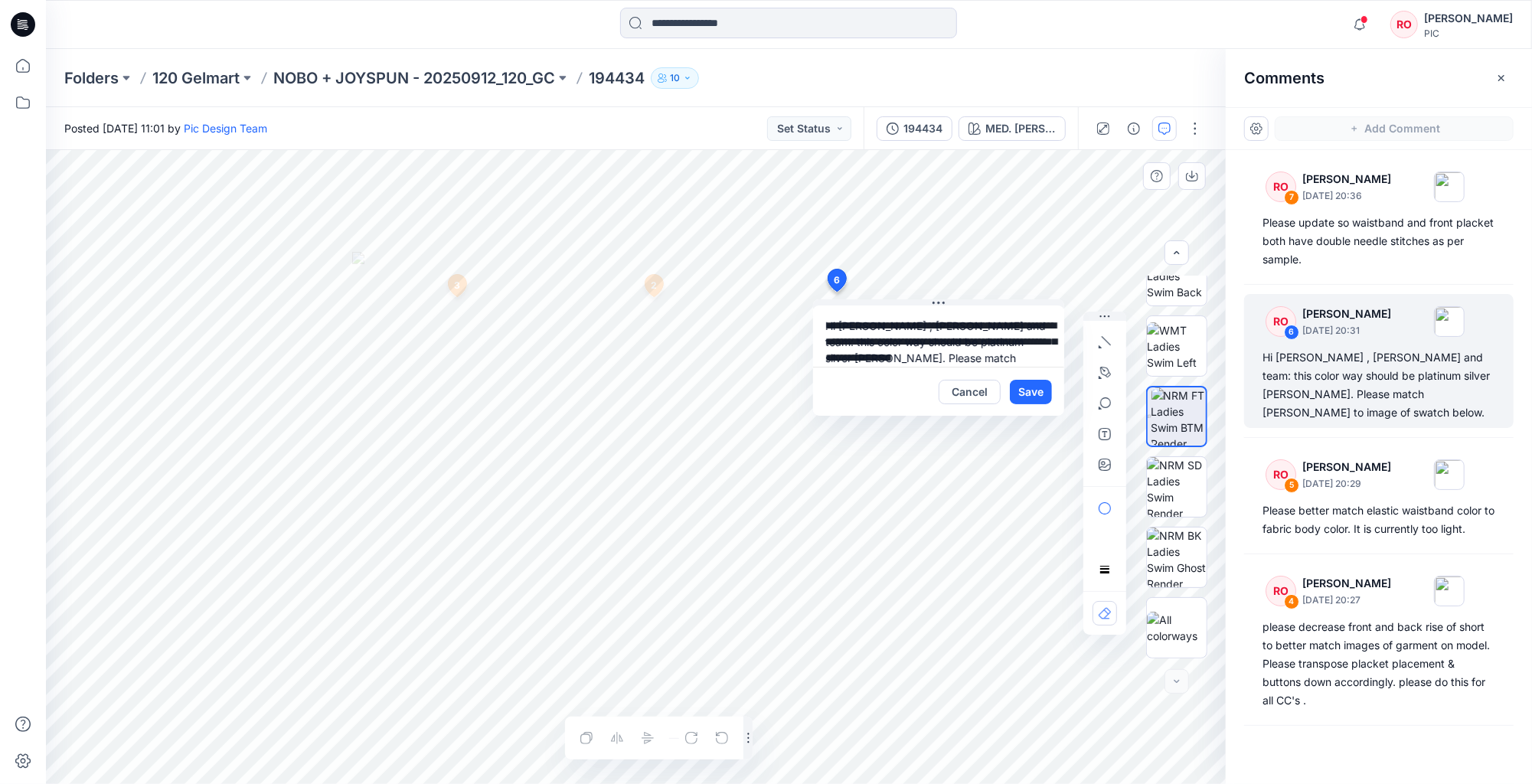
click at [895, 323] on textarea "**********" at bounding box center [938, 335] width 251 height 61
click at [870, 500] on p "poornima@parallel-innovation.com" at bounding box center [925, 506] width 115 height 15
click at [861, 325] on textarea "**********" at bounding box center [938, 335] width 251 height 61
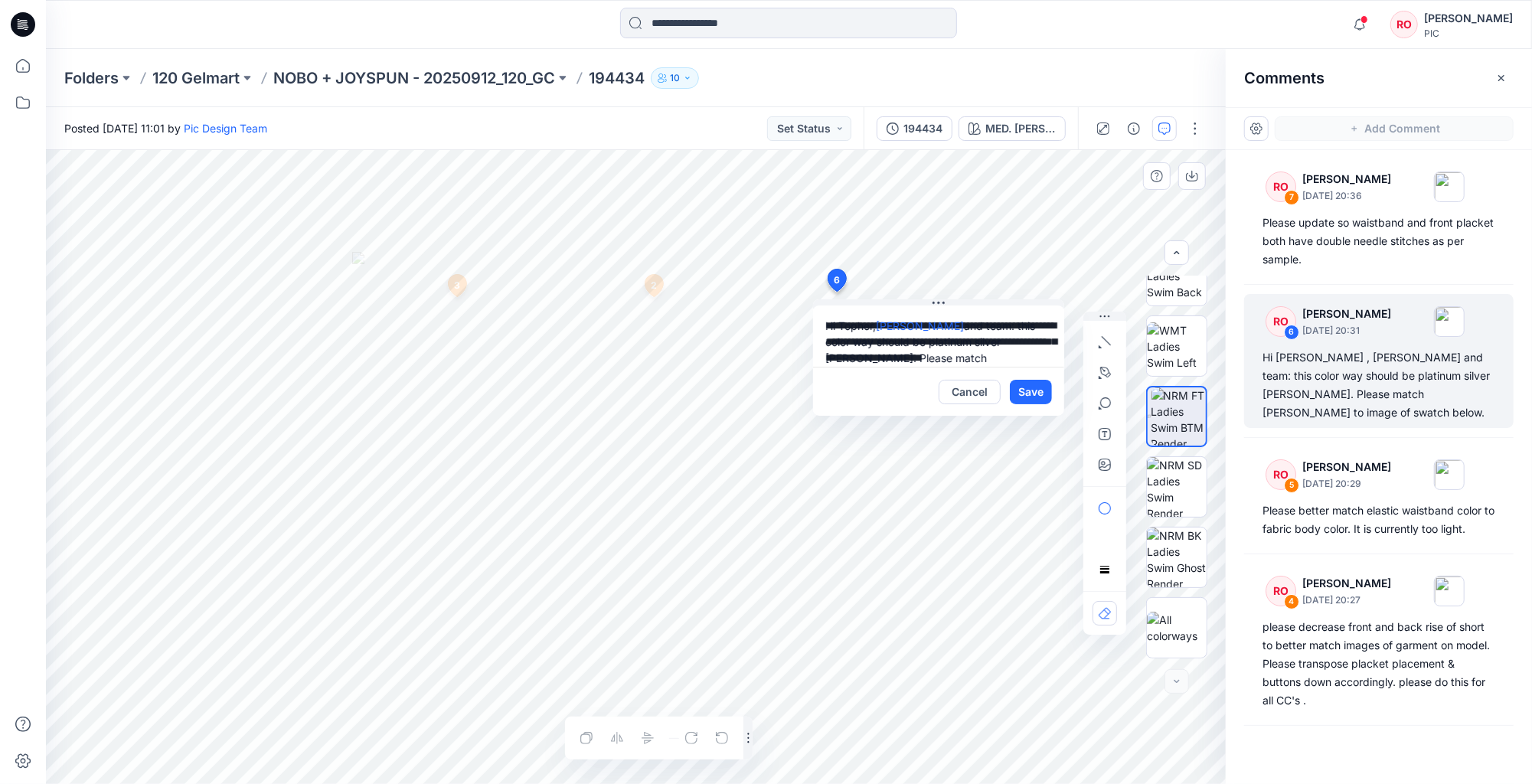
click at [941, 318] on textarea "**********" at bounding box center [938, 335] width 251 height 61
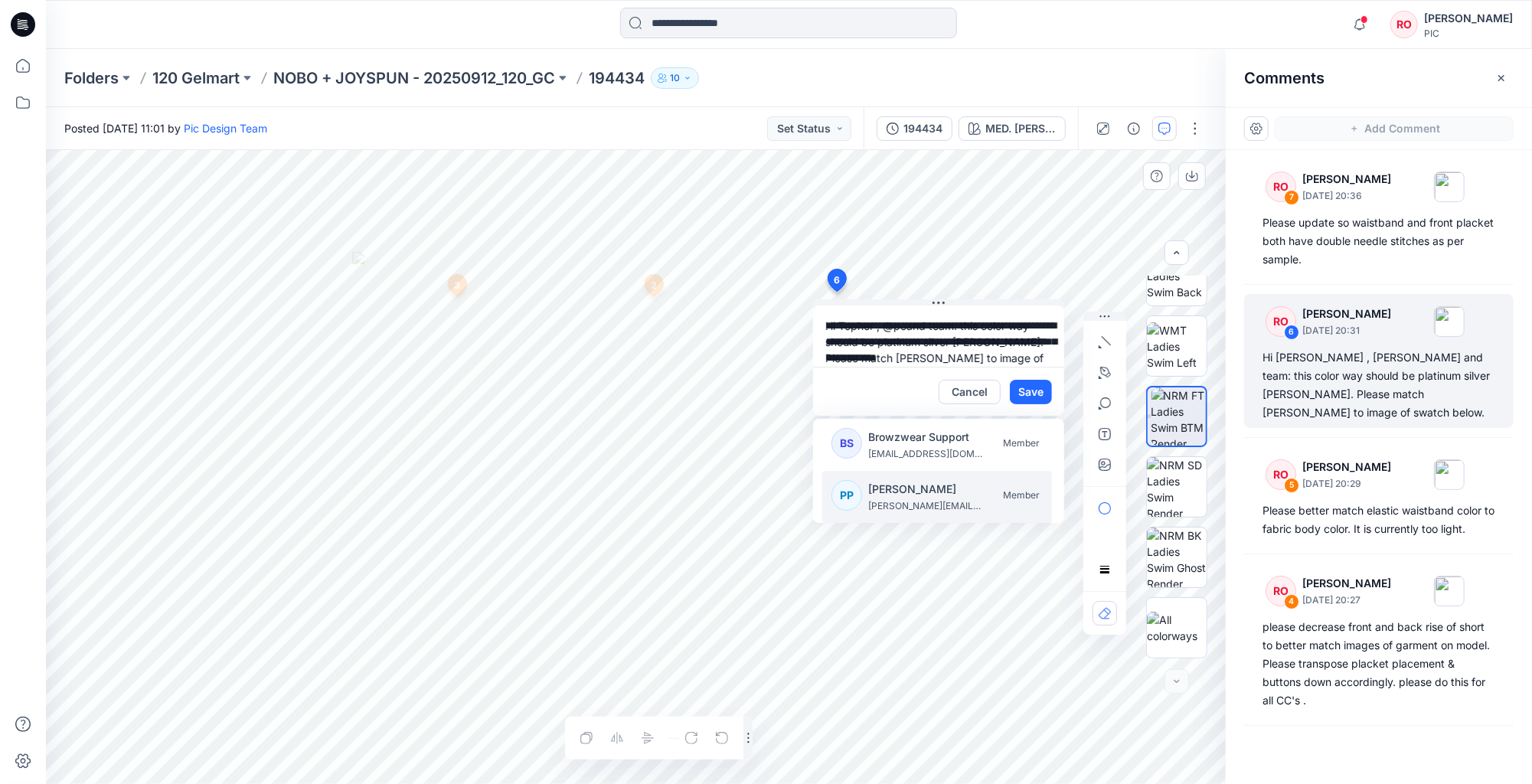
click at [919, 490] on p "Poornima Perera" at bounding box center [925, 489] width 115 height 18
type textarea "**********"
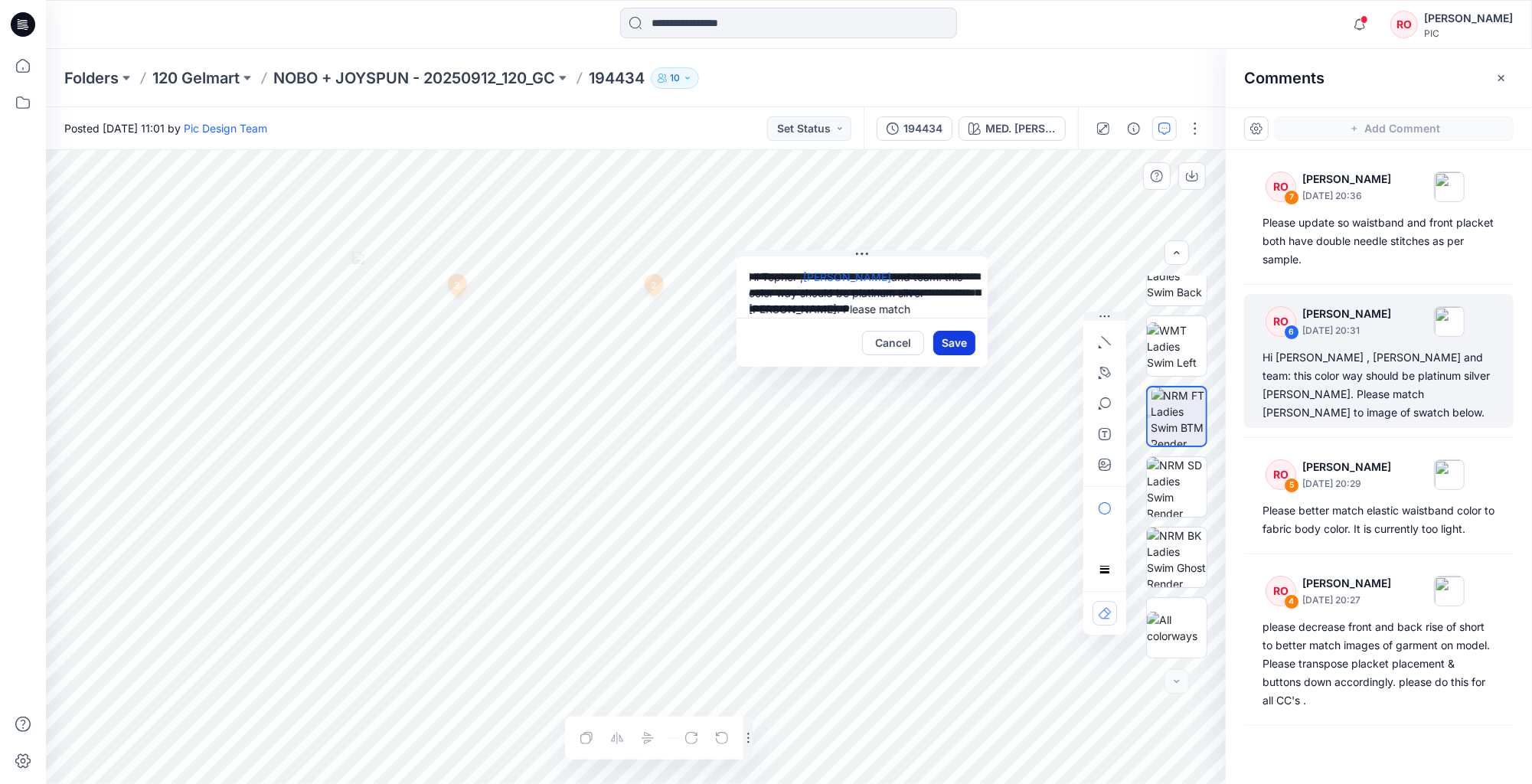
drag, startPoint x: 1030, startPoint y: 393, endPoint x: 956, endPoint y: 343, distance: 89.3
click at [956, 343] on button "Save" at bounding box center [955, 343] width 42 height 24
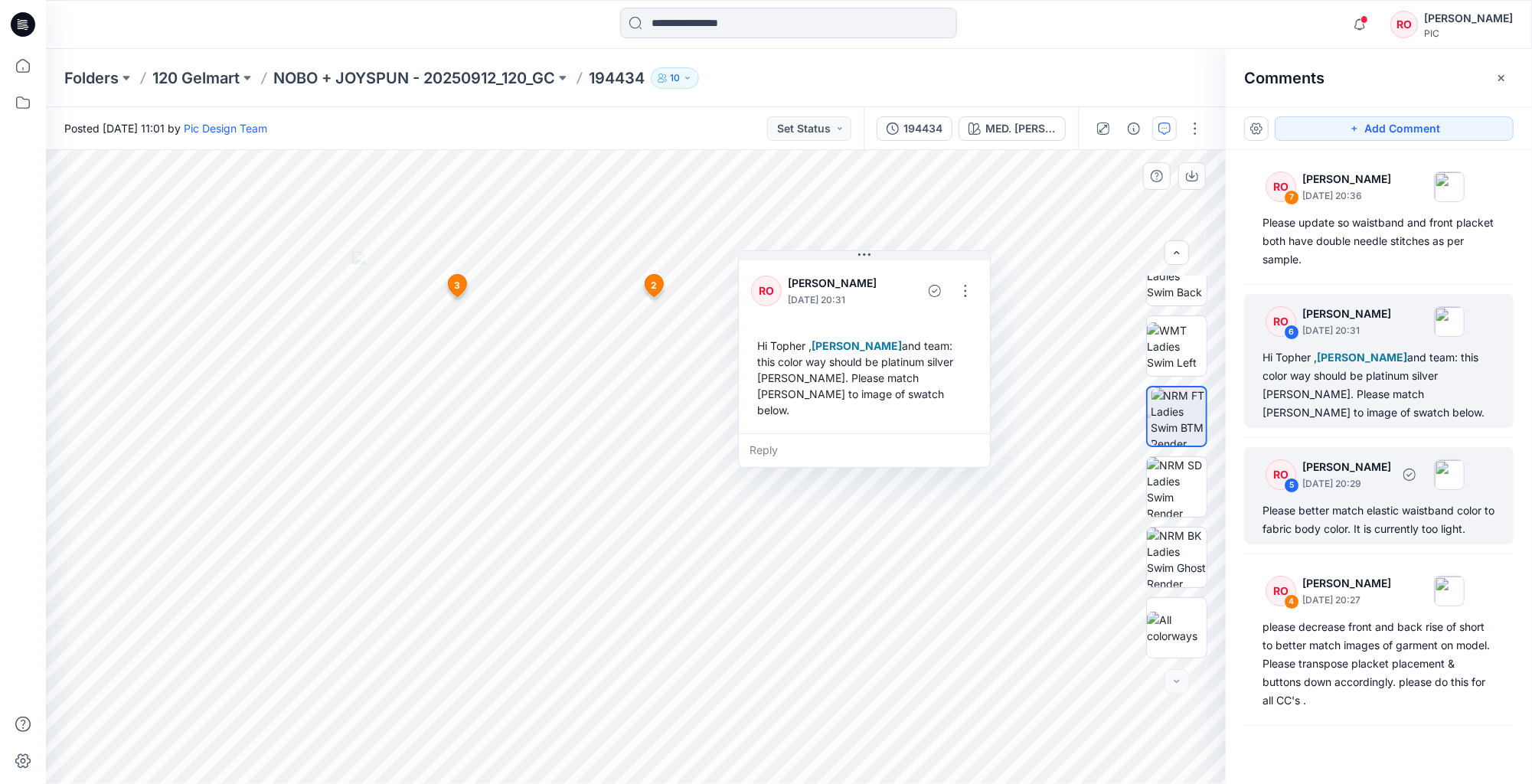
click at [1382, 487] on p "September 24, 2025 20:29" at bounding box center [1347, 484] width 89 height 15
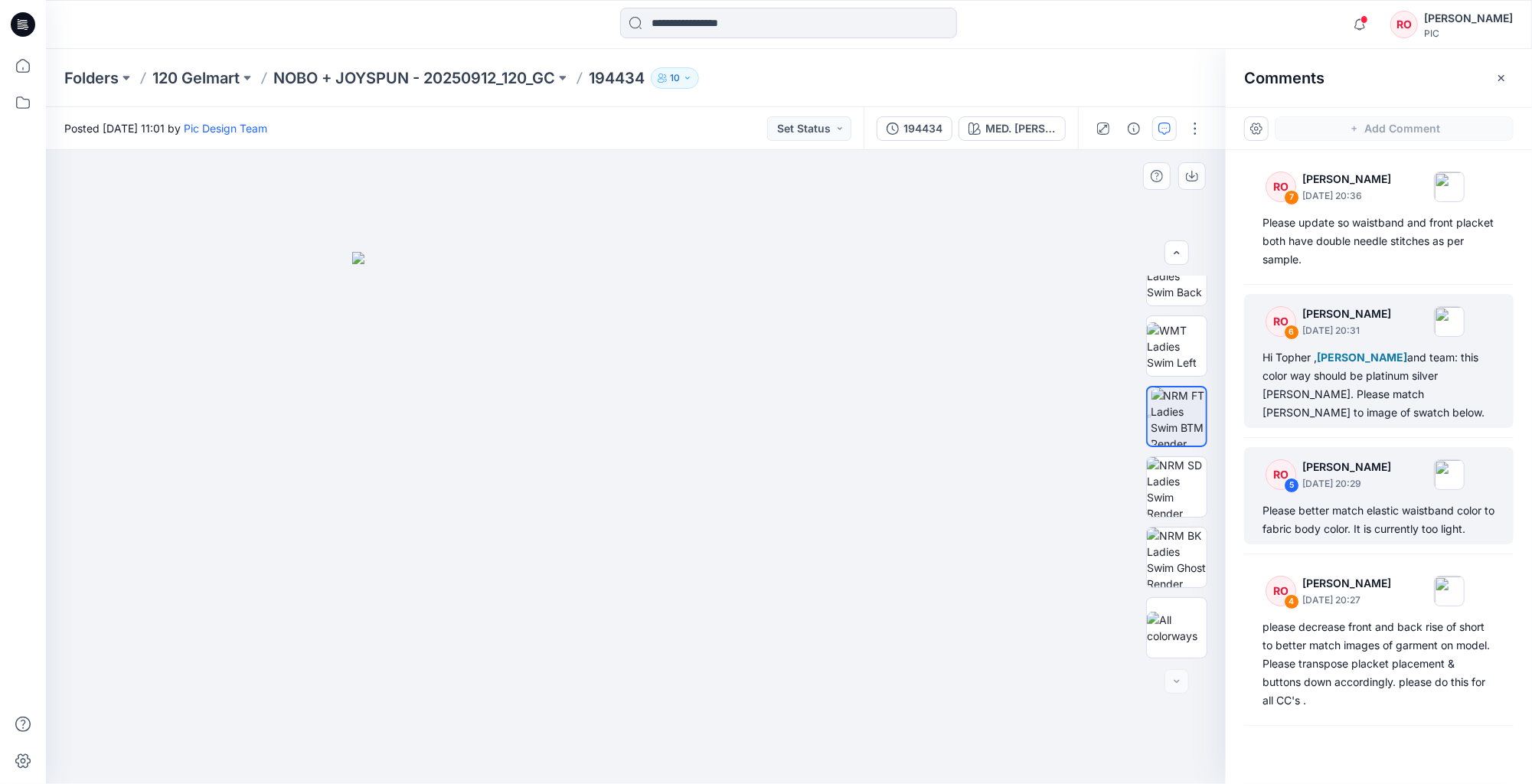
click at [1346, 377] on div "Hi Topher , Poornima Perera and team: this color way should be platinum silver …" at bounding box center [1379, 385] width 232 height 74
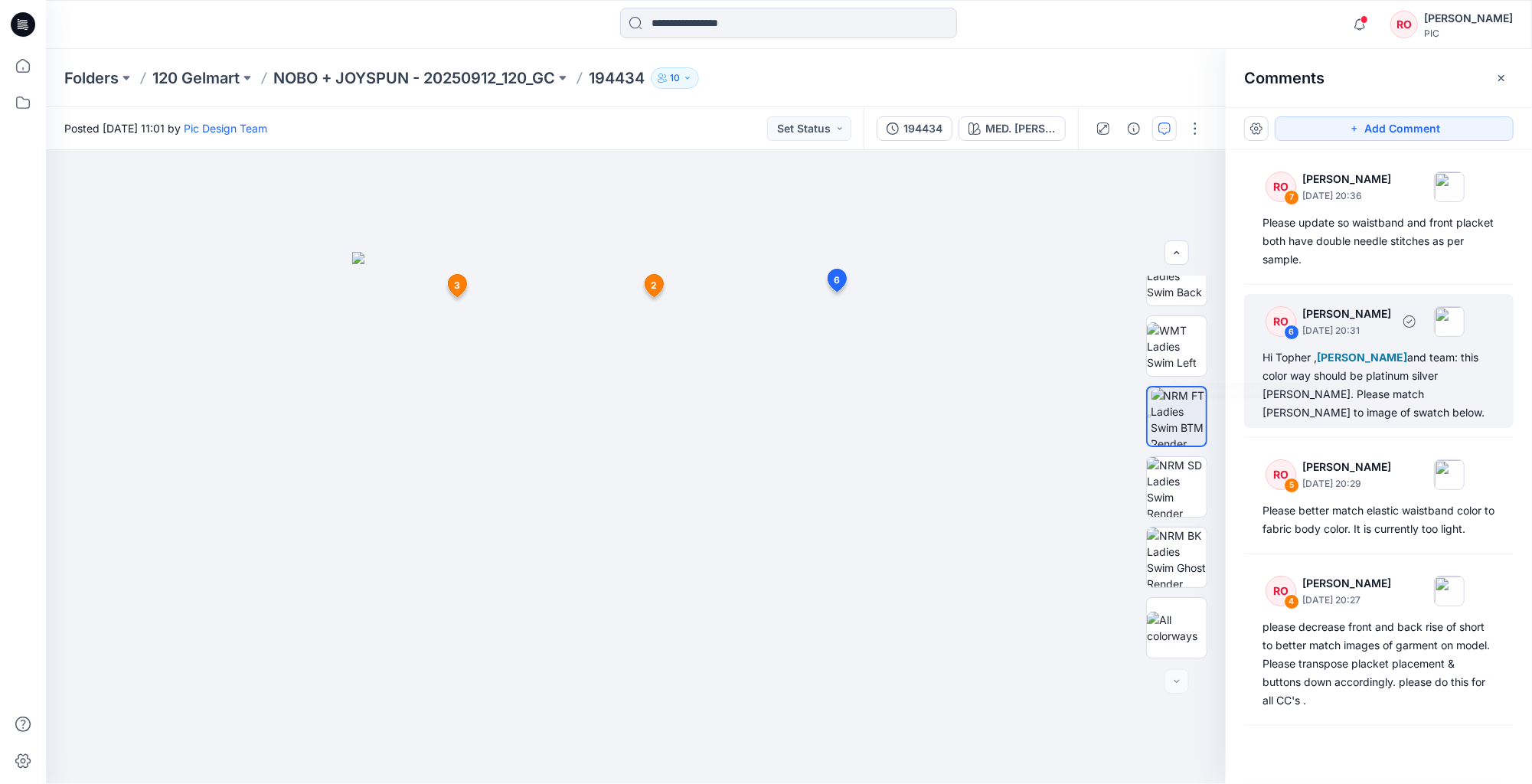
click at [1323, 398] on div "Hi Topher , Poornima Perera and team: this color way should be platinum silver …" at bounding box center [1379, 385] width 232 height 74
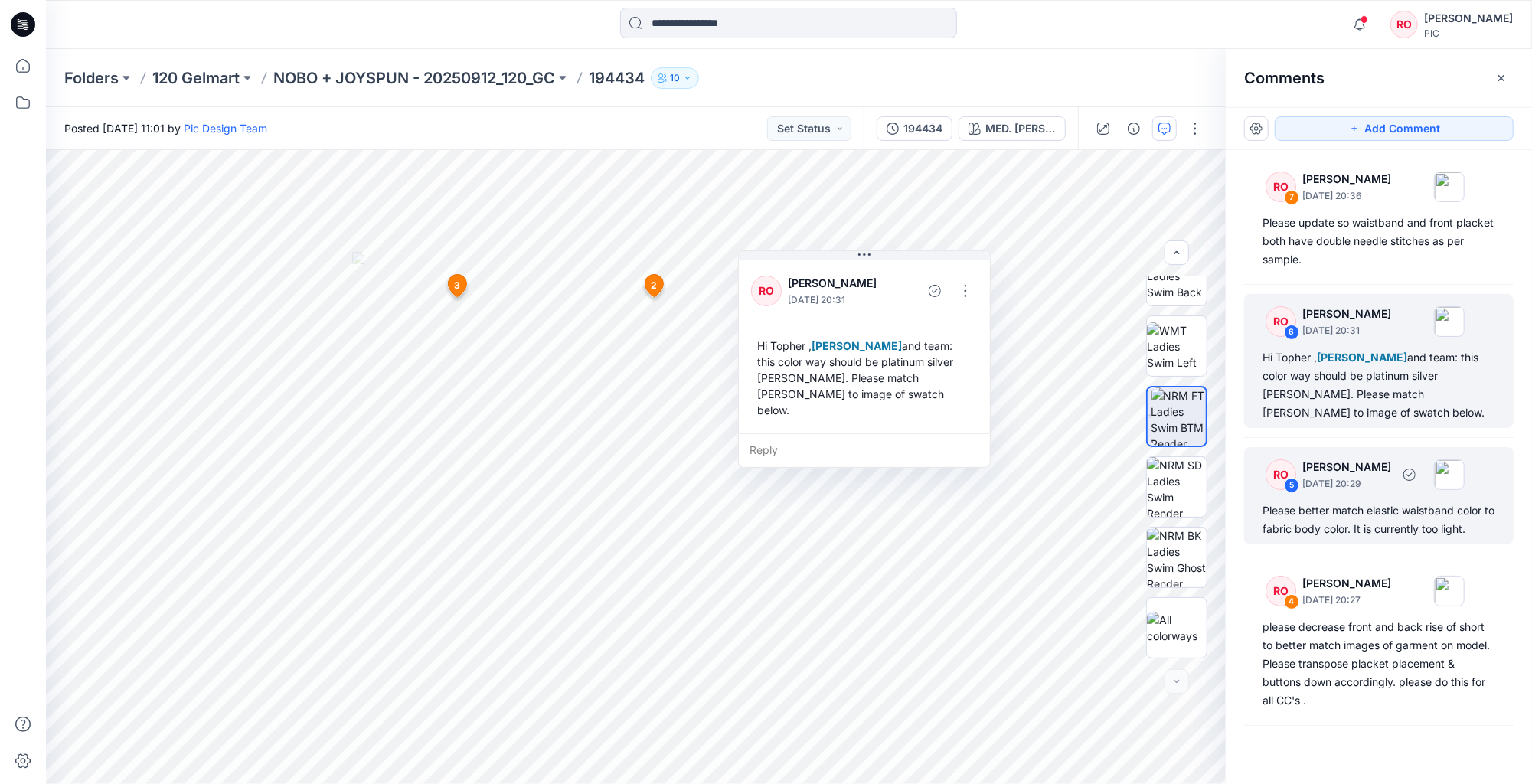
click at [1320, 493] on div "RO 5 Raquel Ortiz September 24, 2025 20:29" at bounding box center [1359, 473] width 211 height 42
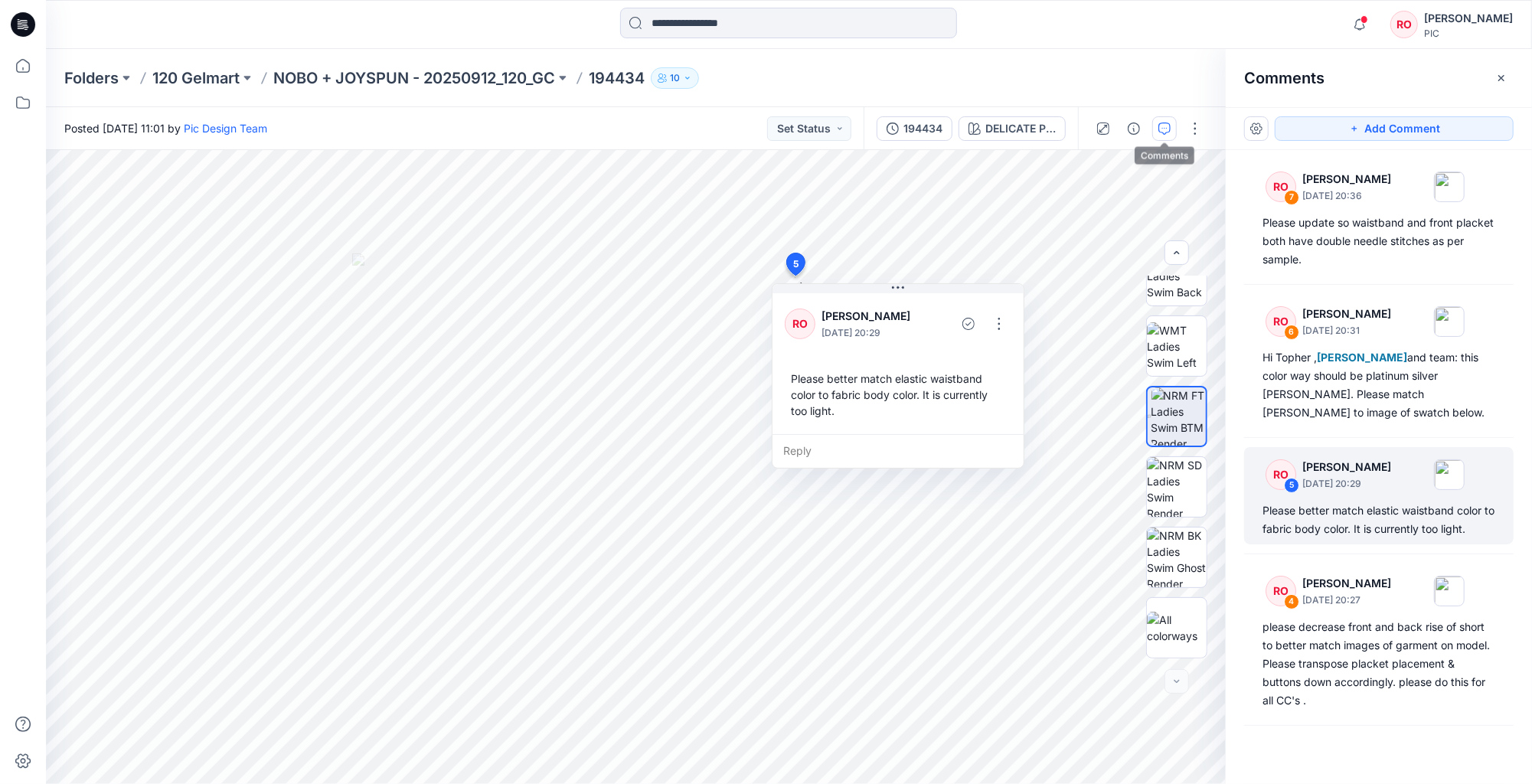
click at [1162, 129] on icon "button" at bounding box center [1164, 128] width 13 height 13
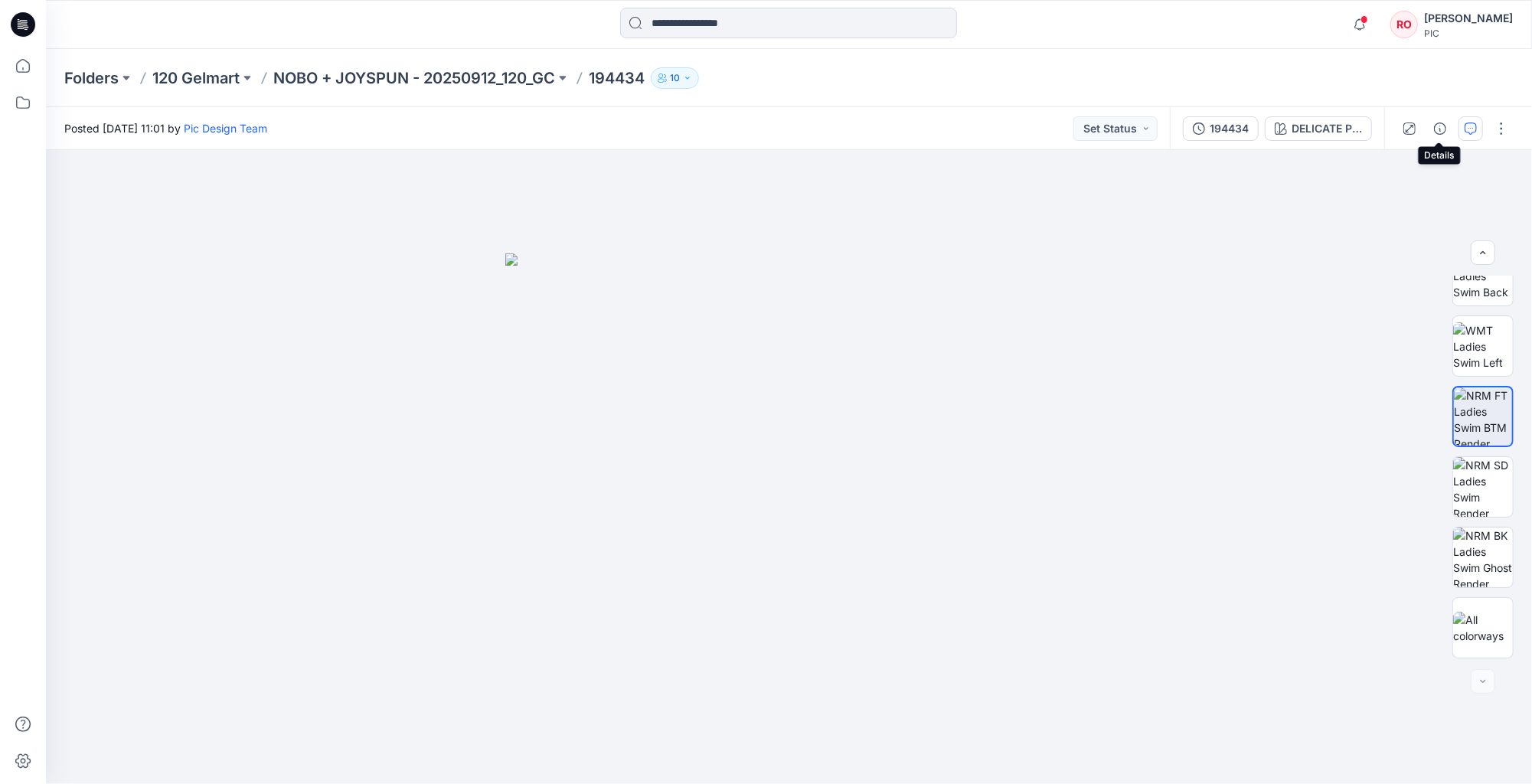
click at [1470, 133] on icon "button" at bounding box center [1470, 128] width 13 height 13
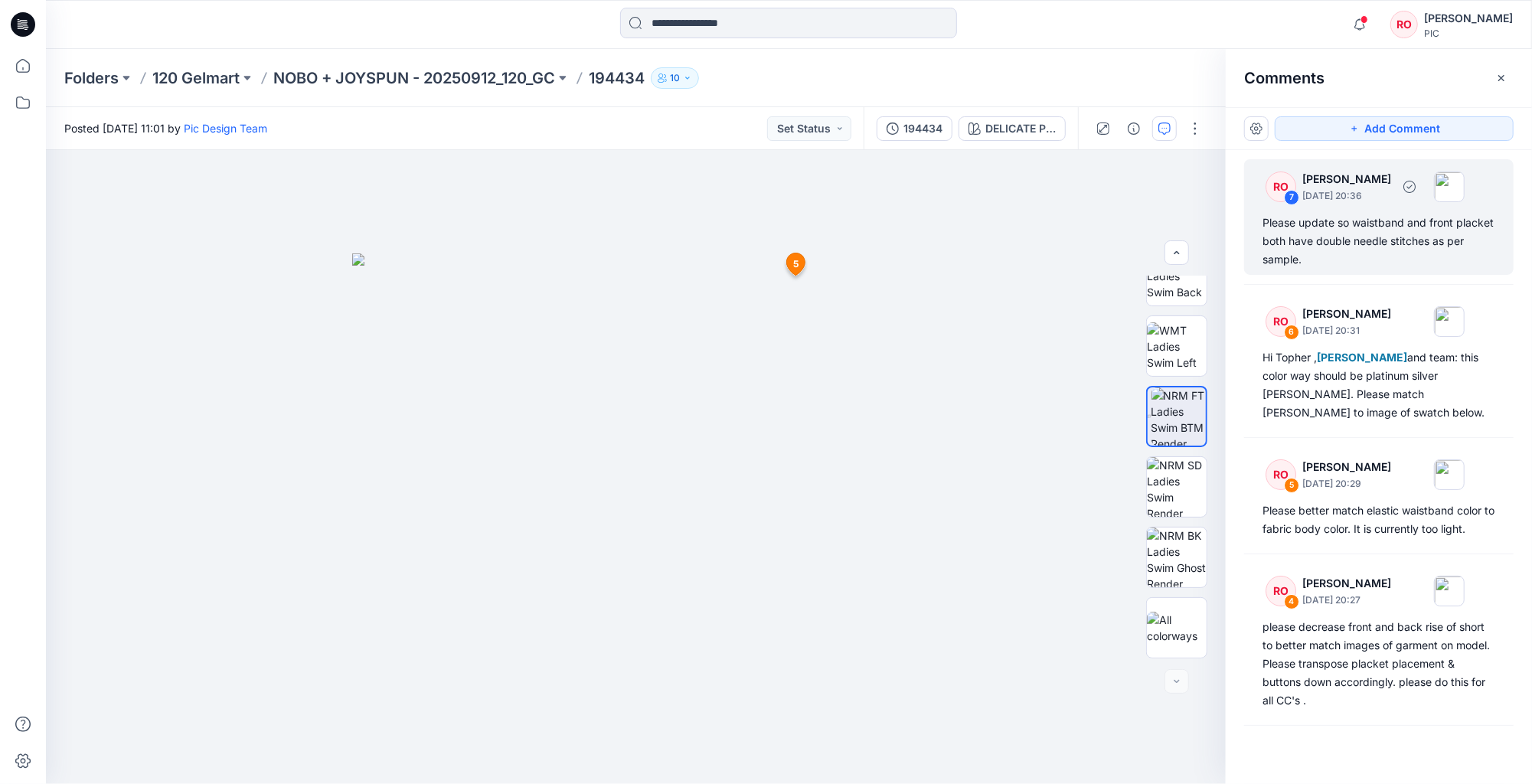
click at [1351, 249] on div "Please update so waistband and front placket both have double needle stitches a…" at bounding box center [1379, 241] width 232 height 55
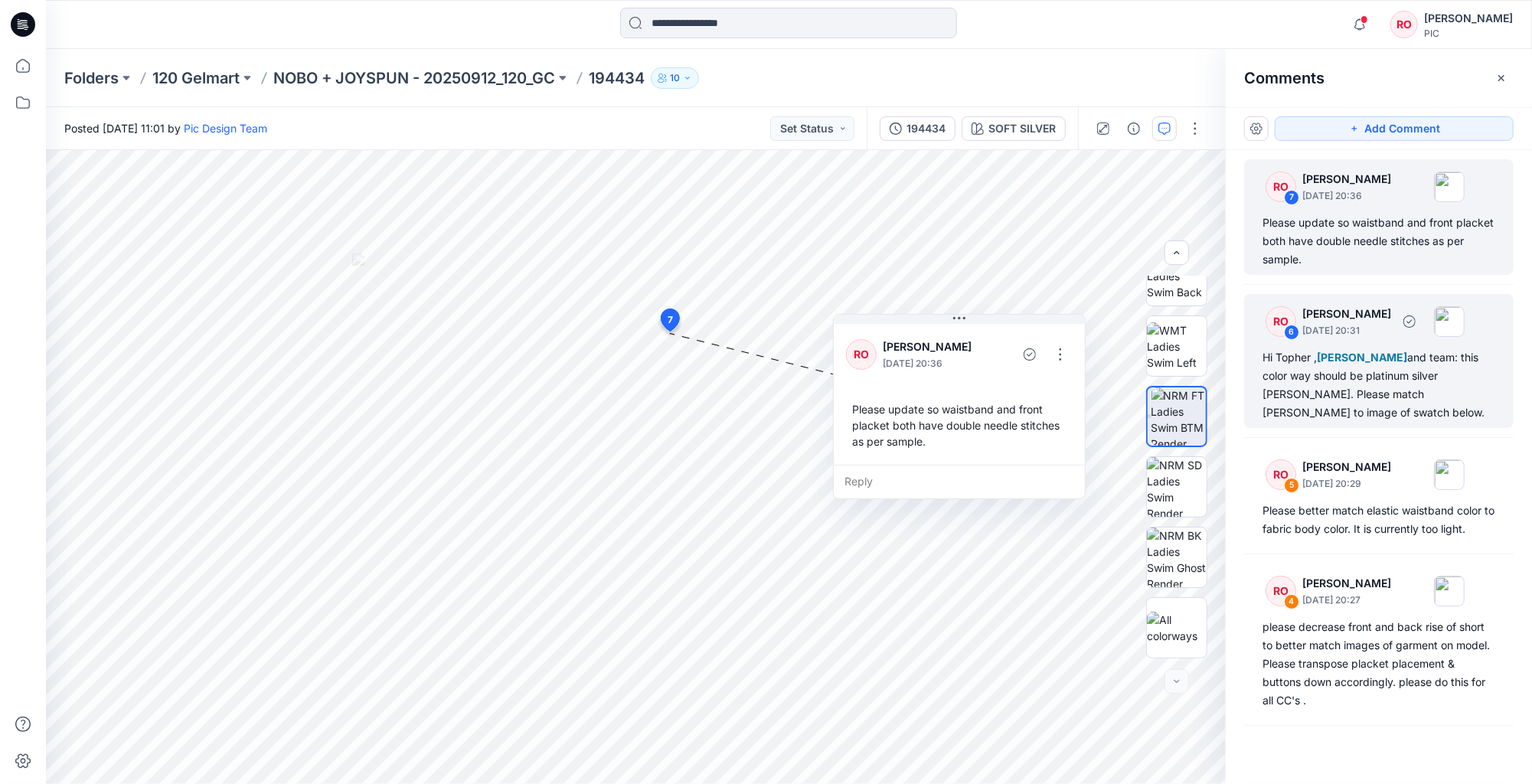
click at [1336, 375] on div "Hi Topher , Poornima Perera and team: this color way should be platinum silver …" at bounding box center [1379, 385] width 232 height 74
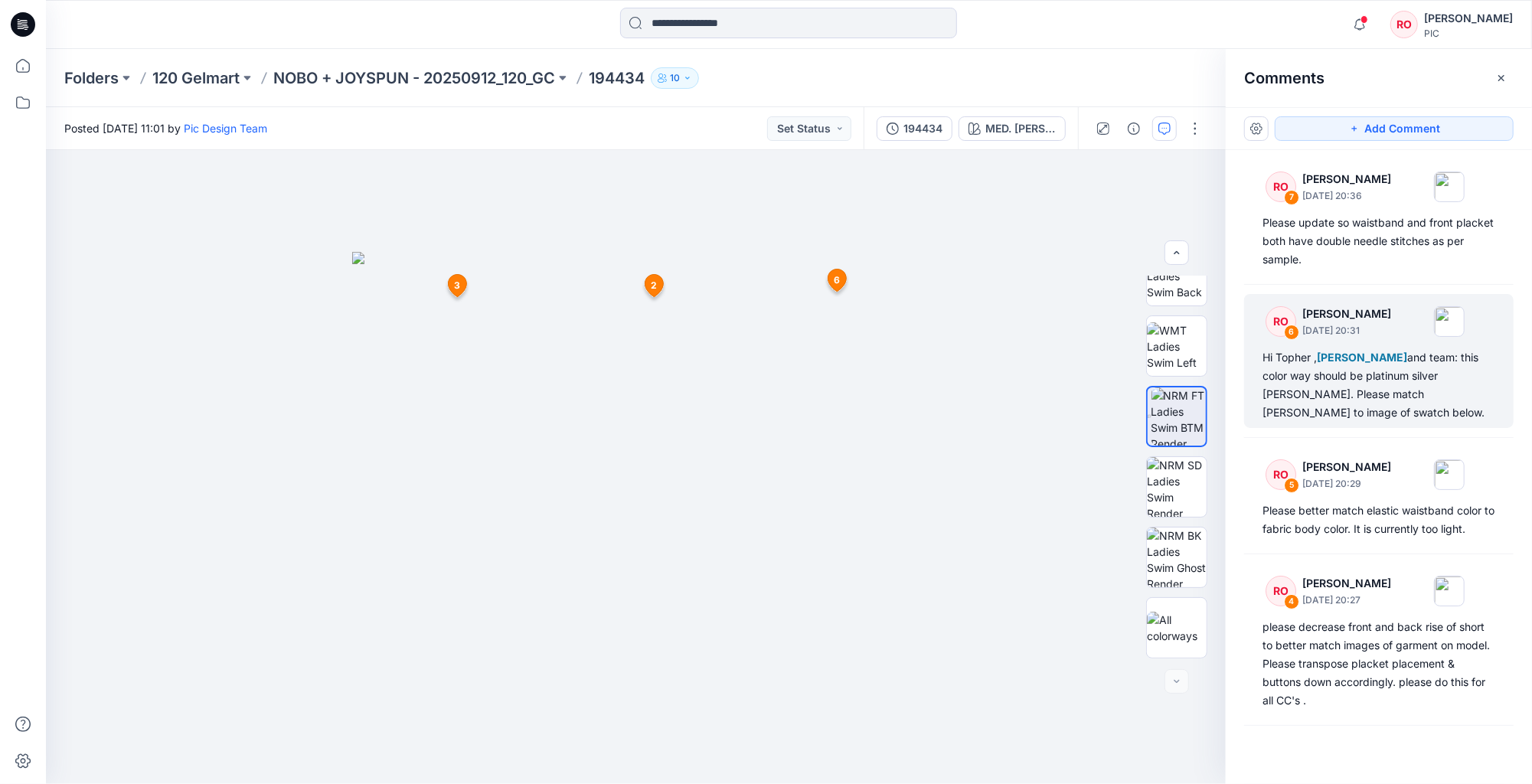
click at [1392, 411] on div "Hi Topher , Poornima Perera and team: this color way should be platinum silver …" at bounding box center [1379, 385] width 232 height 74
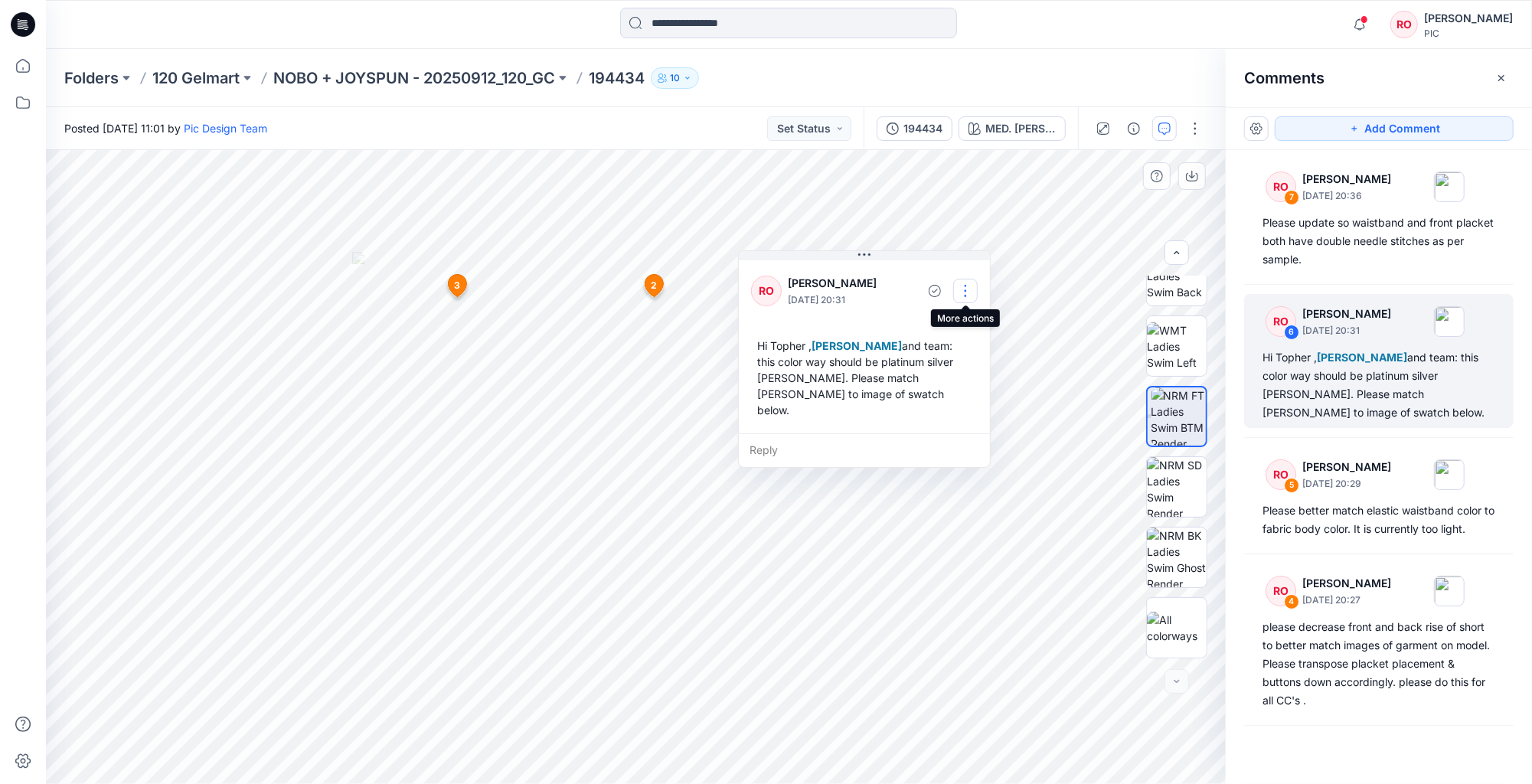
click at [963, 289] on button "button" at bounding box center [965, 290] width 24 height 24
click at [960, 323] on p "Edit comment" at bounding box center [969, 326] width 69 height 16
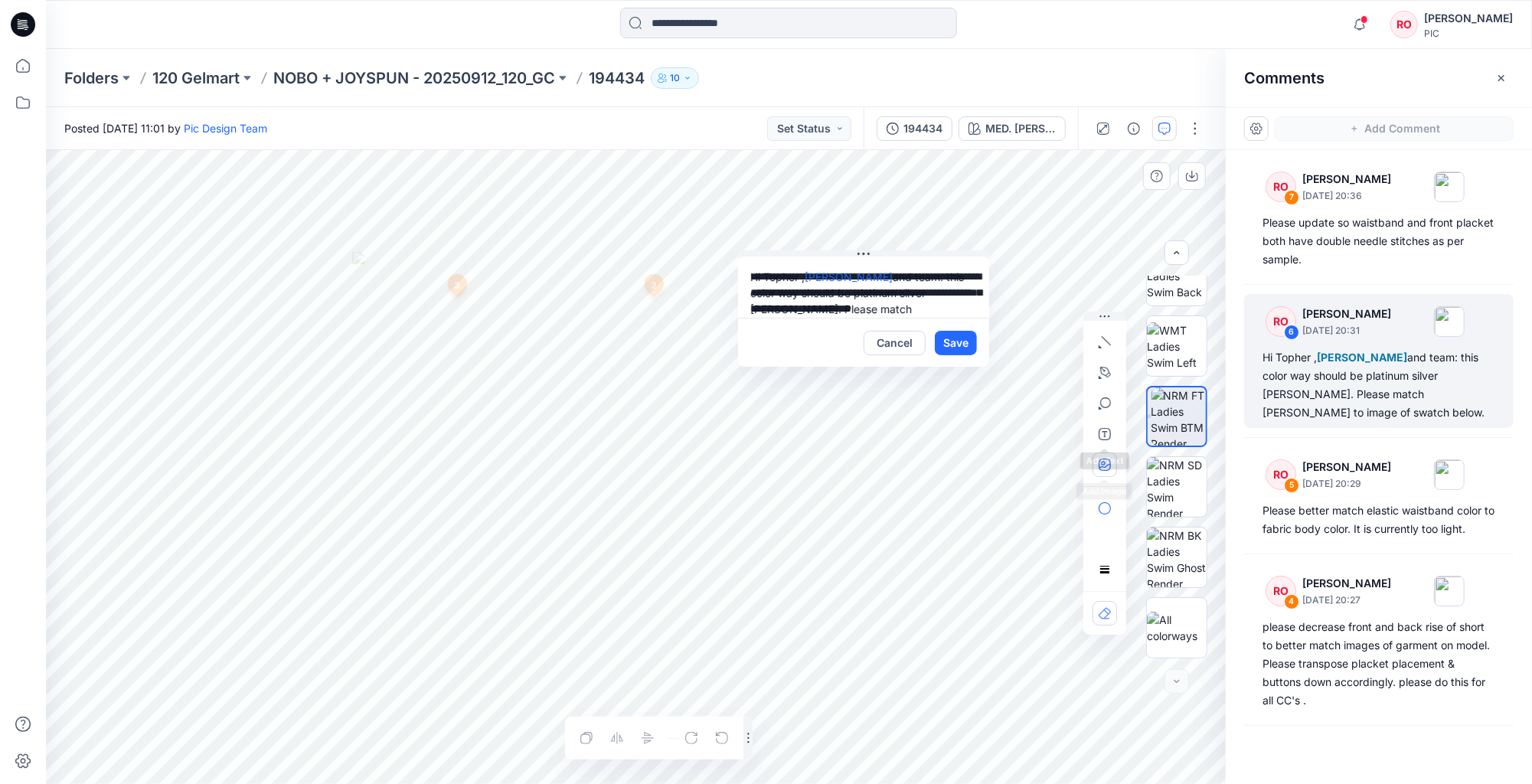
click at [1109, 459] on icon "button" at bounding box center [1104, 465] width 13 height 13
type input"] "**********"
click at [960, 335] on button "Save" at bounding box center [955, 343] width 42 height 24
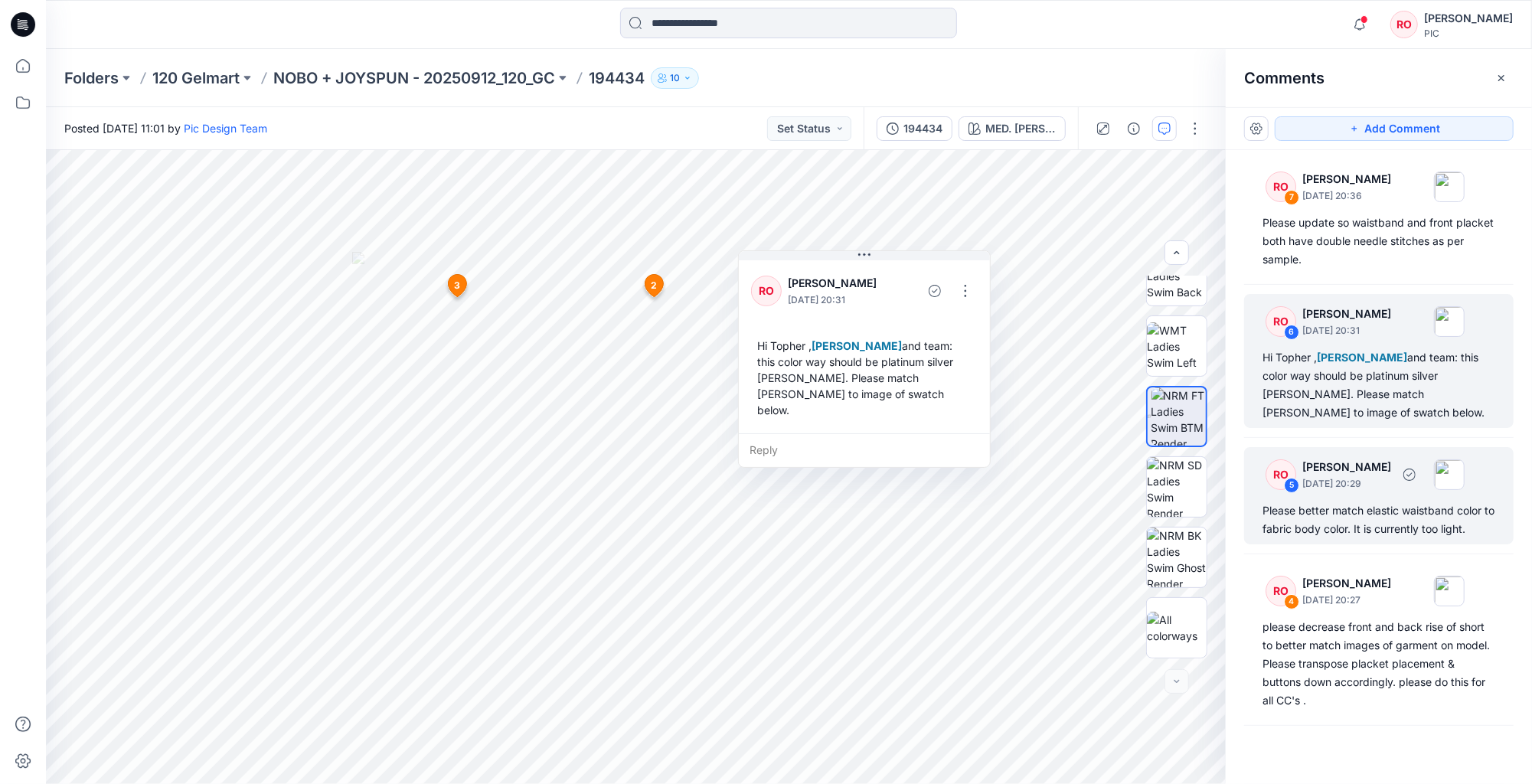
click at [1369, 525] on div "Please better match elastic waistband color to fabric body color. It is current…" at bounding box center [1379, 520] width 232 height 37
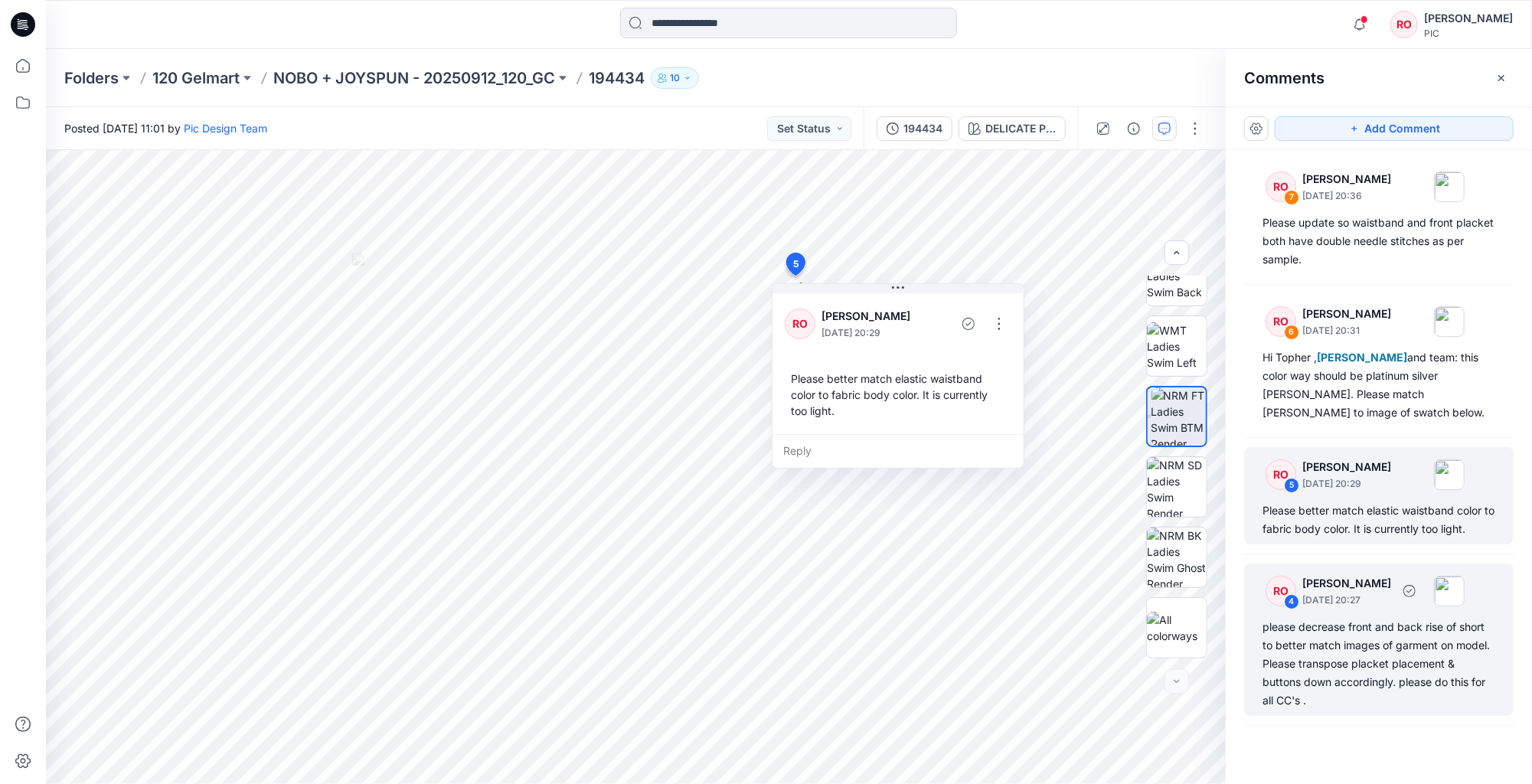
click at [1360, 585] on p "[PERSON_NAME]" at bounding box center [1347, 583] width 89 height 18
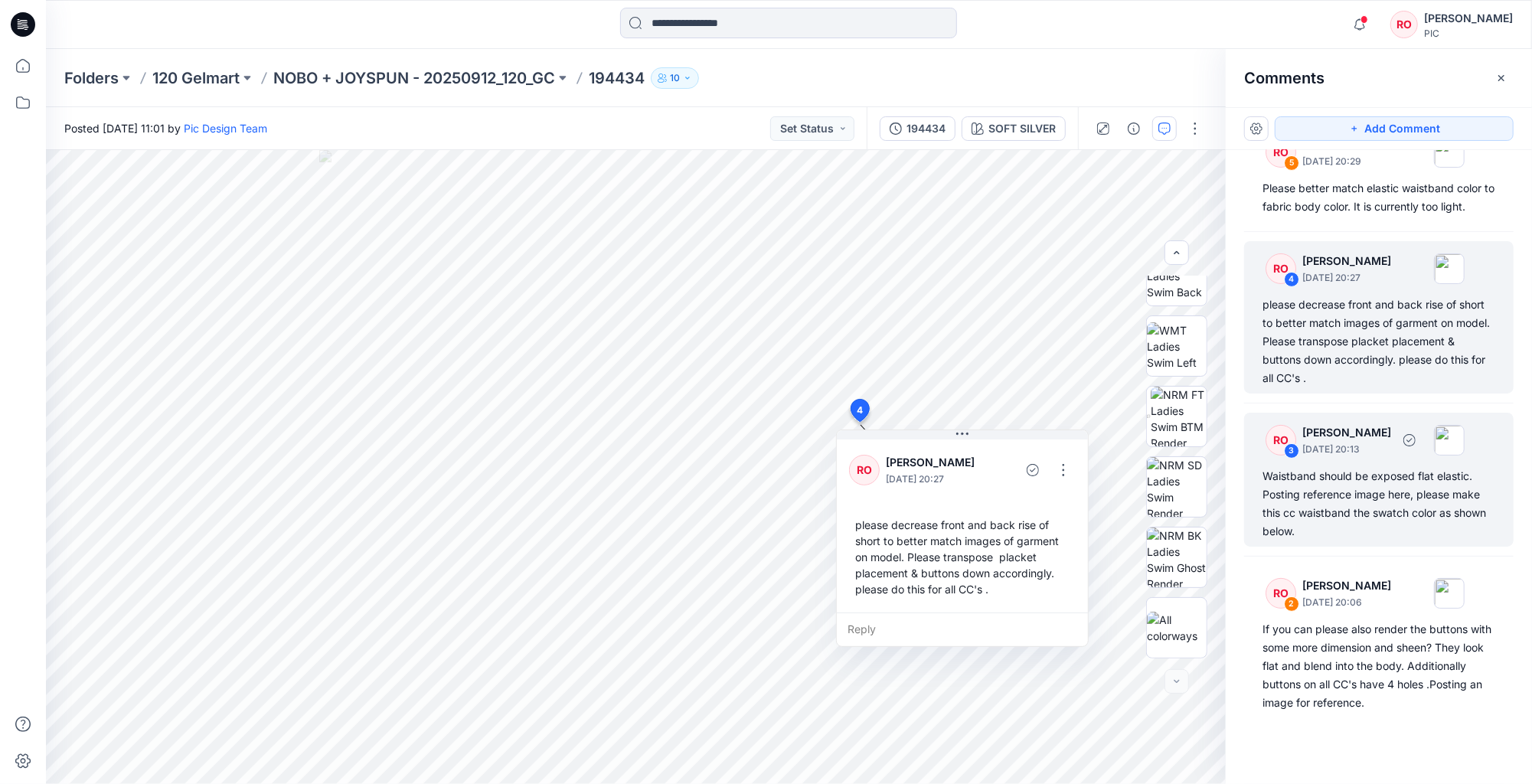
click at [1347, 477] on div "Waistband should be exposed flat elastic. Posting reference image here, please …" at bounding box center [1379, 503] width 232 height 74
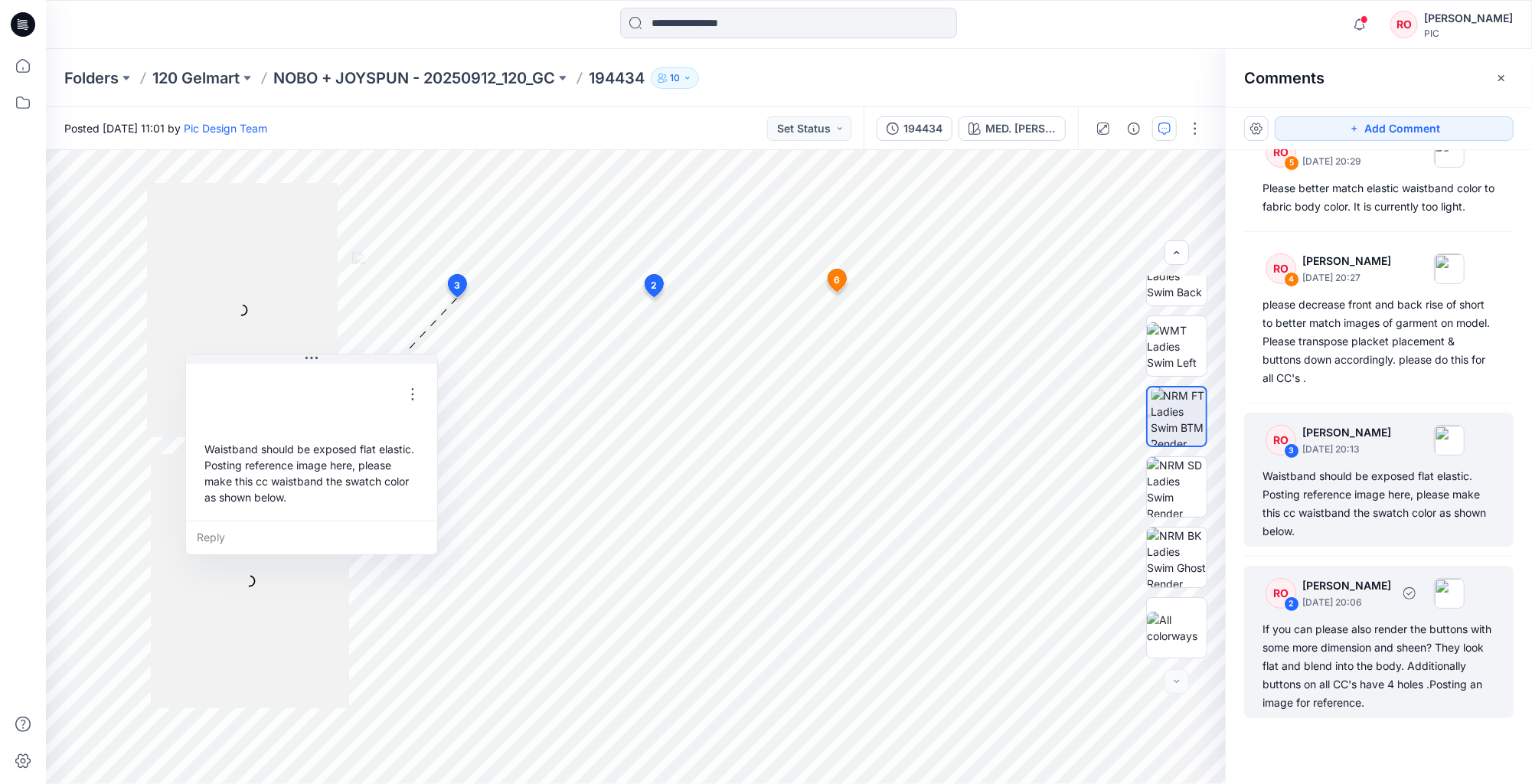
click at [1329, 619] on div "RO 2 Raquel Ortiz September 24, 2025 20:06 If you can please also render the bu…" at bounding box center [1379, 641] width 269 height 152
